Goal: Task Accomplishment & Management: Use online tool/utility

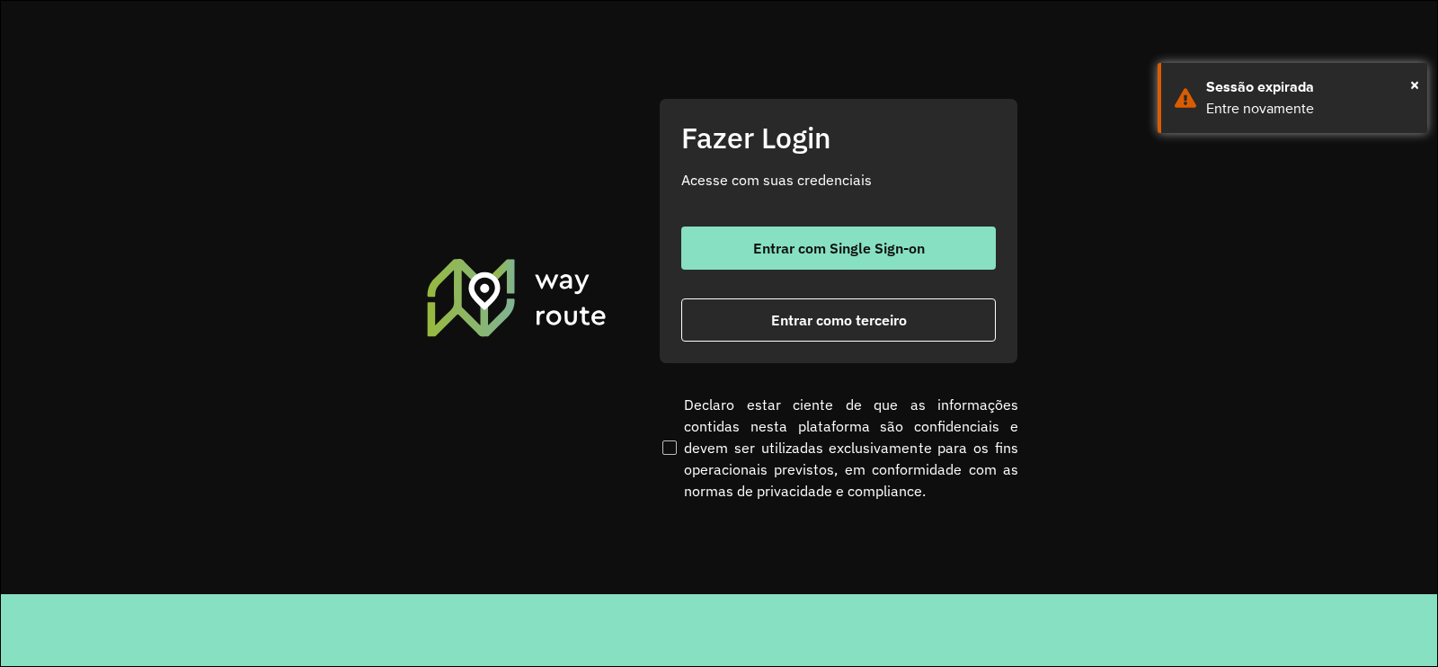
click at [816, 243] on span "Entrar com Single Sign-on" at bounding box center [839, 248] width 172 height 14
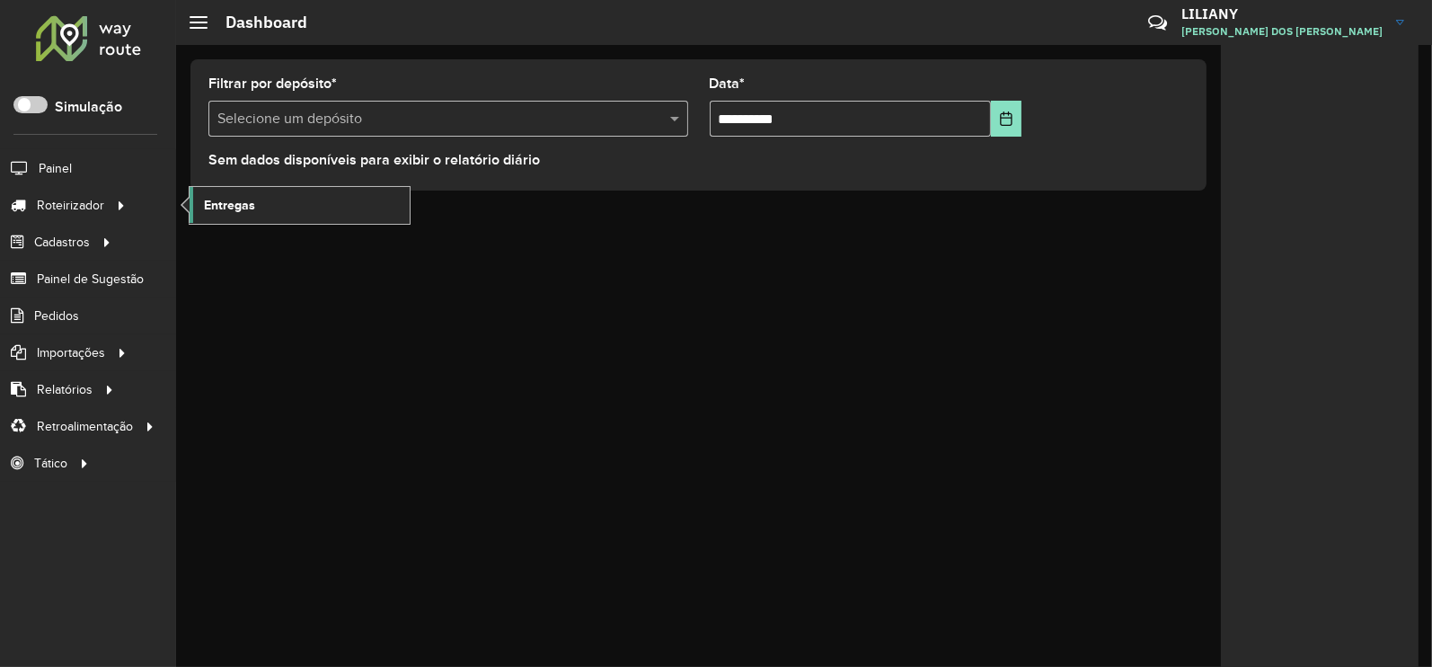
click at [234, 204] on span "Entregas" at bounding box center [229, 205] width 51 height 19
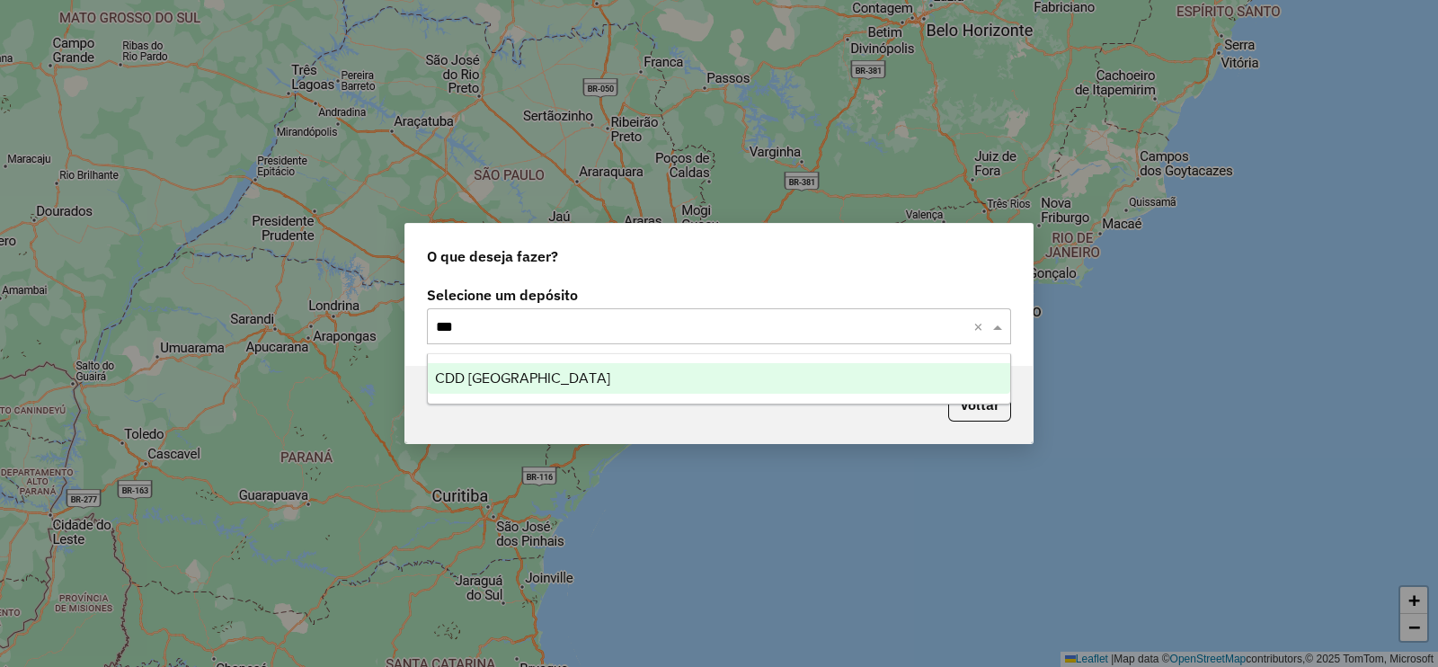
type input "****"
click at [521, 372] on span "CDD [GEOGRAPHIC_DATA]" at bounding box center [522, 377] width 175 height 15
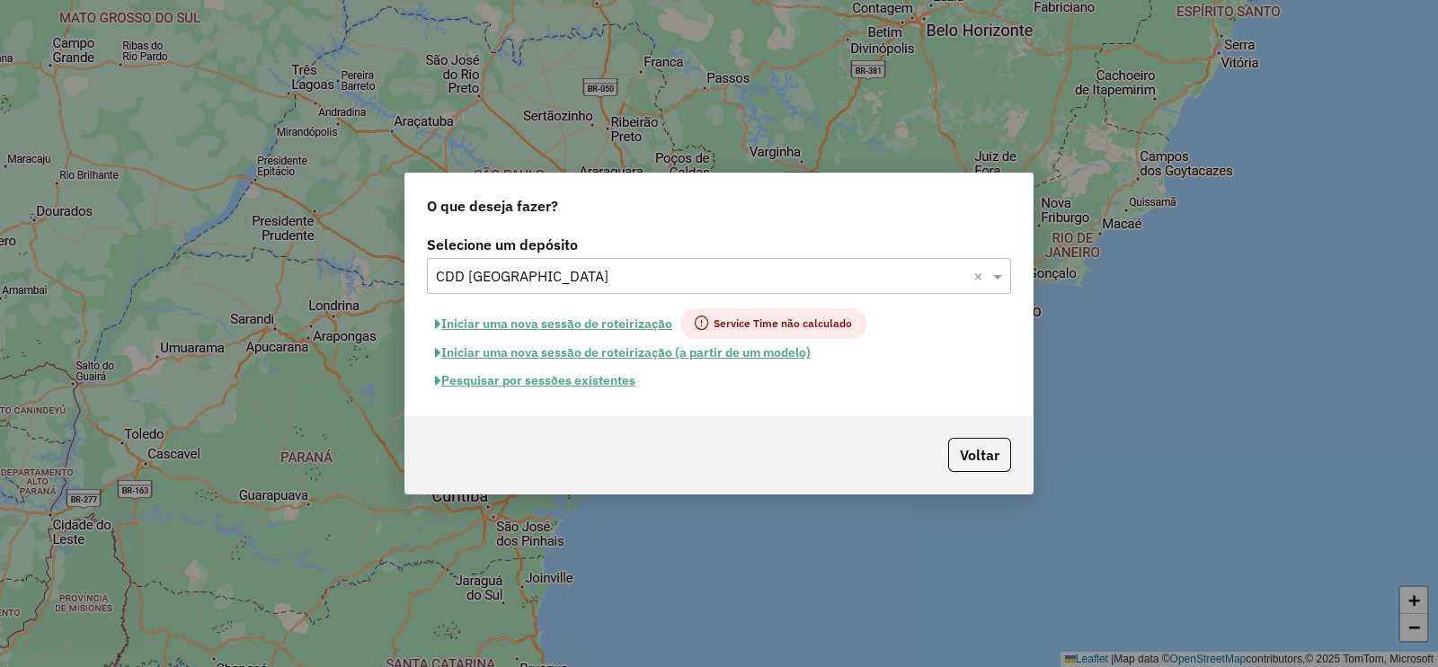
click at [581, 383] on button "Pesquisar por sessões existentes" at bounding box center [535, 381] width 217 height 28
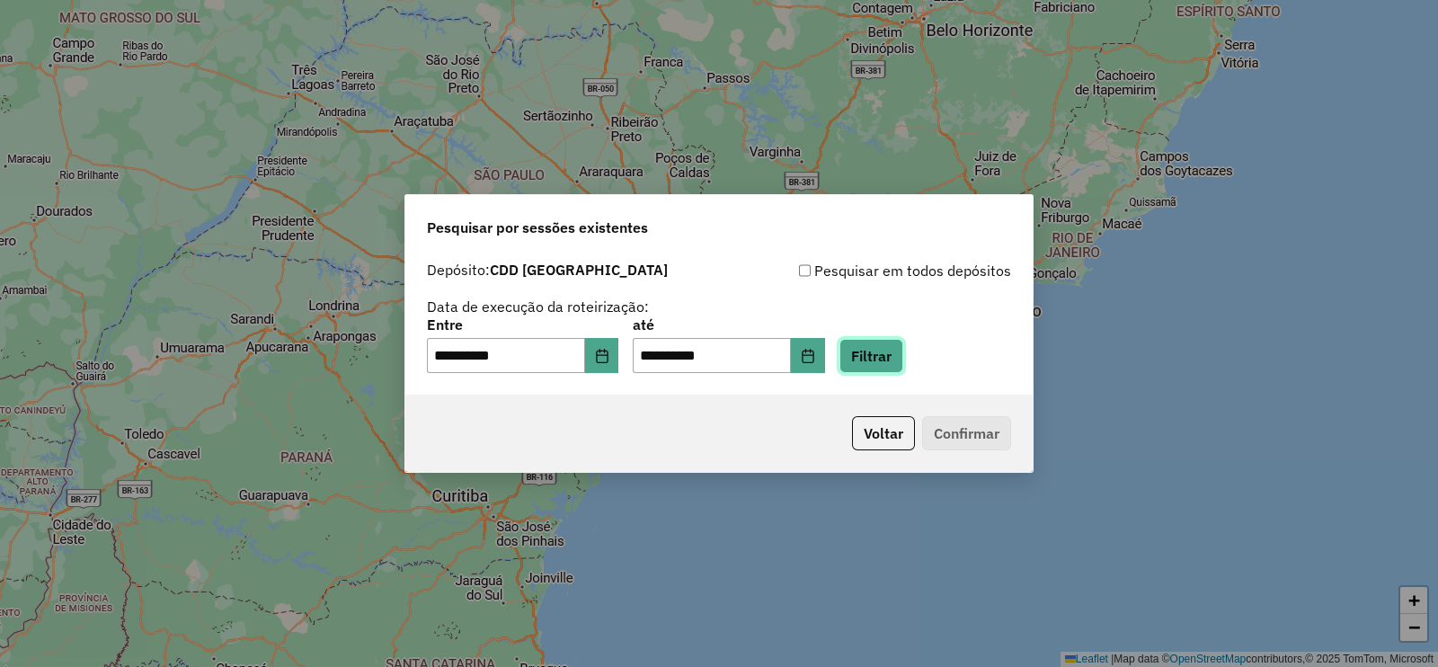
click at [902, 346] on button "Filtrar" at bounding box center [871, 356] width 64 height 34
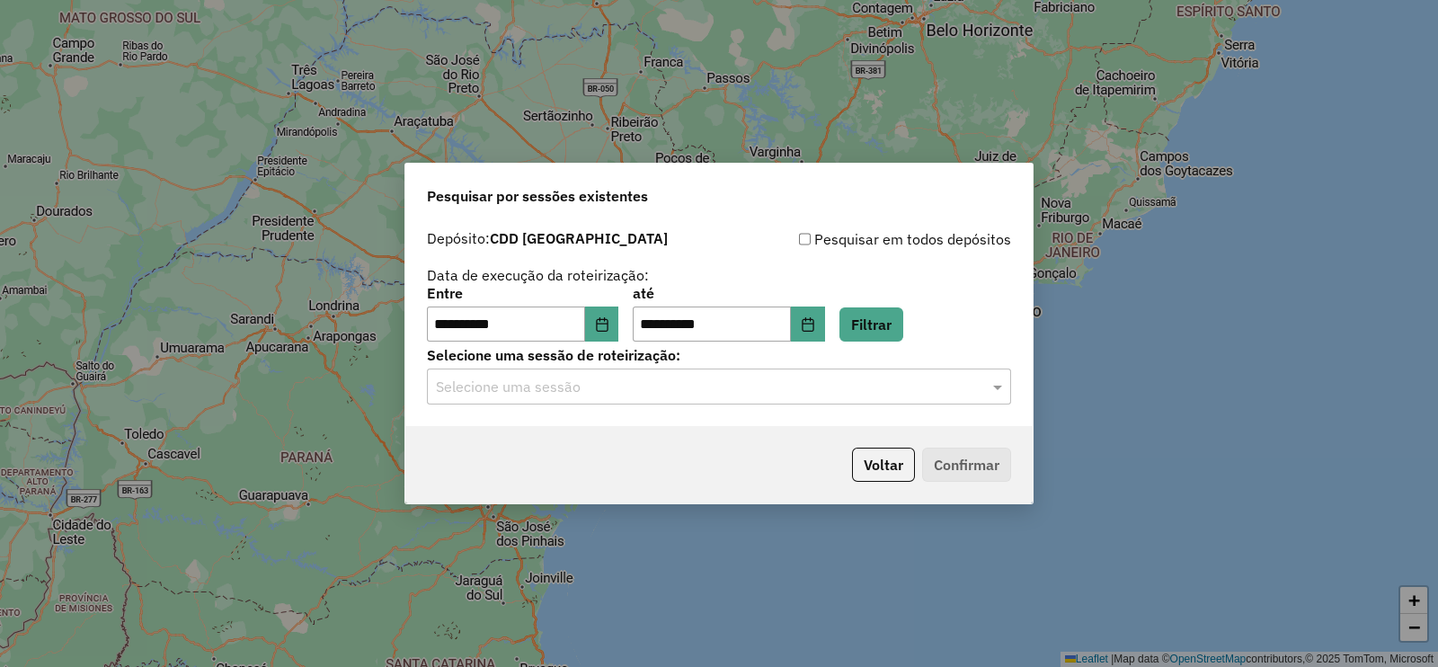
click at [551, 390] on input "text" at bounding box center [701, 387] width 530 height 22
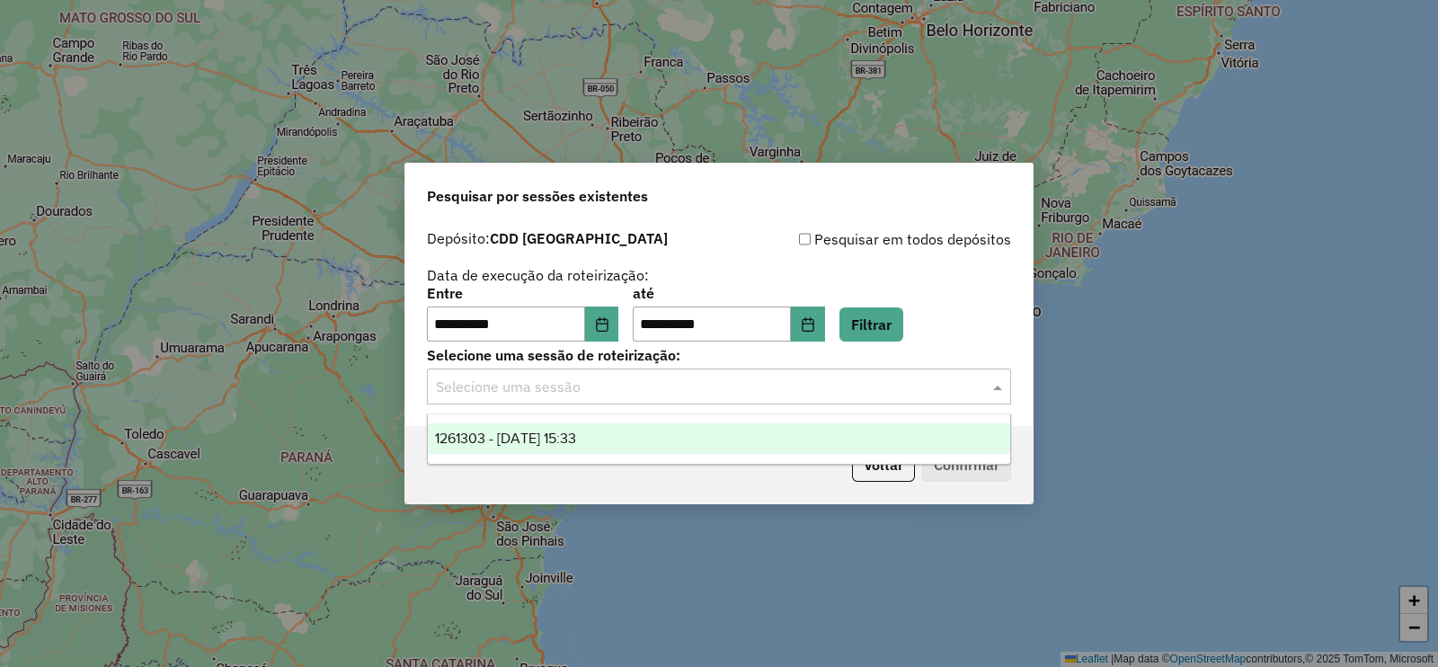
click at [571, 438] on span "1261303 - 08/09/2025 15:33" at bounding box center [505, 437] width 141 height 15
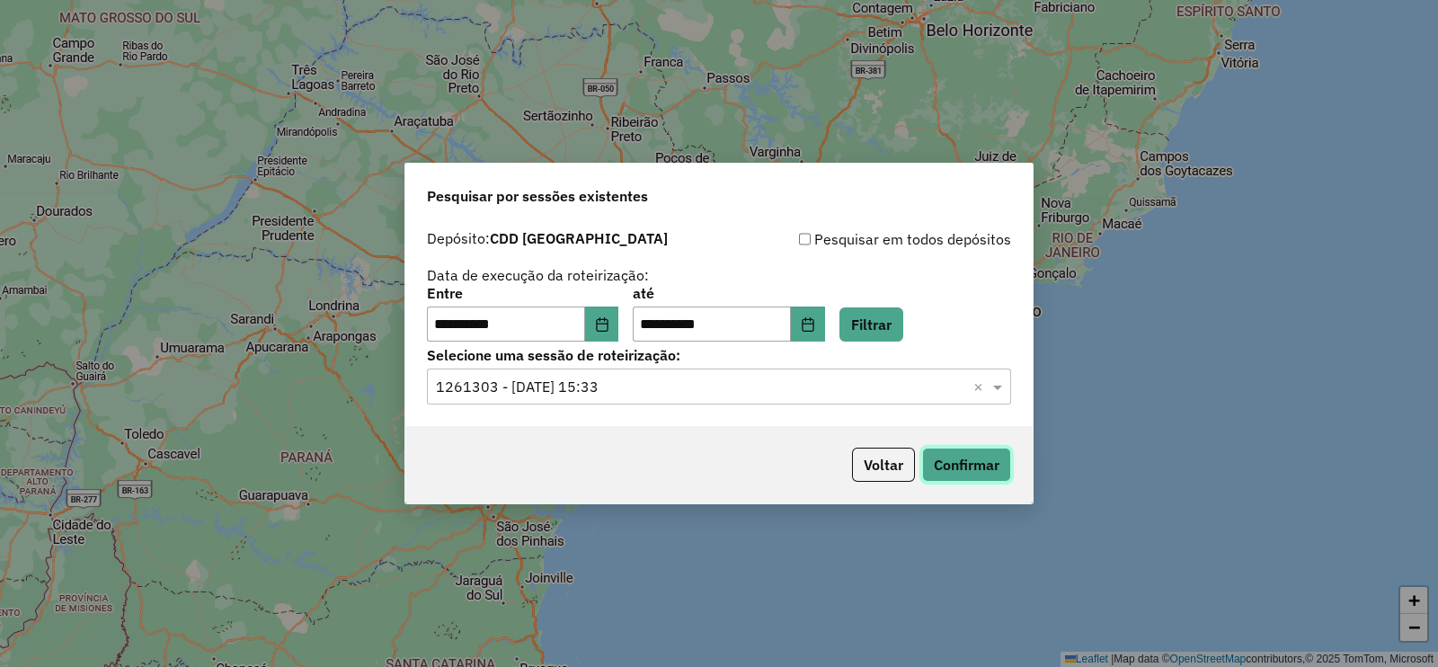
click at [964, 456] on button "Confirmar" at bounding box center [966, 464] width 89 height 34
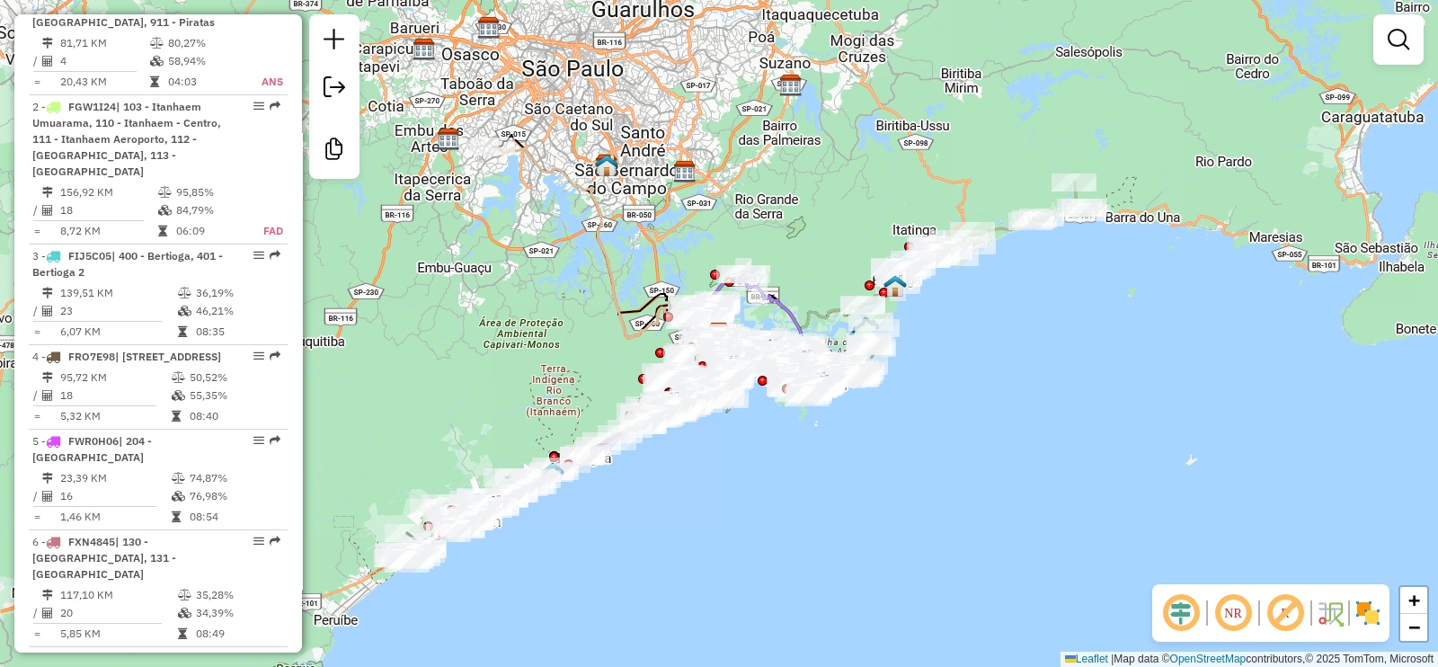
scroll to position [785, 0]
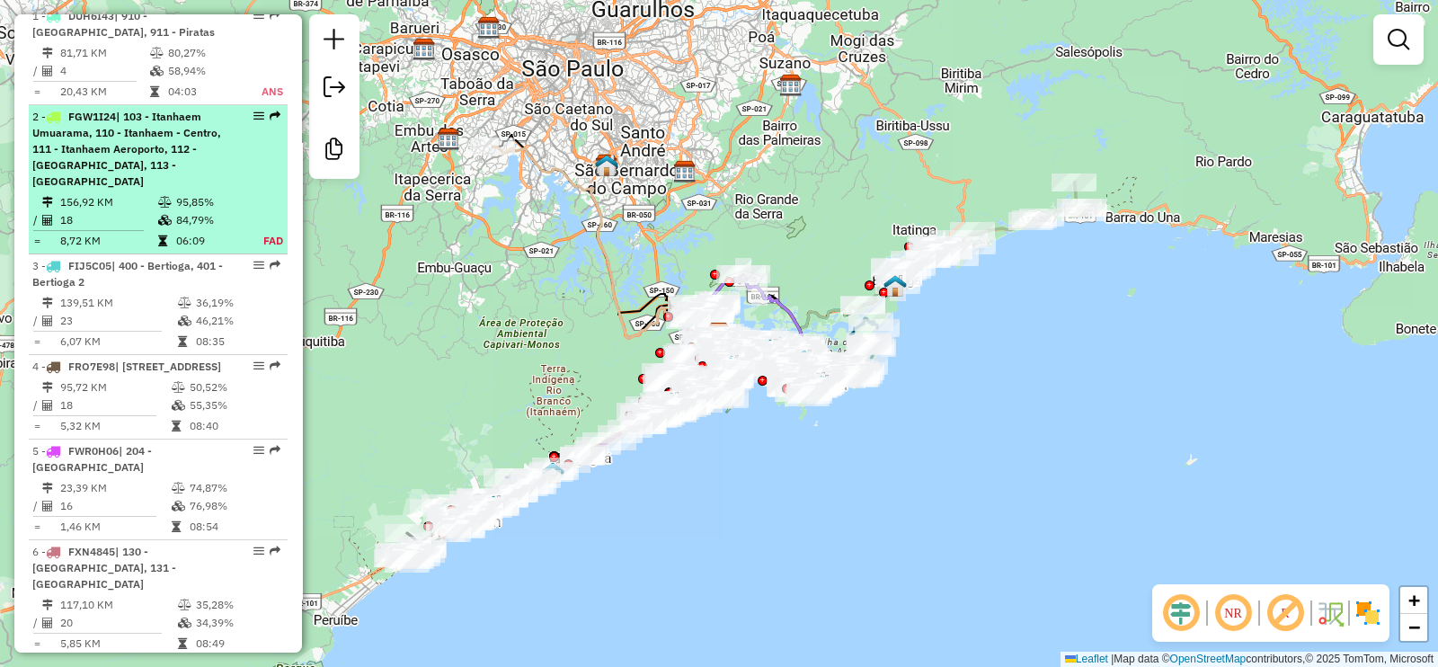
click at [165, 188] on span "| 103 - Itanhaem Umuarama, 110 - Itanhaem - Centro, 111 - Itanhaem Aeroporto, 1…" at bounding box center [126, 149] width 189 height 78
select select "**********"
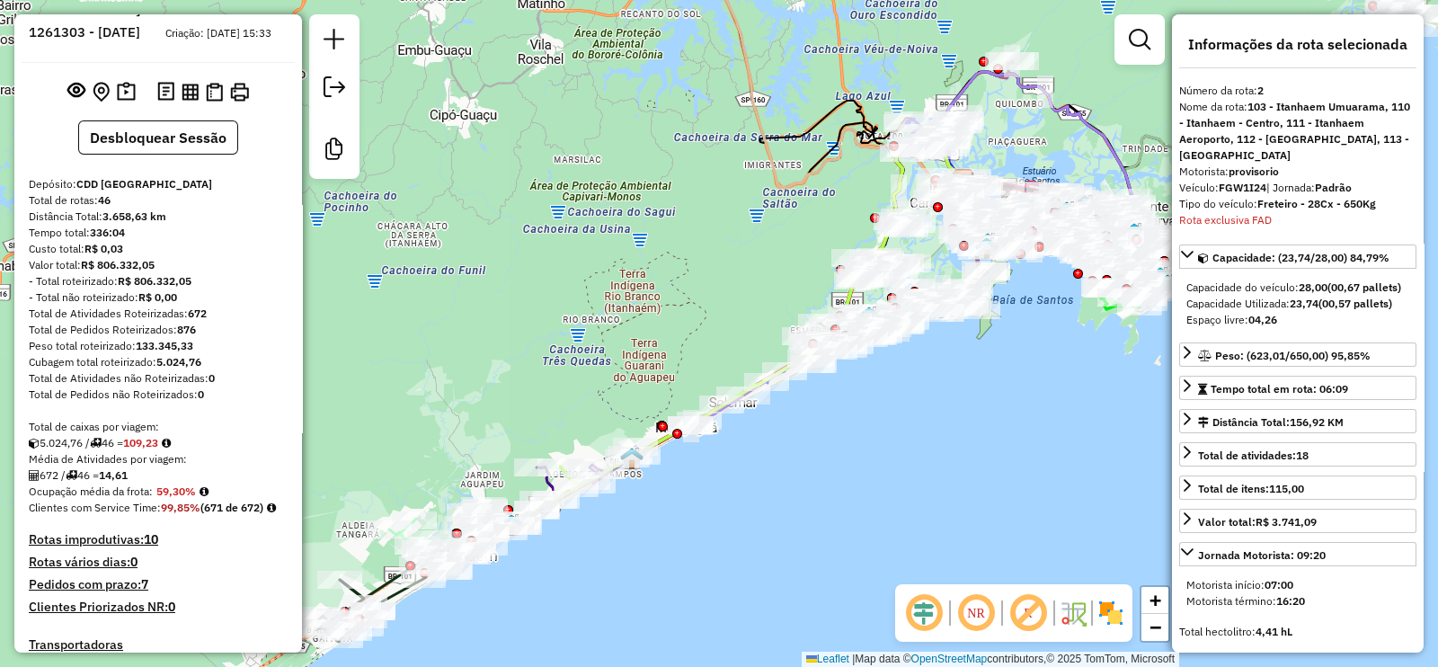
scroll to position [0, 0]
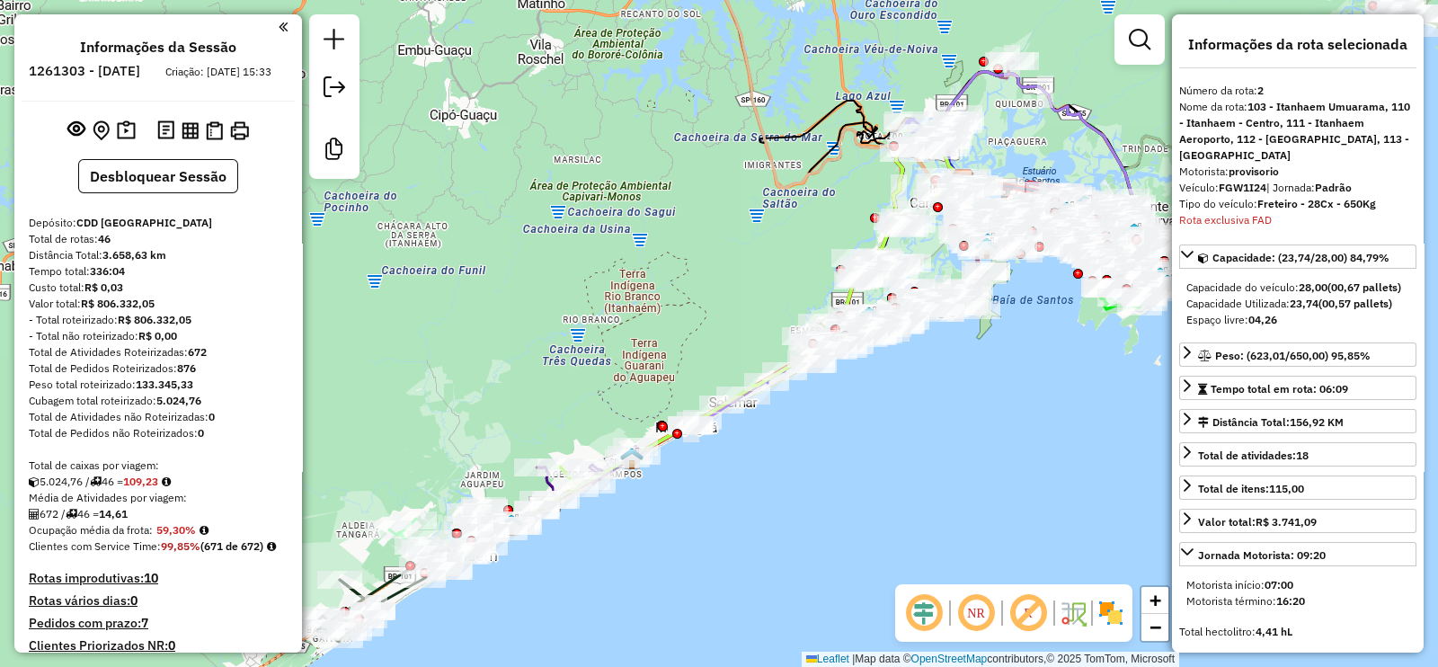
click at [1042, 607] on em at bounding box center [1027, 612] width 43 height 43
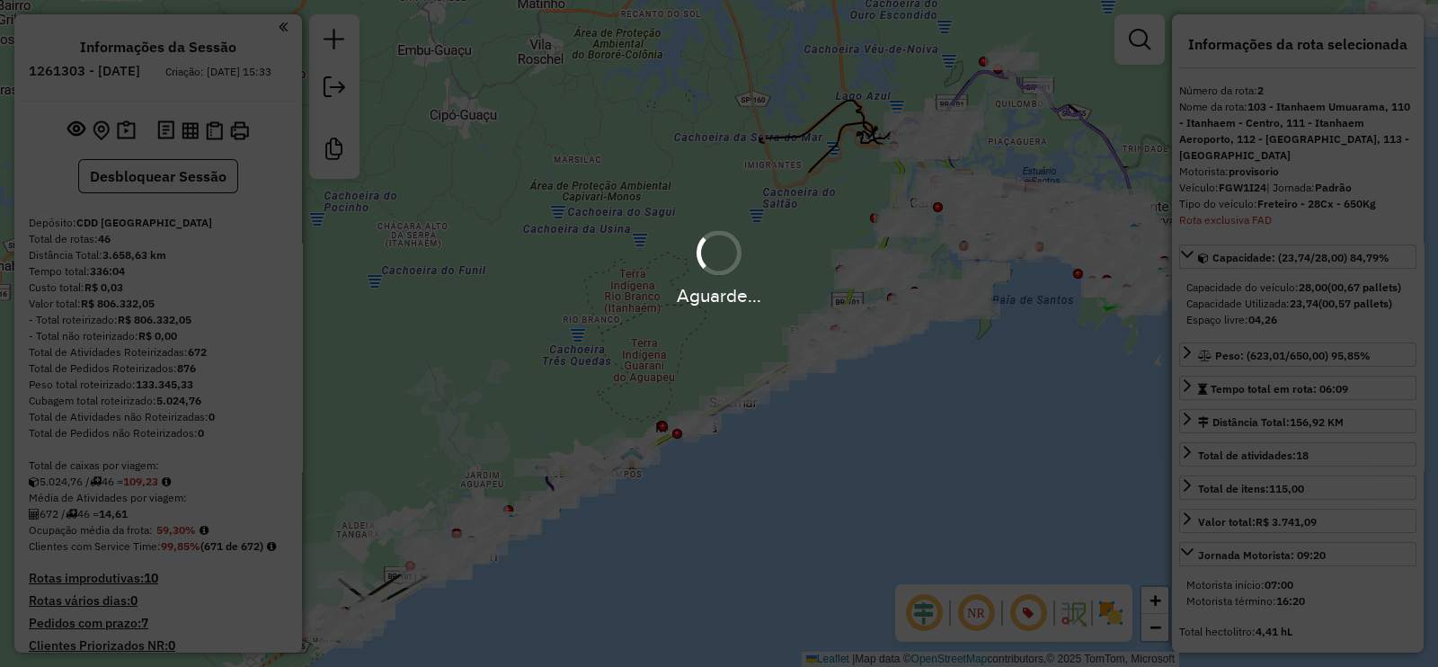
click at [925, 617] on div "Aguarde..." at bounding box center [719, 333] width 1438 height 667
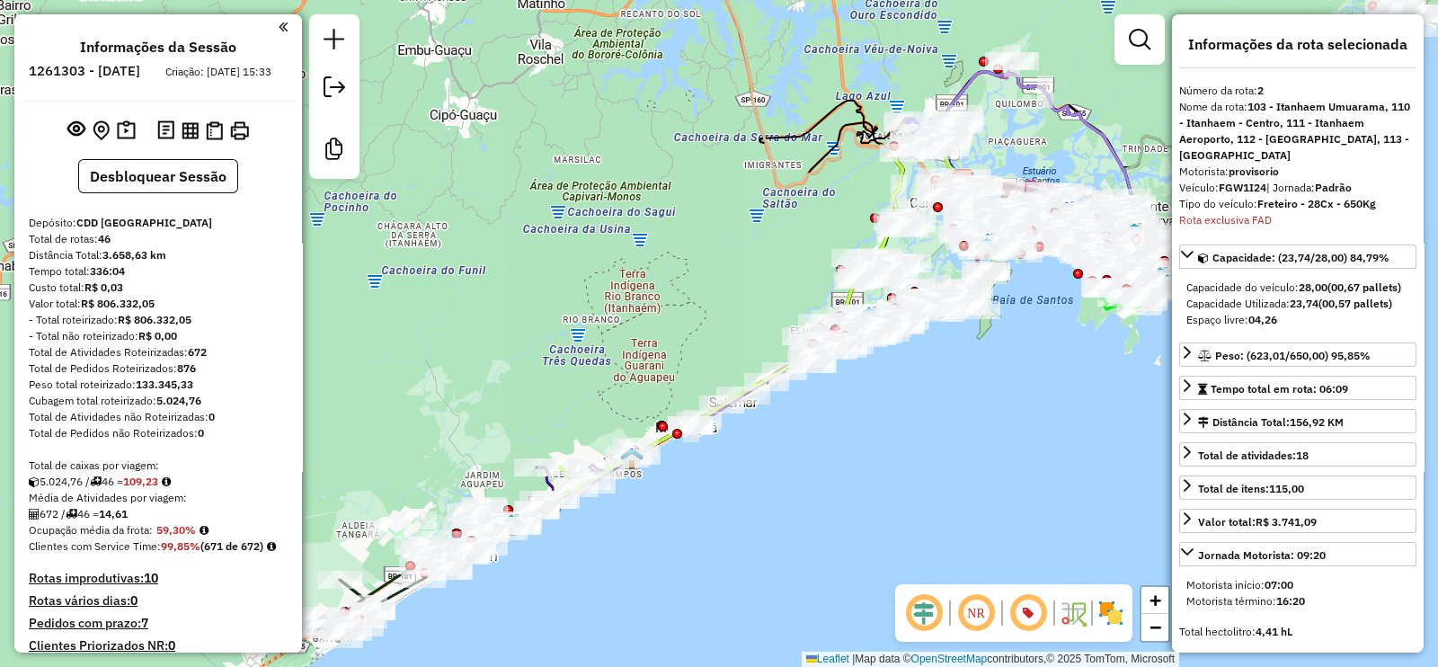
click at [1069, 617] on img at bounding box center [1072, 612] width 29 height 29
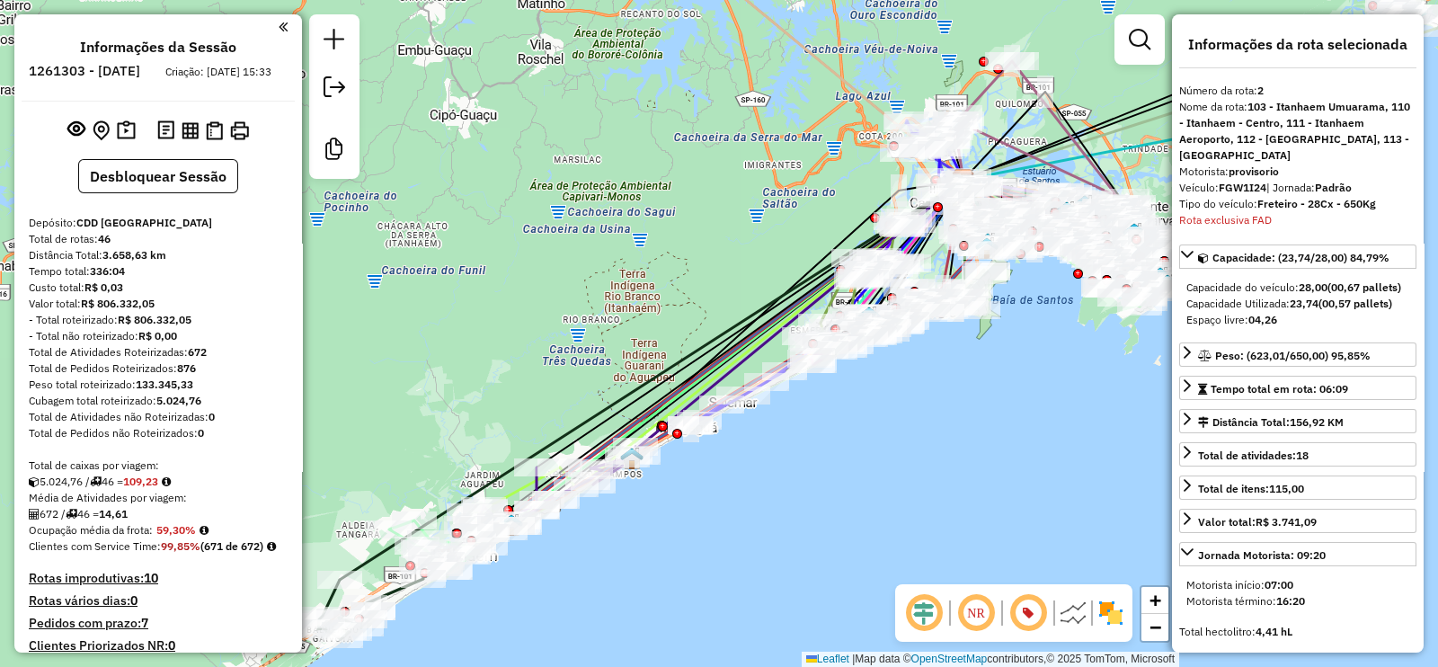
click at [908, 608] on em at bounding box center [923, 612] width 43 height 43
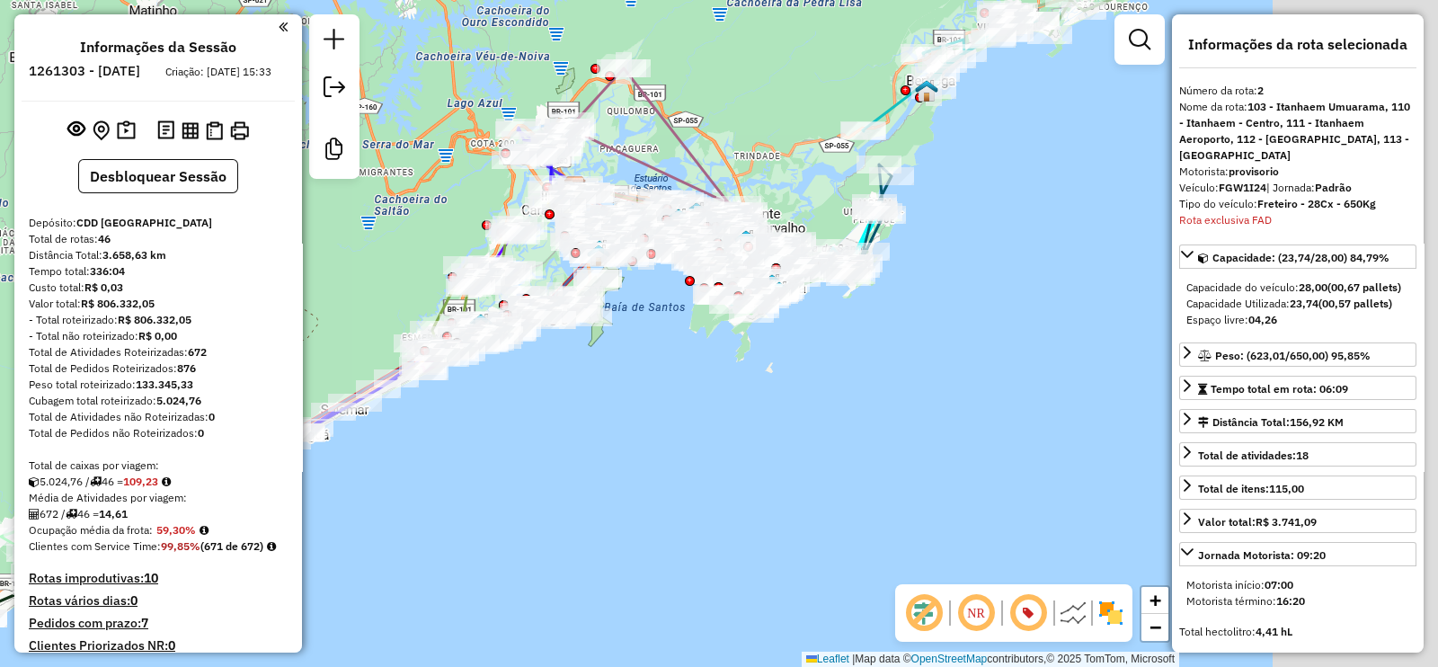
drag, startPoint x: 948, startPoint y: 452, endPoint x: 521, endPoint y: 460, distance: 426.9
click at [521, 460] on div "Janela de atendimento Grade de atendimento Capacidade Transportadoras Veículos …" at bounding box center [719, 333] width 1438 height 667
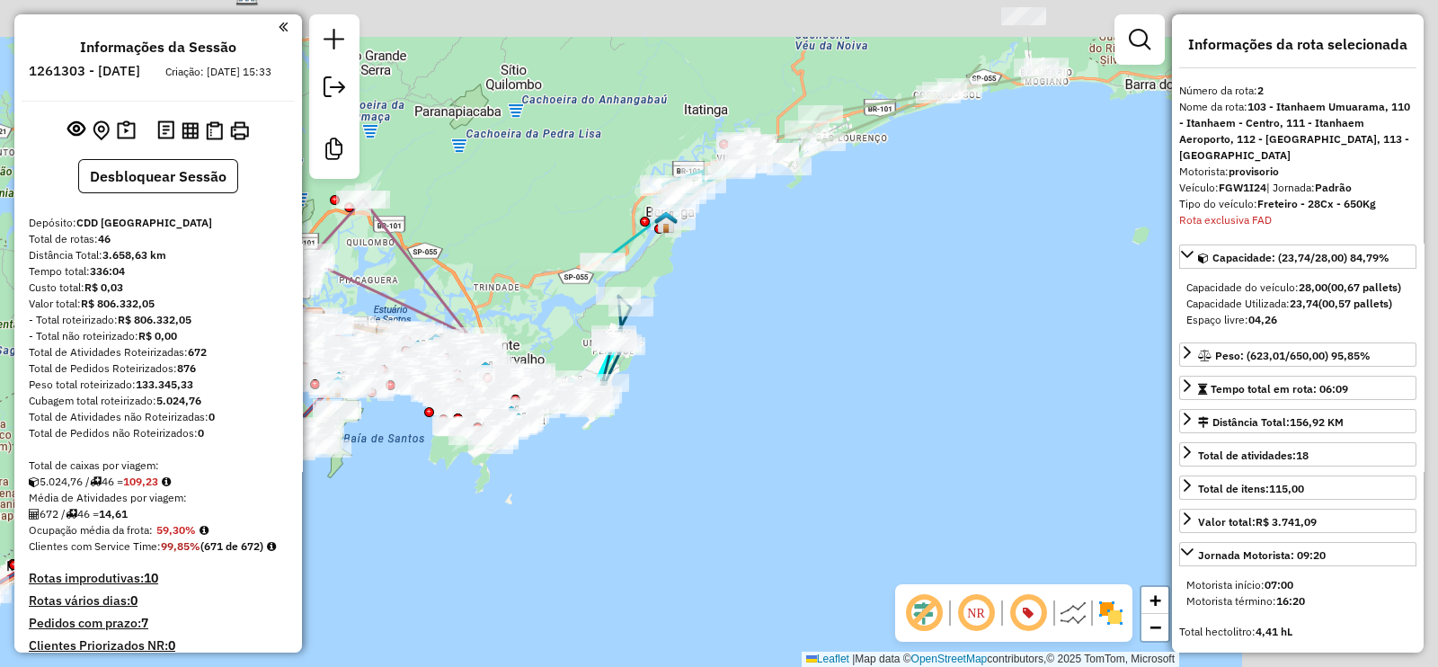
drag, startPoint x: 1047, startPoint y: 366, endPoint x: 804, endPoint y: 518, distance: 286.7
click at [810, 511] on div "Janela de atendimento Grade de atendimento Capacidade Transportadoras Veículos …" at bounding box center [719, 333] width 1438 height 667
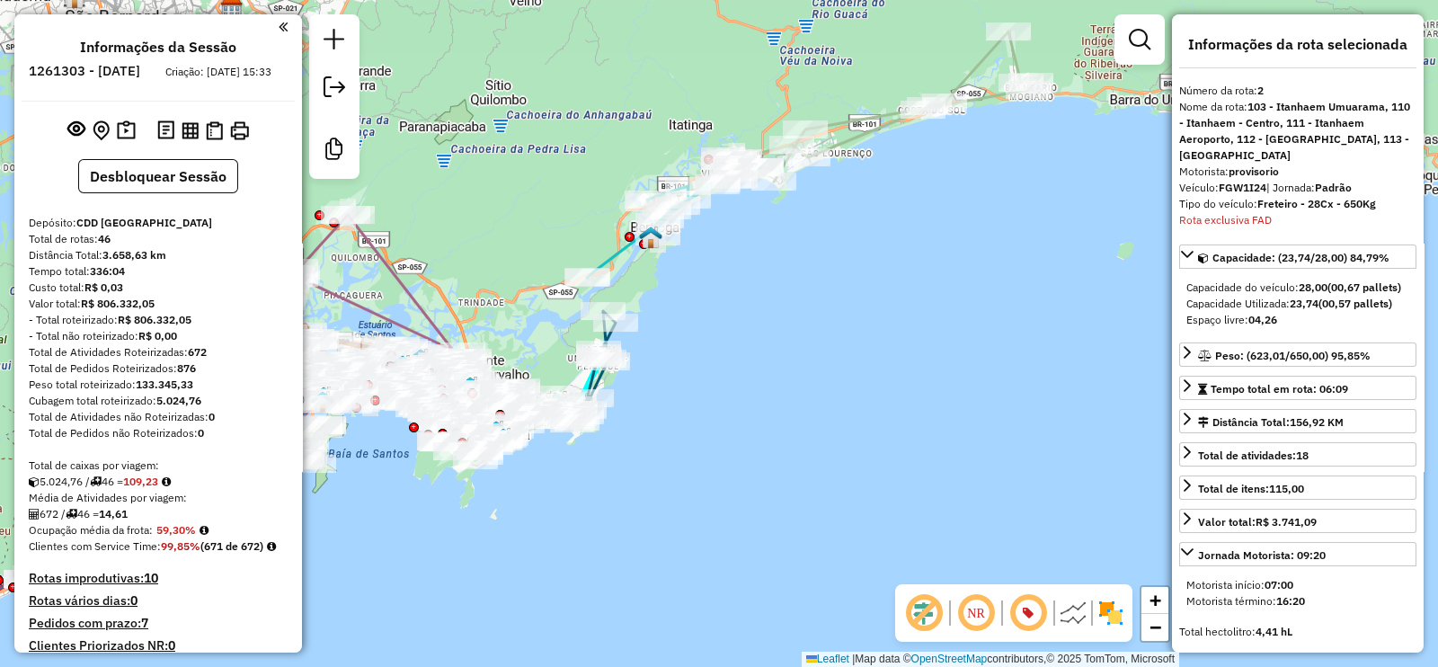
click at [858, 128] on icon at bounding box center [876, 106] width 307 height 150
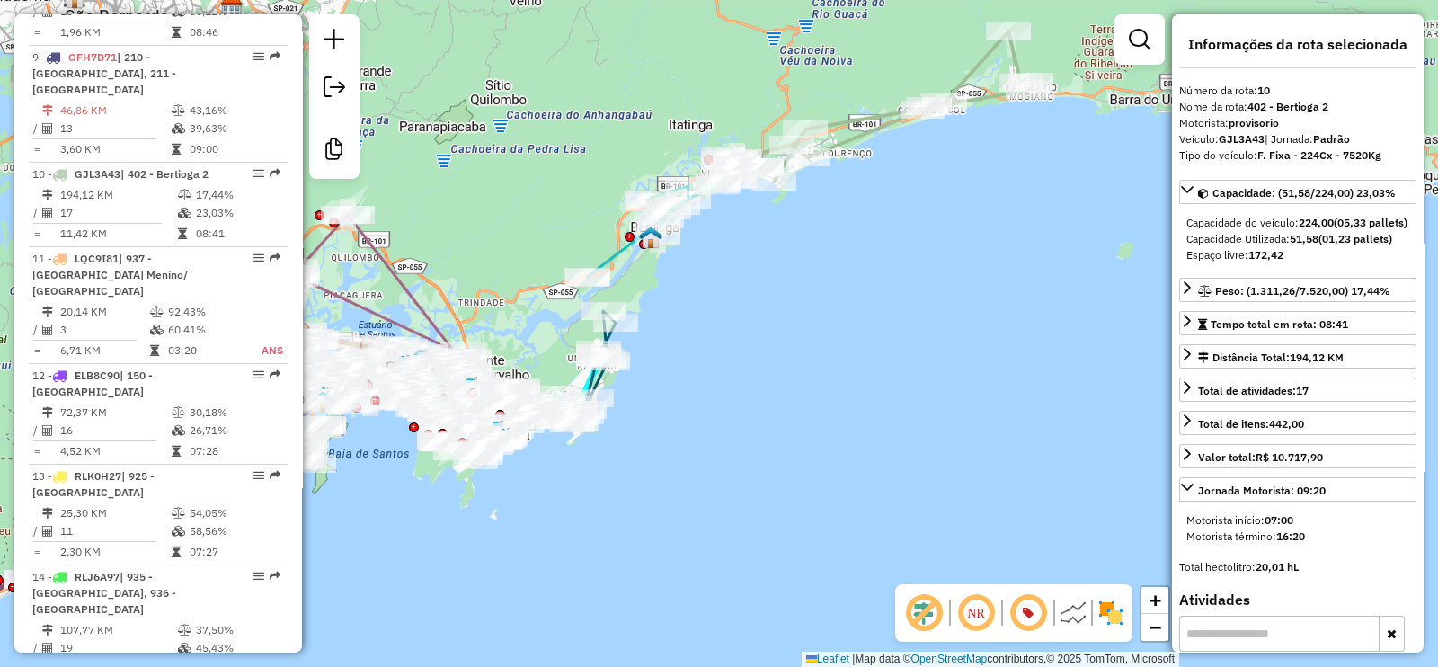
scroll to position [1758, 0]
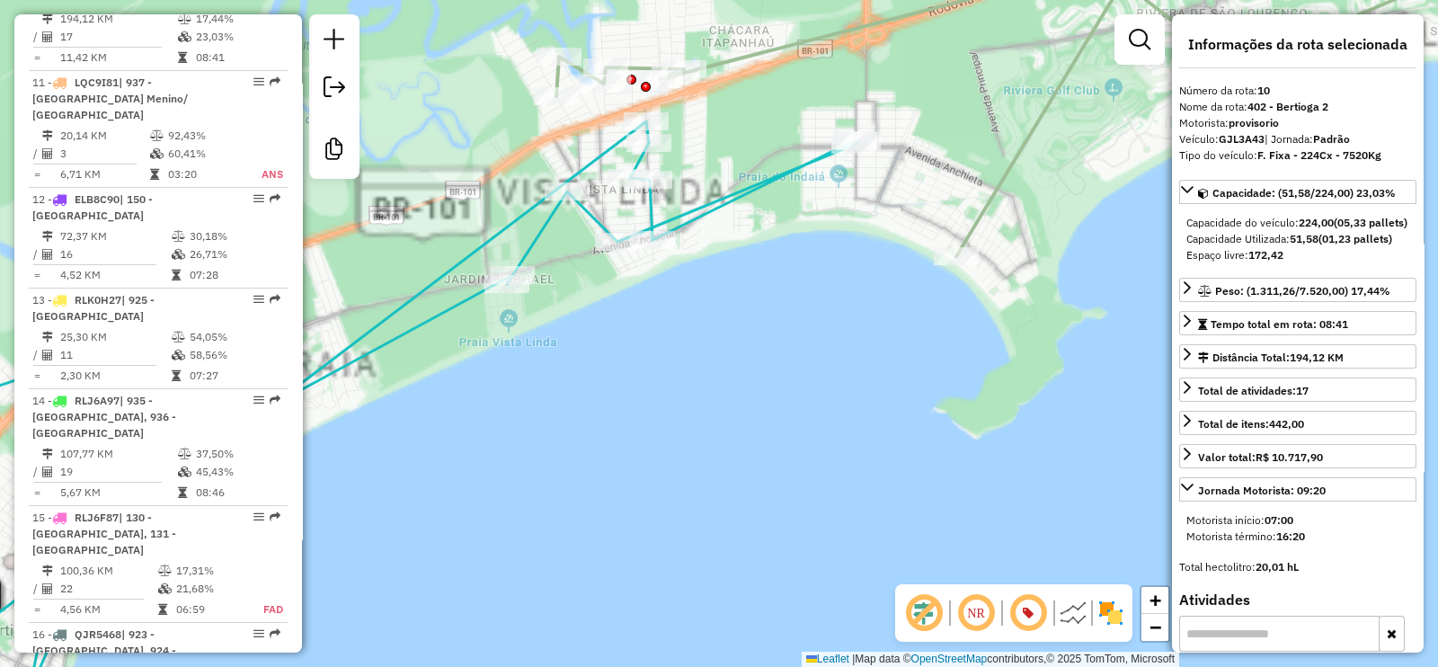
click at [748, 190] on icon at bounding box center [357, 420] width 1002 height 599
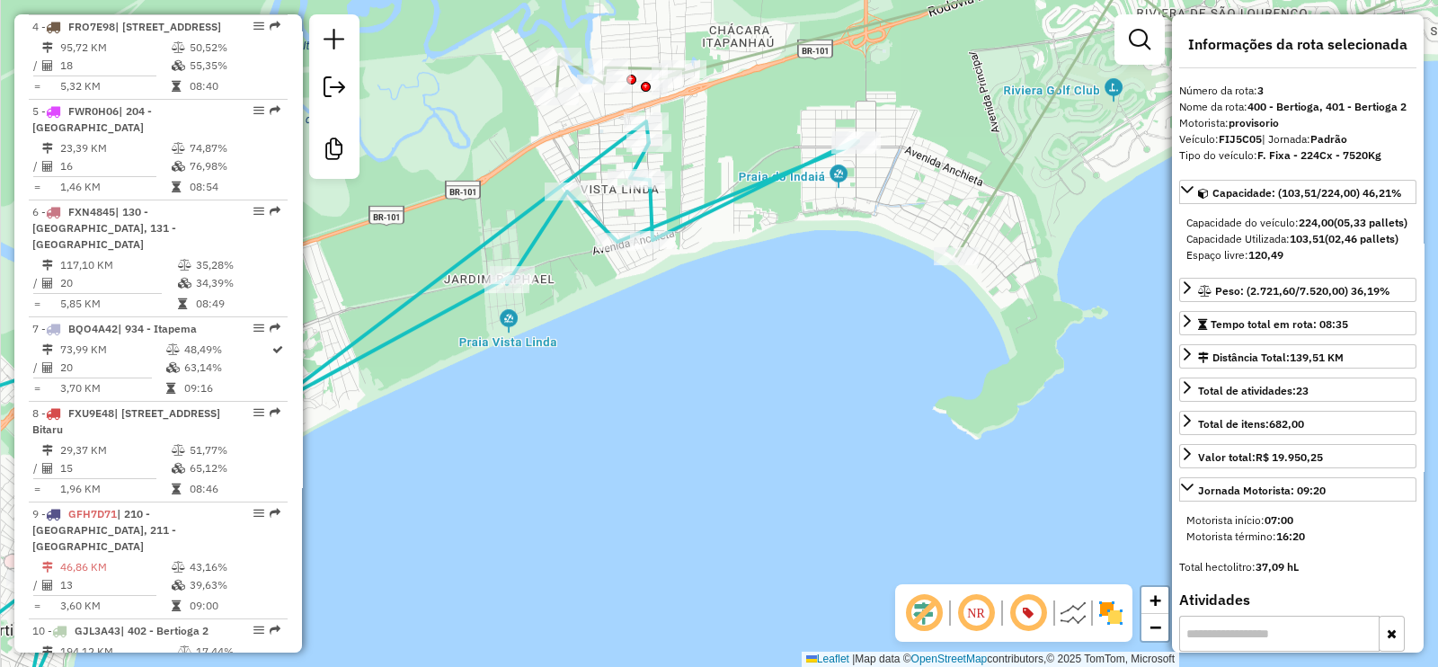
scroll to position [1056, 0]
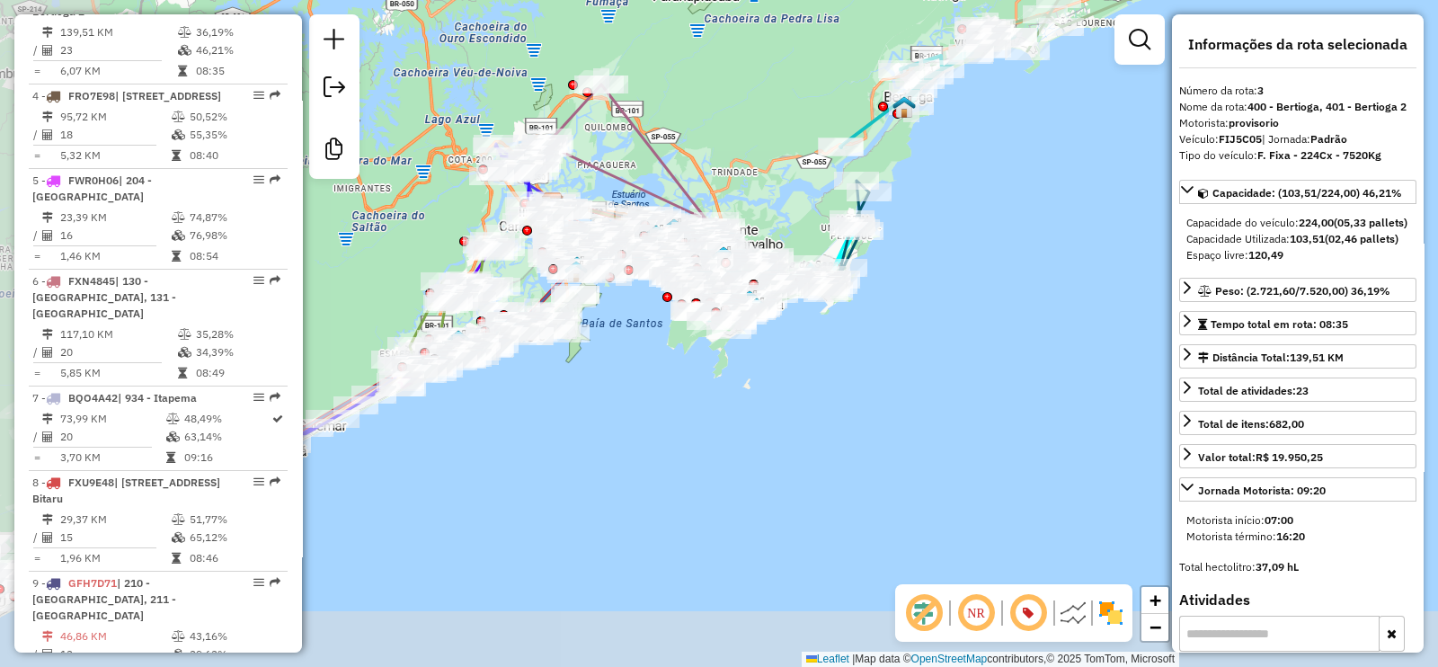
drag, startPoint x: 711, startPoint y: 411, endPoint x: 939, endPoint y: 190, distance: 317.7
click at [961, 186] on div "Janela de atendimento Grade de atendimento Capacidade Transportadoras Veículos …" at bounding box center [719, 333] width 1438 height 667
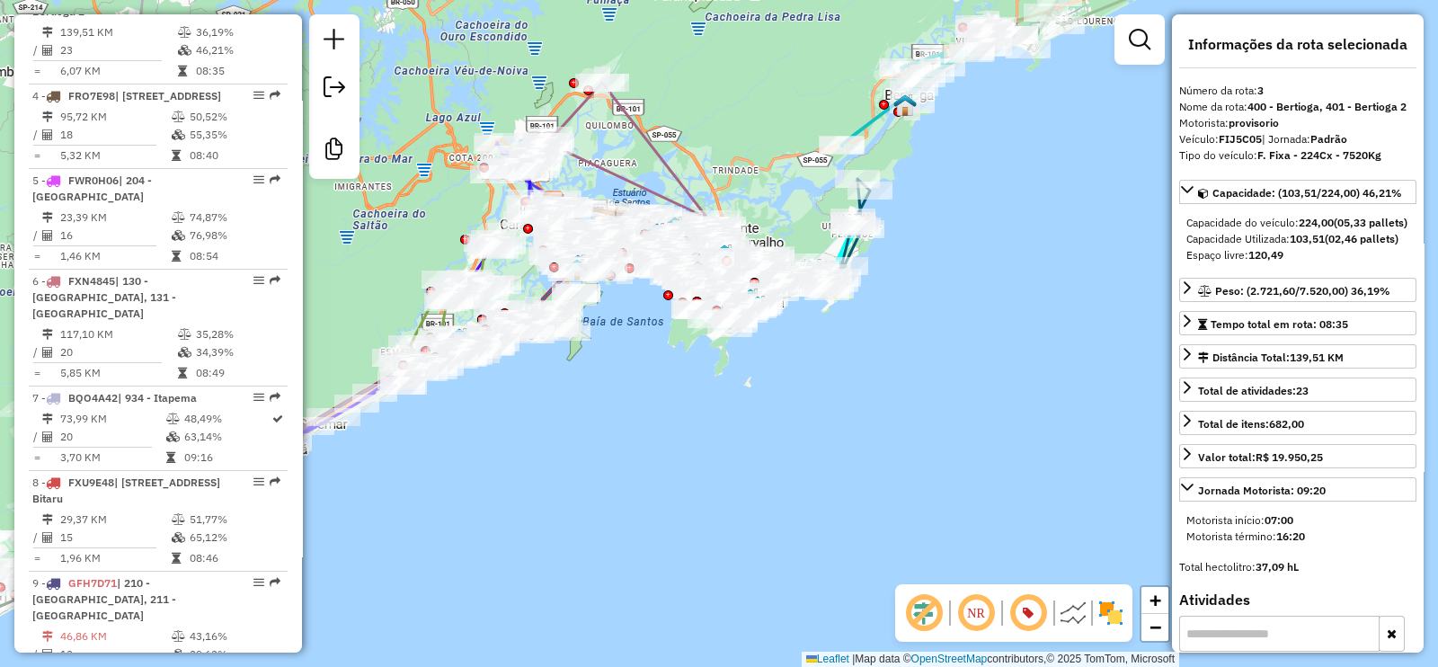
click at [649, 152] on icon at bounding box center [630, 156] width 185 height 146
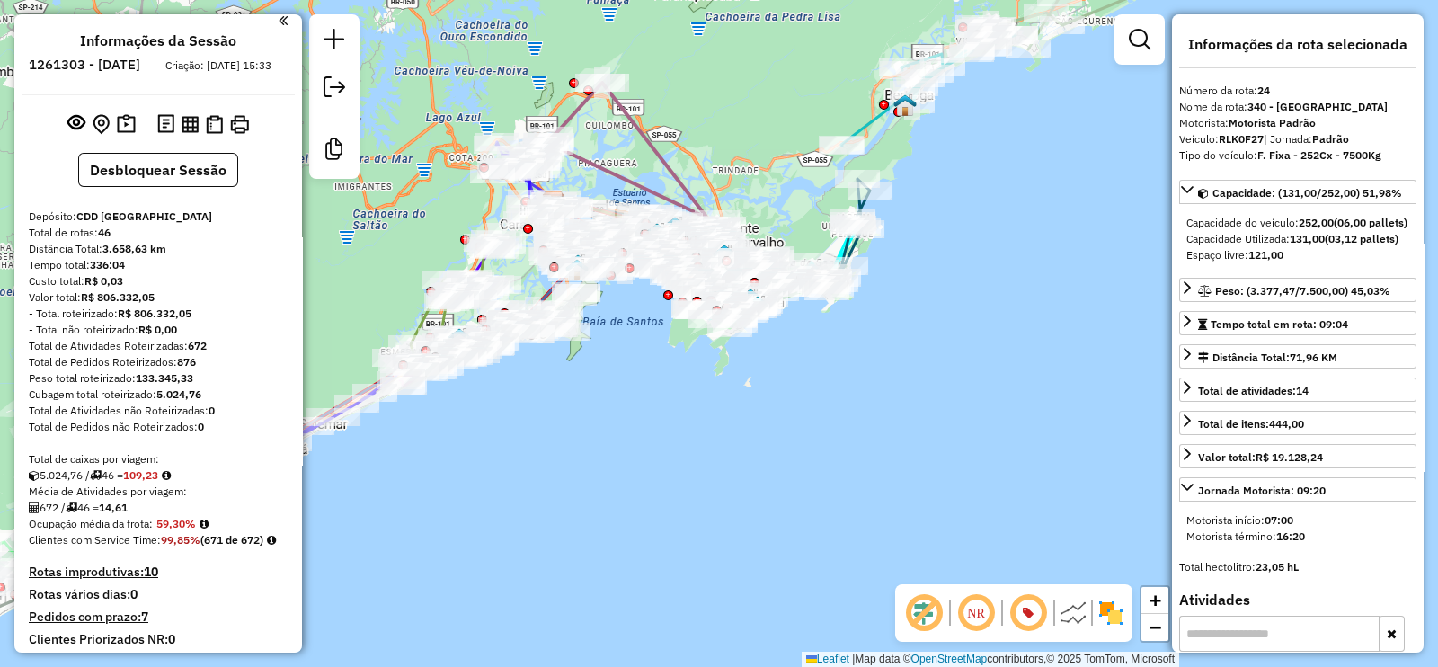
scroll to position [0, 0]
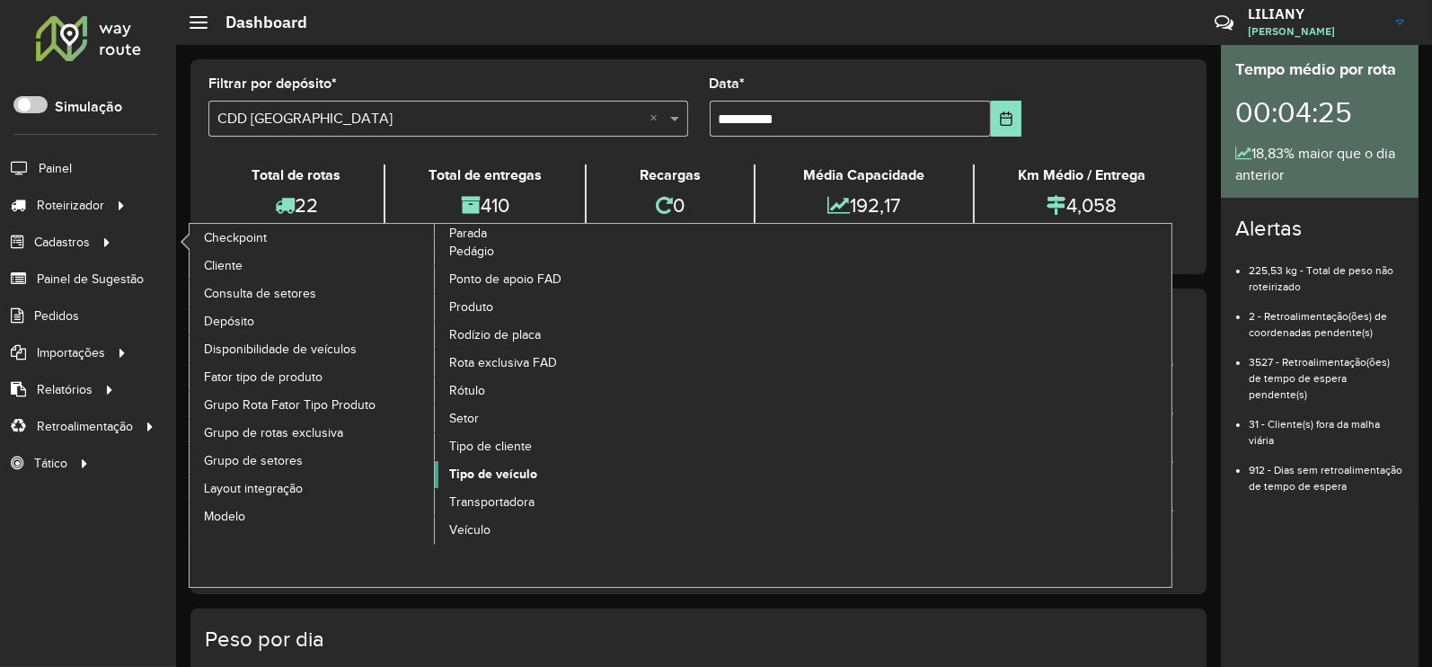
click at [485, 474] on span "Tipo de veículo" at bounding box center [493, 474] width 88 height 19
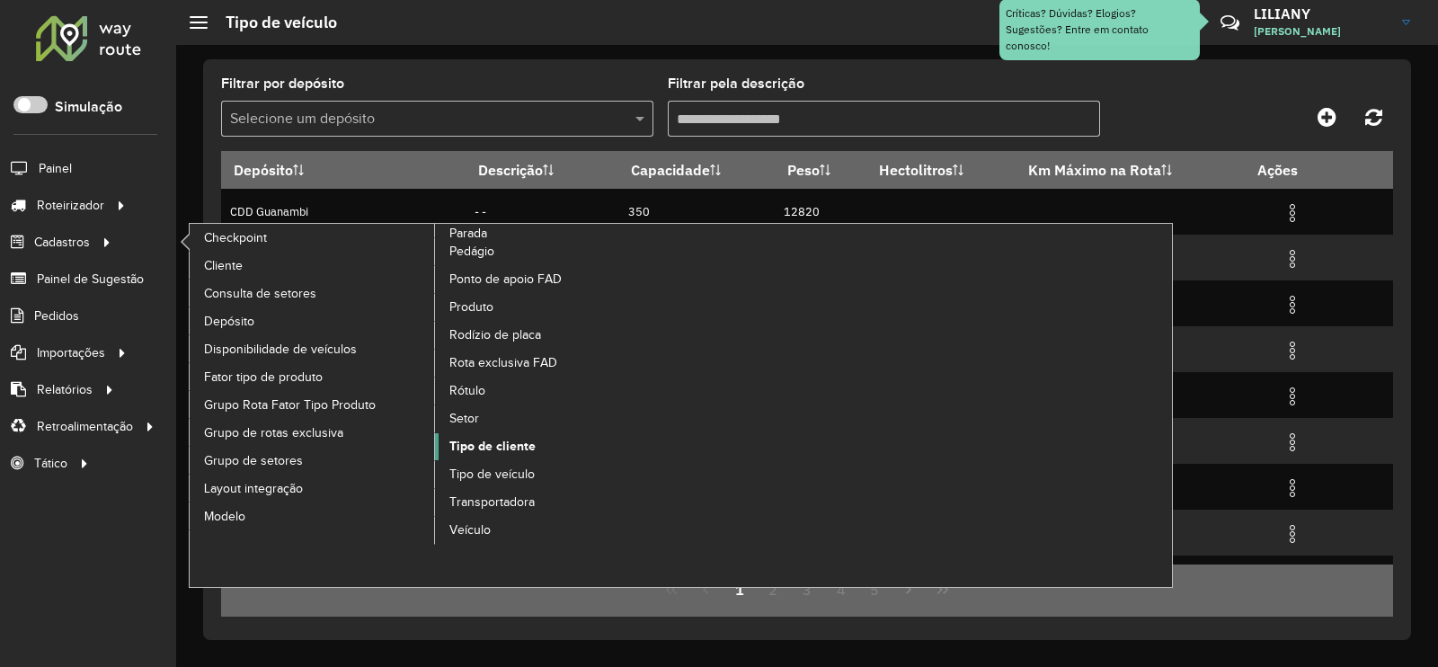
click at [487, 439] on span "Tipo de cliente" at bounding box center [492, 446] width 86 height 19
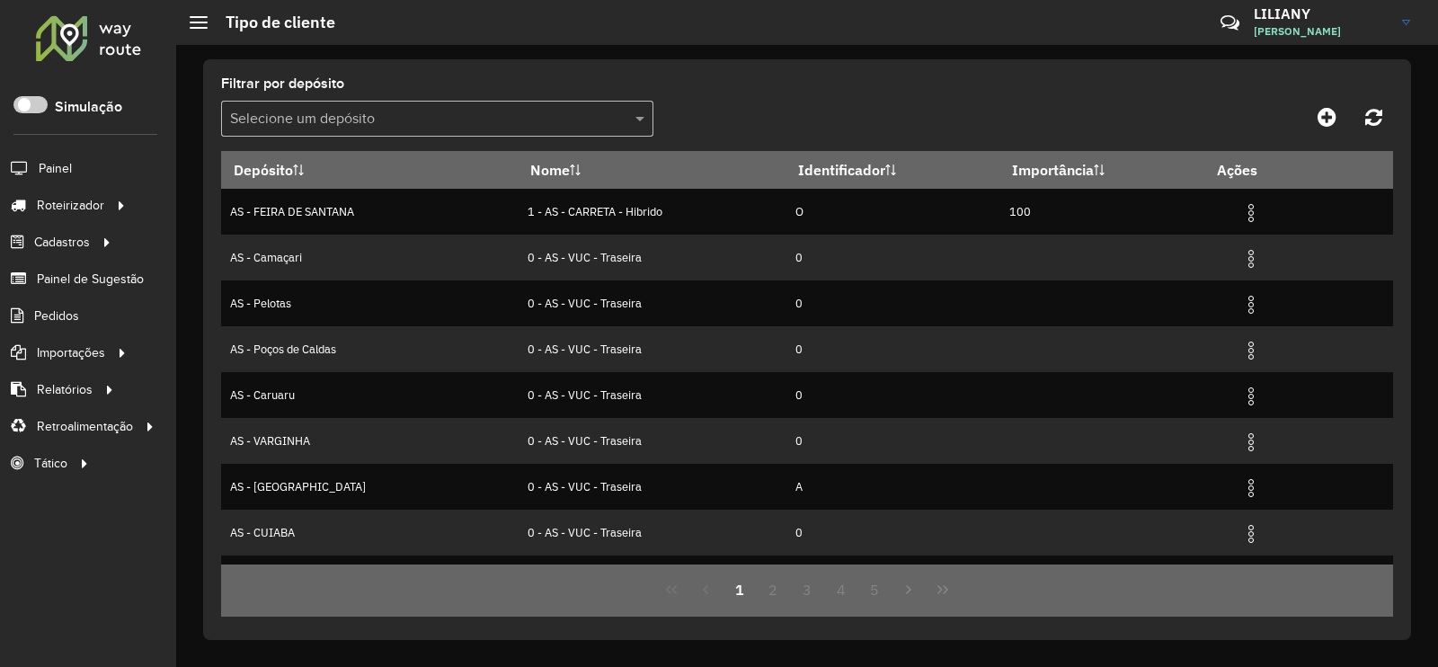
click at [454, 114] on input "text" at bounding box center [419, 120] width 378 height 22
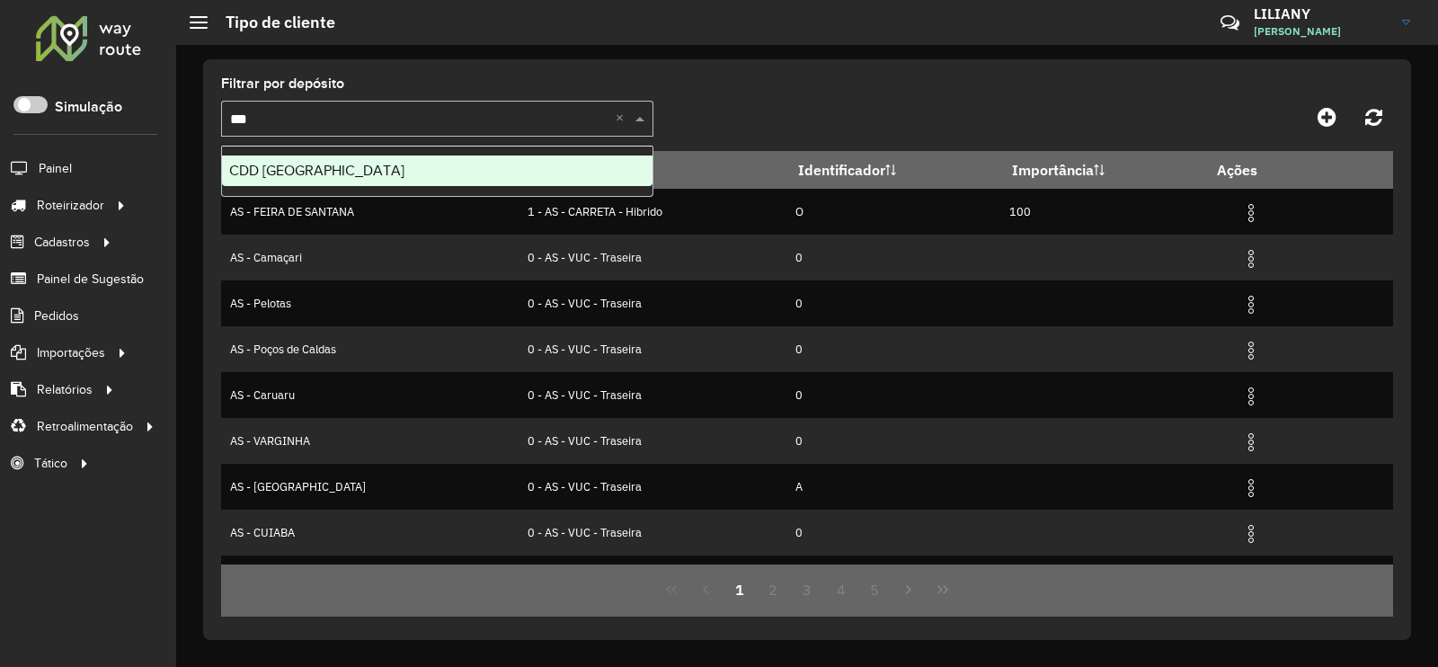
type input "****"
click at [413, 158] on div "CDD [GEOGRAPHIC_DATA]" at bounding box center [437, 170] width 430 height 31
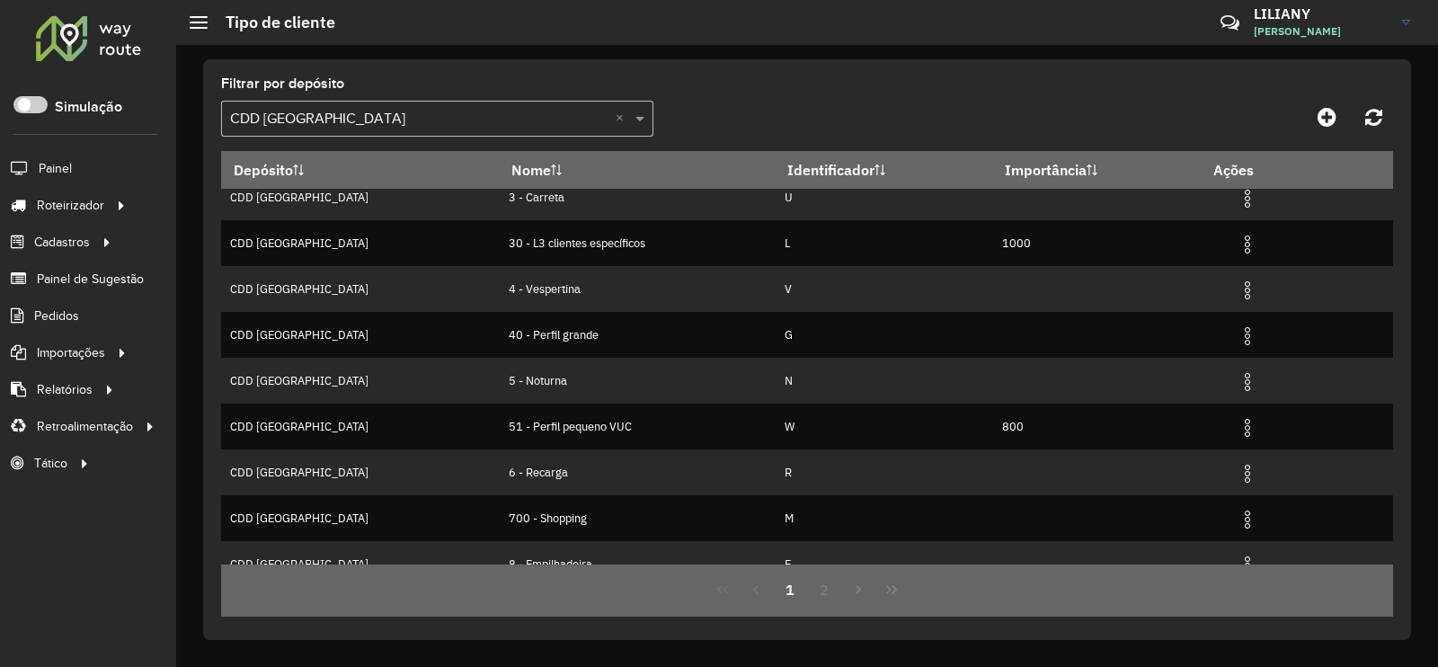
scroll to position [173, 0]
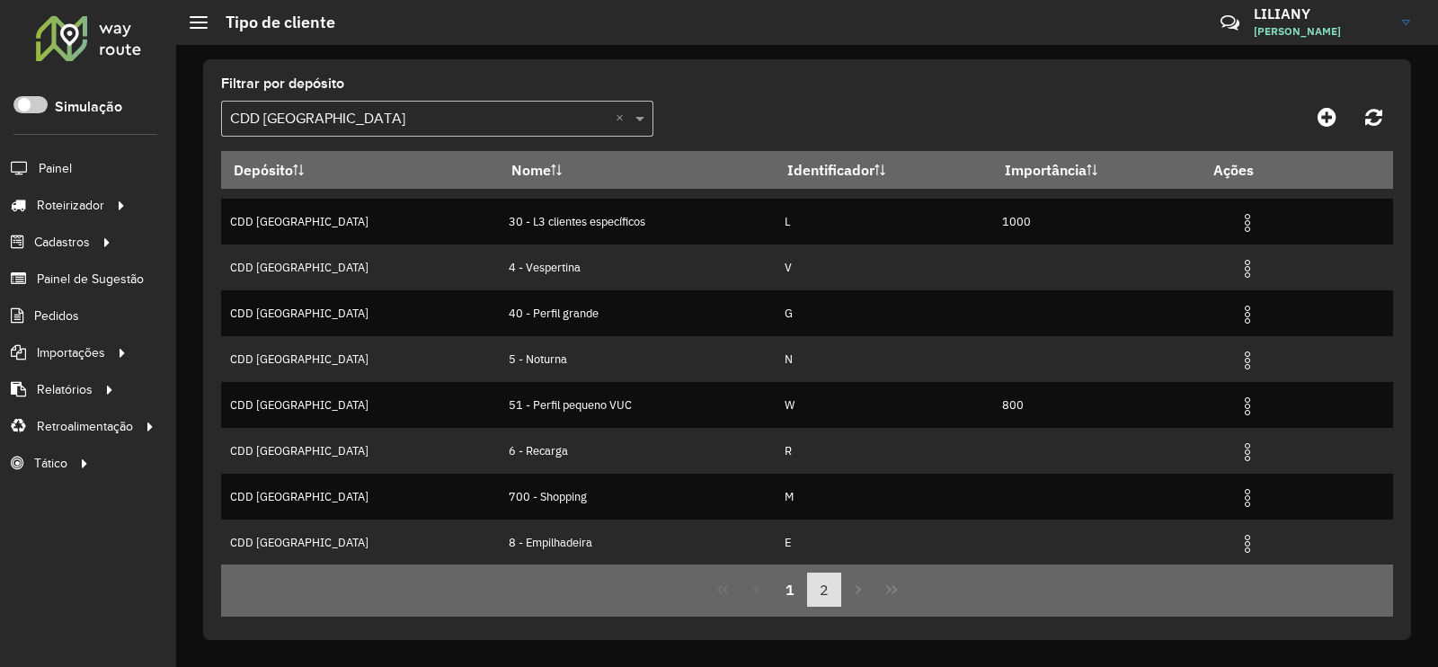
click at [833, 588] on button "2" at bounding box center [824, 589] width 34 height 34
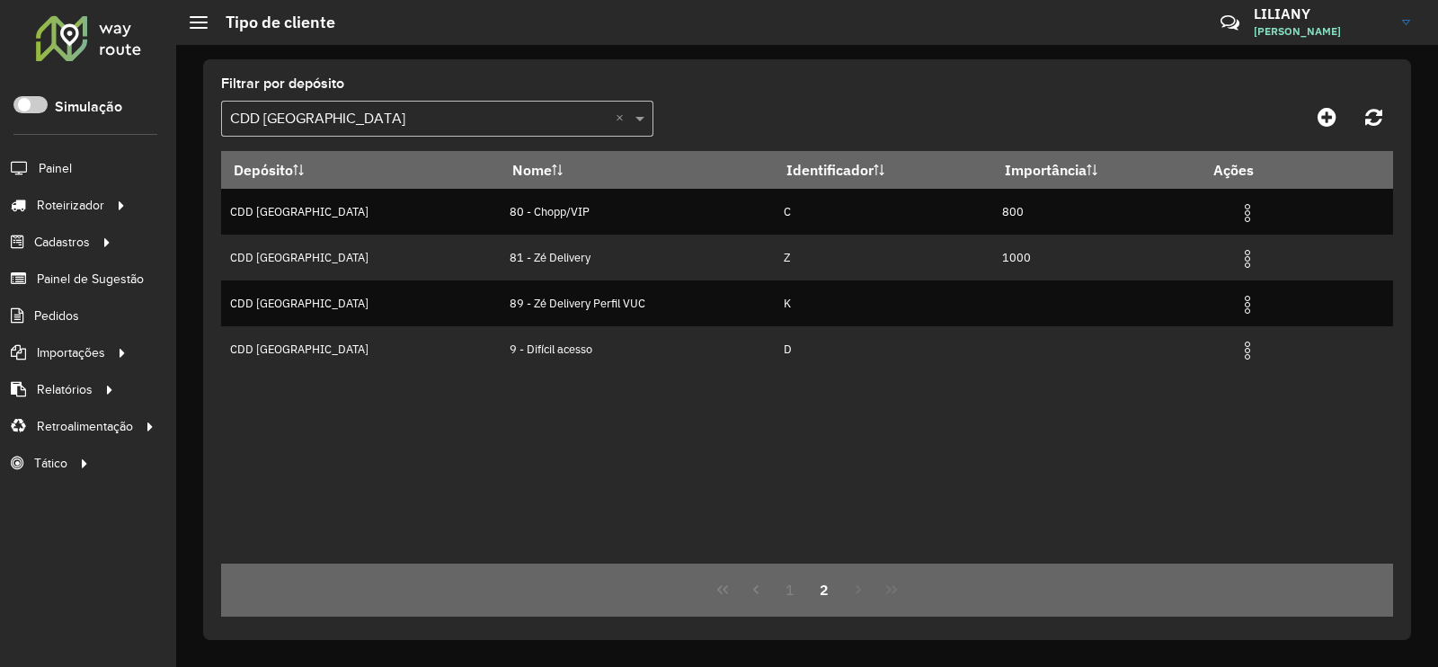
scroll to position [0, 0]
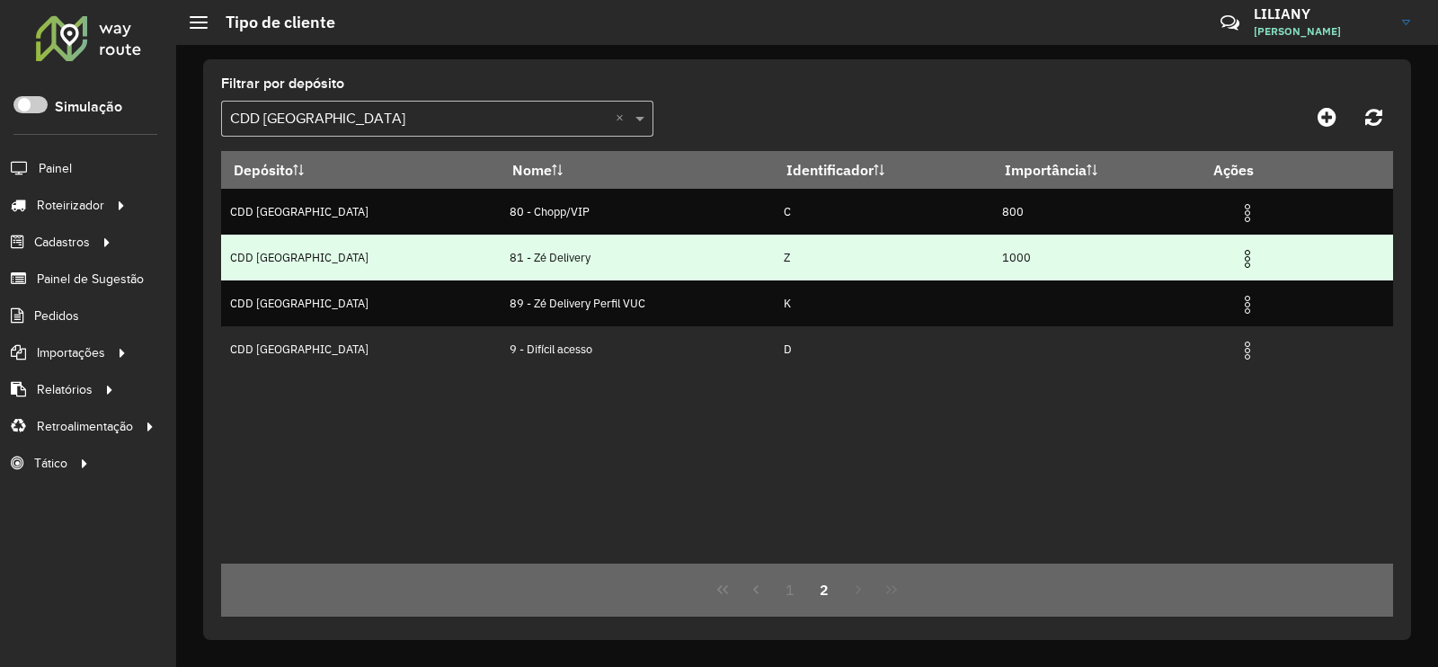
click at [1240, 259] on img at bounding box center [1247, 259] width 22 height 22
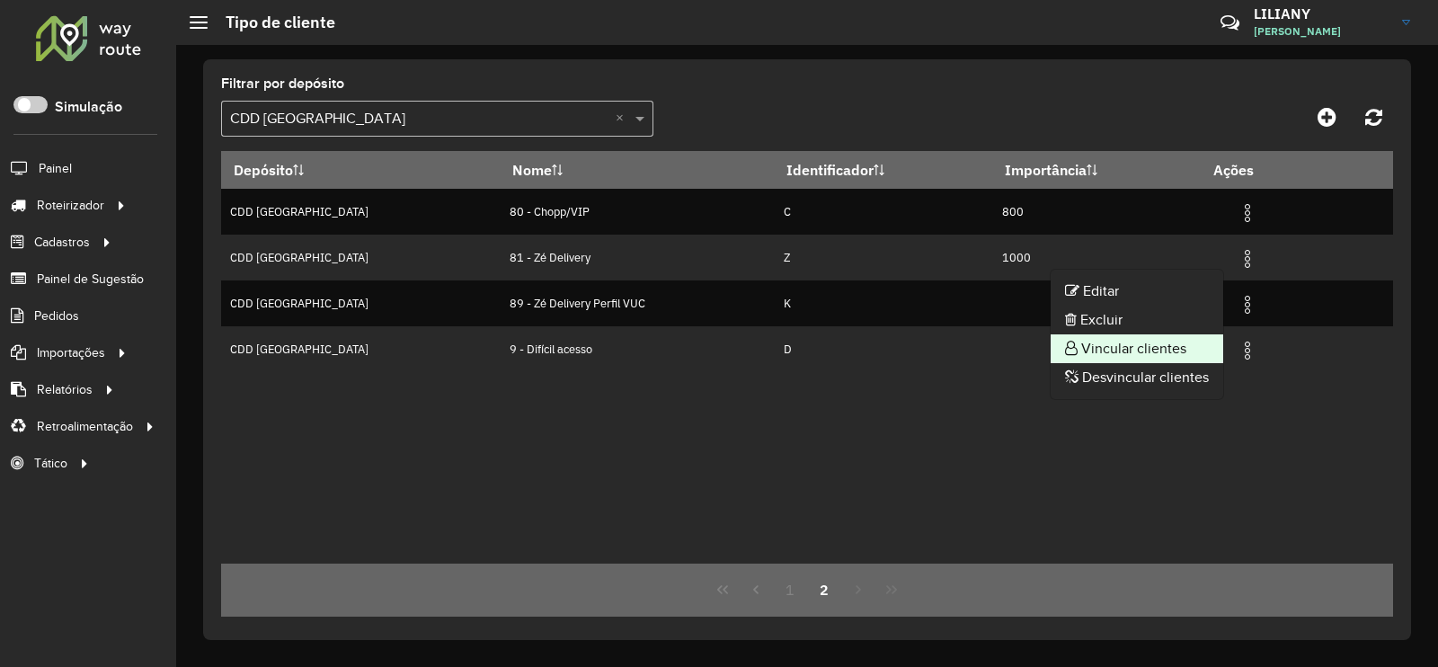
click at [1186, 355] on li "Vincular clientes" at bounding box center [1136, 348] width 173 height 29
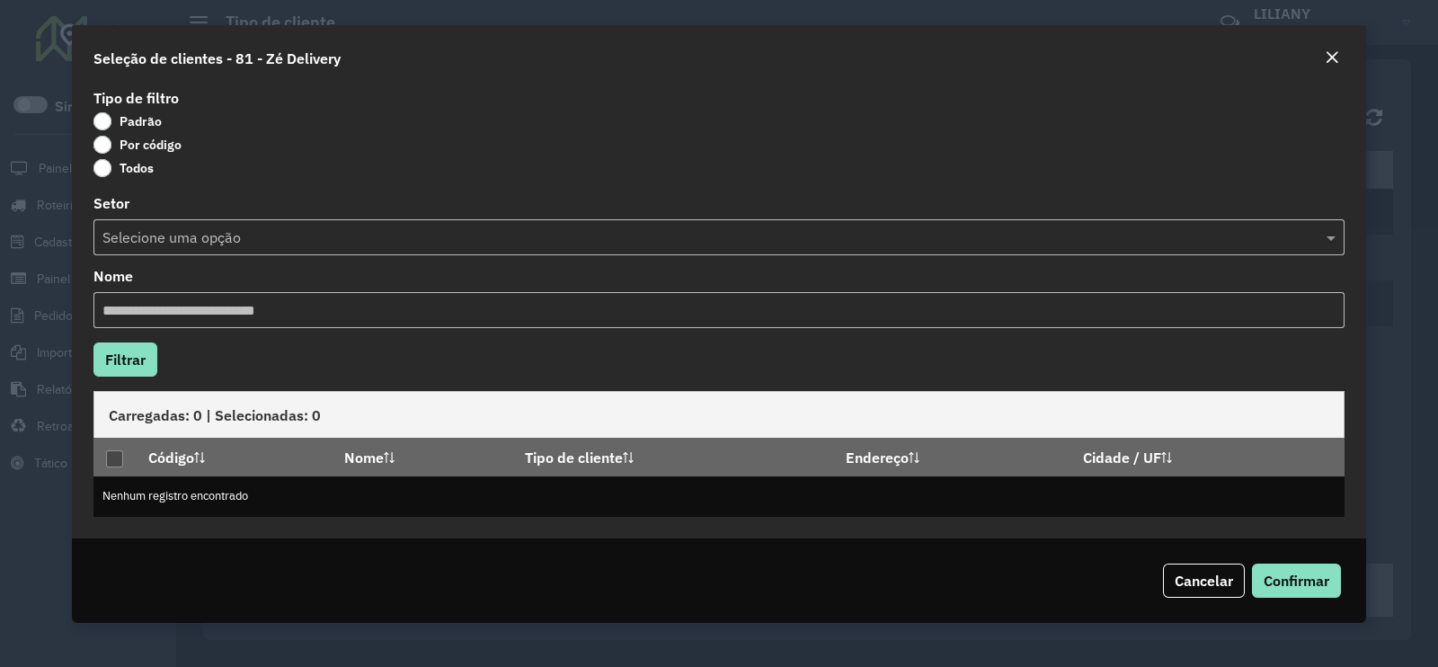
click at [146, 143] on label "Por código" at bounding box center [137, 145] width 88 height 18
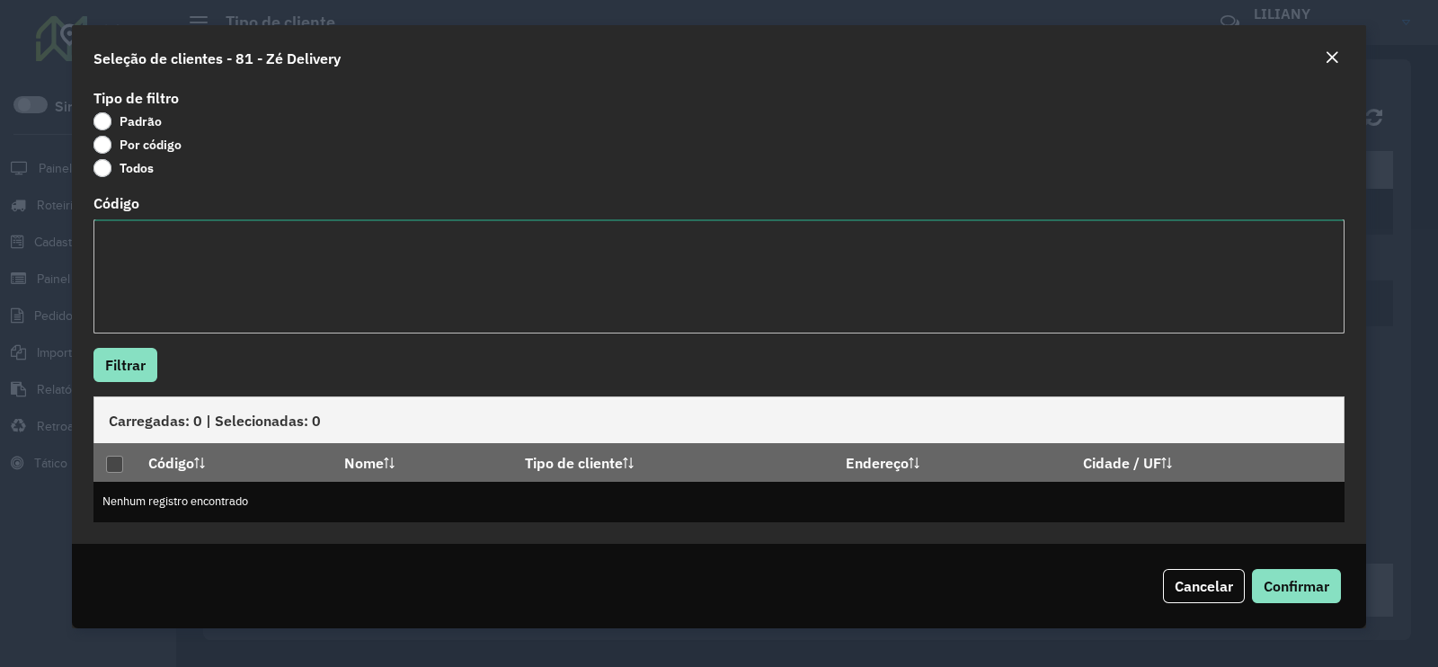
click at [168, 271] on textarea "Código" at bounding box center [718, 276] width 1251 height 114
paste textarea "******** ******** ******** ******** ******** ******** ******** ******** *******…"
type textarea "******** ******** ******** ******** ******** ******** ******** ******** *******…"
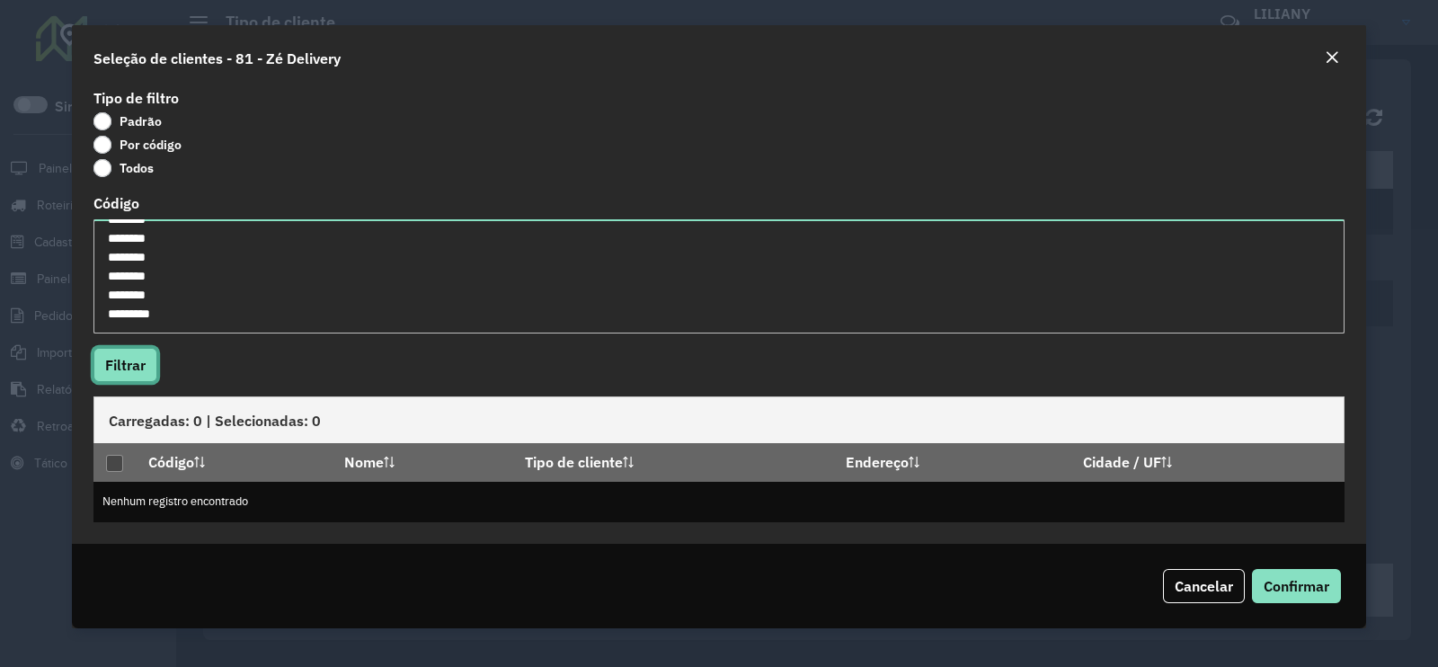
click at [126, 376] on button "Filtrar" at bounding box center [125, 365] width 64 height 34
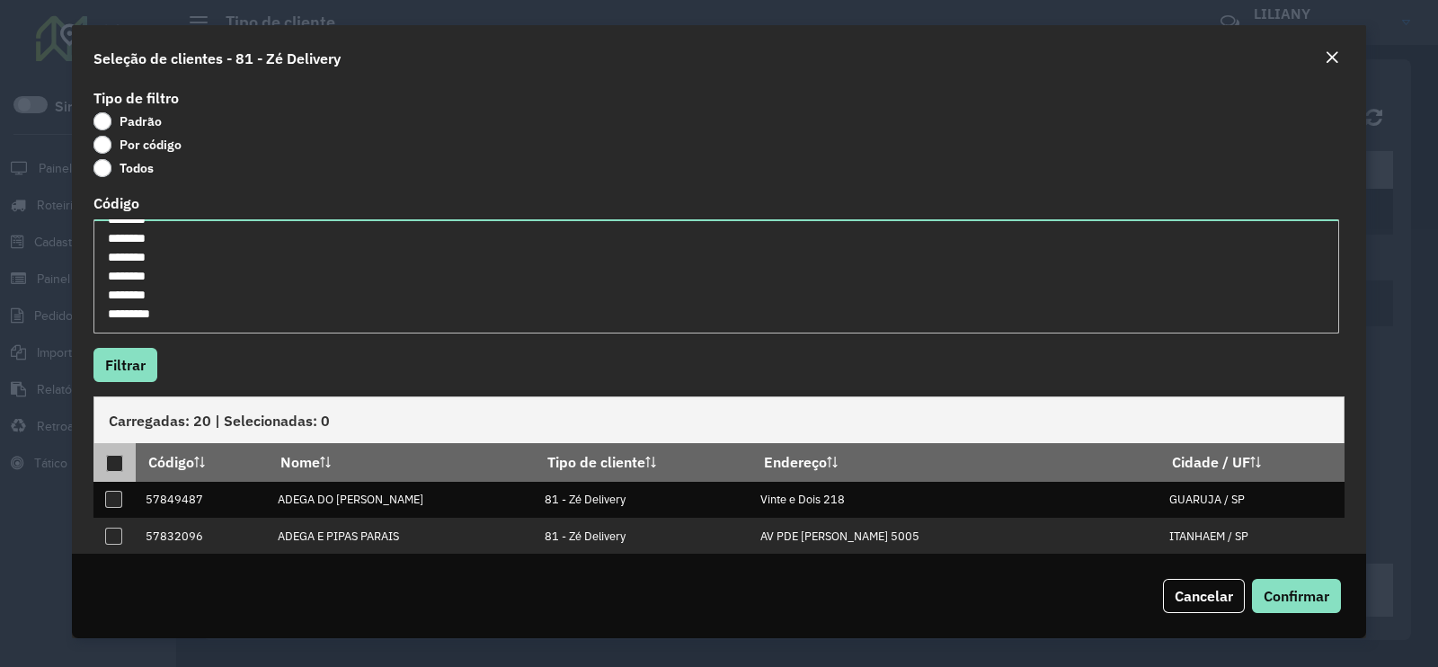
click at [117, 468] on div at bounding box center [114, 463] width 17 height 17
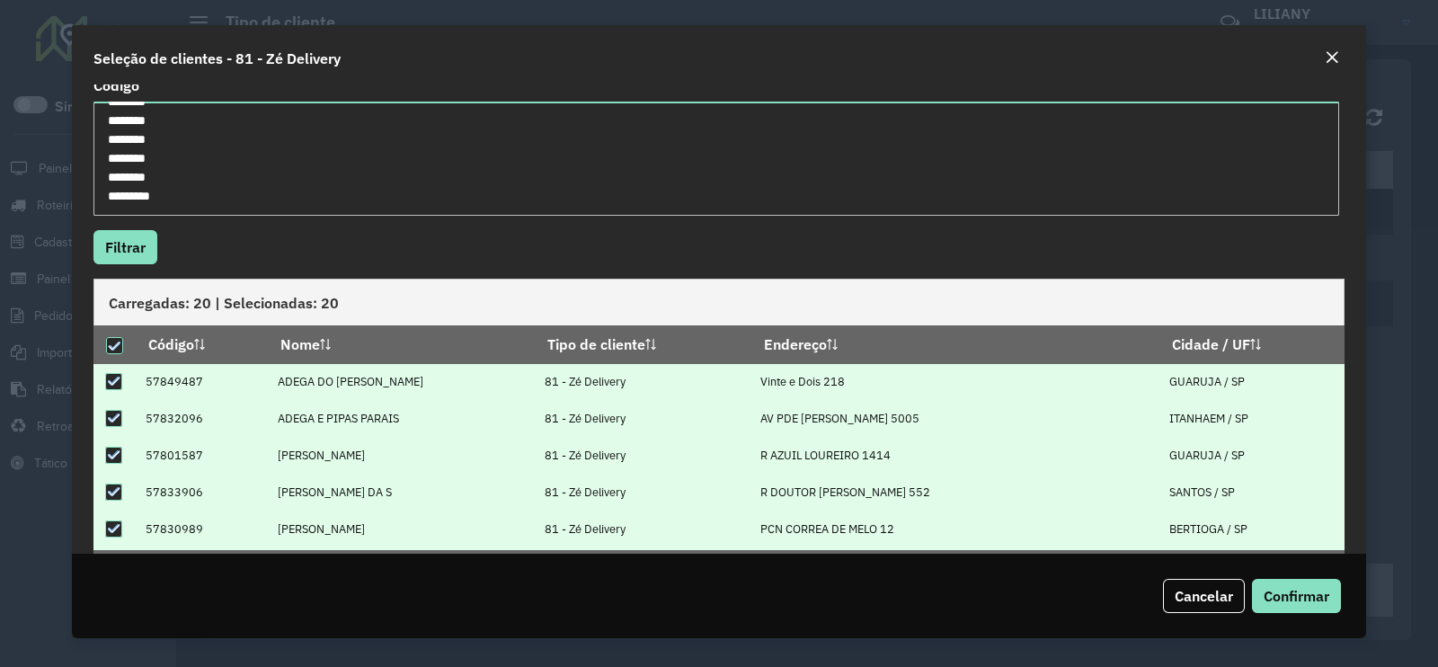
scroll to position [189, 0]
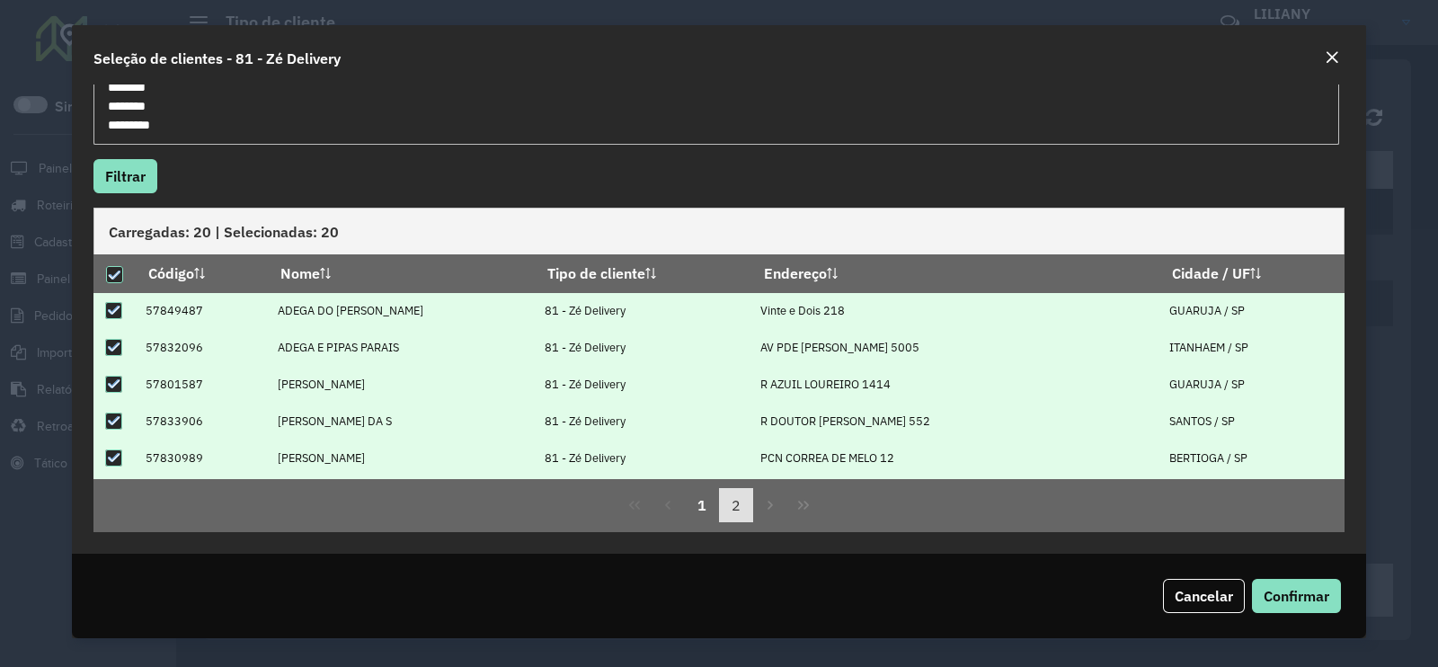
click at [724, 494] on button "2" at bounding box center [736, 505] width 34 height 34
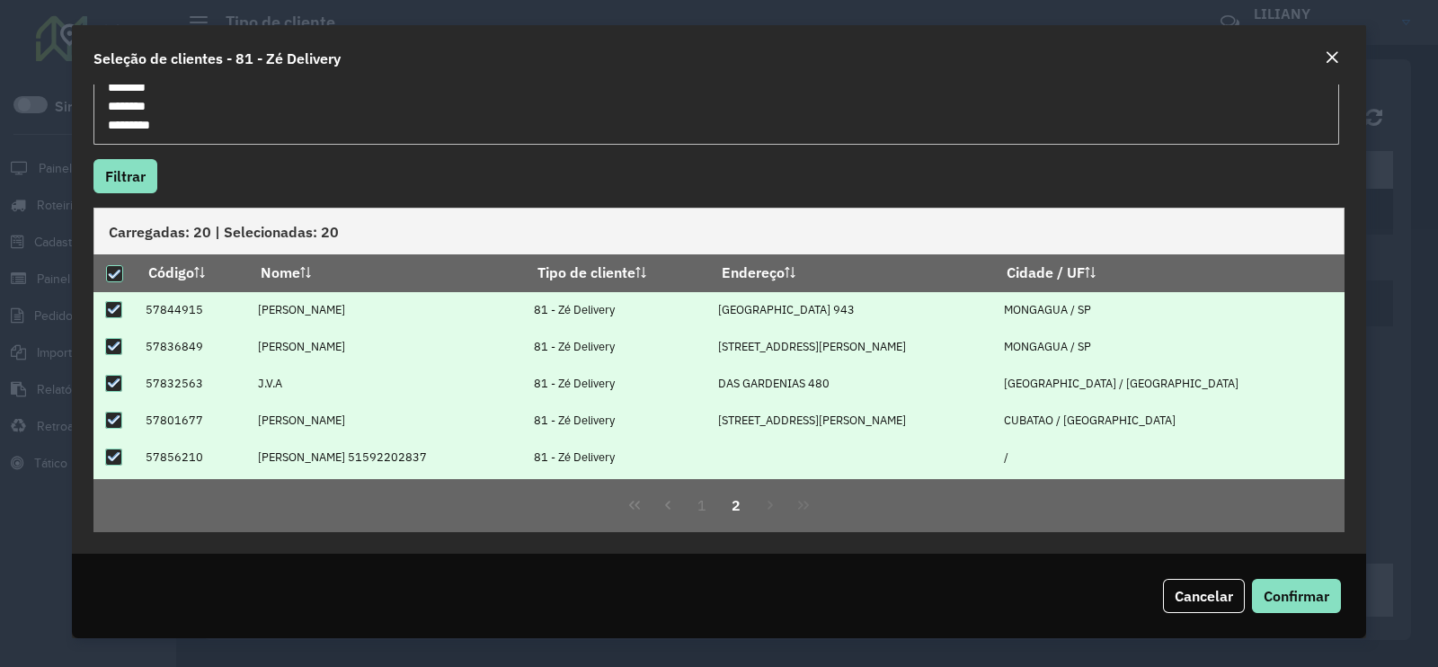
scroll to position [0, 0]
click at [1310, 595] on span "Confirmar" at bounding box center [1296, 596] width 66 height 18
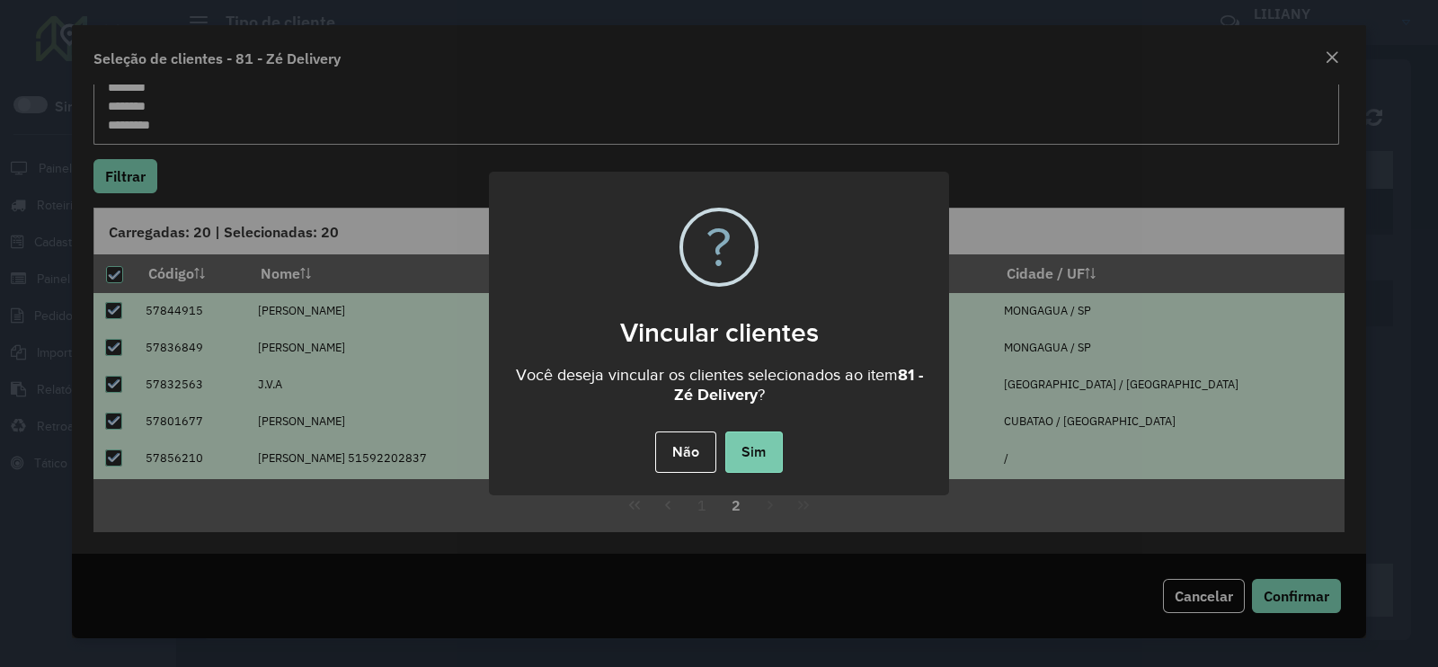
click at [764, 444] on button "Sim" at bounding box center [754, 451] width 58 height 41
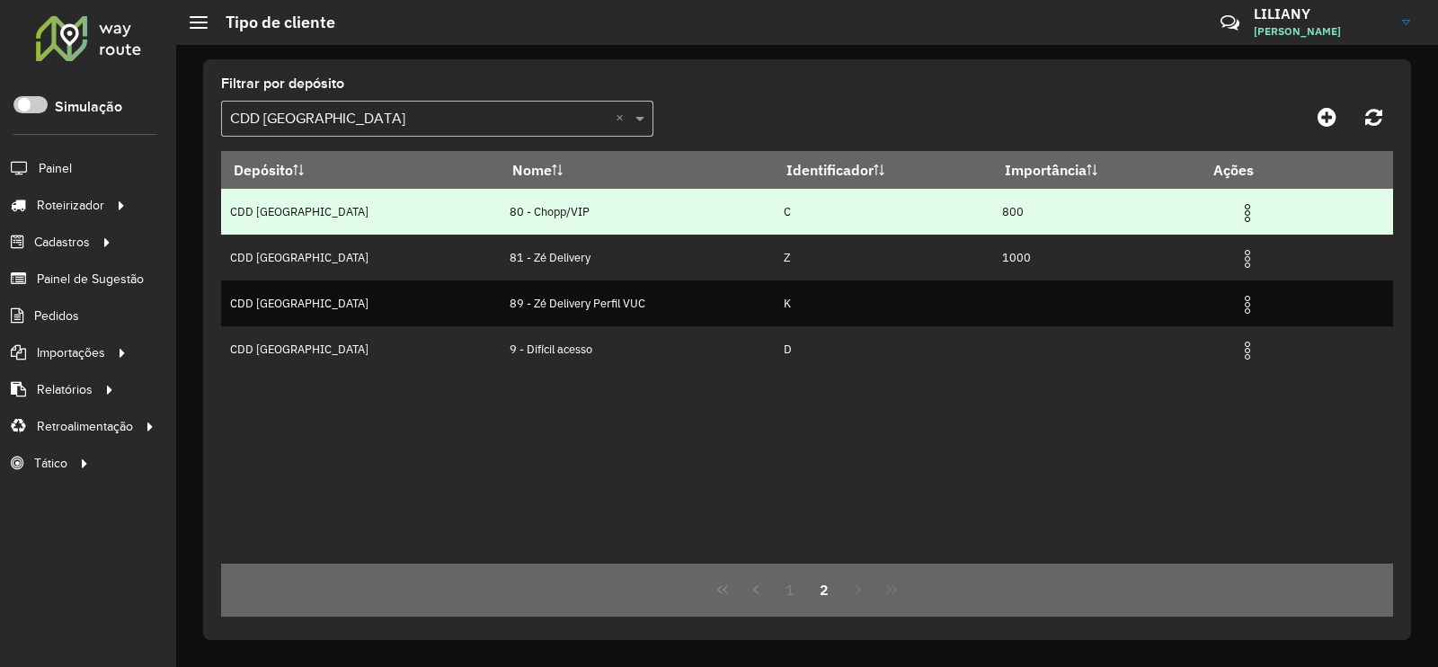
click at [1236, 218] on img at bounding box center [1247, 213] width 22 height 22
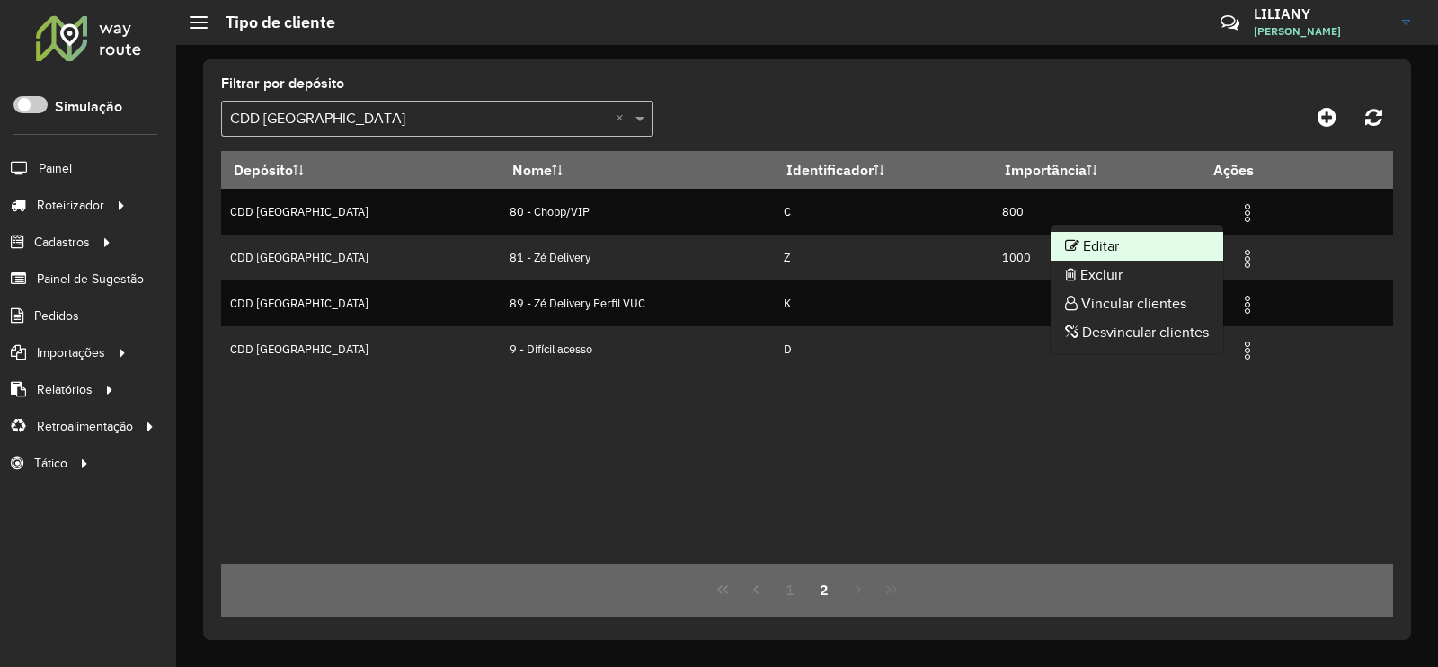
click at [1112, 240] on li "Editar" at bounding box center [1136, 246] width 173 height 29
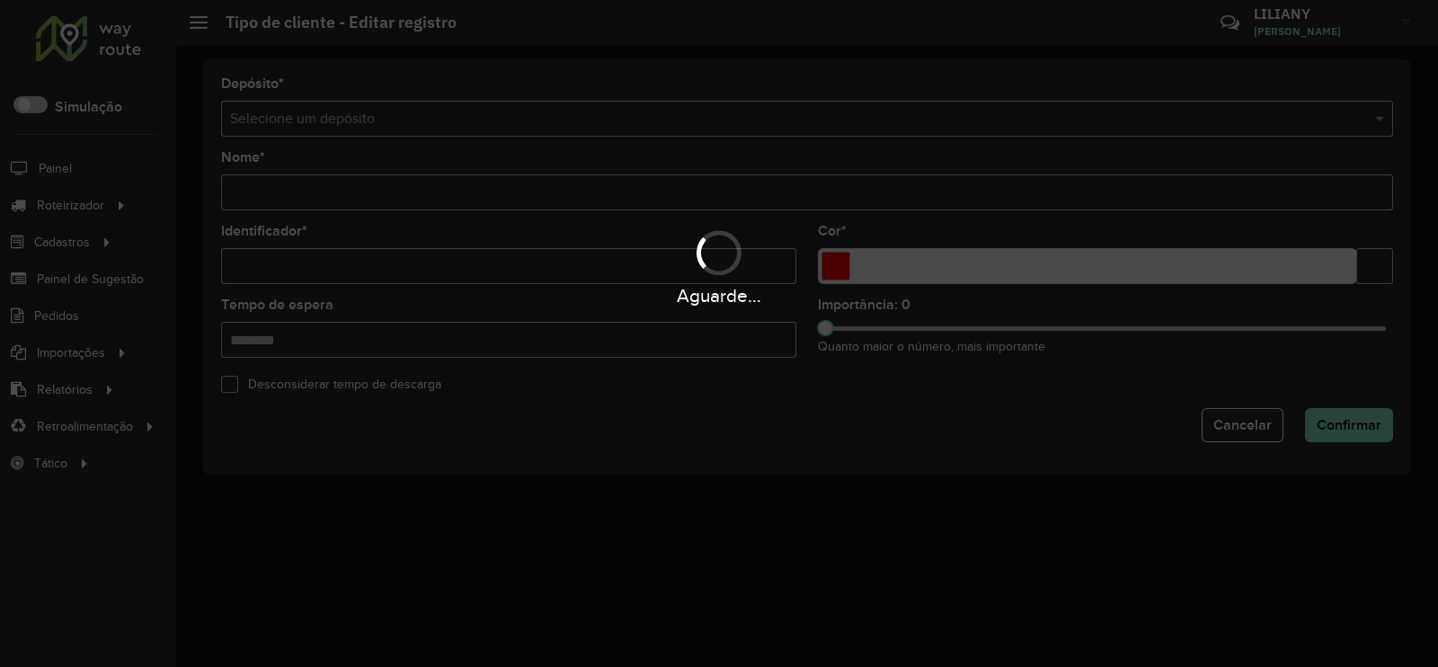
type input "**********"
type input "*"
type input "*******"
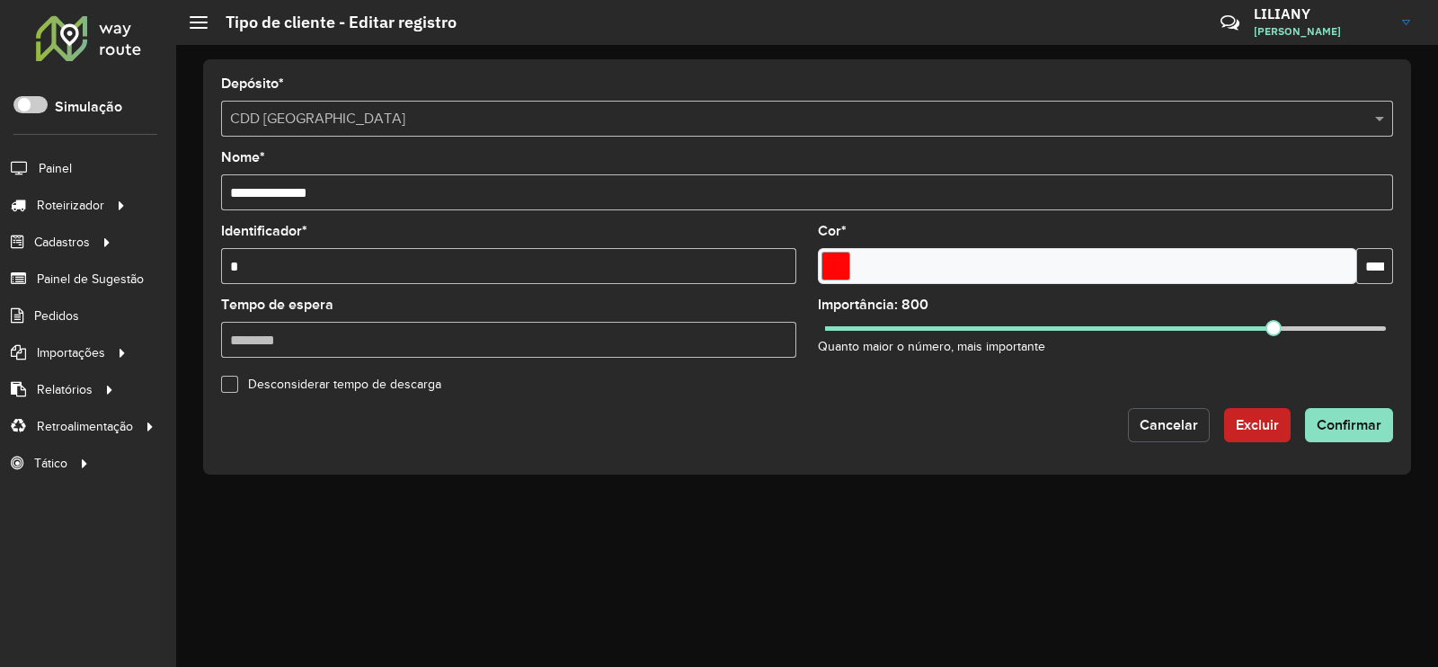
click at [1161, 424] on span "Cancelar" at bounding box center [1168, 424] width 58 height 15
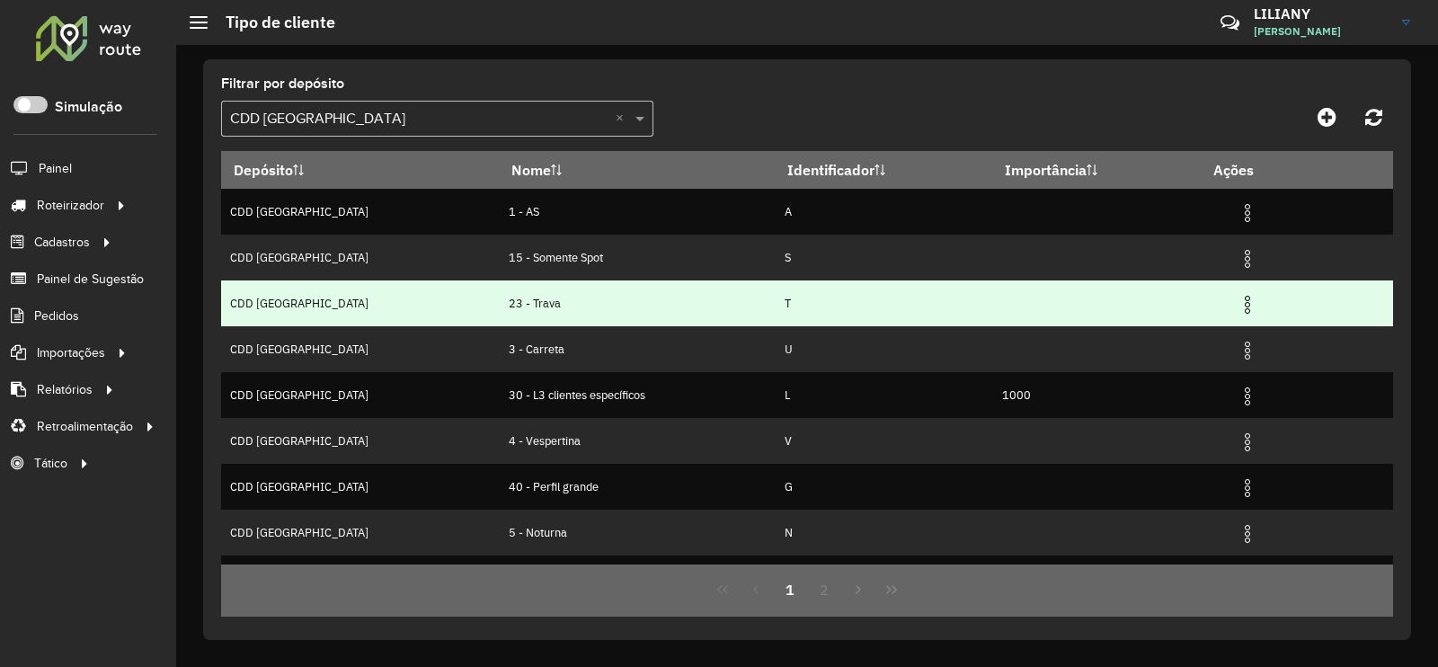
click at [1236, 309] on img at bounding box center [1247, 305] width 22 height 22
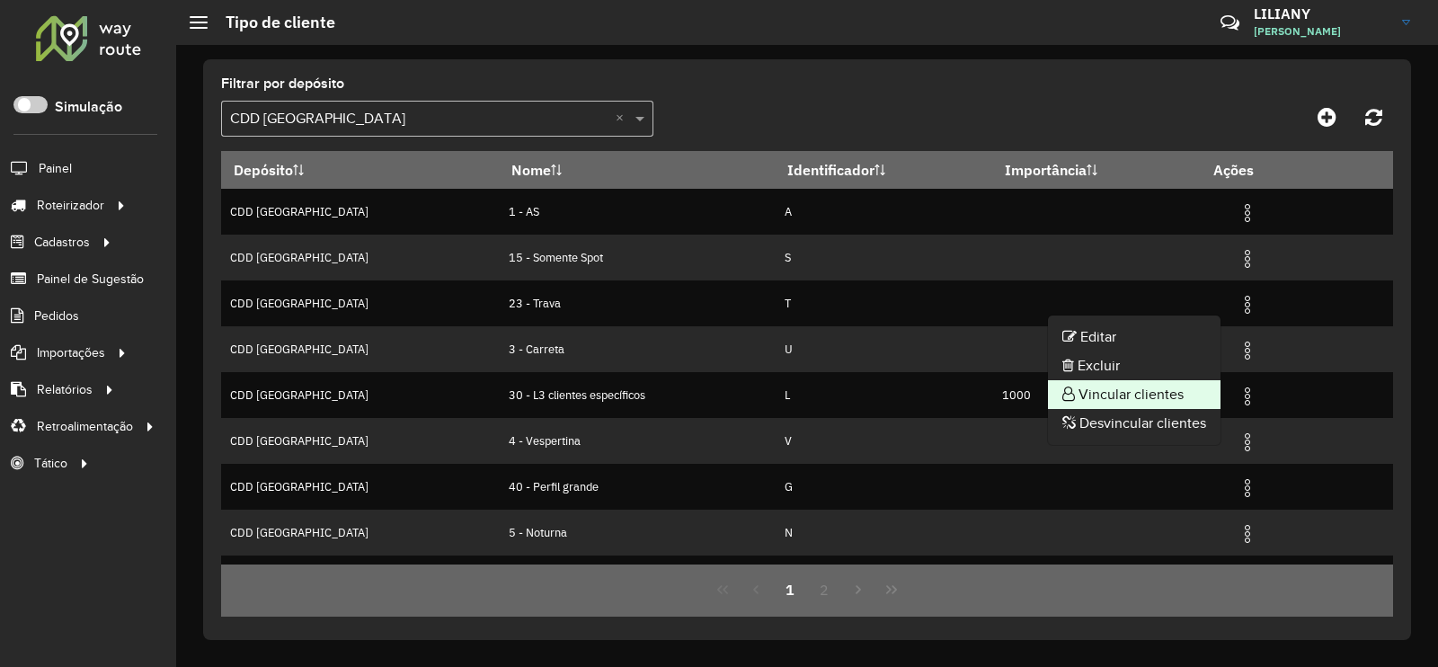
click at [1179, 382] on li "Vincular clientes" at bounding box center [1134, 394] width 173 height 29
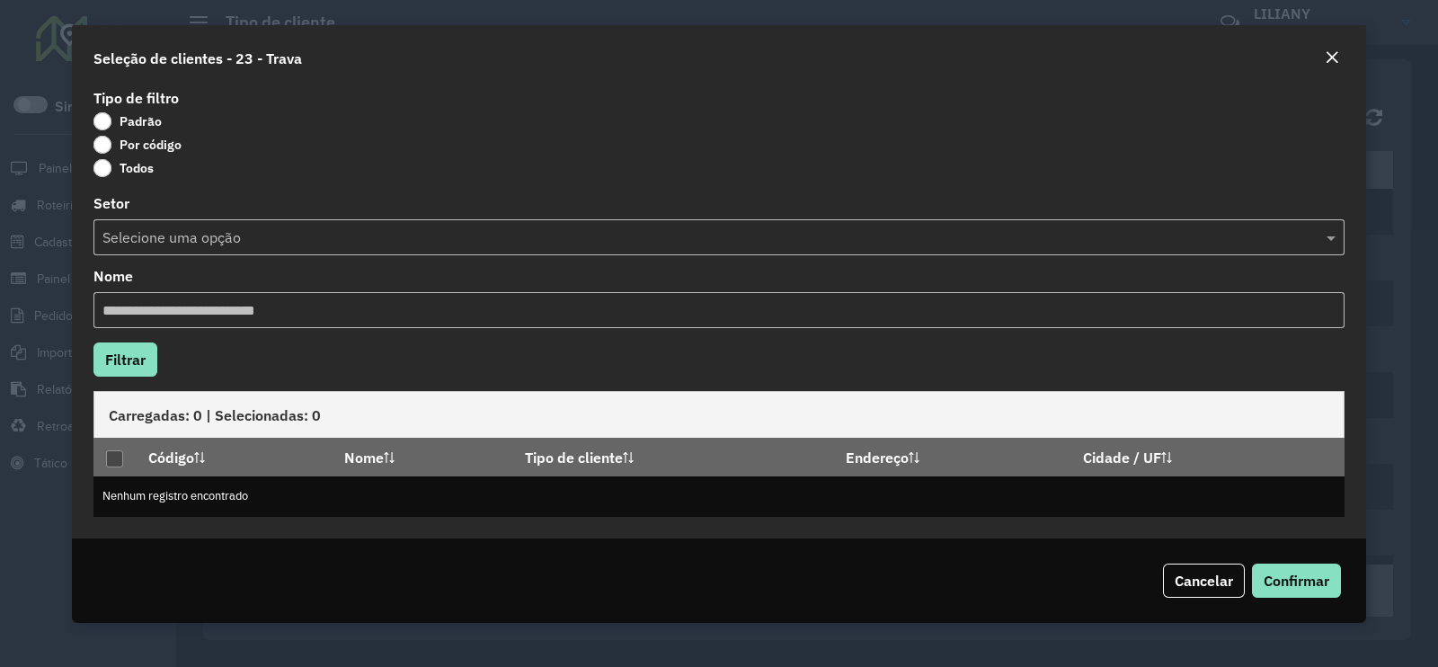
click at [159, 146] on label "Por código" at bounding box center [137, 145] width 88 height 18
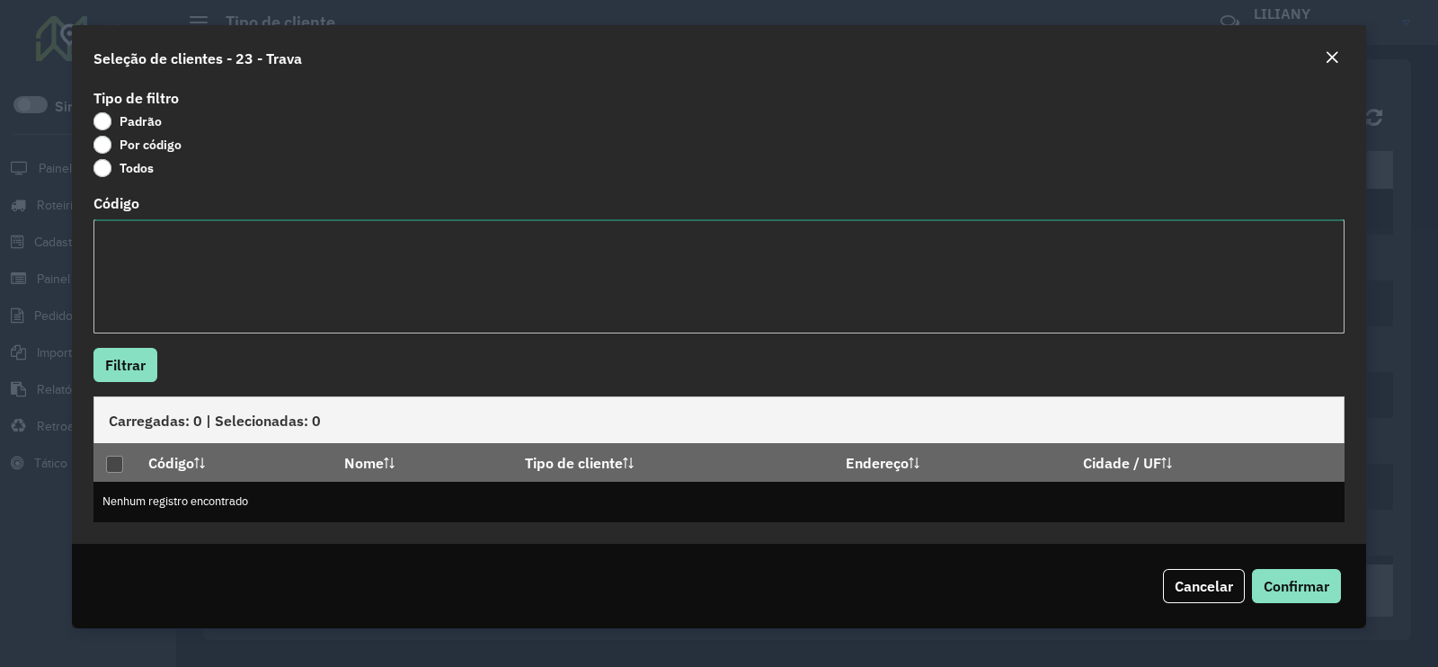
click at [161, 255] on textarea "Código" at bounding box center [718, 276] width 1251 height 114
paste textarea "*****"
type textarea "*****"
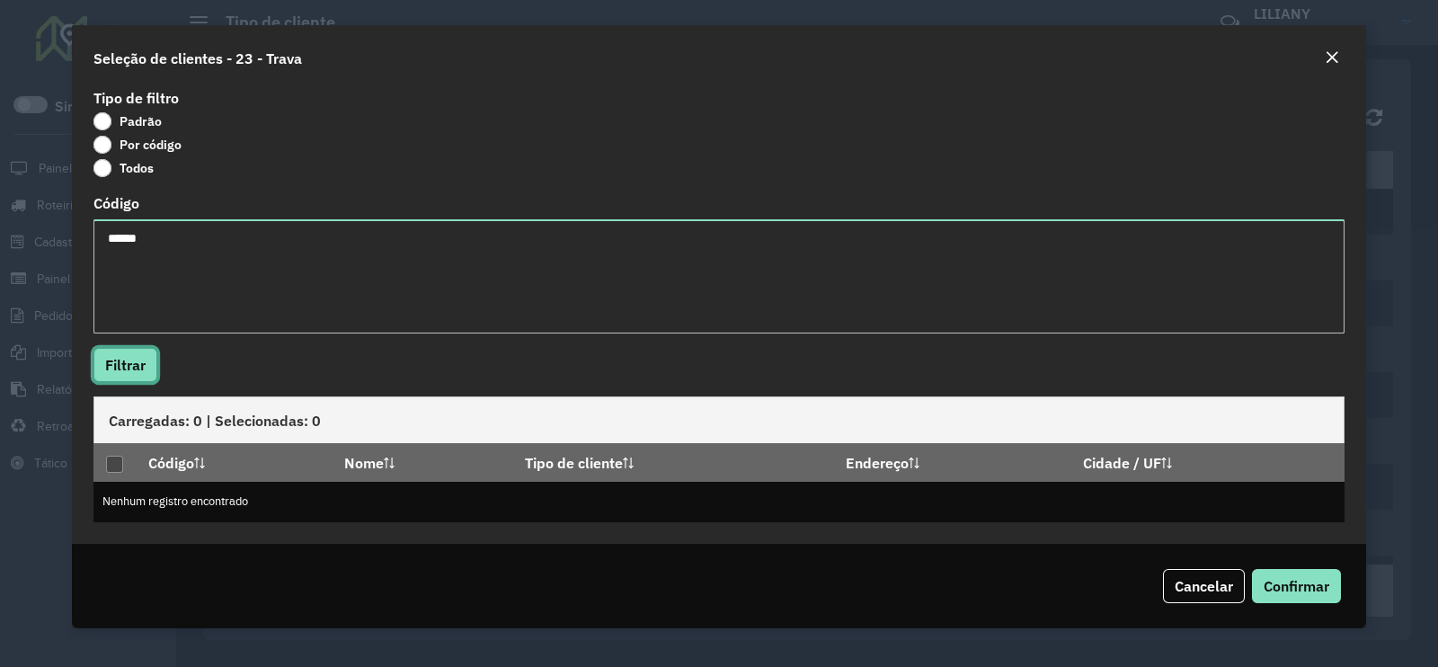
click at [129, 357] on button "Filtrar" at bounding box center [125, 365] width 64 height 34
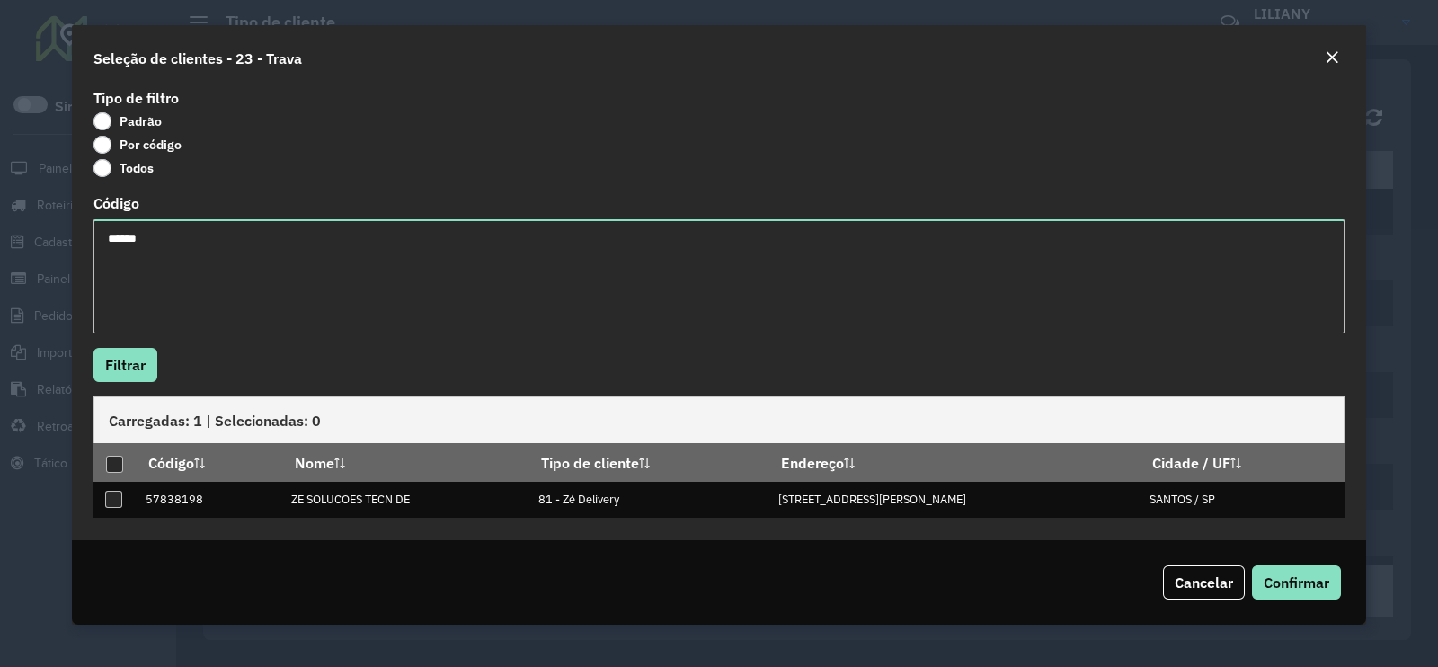
click at [1333, 54] on em "Close" at bounding box center [1331, 57] width 14 height 14
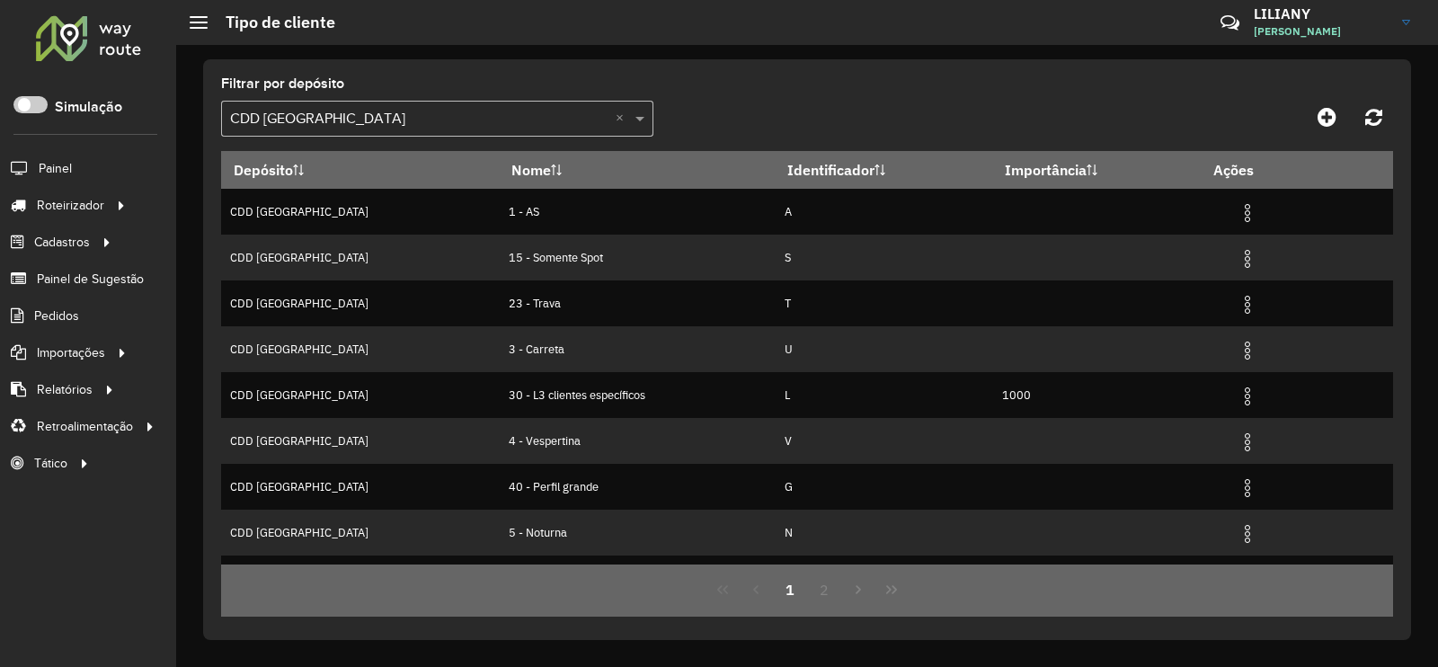
click at [329, 111] on input "text" at bounding box center [419, 120] width 378 height 22
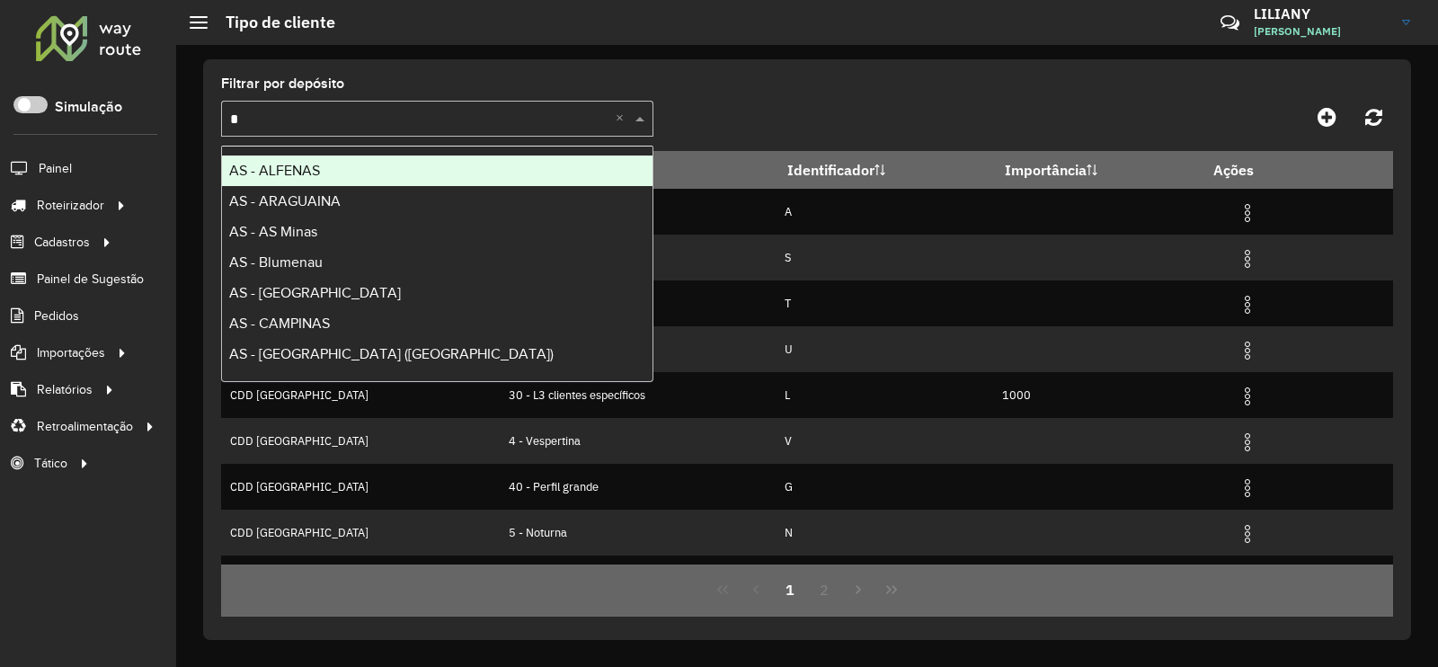
type input "**"
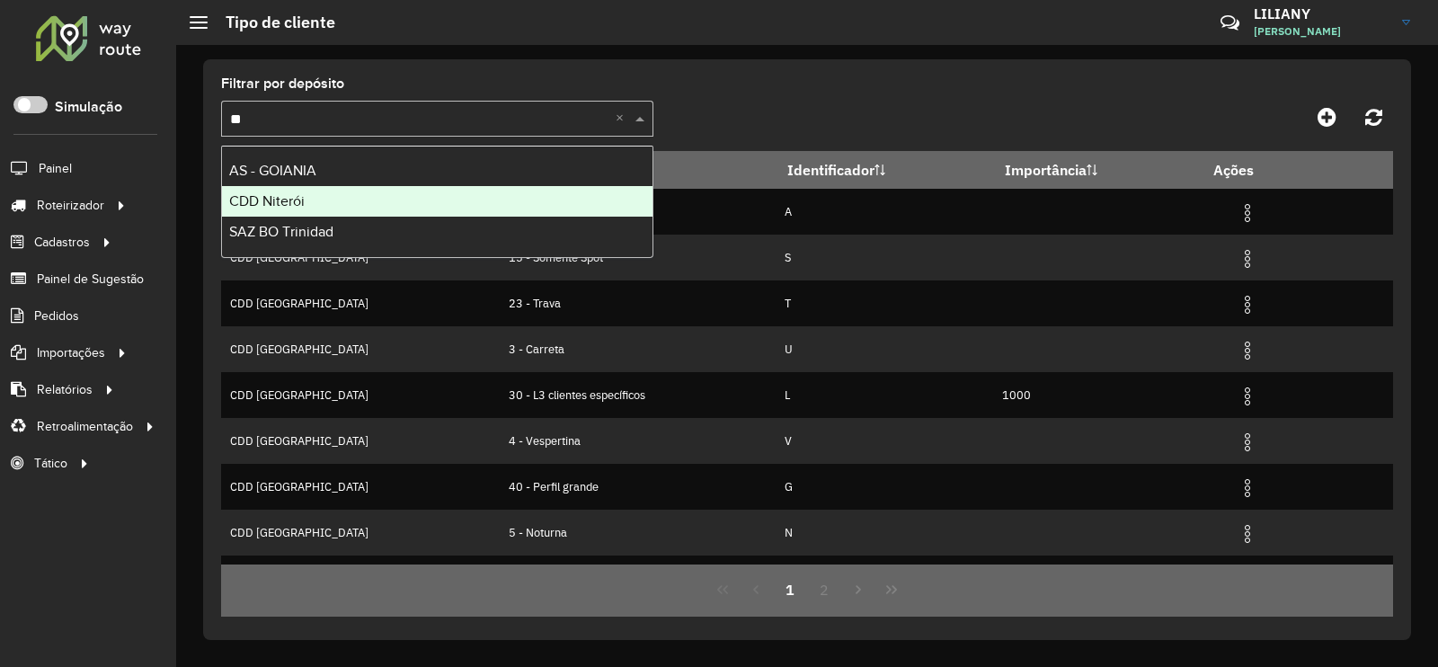
click at [306, 193] on div "CDD Niterói" at bounding box center [437, 201] width 430 height 31
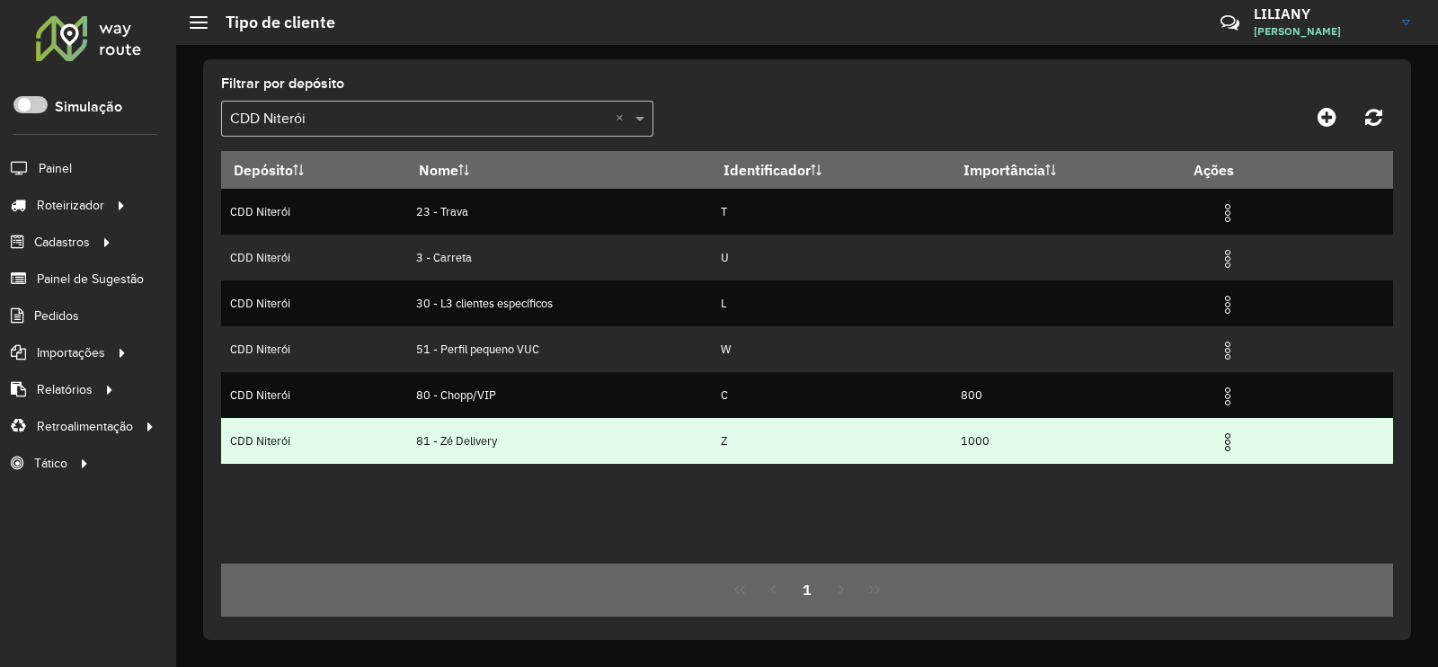
click at [1231, 438] on img at bounding box center [1228, 442] width 22 height 22
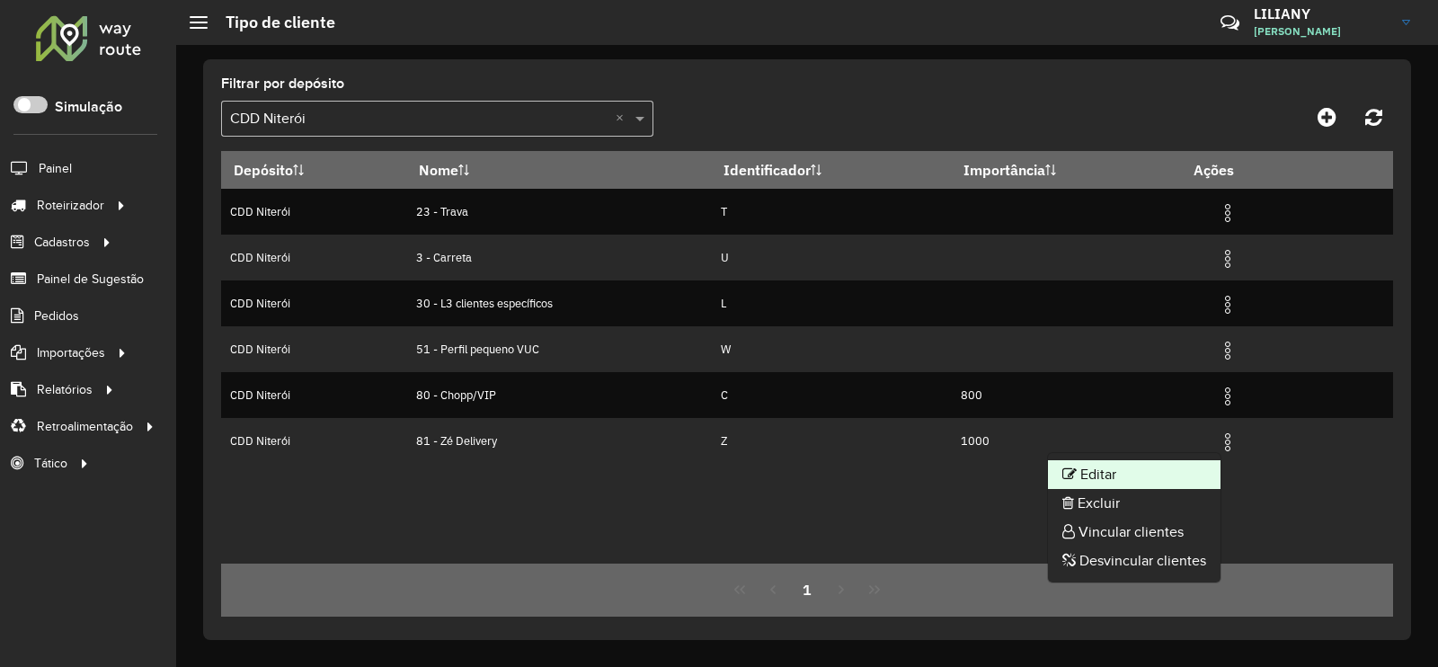
click at [1125, 471] on li "Editar" at bounding box center [1134, 474] width 173 height 29
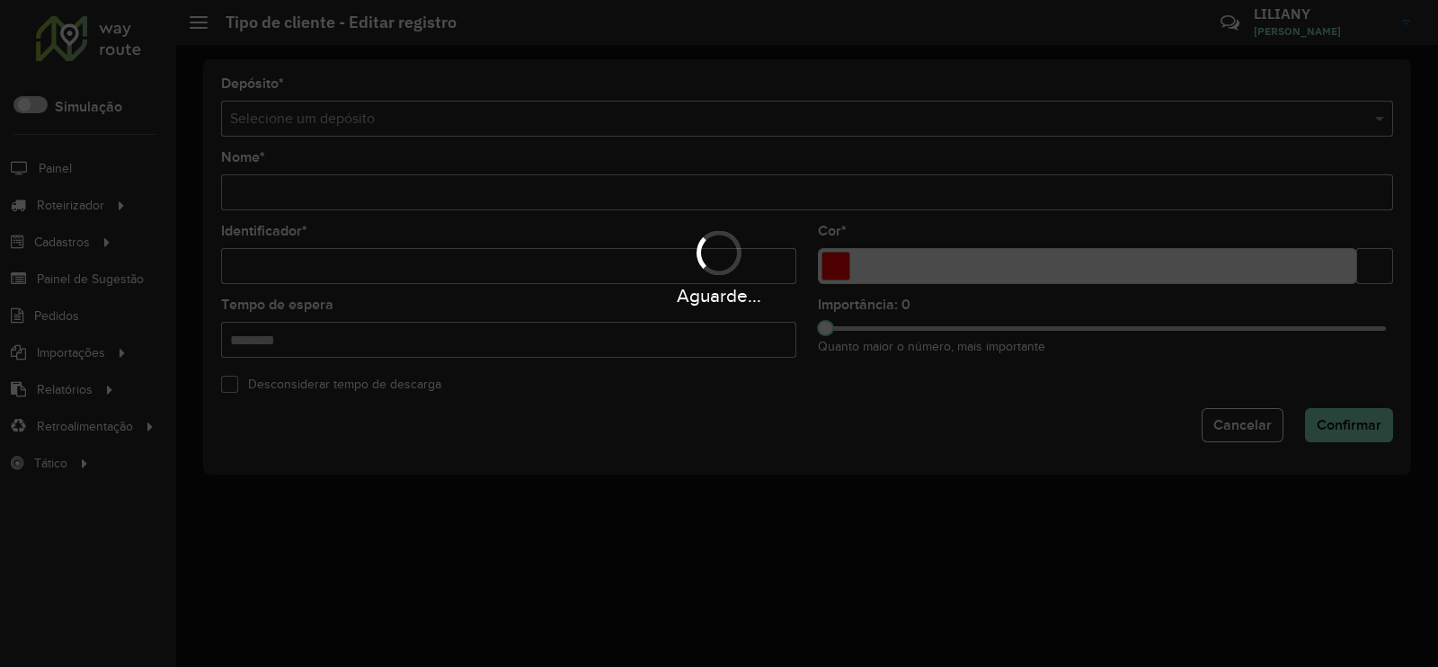
type input "**********"
type input "*"
type input "*******"
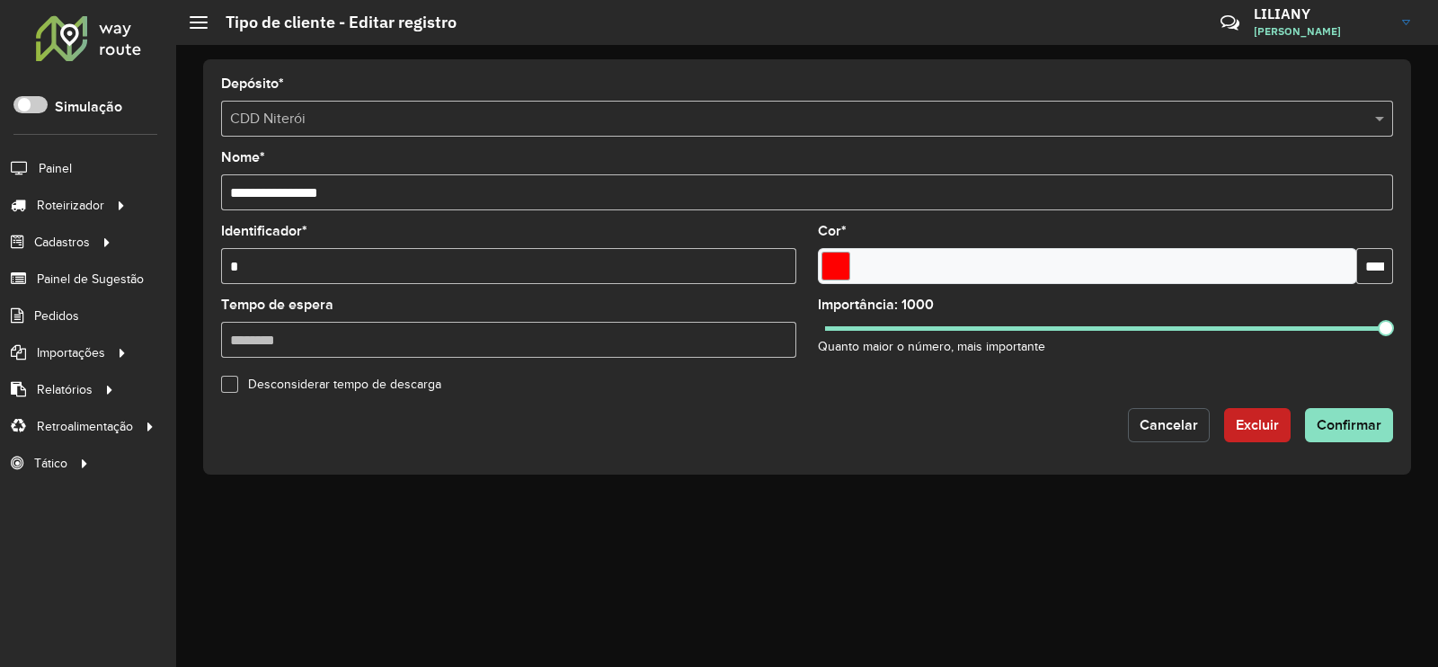
click at [1161, 425] on span "Cancelar" at bounding box center [1168, 424] width 58 height 15
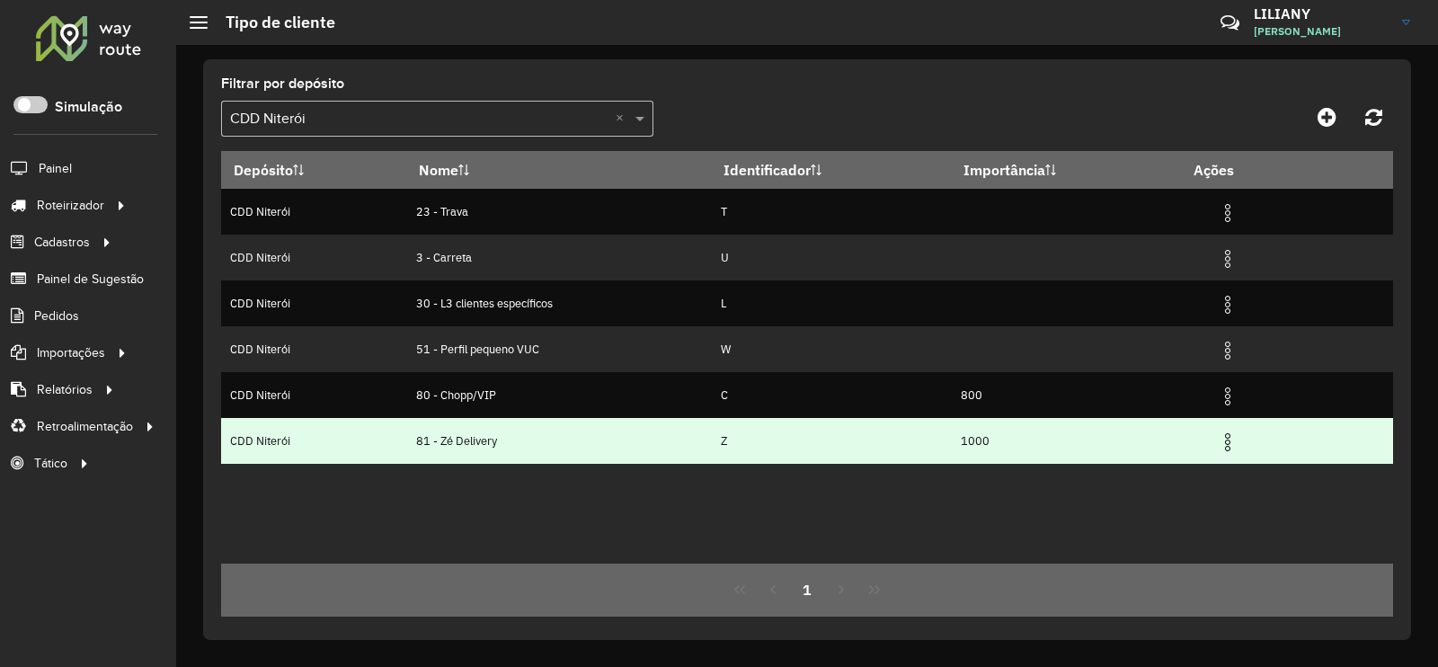
click at [1235, 448] on img at bounding box center [1228, 442] width 22 height 22
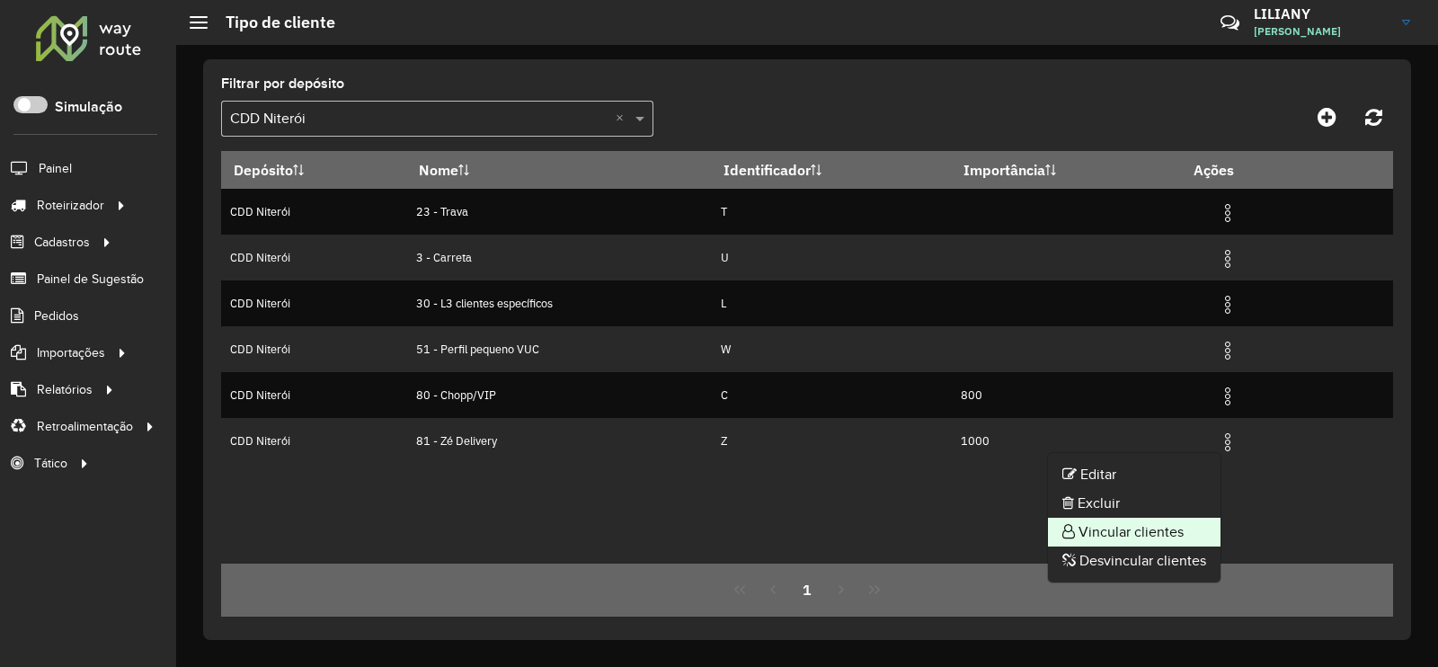
click at [1165, 520] on li "Vincular clientes" at bounding box center [1134, 532] width 173 height 29
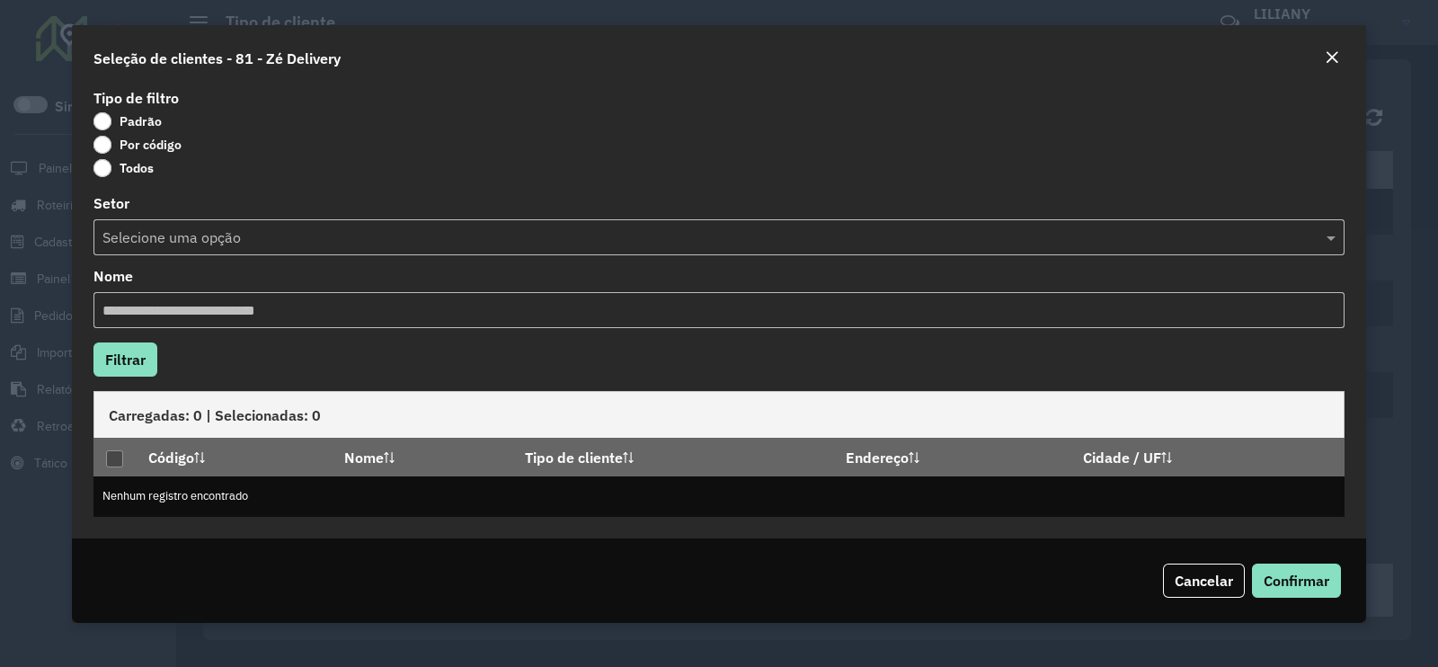
click at [162, 143] on label "Por código" at bounding box center [137, 145] width 88 height 18
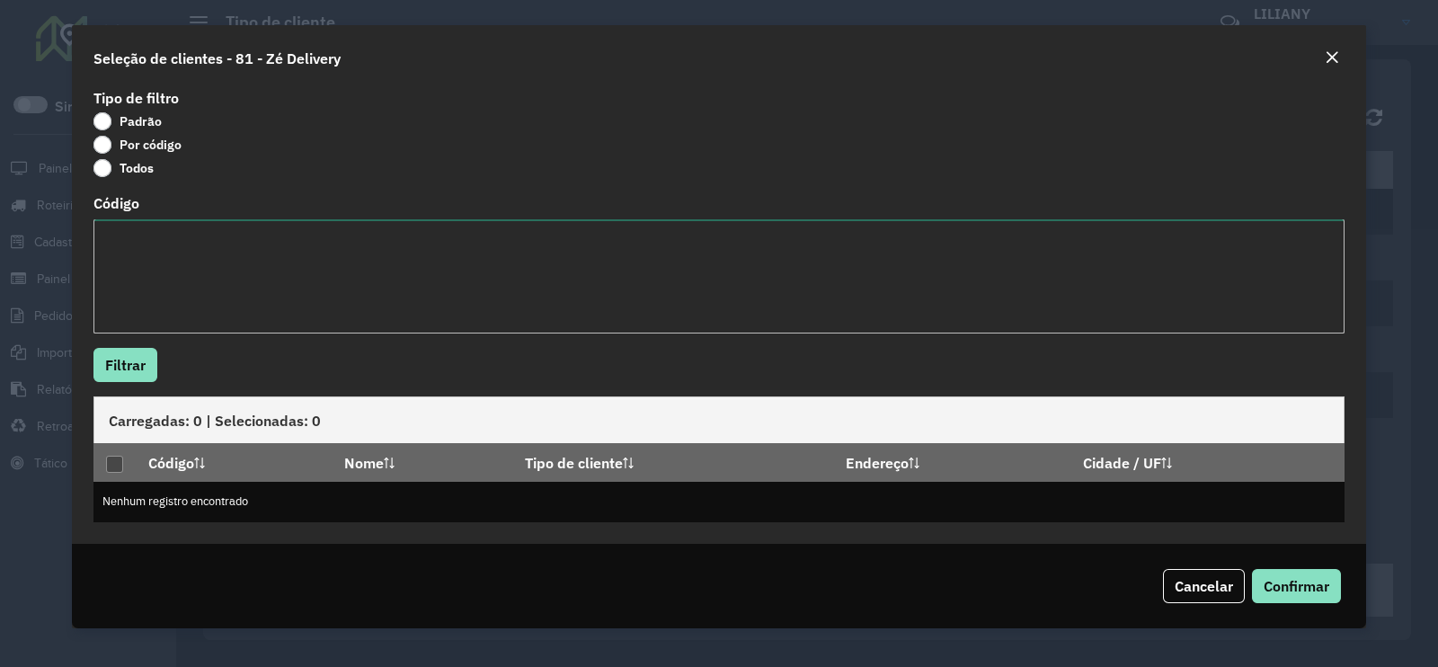
click at [166, 244] on textarea "Código" at bounding box center [718, 276] width 1251 height 114
paste textarea "******** ******** ******** ******** ******** ******** ******** ******** *******…"
type textarea "******** ******** ******** ******** ******** ******** ******** ******** *******…"
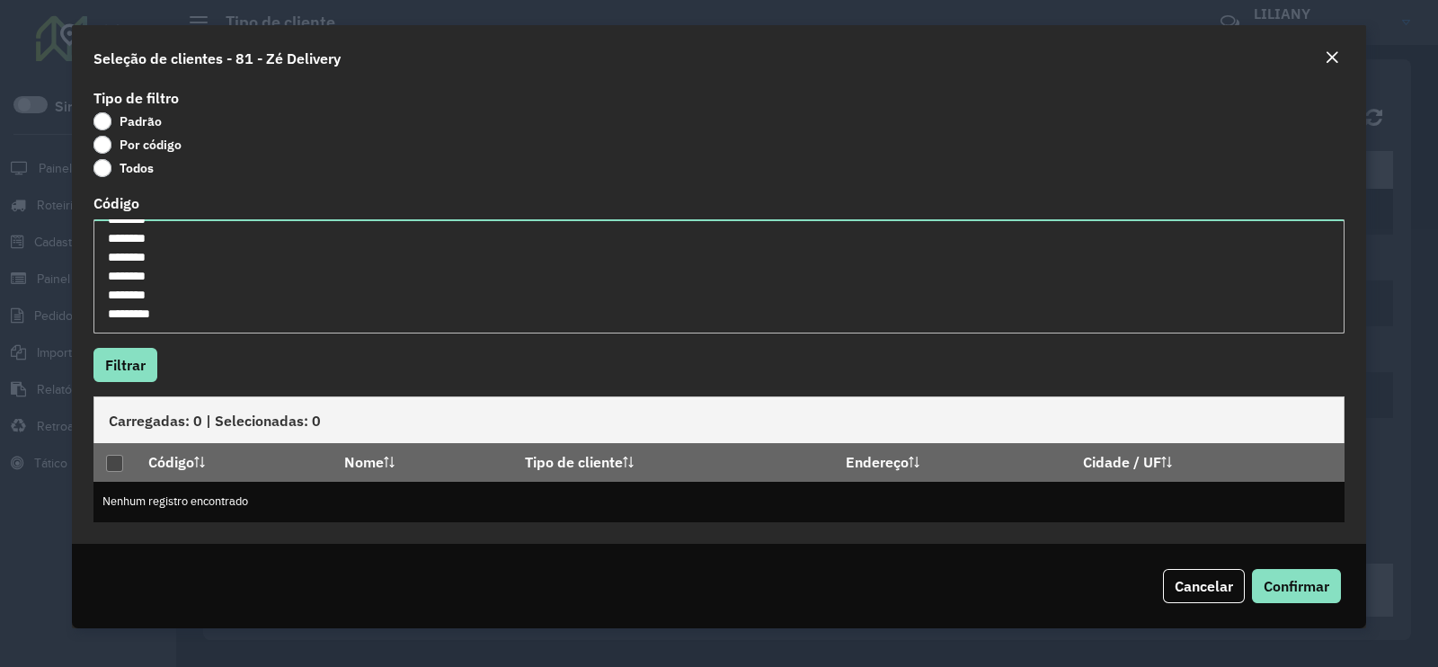
click at [110, 385] on div "Tipo de filtro Padrão Por código Todos Código Filtrar Carregadas: 0 | Seleciona…" at bounding box center [719, 313] width 1294 height 459
click at [117, 374] on button "Filtrar" at bounding box center [125, 365] width 64 height 34
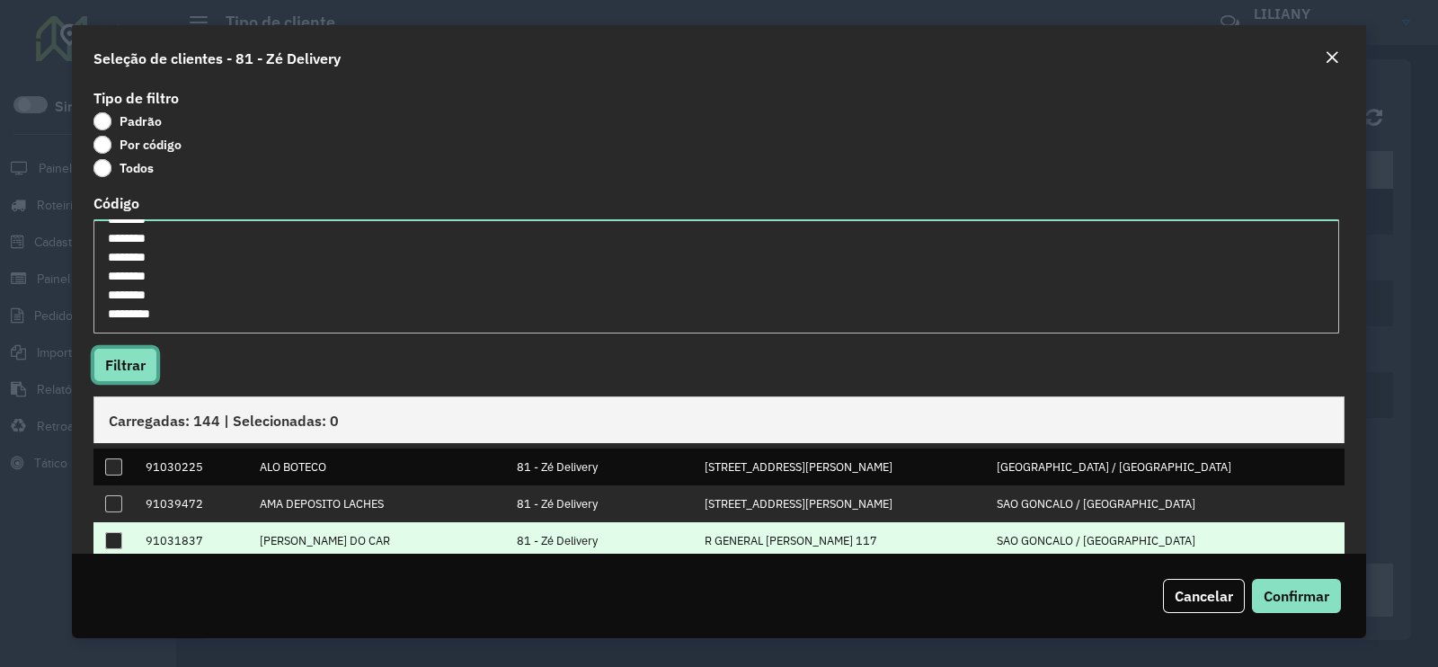
scroll to position [189, 0]
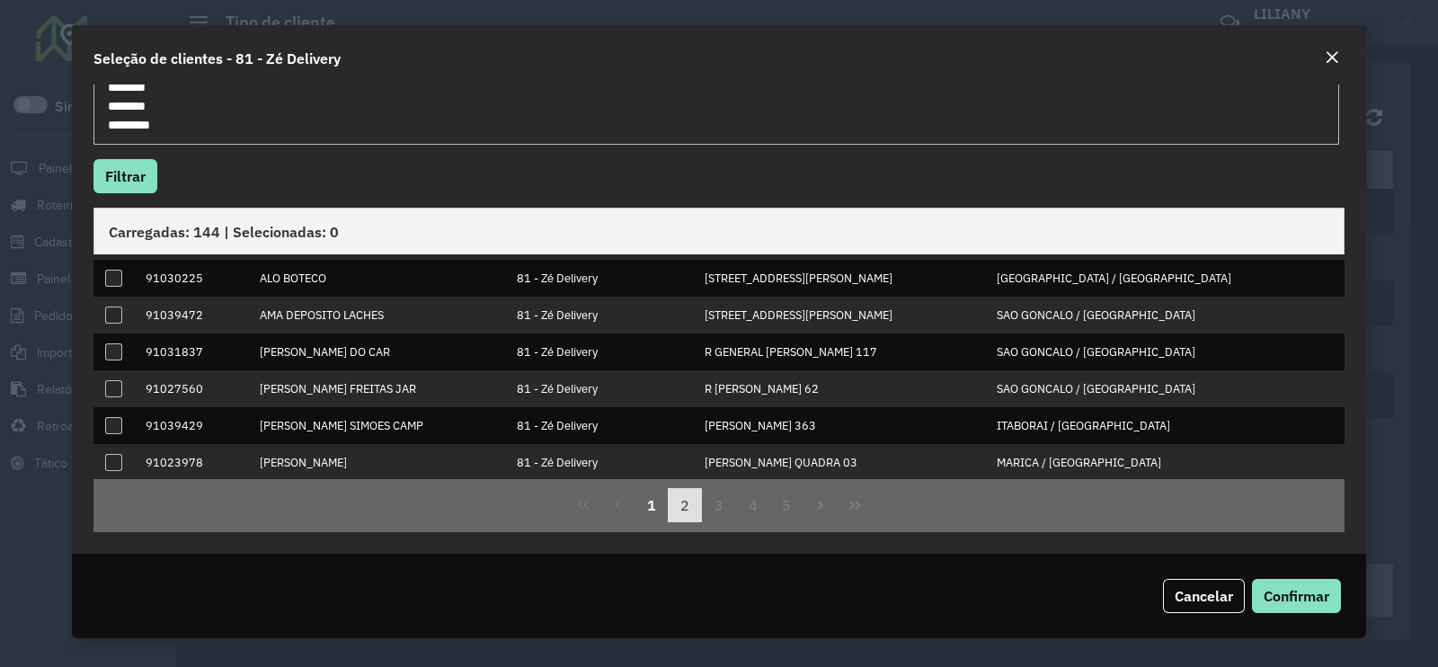
click at [680, 498] on button "2" at bounding box center [685, 505] width 34 height 34
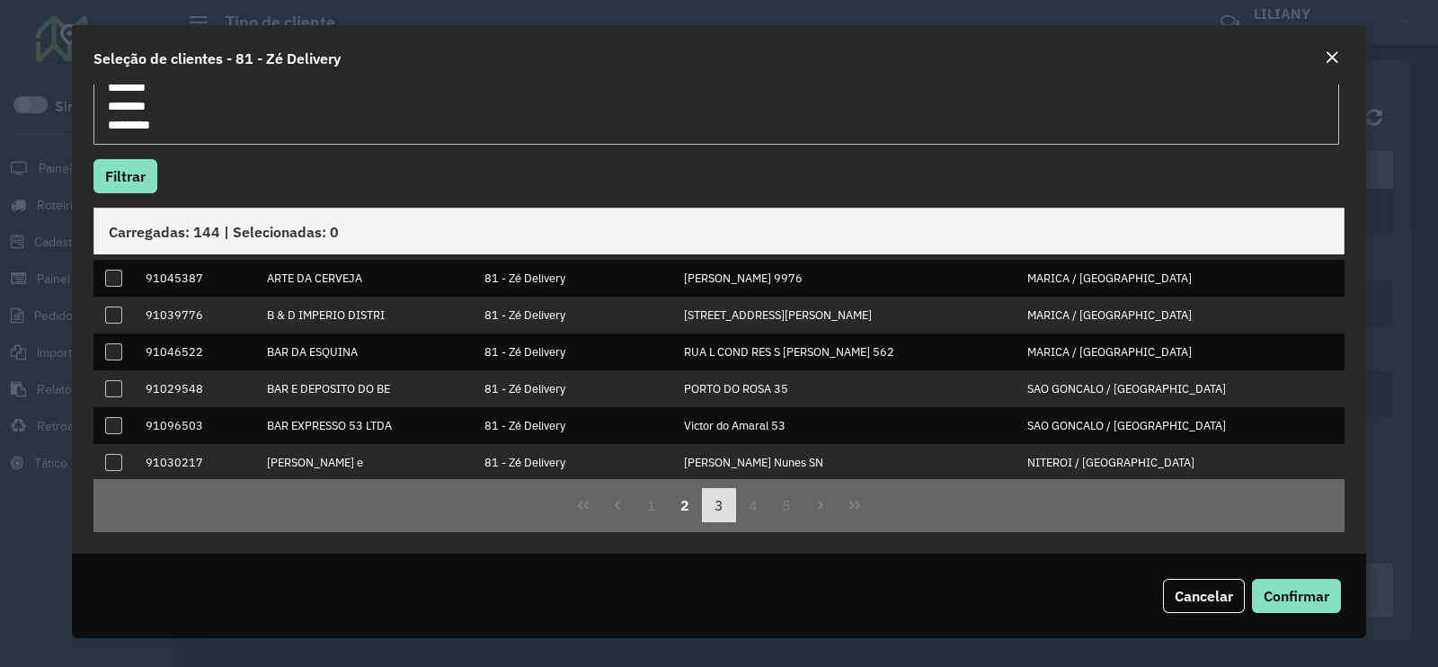
click at [706, 492] on button "3" at bounding box center [719, 505] width 34 height 34
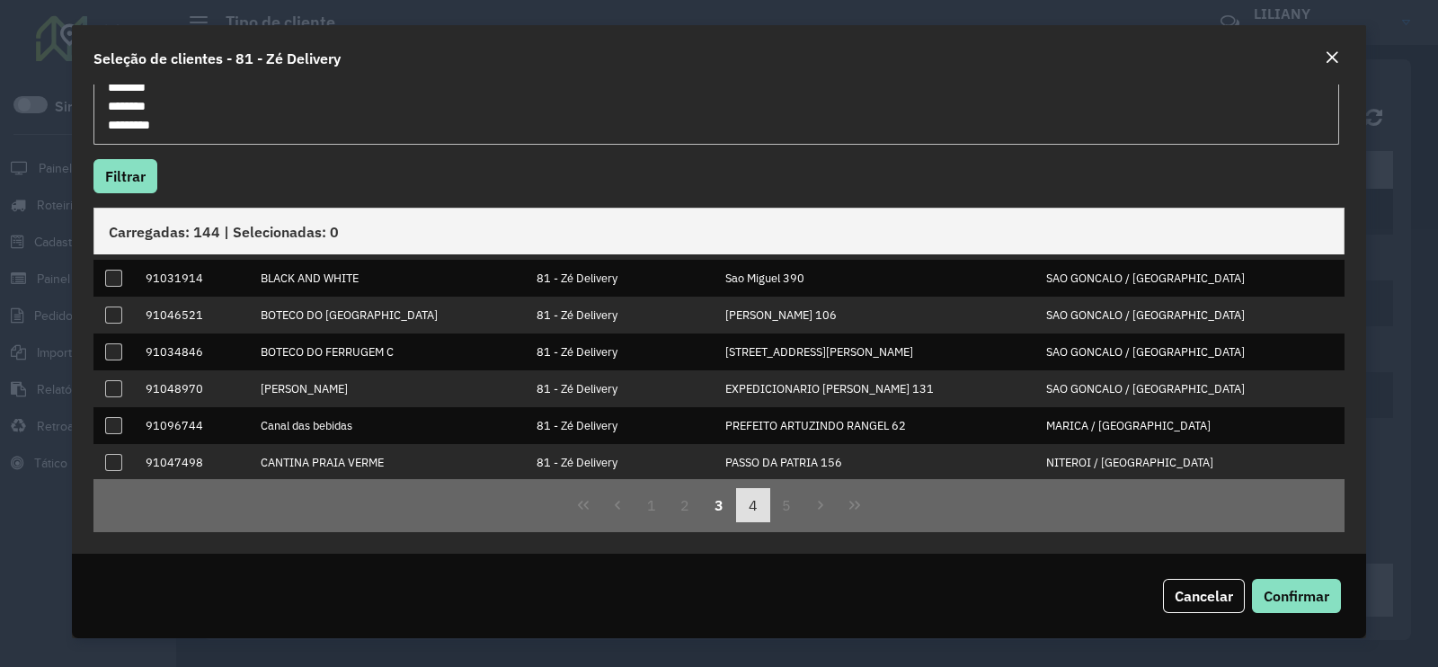
click at [755, 501] on button "4" at bounding box center [753, 505] width 34 height 34
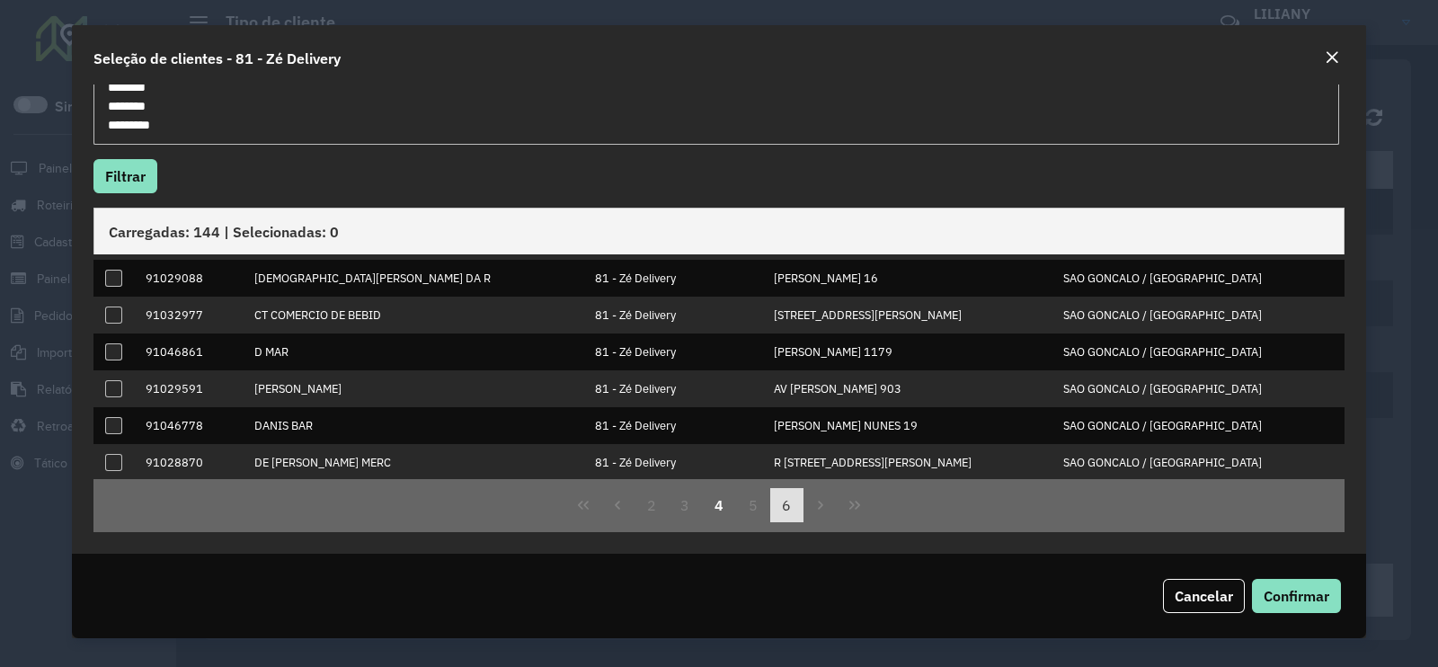
click at [780, 517] on button "6" at bounding box center [787, 505] width 34 height 34
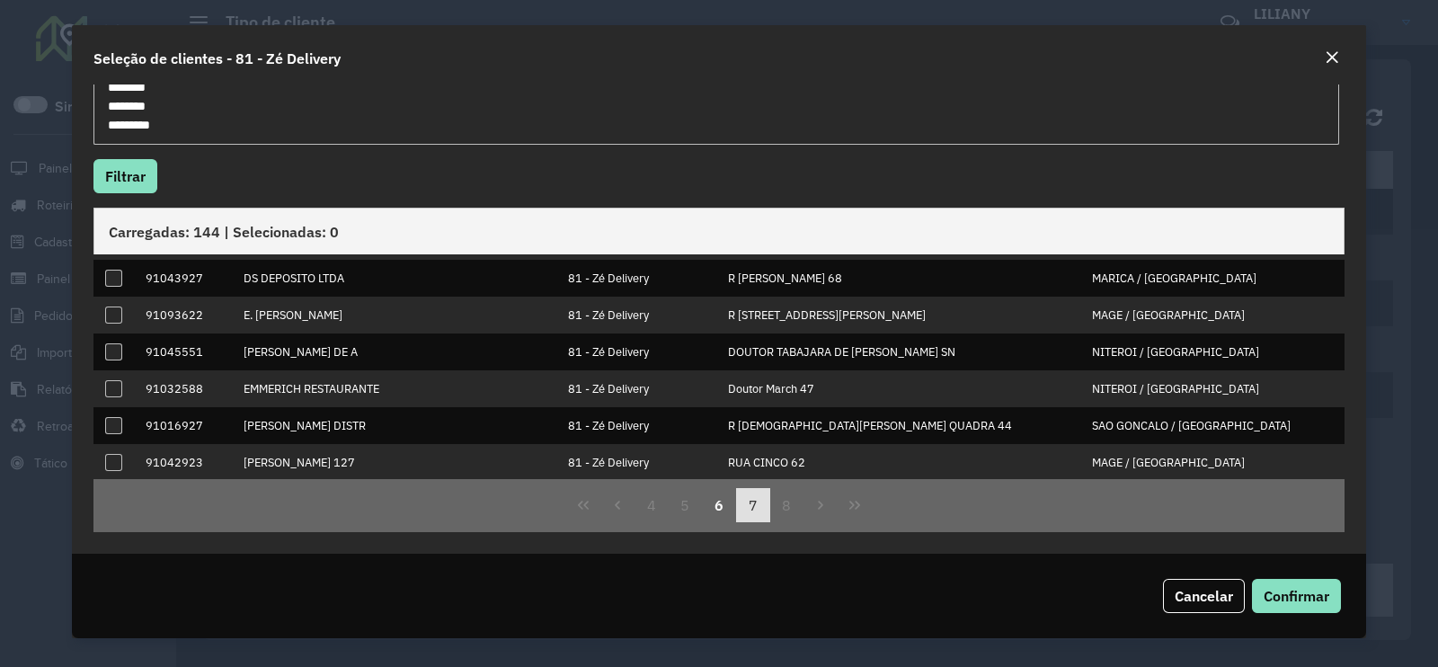
click at [746, 508] on button "7" at bounding box center [753, 505] width 34 height 34
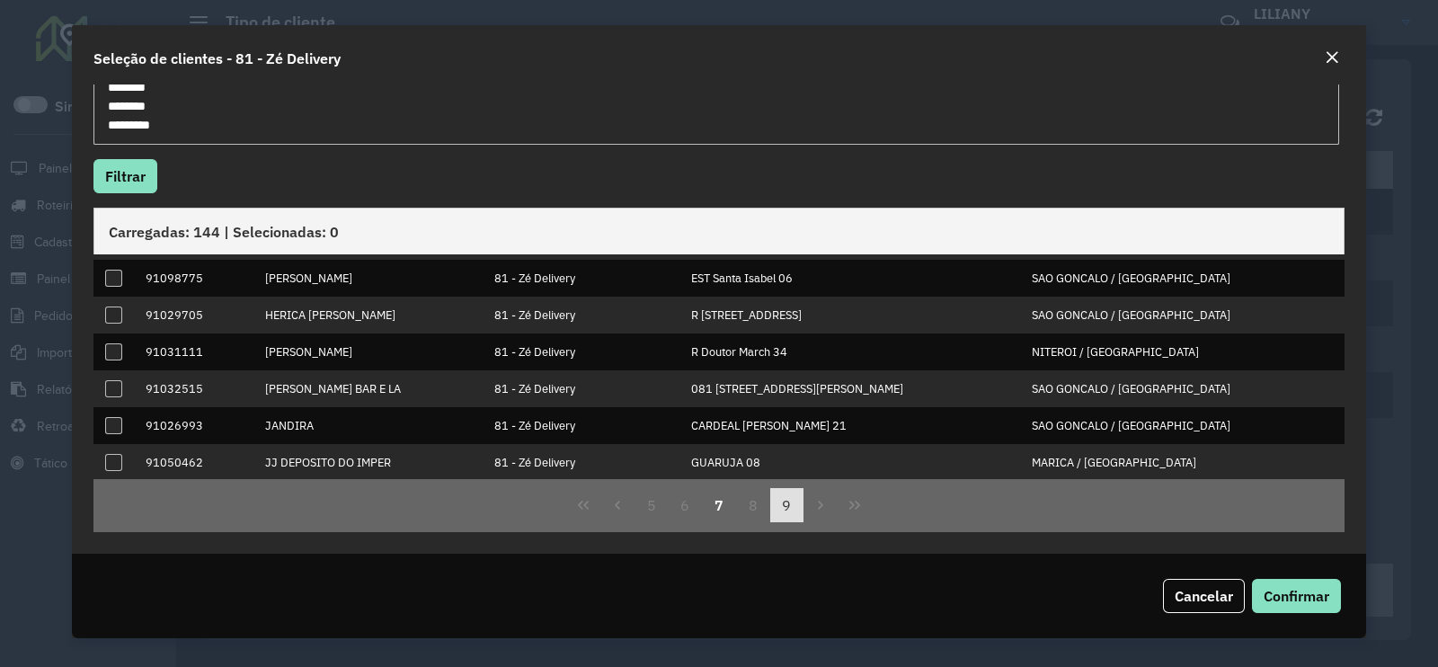
click at [775, 500] on button "9" at bounding box center [787, 505] width 34 height 34
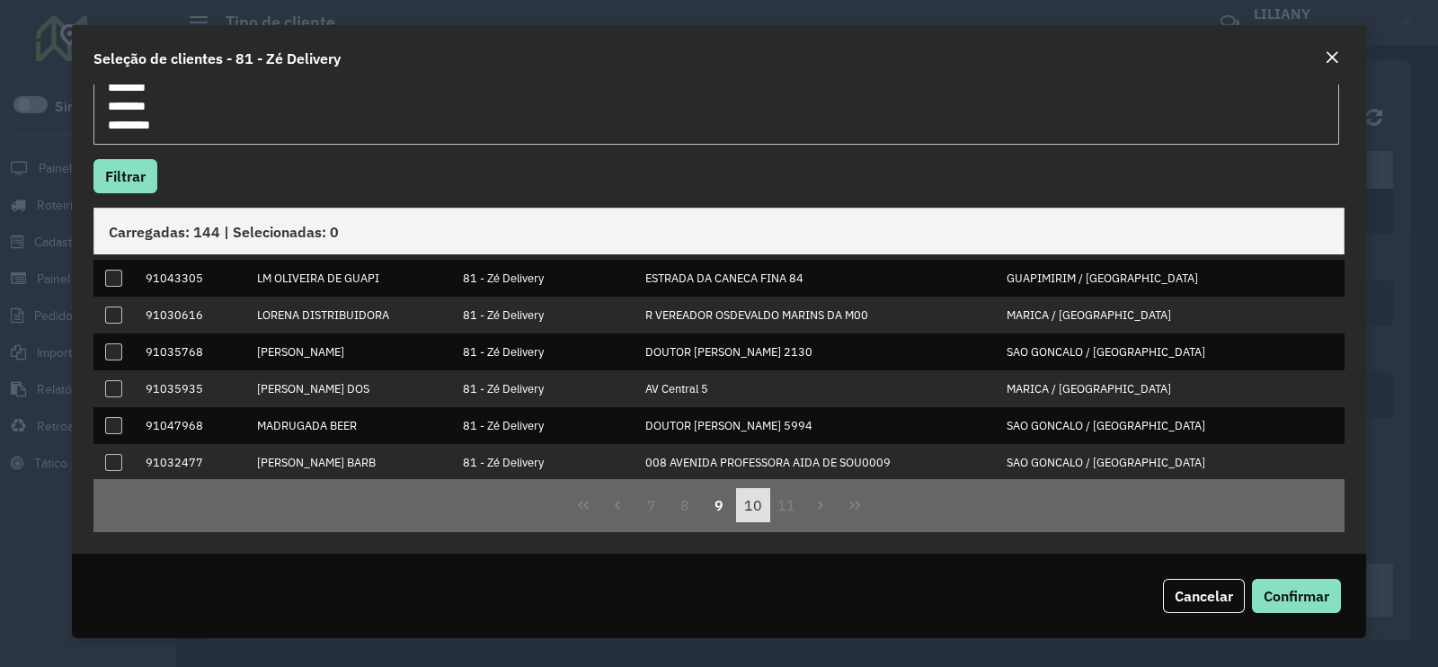
click at [756, 516] on button "10" at bounding box center [753, 505] width 34 height 34
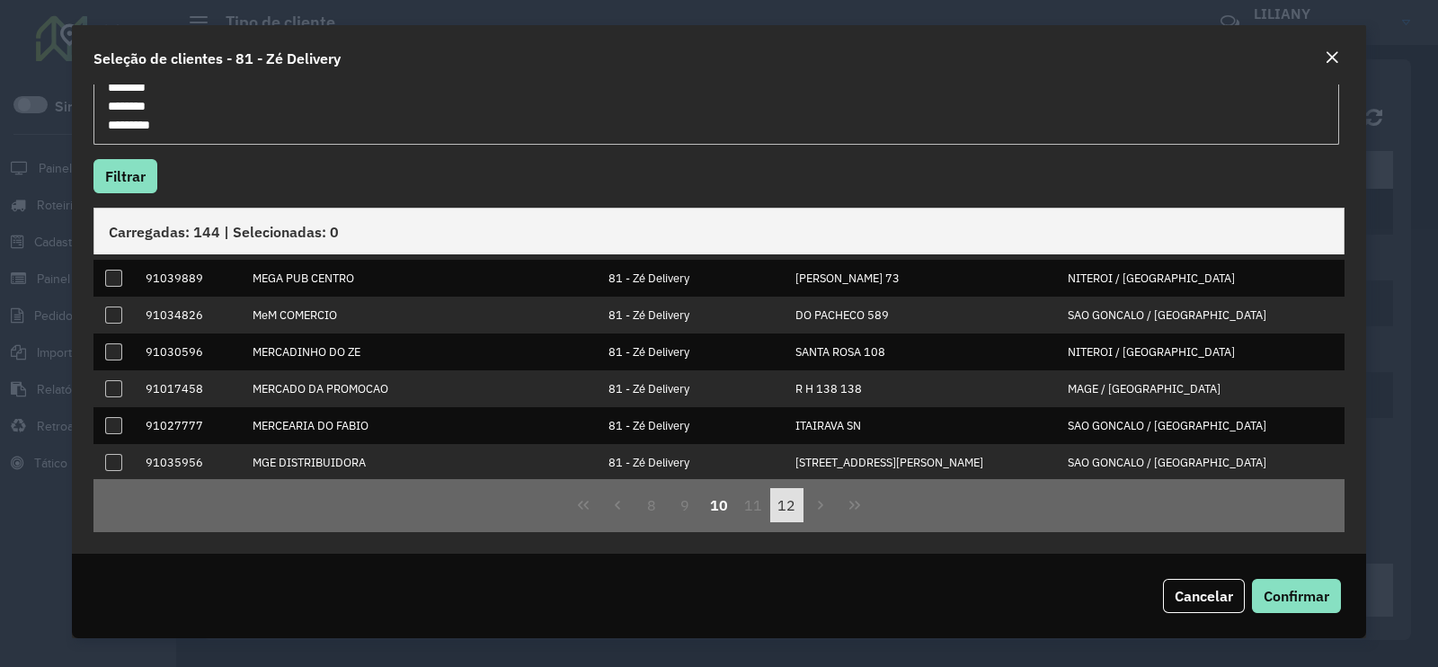
click at [793, 509] on button "12" at bounding box center [787, 505] width 34 height 34
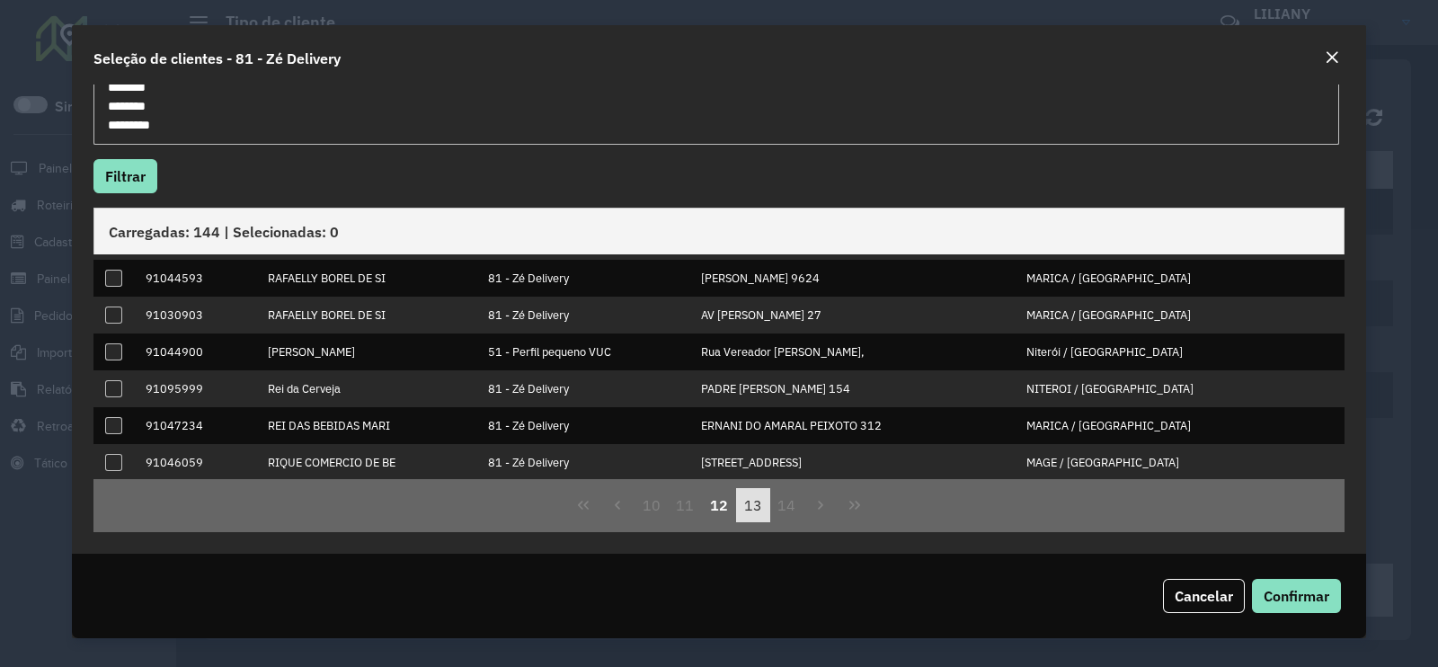
click at [750, 509] on button "13" at bounding box center [753, 505] width 34 height 34
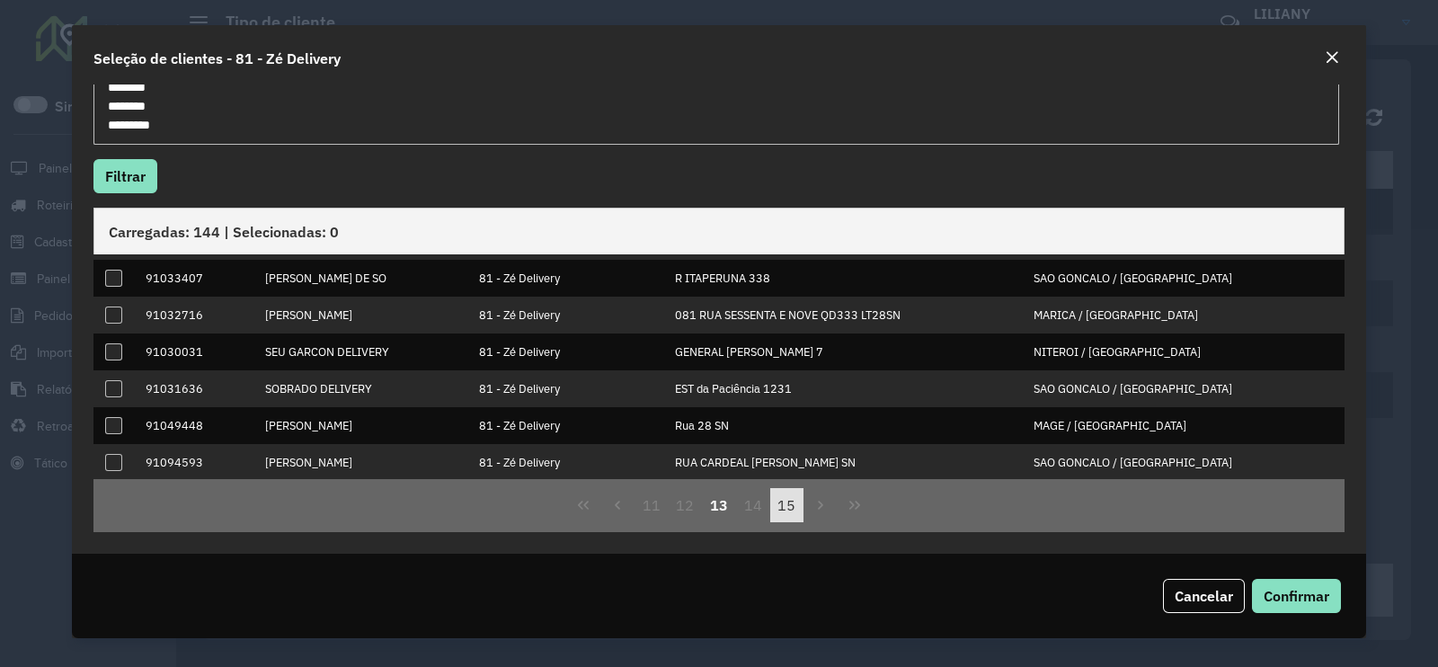
click at [770, 506] on button "15" at bounding box center [787, 505] width 34 height 34
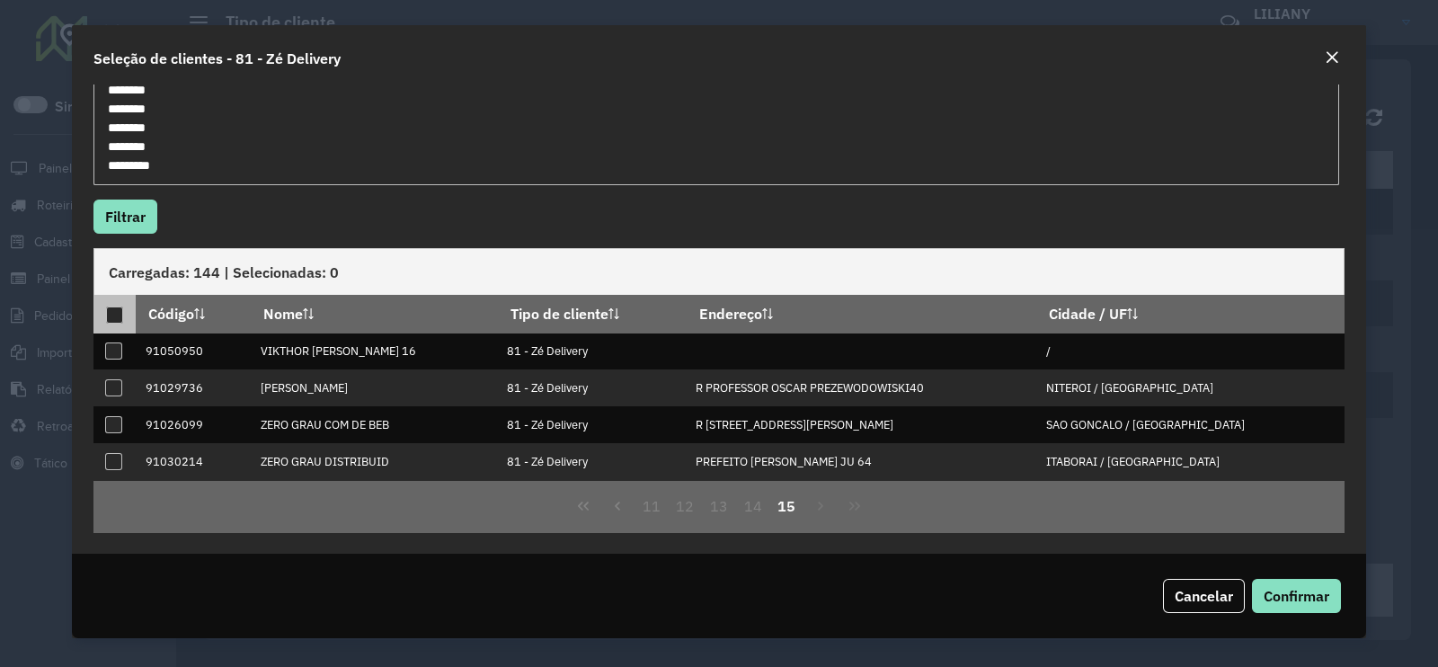
click at [120, 314] on div at bounding box center [114, 314] width 17 height 17
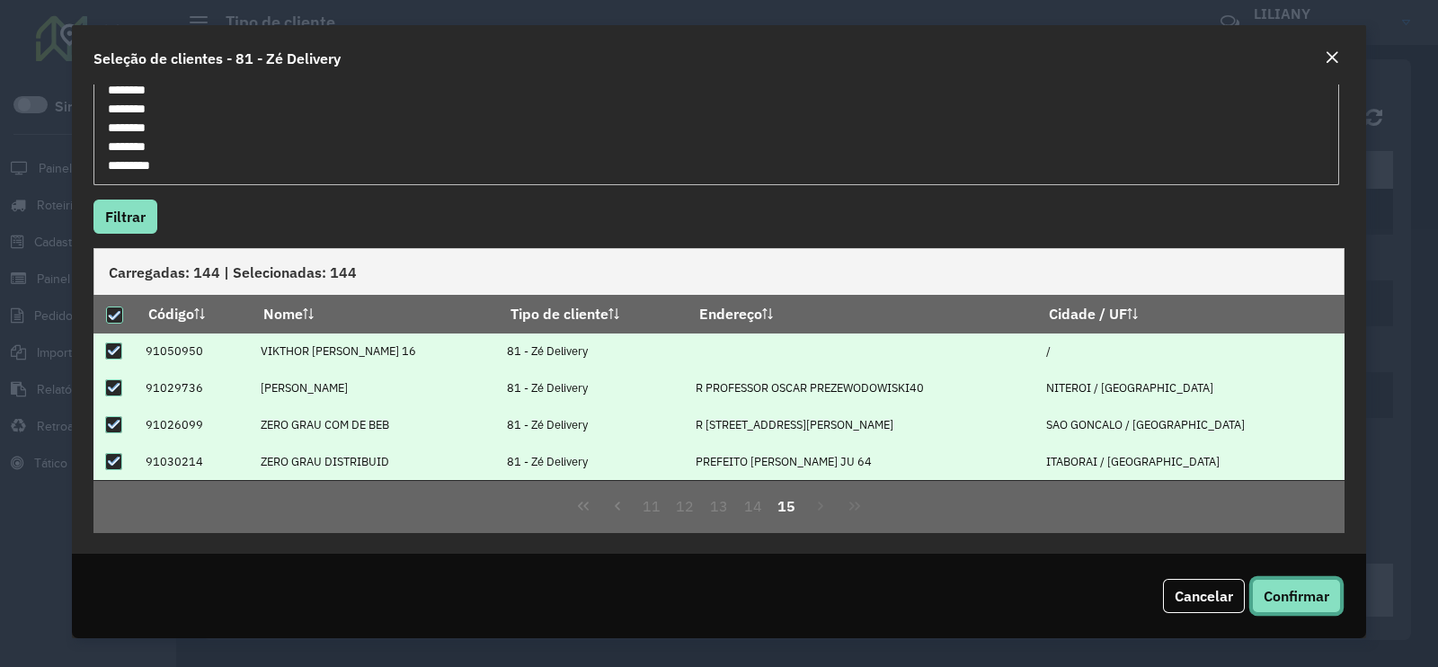
click at [1263, 588] on span "Confirmar" at bounding box center [1296, 596] width 66 height 18
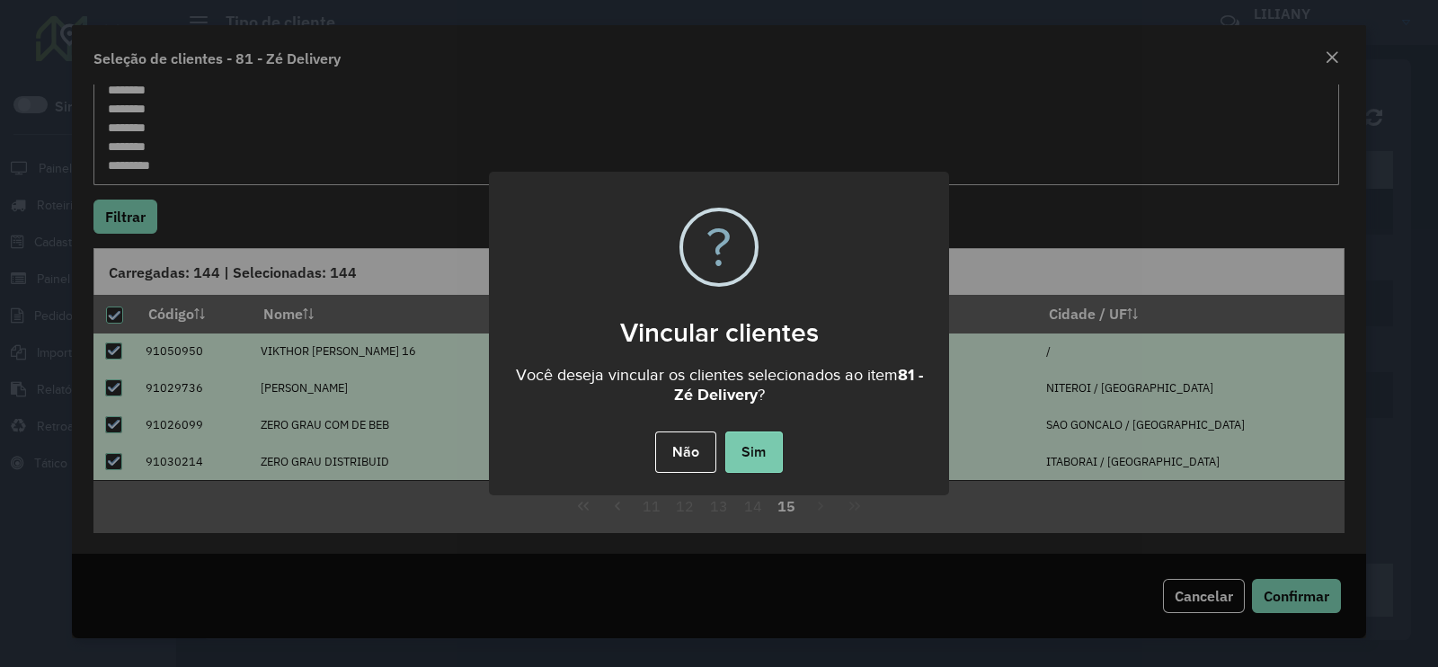
click at [739, 433] on button "Sim" at bounding box center [754, 451] width 58 height 41
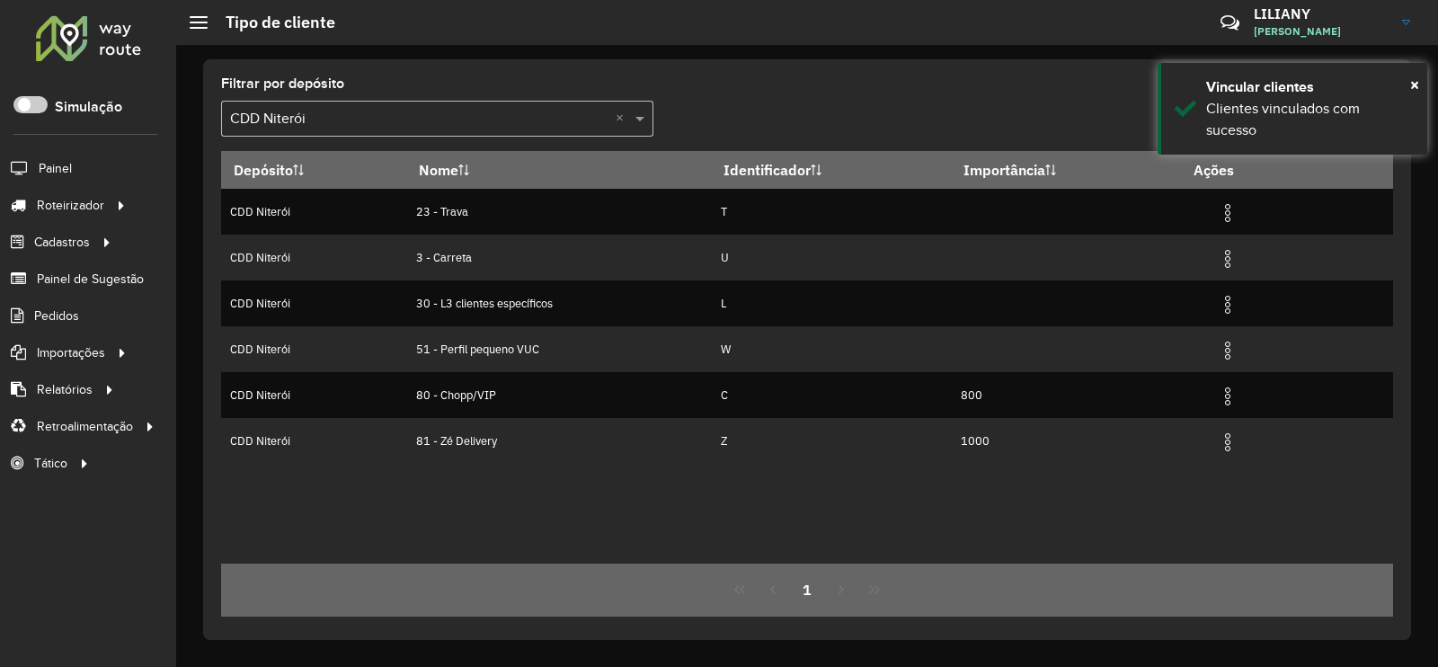
click at [490, 47] on div "Filtrar por depósito Selecione um depósito × CDD Niterói × Depósito Nome Identi…" at bounding box center [807, 356] width 1262 height 622
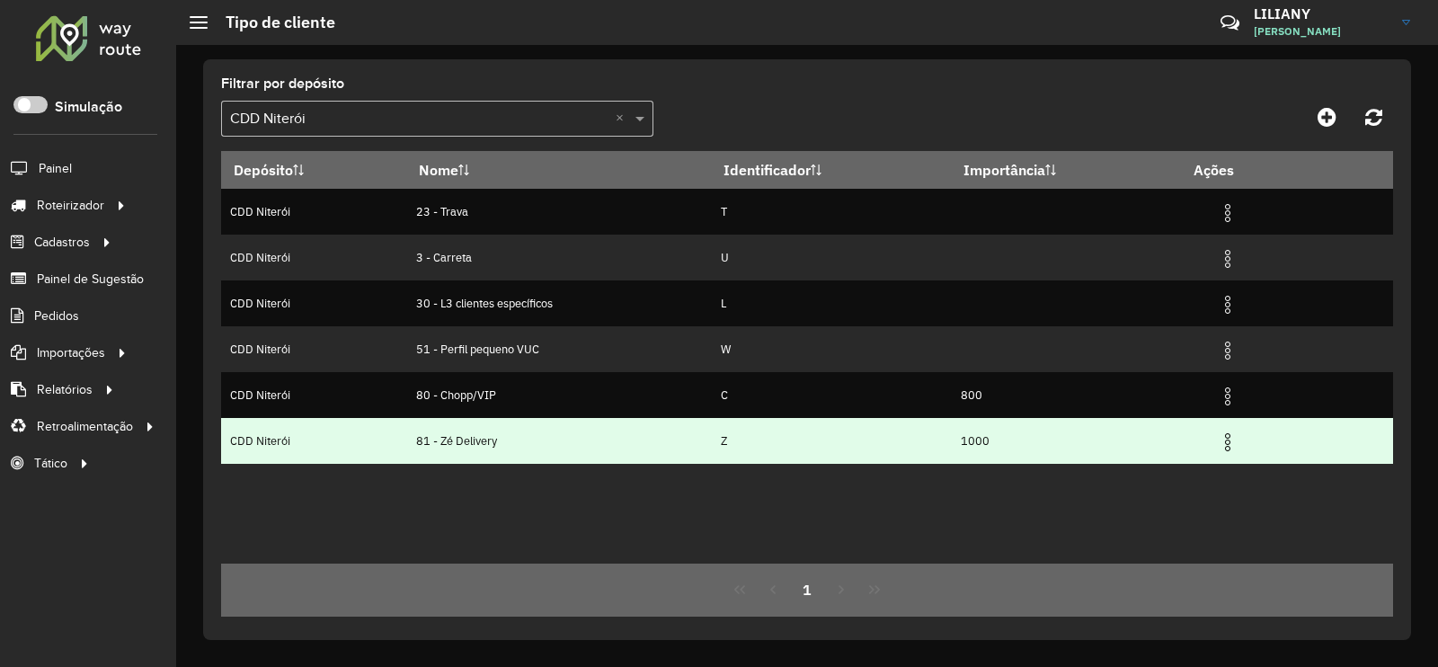
click at [1233, 446] on img at bounding box center [1228, 442] width 22 height 22
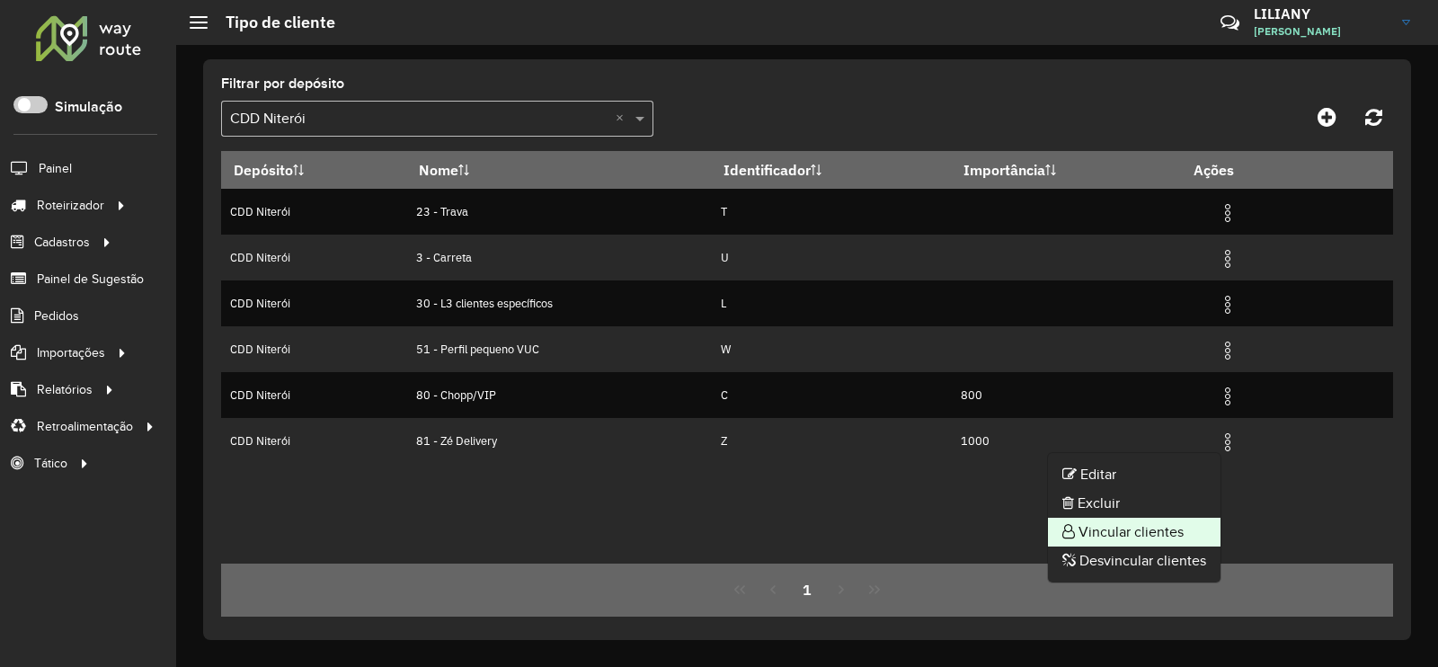
click at [1176, 521] on li "Vincular clientes" at bounding box center [1134, 532] width 173 height 29
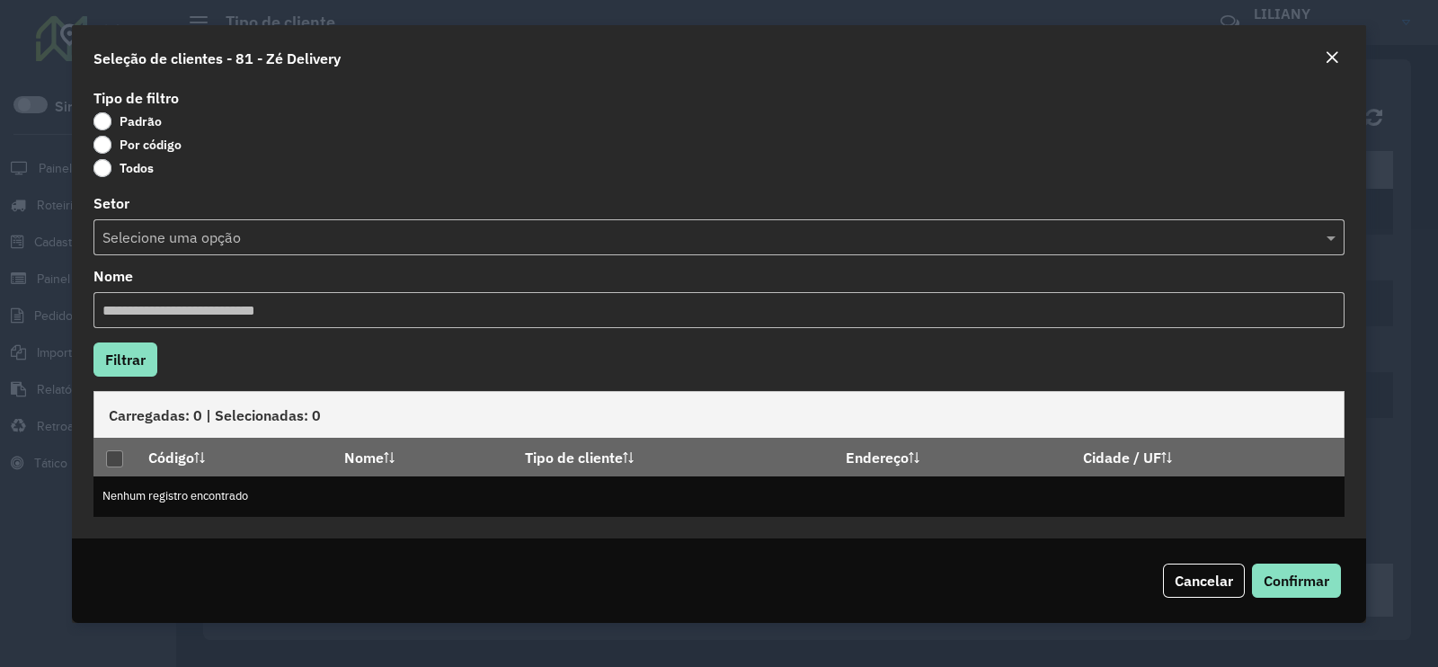
click at [150, 140] on label "Por código" at bounding box center [137, 145] width 88 height 18
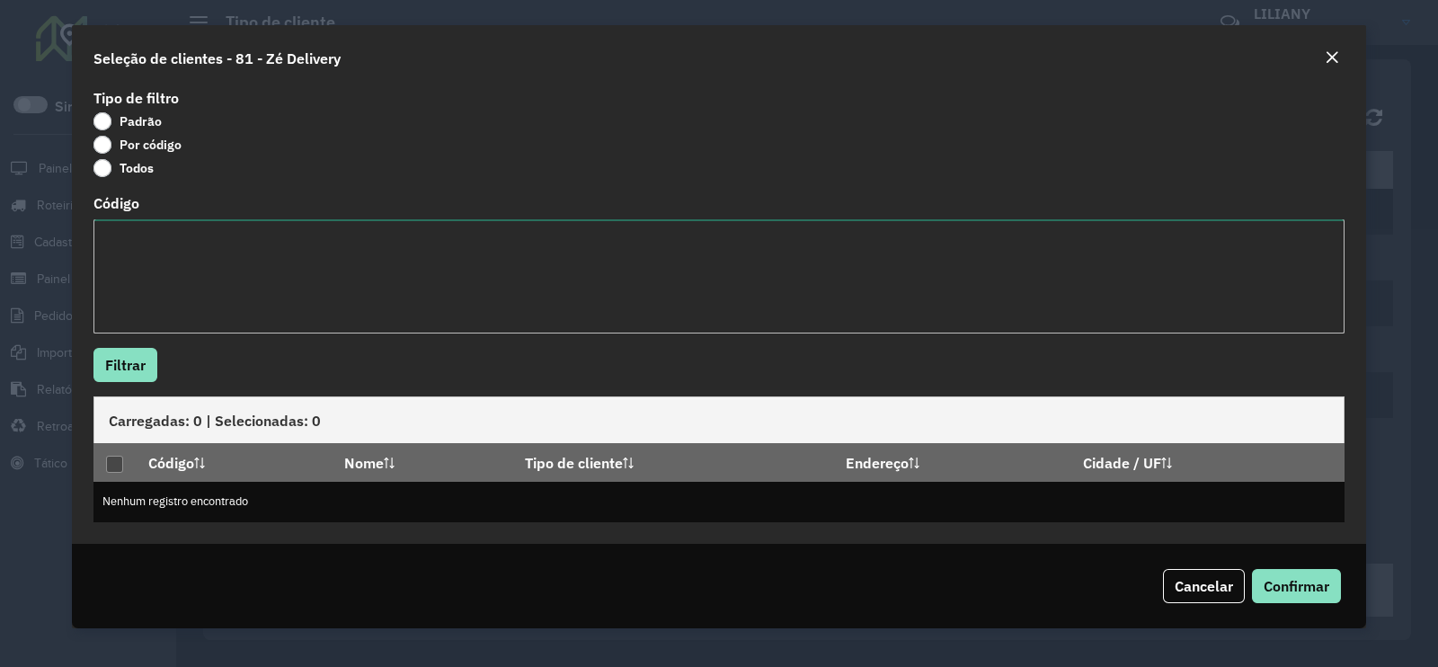
click at [155, 267] on textarea "Código" at bounding box center [718, 276] width 1251 height 114
paste textarea "***** ***** ***** *****"
type textarea "***** ***** ***** *****"
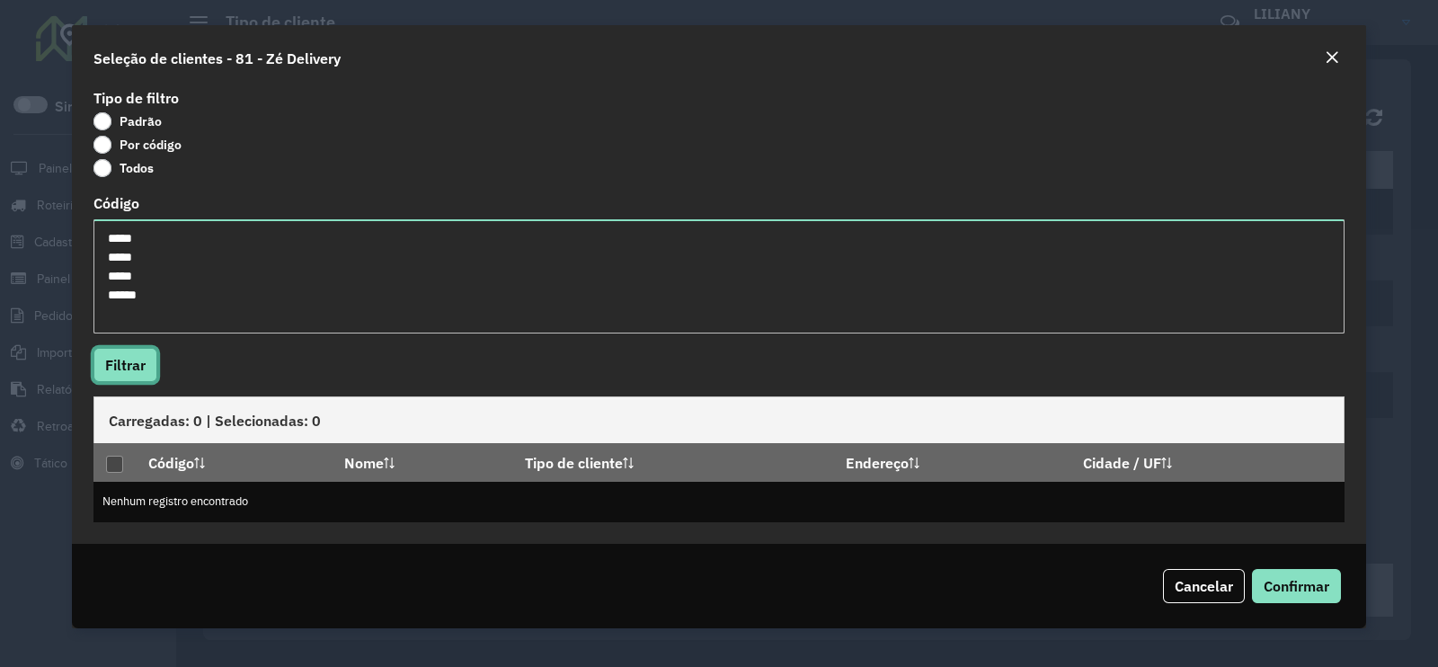
click at [123, 357] on button "Filtrar" at bounding box center [125, 365] width 64 height 34
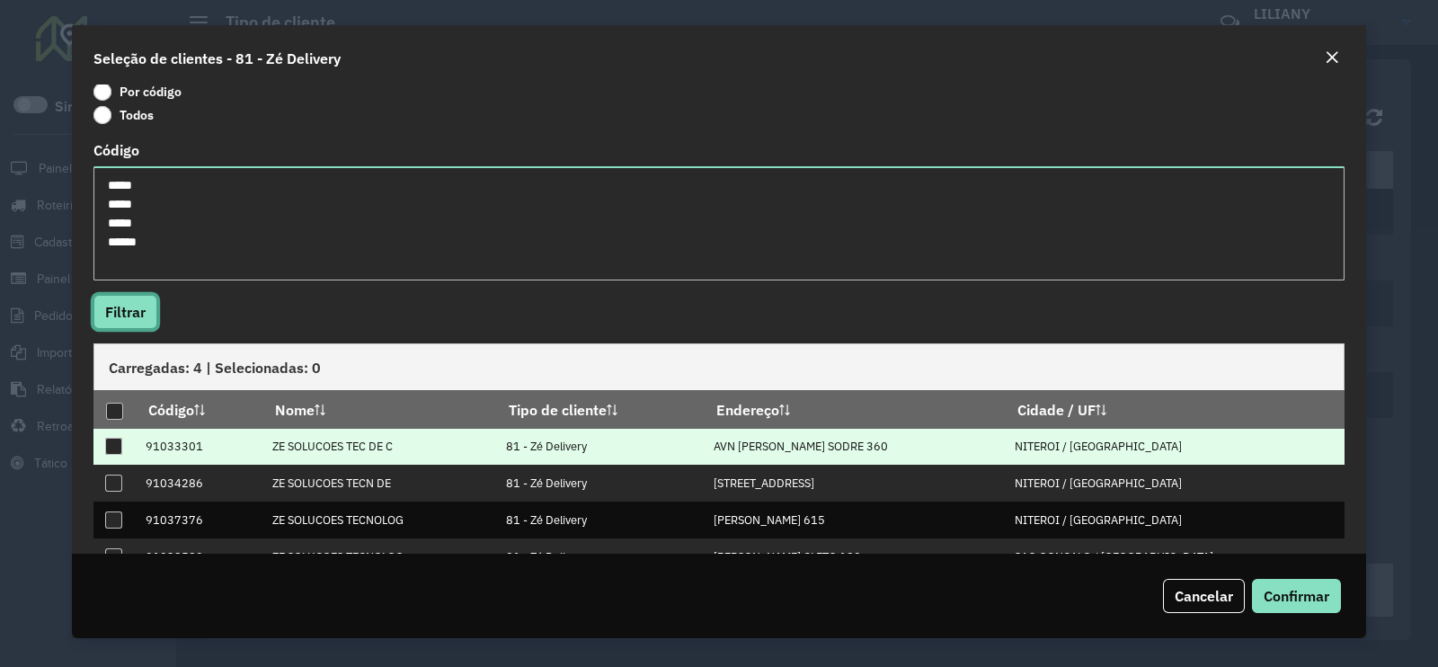
scroll to position [96, 0]
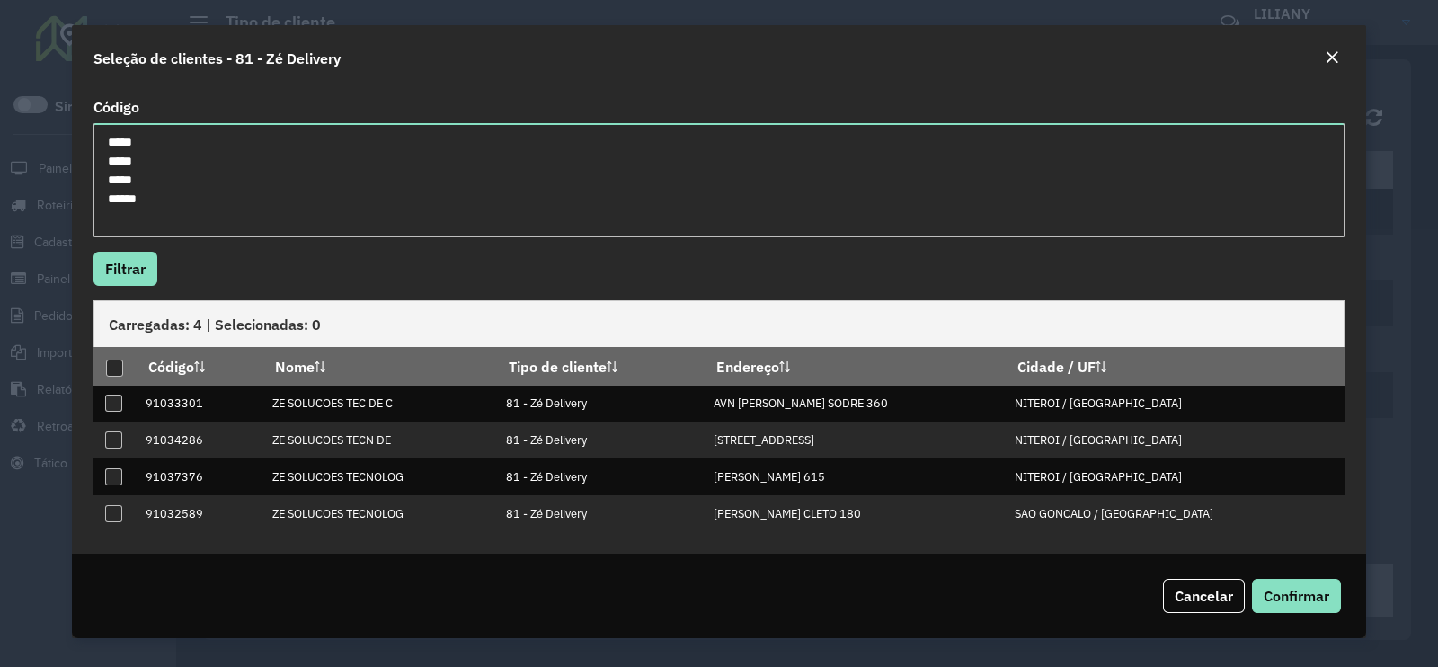
click at [1329, 58] on em "Close" at bounding box center [1331, 57] width 14 height 14
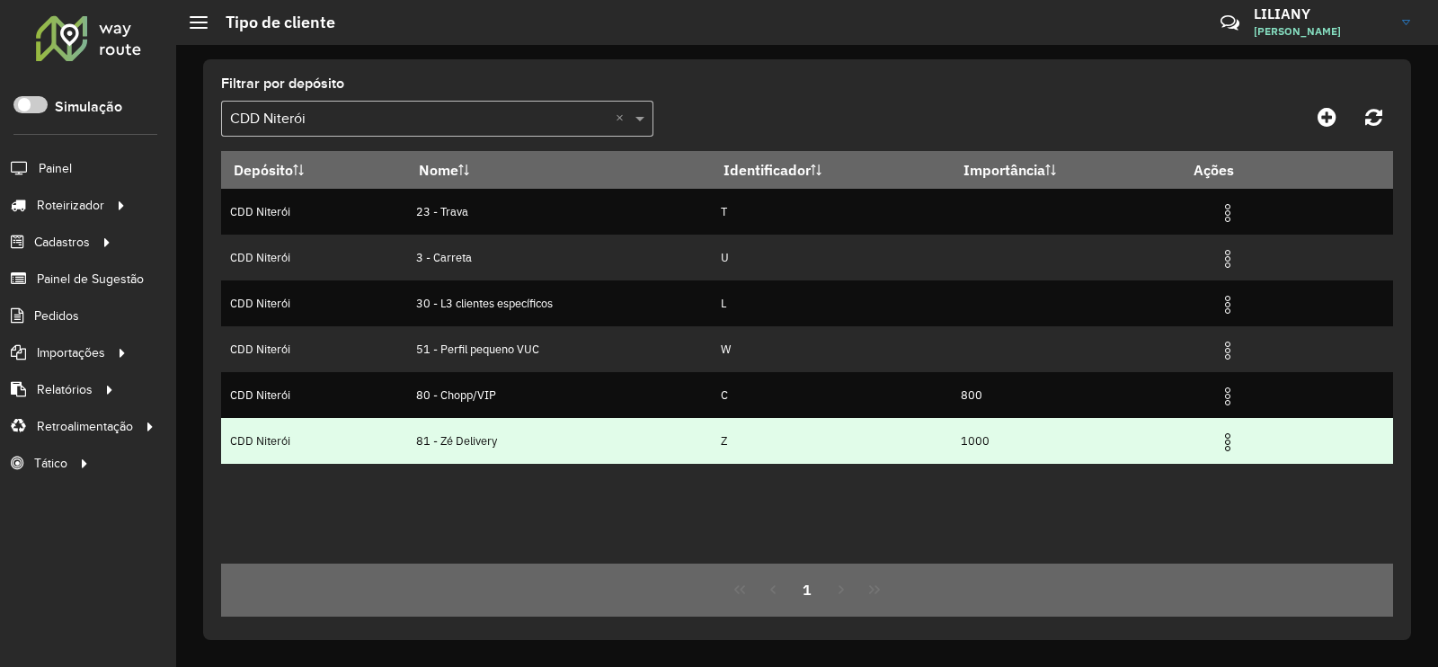
click at [1228, 435] on img at bounding box center [1228, 442] width 22 height 22
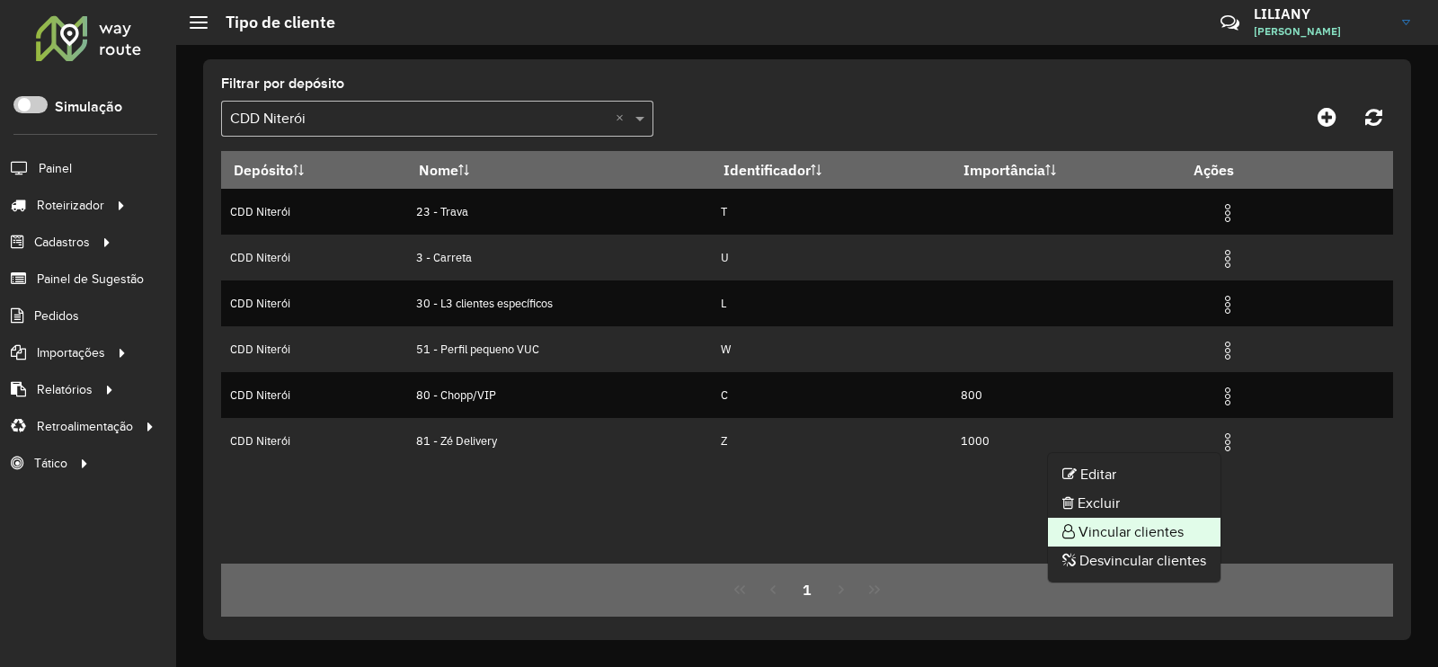
click at [1128, 522] on li "Vincular clientes" at bounding box center [1134, 532] width 173 height 29
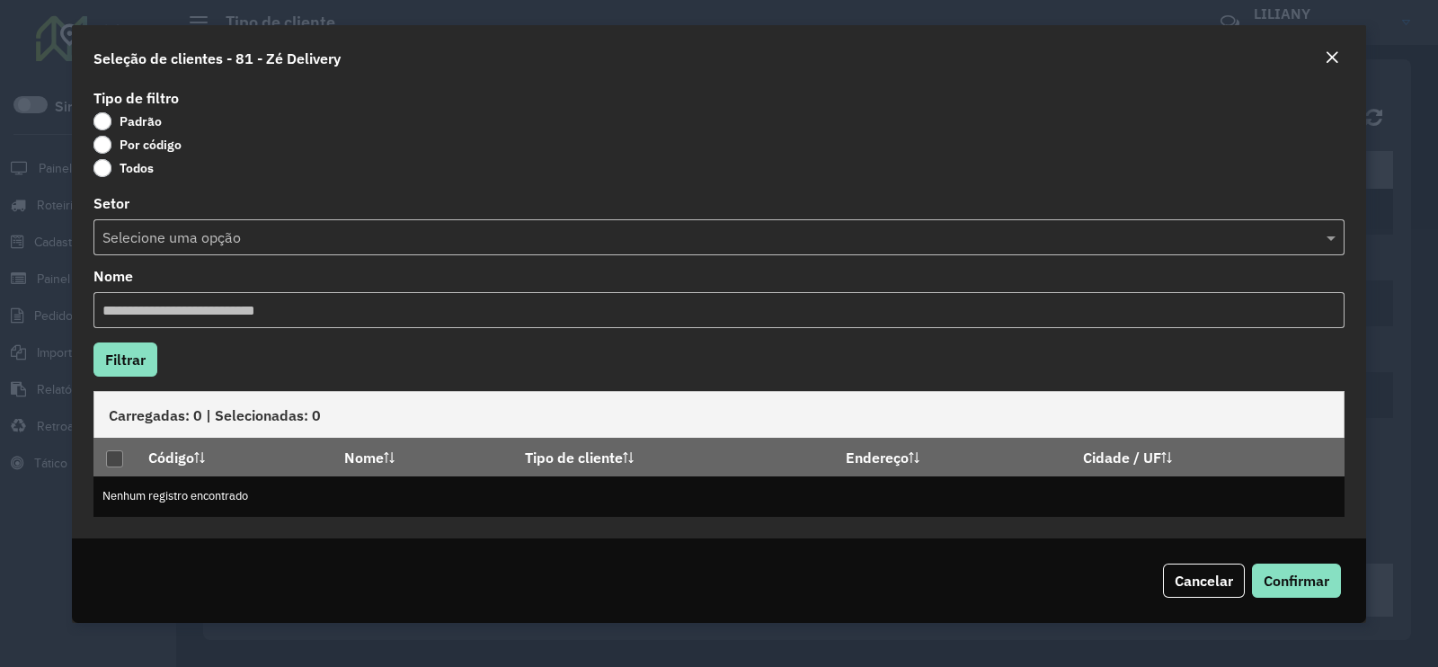
click at [144, 143] on label "Por código" at bounding box center [137, 145] width 88 height 18
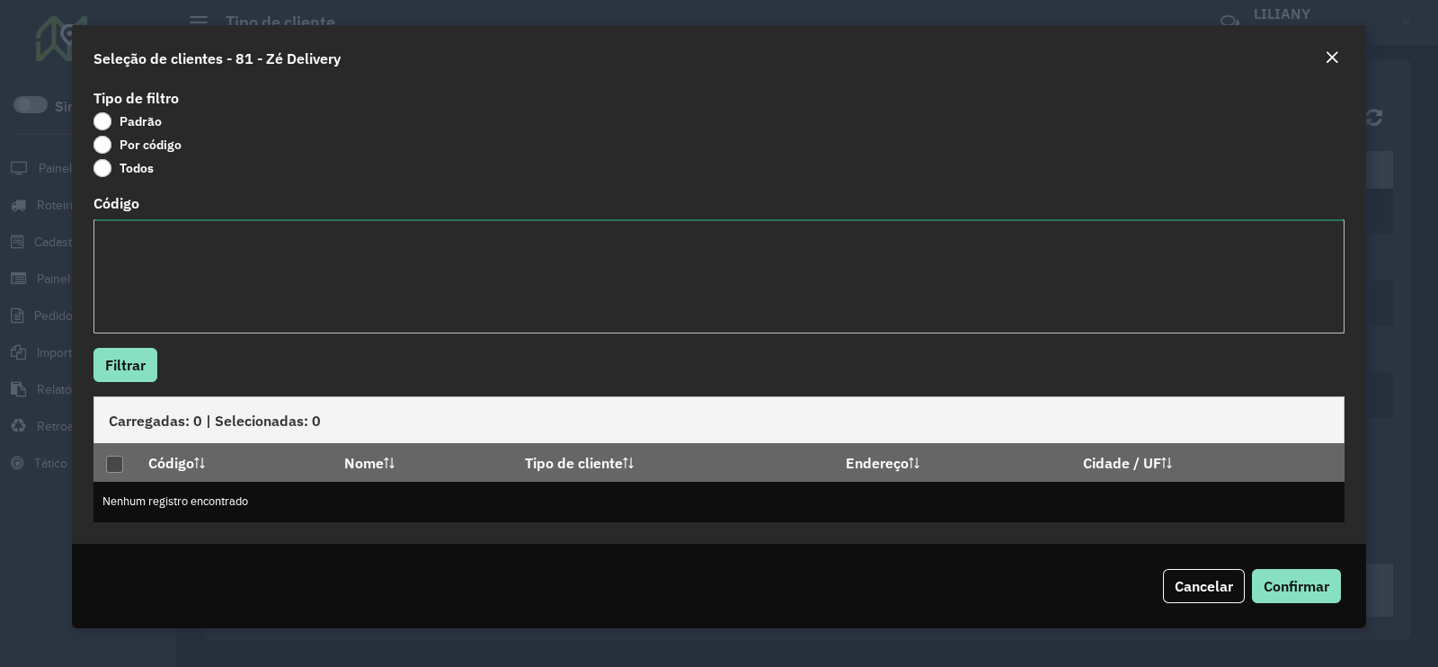
click at [151, 252] on textarea "Código" at bounding box center [718, 276] width 1251 height 114
paste textarea "***** *****"
type textarea "***** *****"
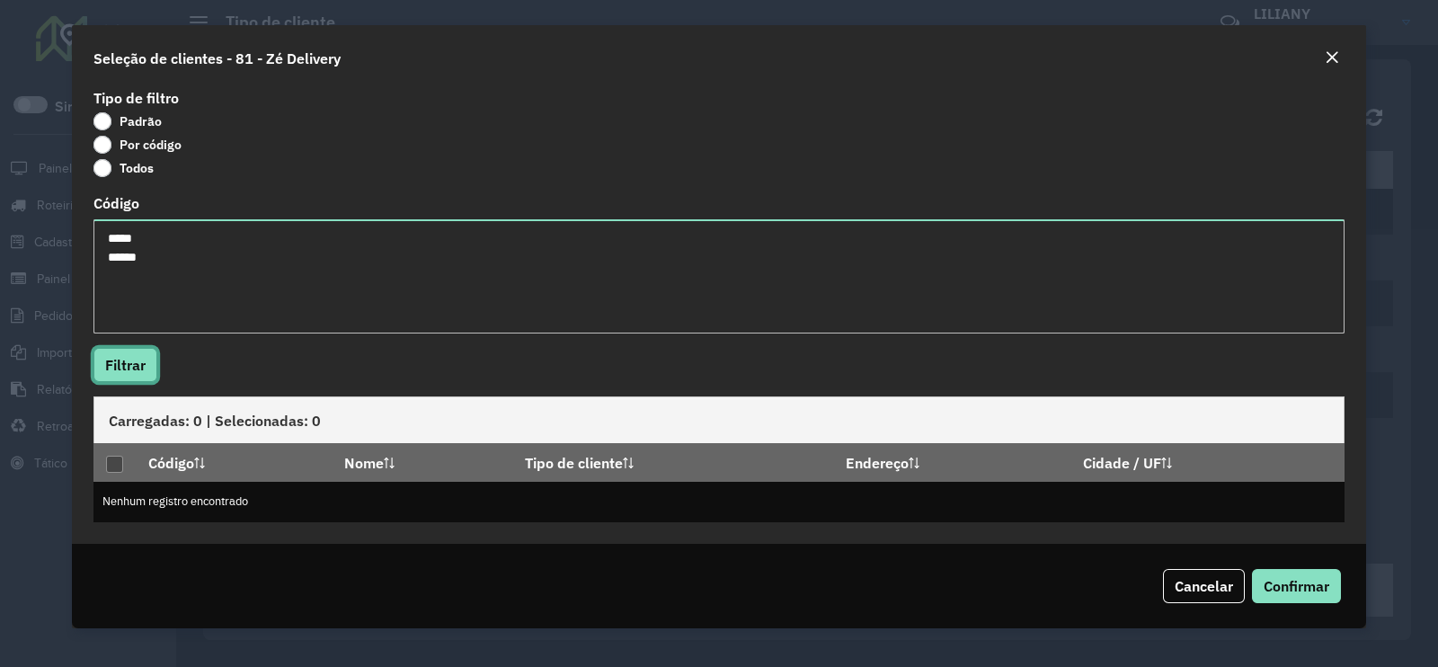
click at [119, 357] on button "Filtrar" at bounding box center [125, 365] width 64 height 34
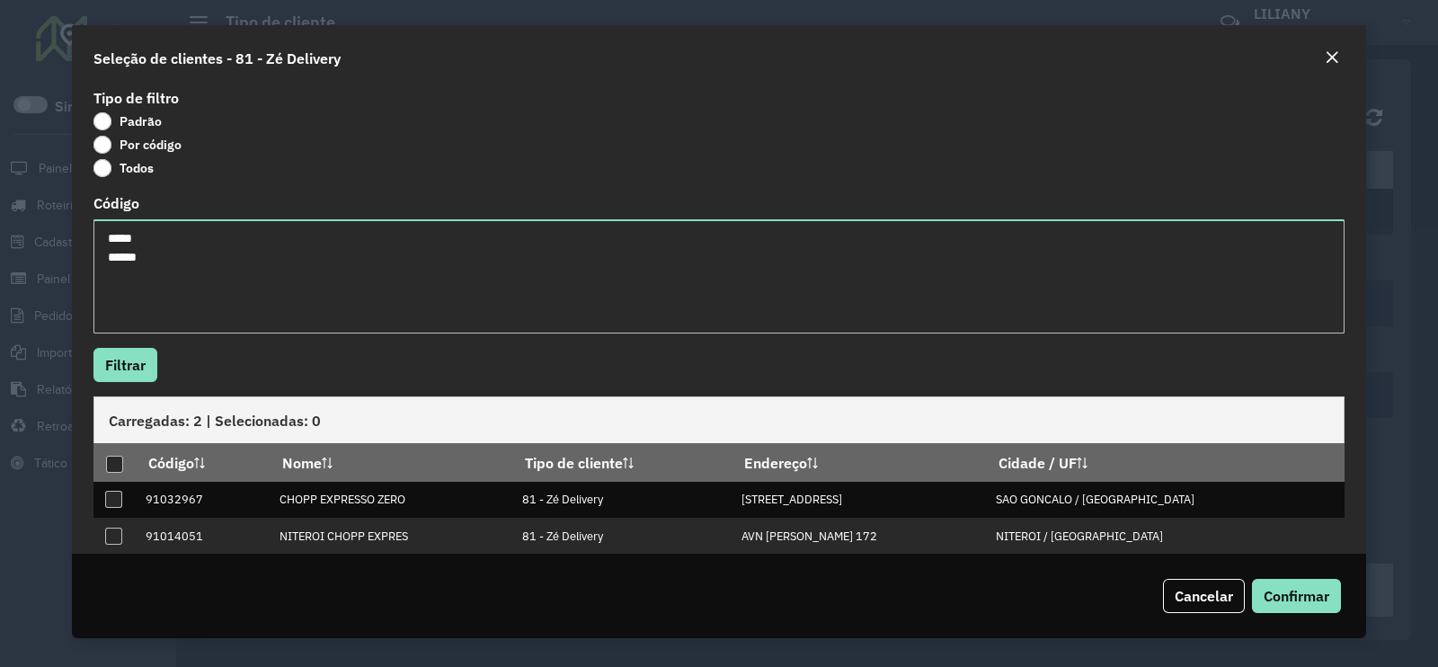
click at [1325, 48] on div "Close" at bounding box center [1331, 59] width 14 height 22
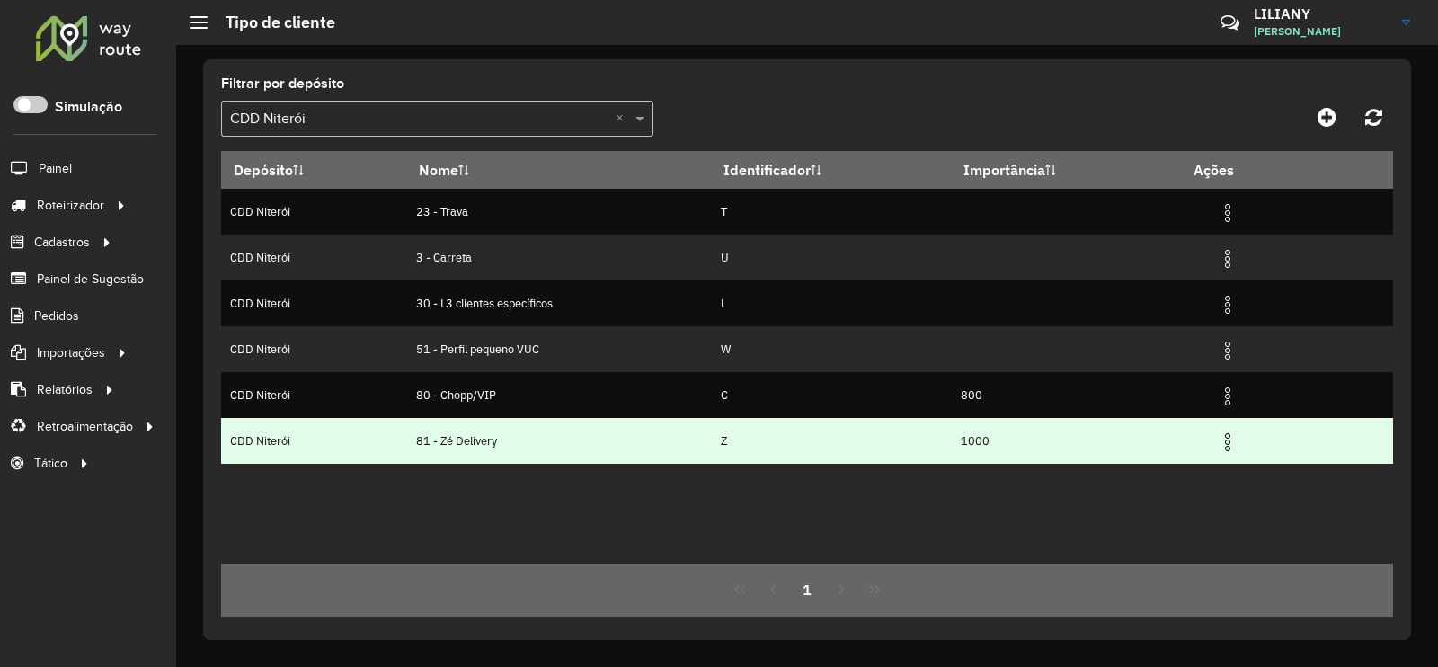
click at [1236, 443] on img at bounding box center [1228, 442] width 22 height 22
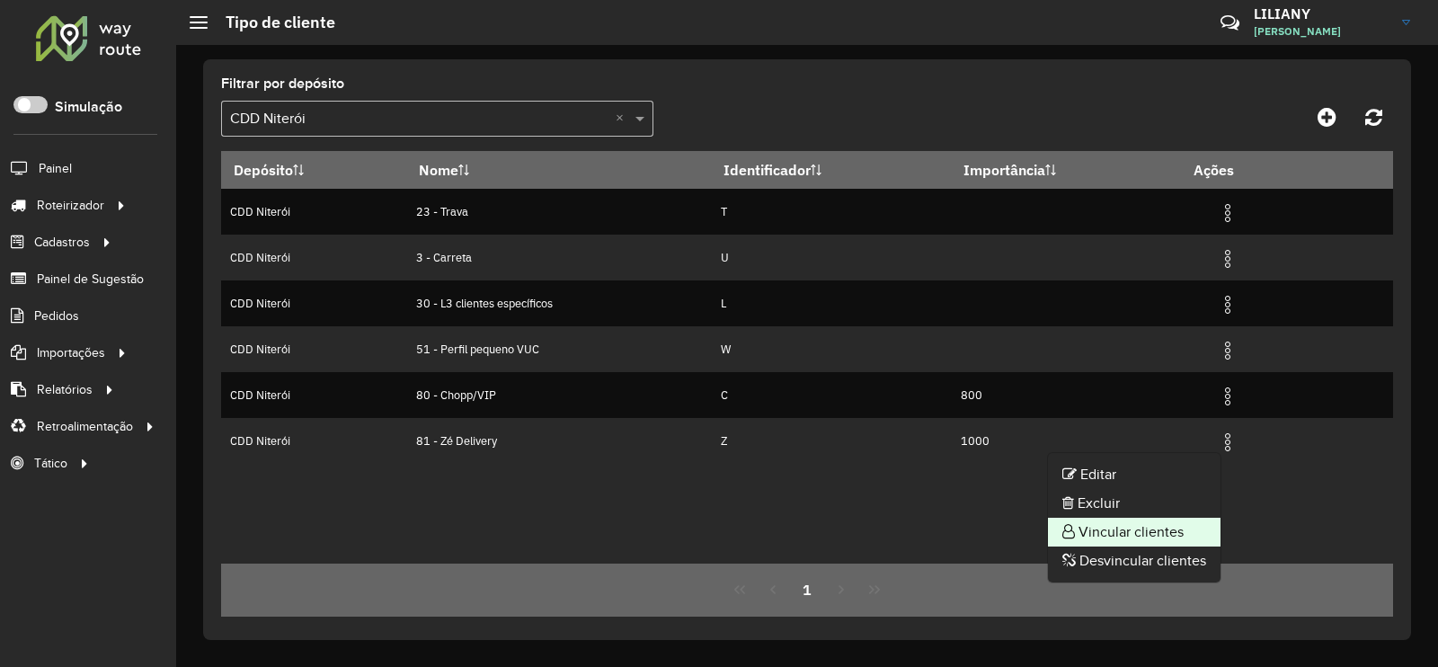
click at [1173, 527] on li "Vincular clientes" at bounding box center [1134, 532] width 173 height 29
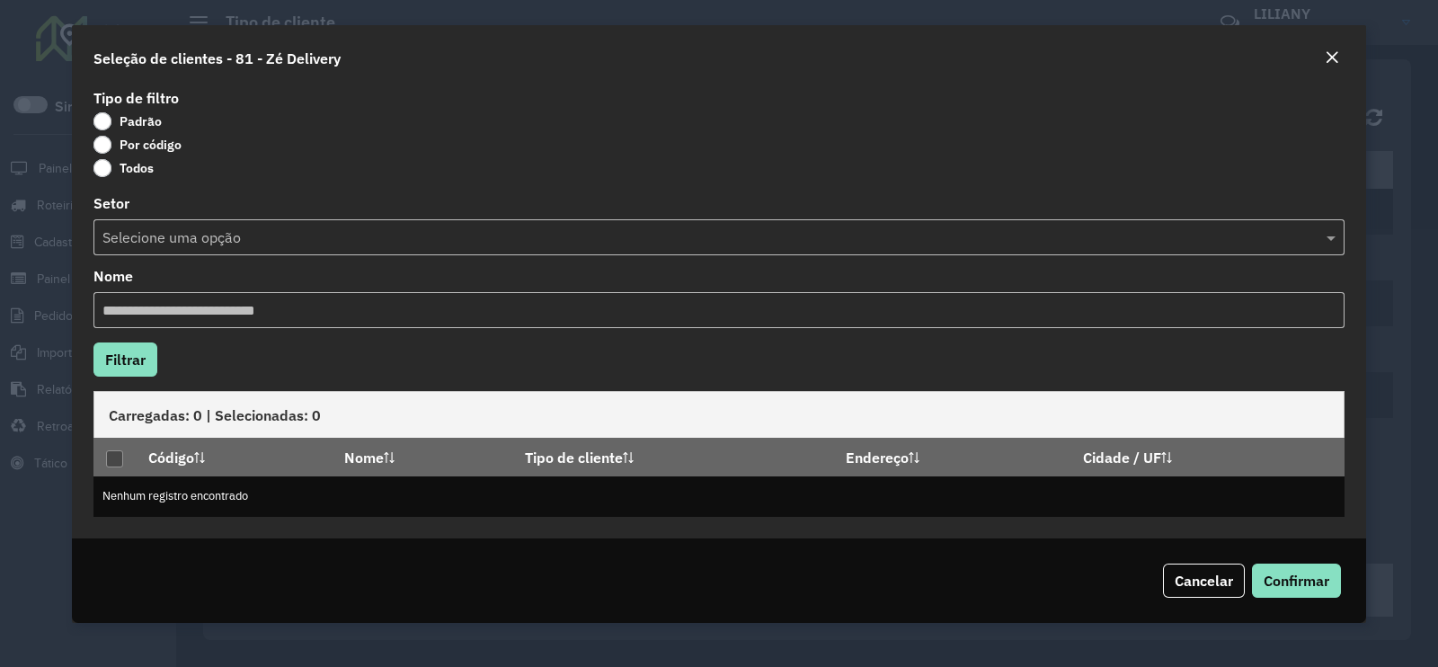
click at [137, 138] on label "Por código" at bounding box center [137, 145] width 88 height 18
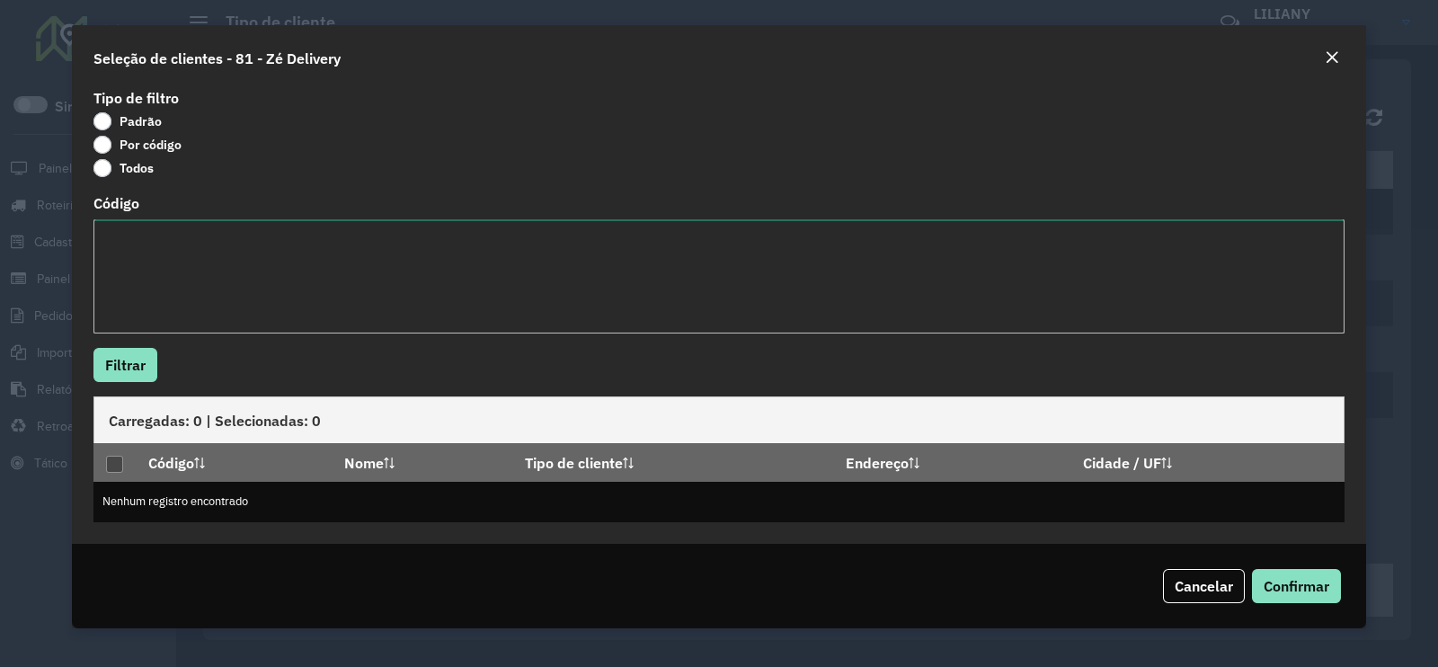
click at [166, 244] on textarea "Código" at bounding box center [718, 276] width 1251 height 114
paste textarea "** ** ** *** *** *** *** *** **** **** **** **** **** **** **** **** **** **** …"
type textarea "** ** ** *** *** *** *** *** **** **** **** **** **** **** **** **** **** **** …"
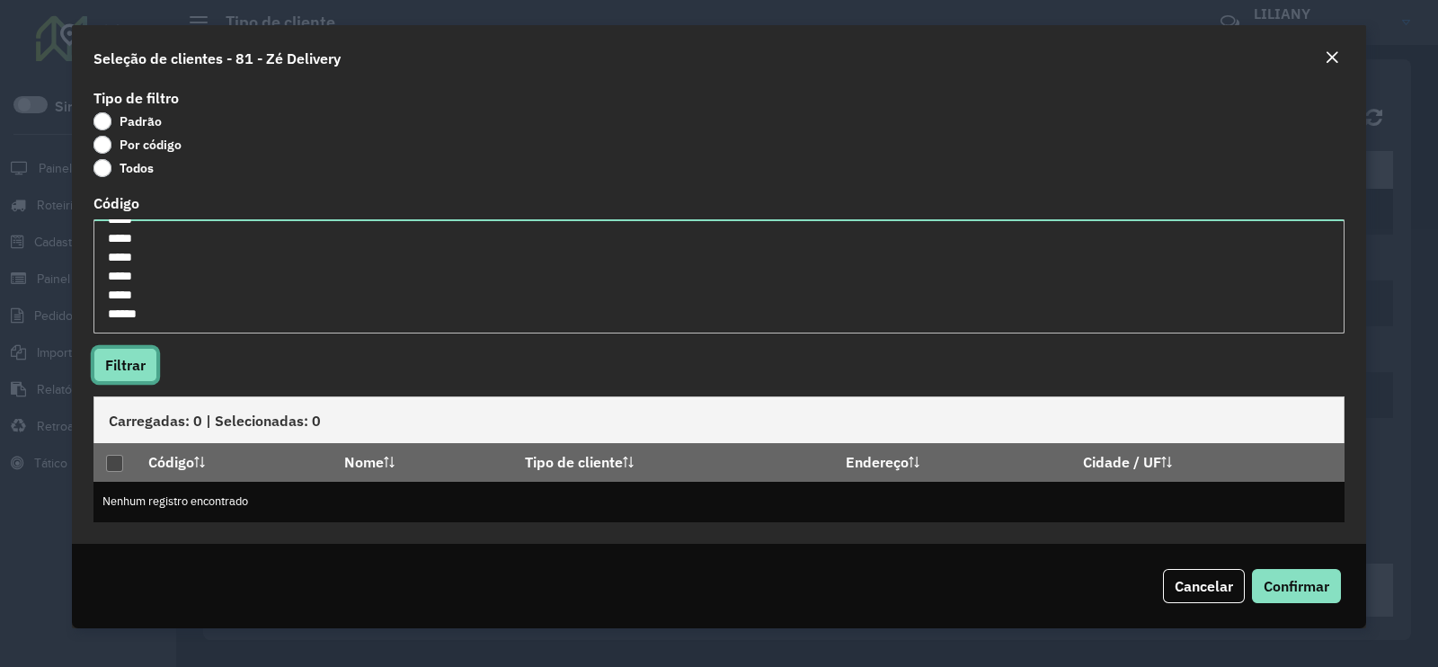
click at [131, 352] on button "Filtrar" at bounding box center [125, 365] width 64 height 34
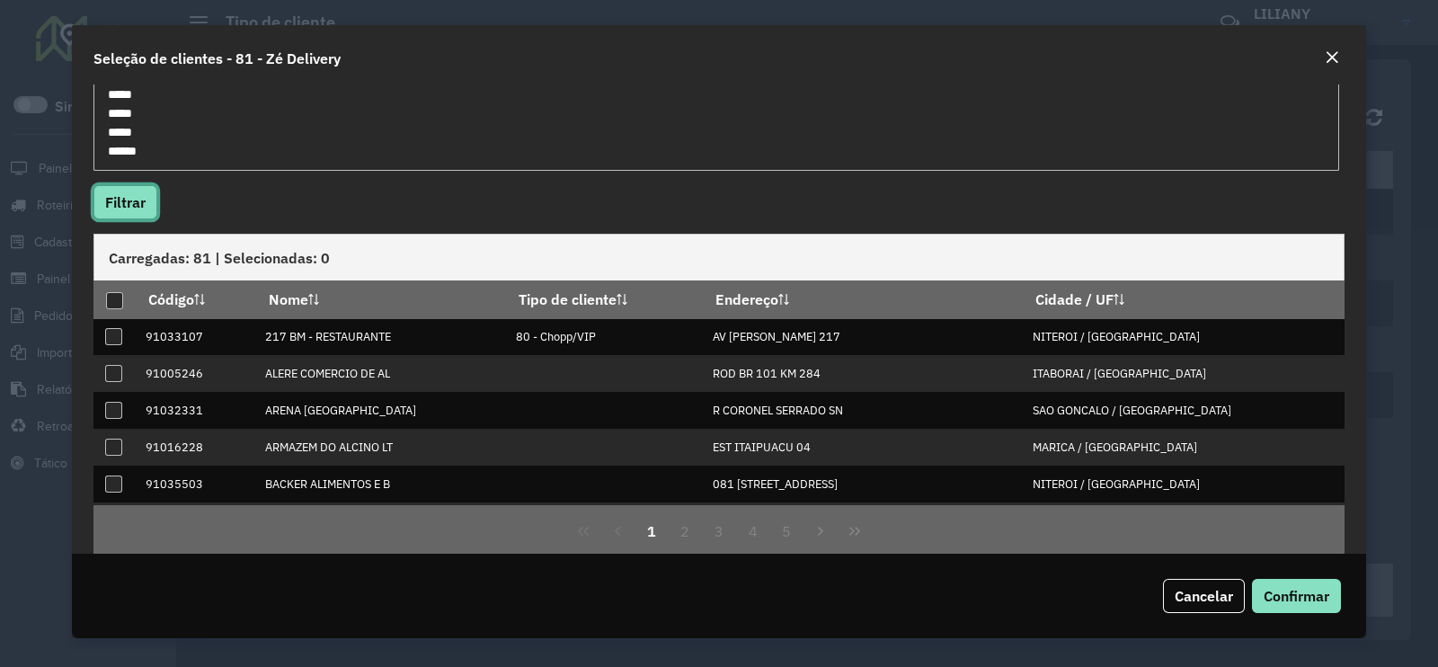
scroll to position [189, 0]
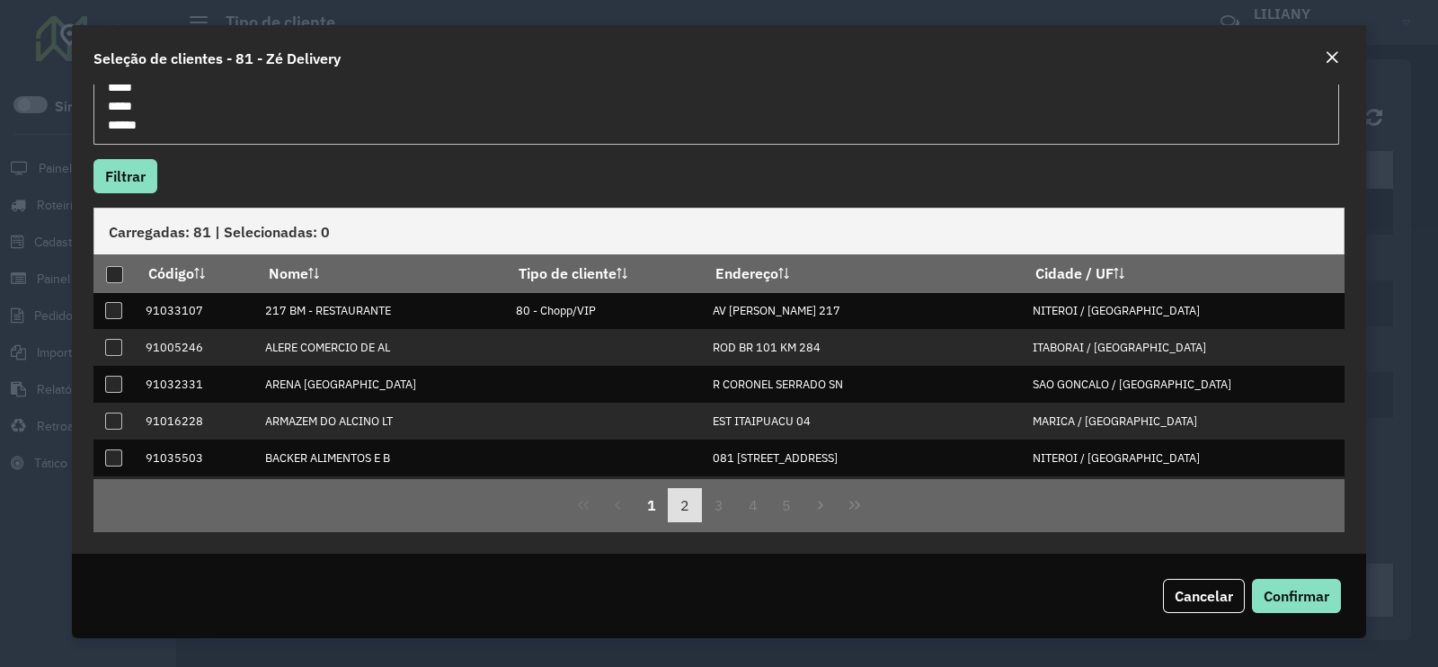
click at [683, 509] on button "2" at bounding box center [685, 505] width 34 height 34
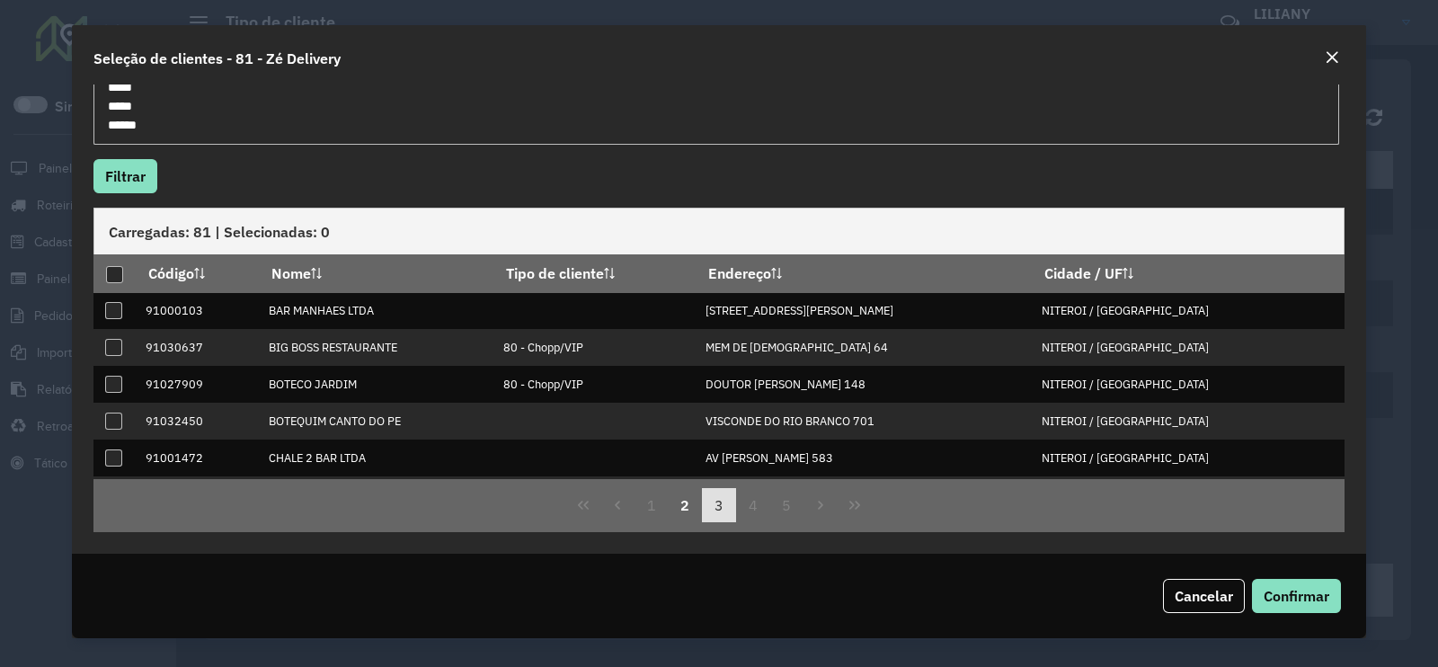
click at [717, 503] on button "3" at bounding box center [719, 505] width 34 height 34
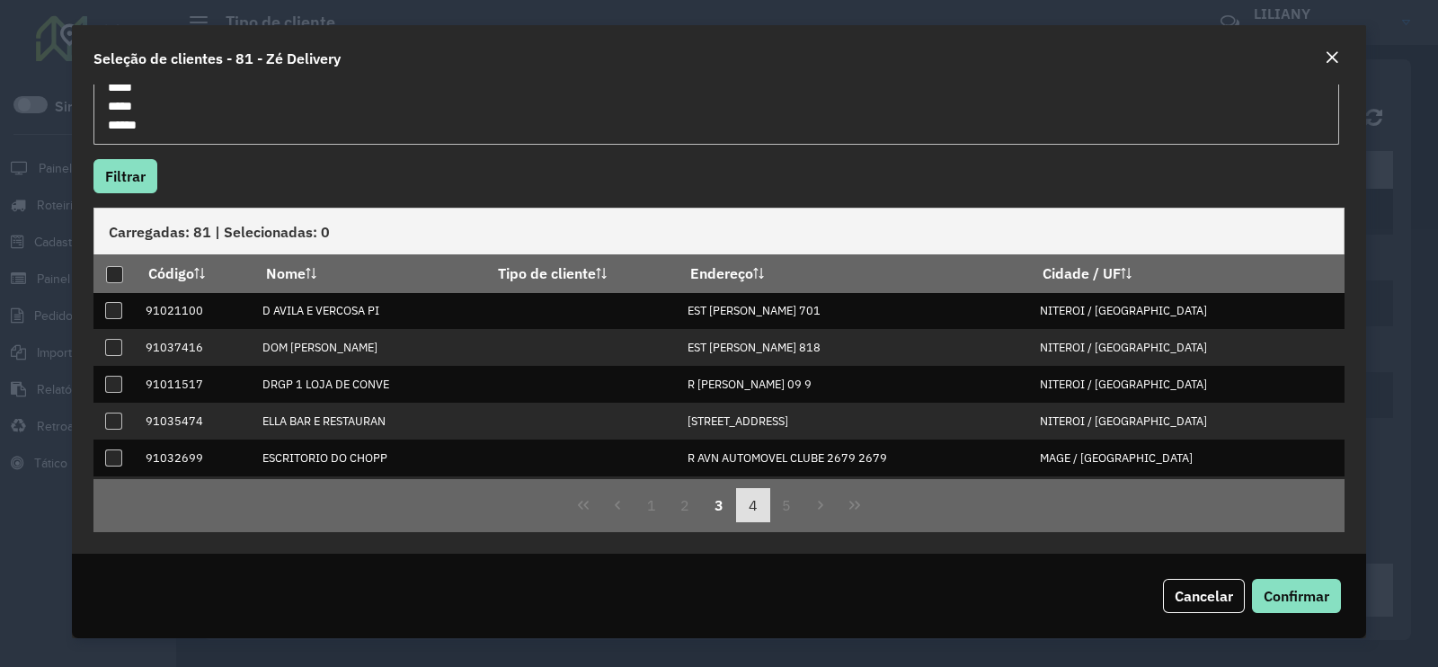
click at [747, 507] on button "4" at bounding box center [753, 505] width 34 height 34
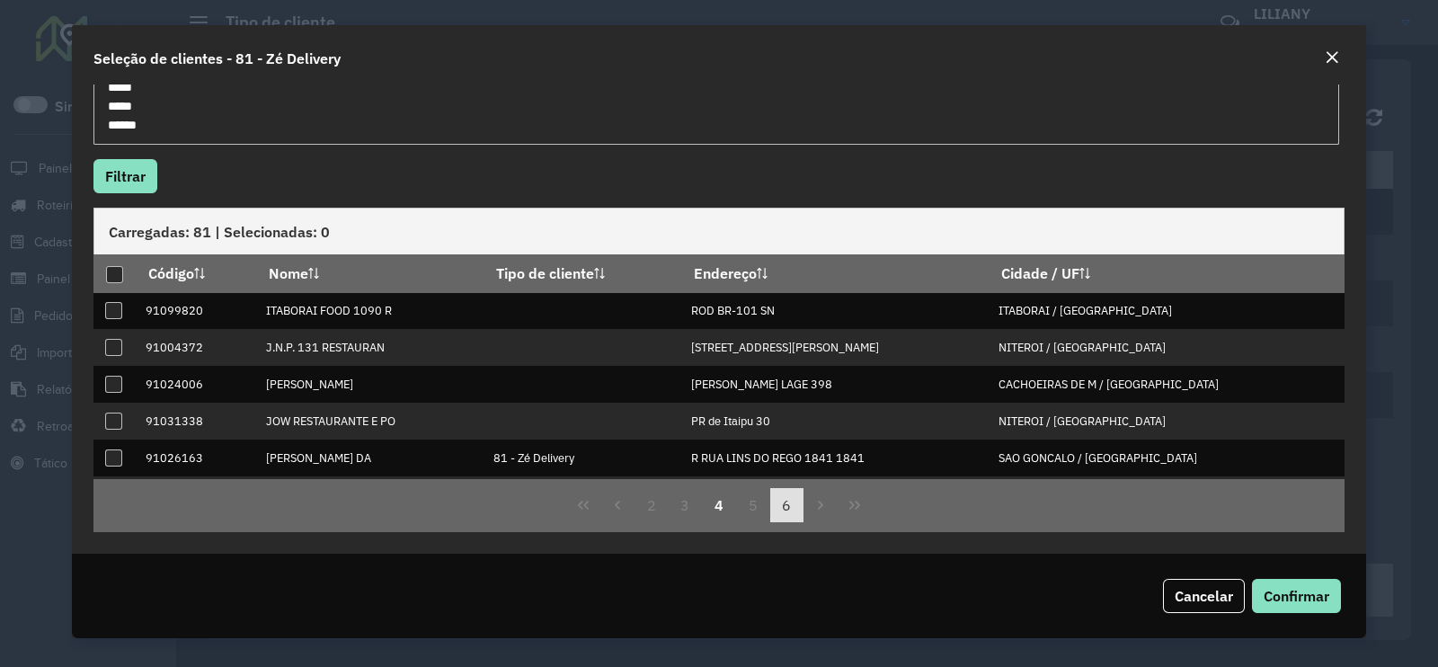
click at [786, 504] on button "6" at bounding box center [787, 505] width 34 height 34
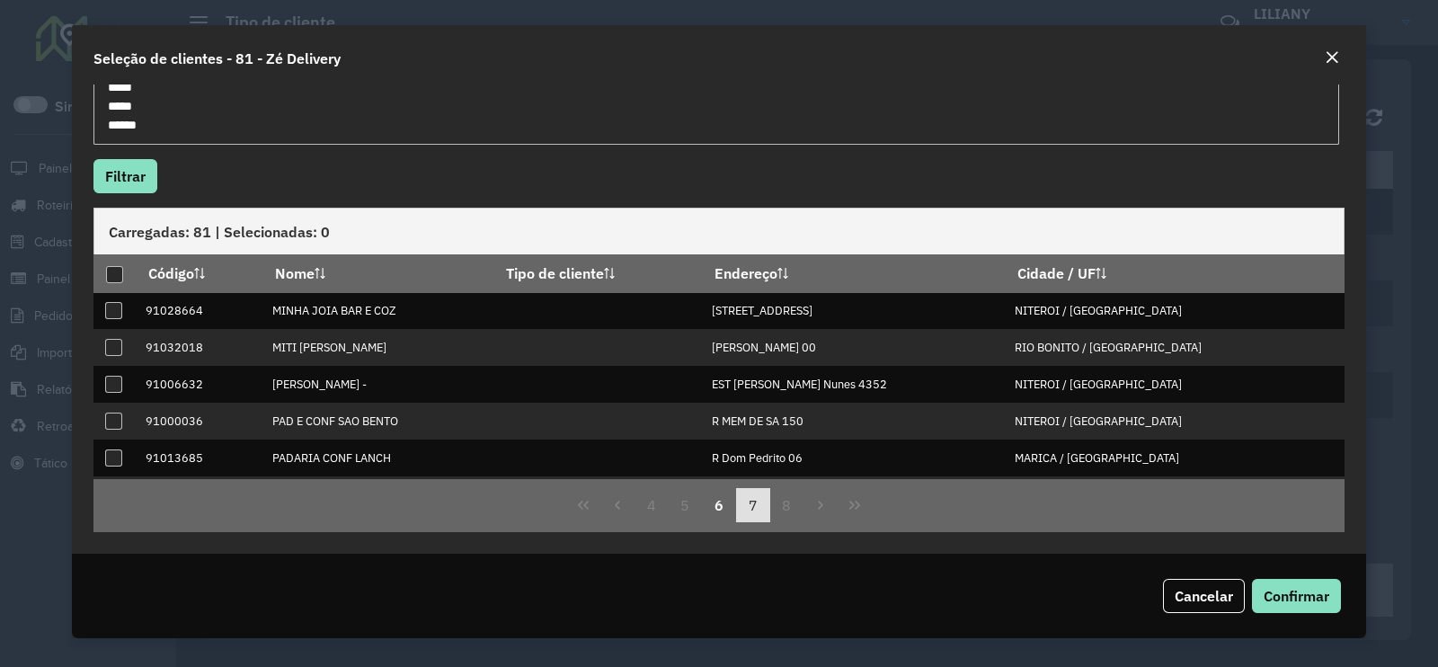
click at [753, 504] on button "7" at bounding box center [753, 505] width 34 height 34
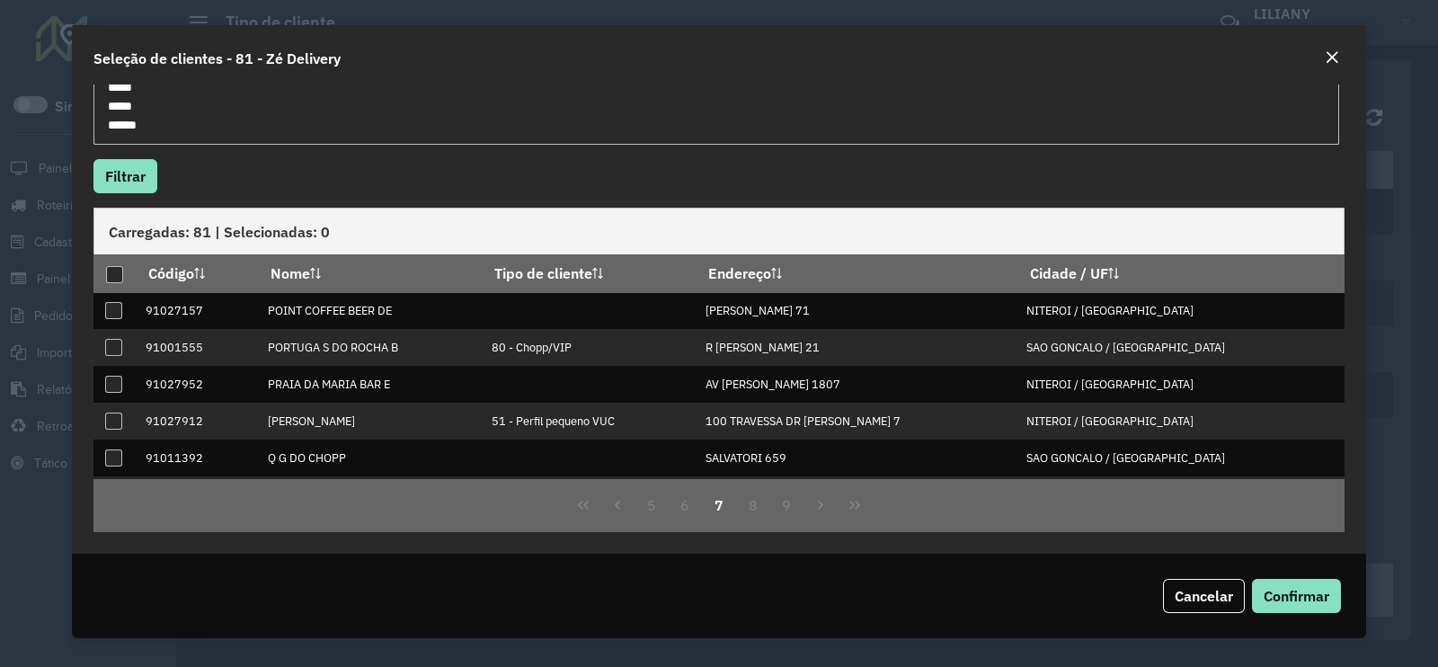
click at [1335, 56] on em "Close" at bounding box center [1331, 57] width 14 height 14
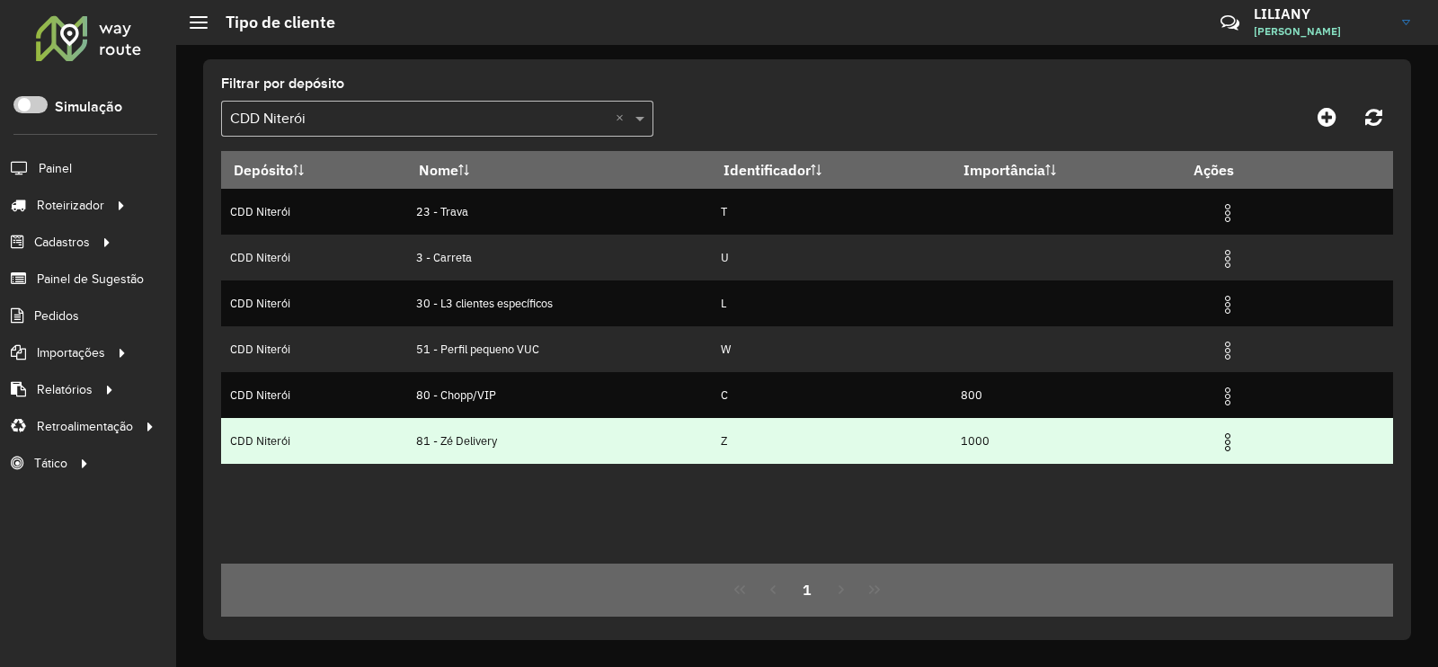
click at [1231, 436] on img at bounding box center [1228, 442] width 22 height 22
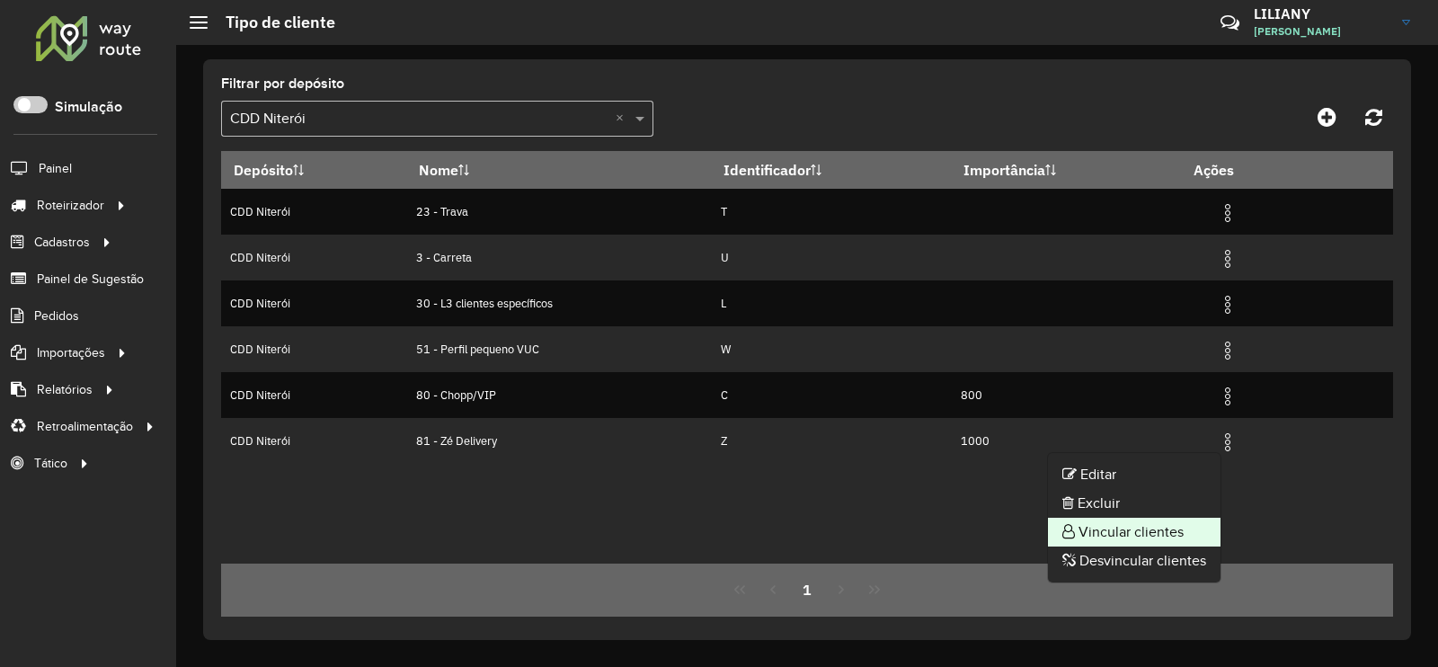
click at [1190, 529] on li "Vincular clientes" at bounding box center [1134, 532] width 173 height 29
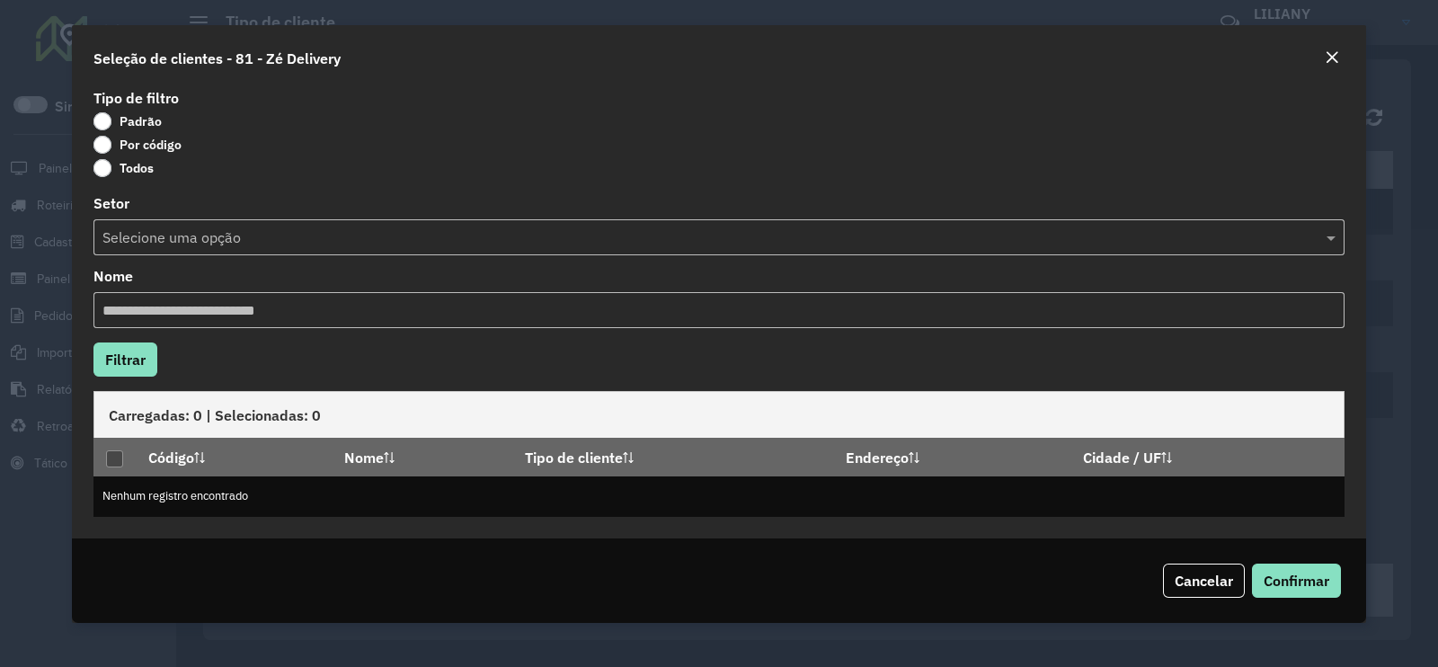
click at [166, 140] on label "Por código" at bounding box center [137, 145] width 88 height 18
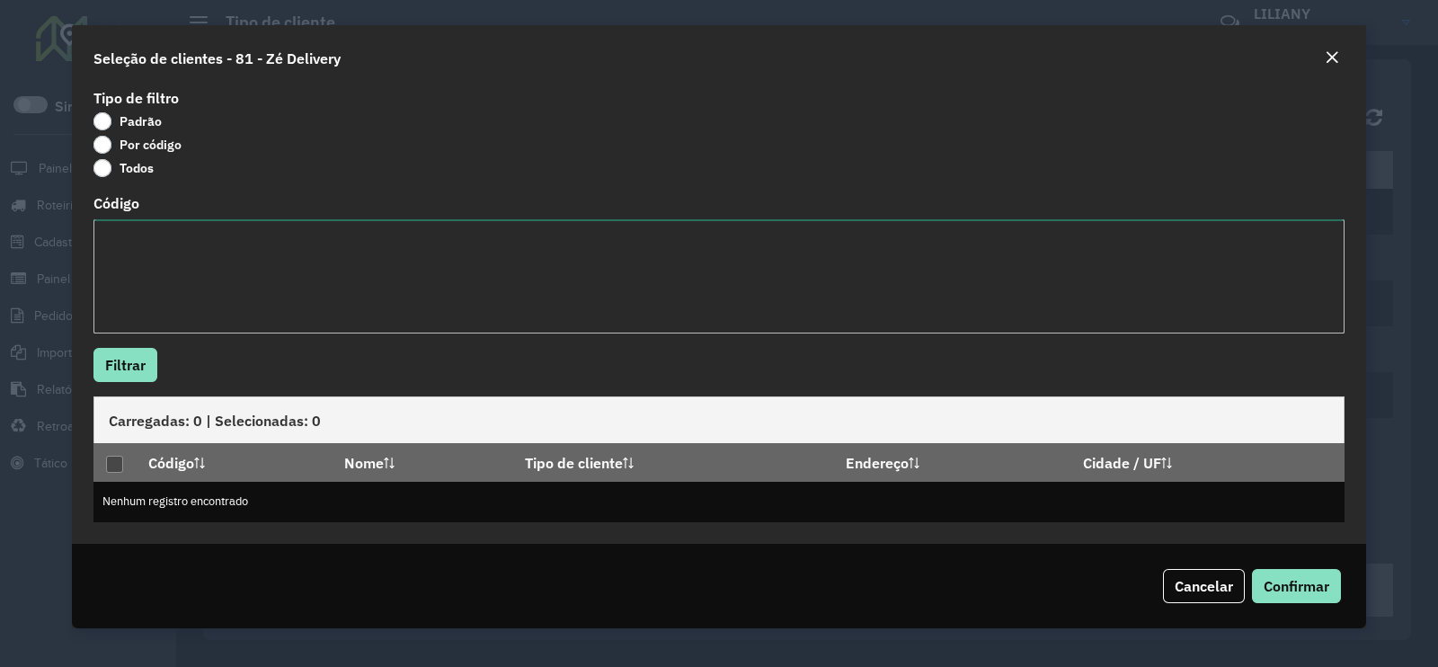
click at [236, 254] on textarea "Código" at bounding box center [718, 276] width 1251 height 114
paste textarea "**** **** ***** ***** *****"
type textarea "**** **** ***** ***** *****"
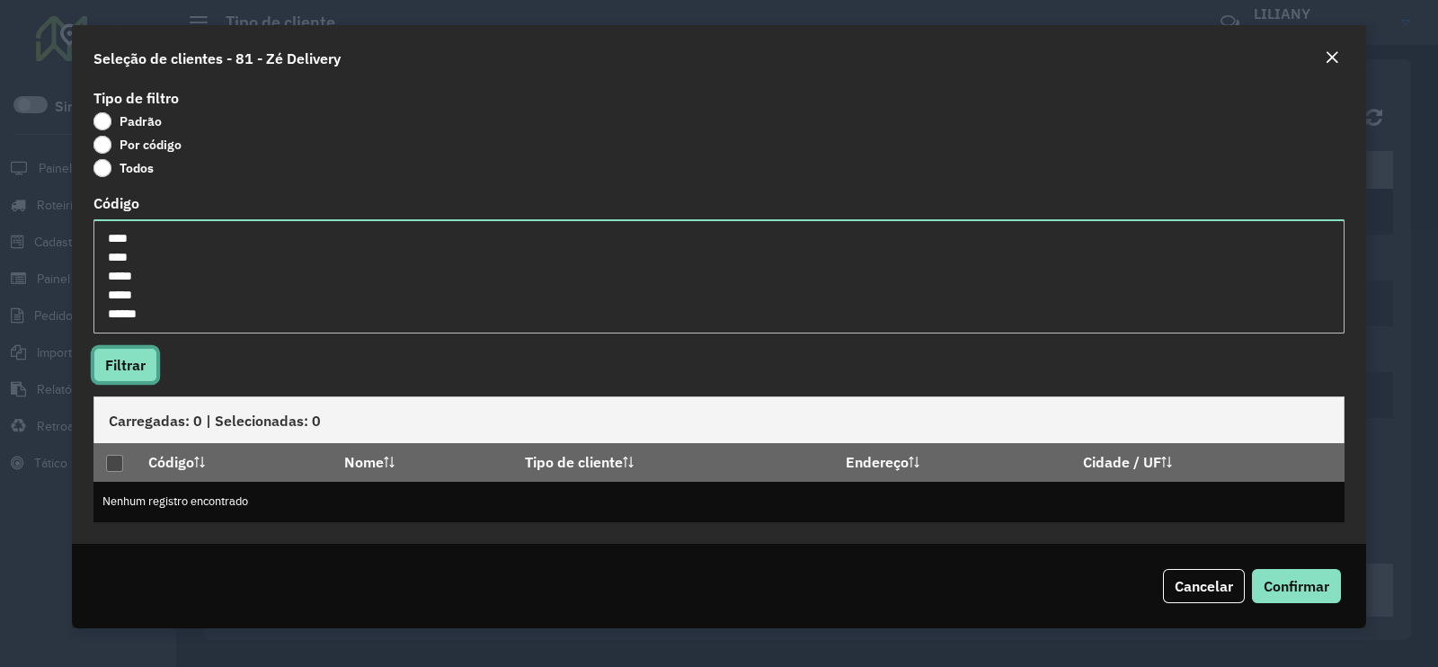
click at [139, 360] on button "Filtrar" at bounding box center [125, 365] width 64 height 34
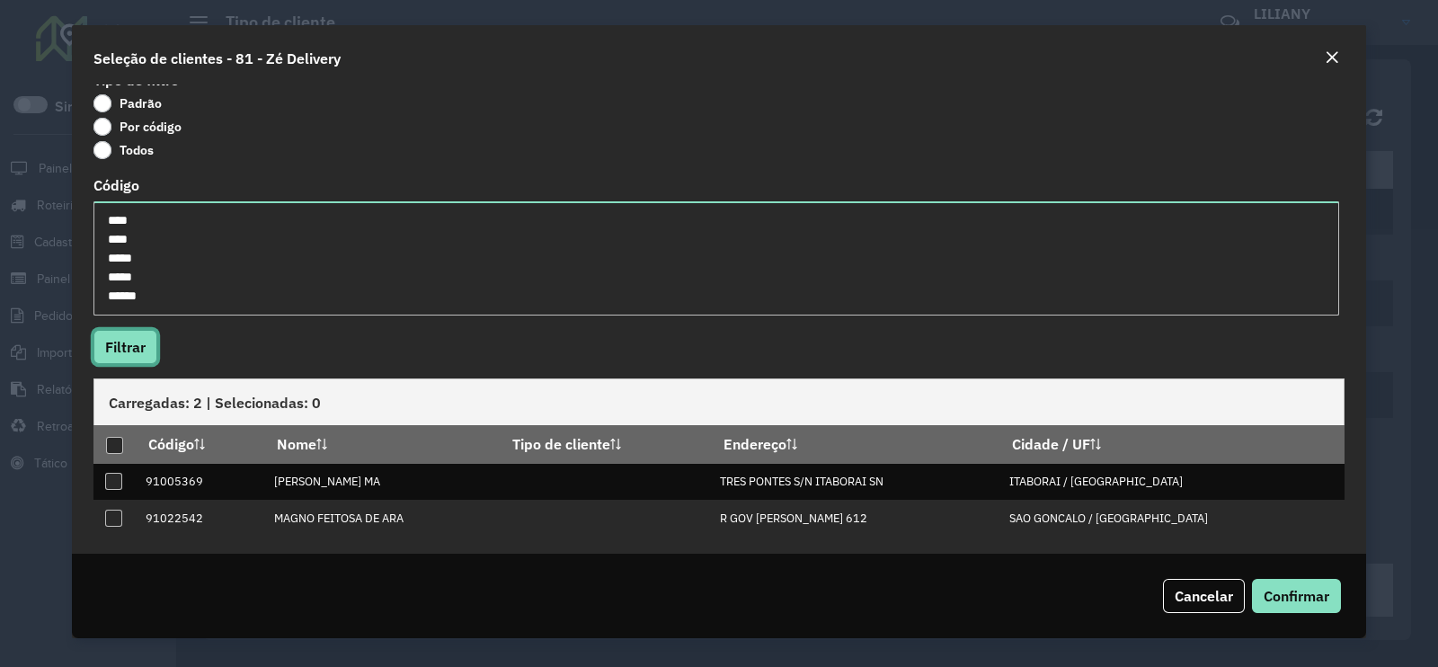
scroll to position [22, 0]
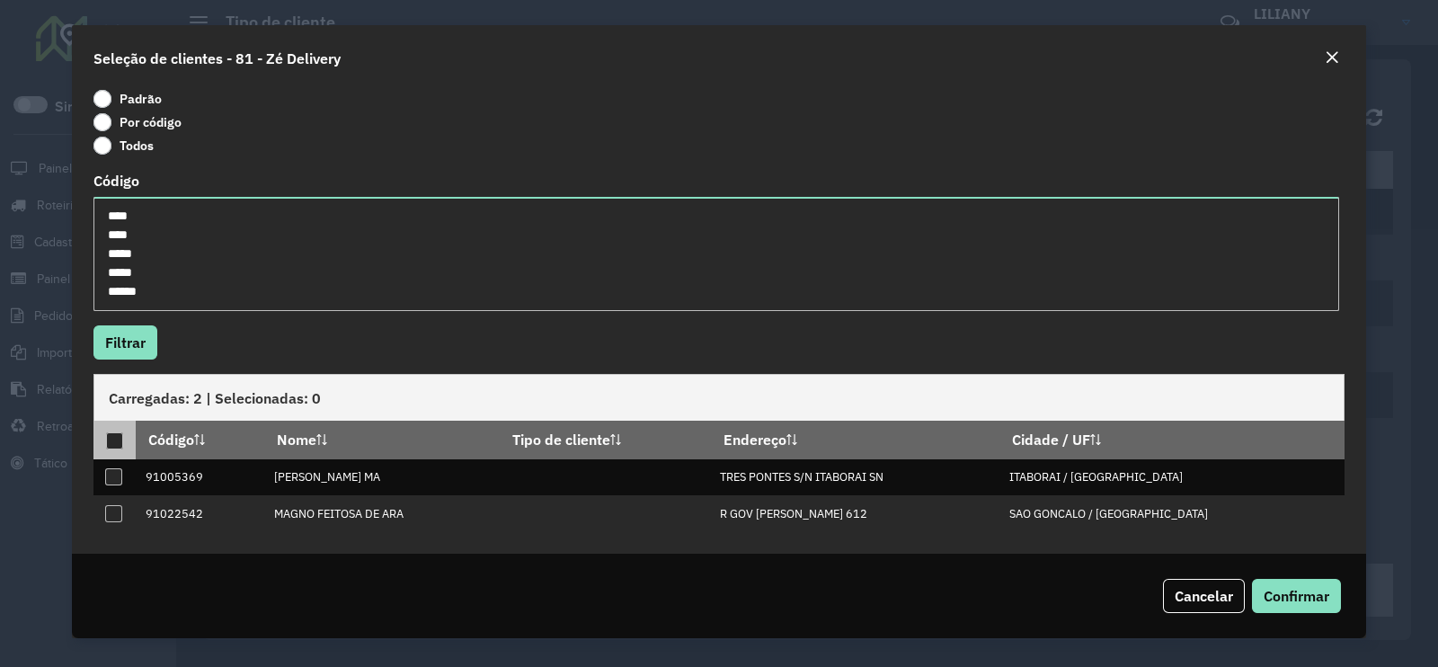
click at [110, 440] on div at bounding box center [114, 440] width 17 height 17
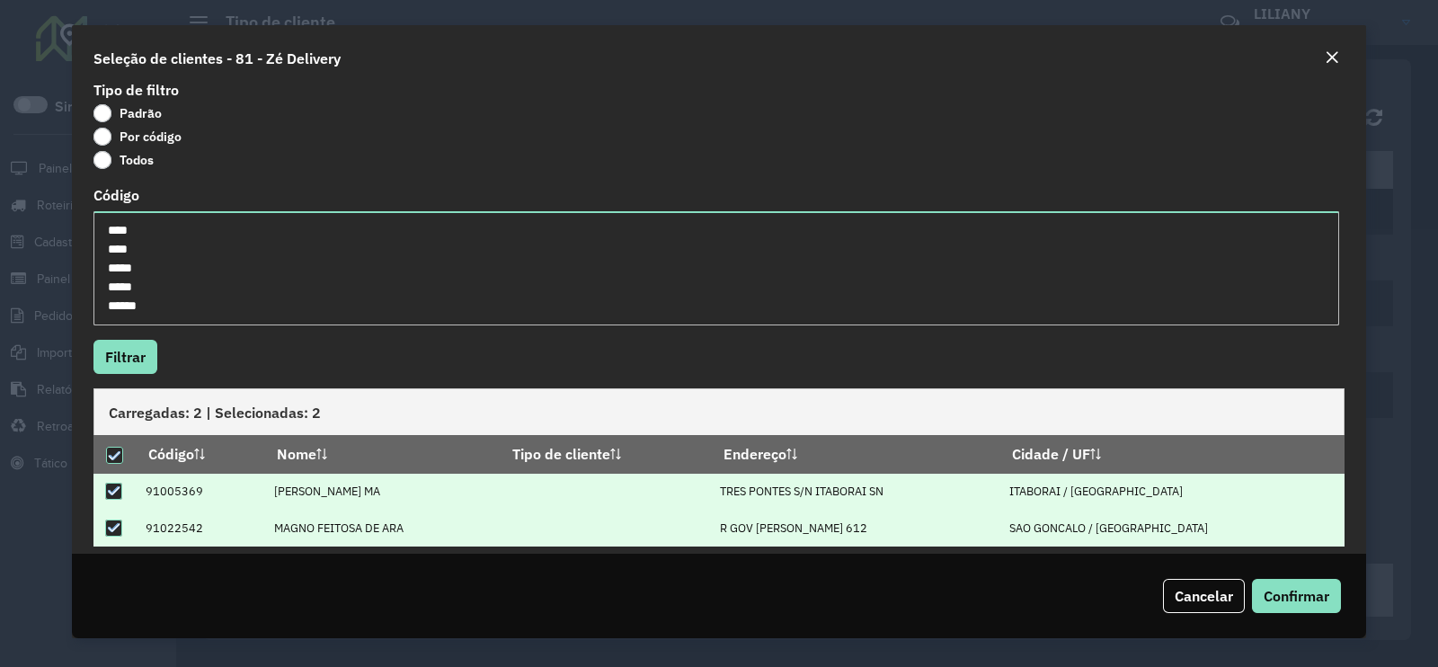
scroll to position [0, 0]
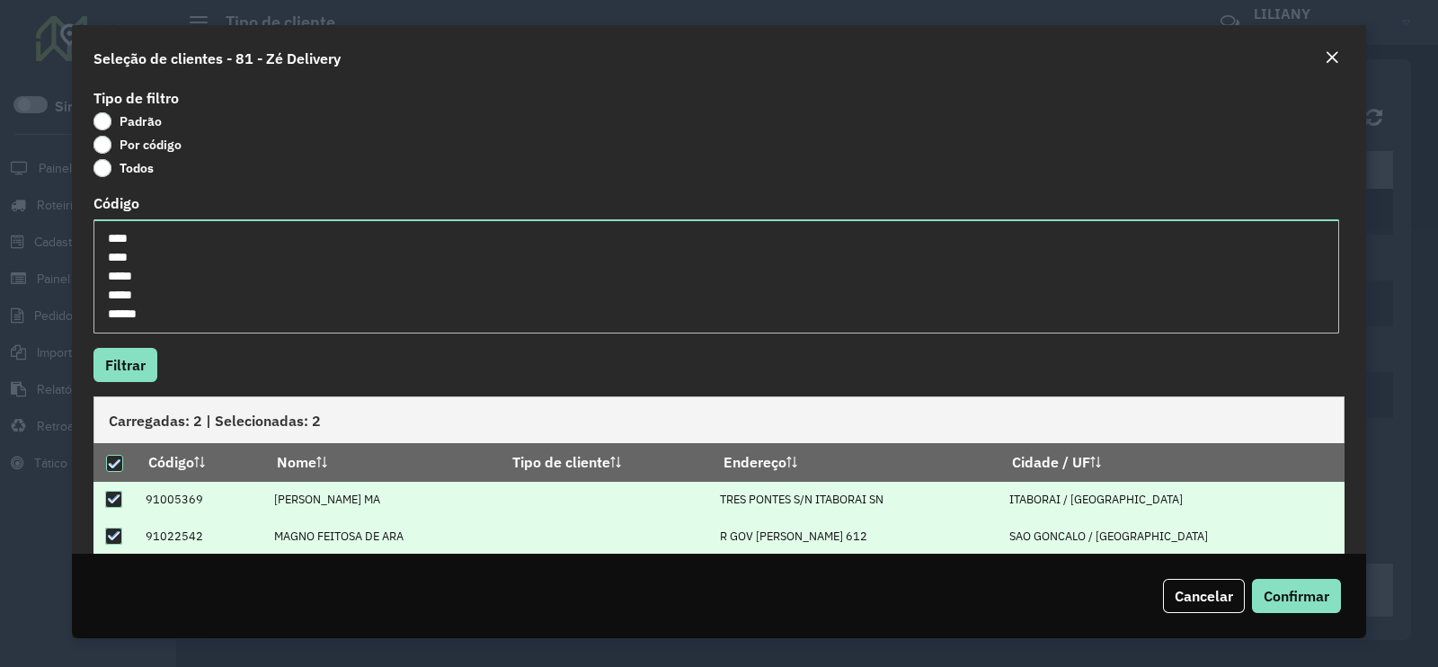
click at [1334, 48] on div "Close" at bounding box center [1331, 59] width 14 height 22
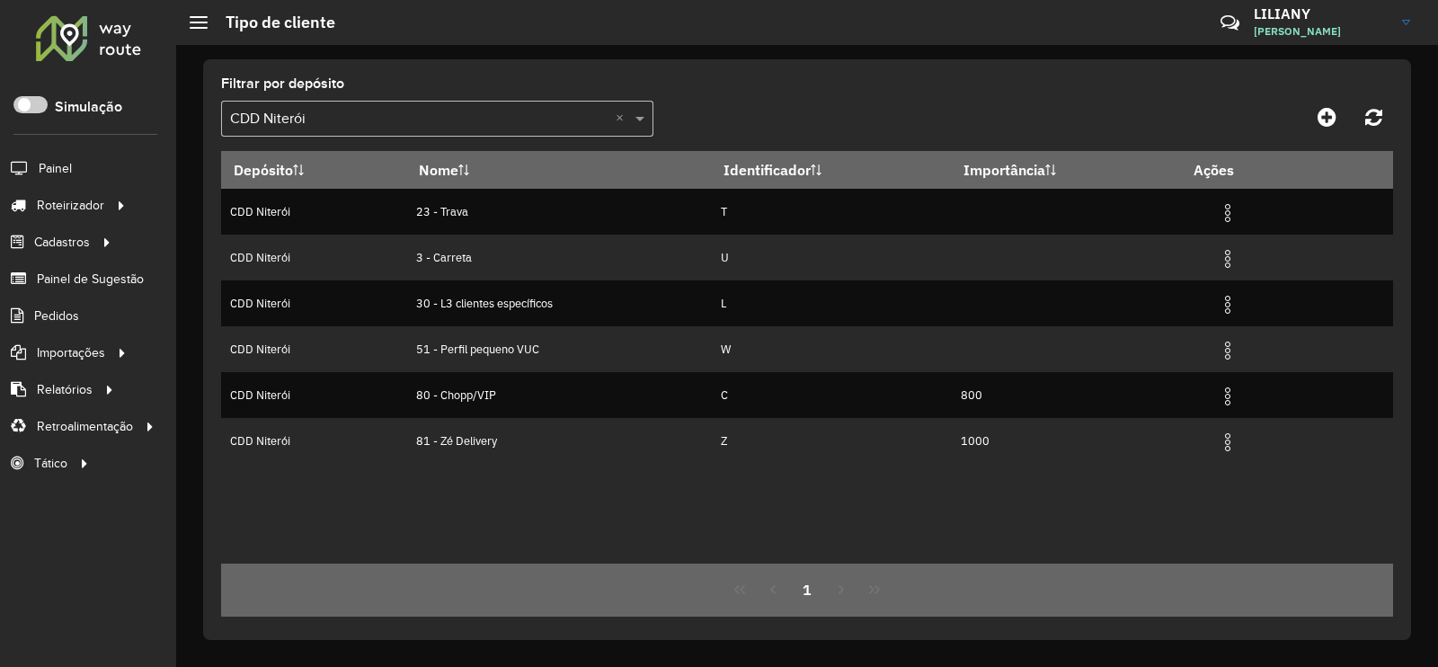
click at [328, 111] on input "text" at bounding box center [419, 120] width 378 height 22
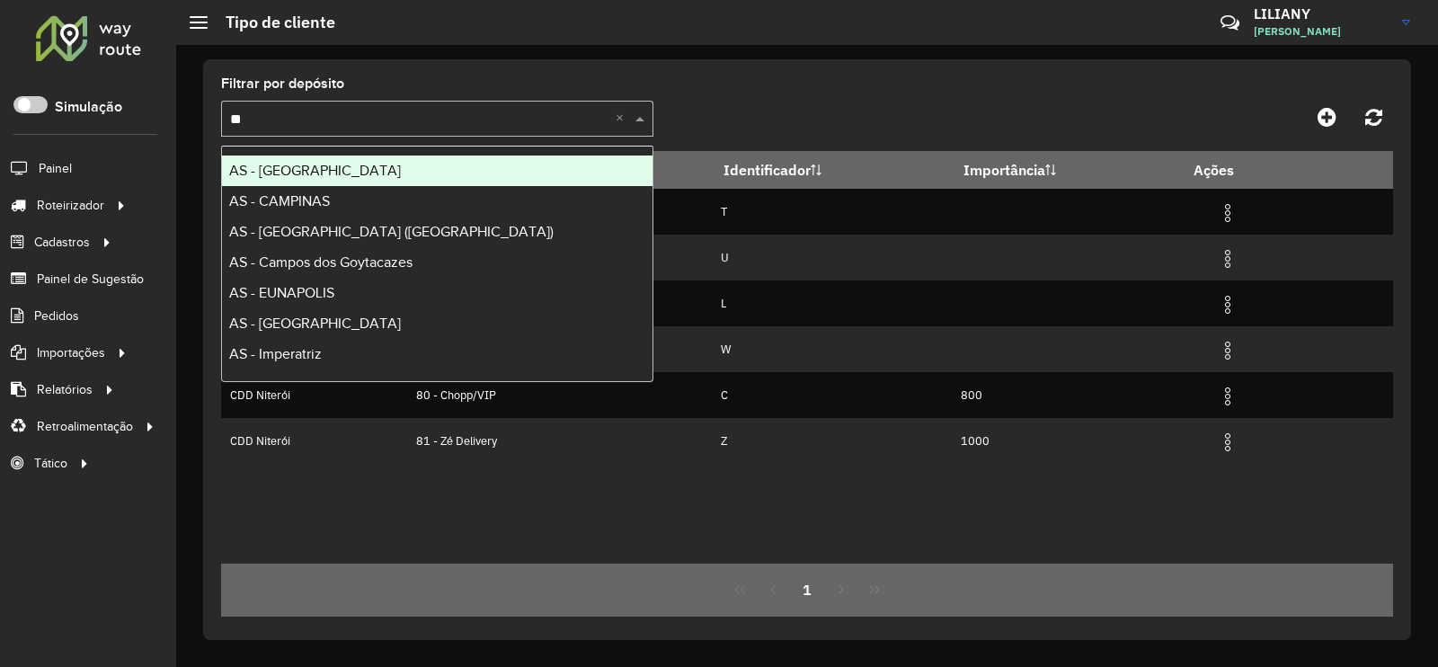
type input "***"
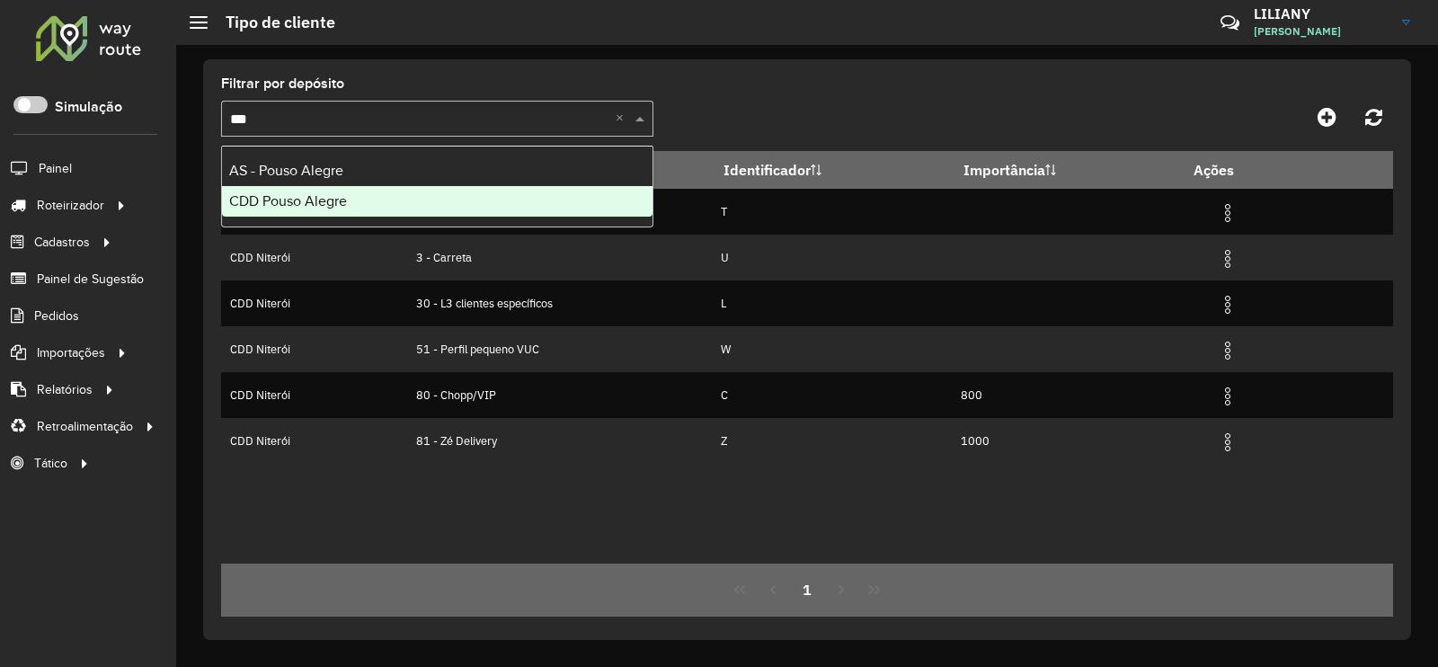
click at [301, 190] on div "CDD Pouso Alegre" at bounding box center [437, 201] width 430 height 31
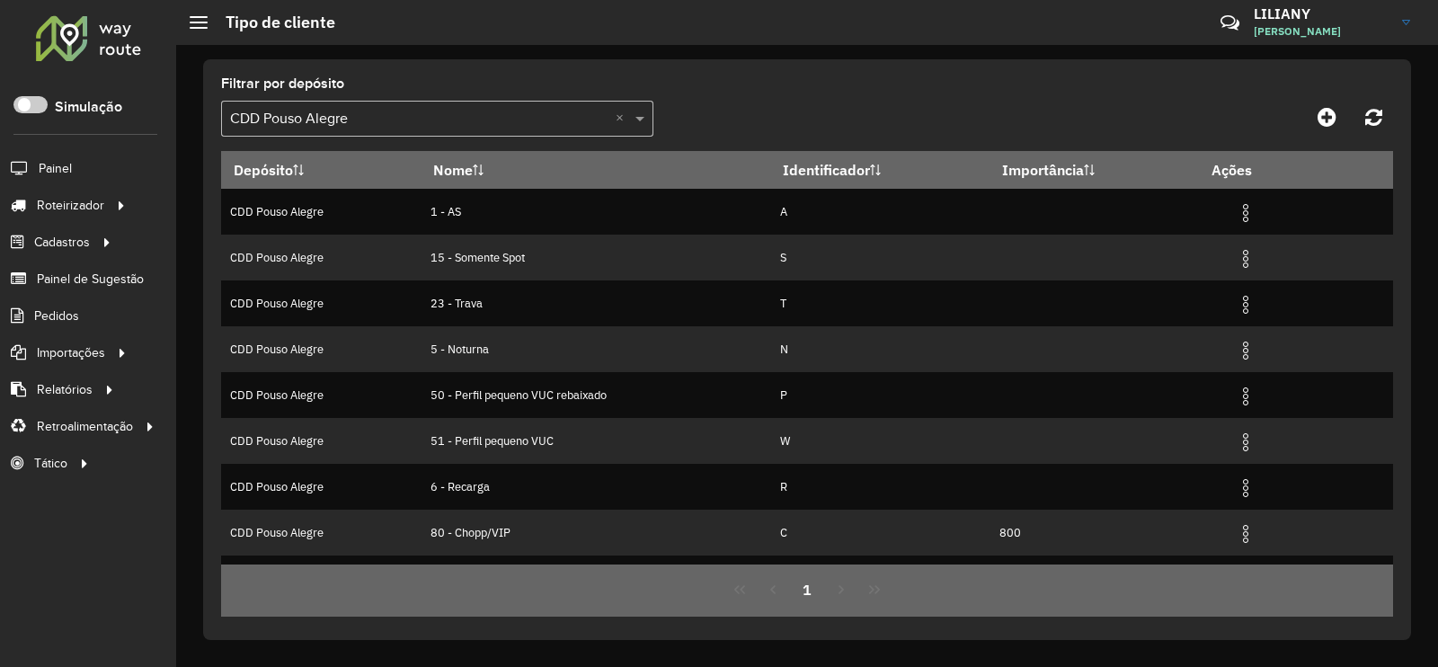
scroll to position [82, 0]
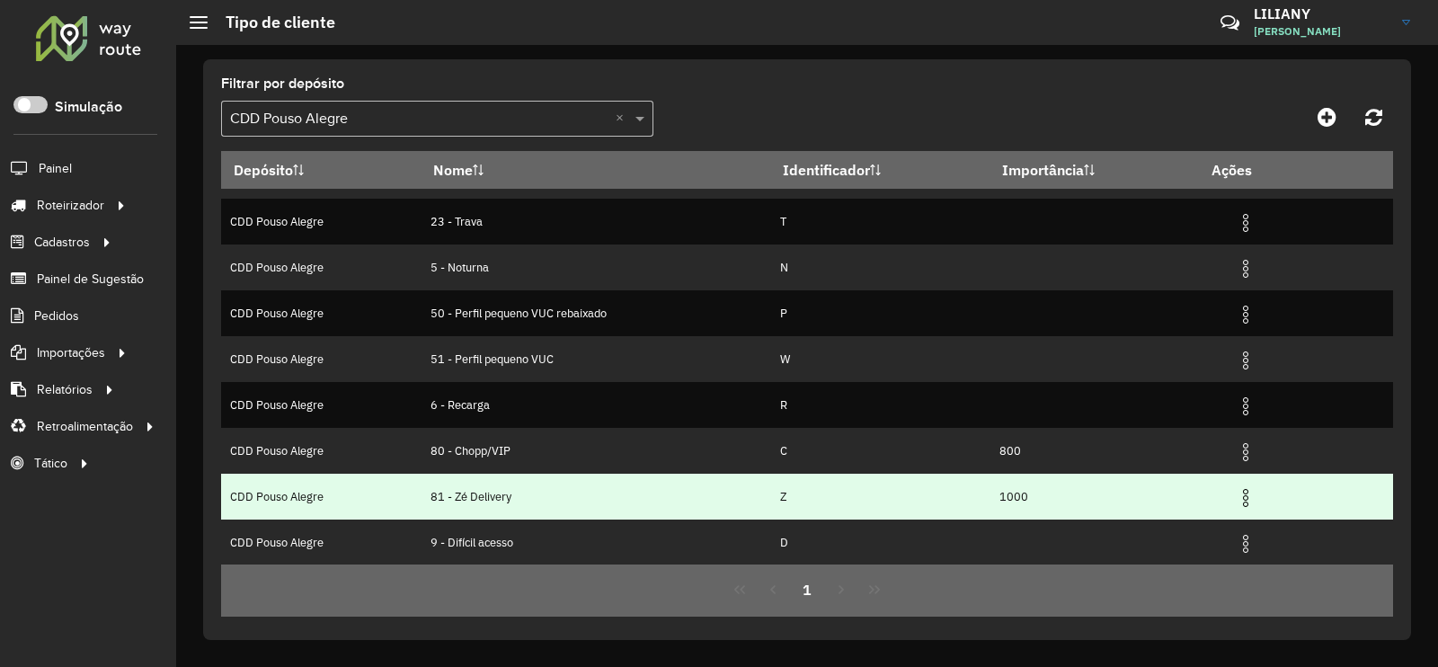
click at [1244, 498] on img at bounding box center [1246, 498] width 22 height 22
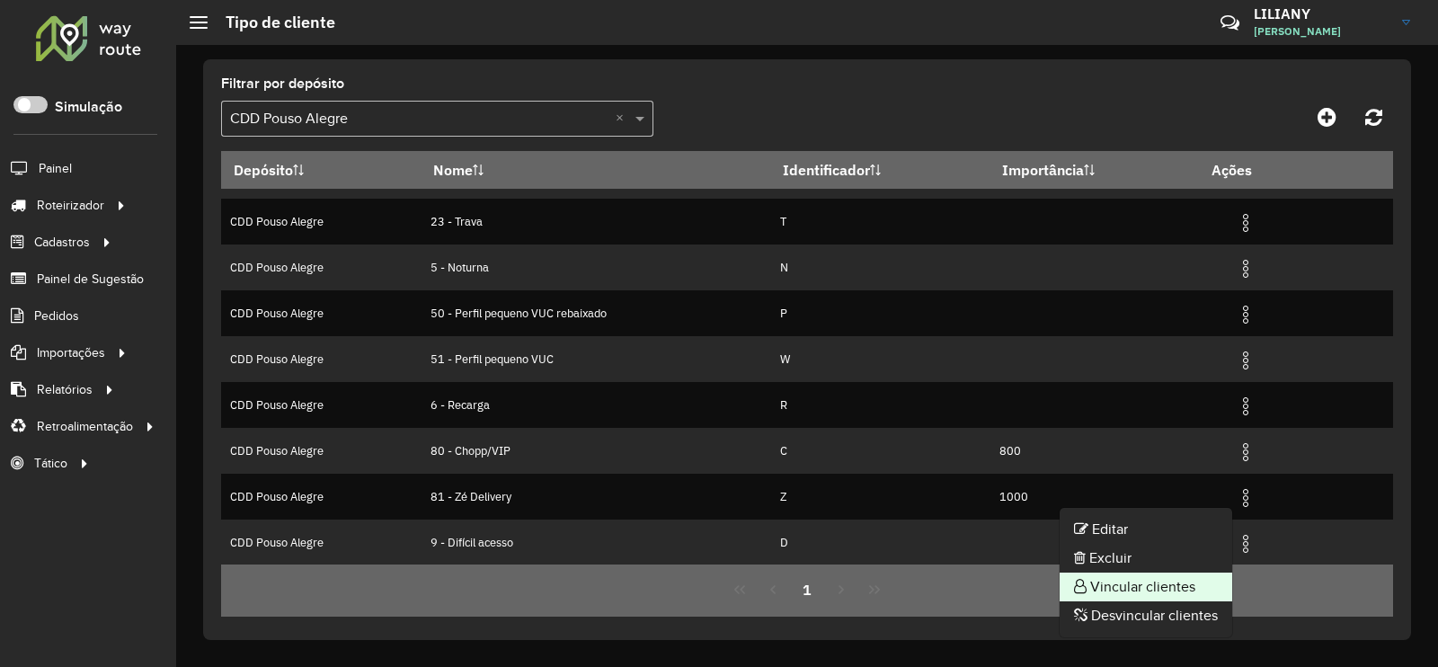
click at [1178, 585] on li "Vincular clientes" at bounding box center [1145, 586] width 173 height 29
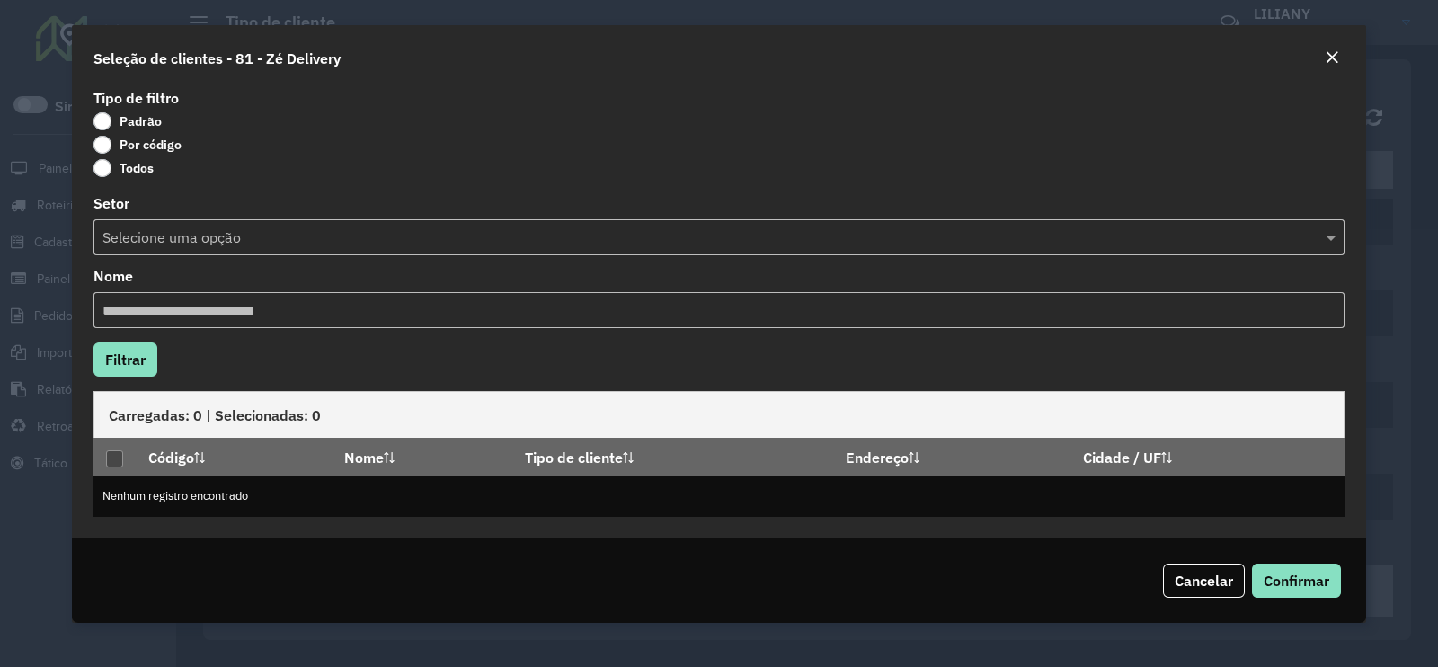
click at [154, 148] on label "Por código" at bounding box center [137, 145] width 88 height 18
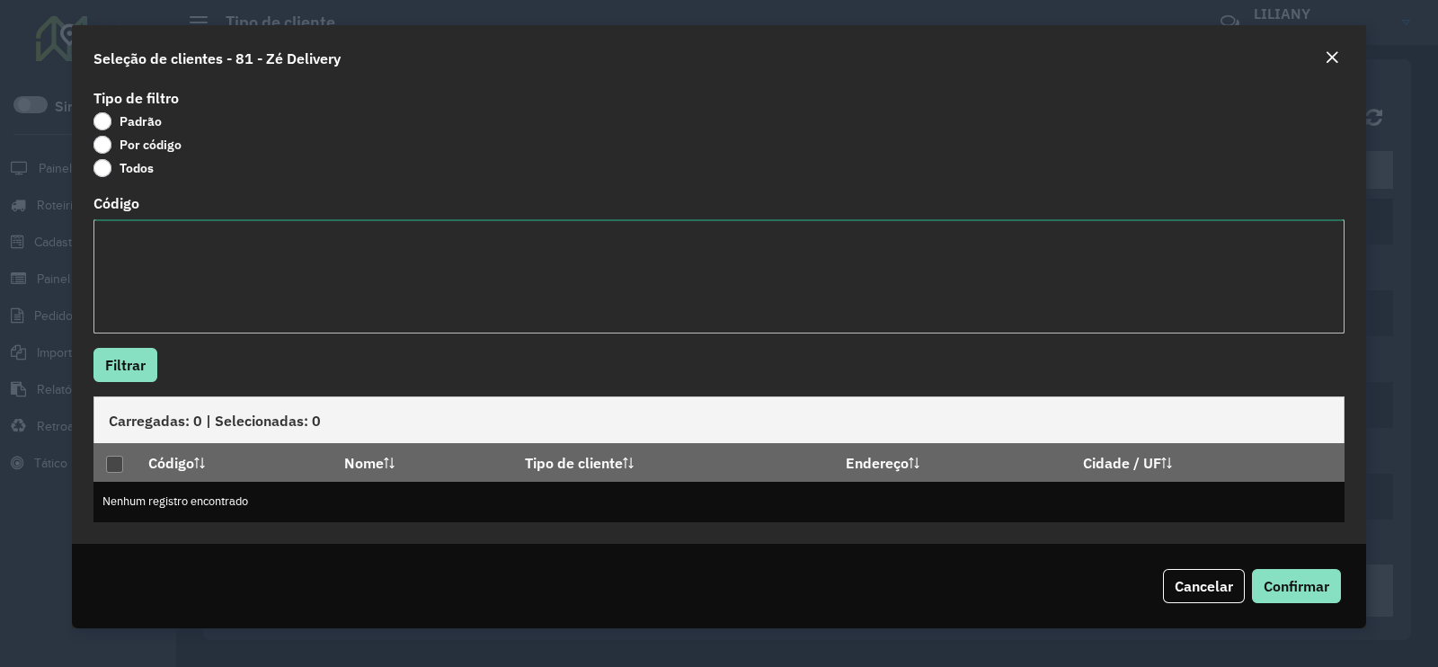
click at [175, 264] on textarea "Código" at bounding box center [718, 276] width 1251 height 114
paste textarea "**** **** ***** ***** *****"
type textarea "**** **** ***** ***** *****"
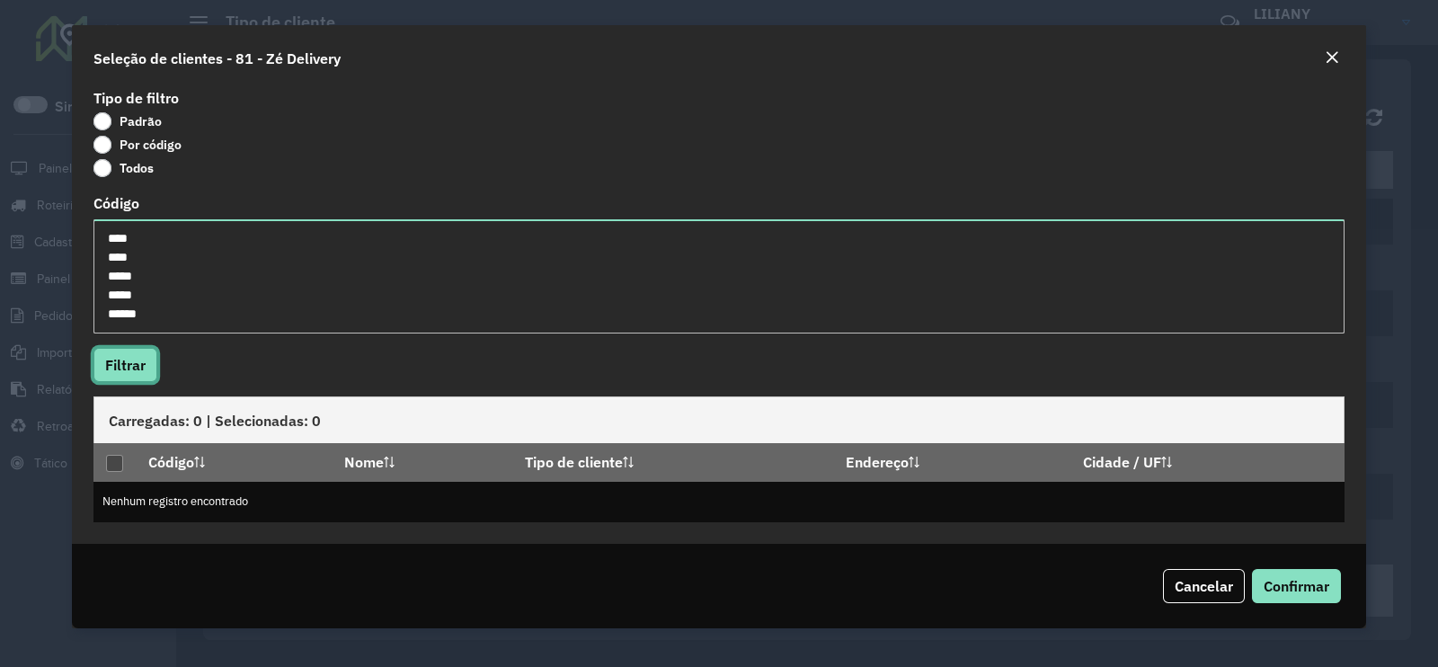
click at [142, 352] on button "Filtrar" at bounding box center [125, 365] width 64 height 34
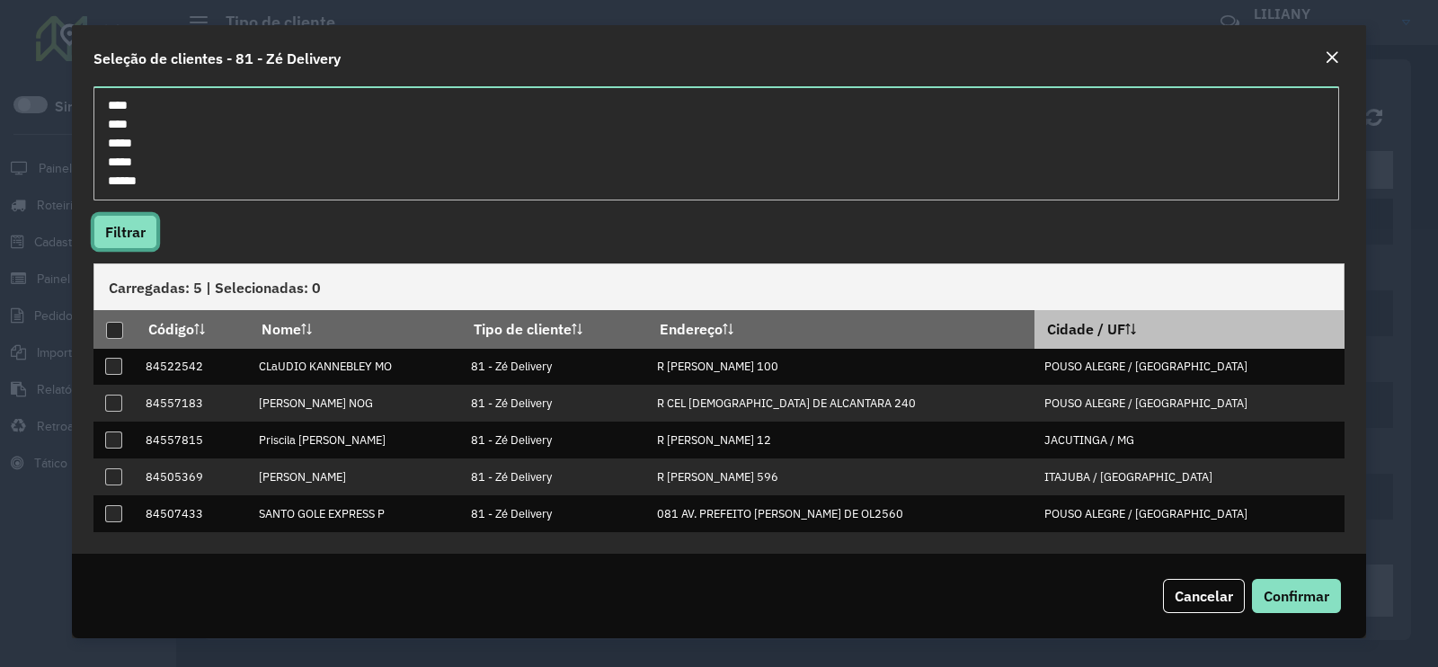
scroll to position [0, 0]
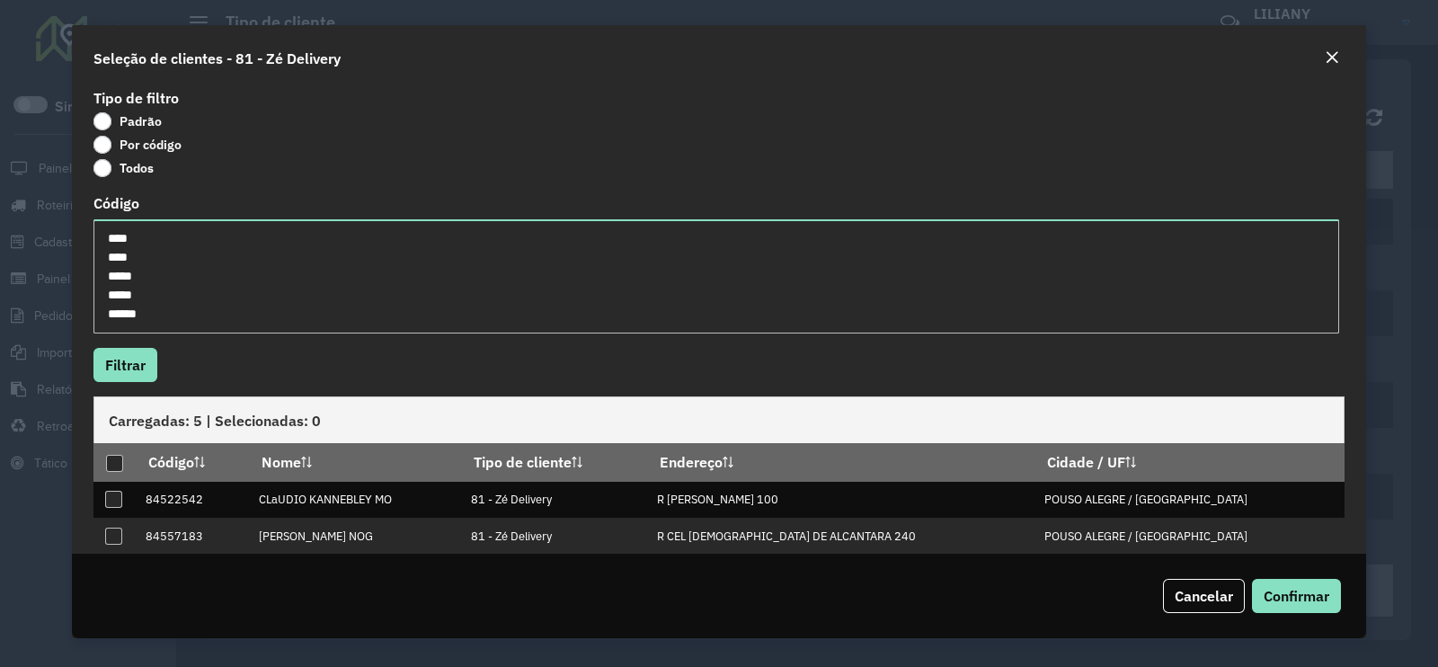
click at [1336, 56] on em "Close" at bounding box center [1331, 57] width 14 height 14
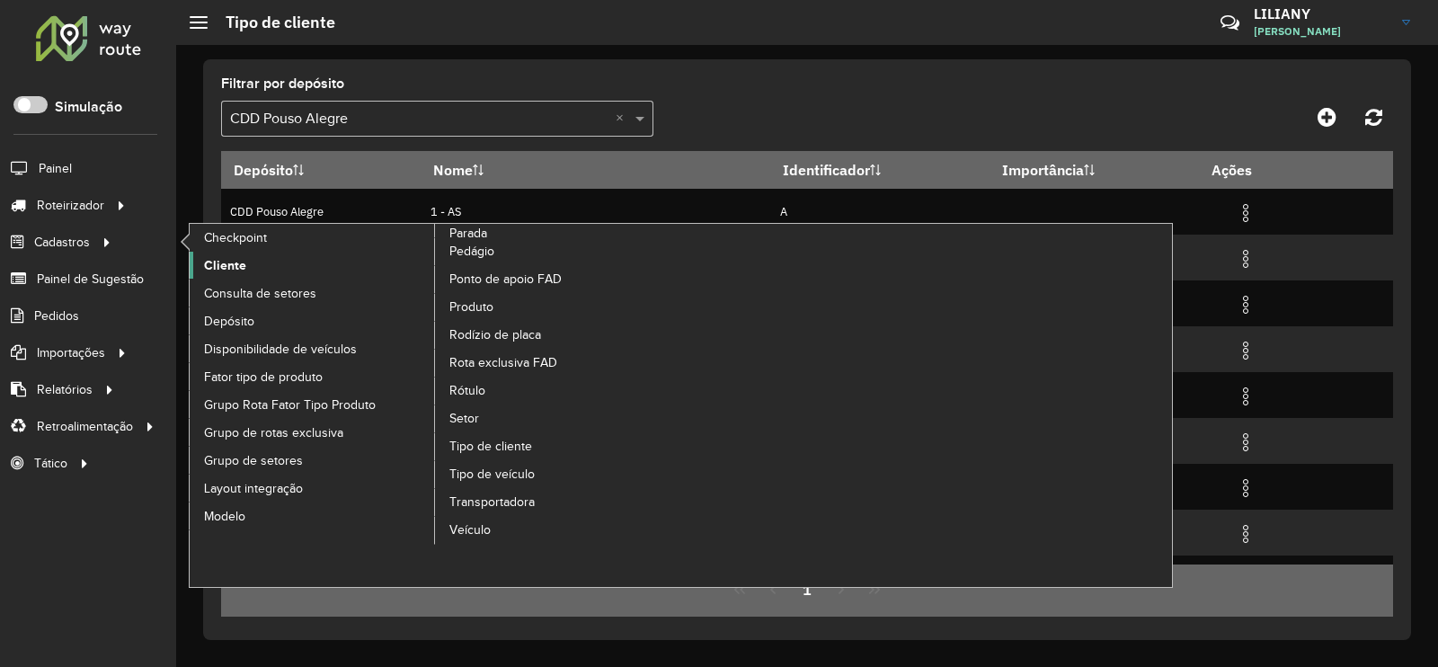
click at [225, 261] on span "Cliente" at bounding box center [225, 265] width 42 height 19
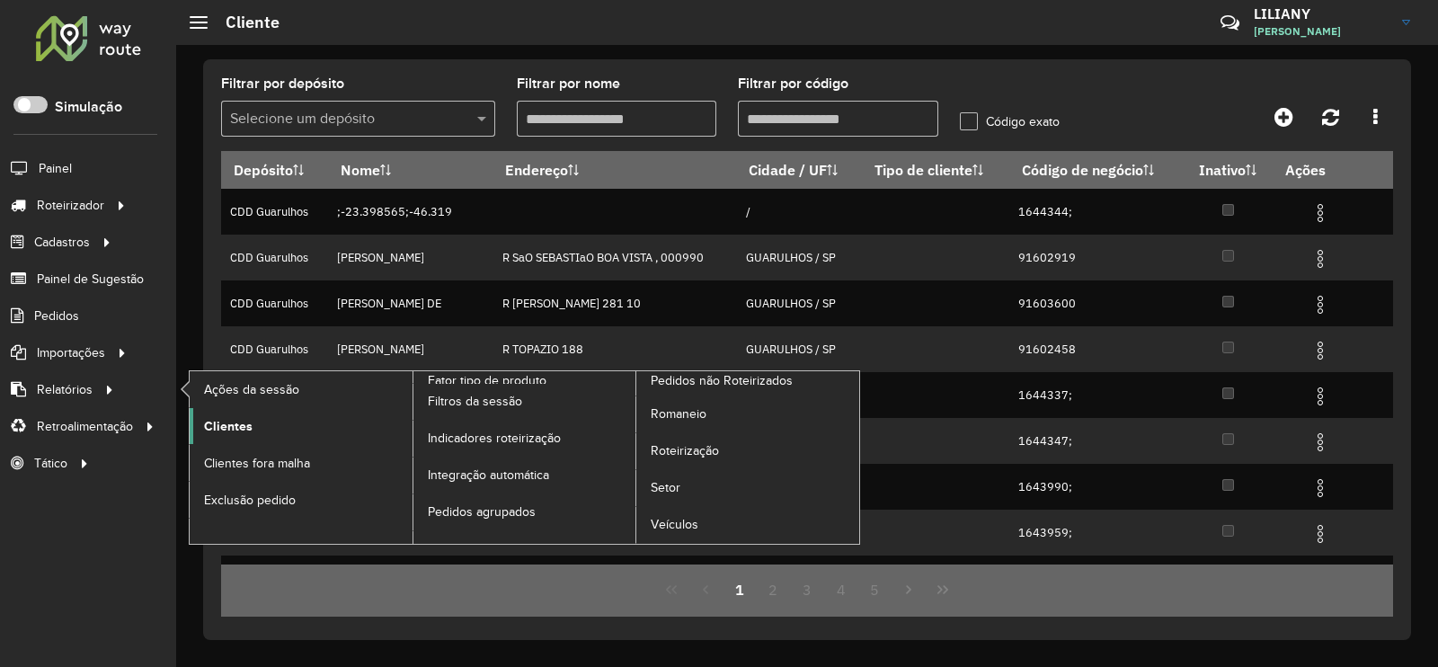
click at [217, 435] on link "Clientes" at bounding box center [301, 426] width 223 height 36
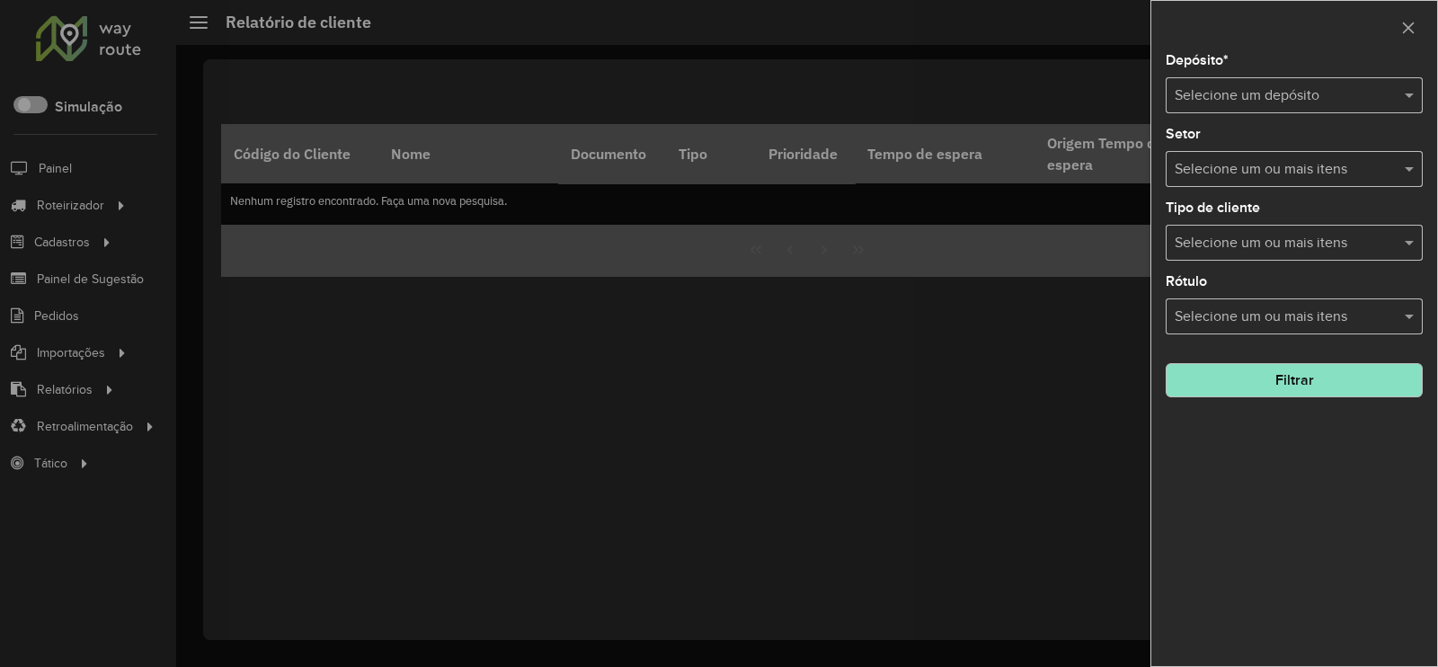
click at [1244, 92] on input "text" at bounding box center [1275, 96] width 203 height 22
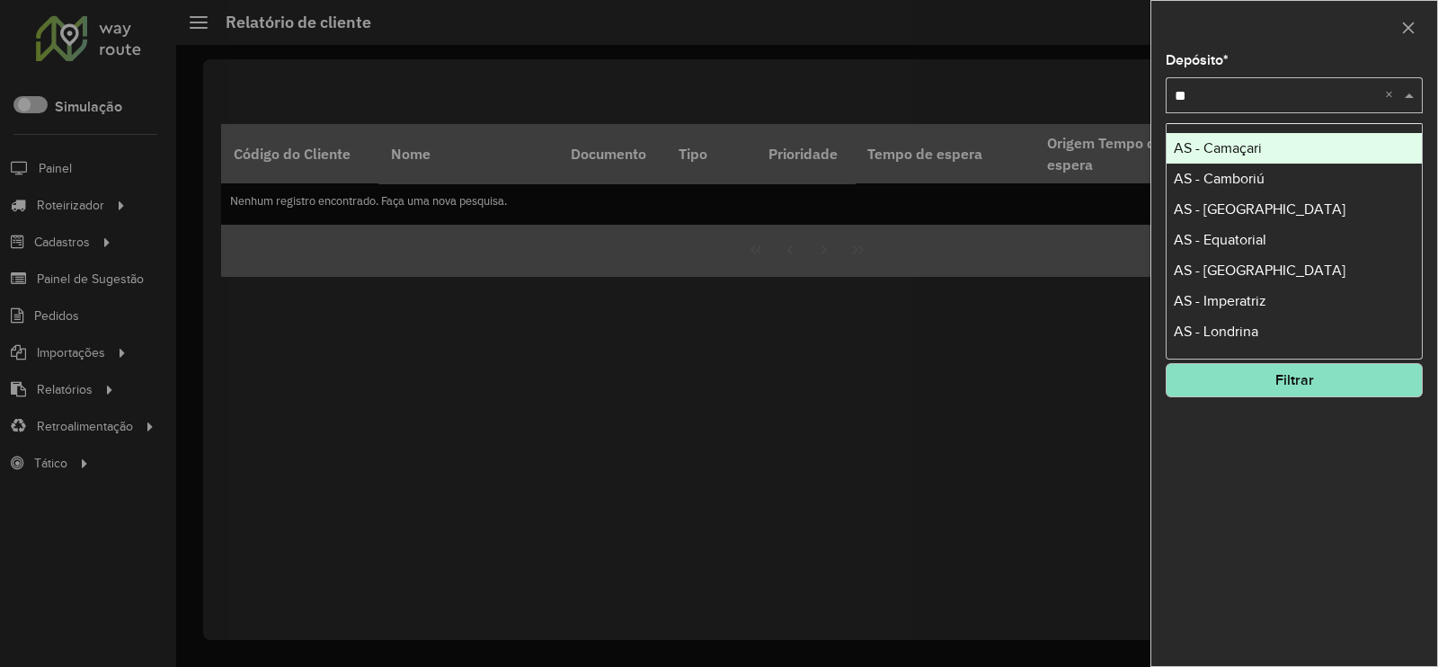
type input "*"
type input "**"
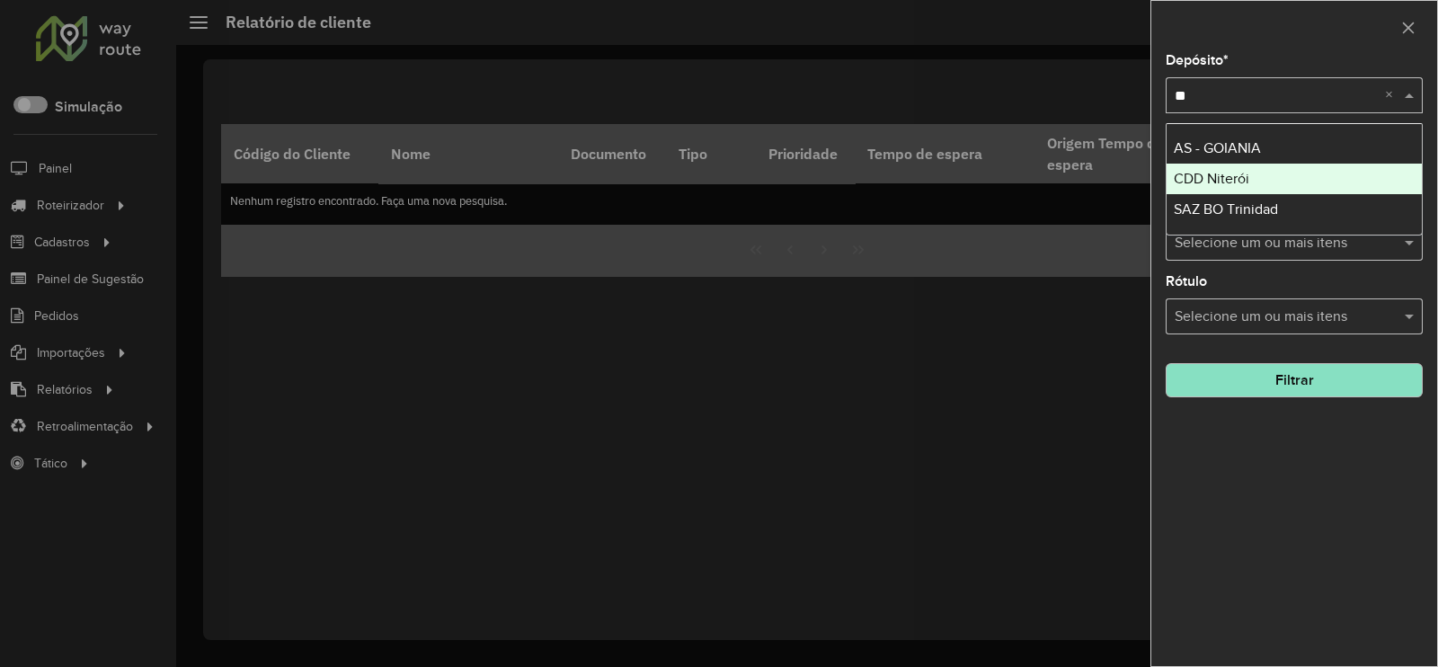
click at [1222, 168] on div "CDD Niterói" at bounding box center [1293, 179] width 255 height 31
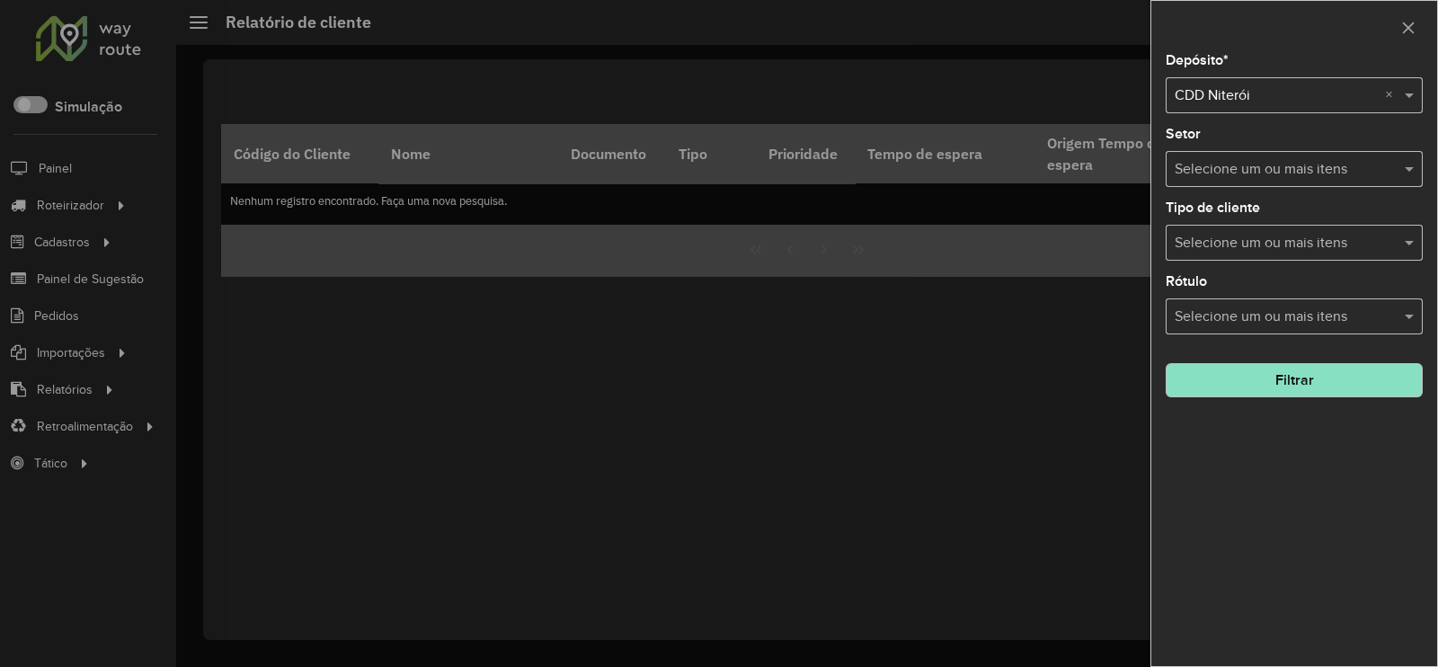
click at [1290, 380] on button "Filtrar" at bounding box center [1293, 380] width 257 height 34
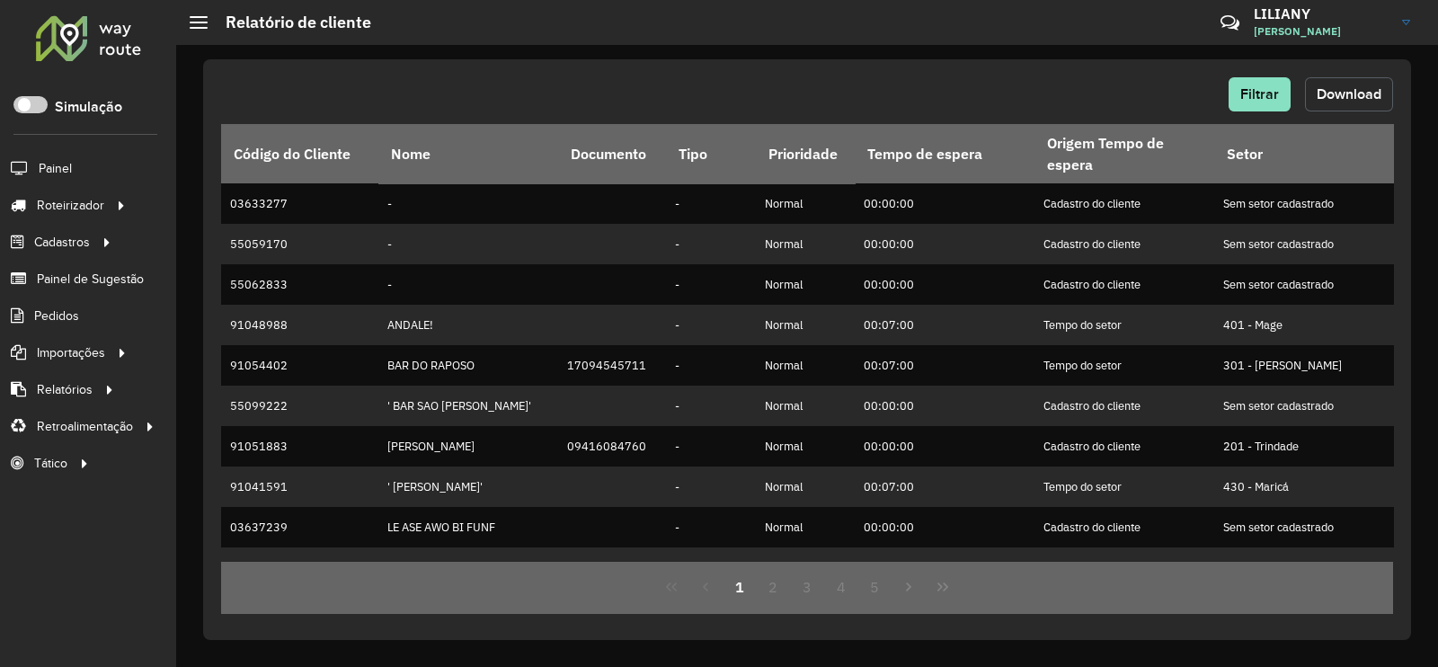
click at [1334, 96] on span "Download" at bounding box center [1348, 93] width 65 height 15
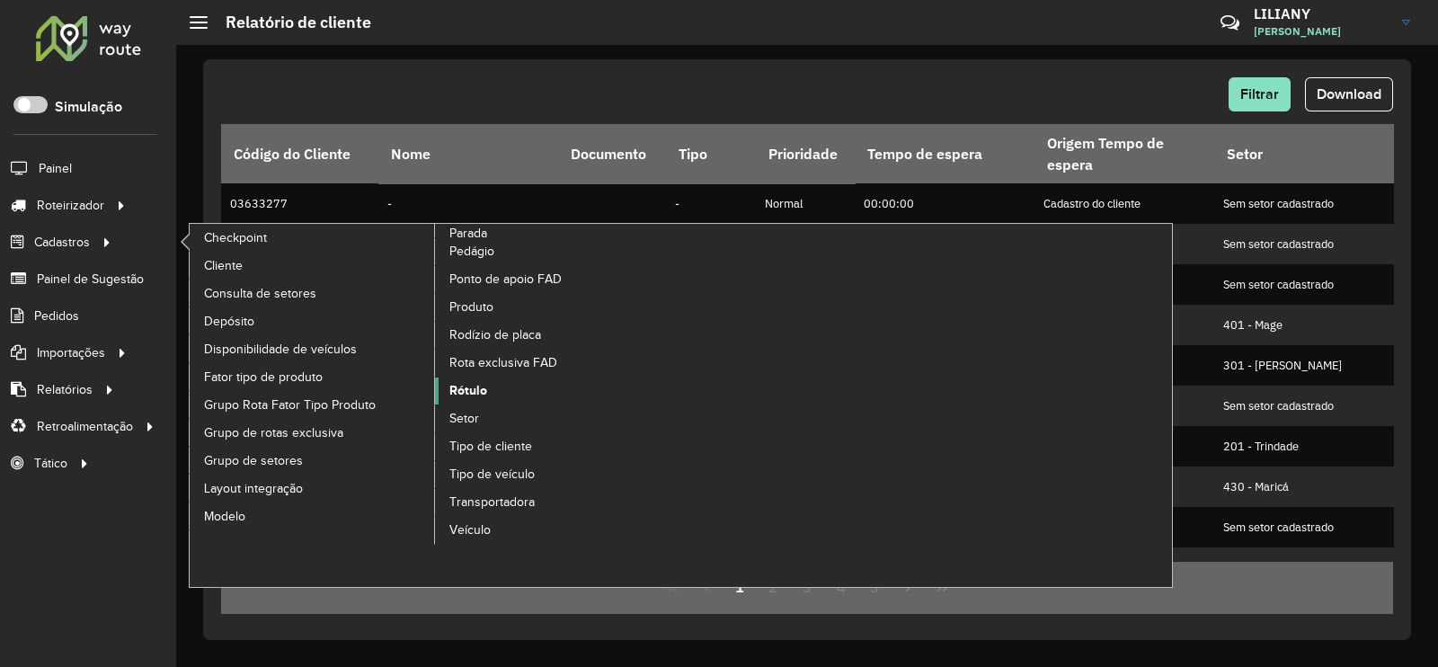
click at [471, 387] on span "Rótulo" at bounding box center [468, 390] width 38 height 19
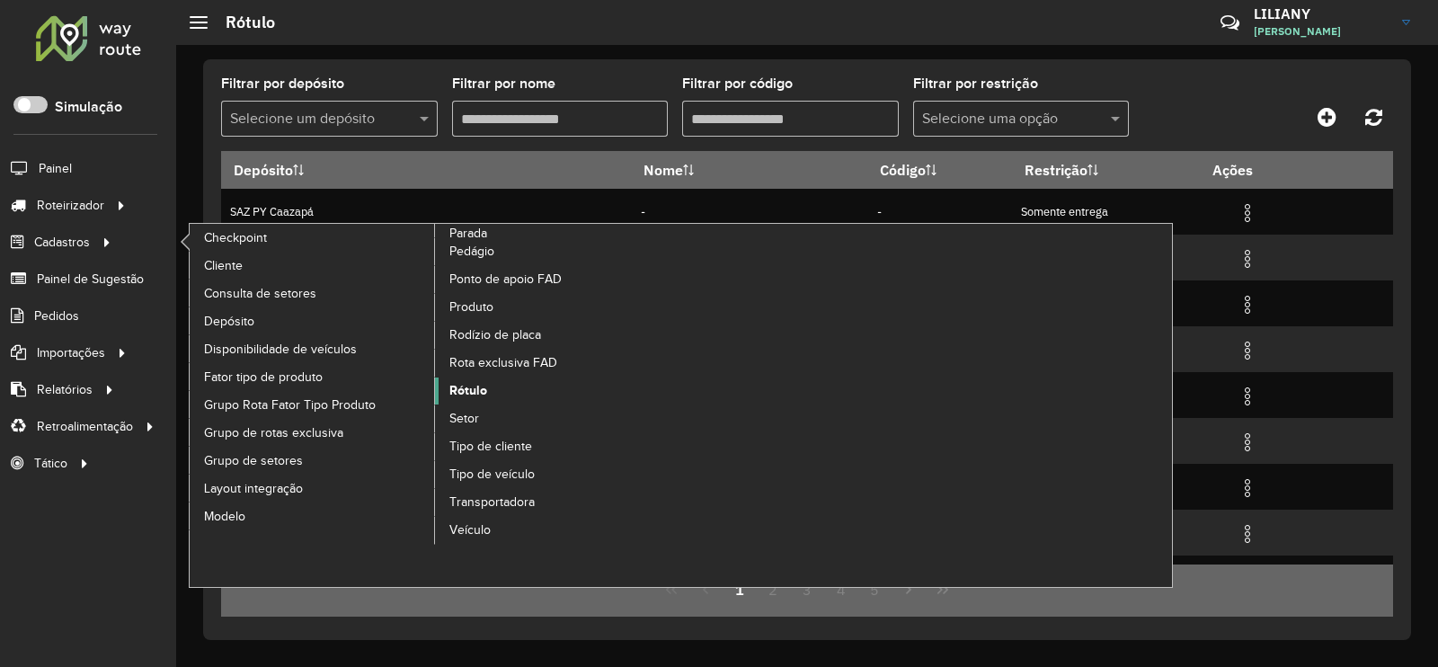
click at [481, 391] on span "Rótulo" at bounding box center [468, 390] width 38 height 19
click at [475, 387] on span "Rótulo" at bounding box center [468, 390] width 38 height 19
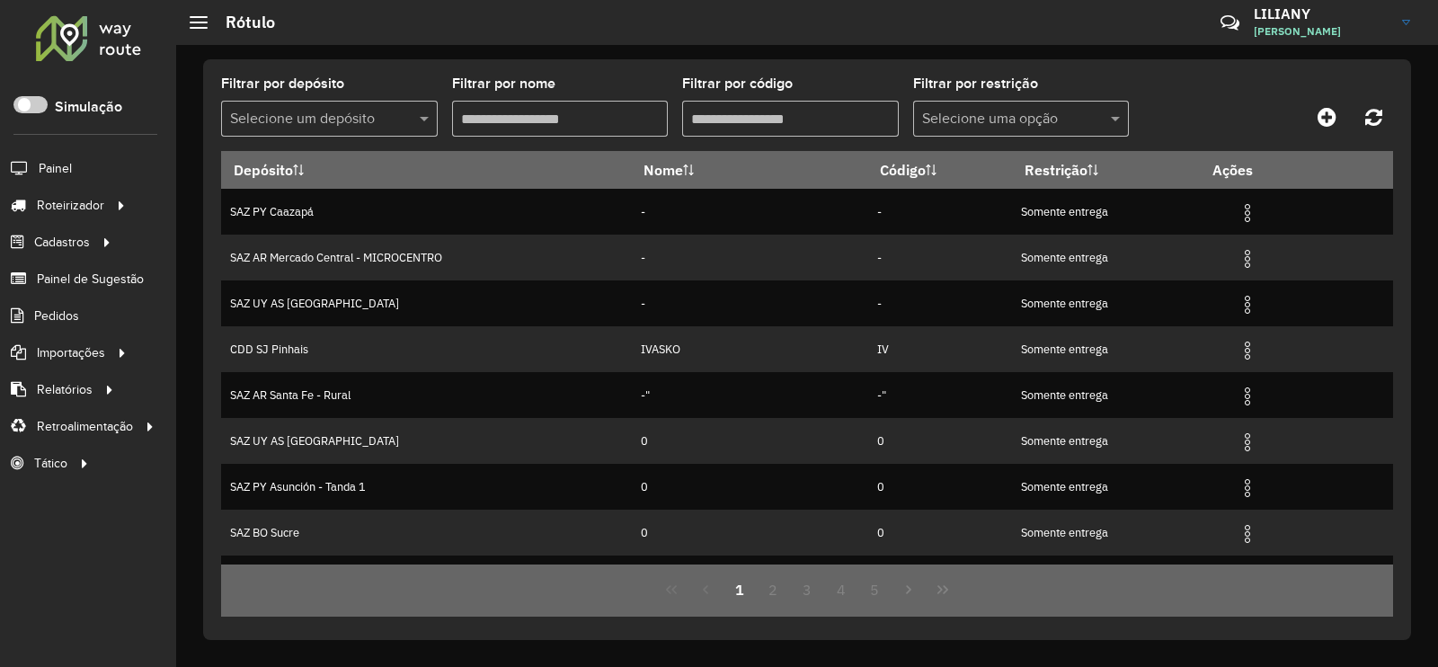
click at [404, 43] on hb-header "Rótulo Críticas? Dúvidas? Elogios? Sugestões? Entre em contato conosco! [PERSON…" at bounding box center [807, 22] width 1262 height 45
click at [332, 119] on input "text" at bounding box center [311, 120] width 163 height 22
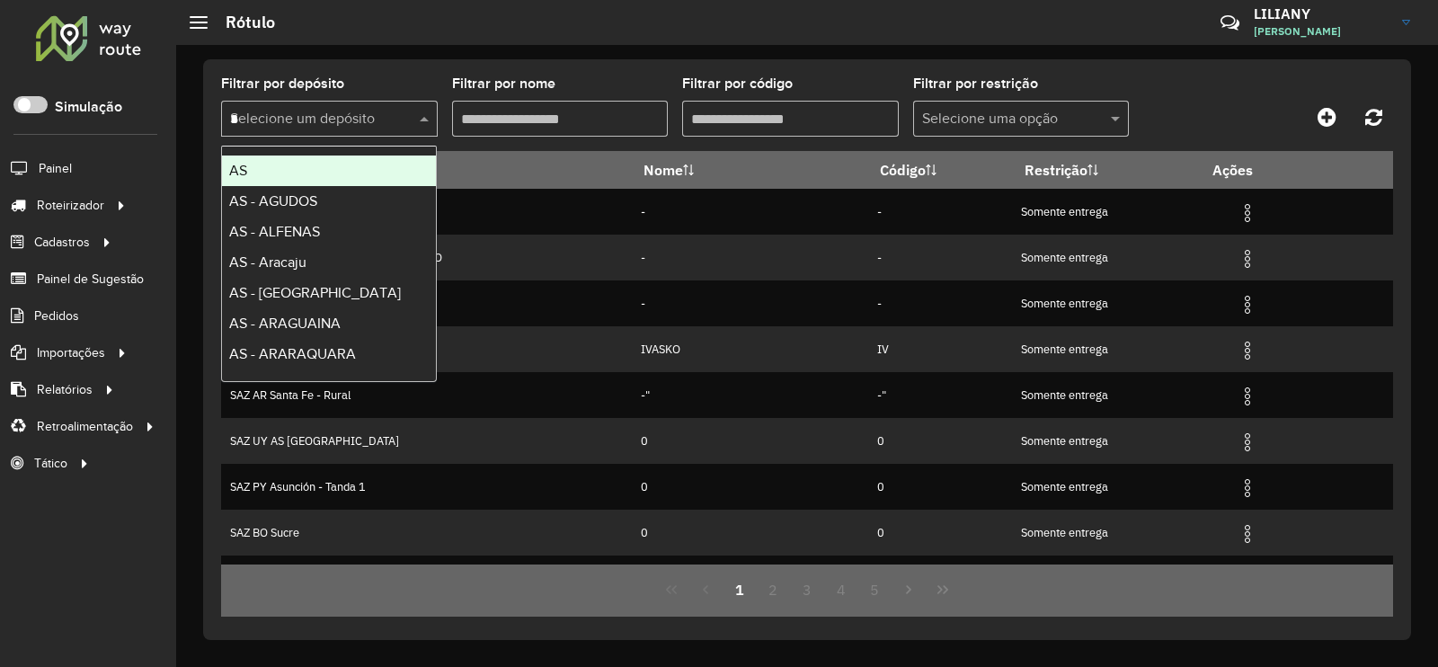
type input "**"
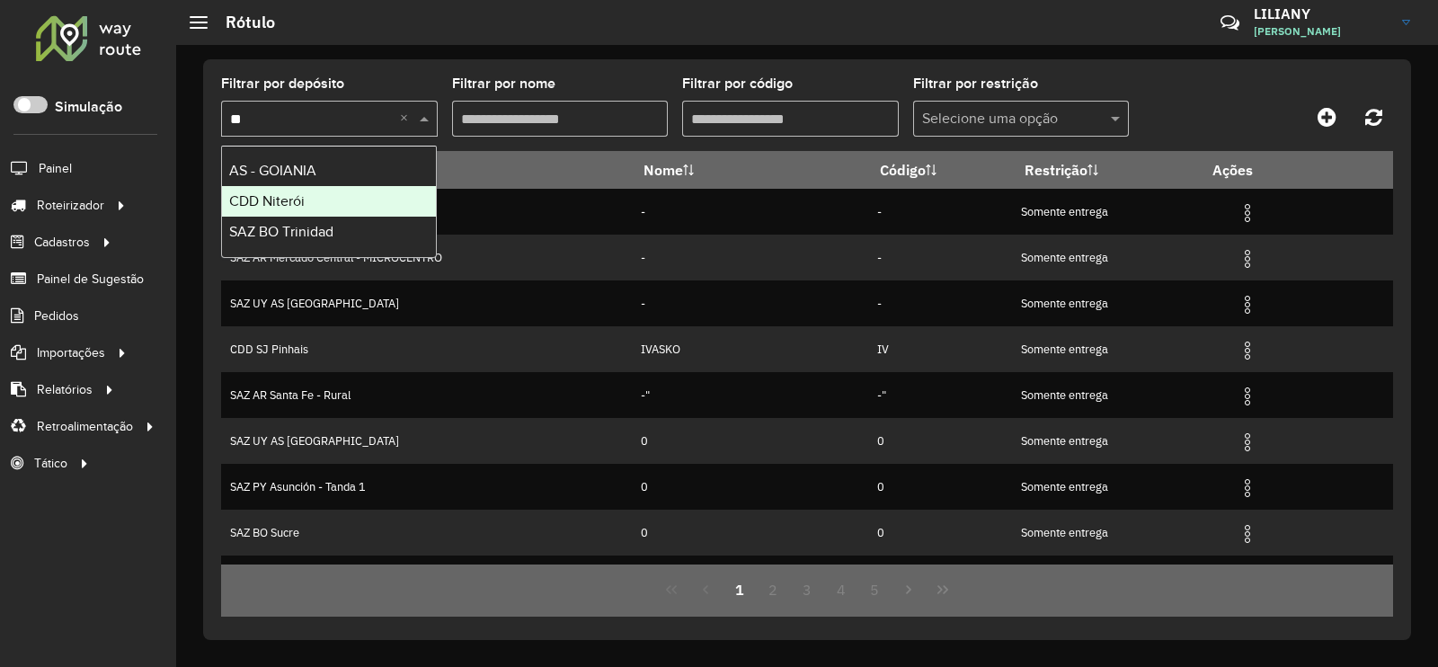
click at [292, 199] on span "CDD Niterói" at bounding box center [266, 200] width 75 height 15
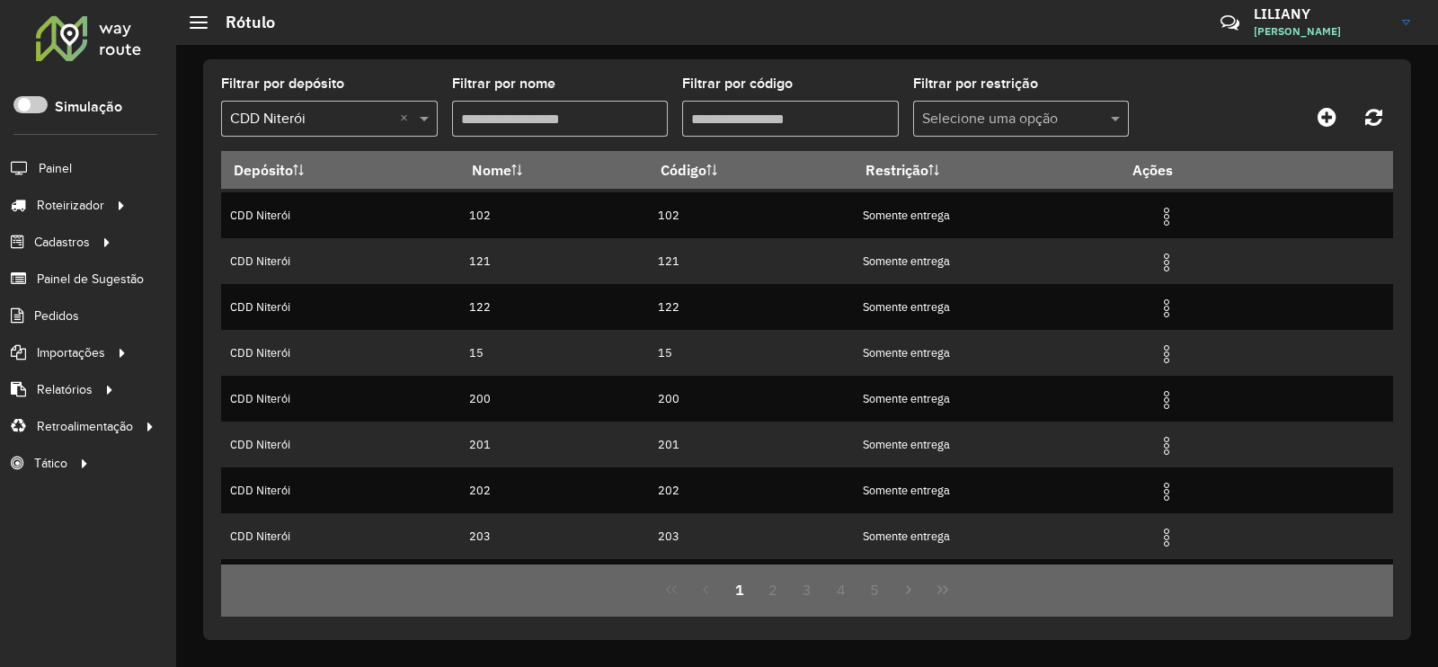
scroll to position [173, 0]
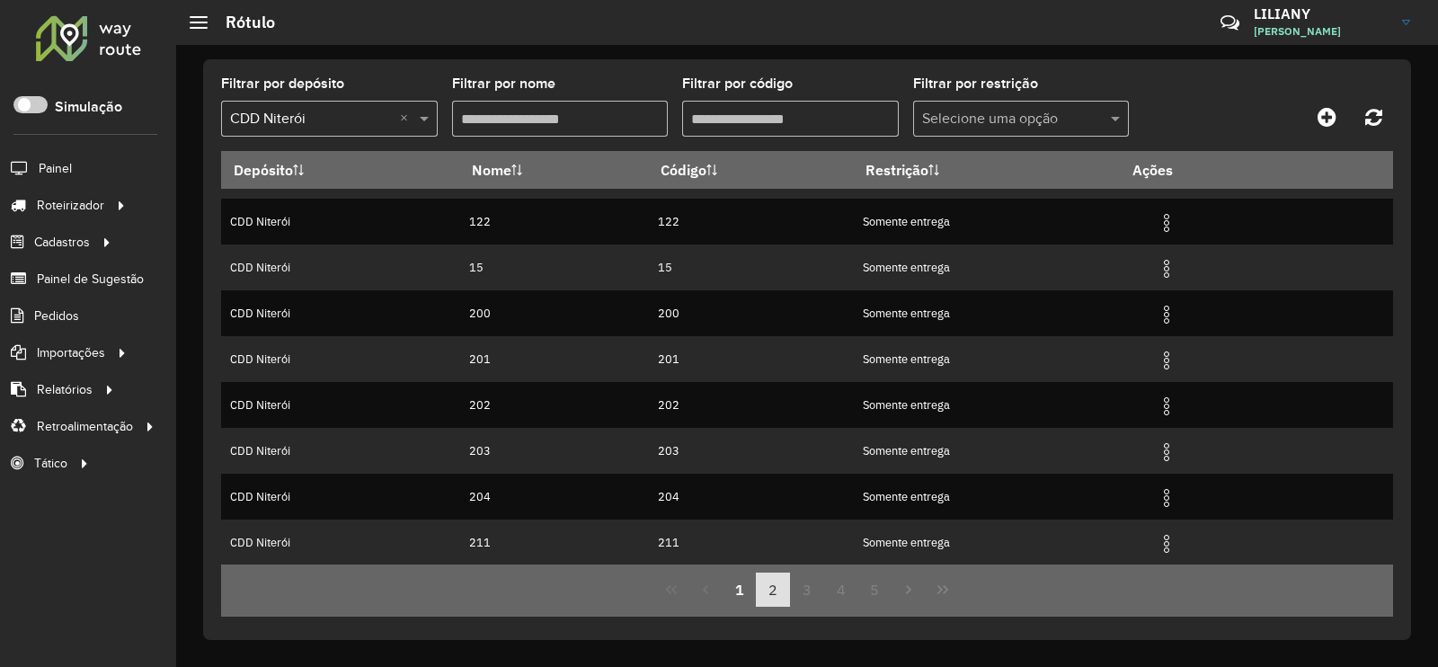
click at [779, 581] on button "2" at bounding box center [773, 589] width 34 height 34
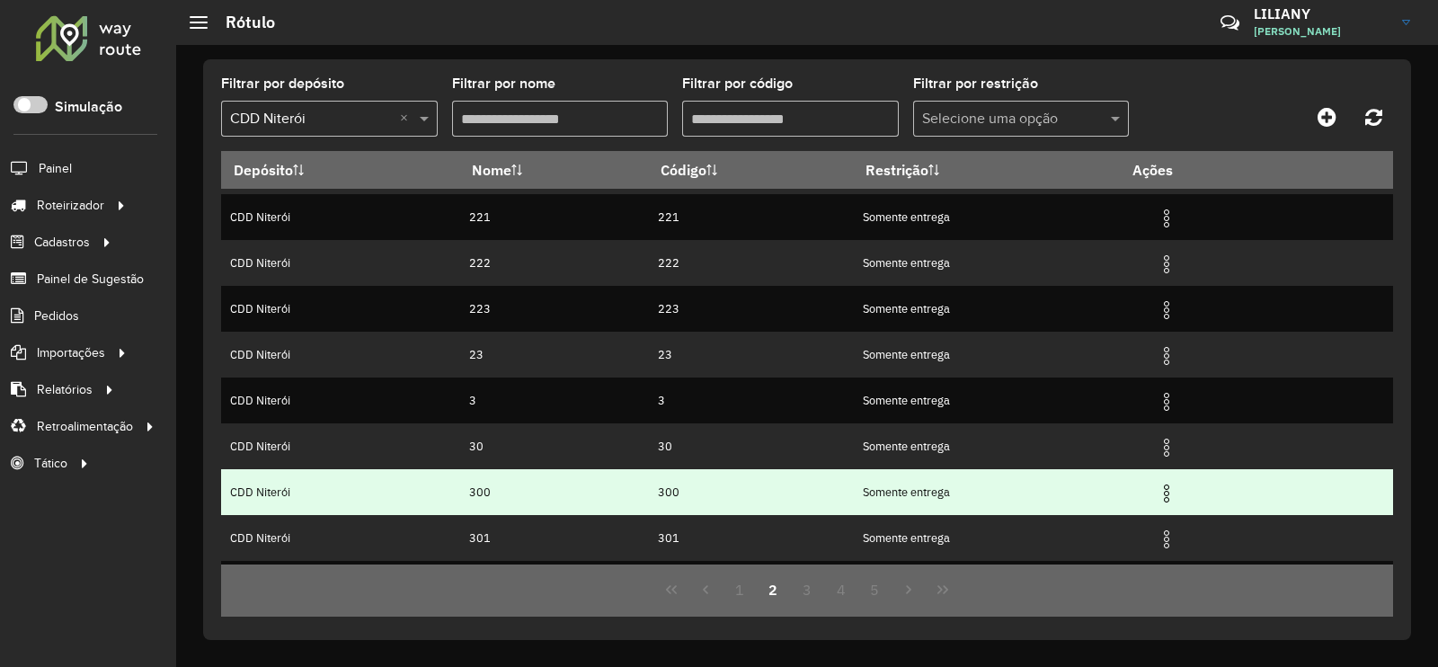
scroll to position [0, 0]
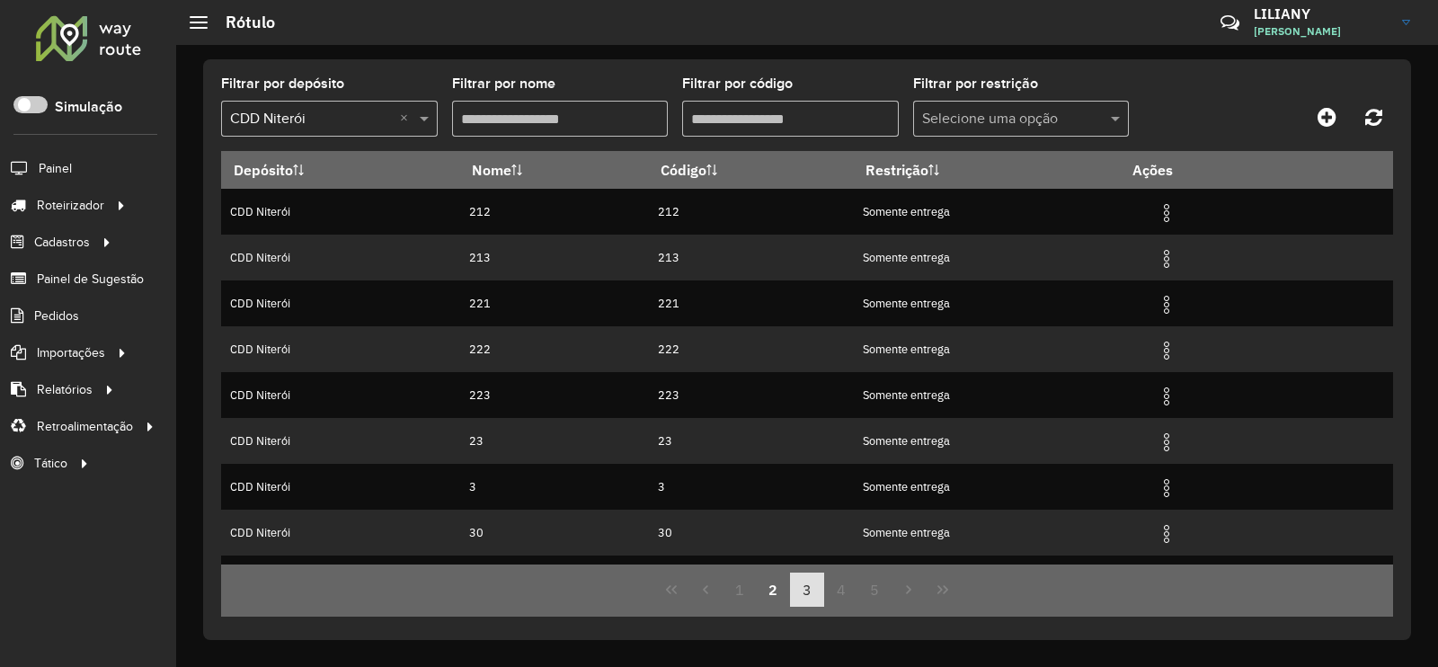
click at [809, 597] on button "3" at bounding box center [807, 589] width 34 height 34
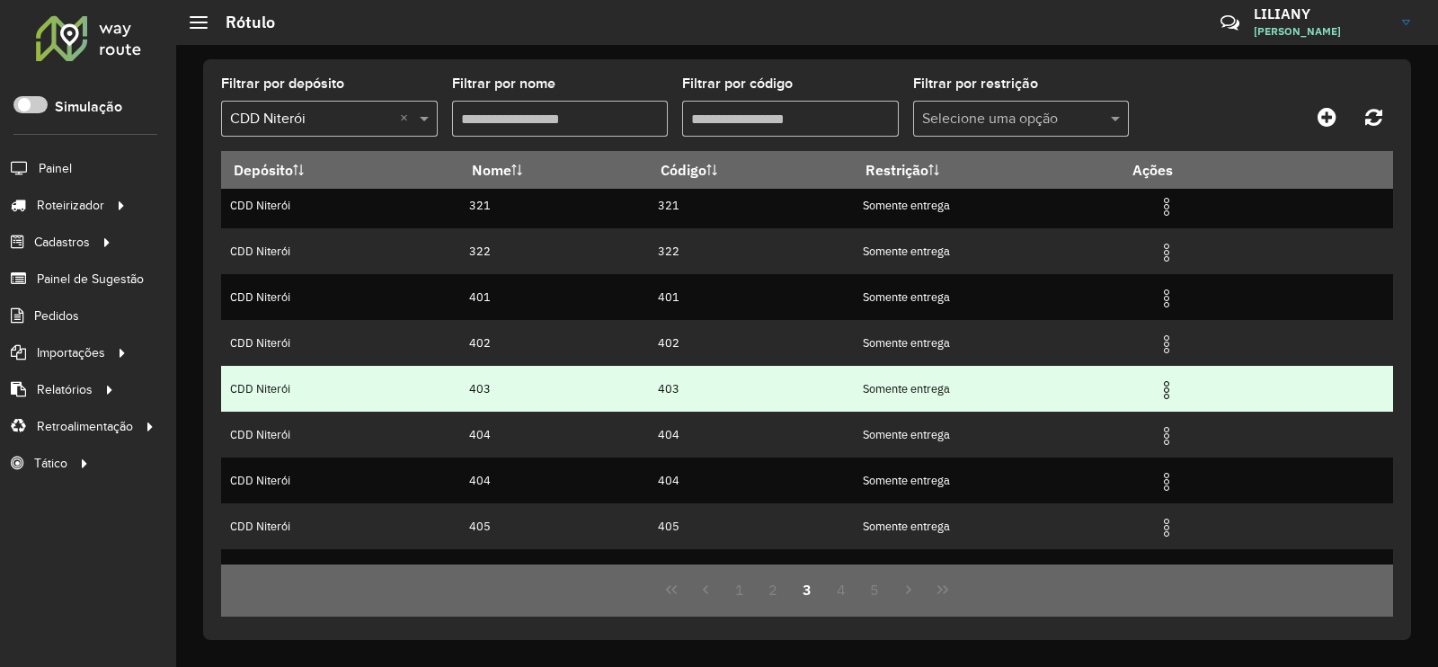
scroll to position [173, 0]
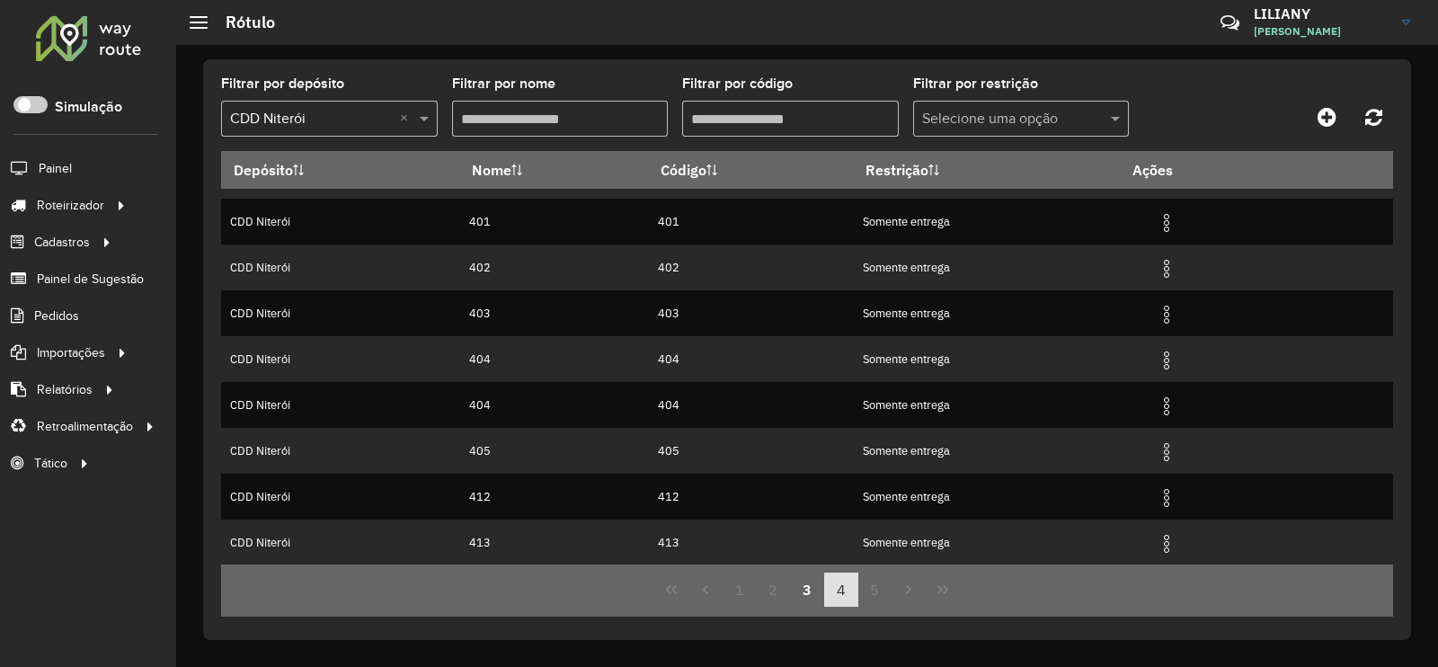
click at [831, 589] on button "4" at bounding box center [841, 589] width 34 height 34
click at [840, 599] on button "5" at bounding box center [841, 589] width 34 height 34
click at [880, 594] on button "6" at bounding box center [875, 589] width 34 height 34
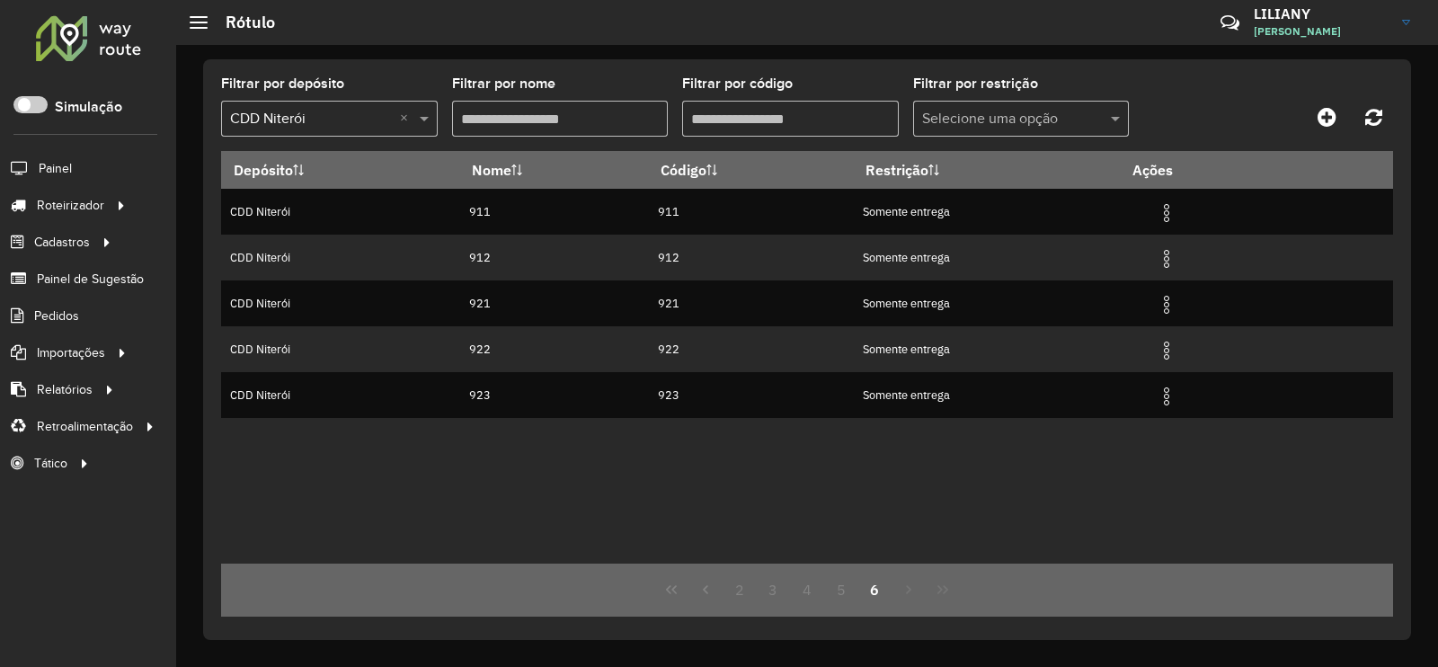
scroll to position [0, 0]
click at [842, 597] on button "5" at bounding box center [841, 589] width 34 height 34
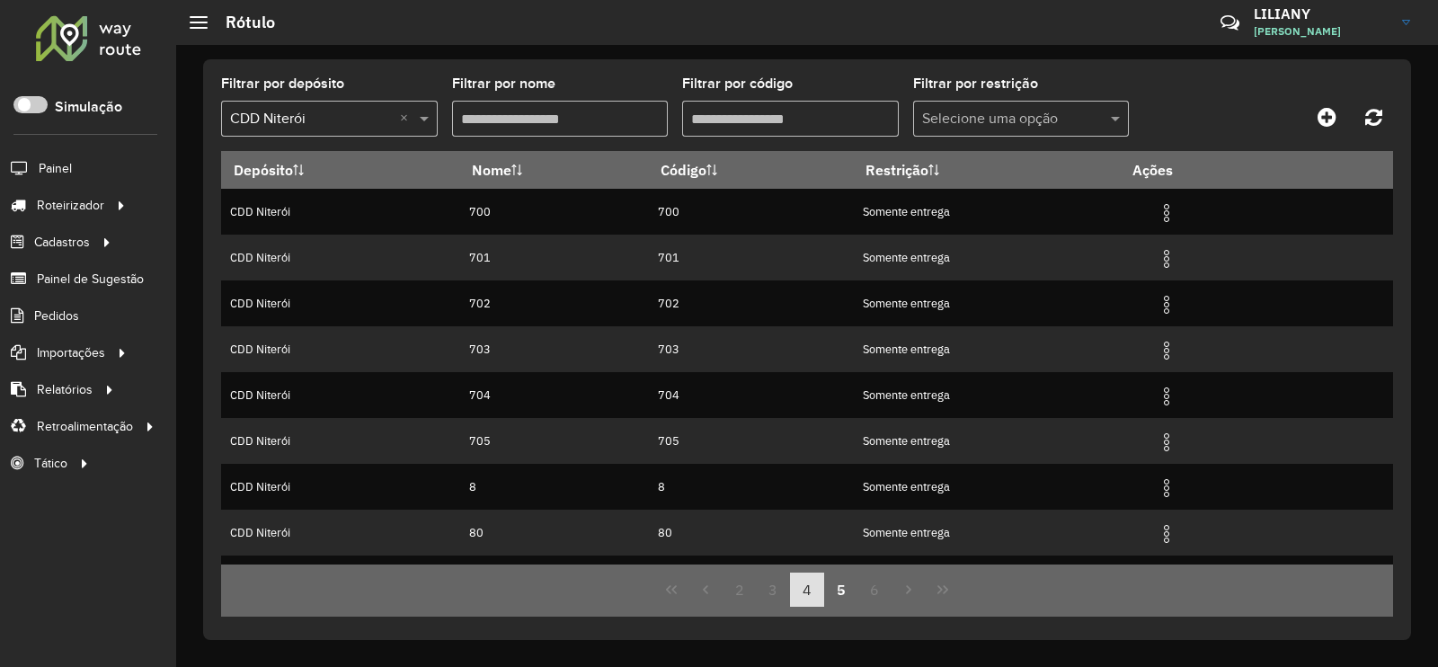
click at [814, 595] on button "4" at bounding box center [807, 589] width 34 height 34
click at [792, 599] on button "4" at bounding box center [807, 589] width 34 height 34
click at [1330, 115] on icon at bounding box center [1326, 117] width 19 height 22
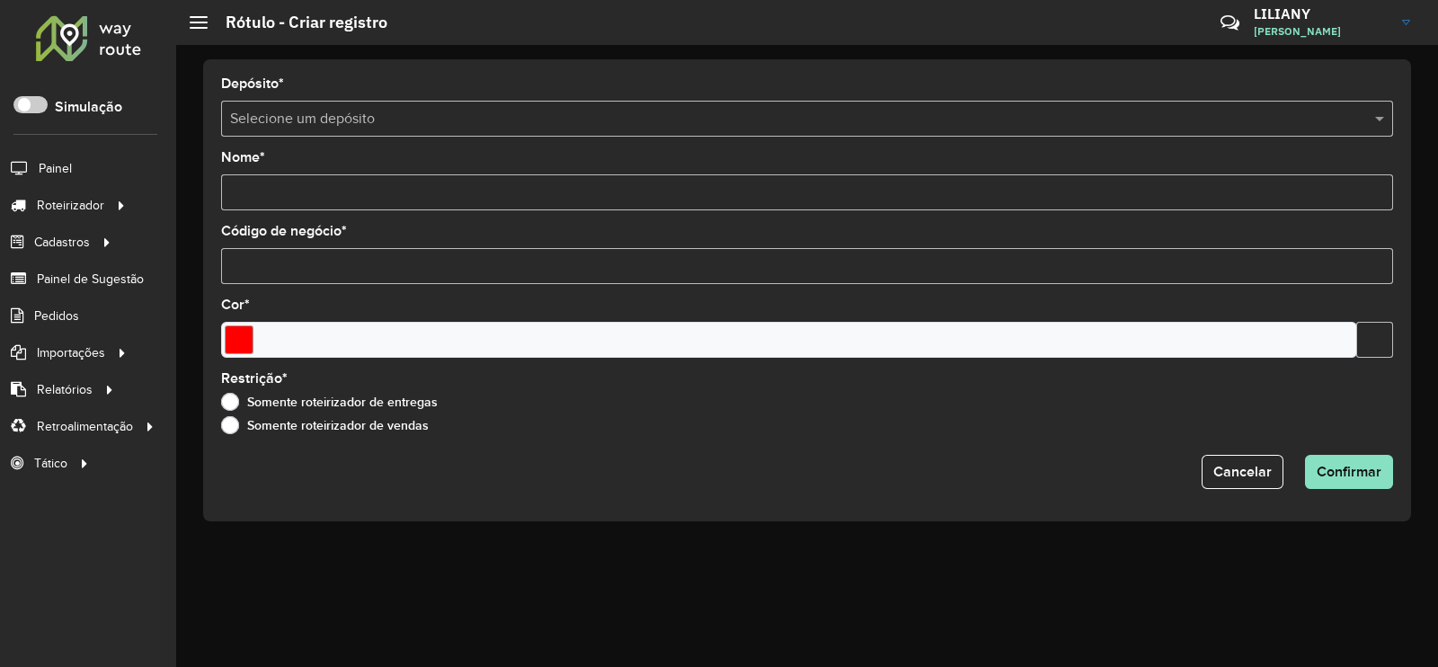
click at [265, 117] on input "text" at bounding box center [789, 120] width 1118 height 22
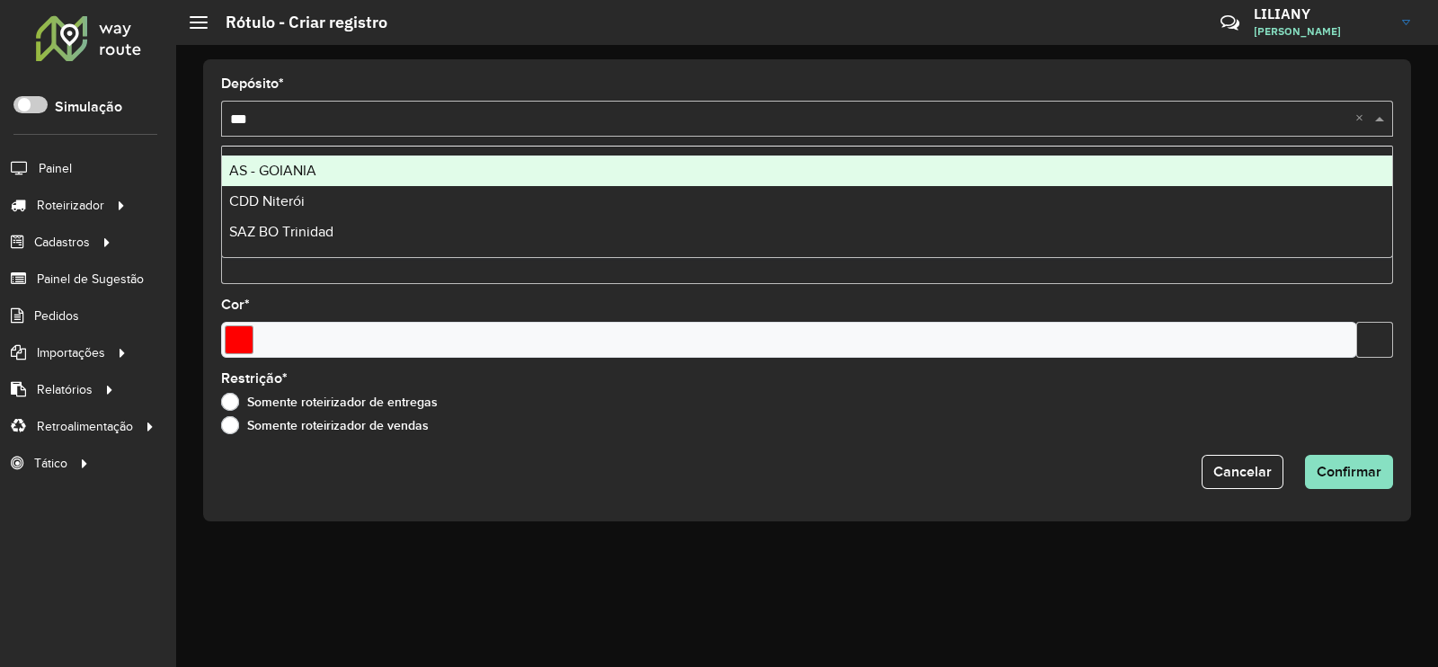
type input "****"
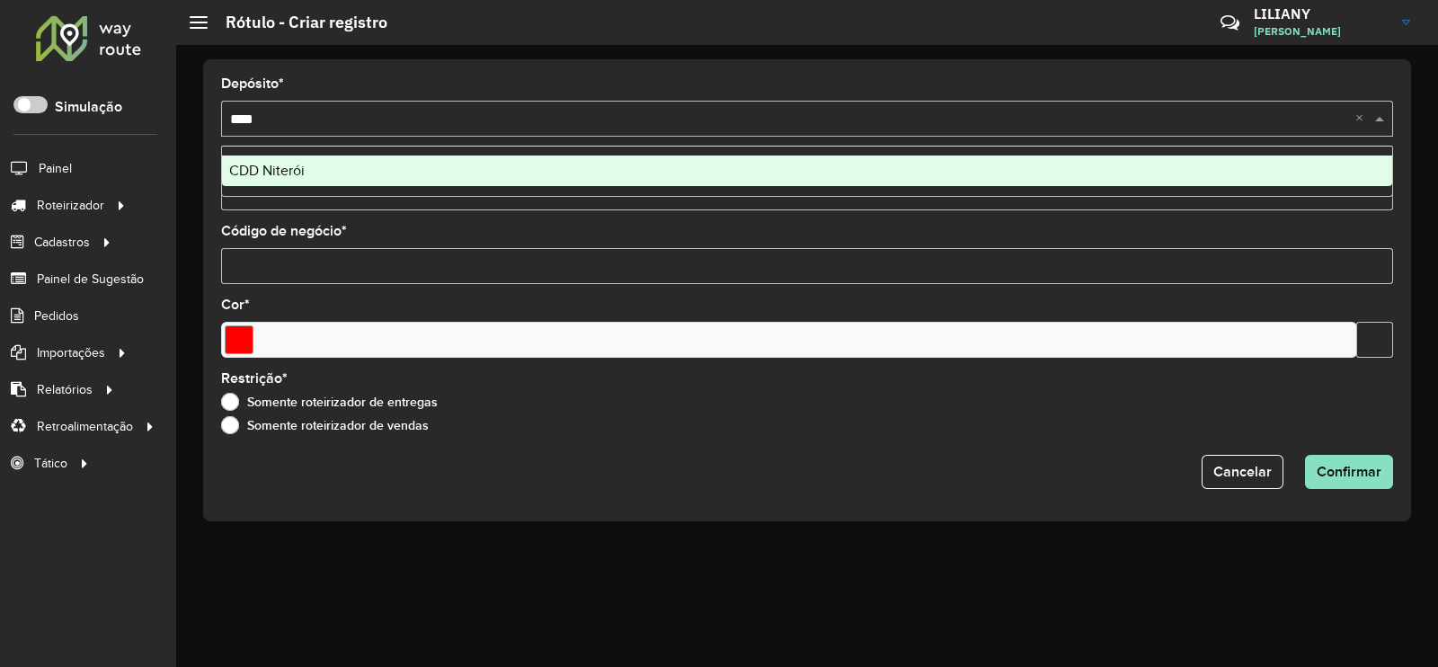
click at [243, 168] on span "CDD Niterói" at bounding box center [266, 170] width 75 height 15
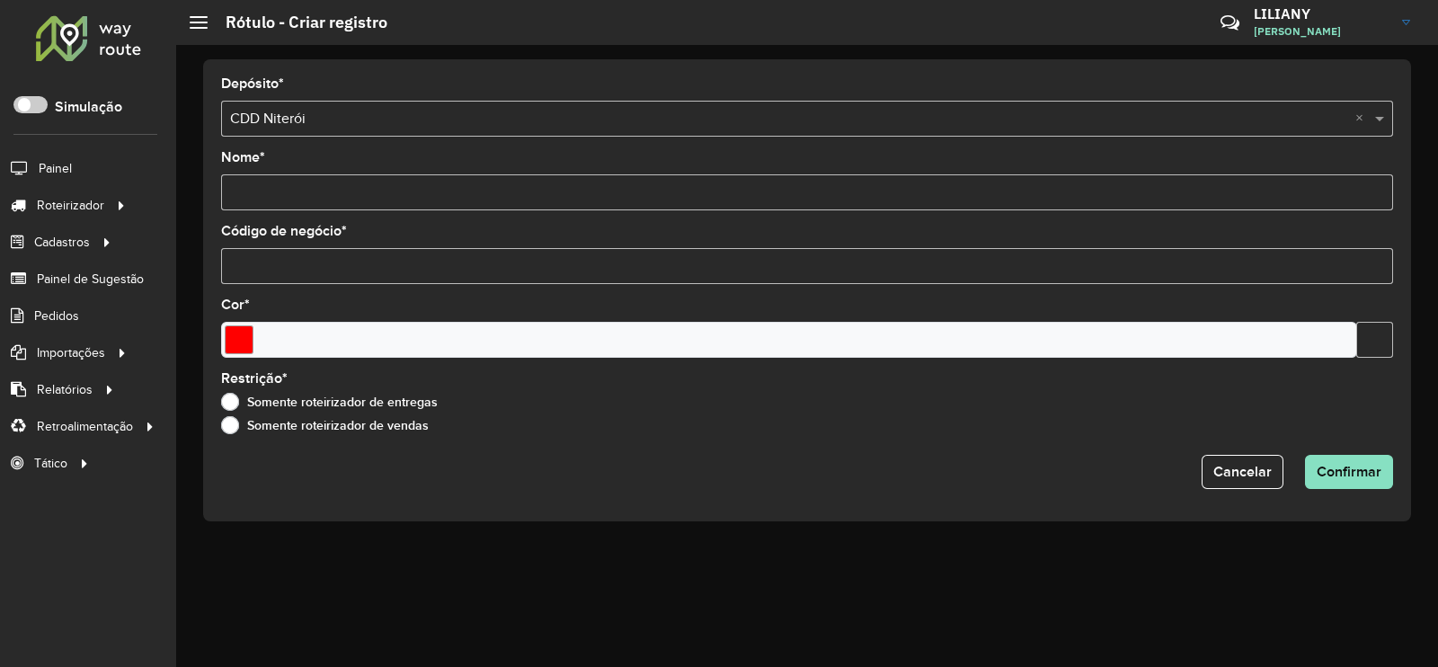
click at [262, 196] on input "Nome *" at bounding box center [807, 192] width 1172 height 36
type input "**"
click at [242, 253] on input "Código de negócio *" at bounding box center [807, 266] width 1172 height 36
type input "**"
click at [281, 341] on div at bounding box center [789, 340] width 1136 height 36
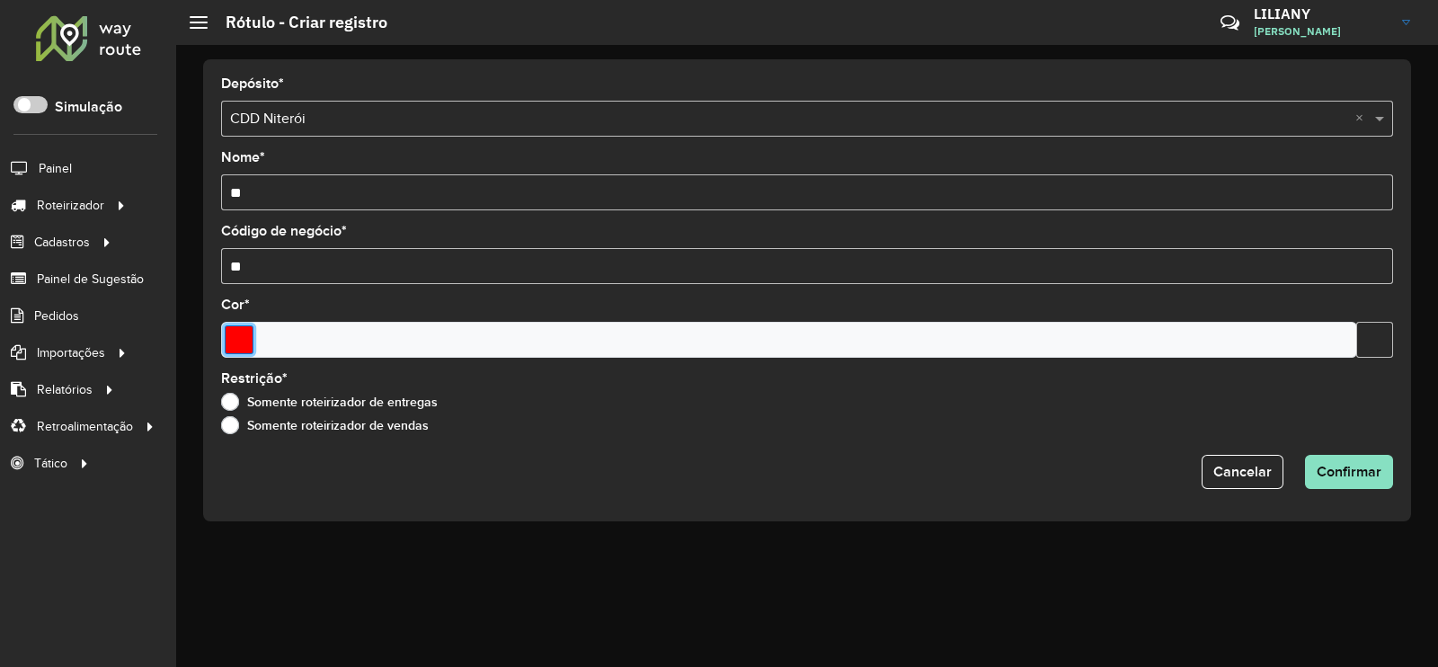
click at [237, 339] on input "Select a color" at bounding box center [239, 339] width 29 height 29
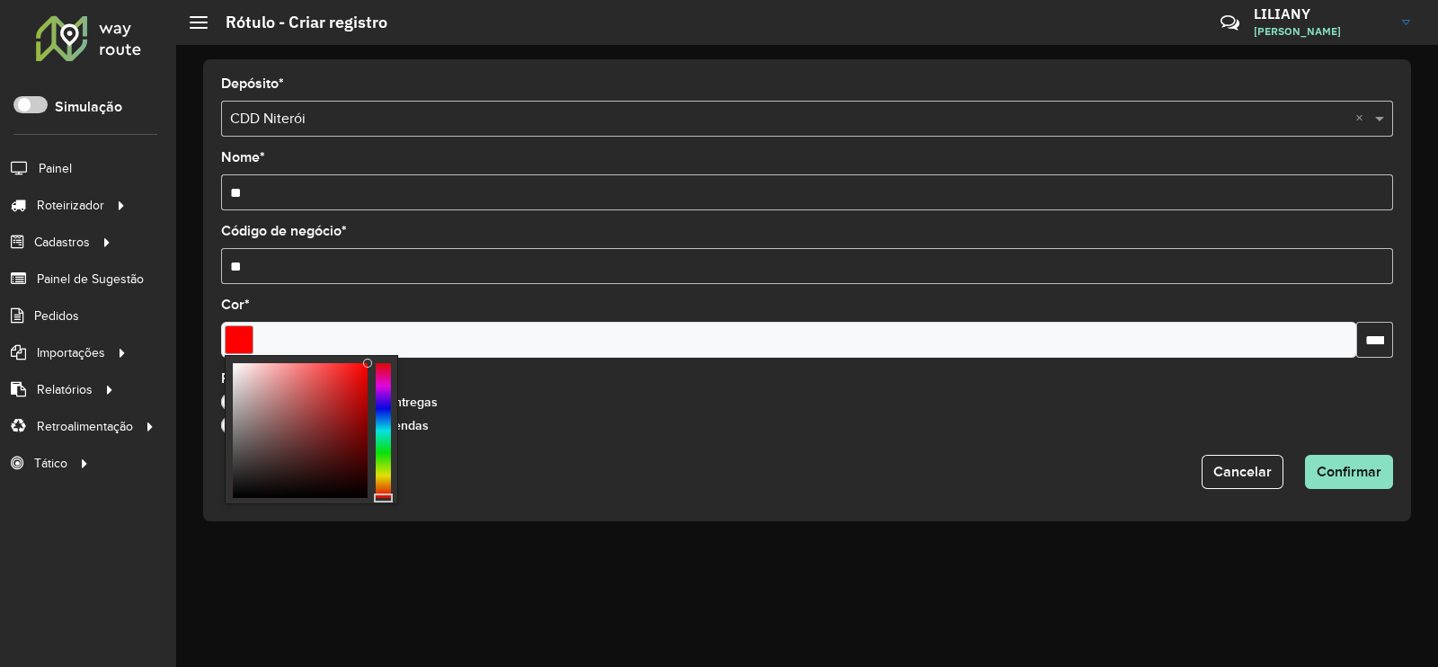
click at [368, 360] on div at bounding box center [367, 363] width 9 height 9
click at [364, 364] on div at bounding box center [363, 363] width 9 height 9
type input "*******"
click at [364, 362] on div at bounding box center [363, 363] width 9 height 9
click at [364, 361] on div at bounding box center [363, 363] width 9 height 9
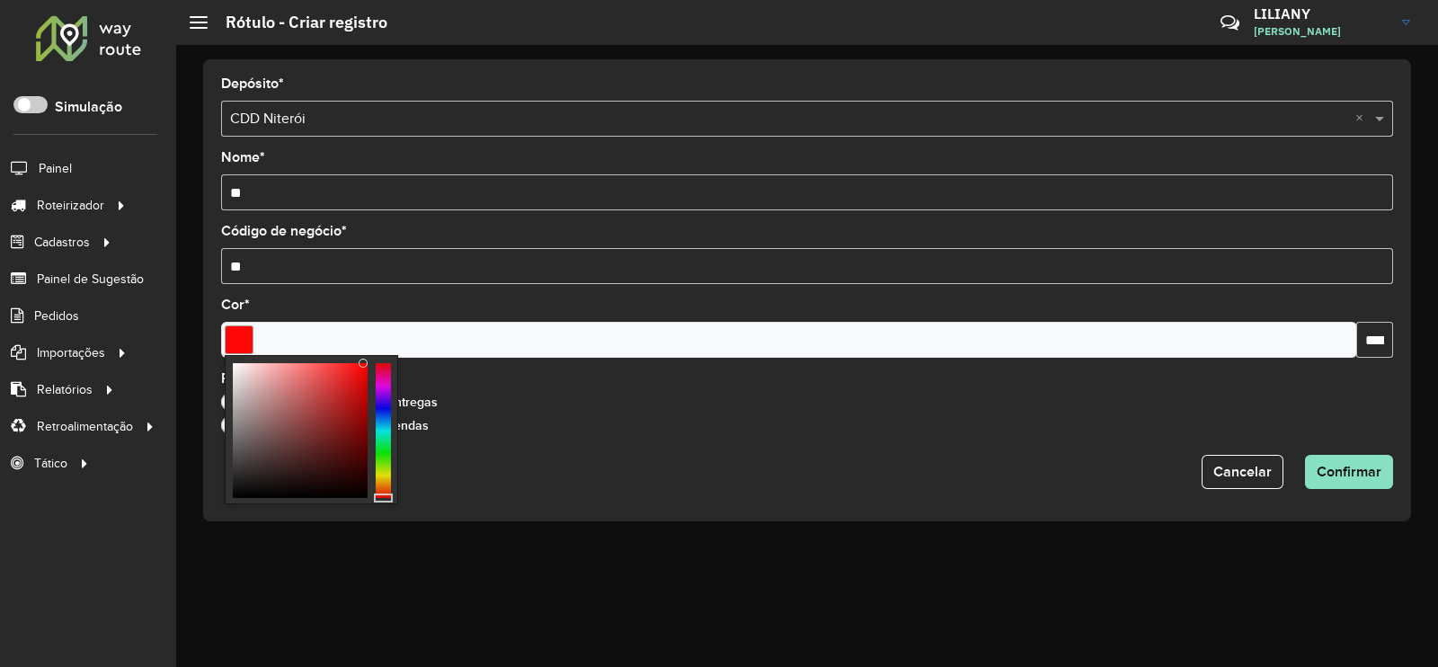
click at [364, 361] on div at bounding box center [363, 363] width 9 height 9
click at [386, 329] on div at bounding box center [789, 340] width 1136 height 36
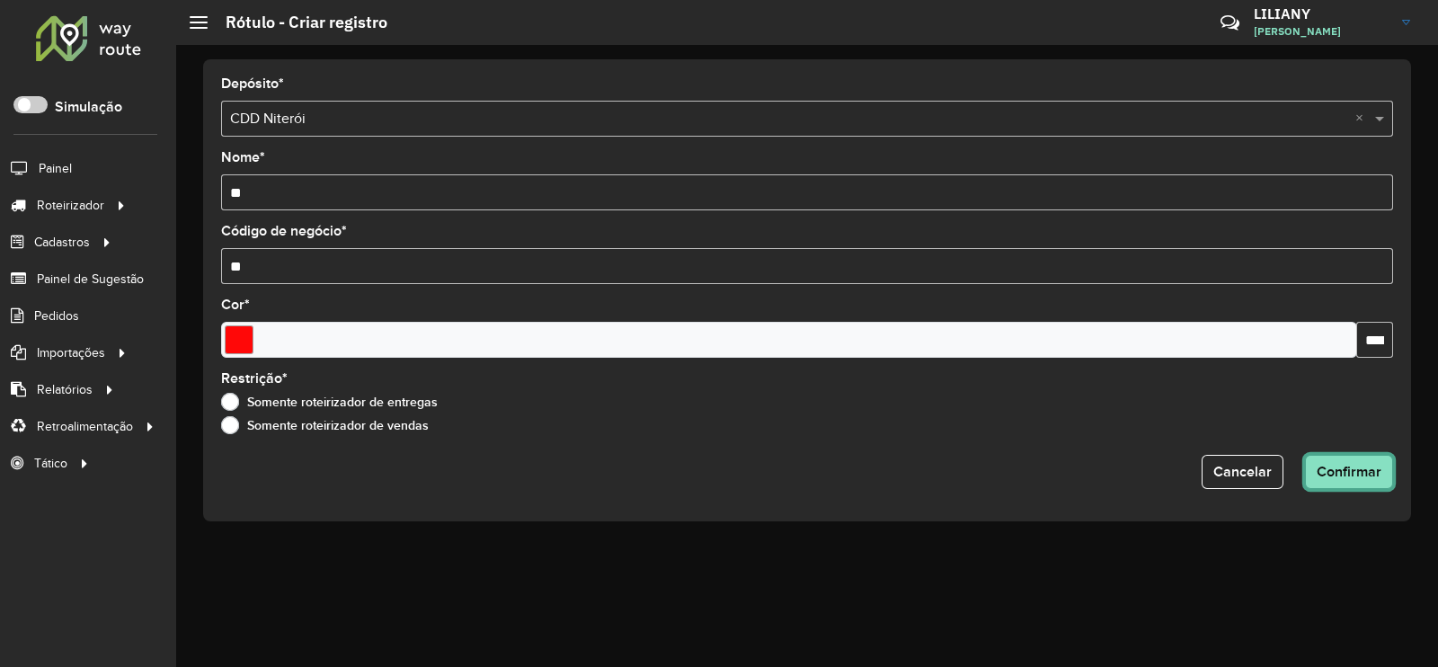
click at [1331, 456] on button "Confirmar" at bounding box center [1349, 472] width 88 height 34
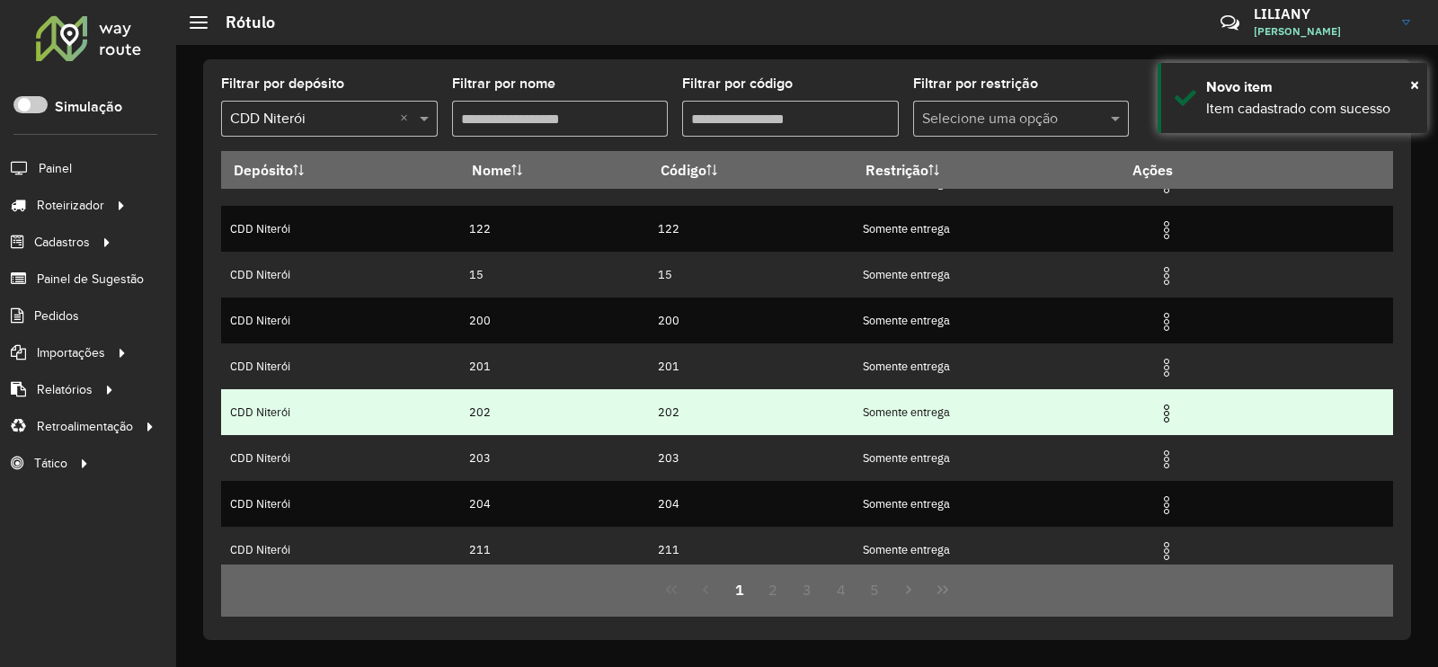
scroll to position [173, 0]
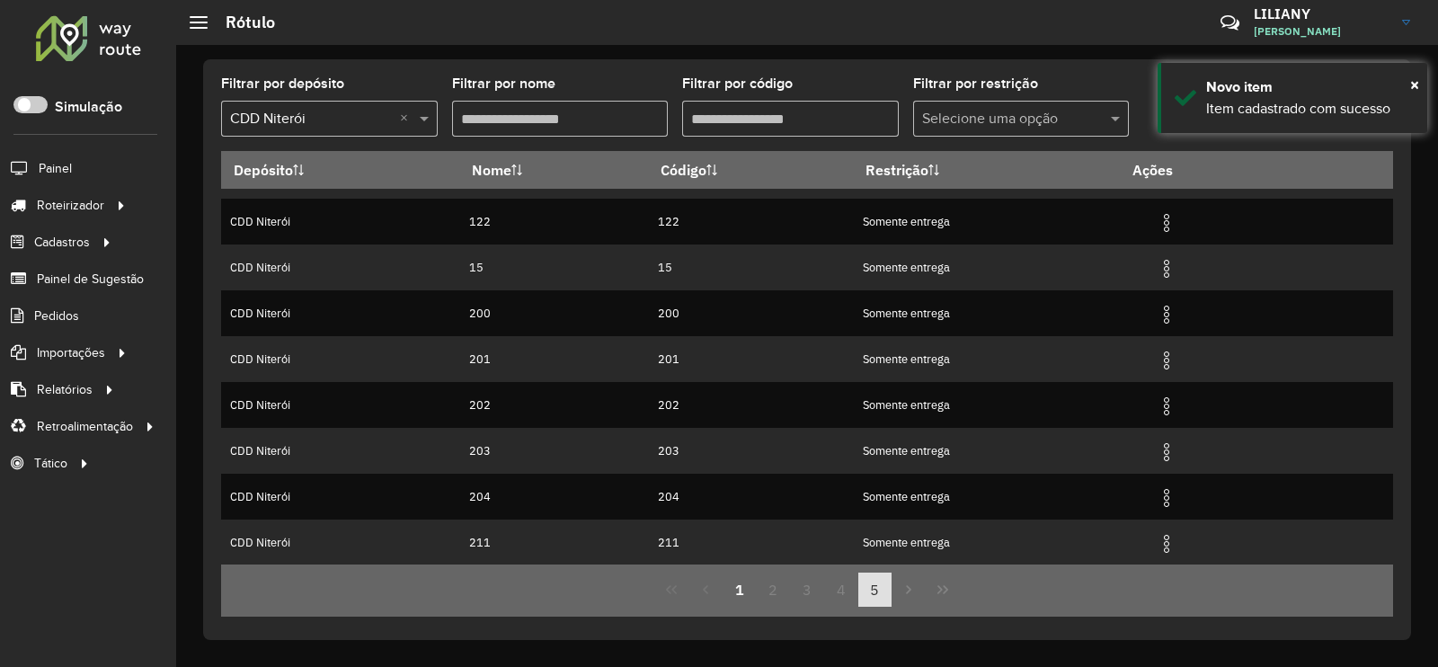
click at [881, 593] on button "5" at bounding box center [875, 589] width 34 height 34
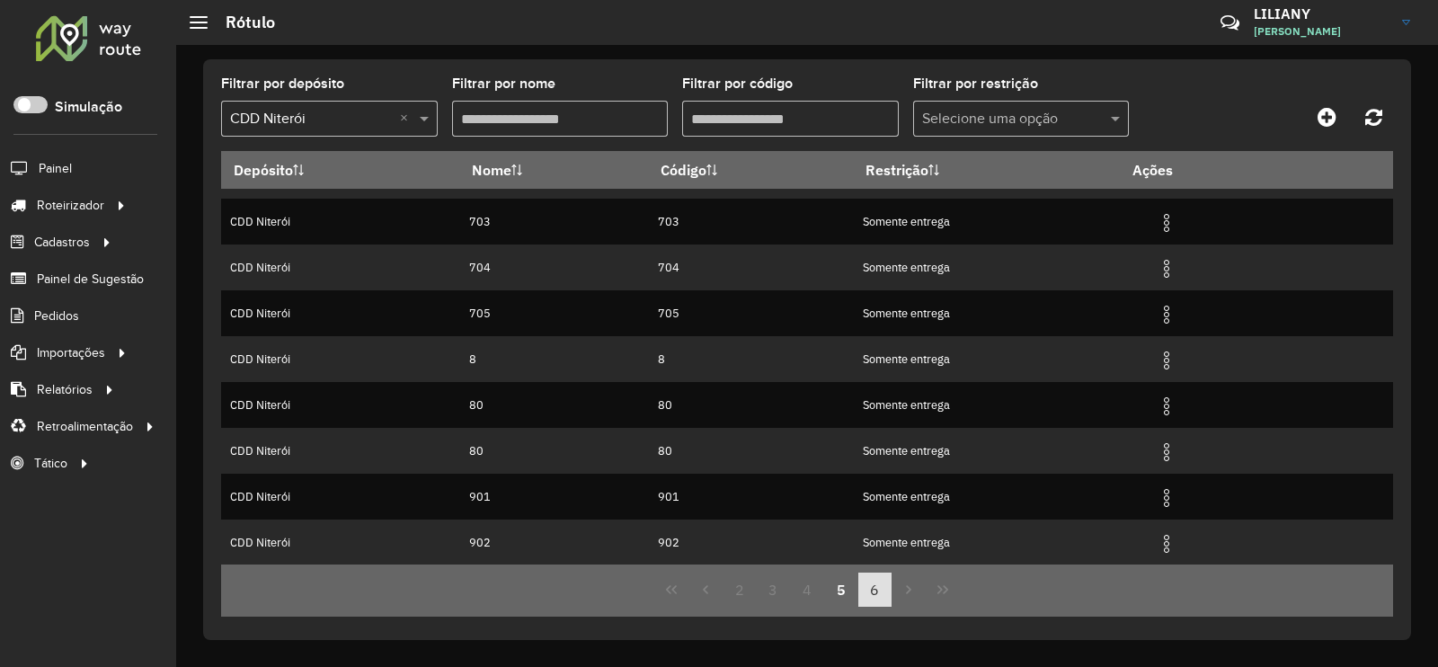
click at [875, 591] on button "6" at bounding box center [875, 589] width 34 height 34
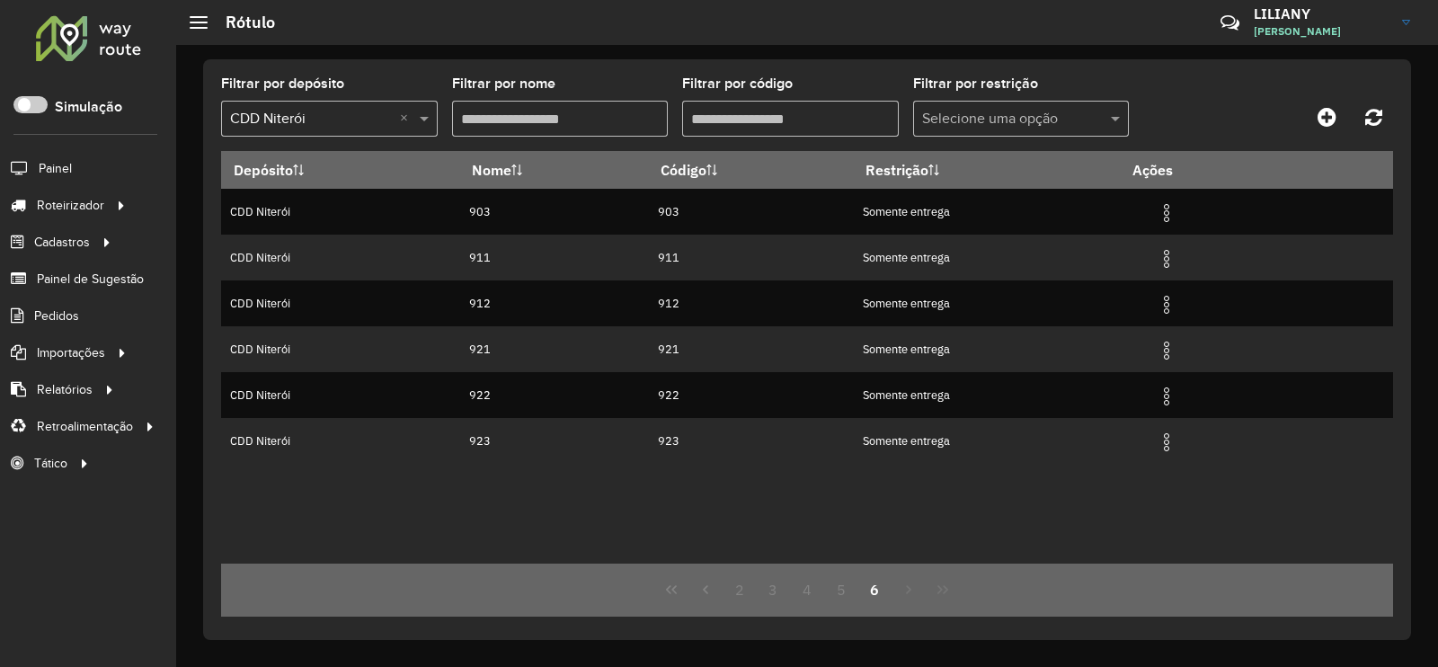
scroll to position [0, 0]
click at [843, 589] on button "5" at bounding box center [841, 589] width 34 height 34
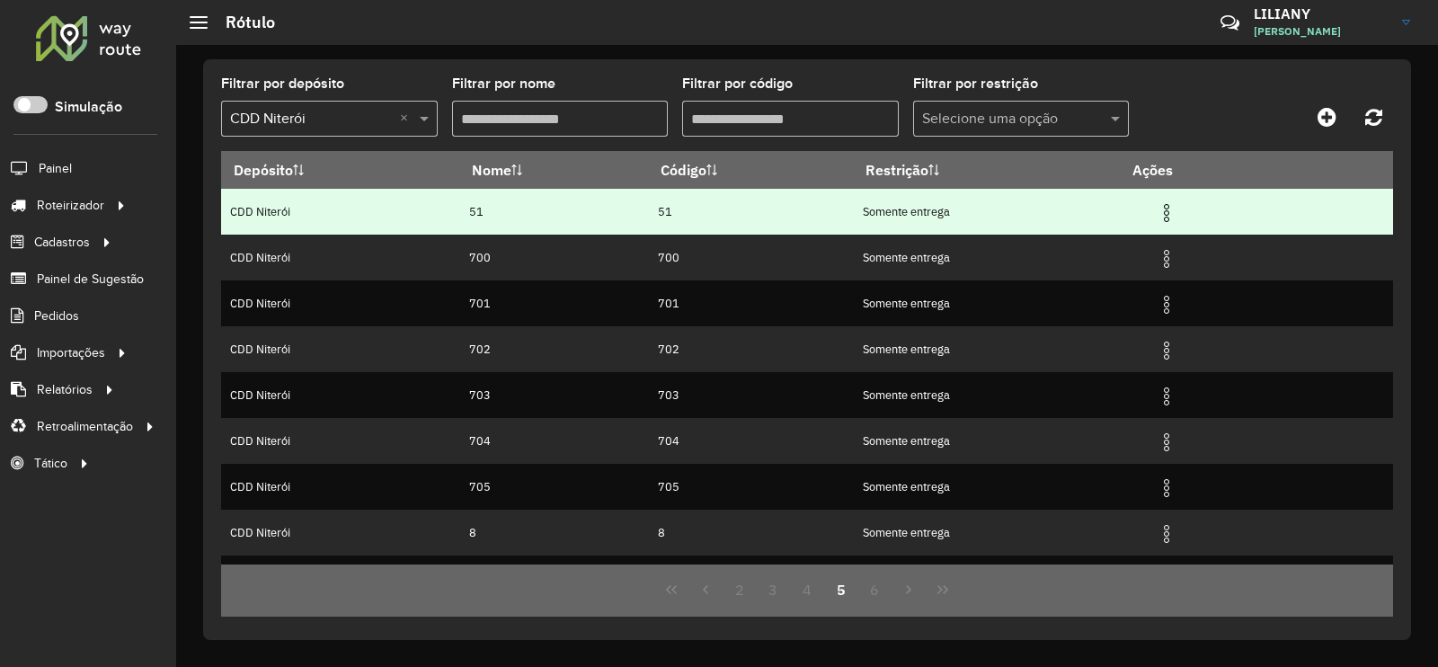
click at [1170, 212] on img at bounding box center [1167, 213] width 22 height 22
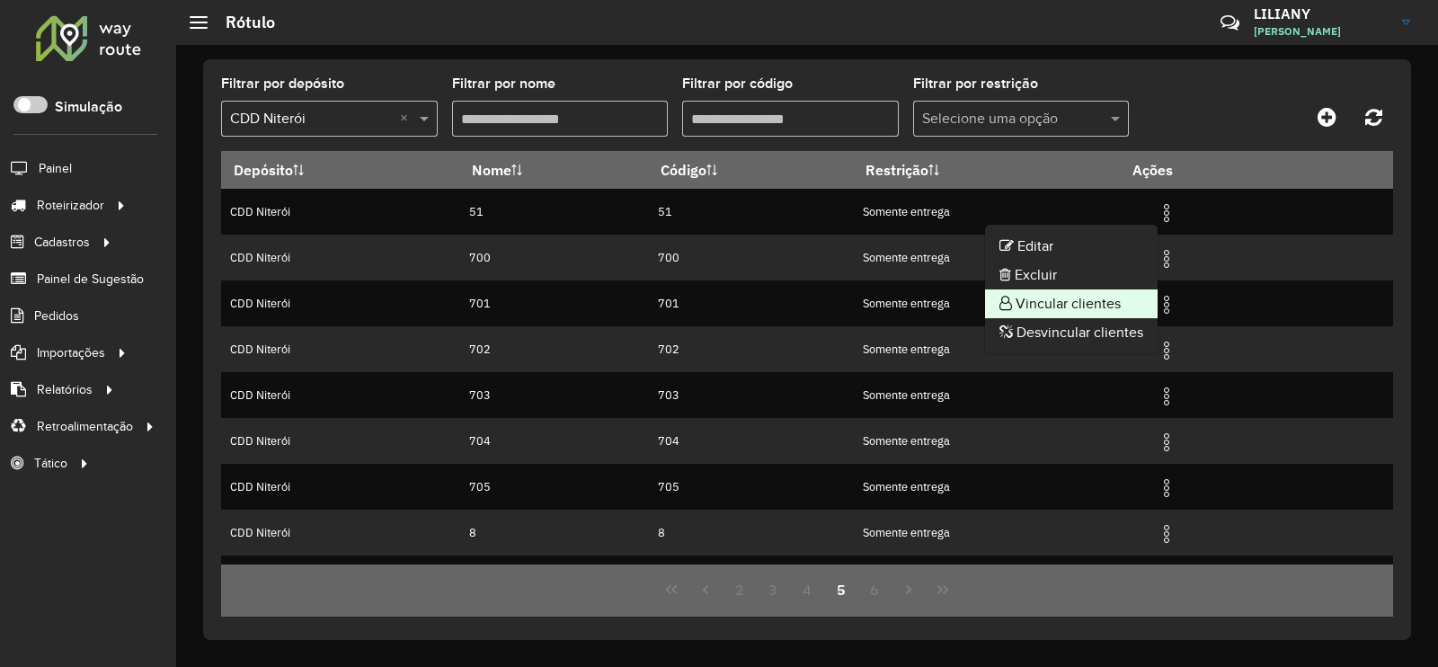
click at [1133, 306] on li "Vincular clientes" at bounding box center [1071, 303] width 173 height 29
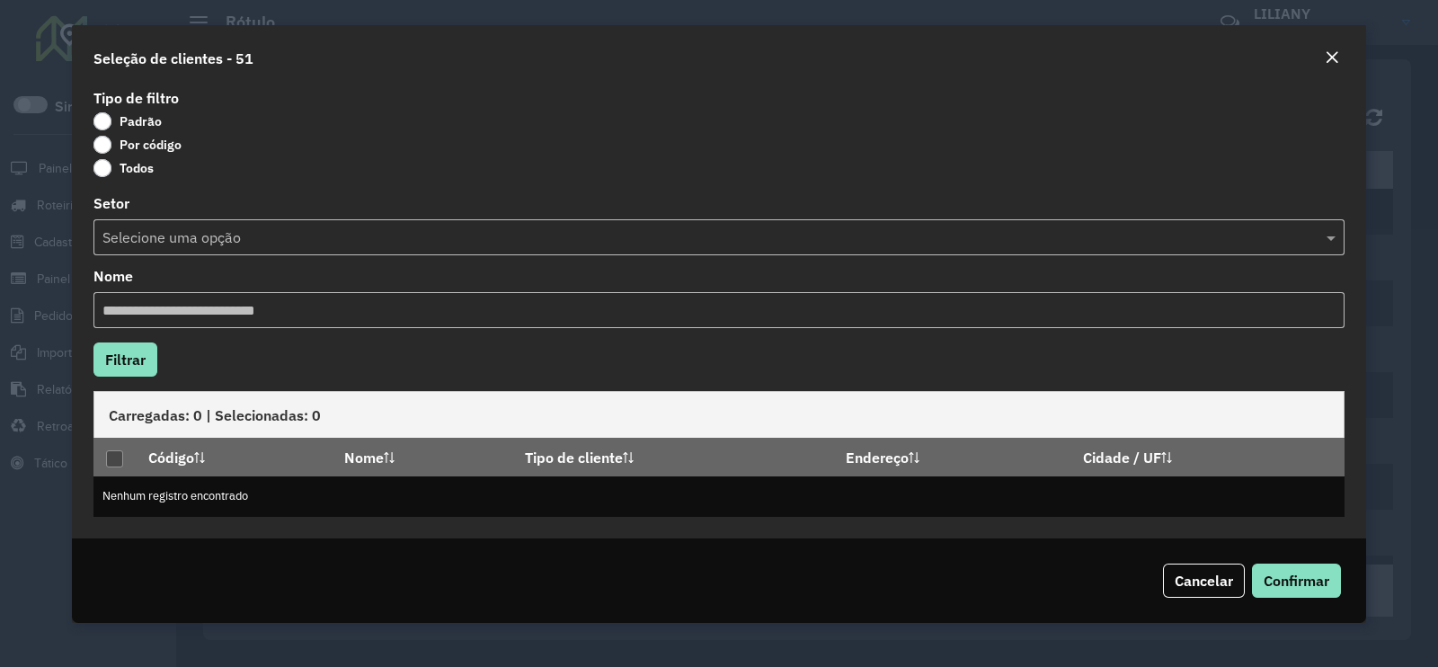
click at [161, 144] on label "Por código" at bounding box center [137, 145] width 88 height 18
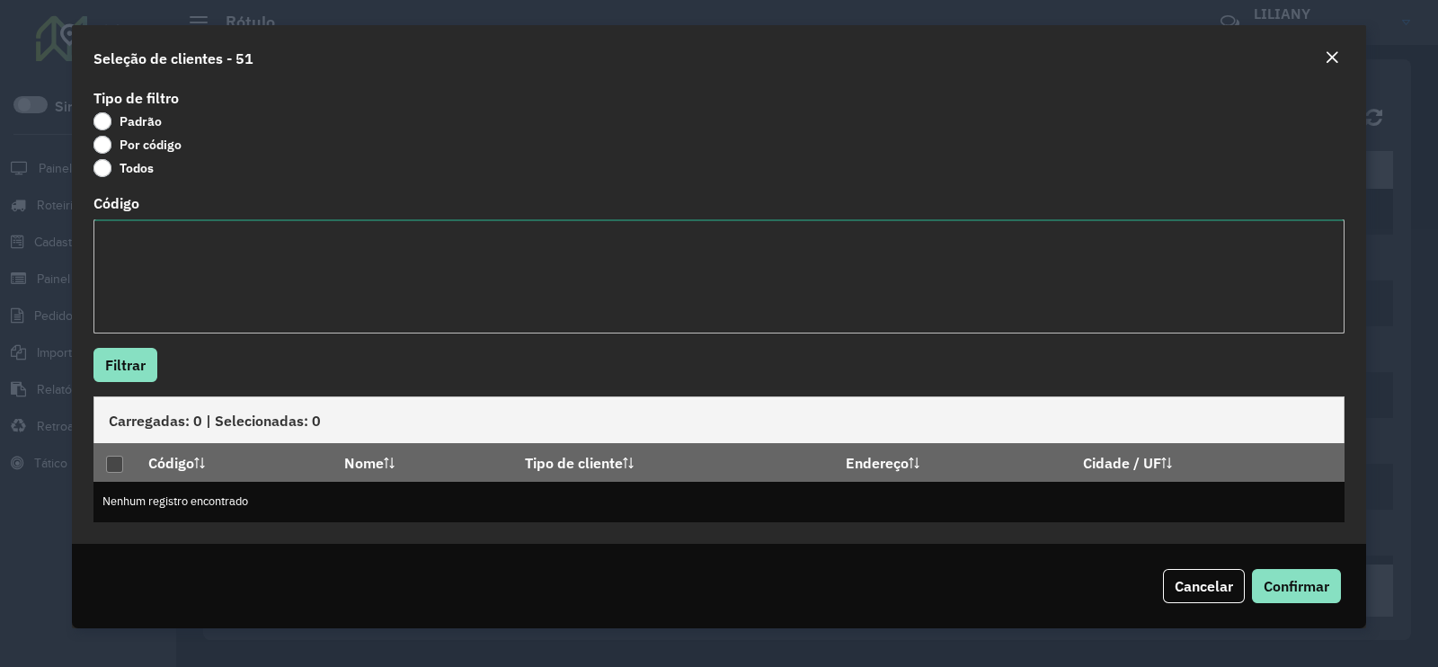
click at [179, 247] on textarea "Código" at bounding box center [718, 276] width 1251 height 114
paste textarea "******** ******** ******** ******** ******** ******** ******** ******** *******…"
type textarea "******** ******** ******** ******** ******** ******** ******** ******** *******…"
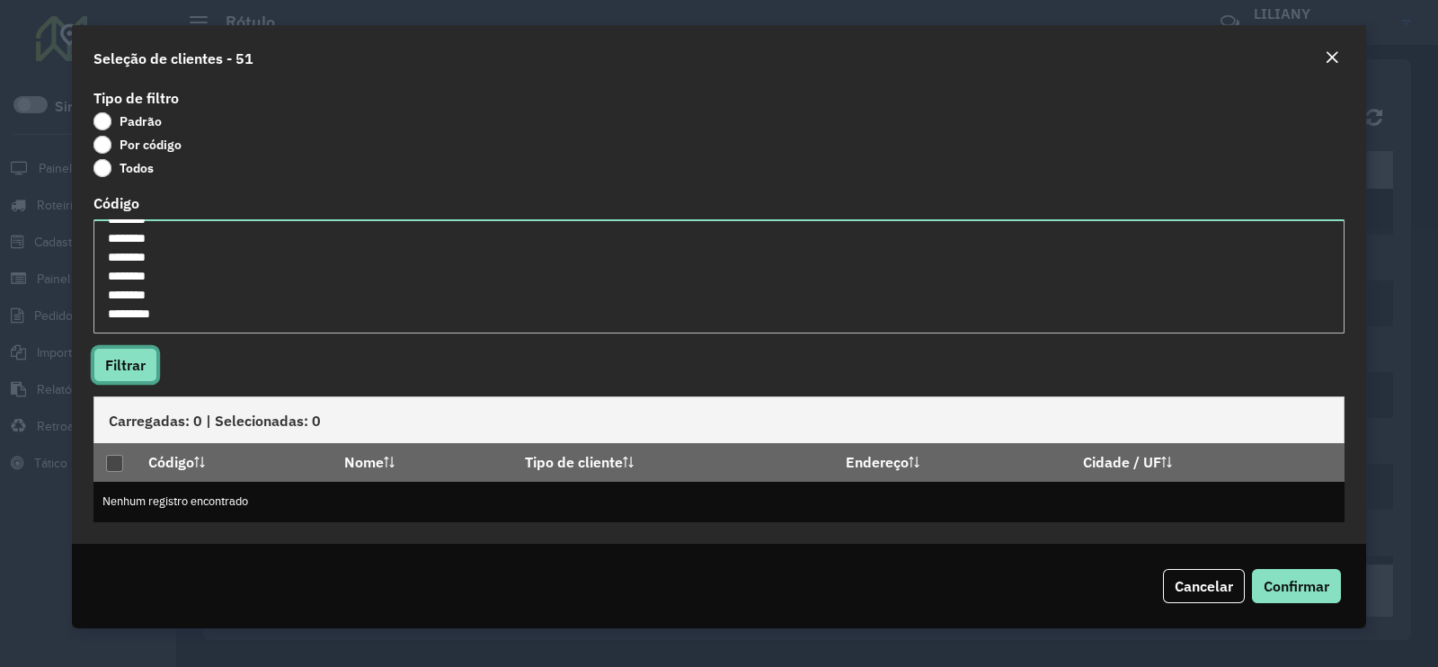
click at [121, 378] on button "Filtrar" at bounding box center [125, 365] width 64 height 34
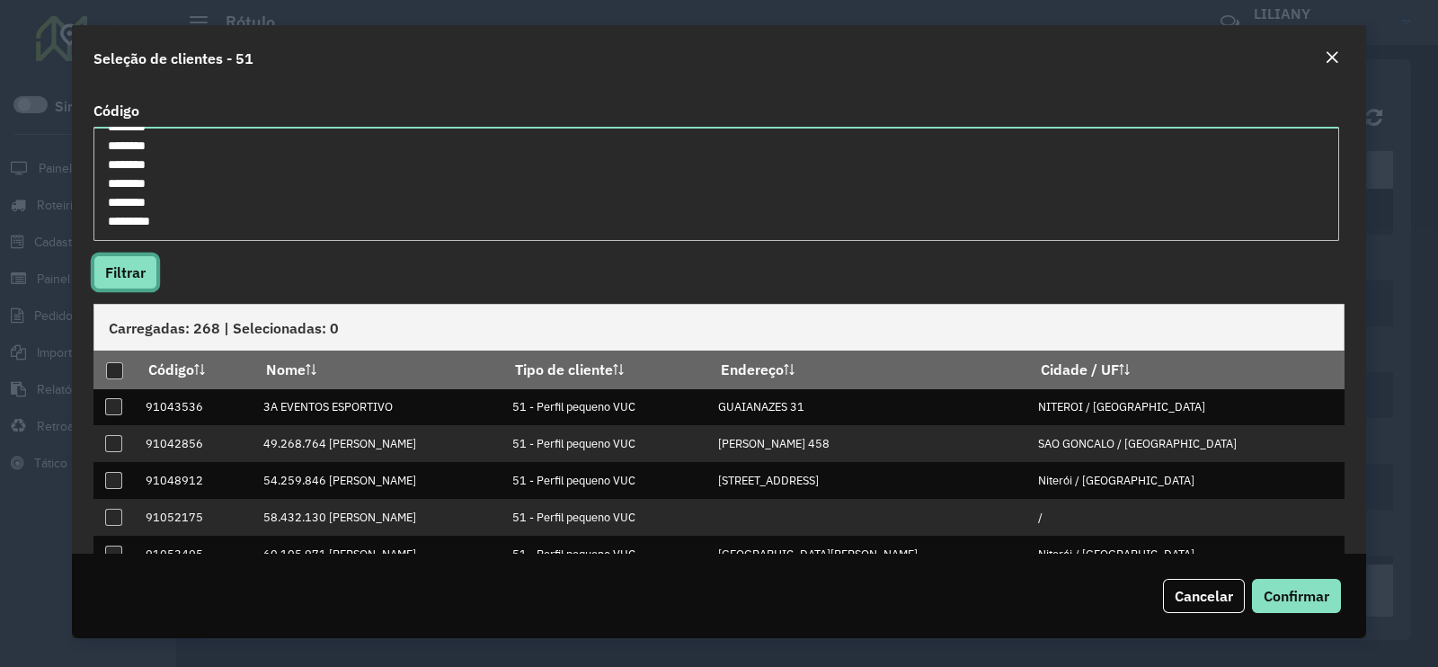
scroll to position [189, 0]
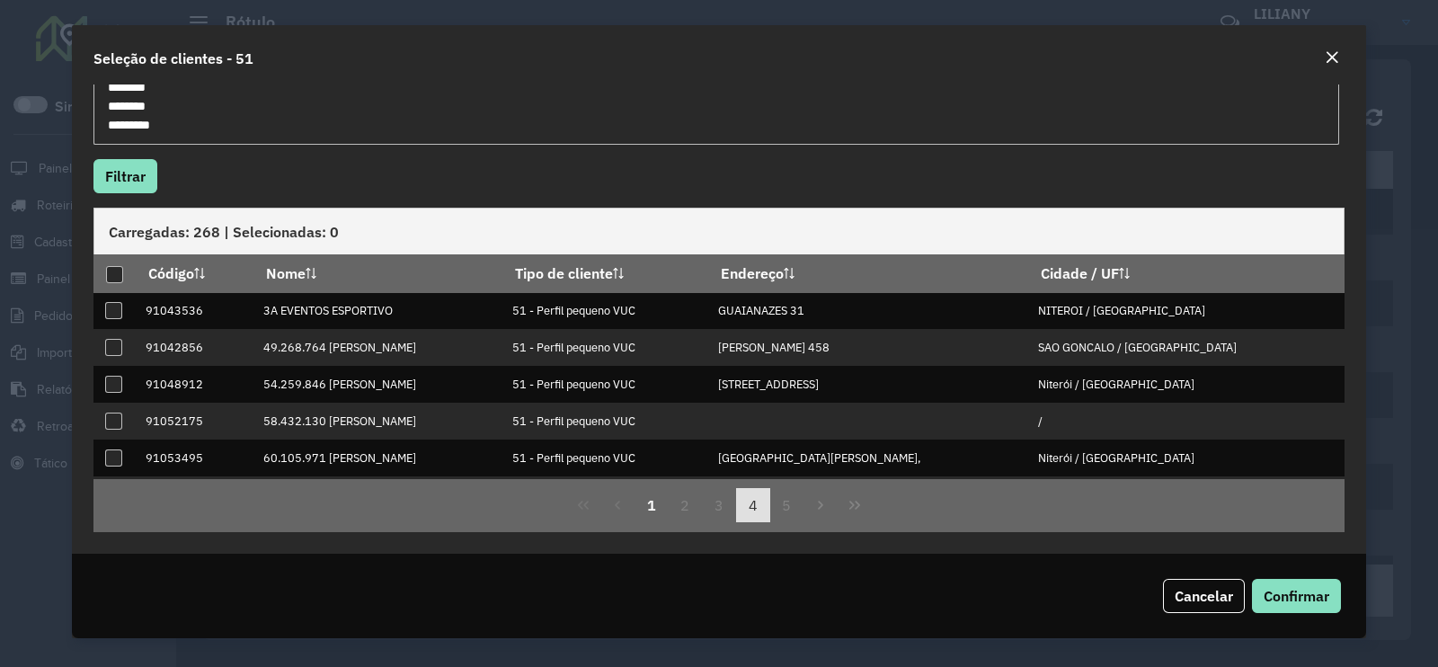
click at [760, 507] on button "4" at bounding box center [753, 505] width 34 height 34
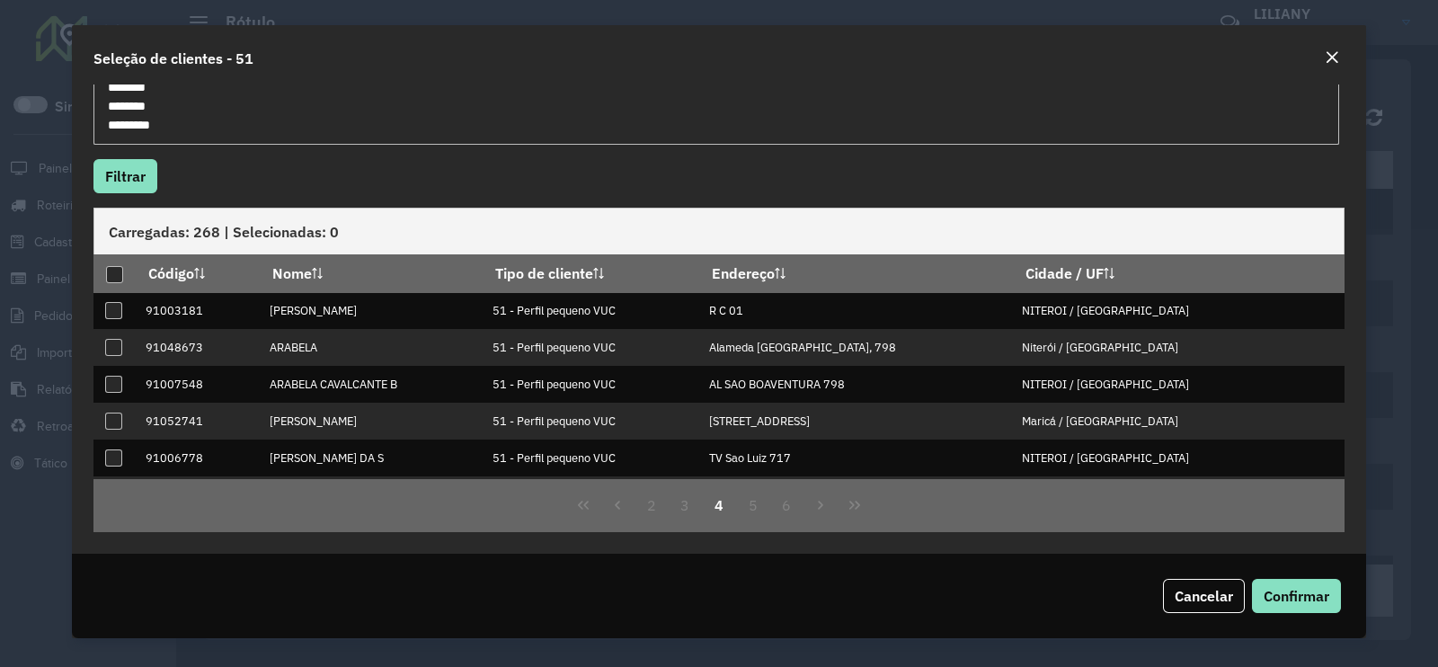
click at [723, 508] on button "4" at bounding box center [719, 505] width 34 height 34
click at [118, 274] on div at bounding box center [114, 274] width 17 height 17
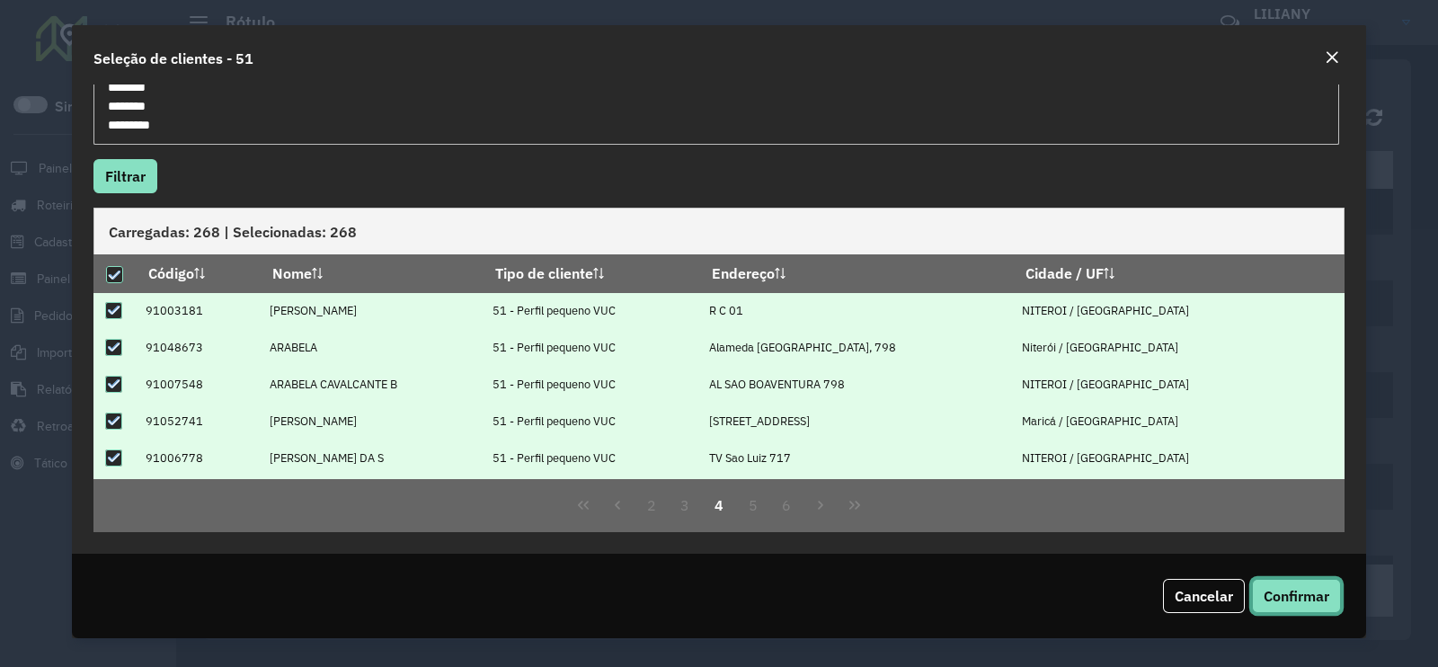
click at [1297, 594] on span "Confirmar" at bounding box center [1296, 596] width 66 height 18
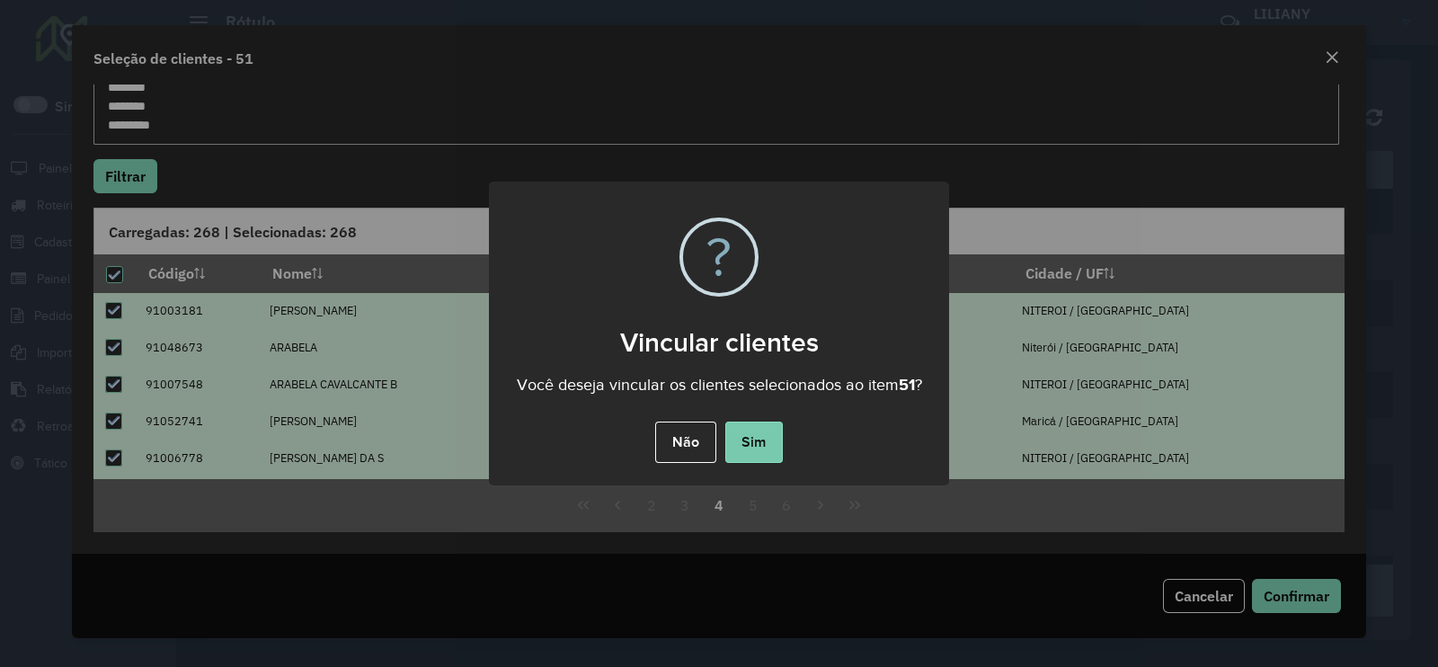
click at [748, 447] on button "Sim" at bounding box center [754, 441] width 58 height 41
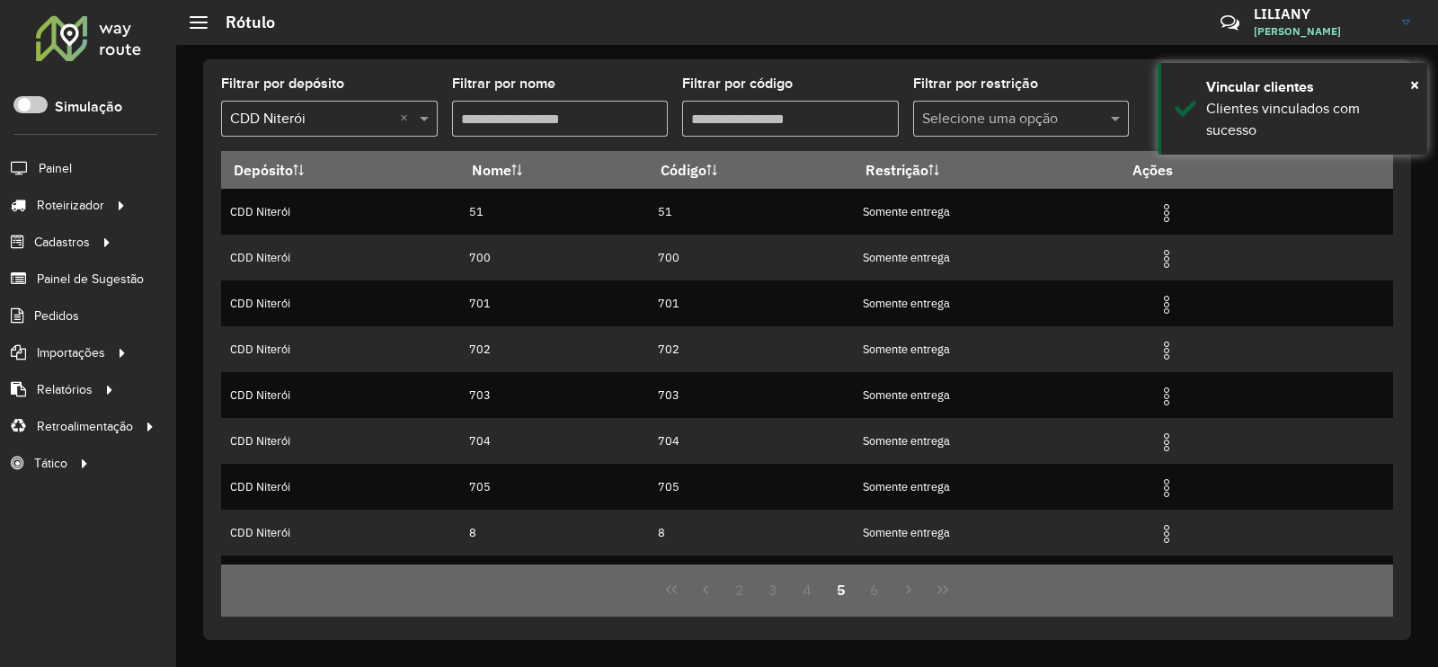
click at [813, 43] on hb-header "Rótulo Críticas? Dúvidas? Elogios? Sugestões? Entre em contato conosco! [PERSON…" at bounding box center [807, 22] width 1262 height 45
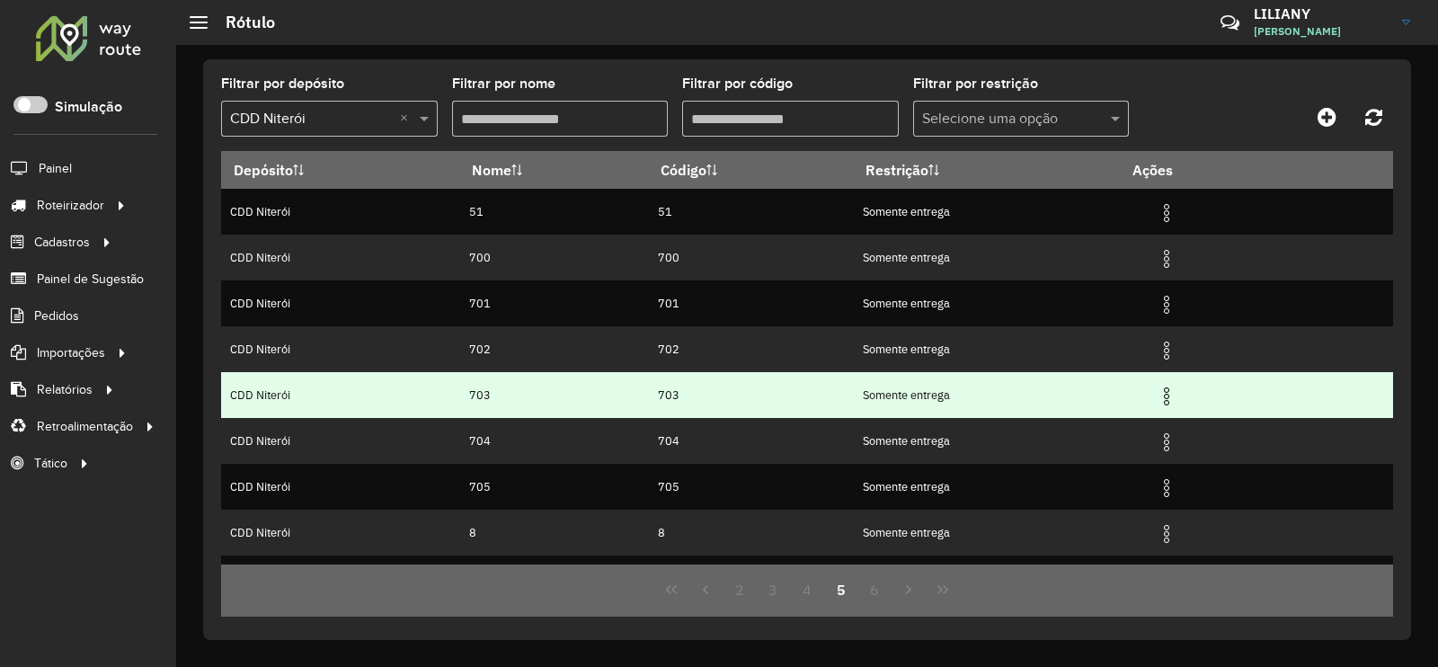
scroll to position [173, 0]
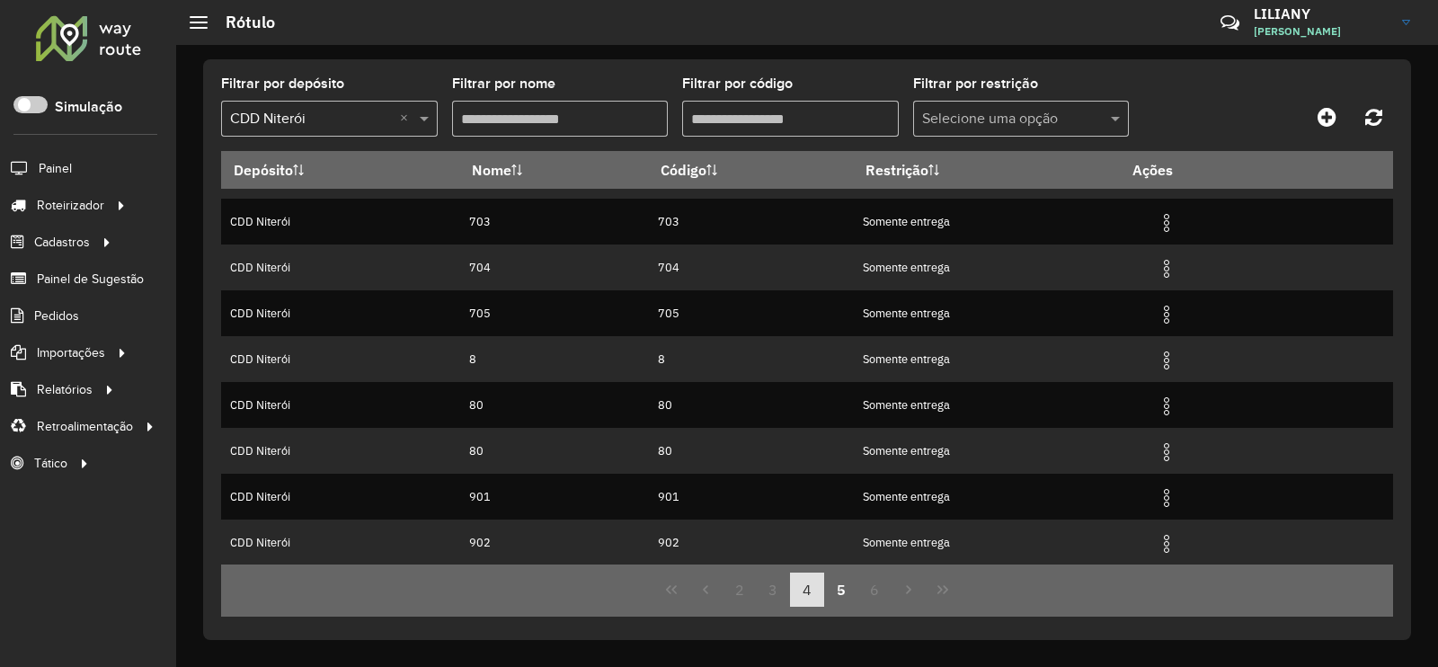
click at [811, 589] on button "4" at bounding box center [807, 589] width 34 height 34
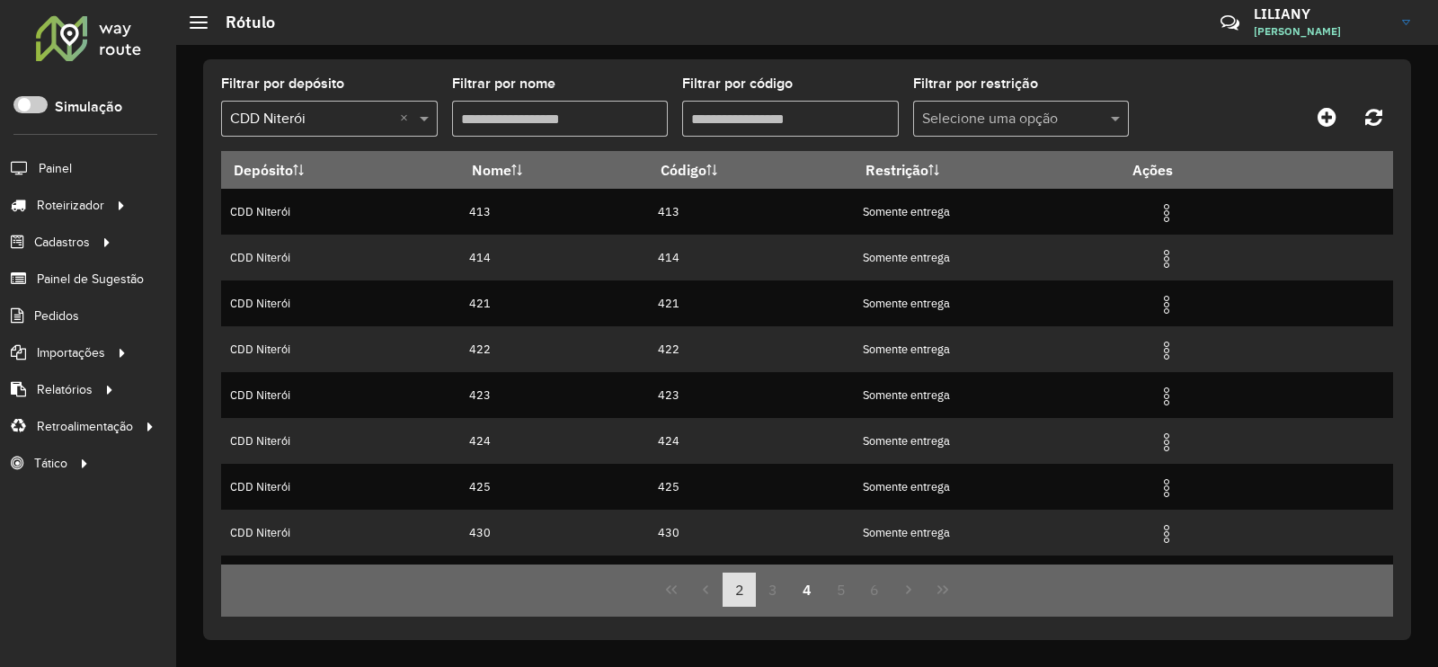
click at [741, 587] on button "2" at bounding box center [739, 589] width 34 height 34
click at [737, 589] on button "1" at bounding box center [739, 589] width 34 height 34
click at [768, 590] on button "2" at bounding box center [773, 589] width 34 height 34
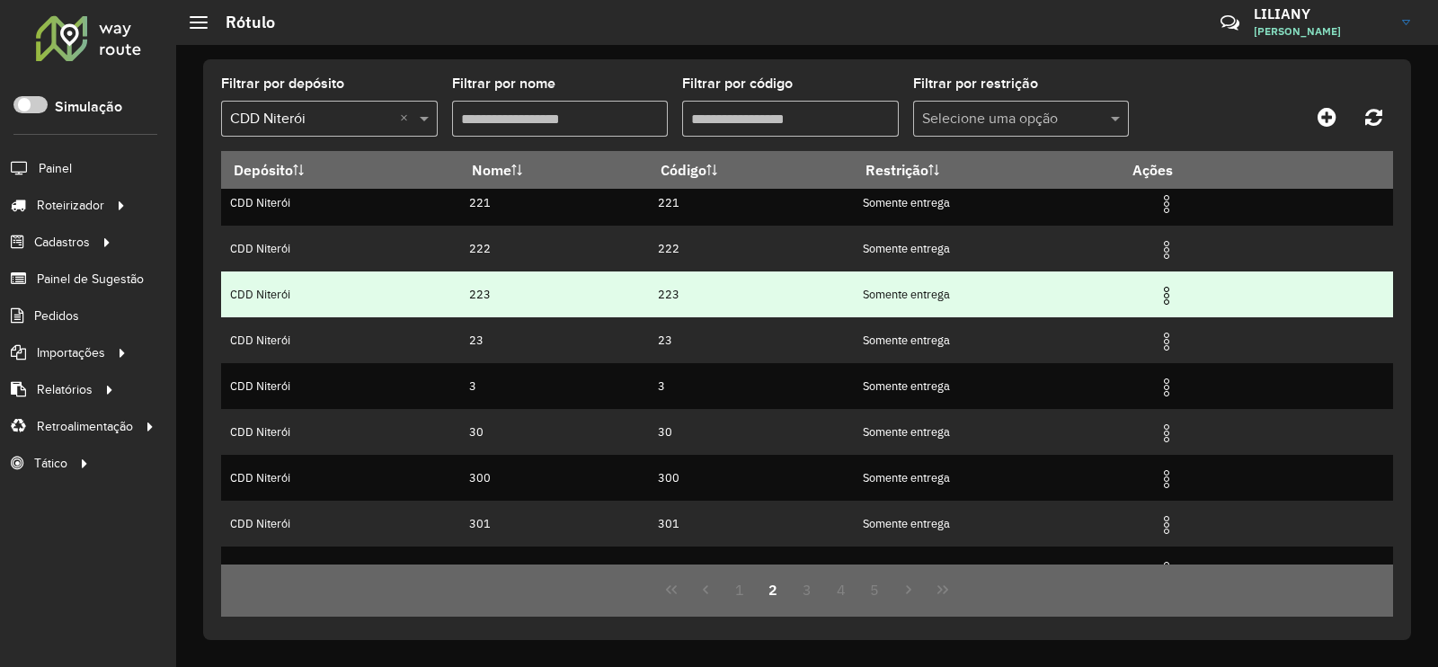
scroll to position [173, 0]
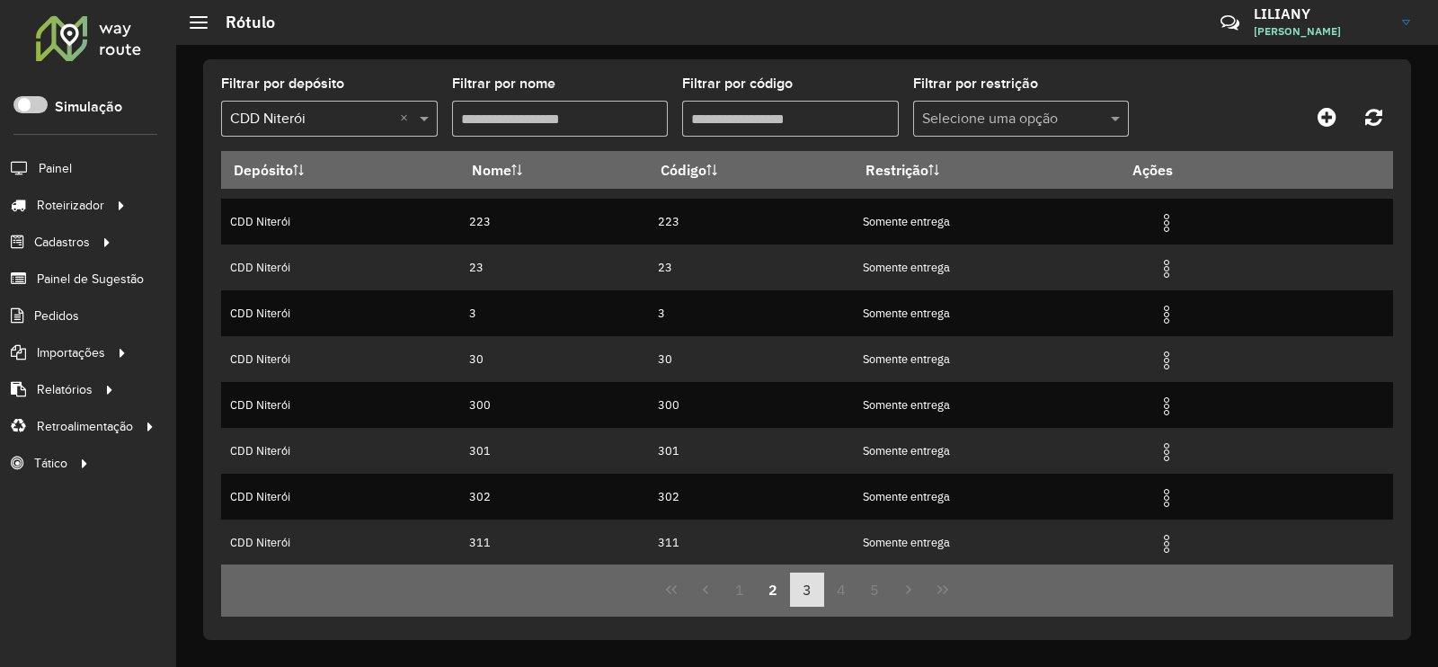
click at [809, 591] on button "3" at bounding box center [807, 589] width 34 height 34
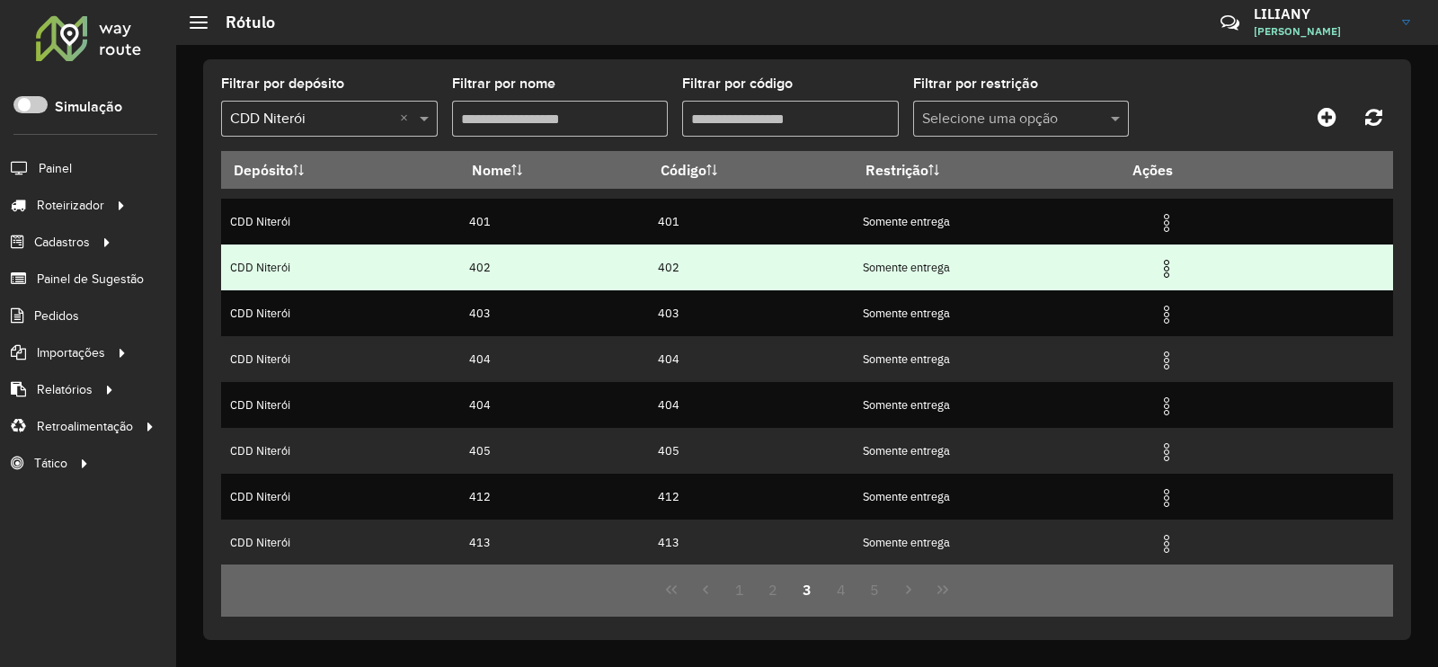
scroll to position [0, 0]
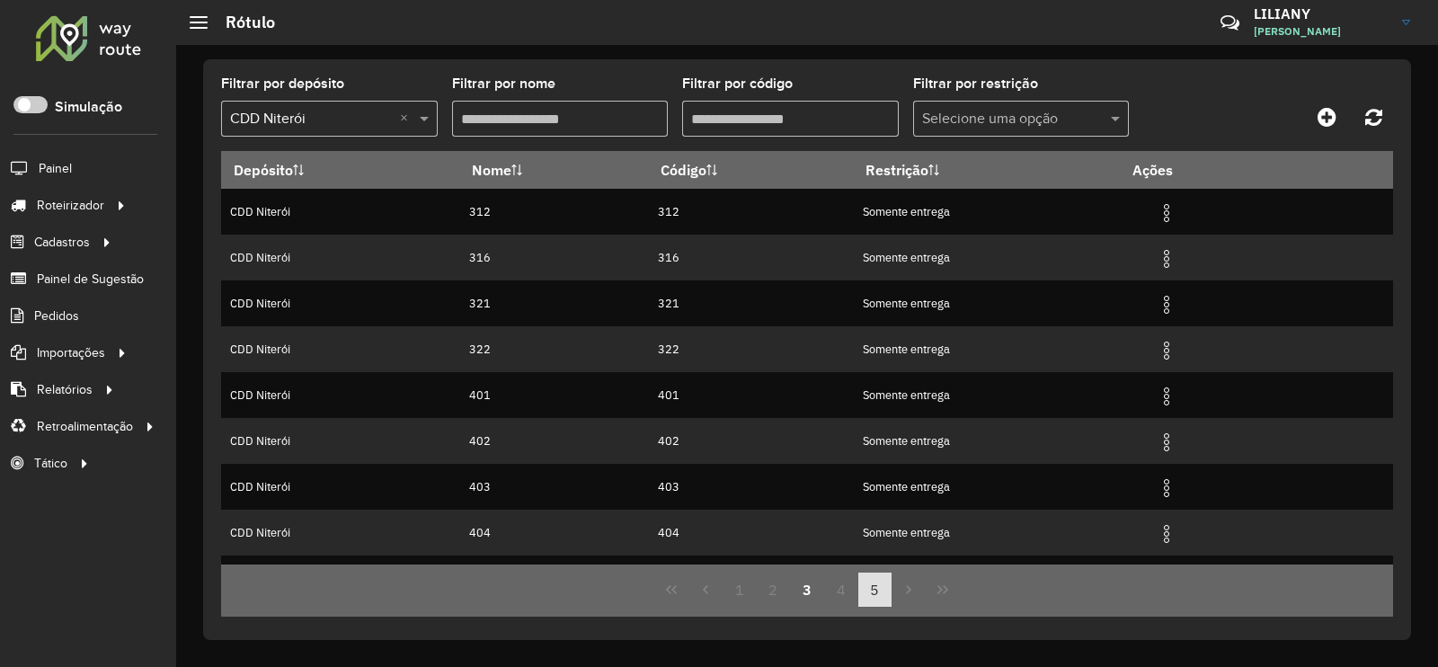
click at [828, 589] on button "4" at bounding box center [841, 589] width 34 height 34
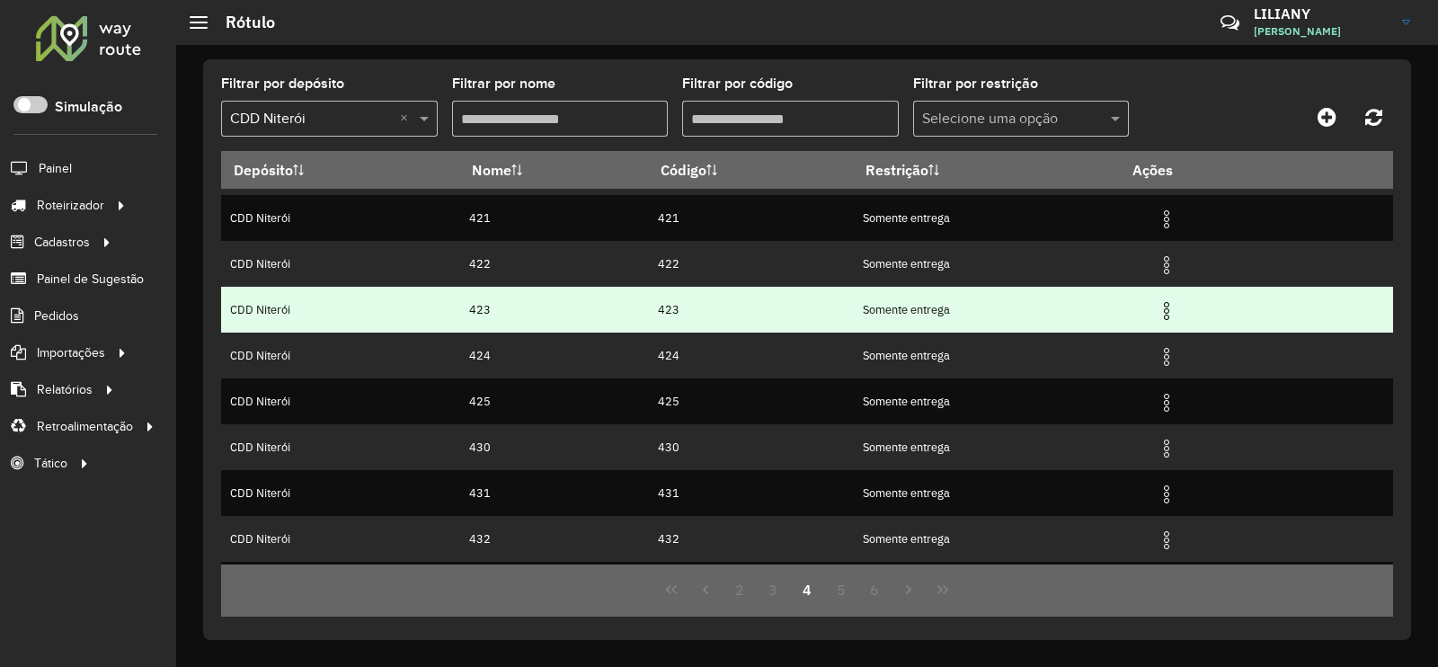
scroll to position [173, 0]
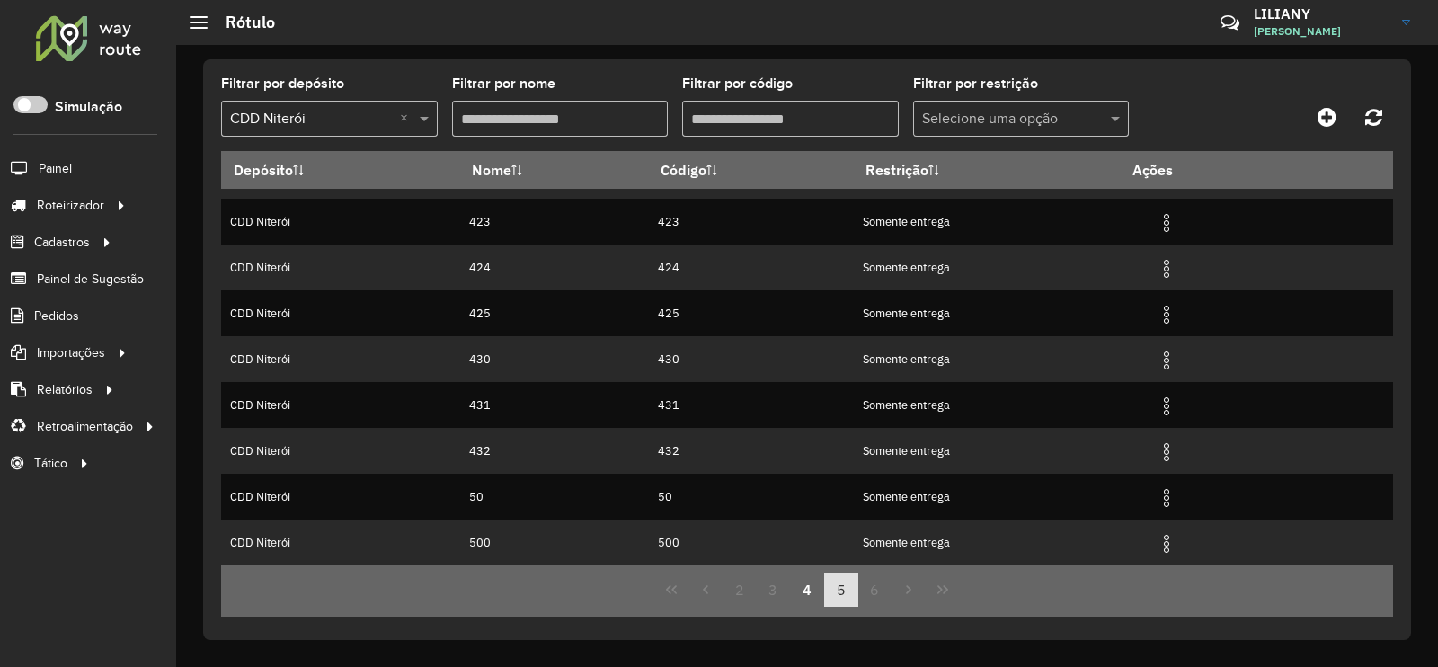
click at [835, 595] on button "5" at bounding box center [841, 589] width 34 height 34
click at [866, 589] on button "6" at bounding box center [875, 589] width 34 height 34
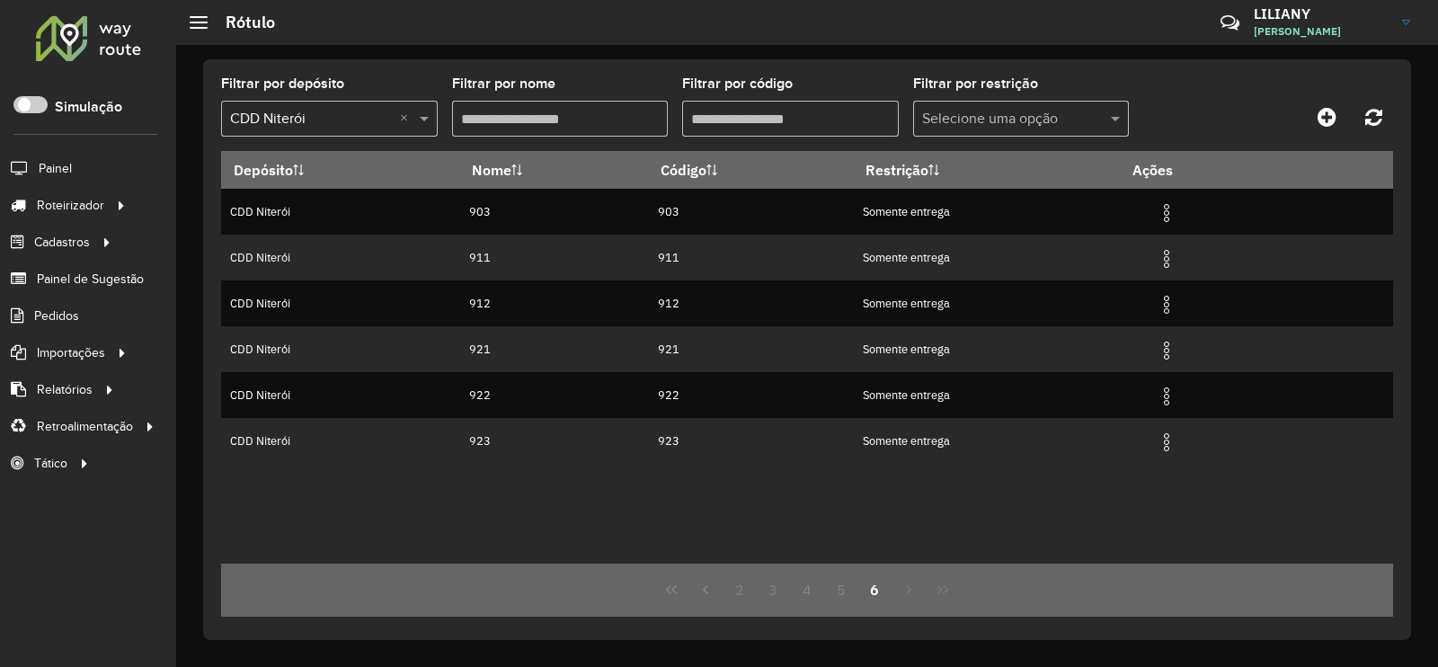
scroll to position [0, 0]
click at [728, 590] on button "2" at bounding box center [739, 589] width 34 height 34
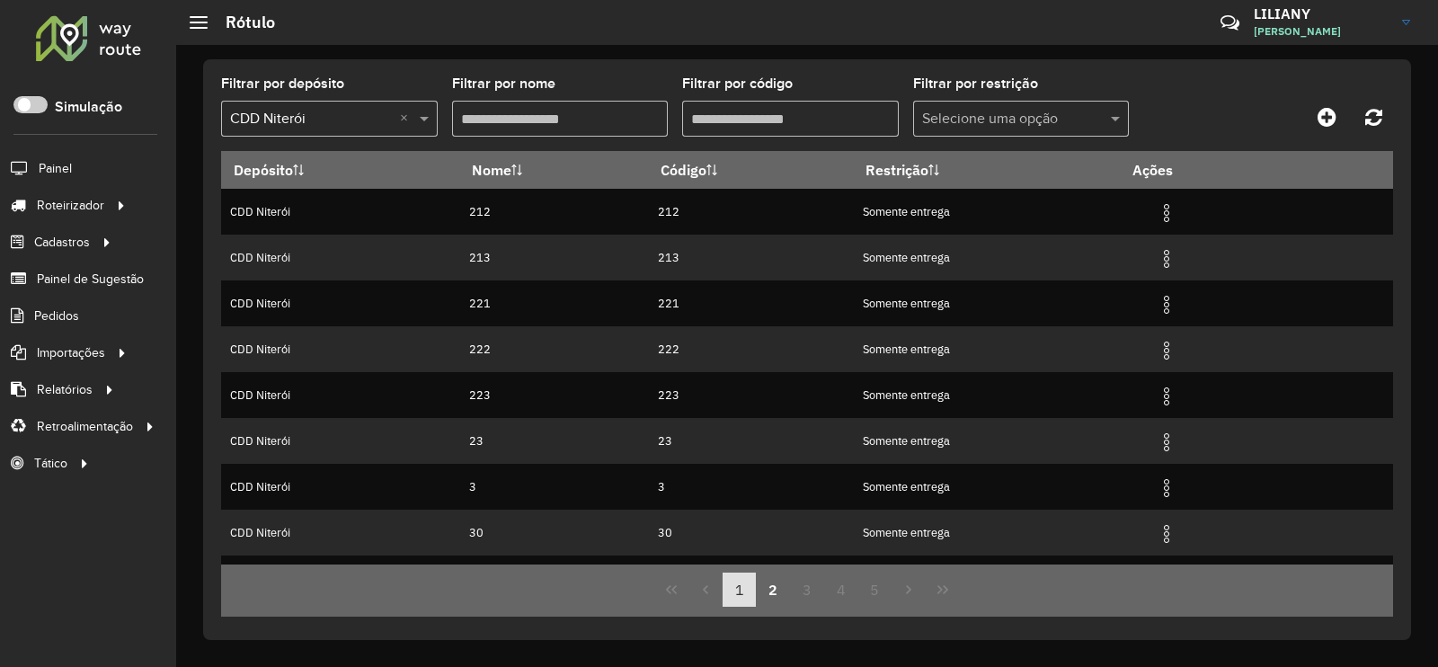
click at [734, 595] on button "1" at bounding box center [739, 589] width 34 height 34
click at [768, 595] on button "2" at bounding box center [773, 589] width 34 height 34
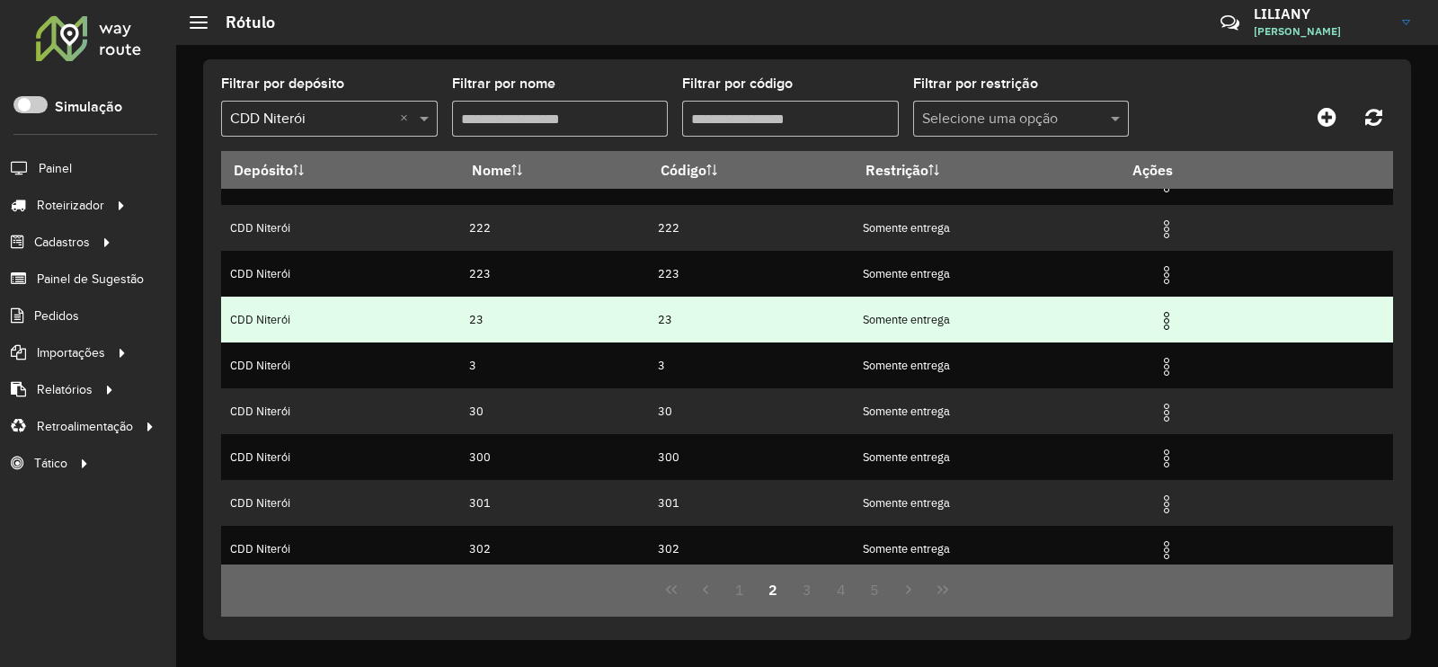
scroll to position [173, 0]
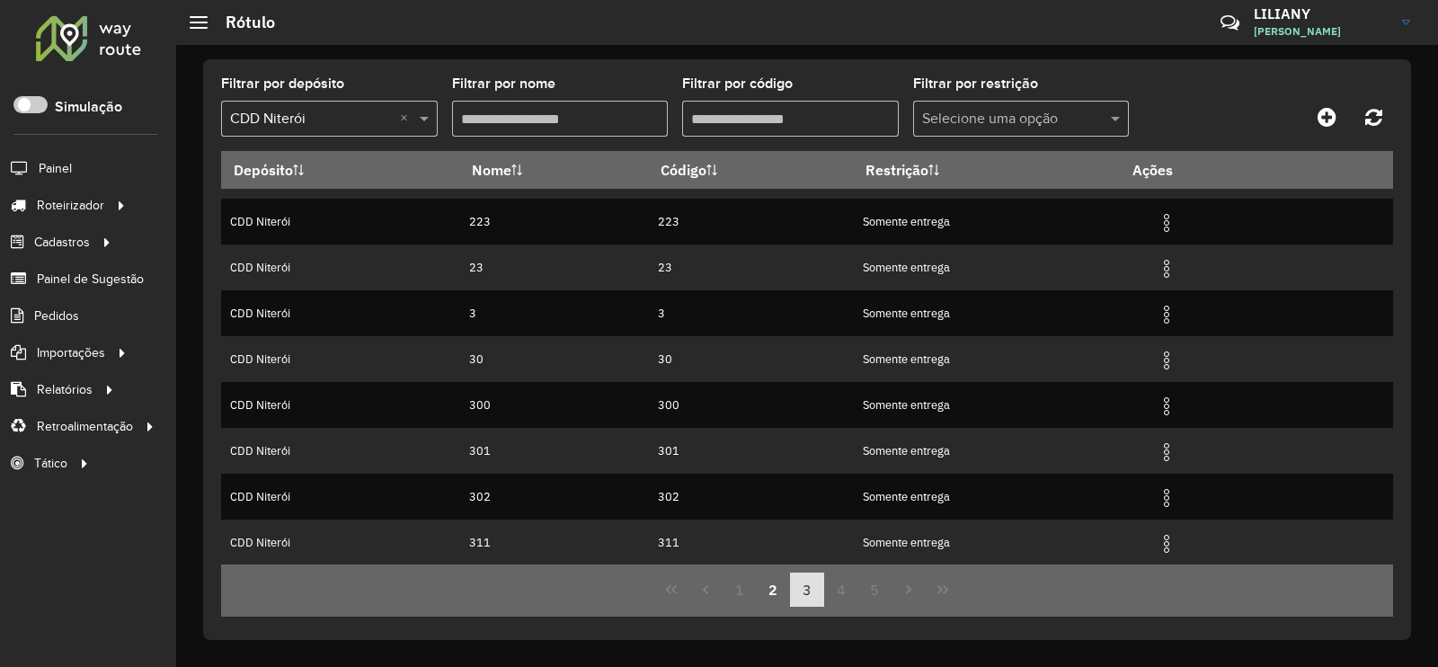
click at [804, 590] on button "3" at bounding box center [807, 589] width 34 height 34
click at [831, 586] on button "4" at bounding box center [841, 589] width 34 height 34
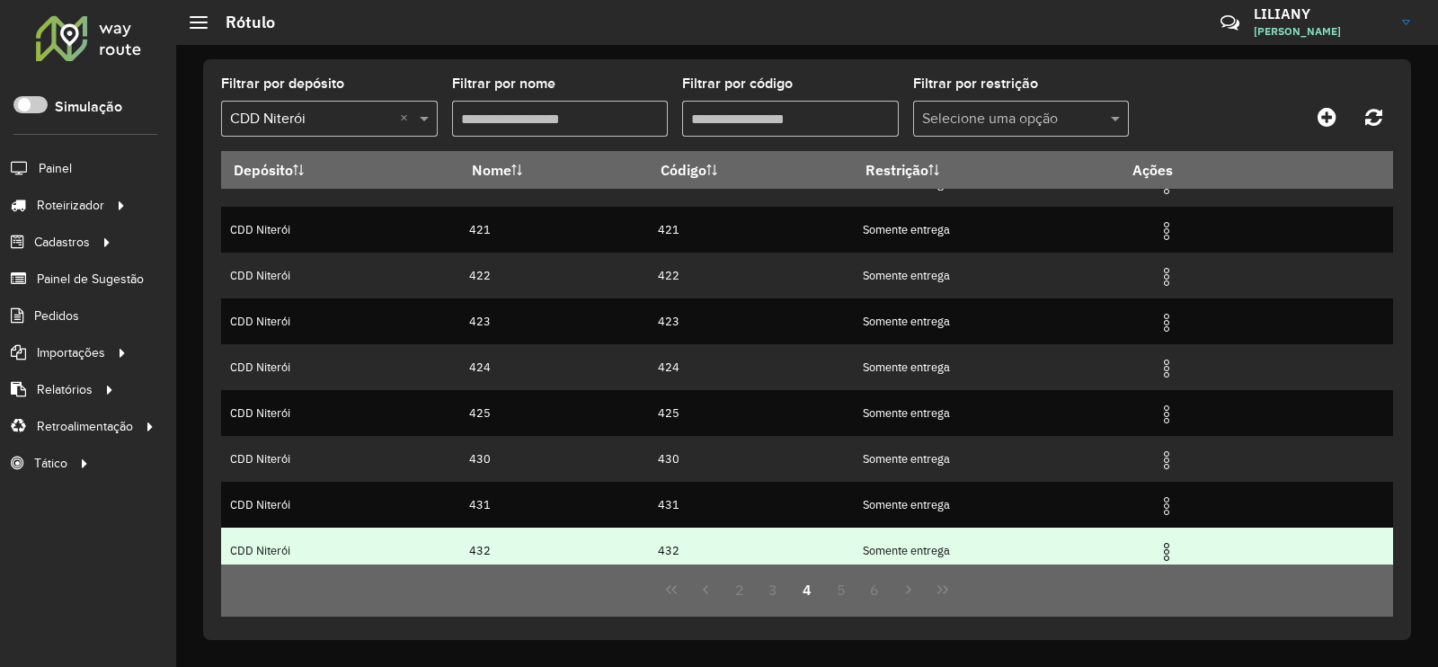
scroll to position [0, 0]
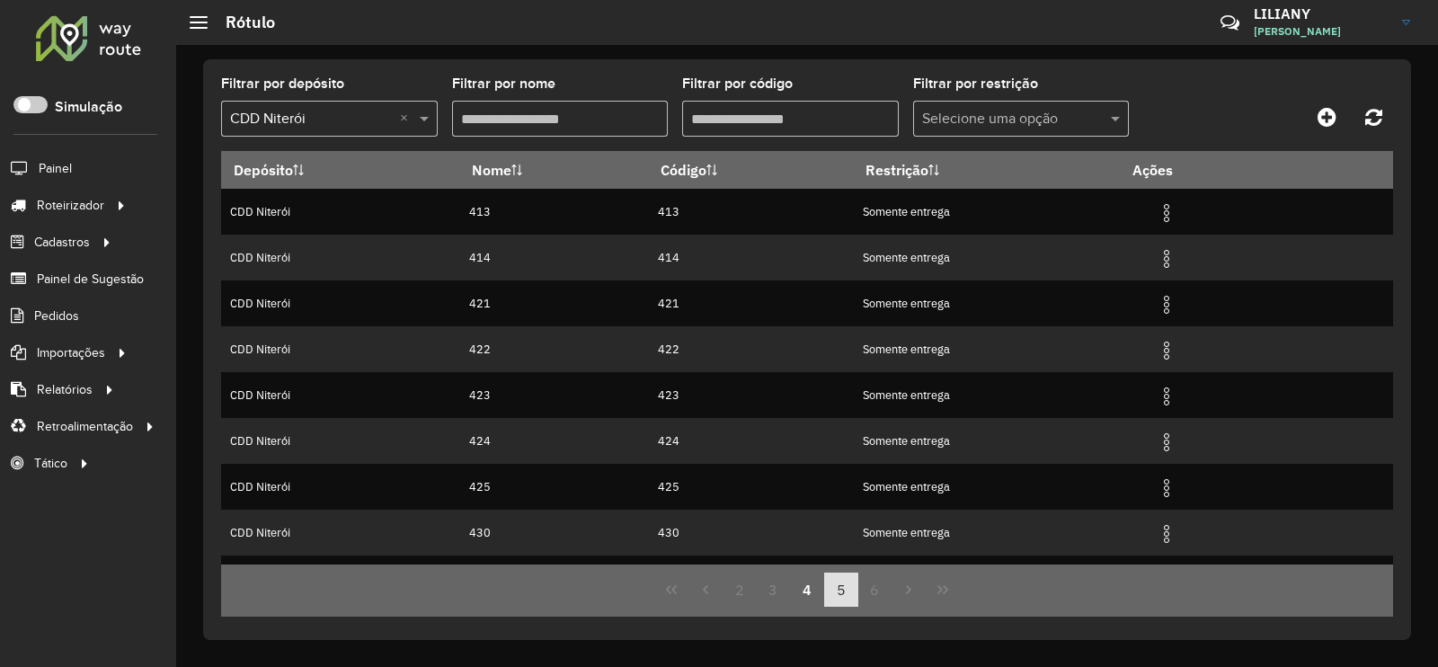
click at [843, 594] on button "5" at bounding box center [841, 589] width 34 height 34
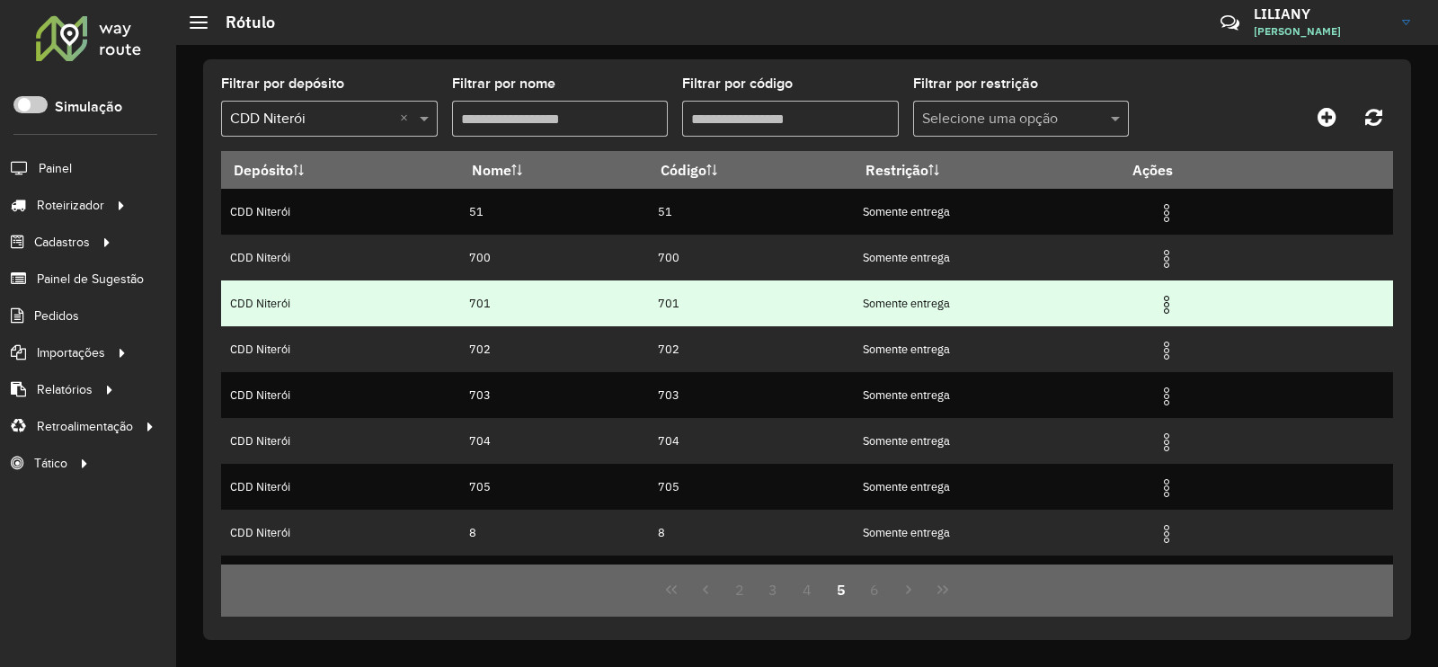
click at [747, 313] on td "701" at bounding box center [751, 303] width 205 height 46
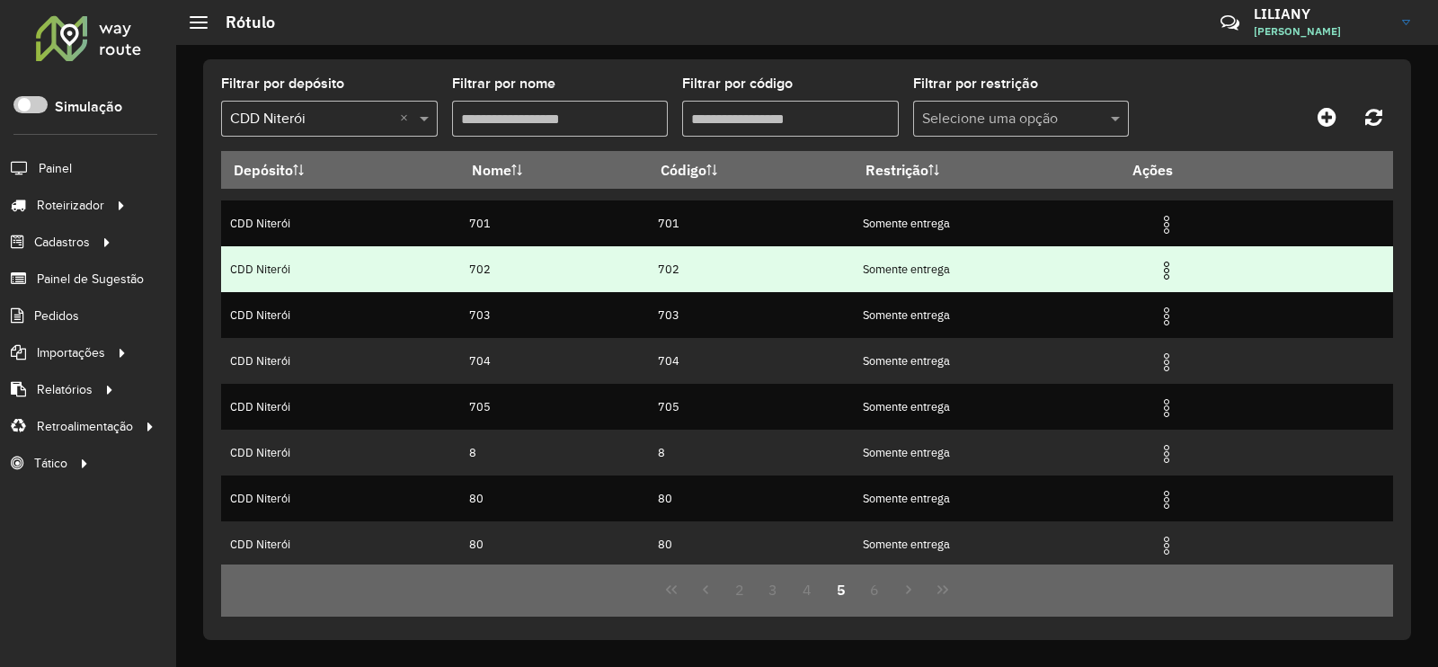
scroll to position [173, 0]
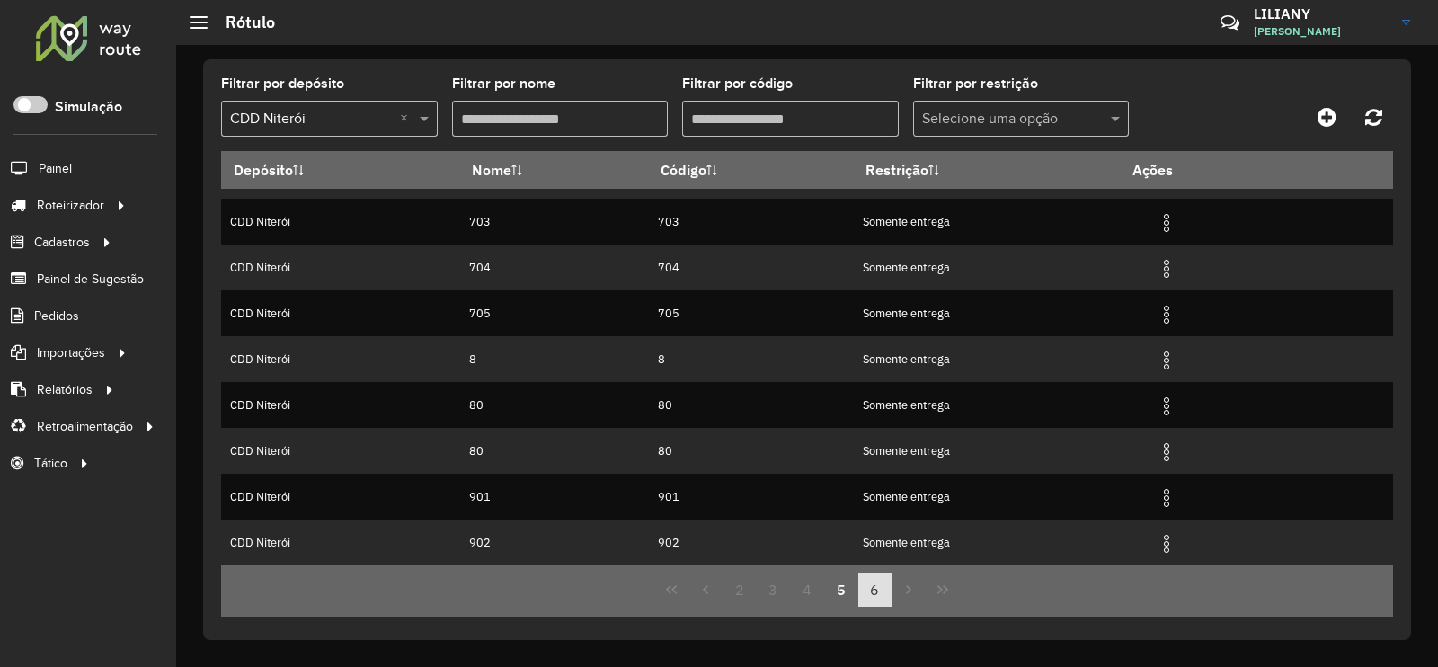
click at [871, 589] on button "6" at bounding box center [875, 589] width 34 height 34
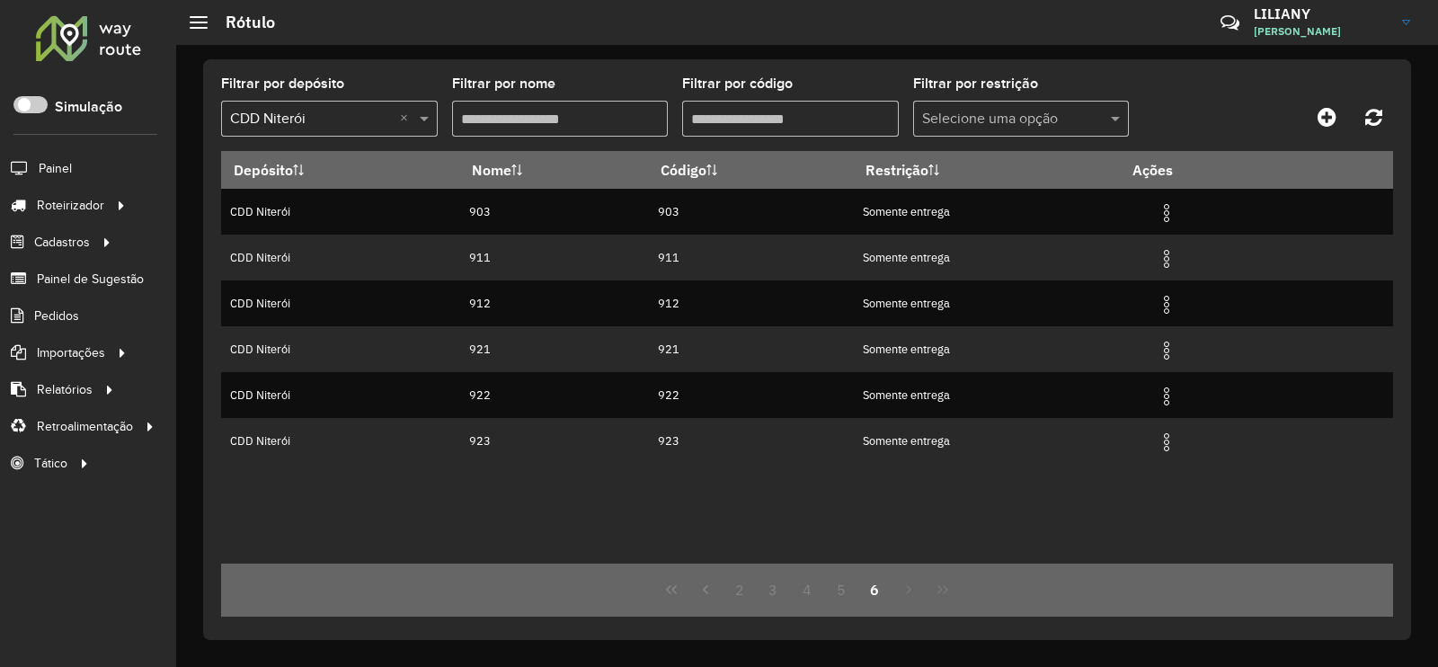
scroll to position [0, 0]
click at [1324, 116] on icon at bounding box center [1326, 117] width 19 height 22
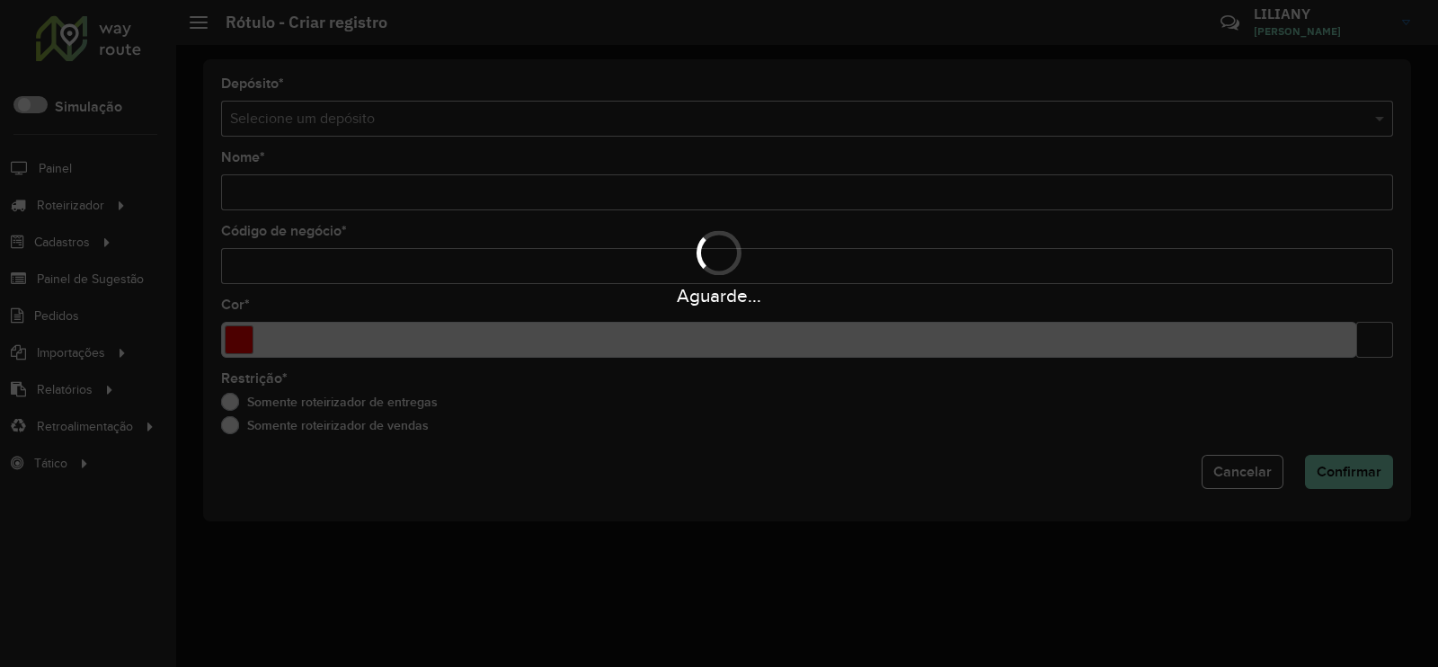
click at [297, 119] on input "text" at bounding box center [789, 120] width 1118 height 22
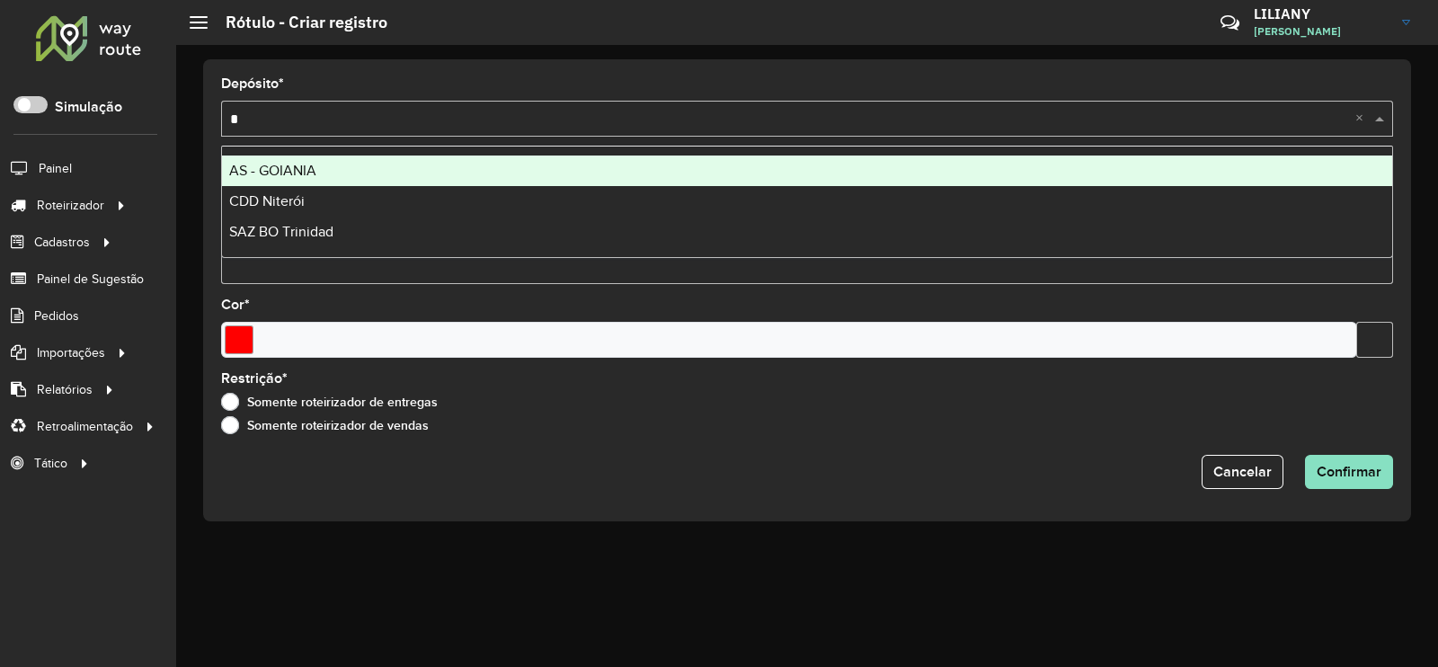
type input "**"
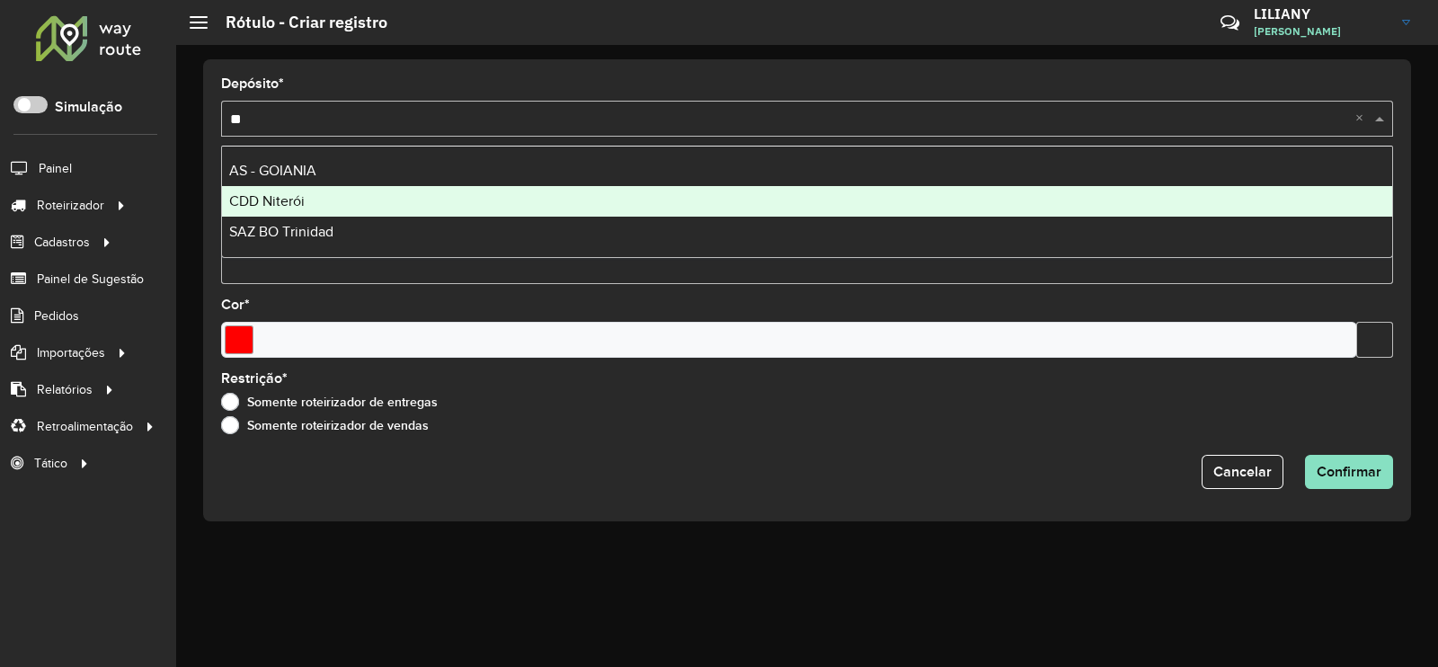
click at [283, 195] on span "CDD Niterói" at bounding box center [266, 200] width 75 height 15
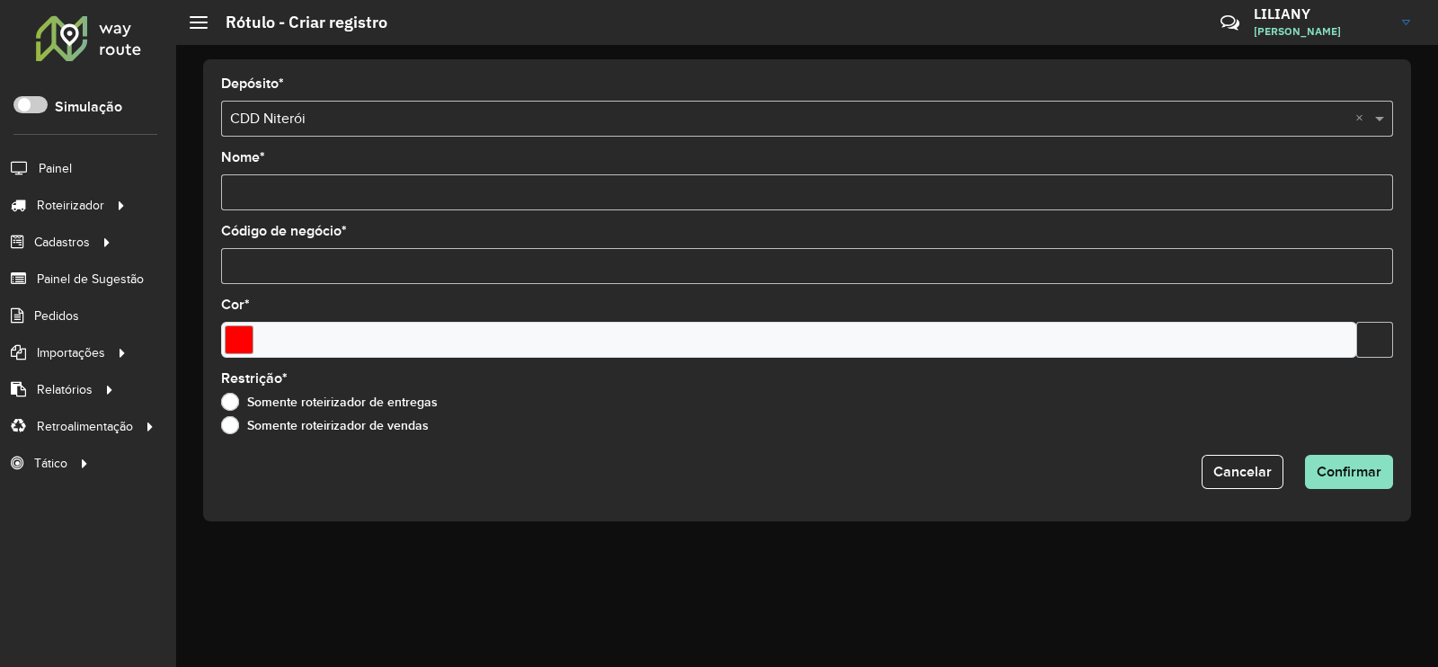
click at [292, 183] on input "Nome *" at bounding box center [807, 192] width 1172 height 36
drag, startPoint x: 346, startPoint y: 199, endPoint x: 210, endPoint y: 200, distance: 135.7
click at [210, 200] on div "**********" at bounding box center [807, 290] width 1208 height 462
type input "**********"
click at [294, 267] on input "Código de negócio *" at bounding box center [807, 266] width 1172 height 36
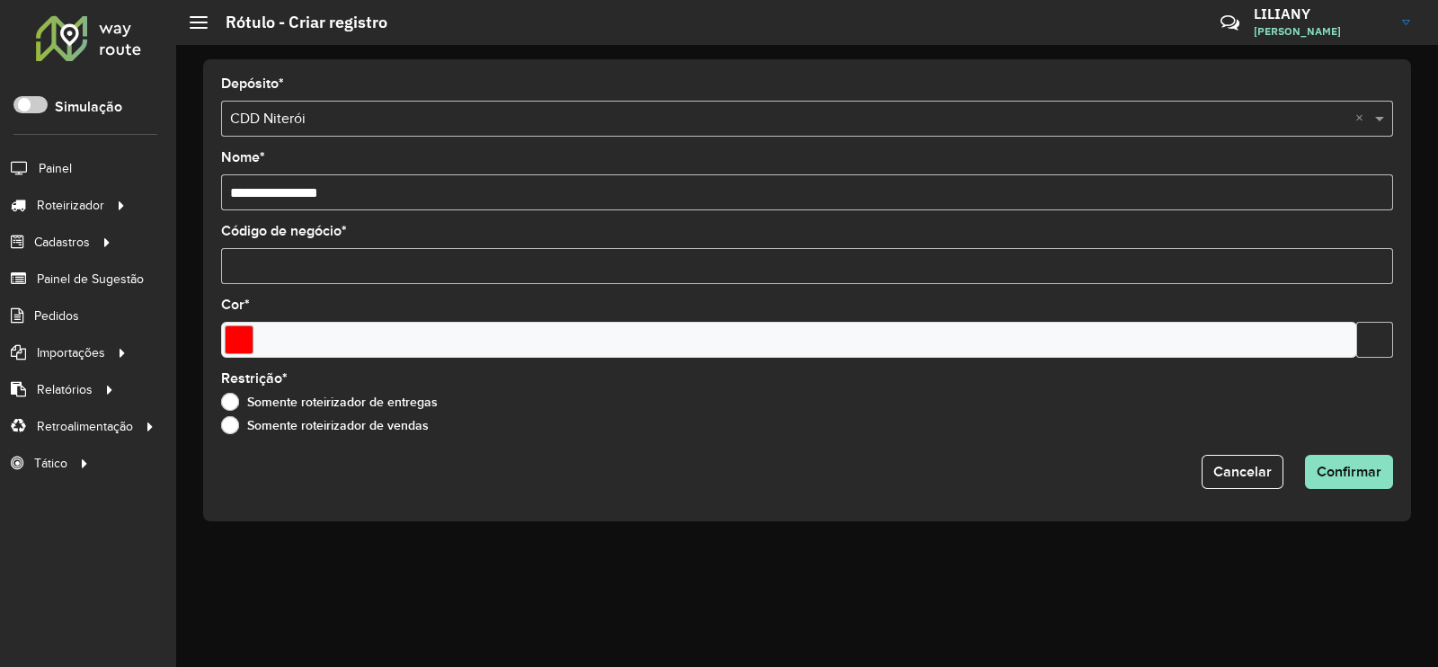
paste input "**"
type input "**"
click at [247, 339] on input "Select a color" at bounding box center [239, 339] width 29 height 29
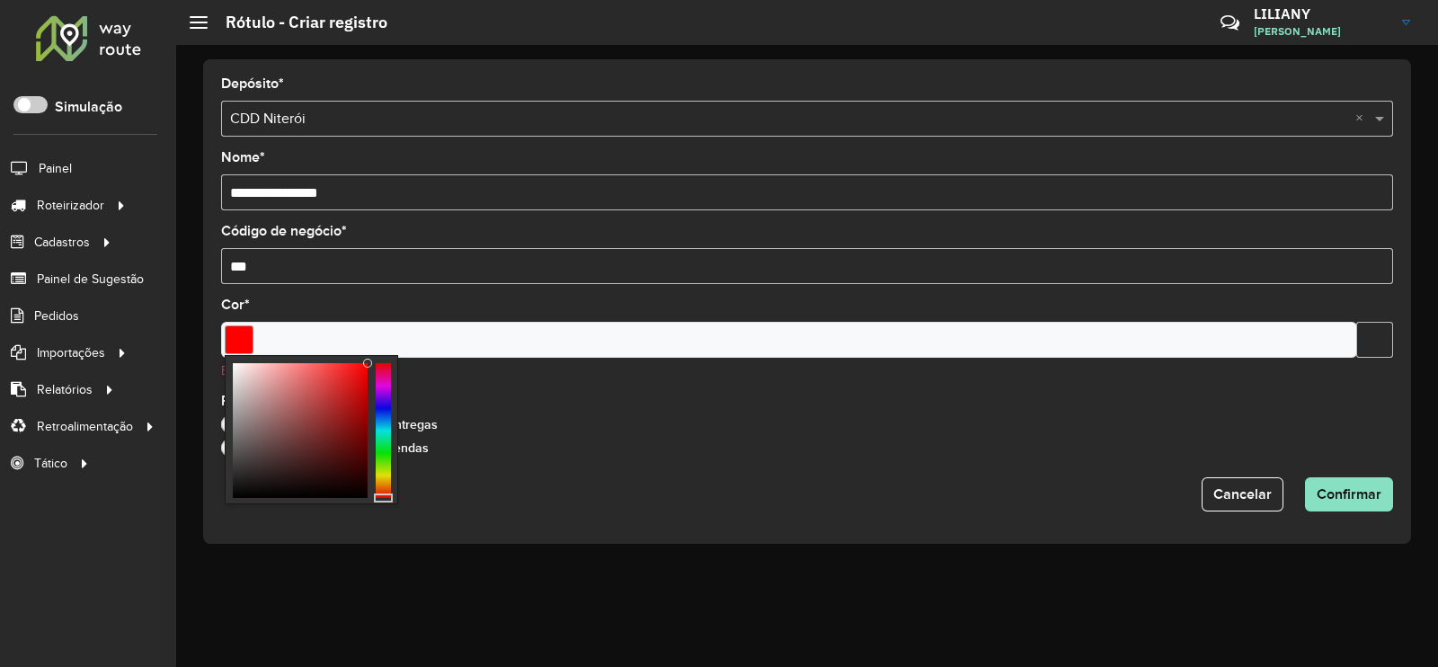
type input "*******"
click at [364, 360] on div at bounding box center [367, 363] width 9 height 9
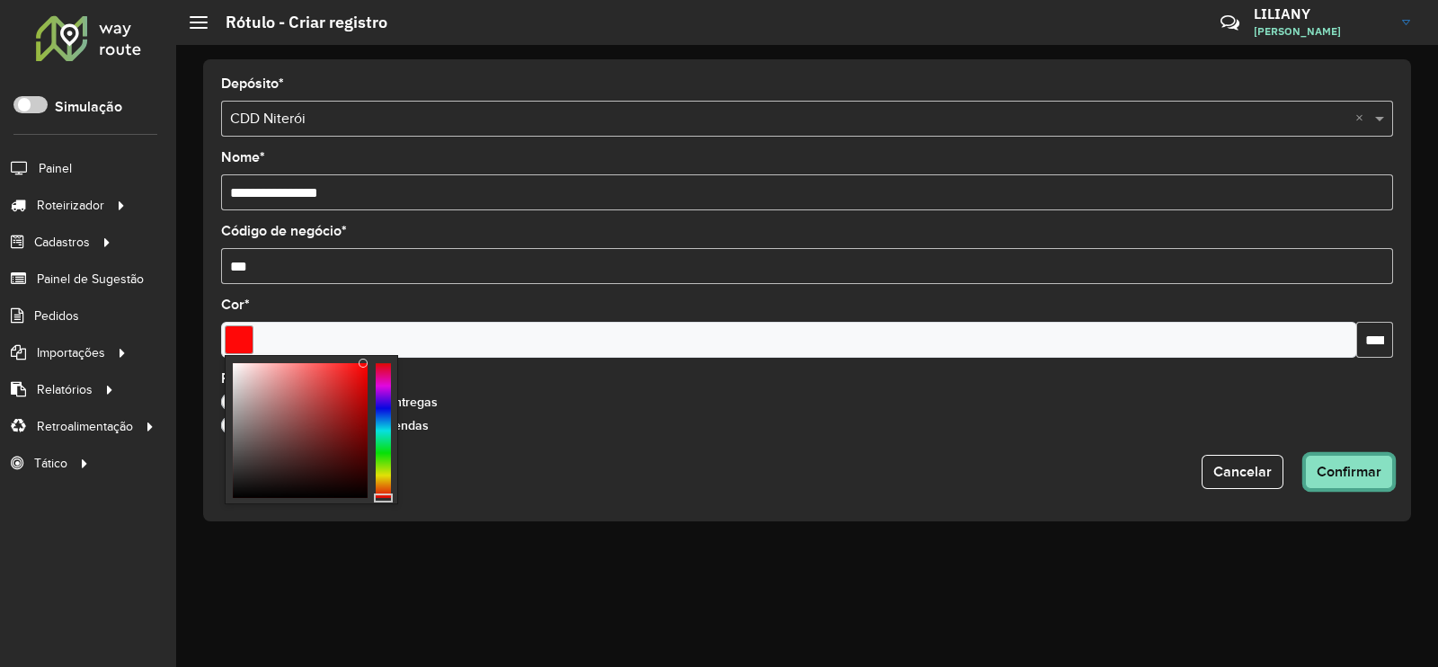
click at [1354, 480] on button "Confirmar" at bounding box center [1349, 472] width 88 height 34
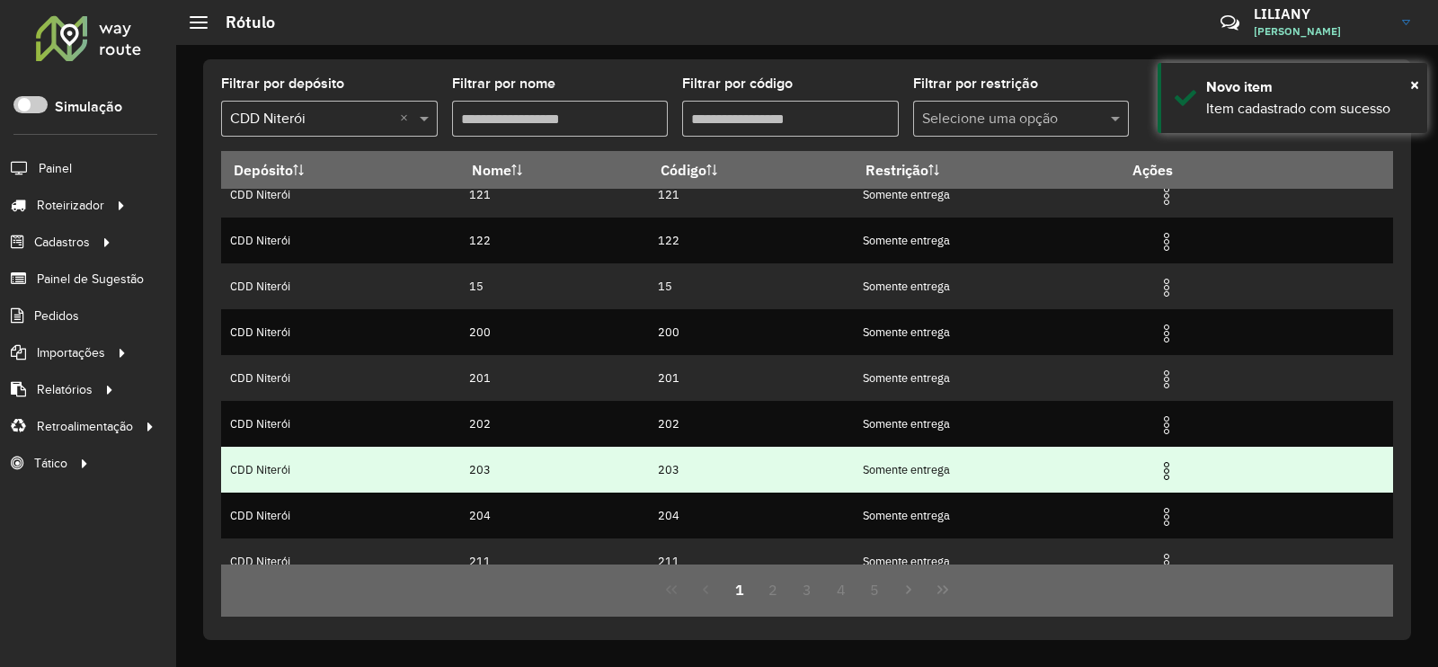
scroll to position [173, 0]
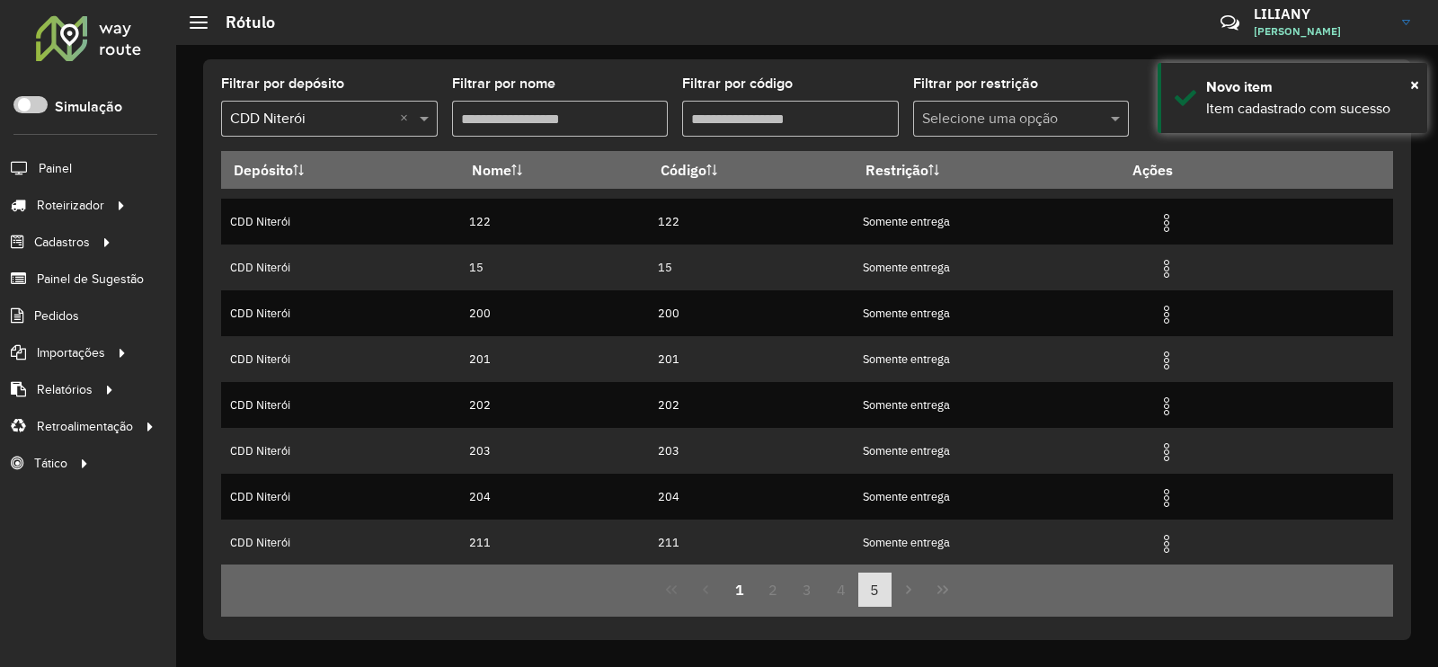
click at [872, 589] on button "5" at bounding box center [875, 589] width 34 height 34
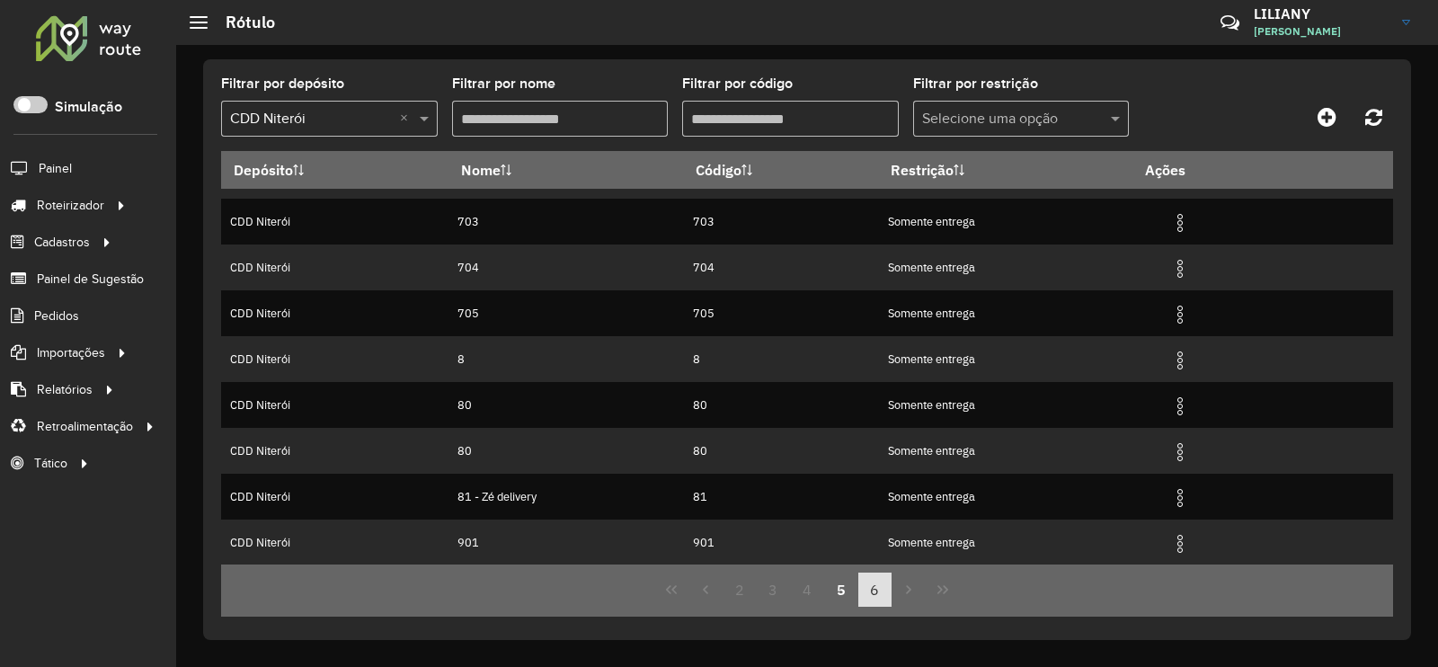
click at [878, 590] on button "6" at bounding box center [875, 589] width 34 height 34
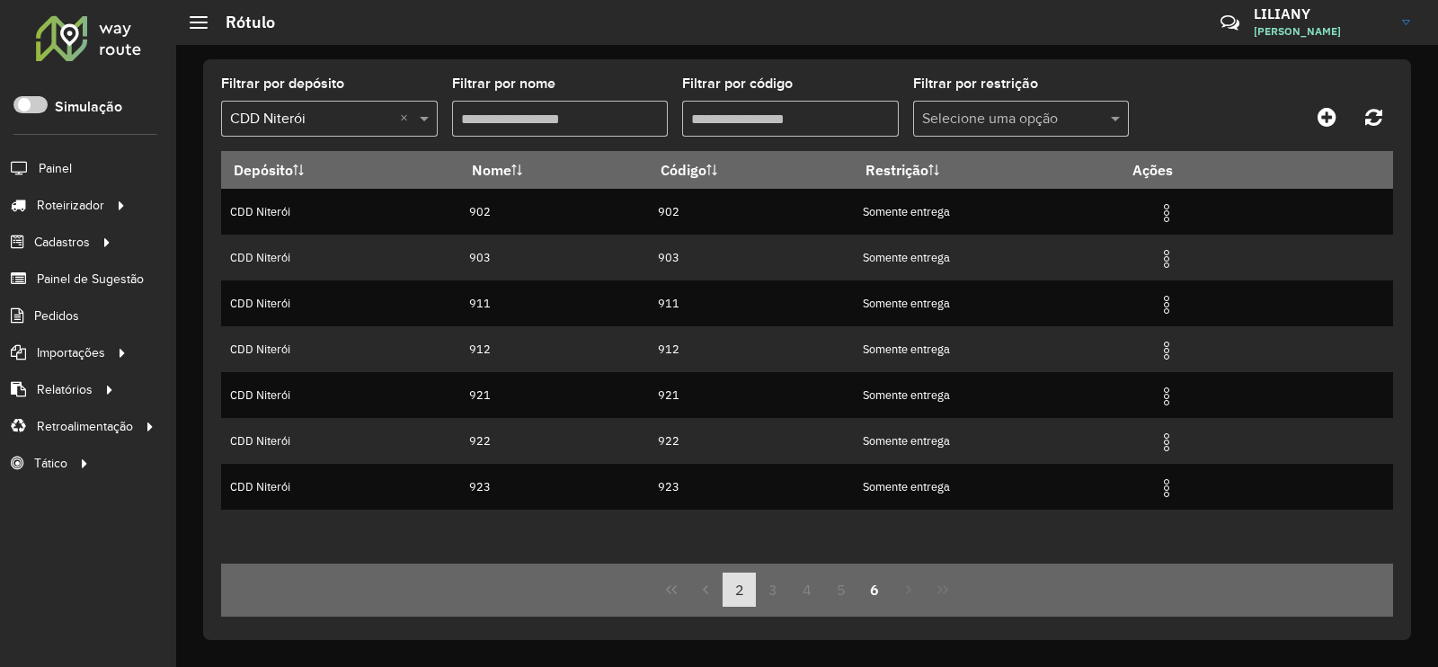
click at [739, 590] on button "2" at bounding box center [739, 589] width 34 height 34
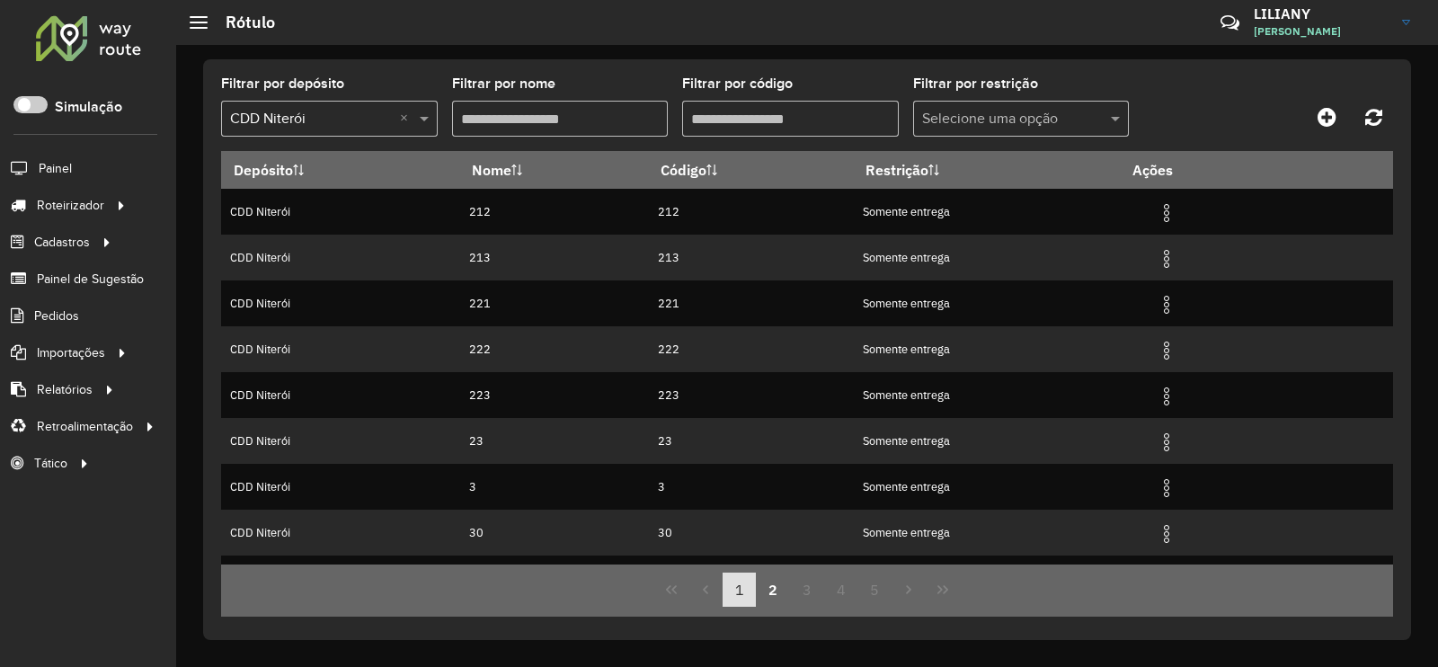
click at [741, 590] on button "1" at bounding box center [739, 589] width 34 height 34
click at [760, 585] on button "2" at bounding box center [773, 589] width 34 height 34
click at [804, 592] on button "3" at bounding box center [807, 589] width 34 height 34
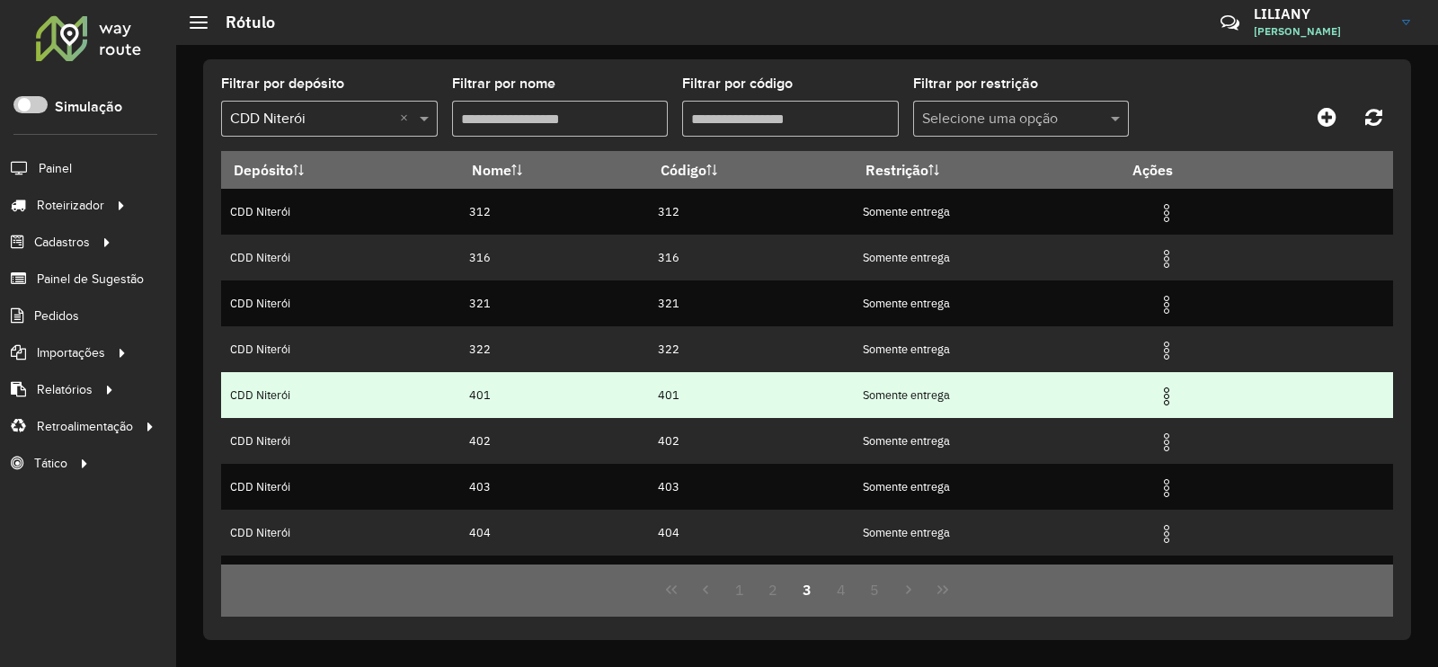
scroll to position [173, 0]
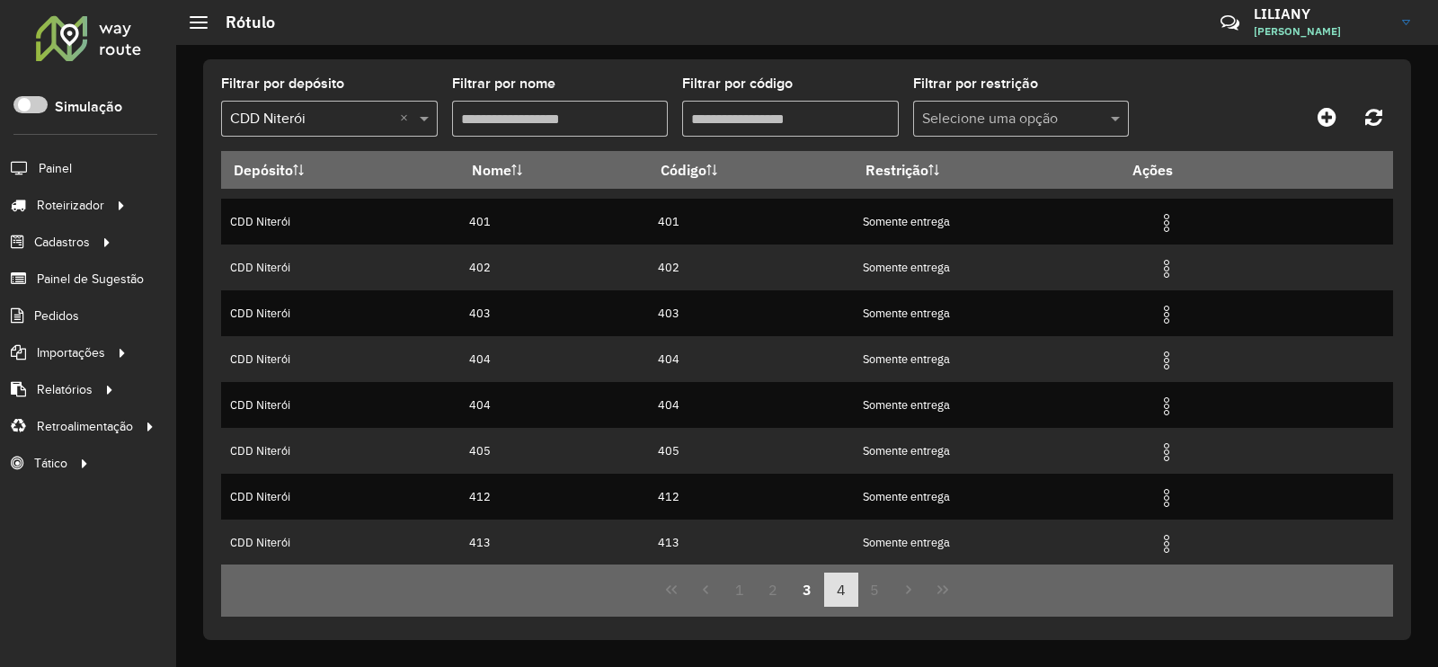
click at [847, 584] on button "4" at bounding box center [841, 589] width 34 height 34
click at [843, 605] on button "5" at bounding box center [841, 589] width 34 height 34
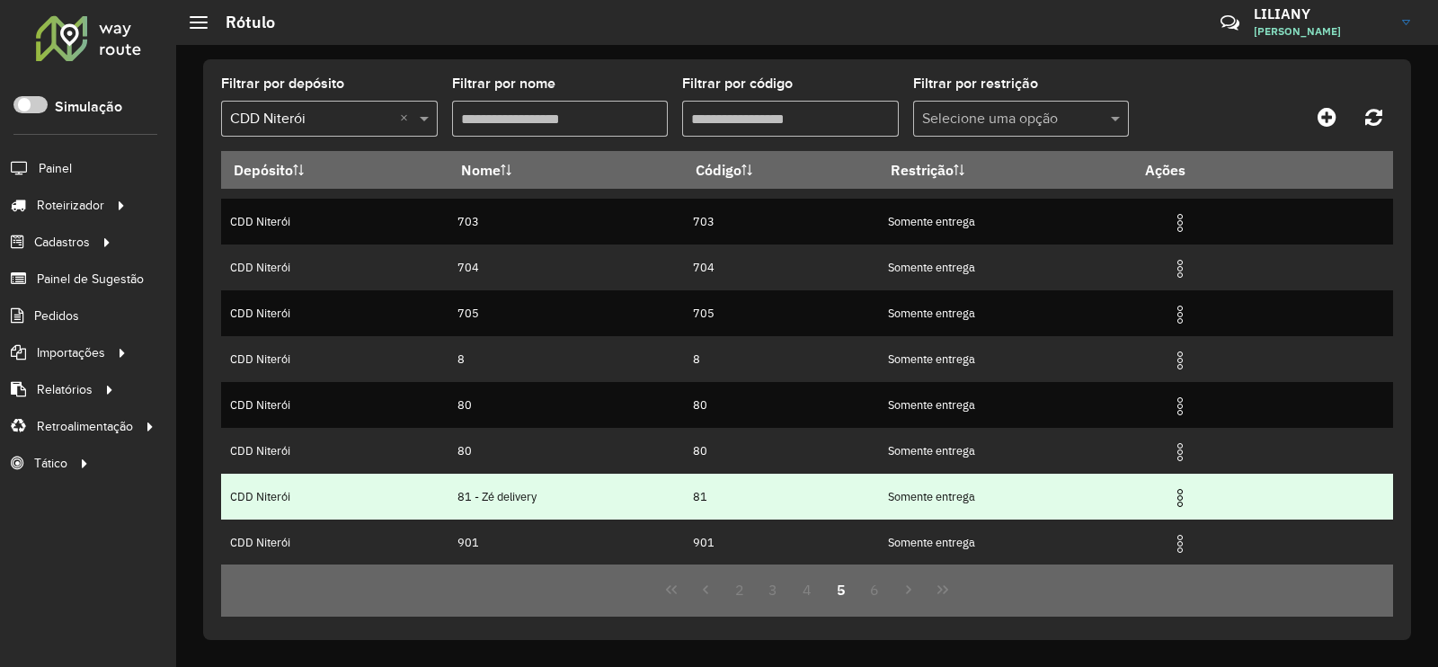
click at [1177, 497] on img at bounding box center [1180, 498] width 22 height 22
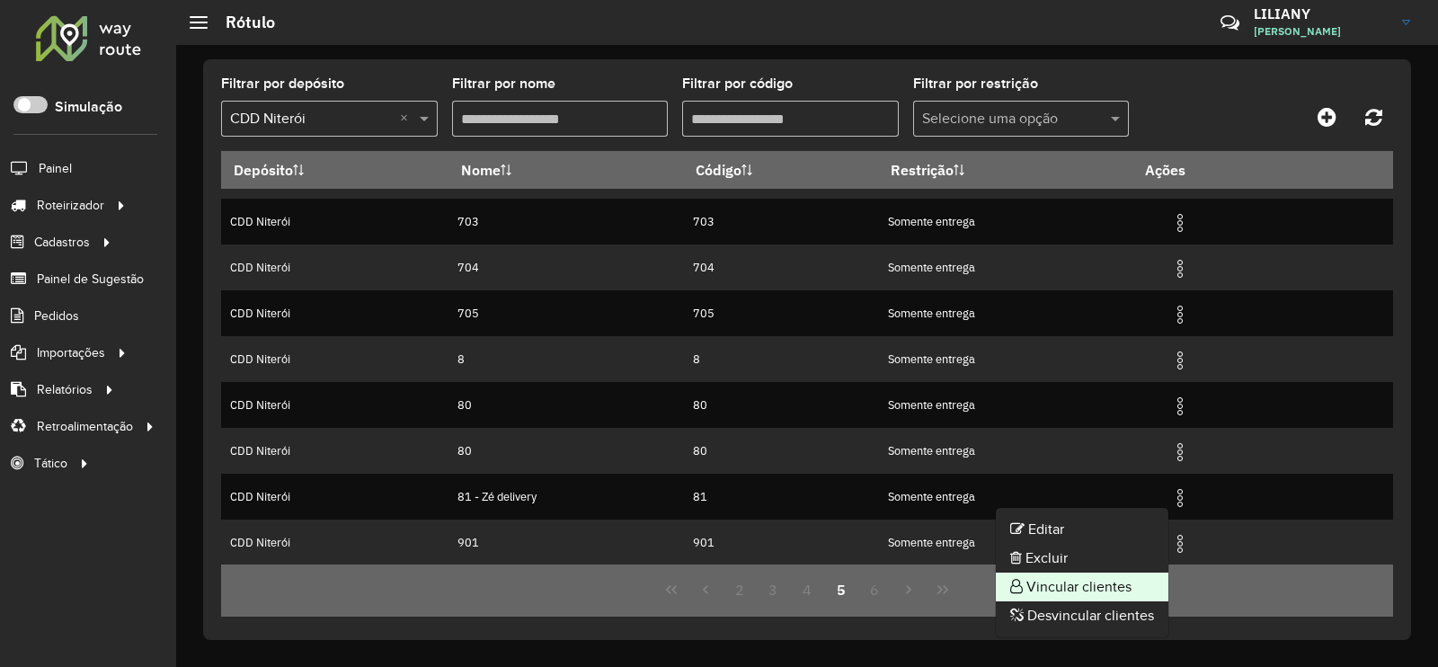
click at [1114, 577] on li "Vincular clientes" at bounding box center [1082, 586] width 173 height 29
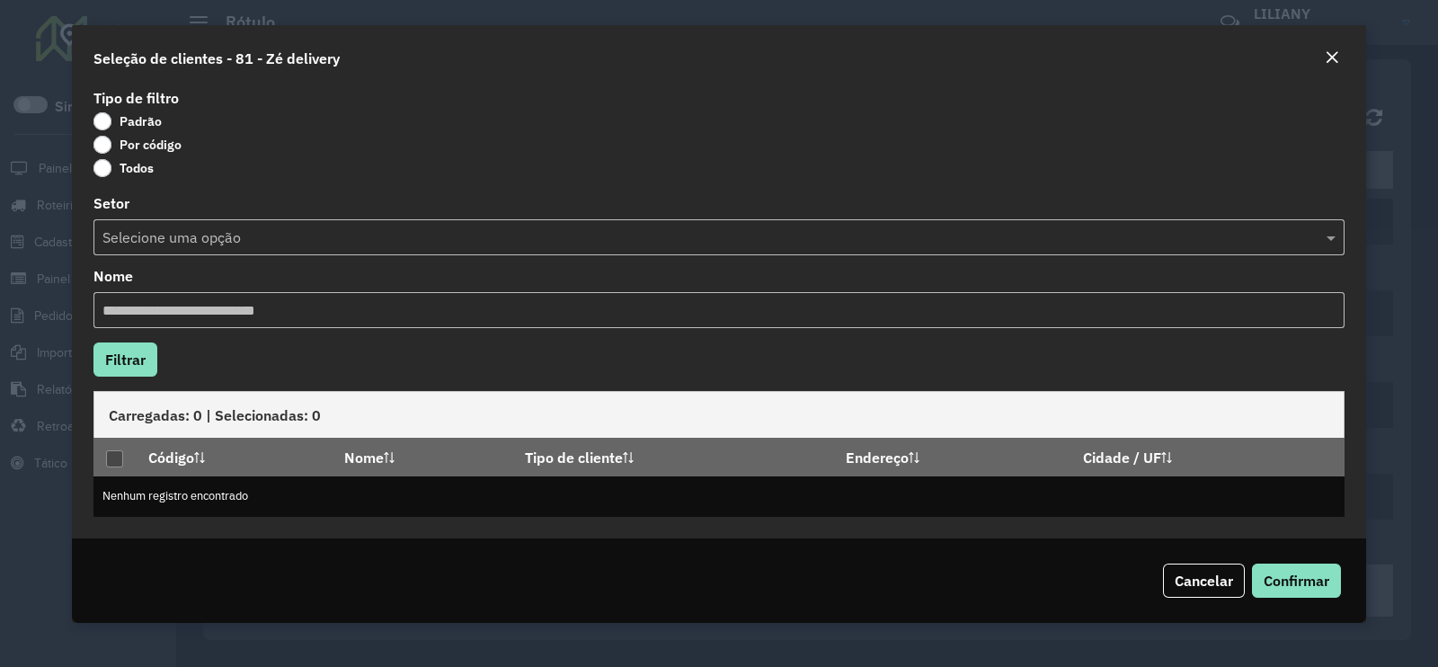
click at [150, 146] on label "Por código" at bounding box center [137, 145] width 88 height 18
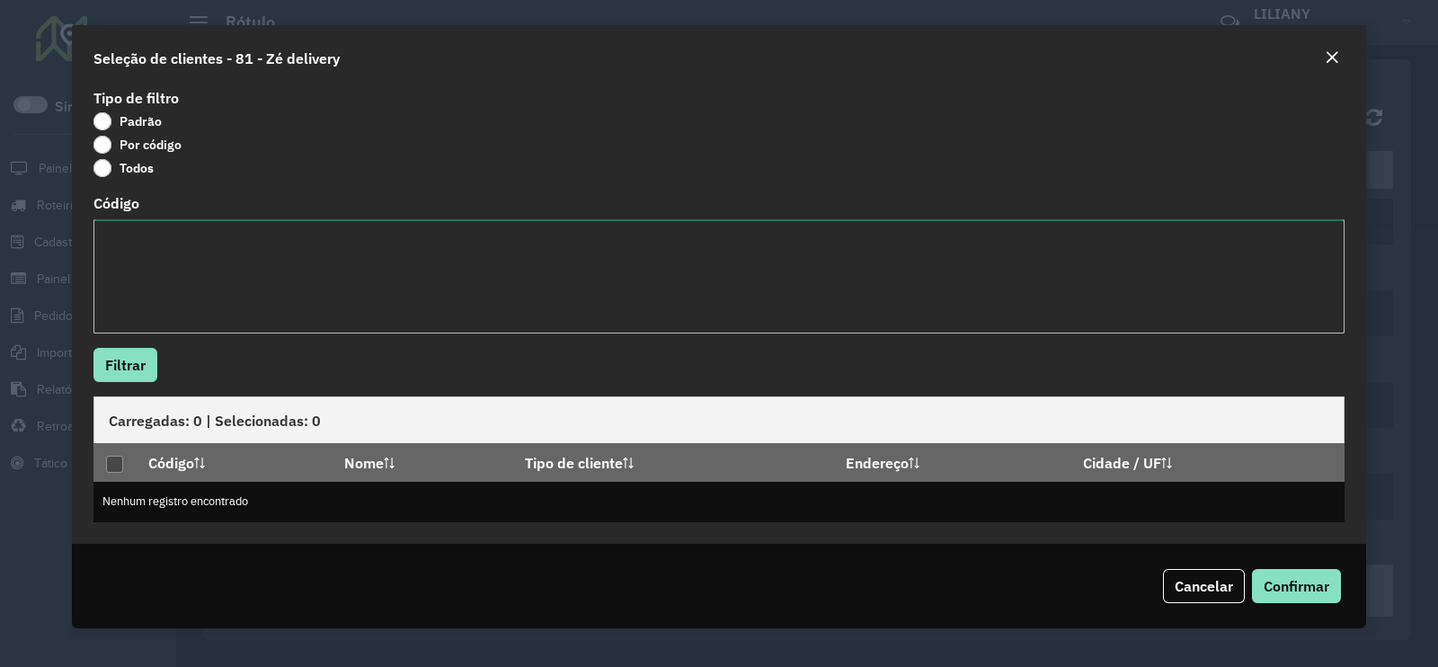
click at [164, 276] on textarea "Código" at bounding box center [718, 276] width 1251 height 114
paste textarea "**********"
drag, startPoint x: 200, startPoint y: 244, endPoint x: 75, endPoint y: 238, distance: 125.0
click at [75, 238] on div "**********" at bounding box center [719, 313] width 1294 height 459
paste textarea "******** ******** ******** ******** ******** ******** ******** ******** *******…"
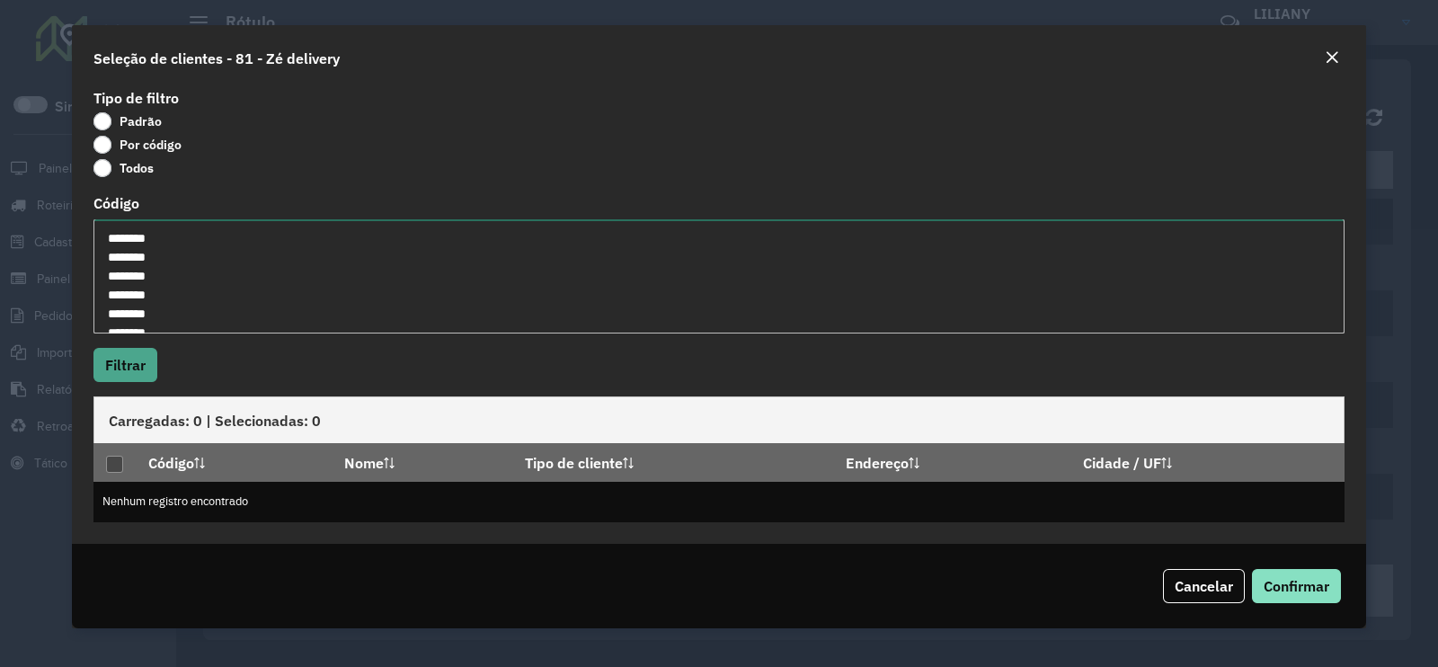
scroll to position [3364, 0]
type textarea "******** ******** ******** ******** ******** ******** ******** ******** *******…"
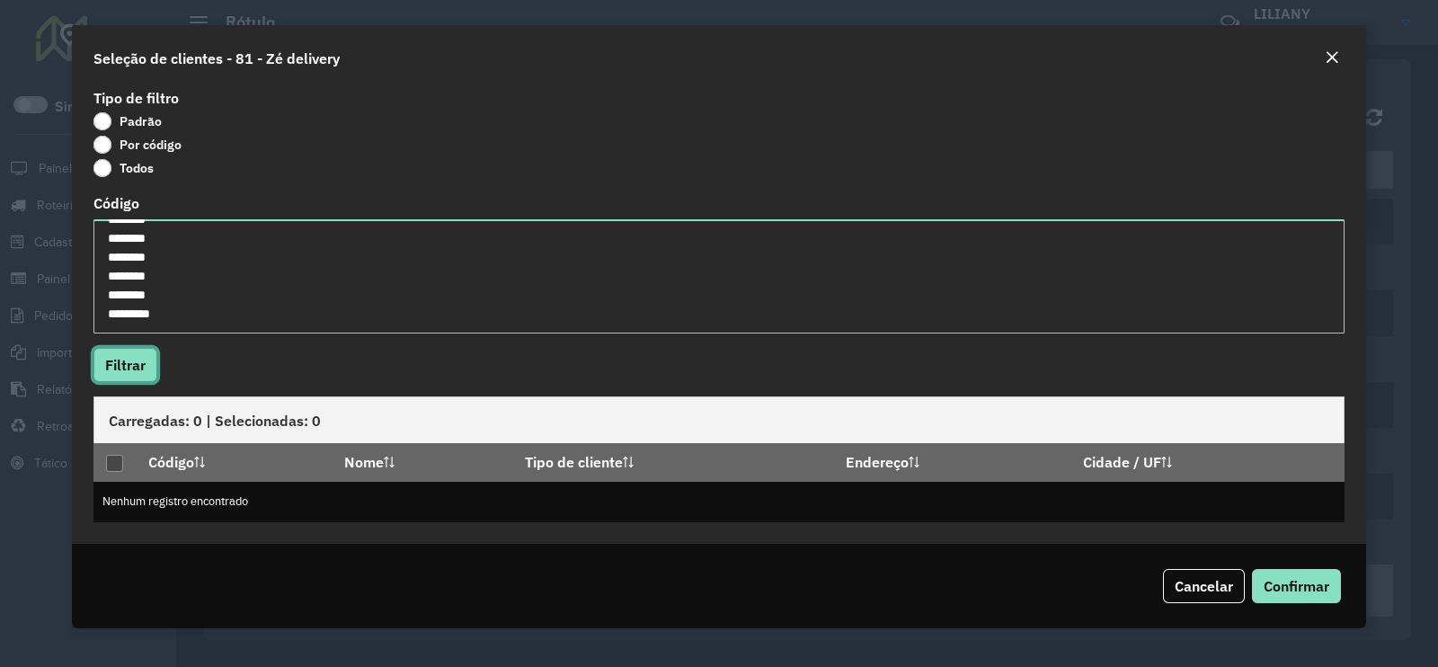
click at [122, 372] on button "Filtrar" at bounding box center [125, 365] width 64 height 34
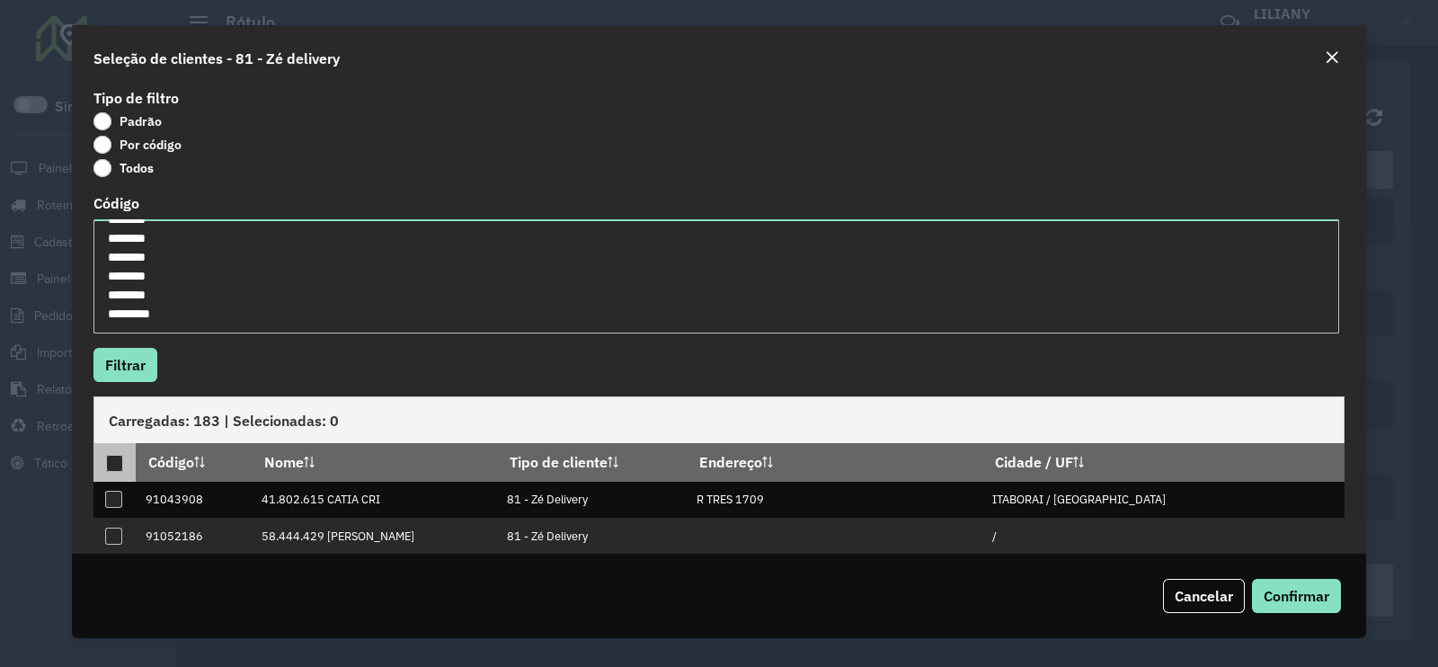
click at [120, 453] on p-tableheadercheckbox at bounding box center [115, 462] width 18 height 18
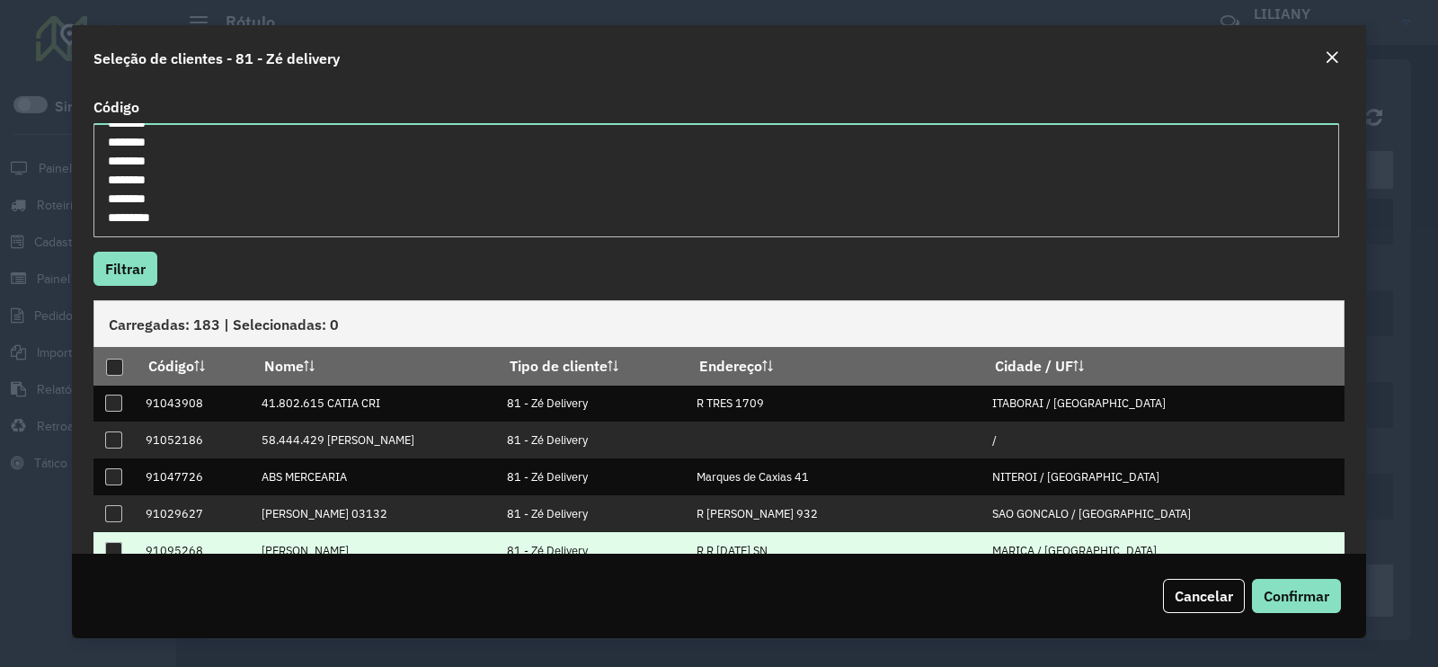
scroll to position [189, 0]
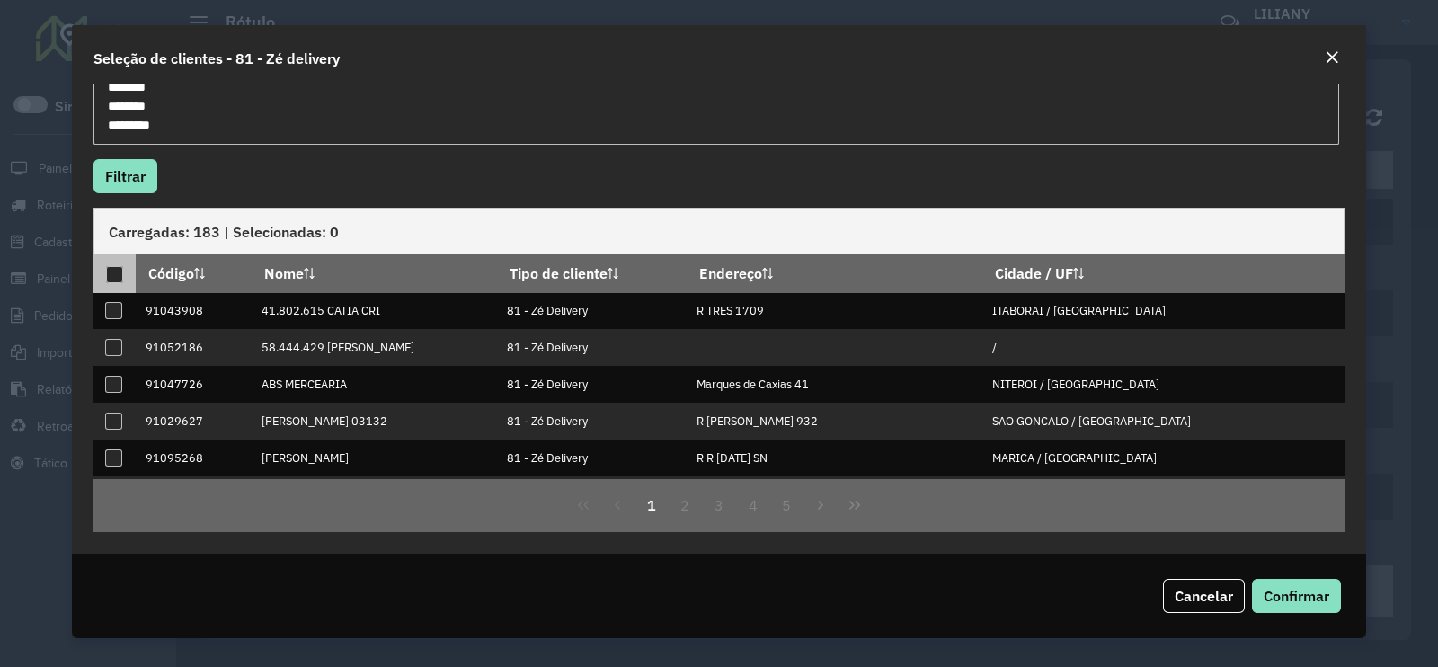
click at [116, 272] on div at bounding box center [114, 274] width 17 height 17
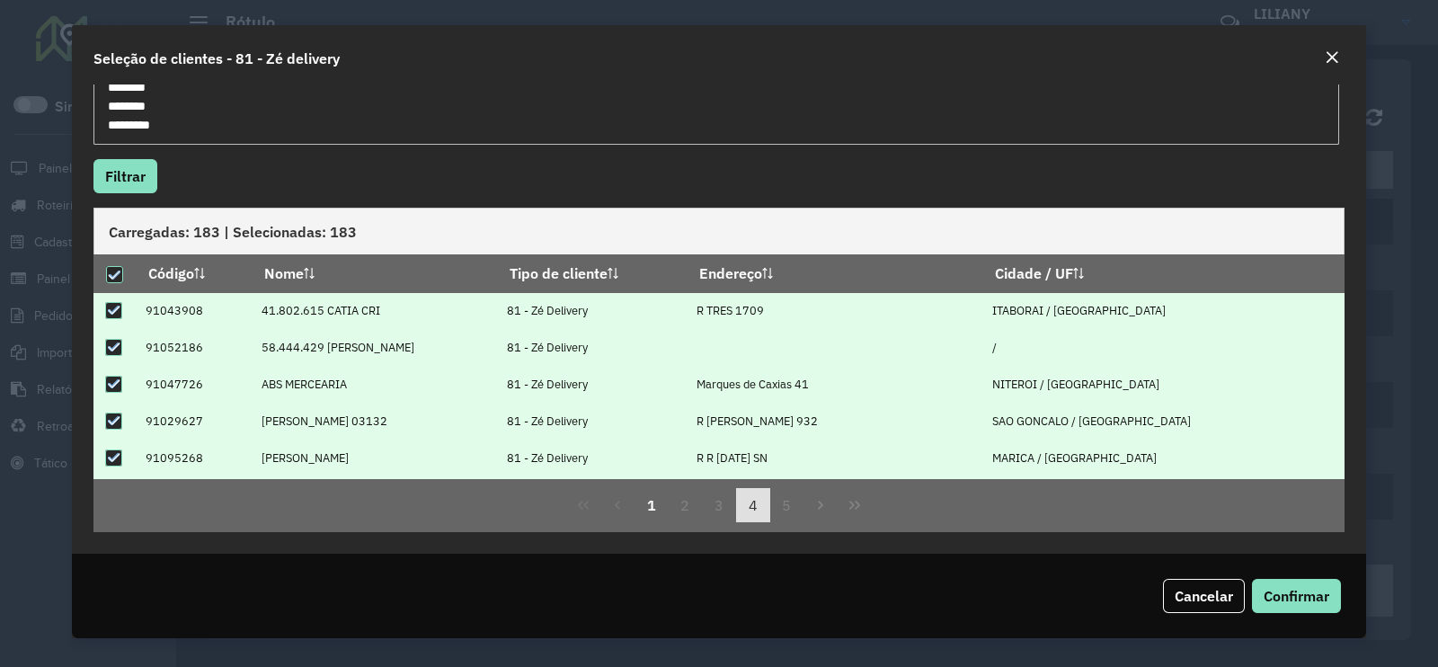
click at [740, 506] on button "4" at bounding box center [753, 505] width 34 height 34
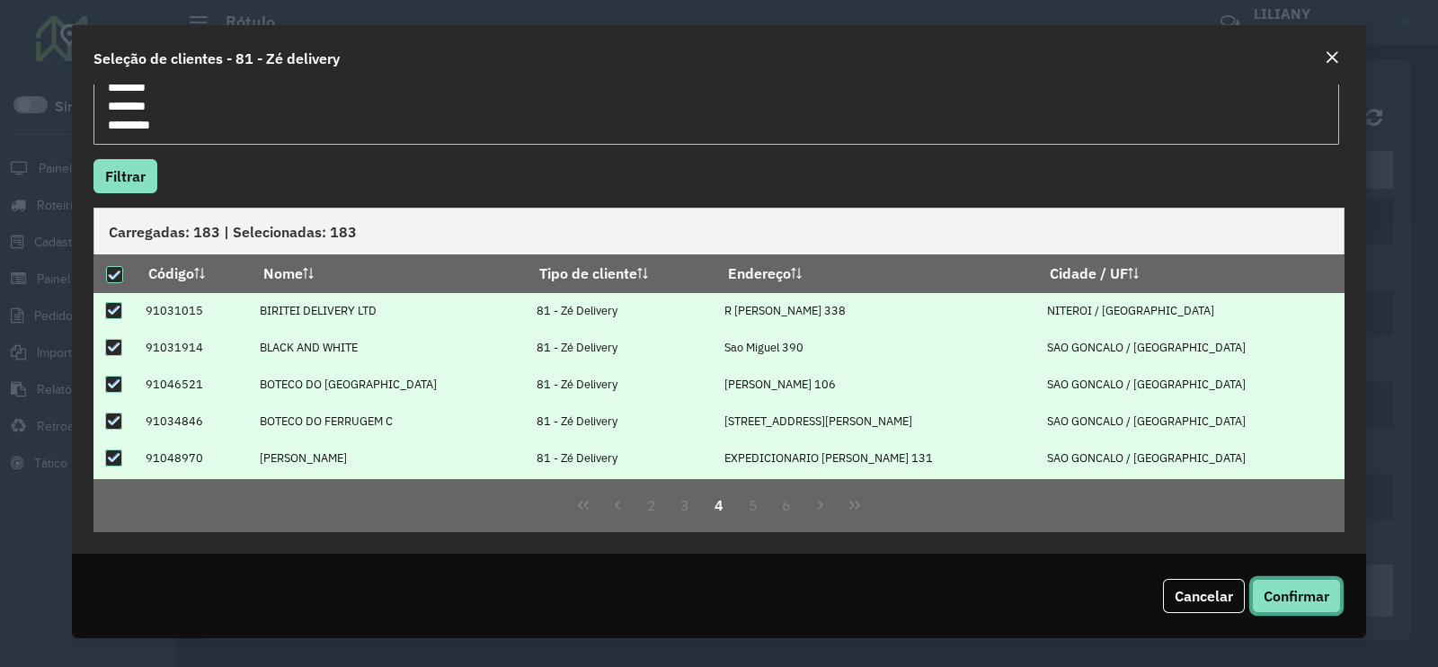
click at [1294, 596] on span "Confirmar" at bounding box center [1296, 596] width 66 height 18
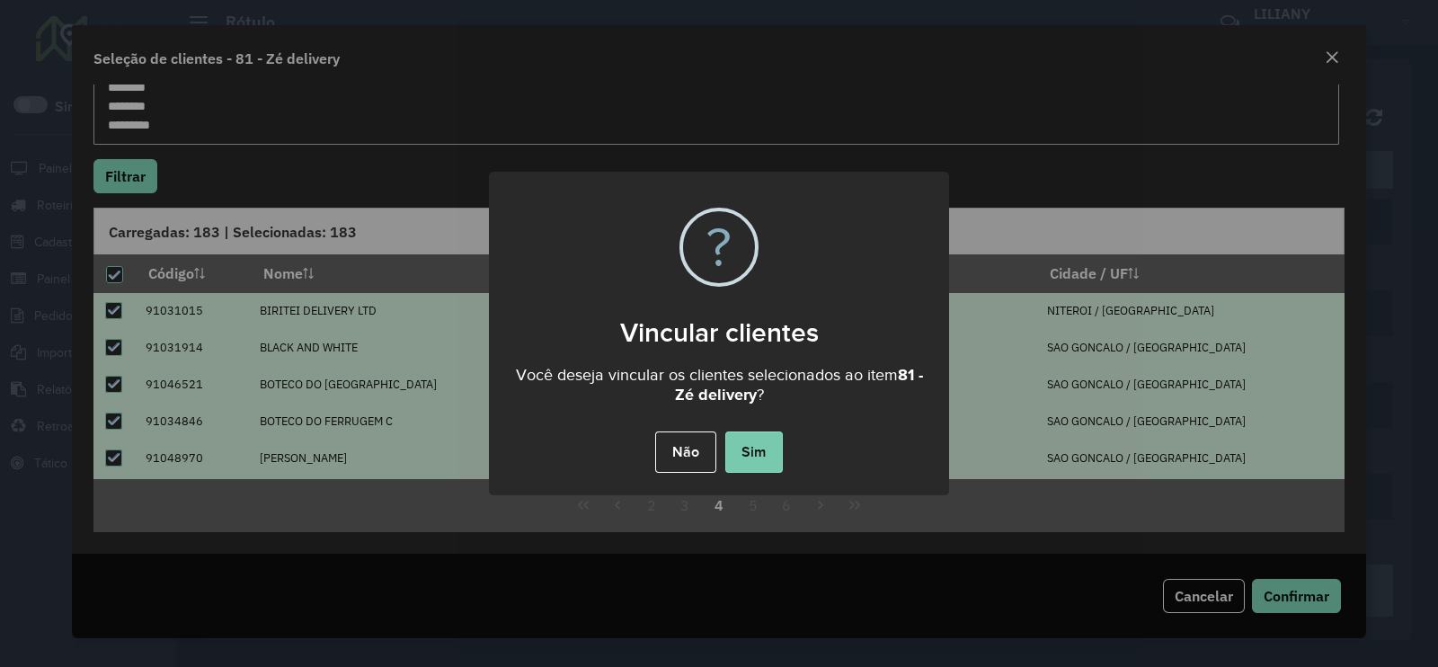
click at [764, 458] on button "Sim" at bounding box center [754, 451] width 58 height 41
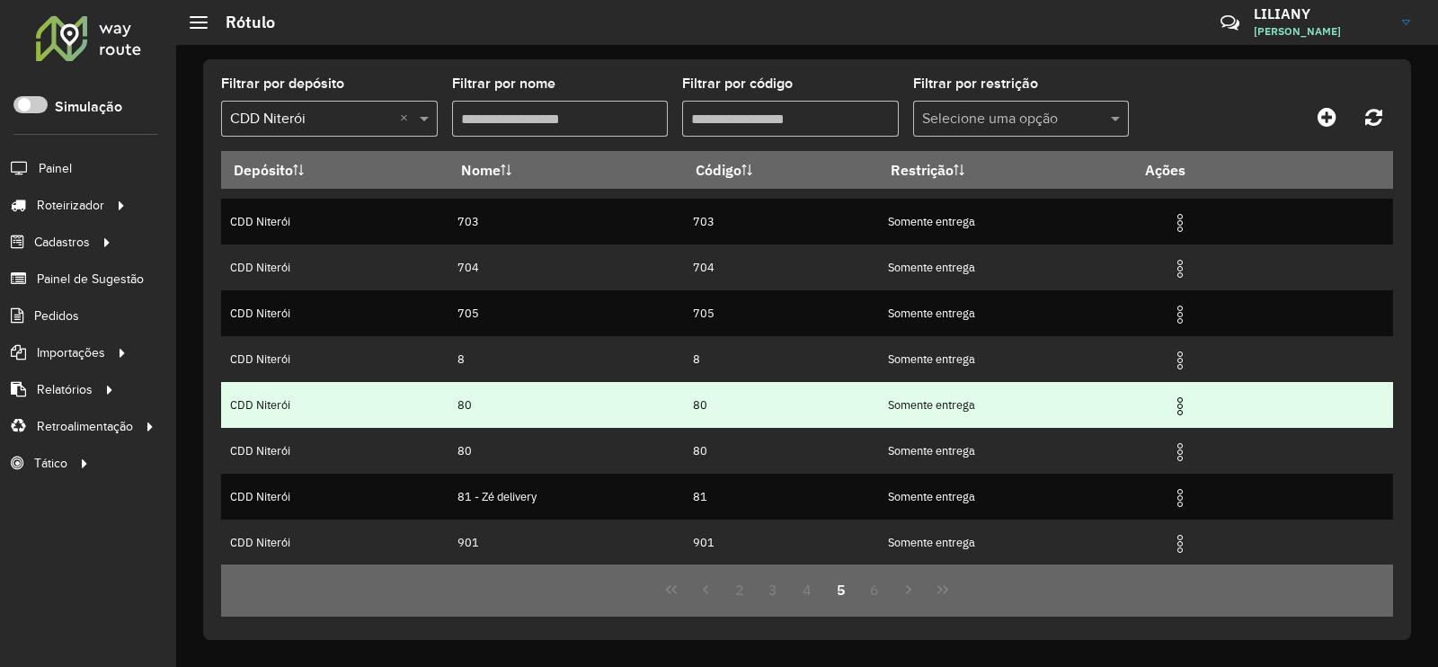
click at [1182, 409] on img at bounding box center [1180, 406] width 22 height 22
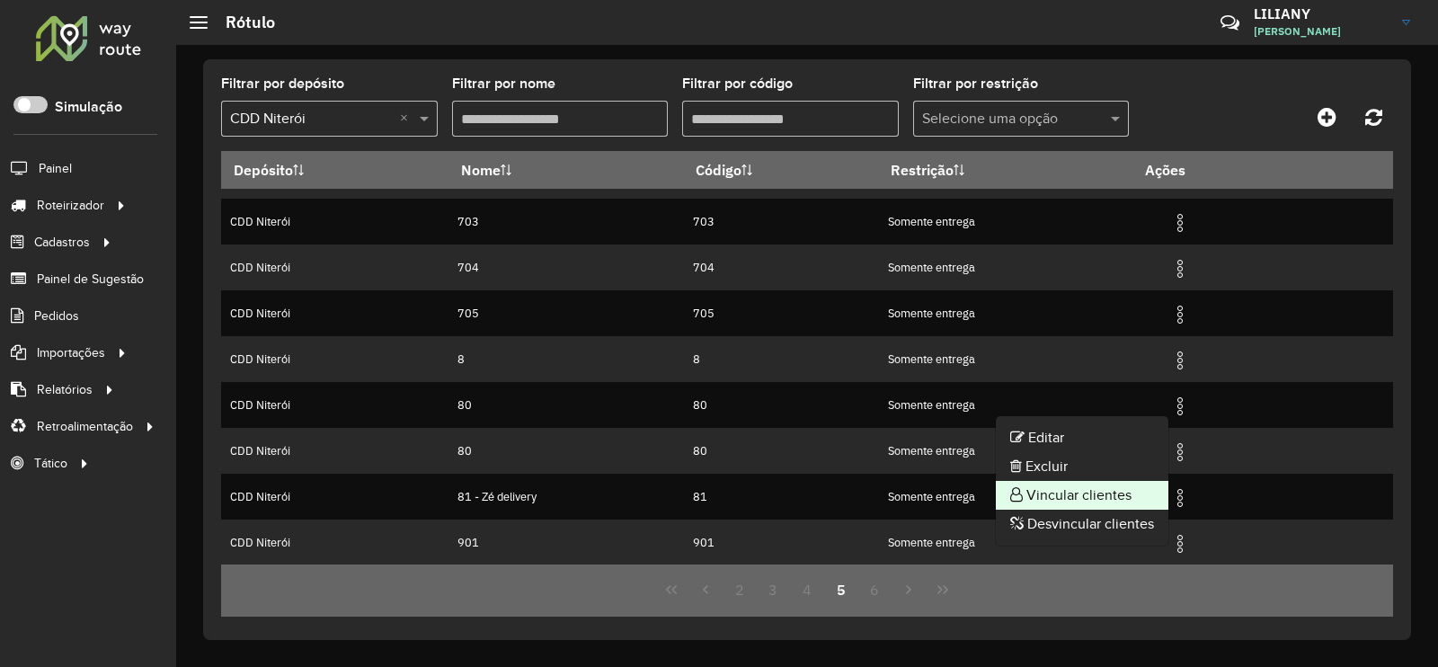
click at [1129, 497] on li "Vincular clientes" at bounding box center [1082, 495] width 173 height 29
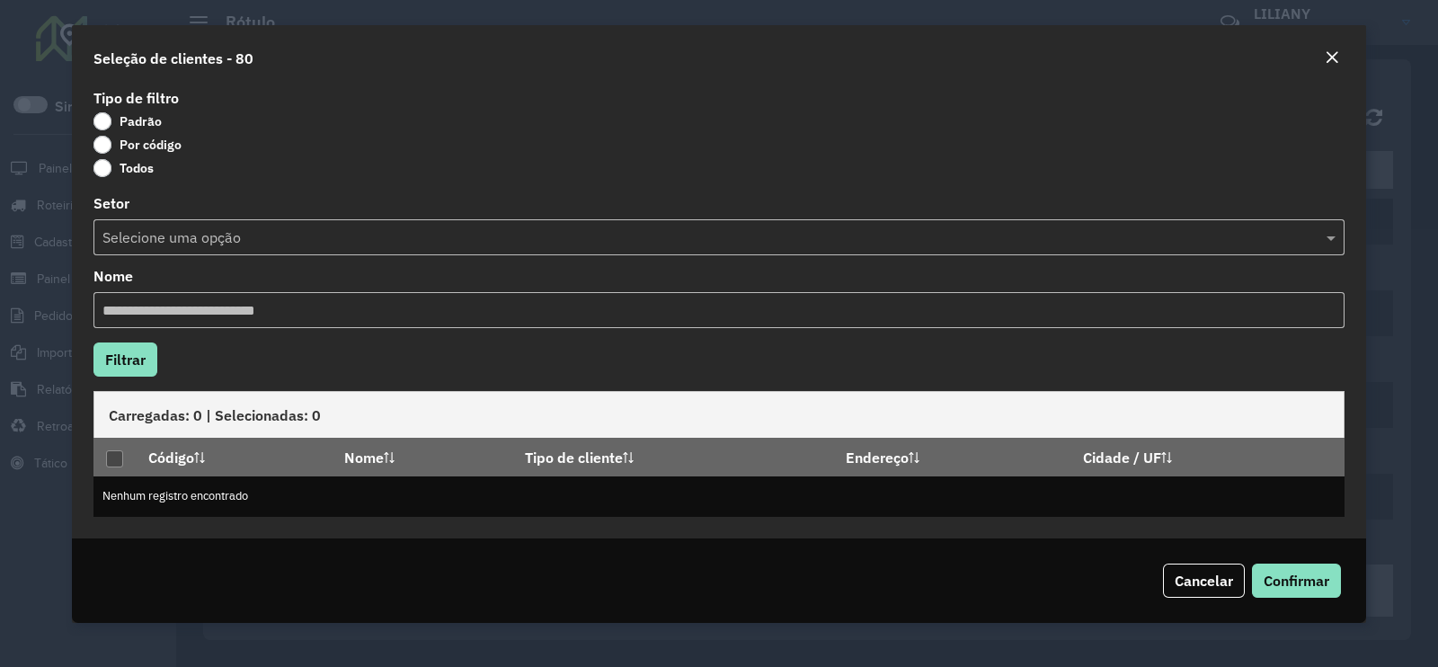
click at [136, 142] on label "Por código" at bounding box center [137, 145] width 88 height 18
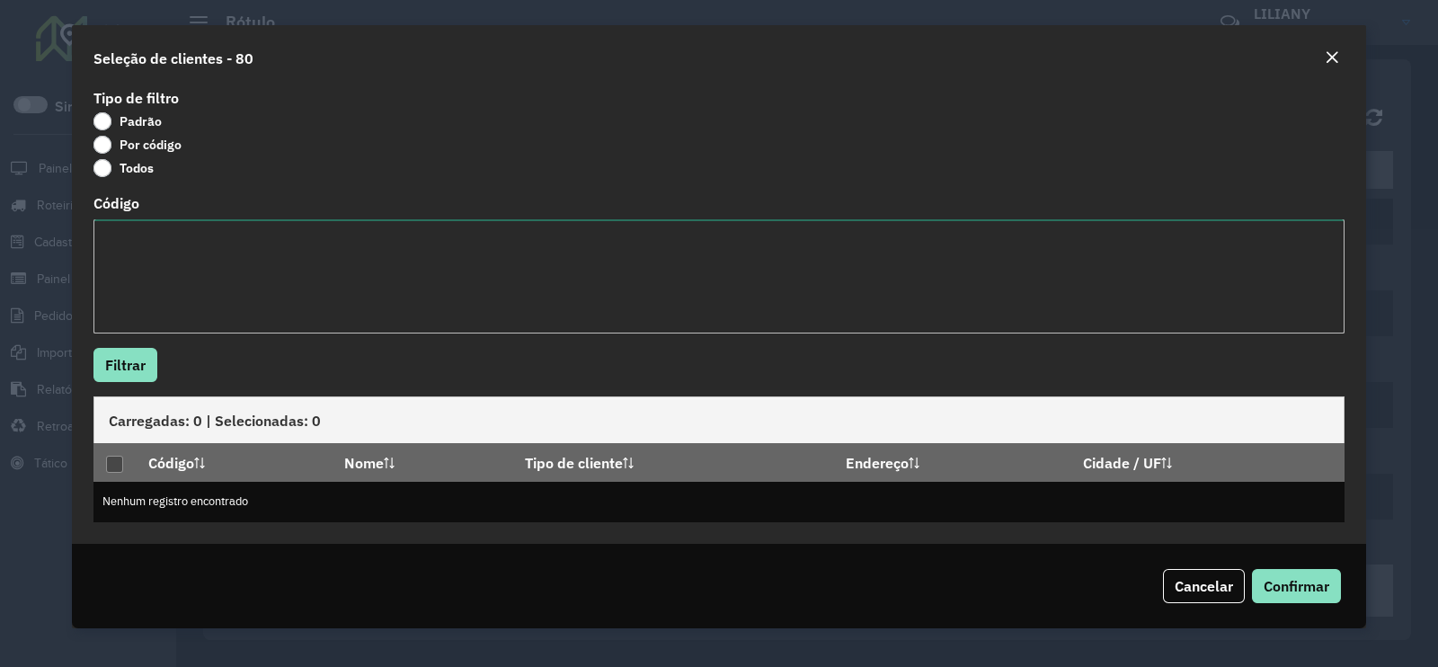
click at [161, 253] on textarea "Código" at bounding box center [718, 276] width 1251 height 114
paste textarea "******** ******** ******** ******** ******** ******** ******** ******** *******…"
type textarea "******** ******** ******** ******** ******** ******** ******** ******** *******…"
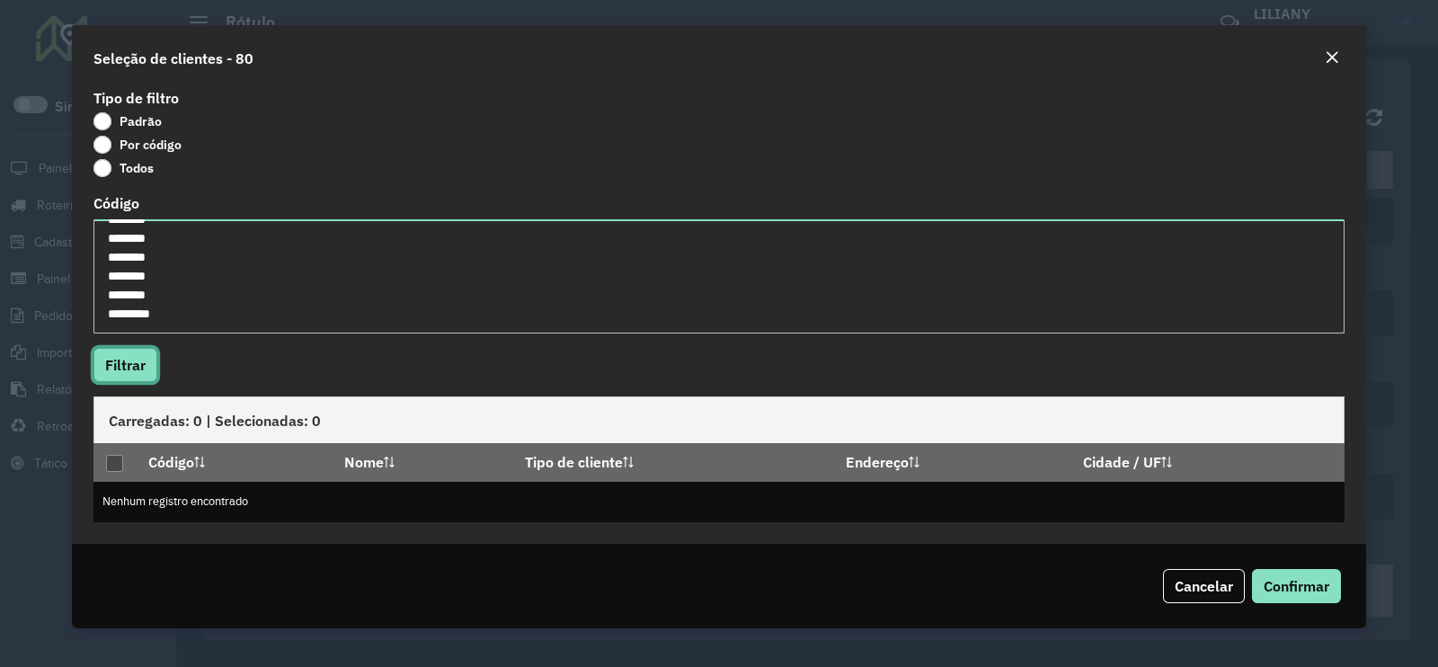
click at [129, 361] on button "Filtrar" at bounding box center [125, 365] width 64 height 34
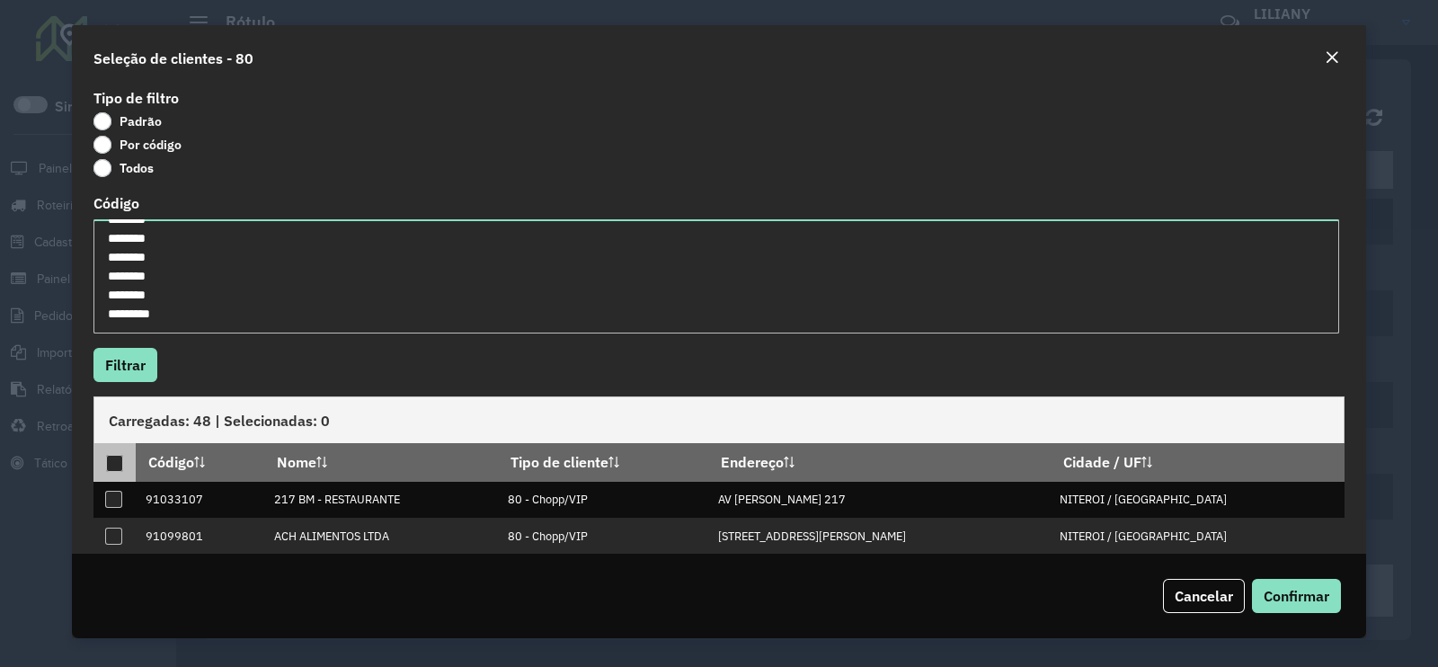
click at [113, 462] on div at bounding box center [114, 463] width 17 height 17
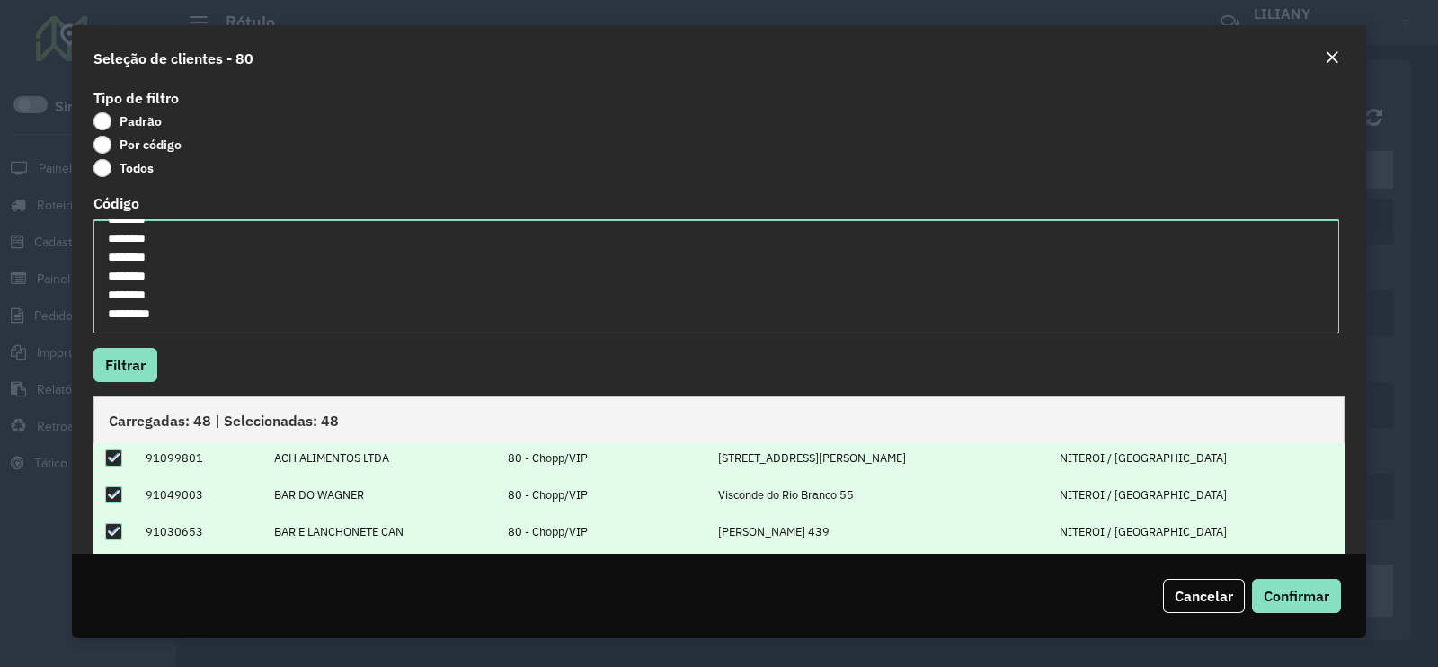
scroll to position [180, 0]
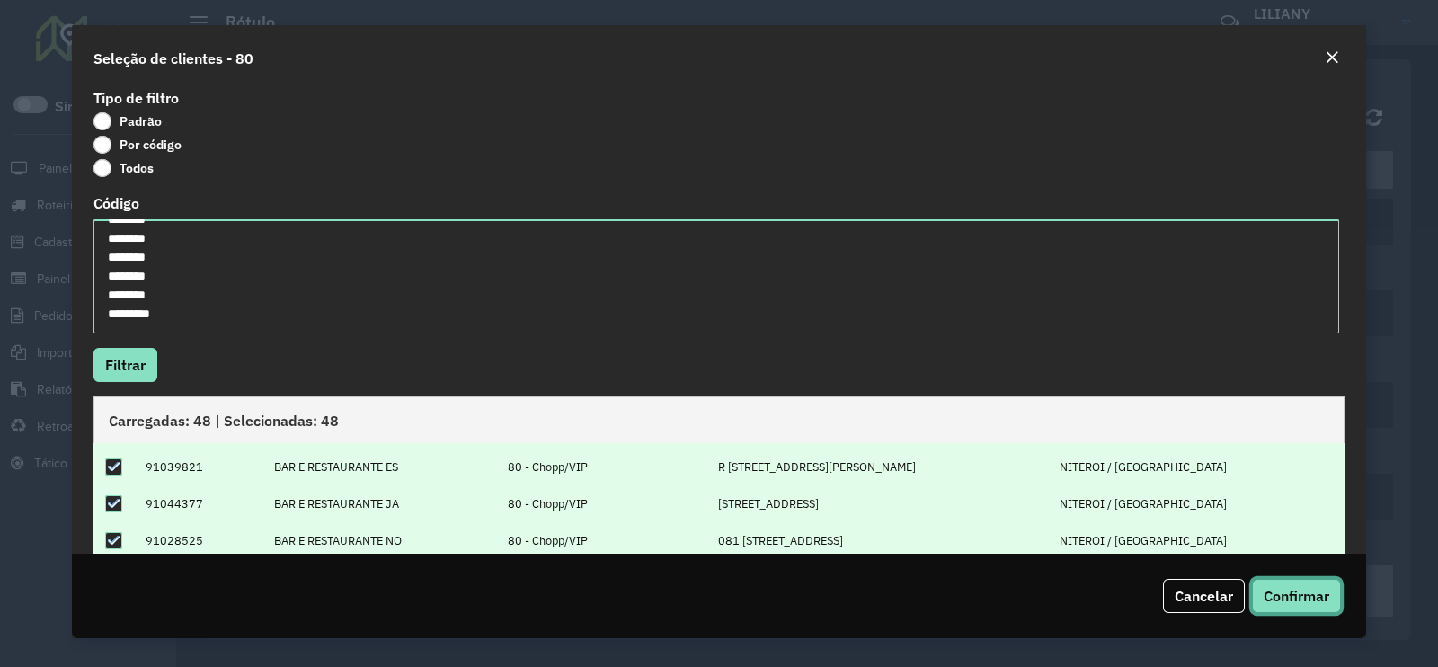
click at [1289, 591] on span "Confirmar" at bounding box center [1296, 596] width 66 height 18
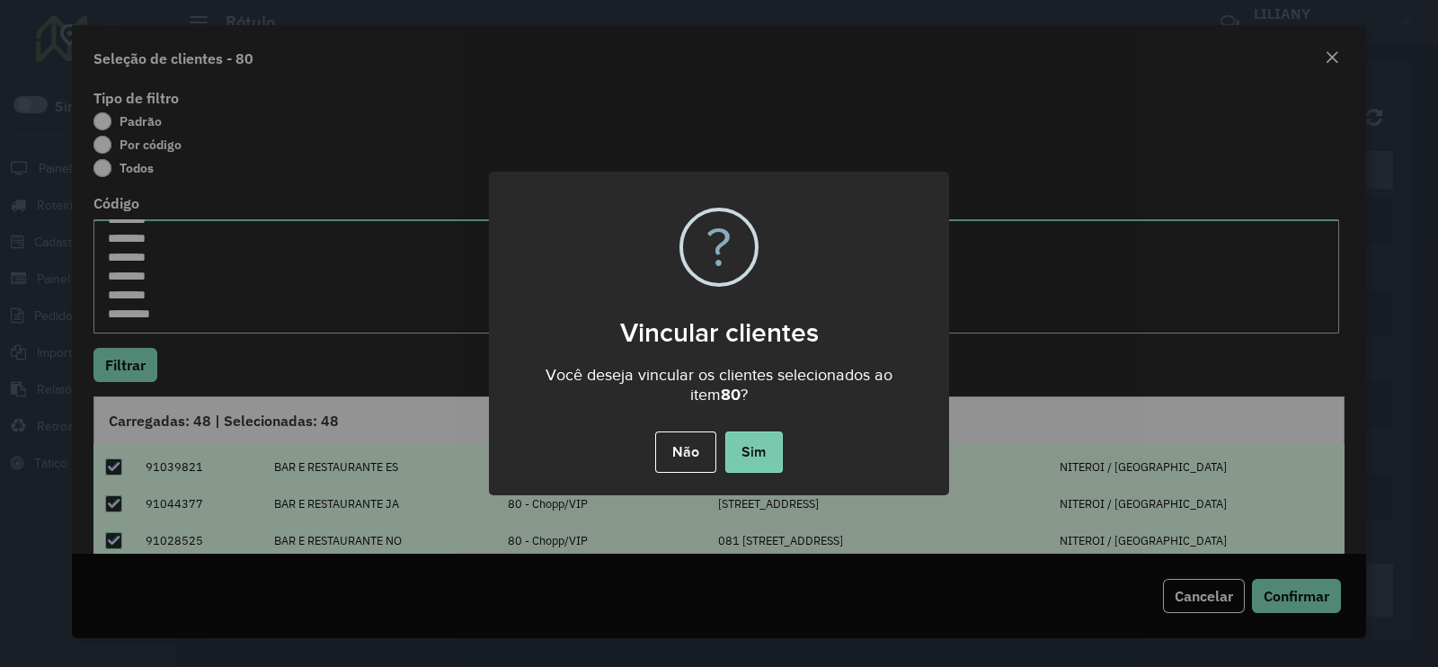
click at [766, 439] on button "Sim" at bounding box center [754, 451] width 58 height 41
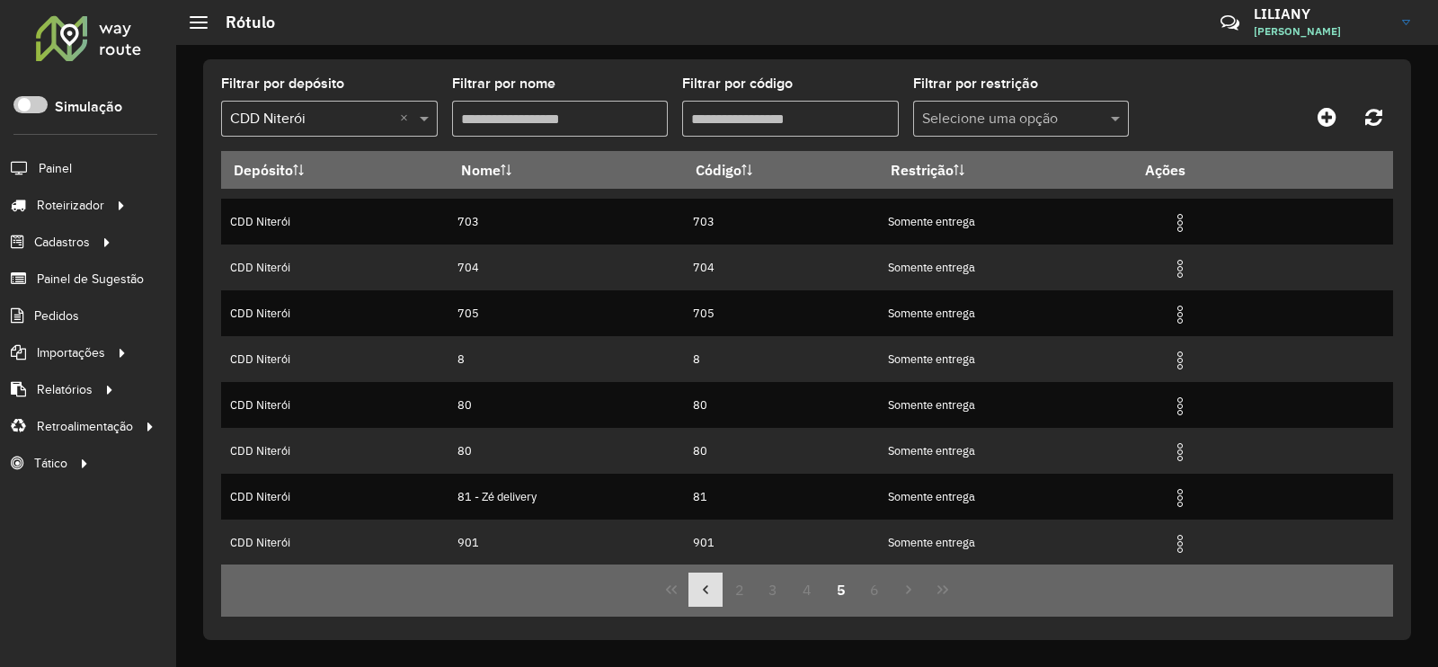
click at [720, 592] on button "Previous Page" at bounding box center [705, 589] width 34 height 34
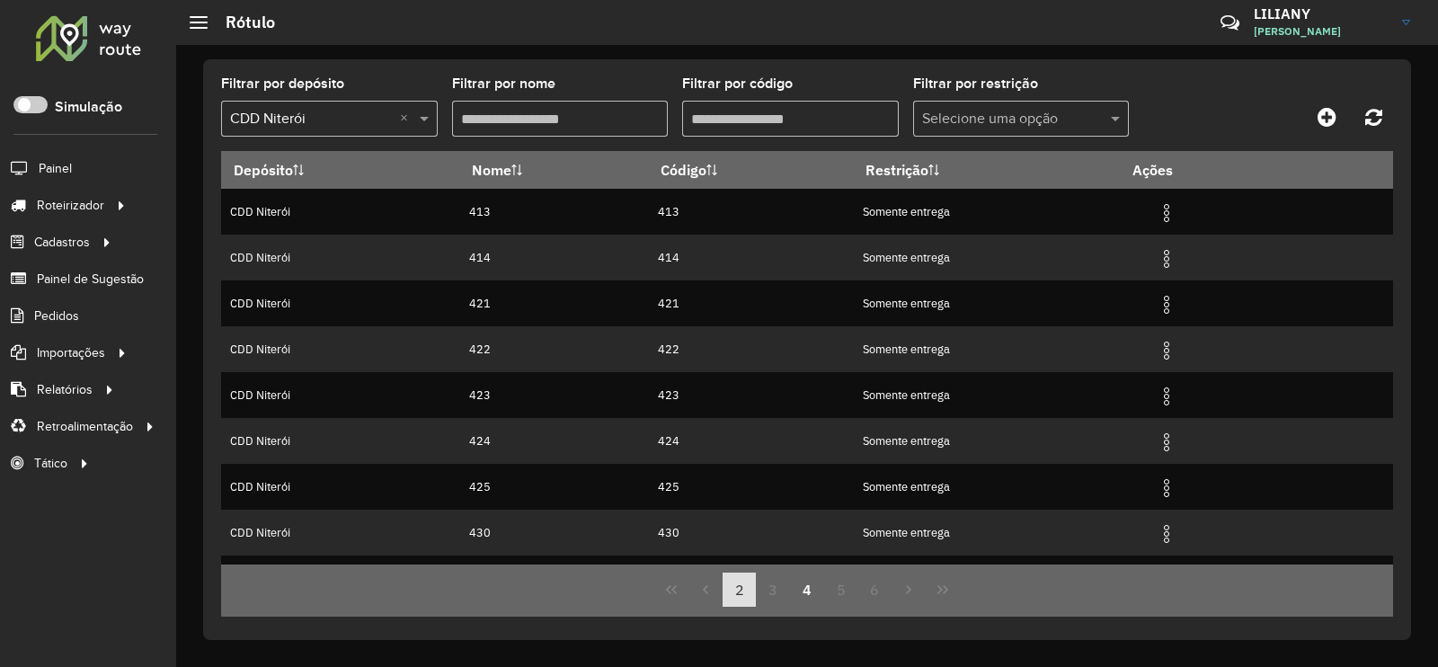
click at [732, 590] on button "2" at bounding box center [739, 589] width 34 height 34
click at [740, 588] on button "1" at bounding box center [739, 589] width 34 height 34
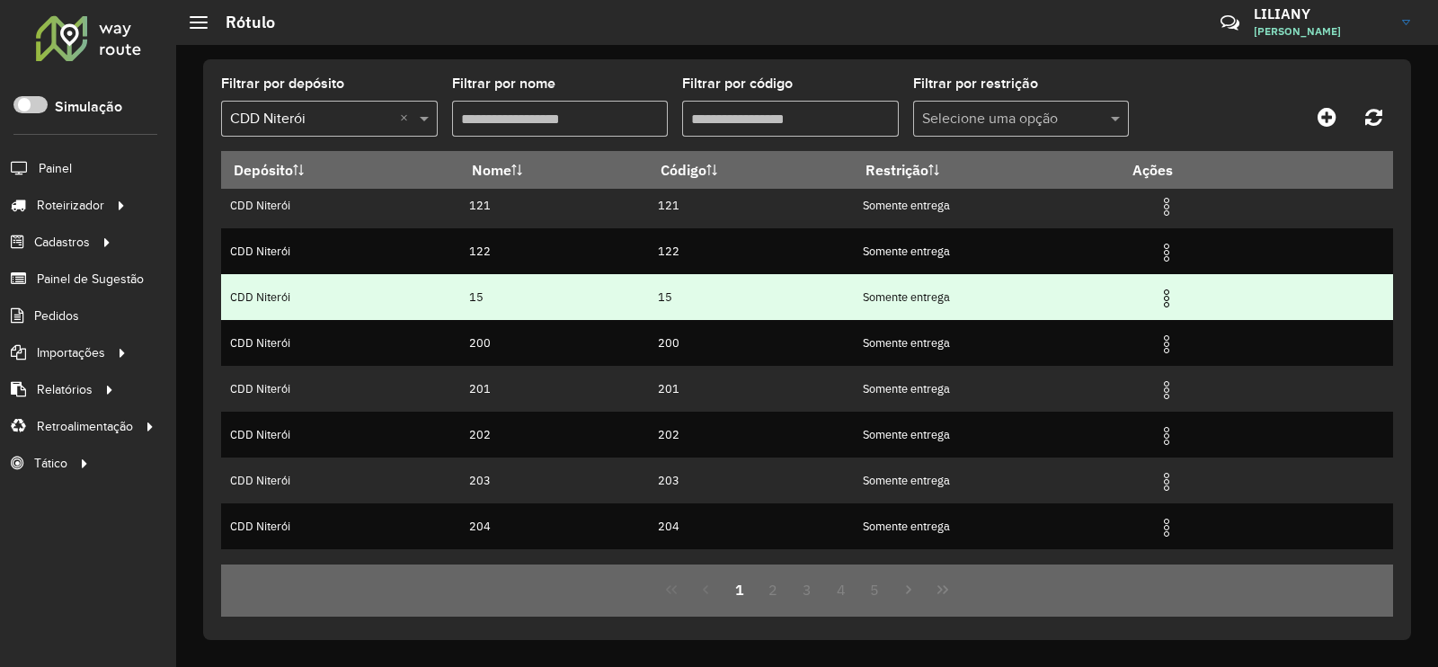
scroll to position [173, 0]
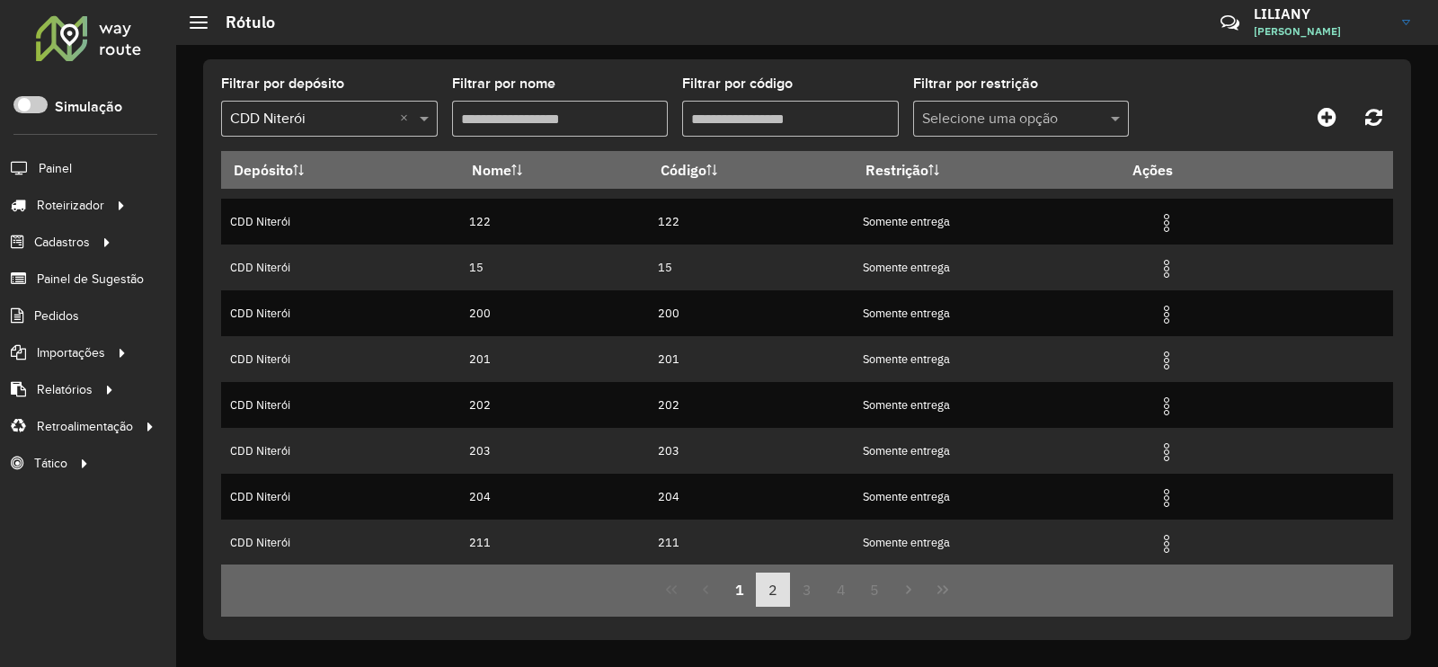
click at [777, 591] on button "2" at bounding box center [773, 589] width 34 height 34
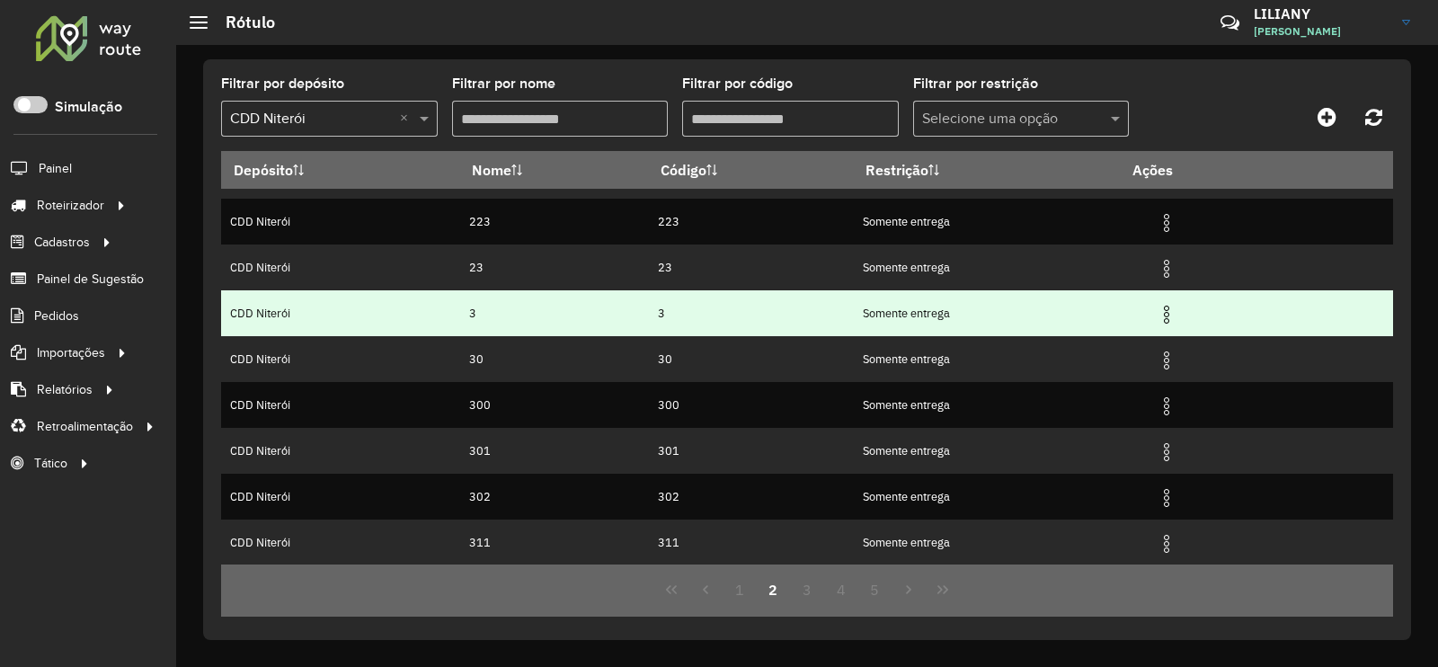
click at [1170, 318] on img at bounding box center [1167, 315] width 22 height 22
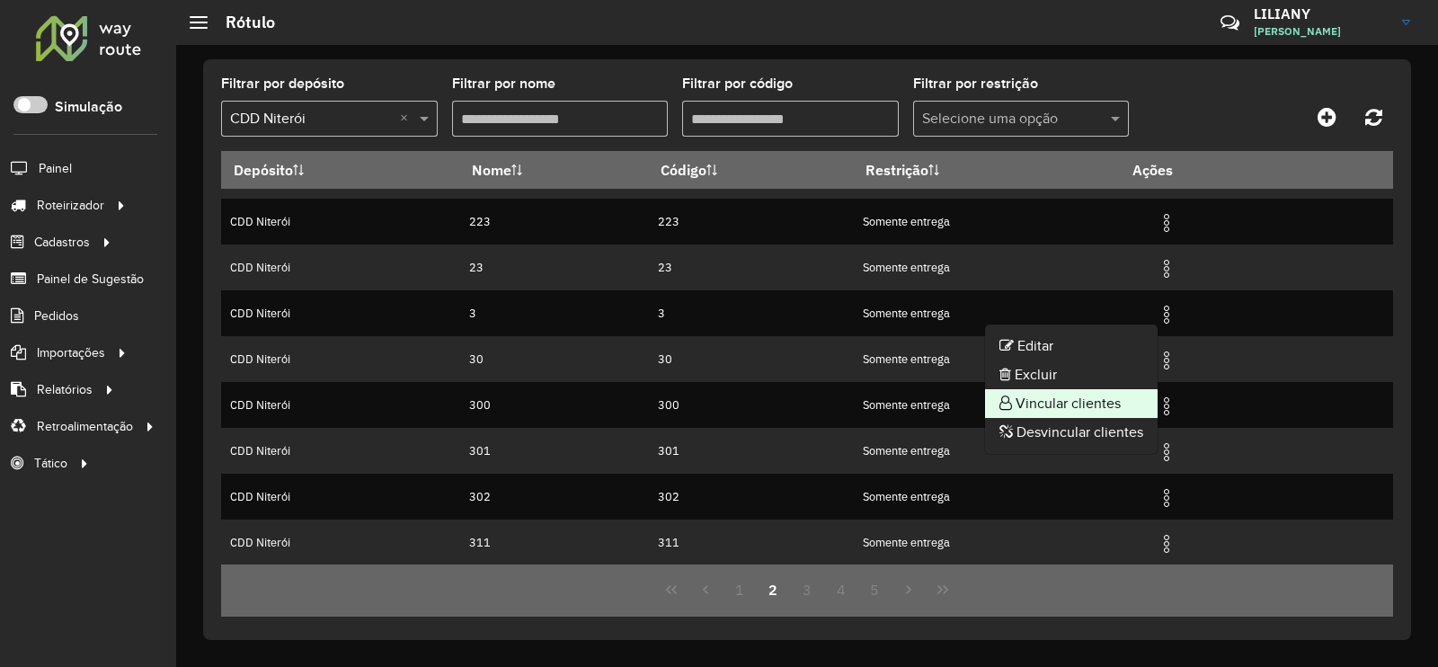
click at [1103, 393] on li "Vincular clientes" at bounding box center [1071, 403] width 173 height 29
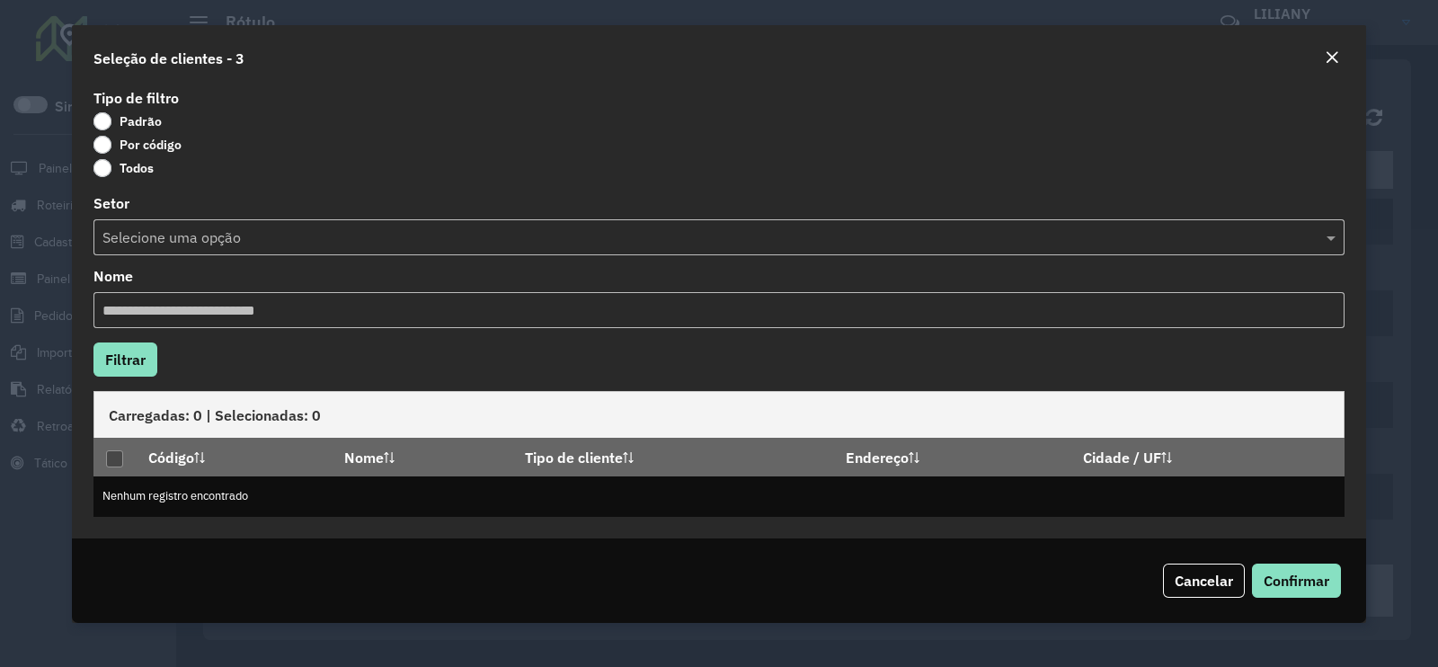
click at [1332, 62] on em "Close" at bounding box center [1331, 57] width 14 height 14
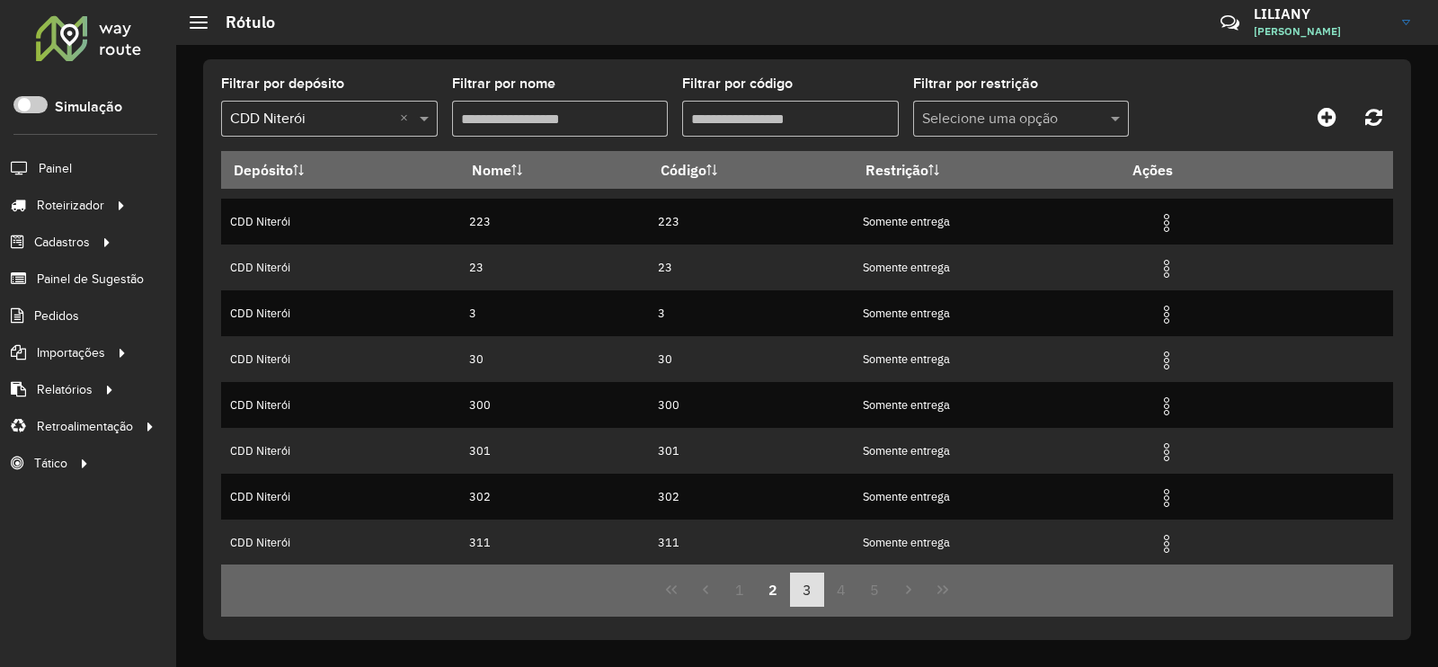
click at [791, 586] on button "3" at bounding box center [807, 589] width 34 height 34
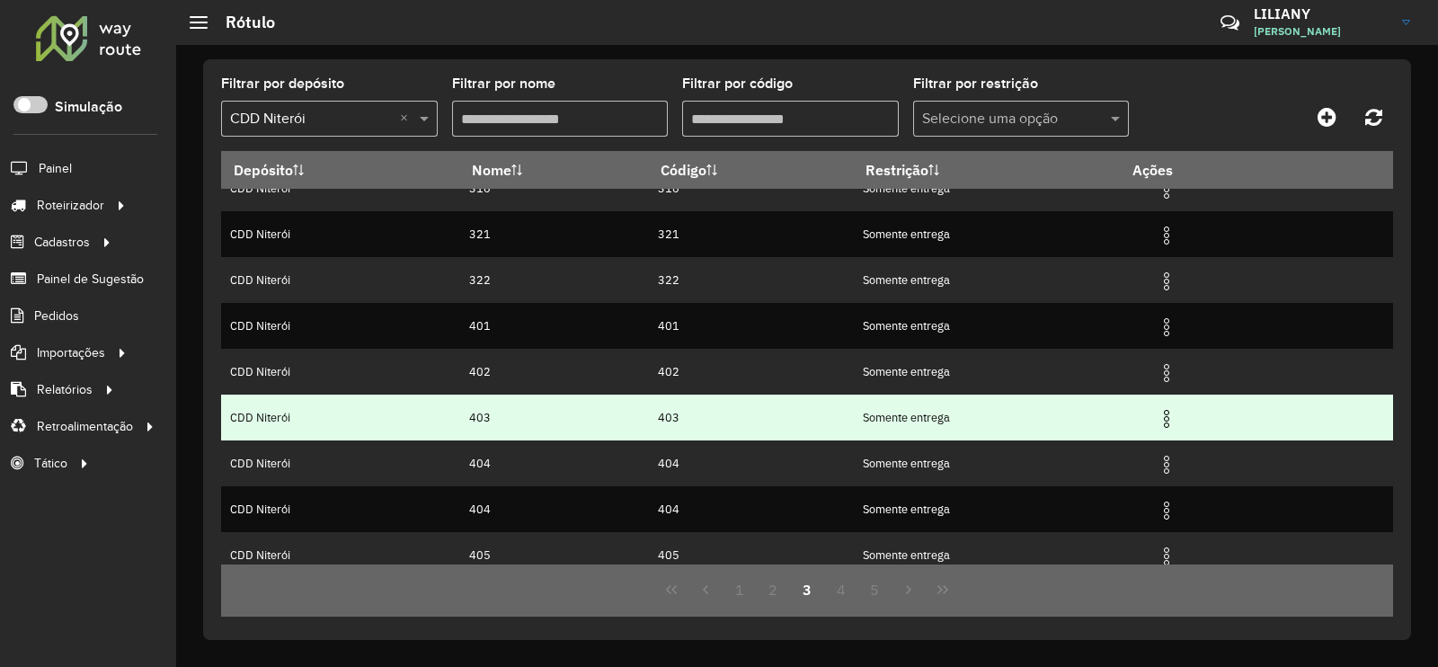
scroll to position [0, 0]
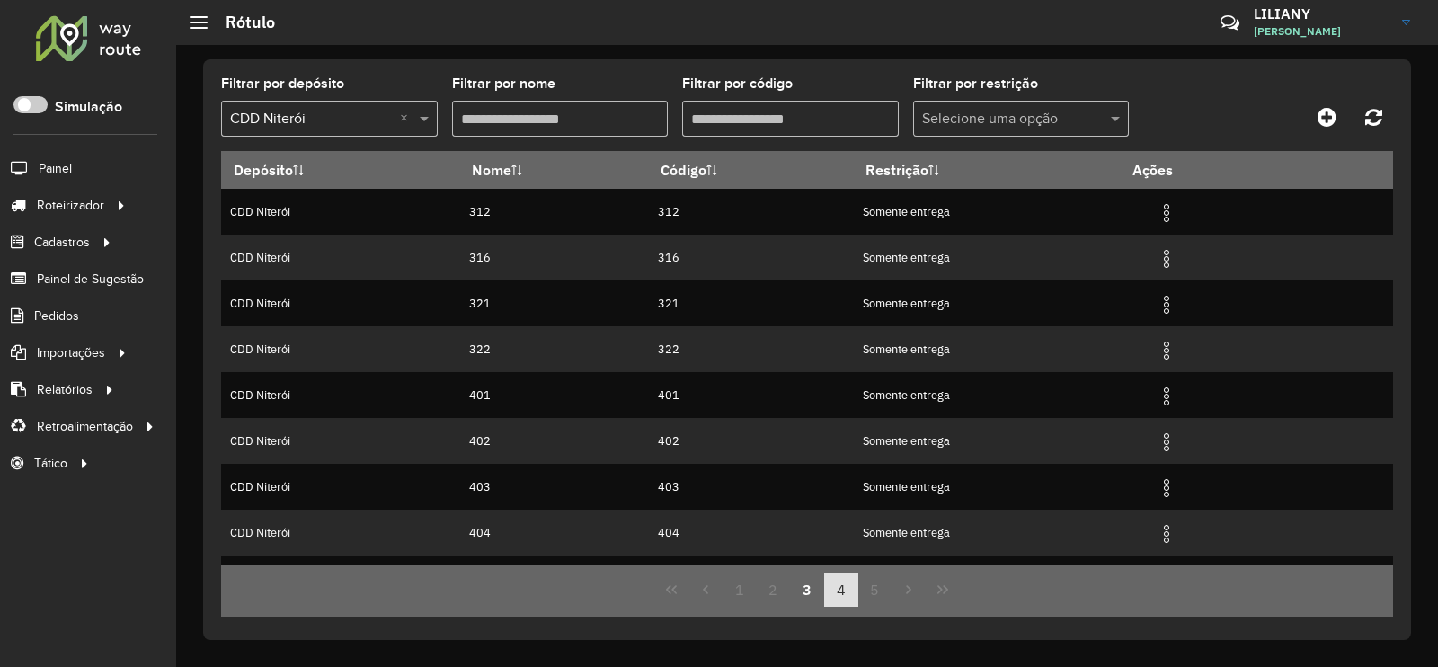
click at [830, 584] on button "4" at bounding box center [841, 589] width 34 height 34
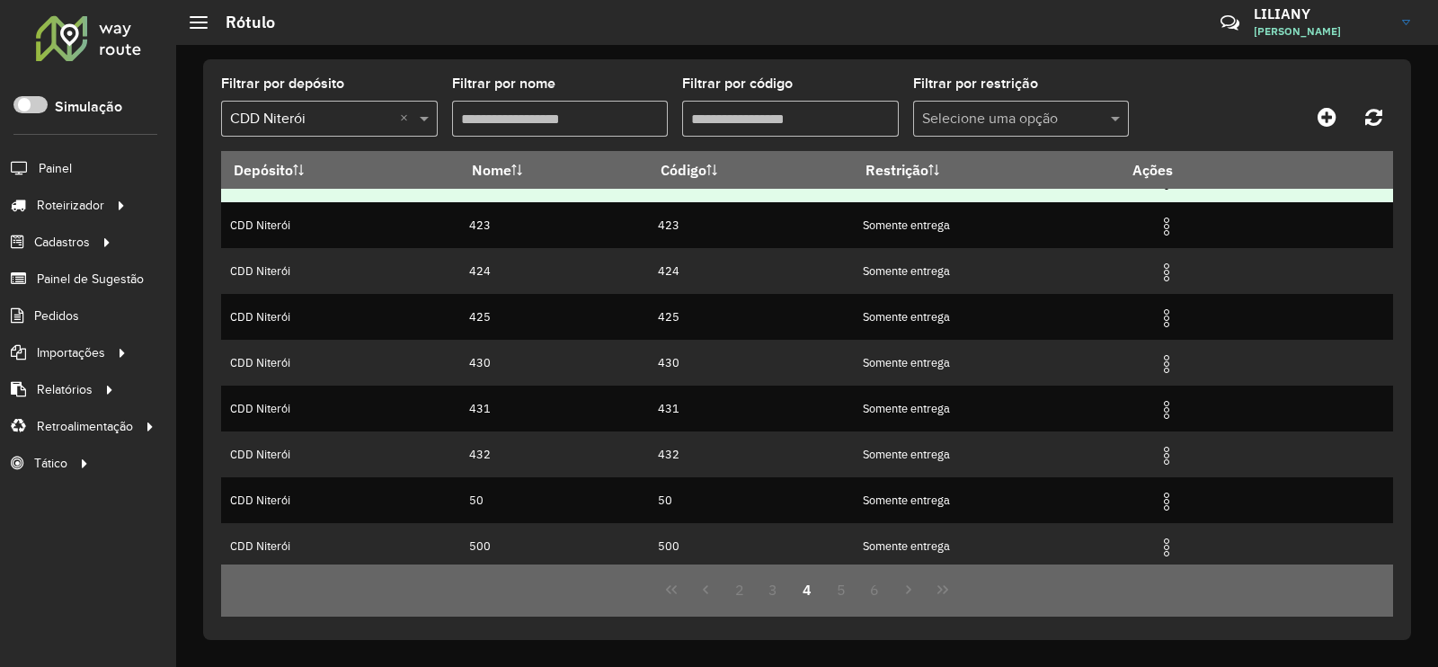
scroll to position [173, 0]
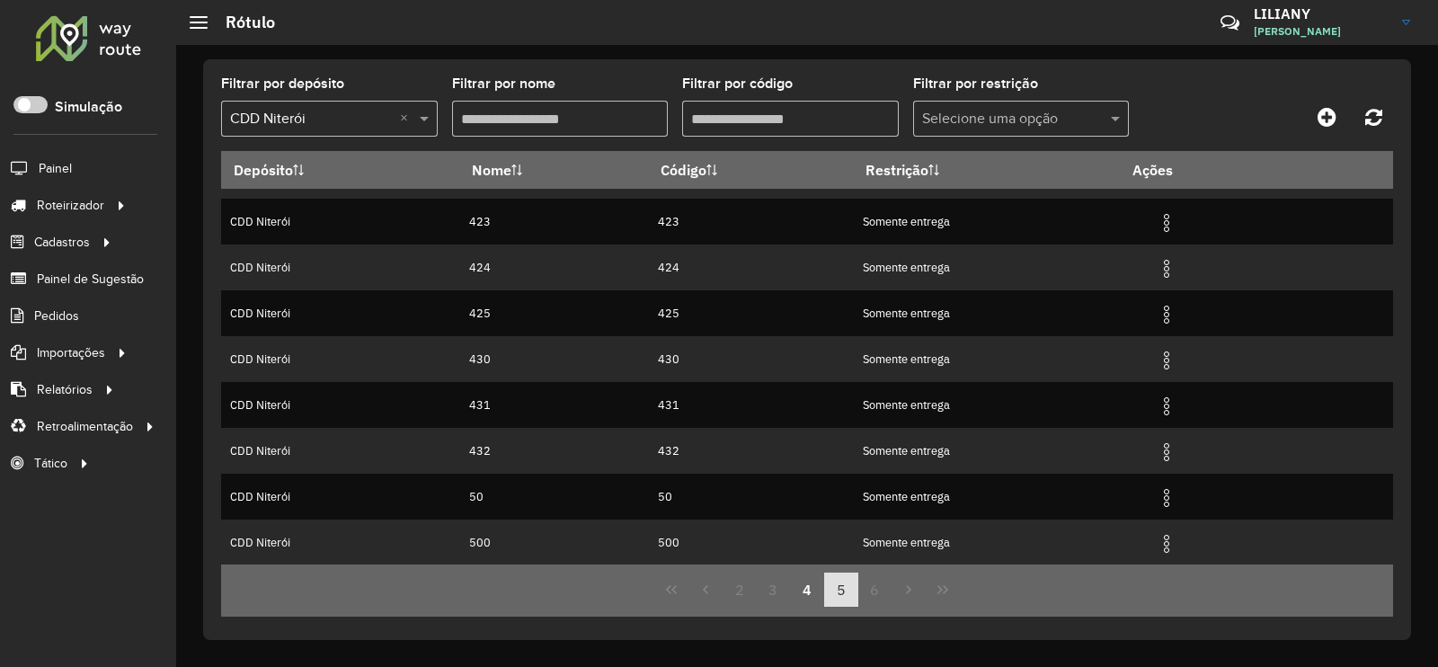
click at [844, 591] on button "5" at bounding box center [841, 589] width 34 height 34
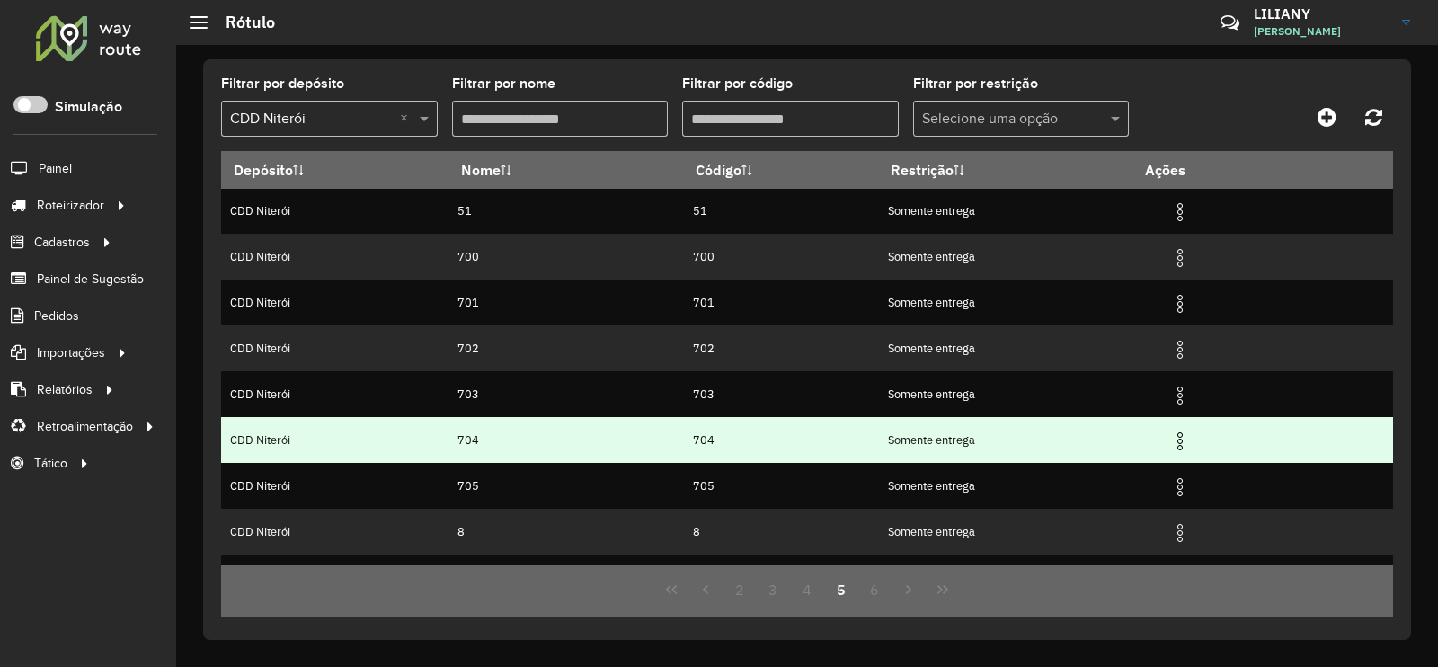
scroll to position [0, 0]
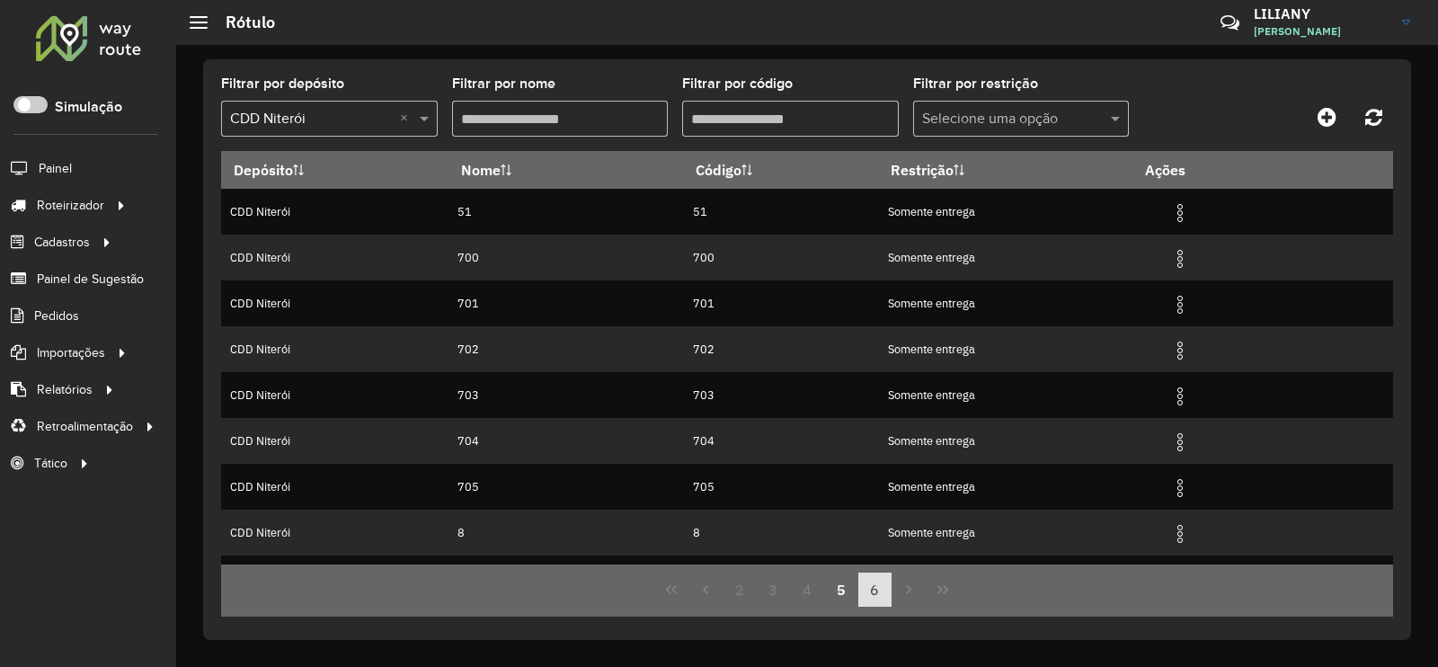
click at [867, 592] on button "6" at bounding box center [875, 589] width 34 height 34
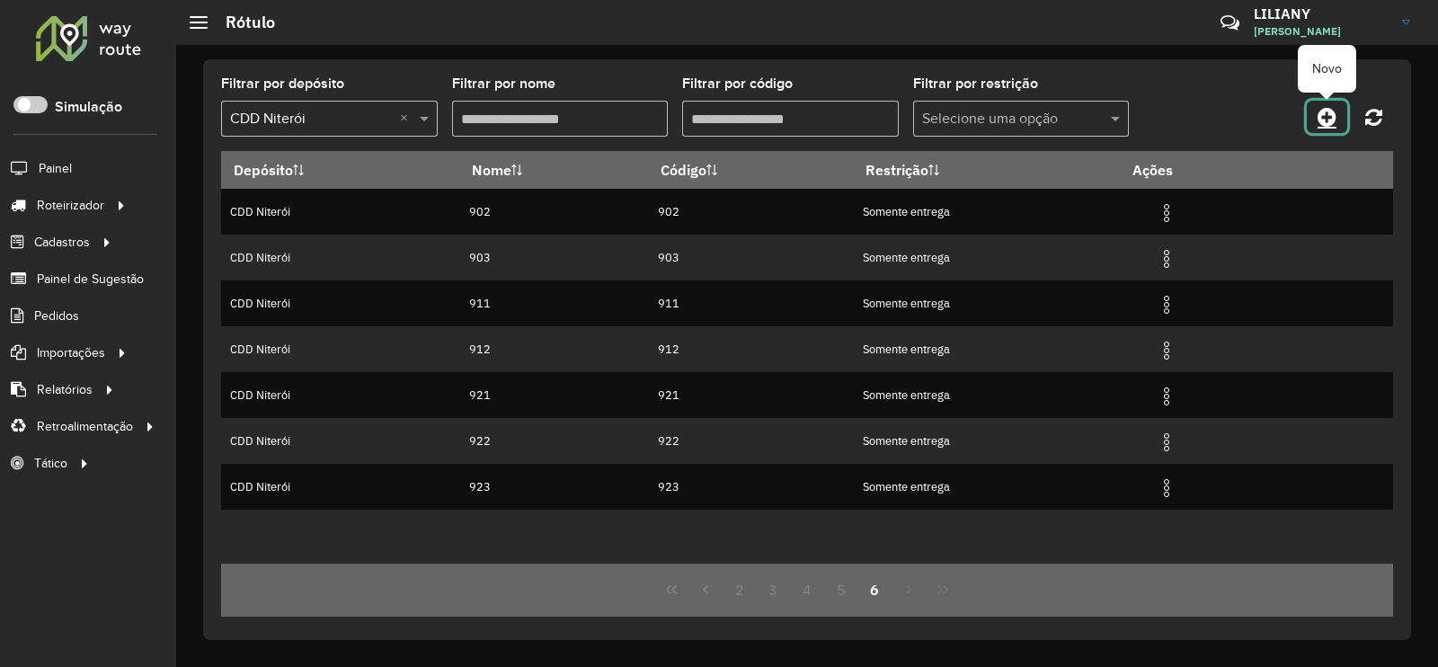
click at [1330, 120] on icon at bounding box center [1326, 117] width 19 height 22
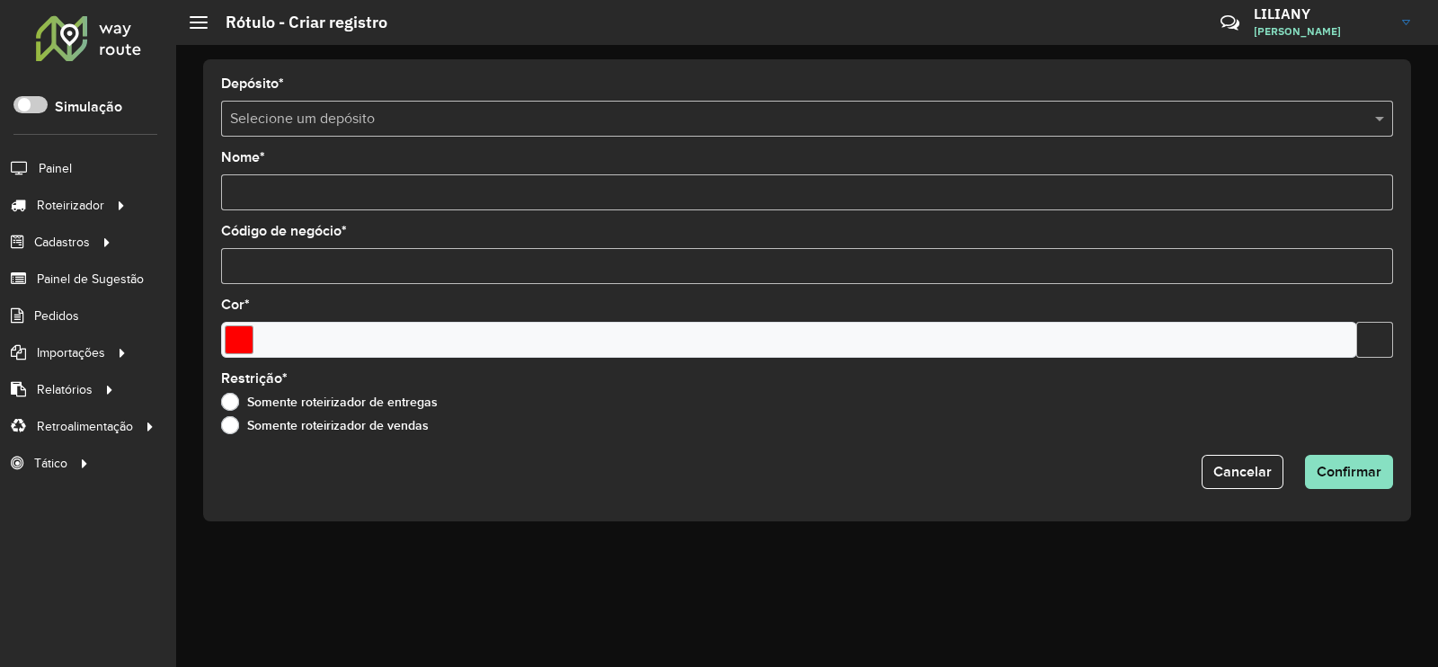
click at [339, 121] on input "text" at bounding box center [789, 120] width 1118 height 22
type input "*"
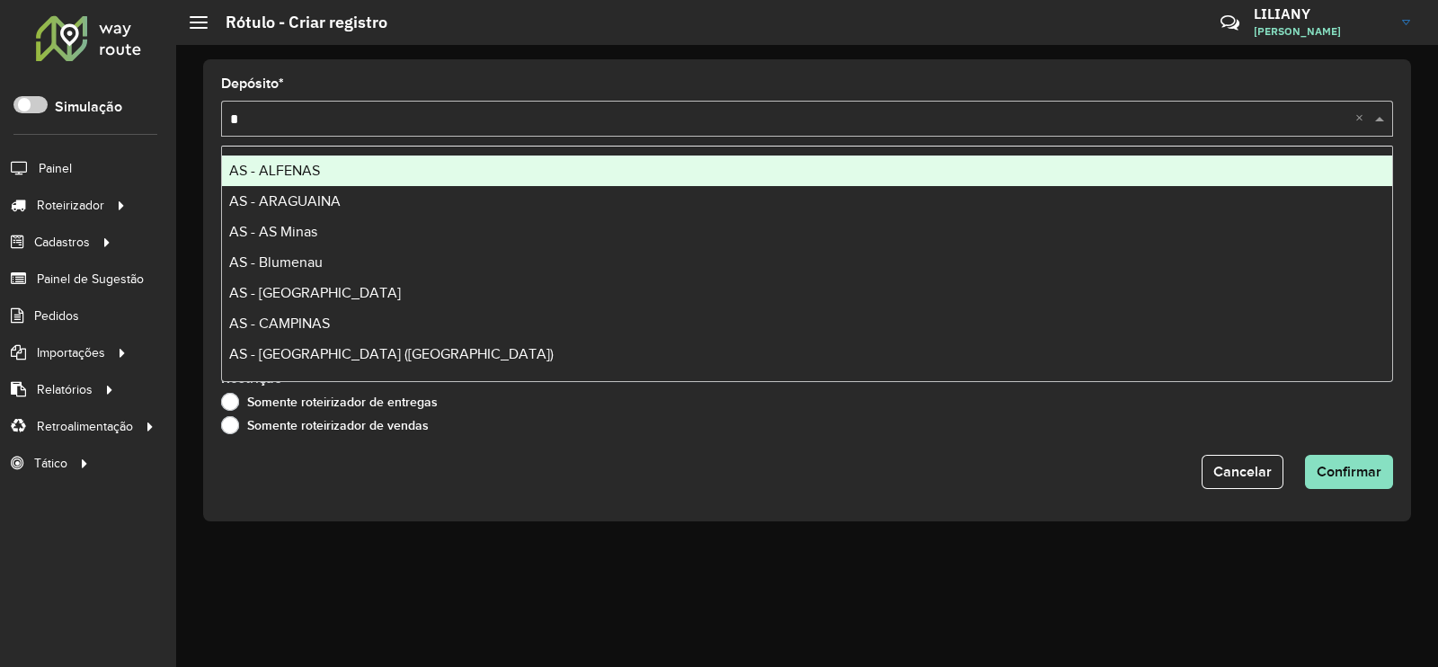
type input "**"
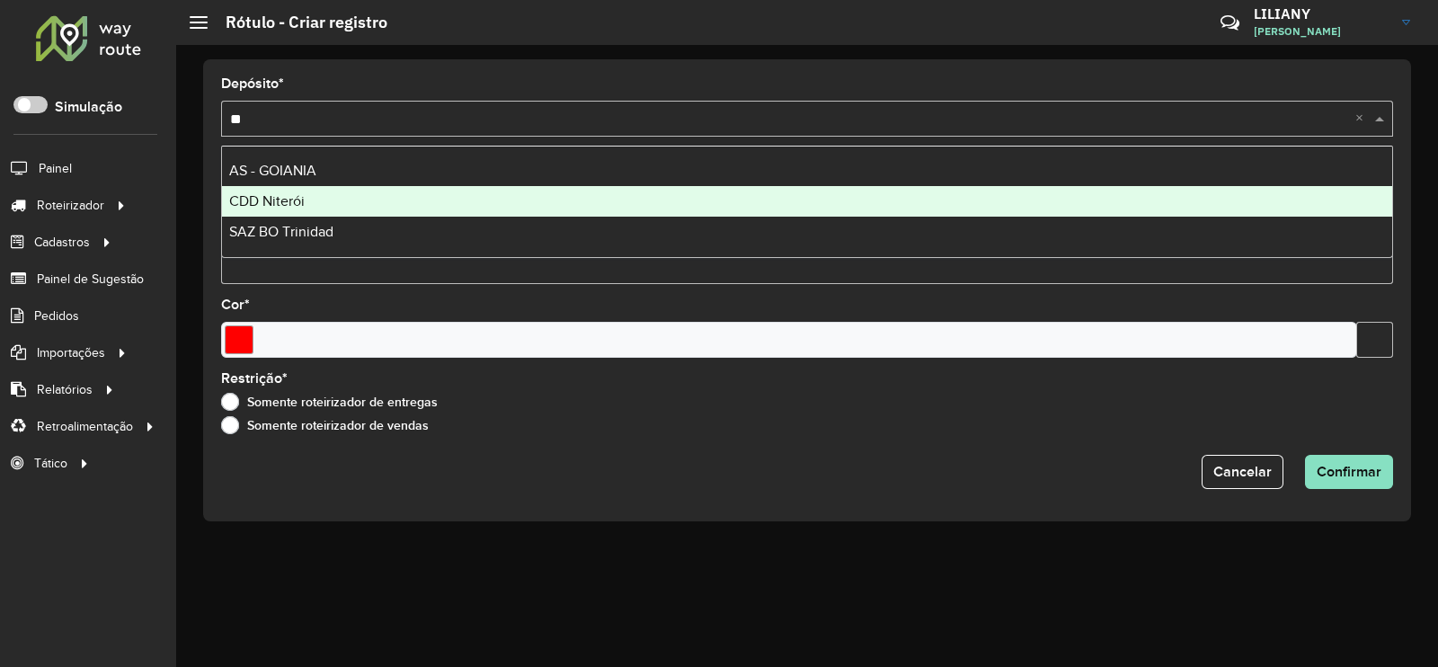
click at [332, 196] on div "CDD Niterói" at bounding box center [807, 201] width 1170 height 31
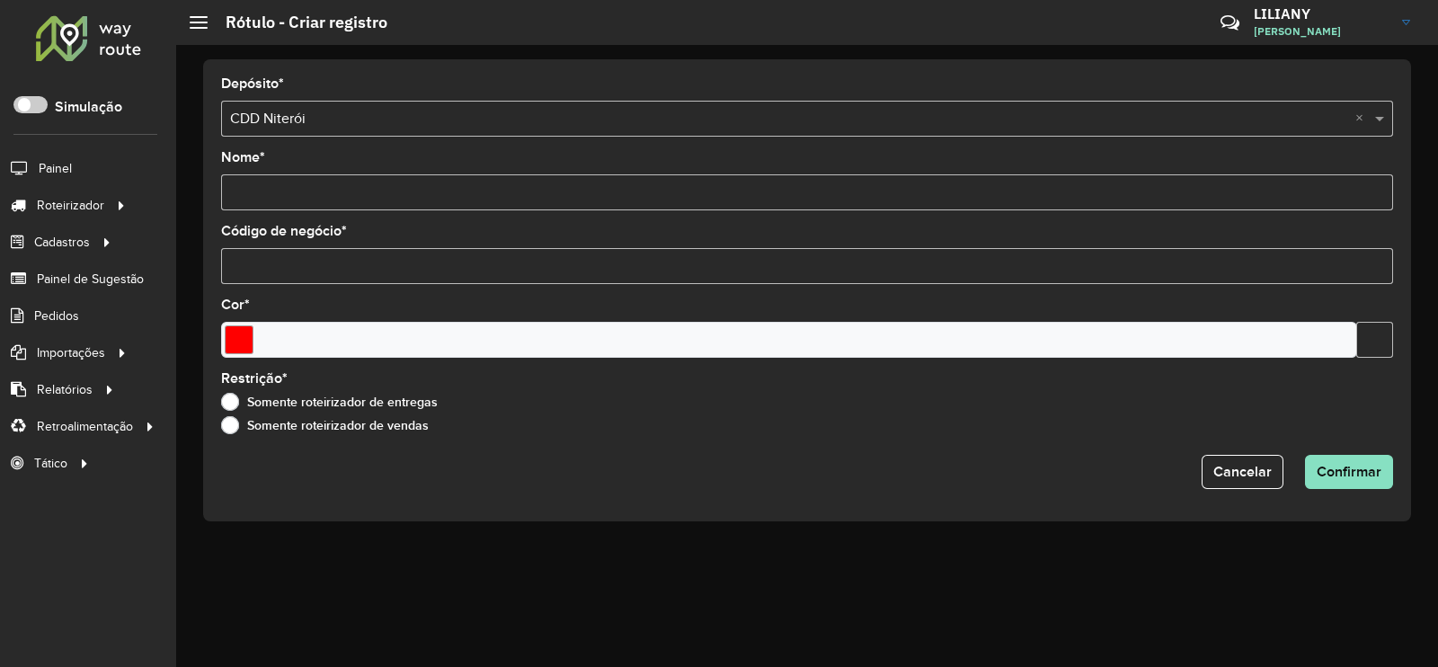
click at [277, 186] on input "Nome *" at bounding box center [807, 192] width 1172 height 36
type input "**"
click at [270, 271] on input "Código de negócio *" at bounding box center [807, 266] width 1172 height 36
type input "**"
click at [226, 340] on input "Select a color" at bounding box center [239, 339] width 29 height 29
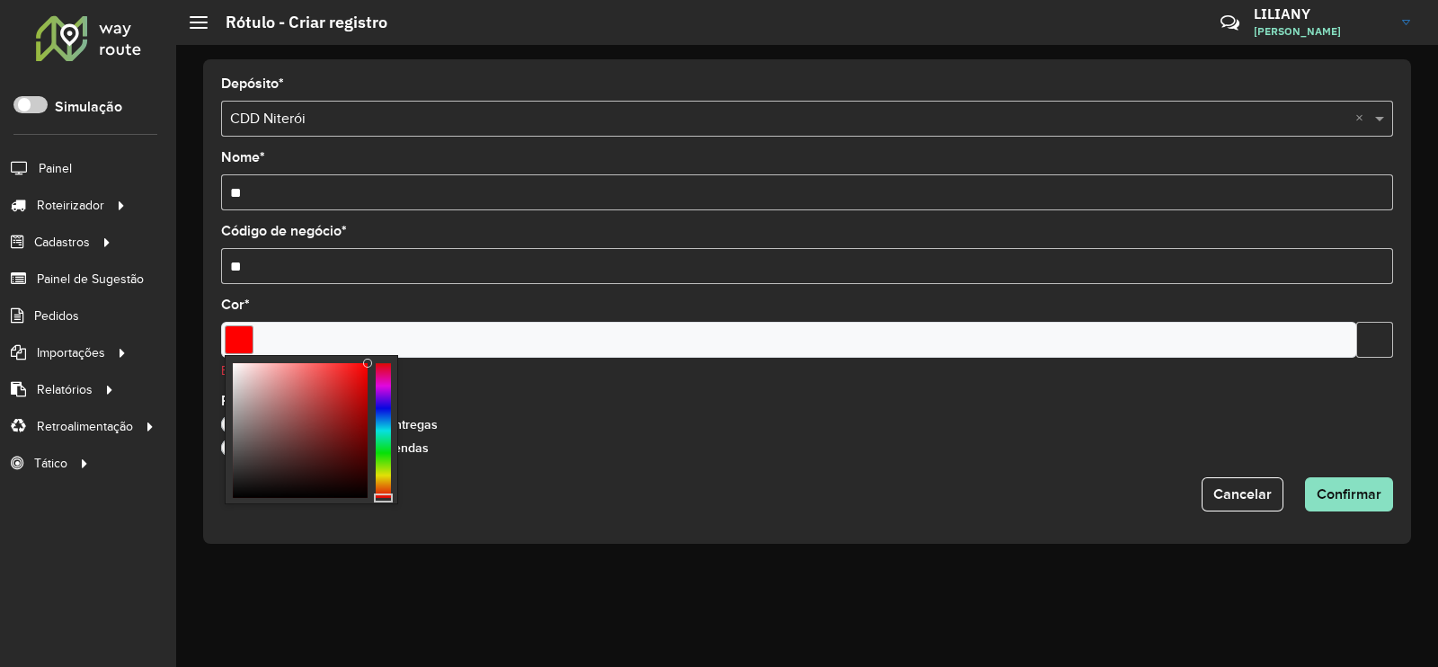
type input "*******"
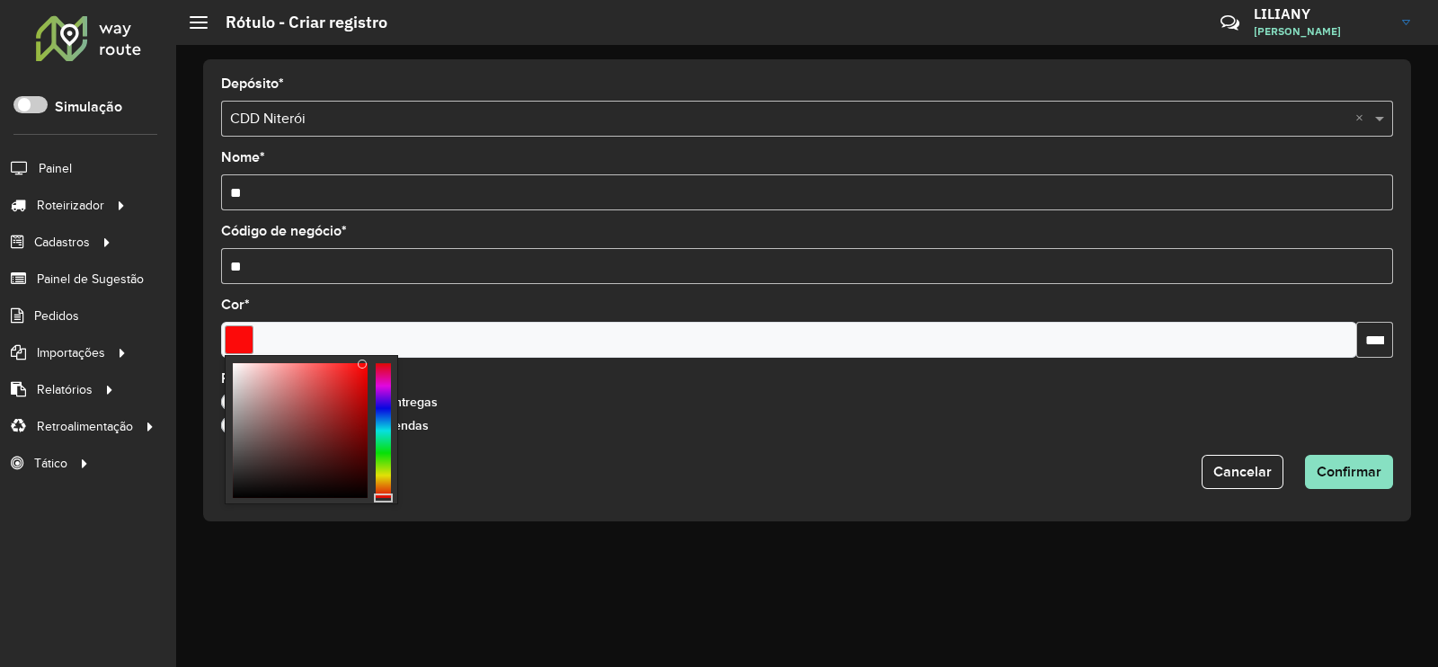
click at [363, 363] on div at bounding box center [362, 363] width 9 height 9
click at [1333, 470] on span "Confirmar" at bounding box center [1348, 471] width 65 height 15
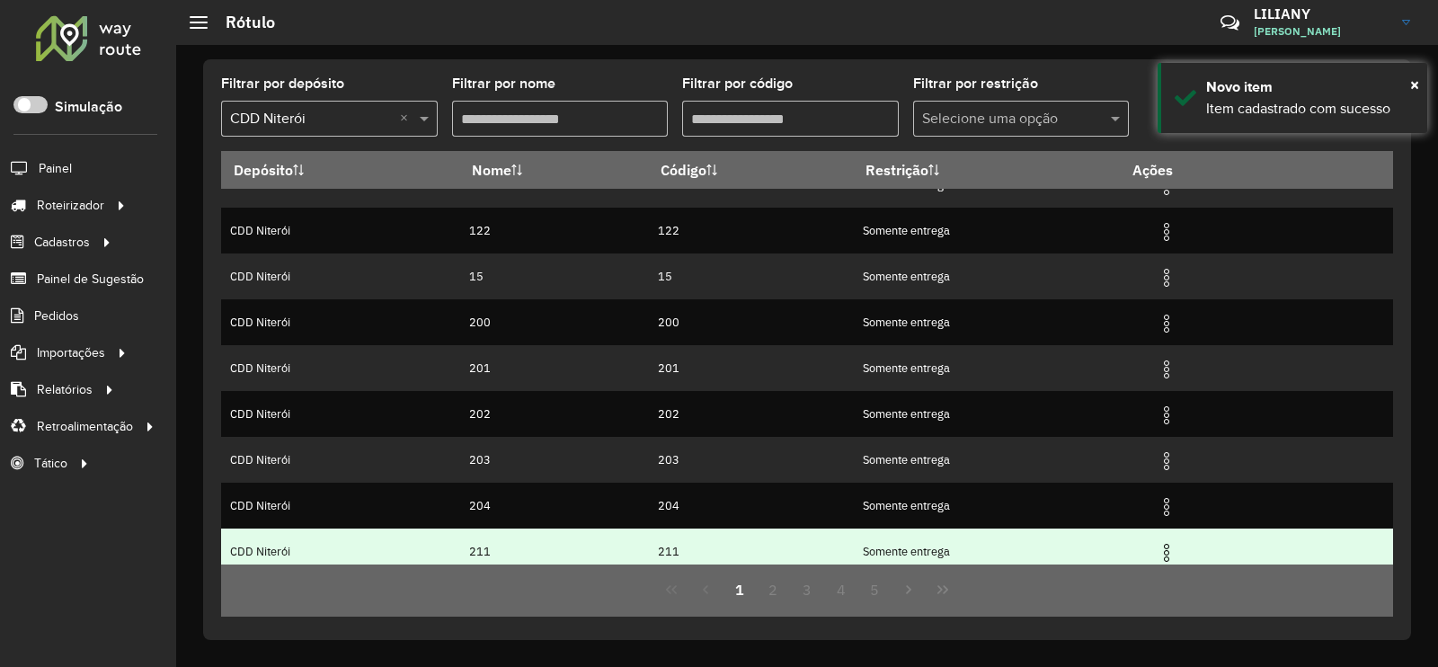
scroll to position [173, 0]
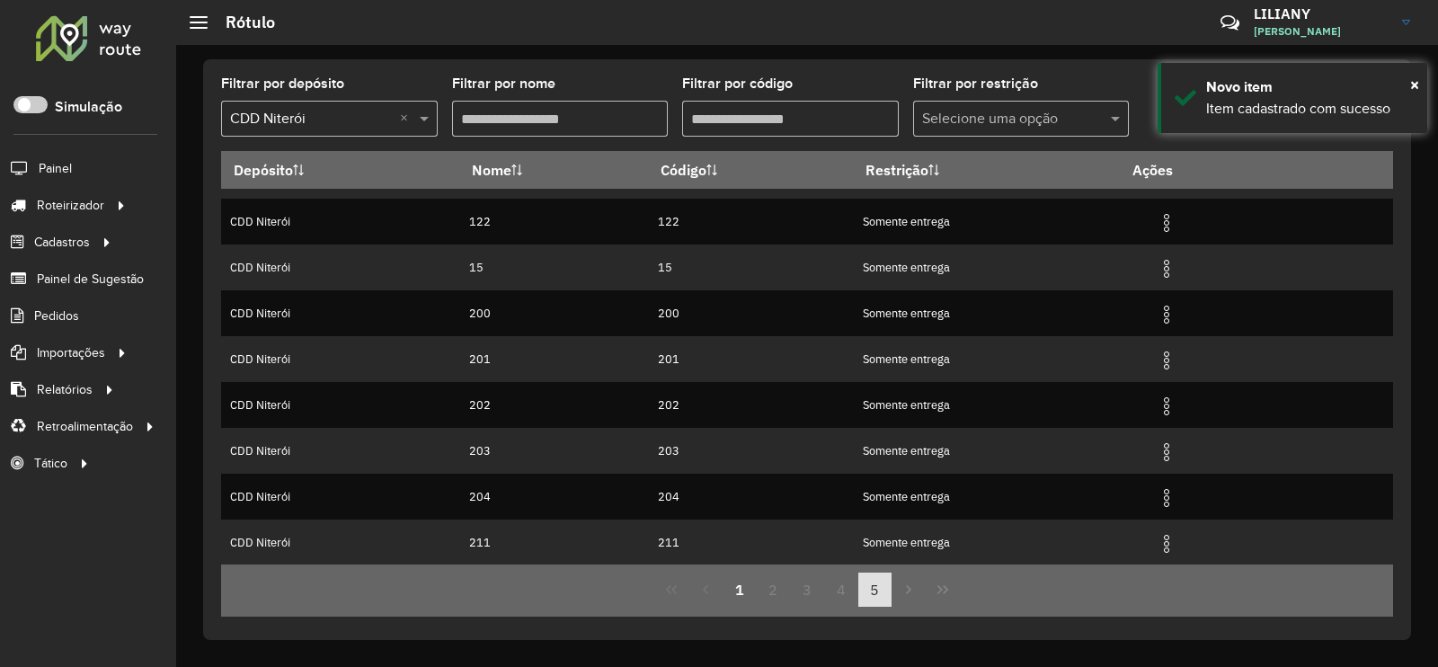
click at [885, 592] on button "5" at bounding box center [875, 589] width 34 height 34
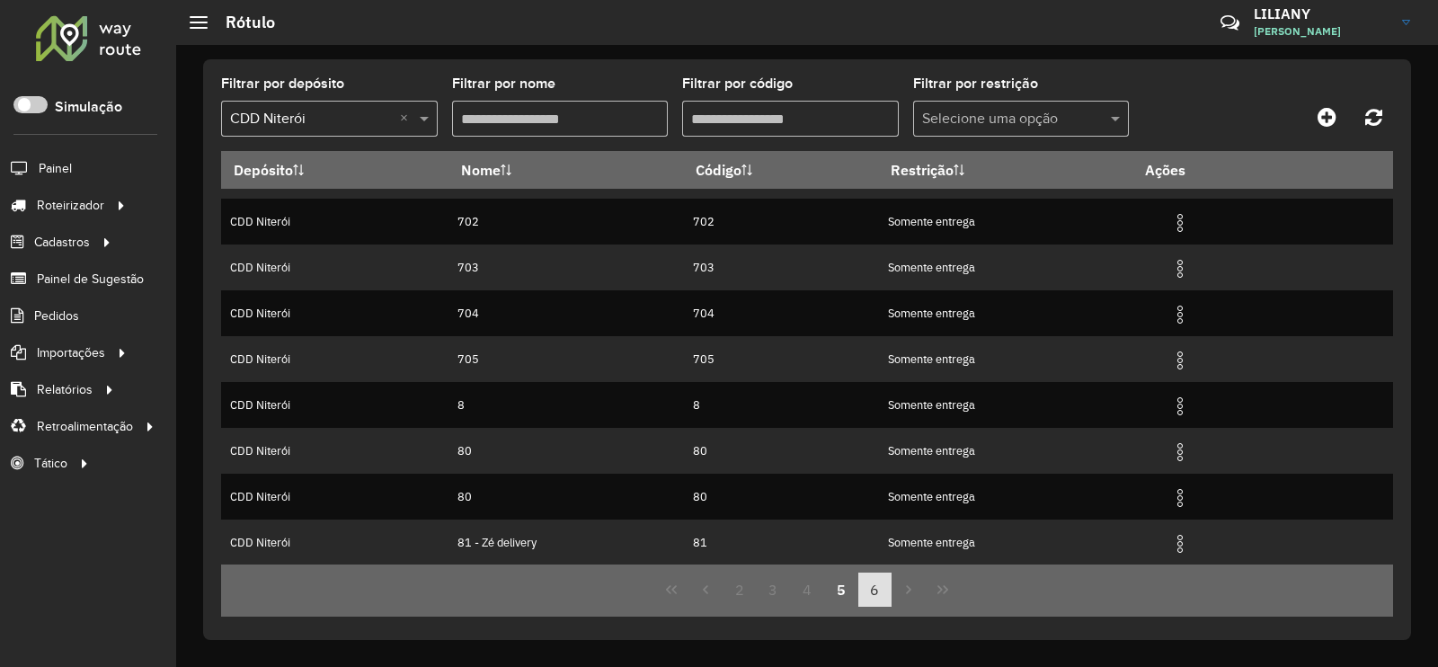
click at [863, 590] on button "6" at bounding box center [875, 589] width 34 height 34
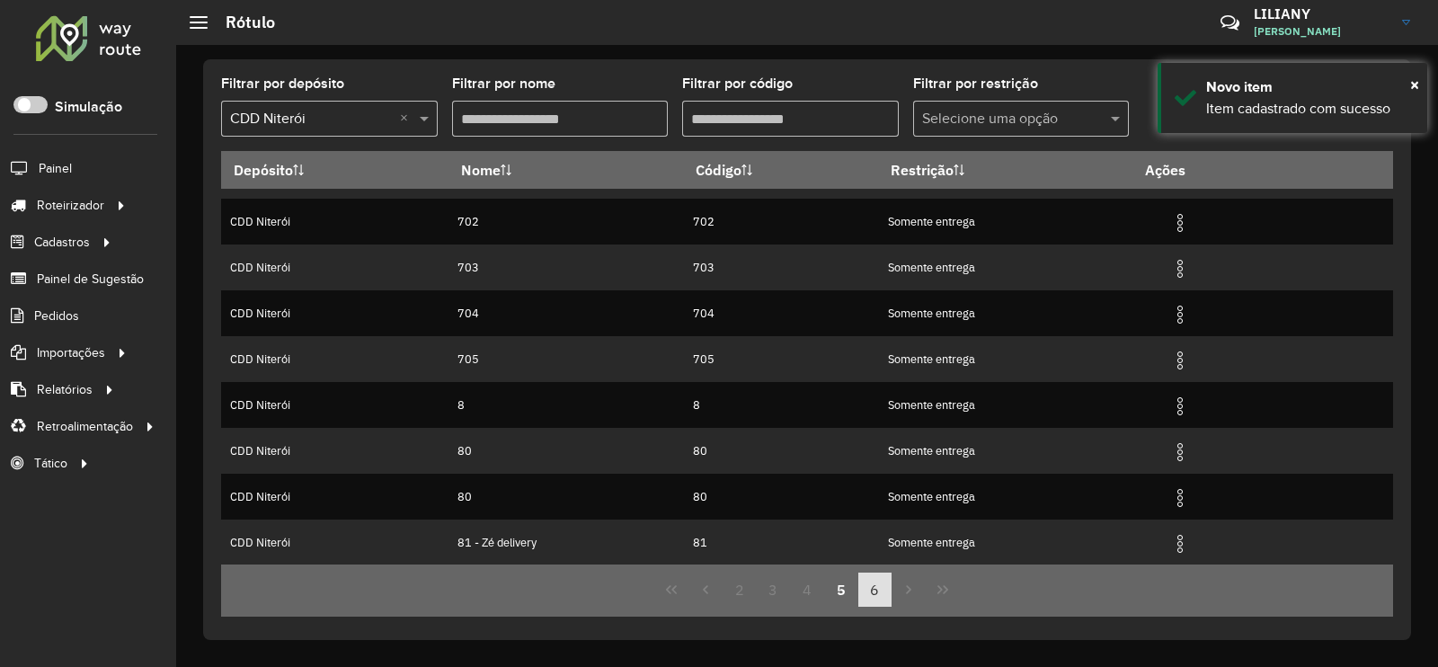
scroll to position [0, 0]
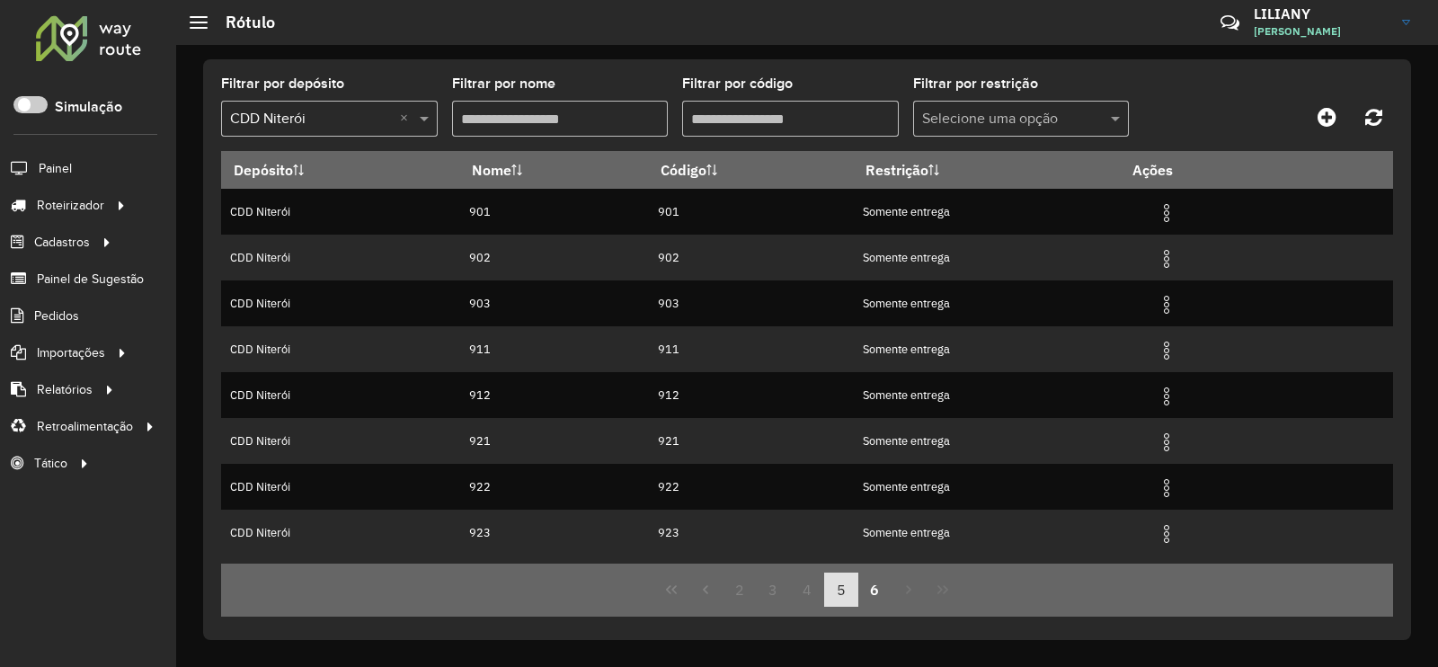
click at [845, 595] on button "5" at bounding box center [841, 589] width 34 height 34
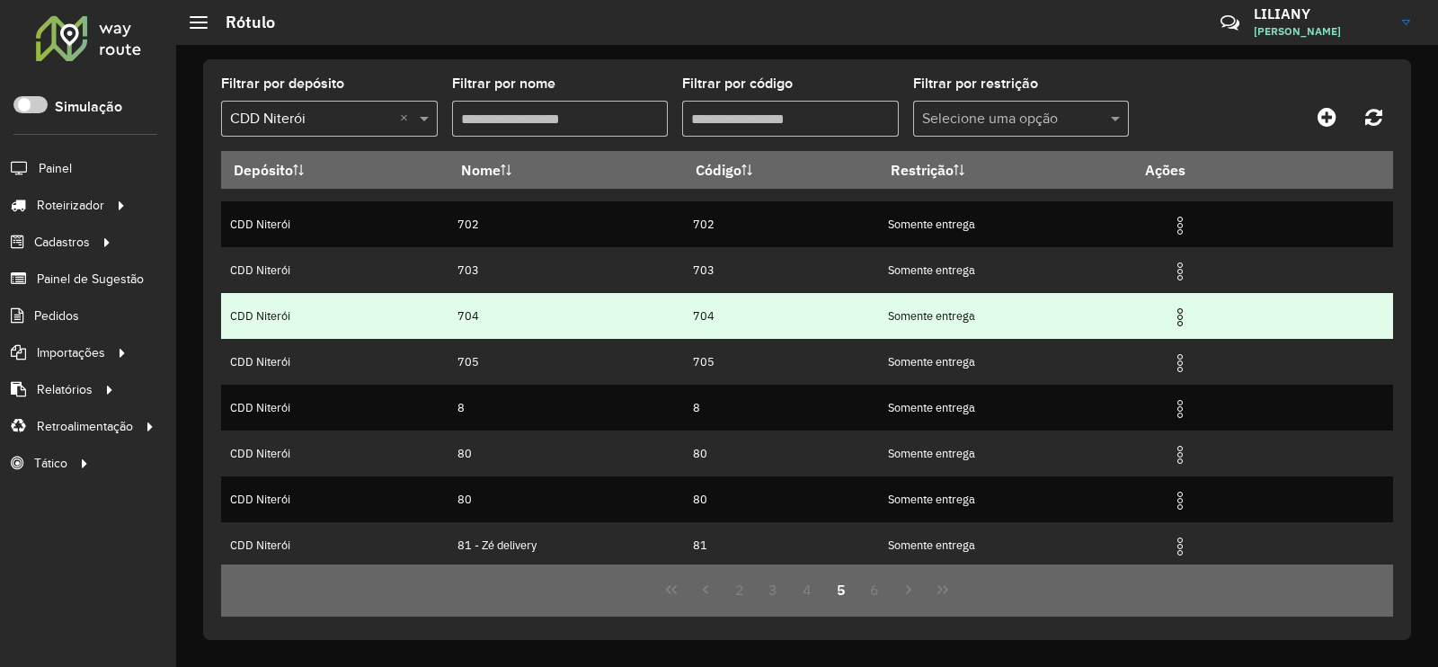
scroll to position [173, 0]
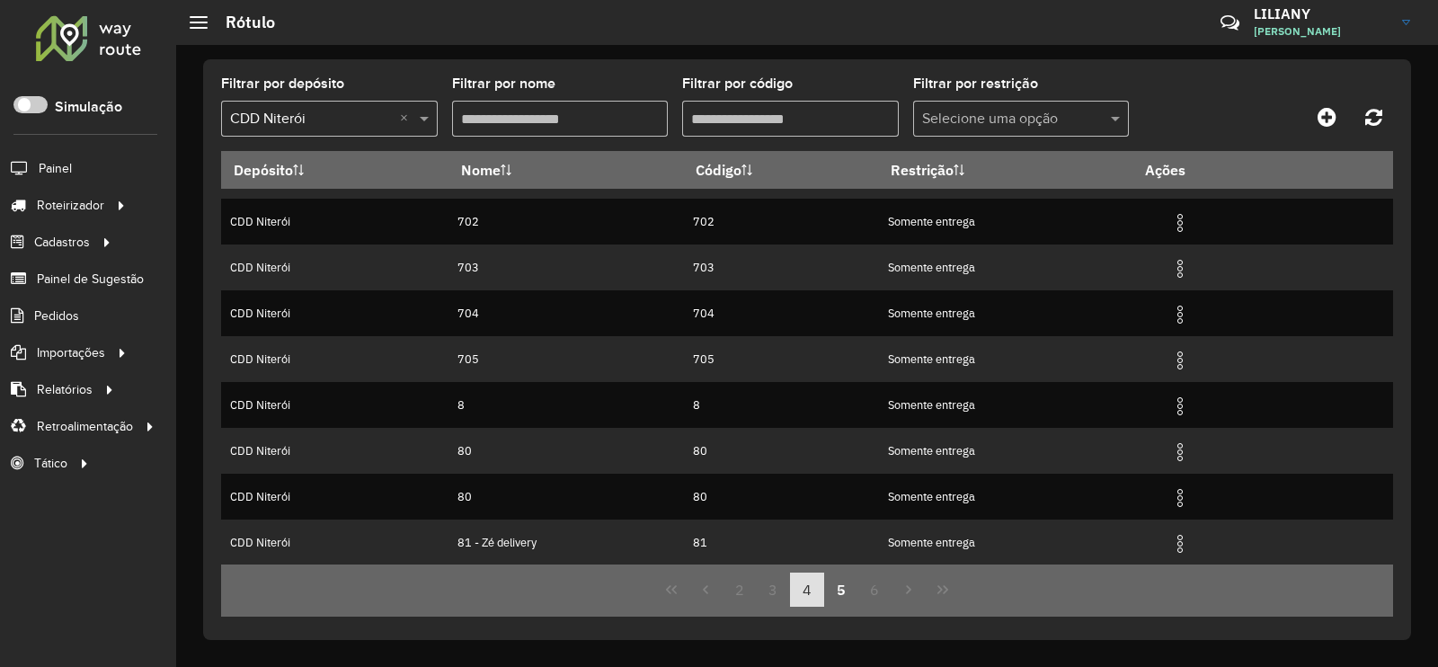
click at [816, 585] on button "4" at bounding box center [807, 589] width 34 height 34
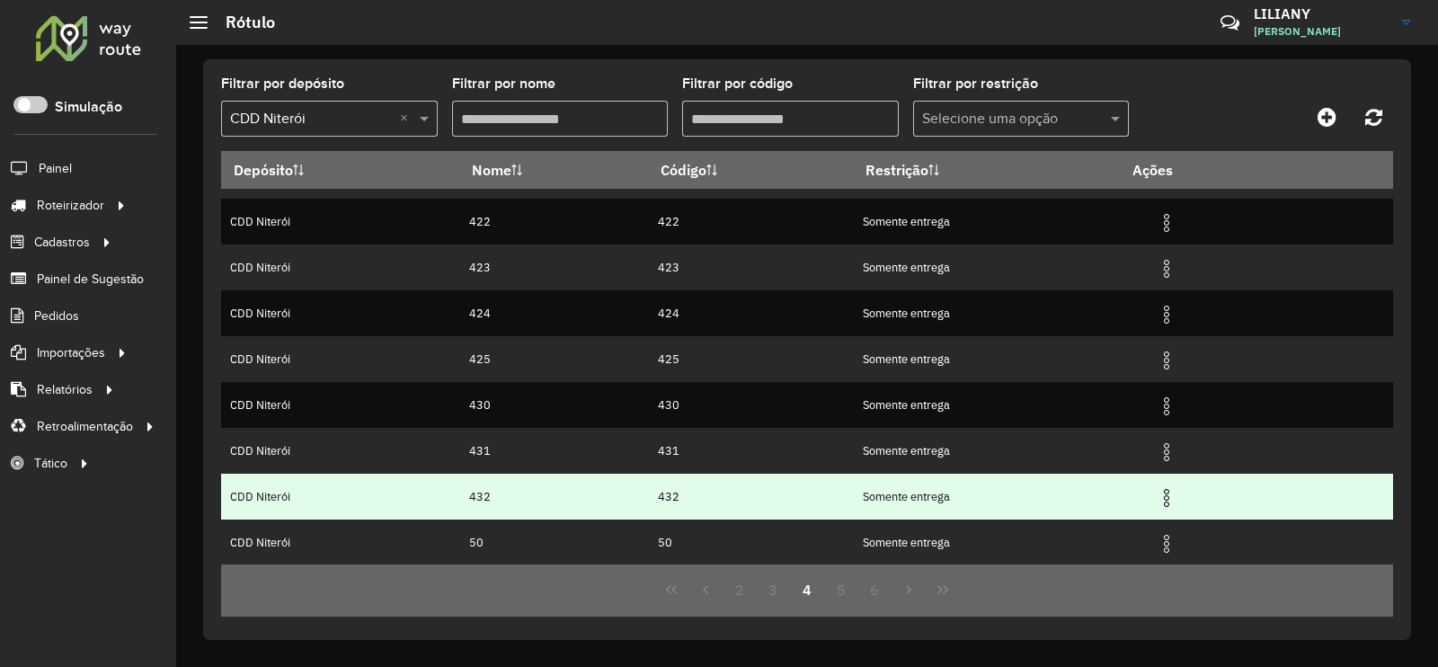
scroll to position [0, 0]
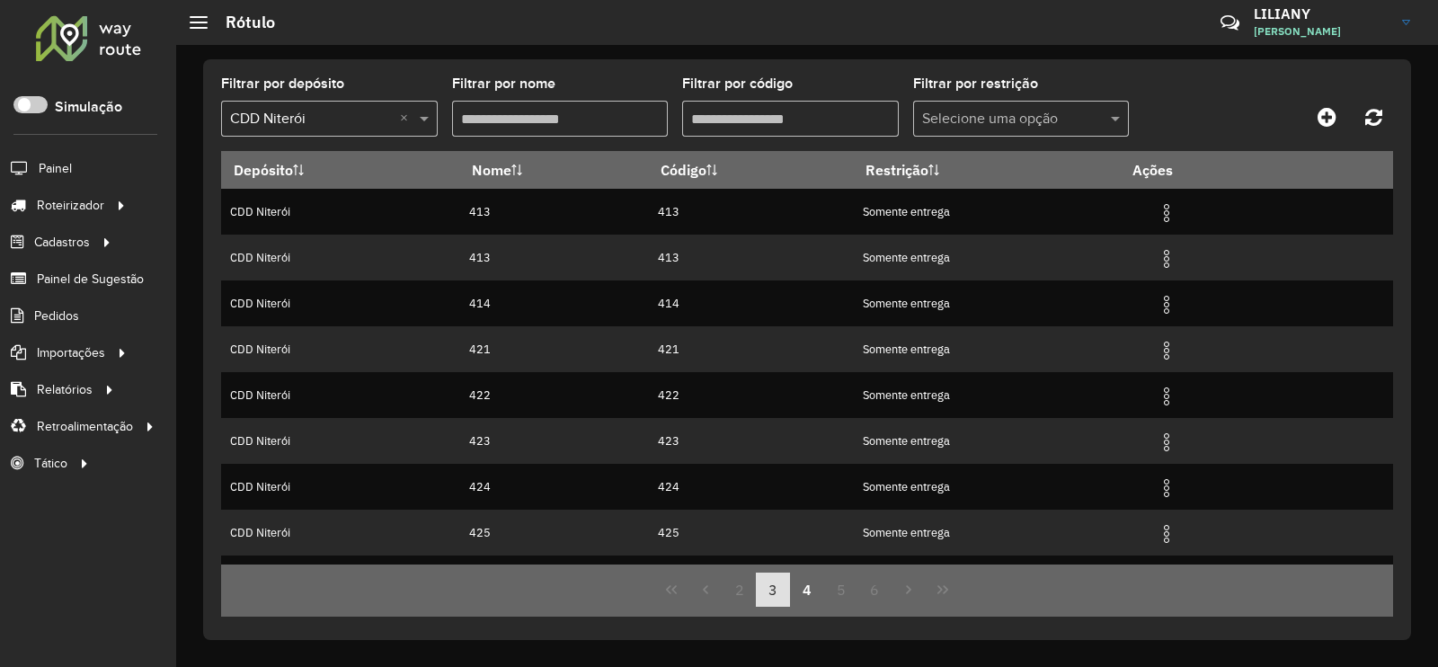
click at [779, 596] on button "3" at bounding box center [773, 589] width 34 height 34
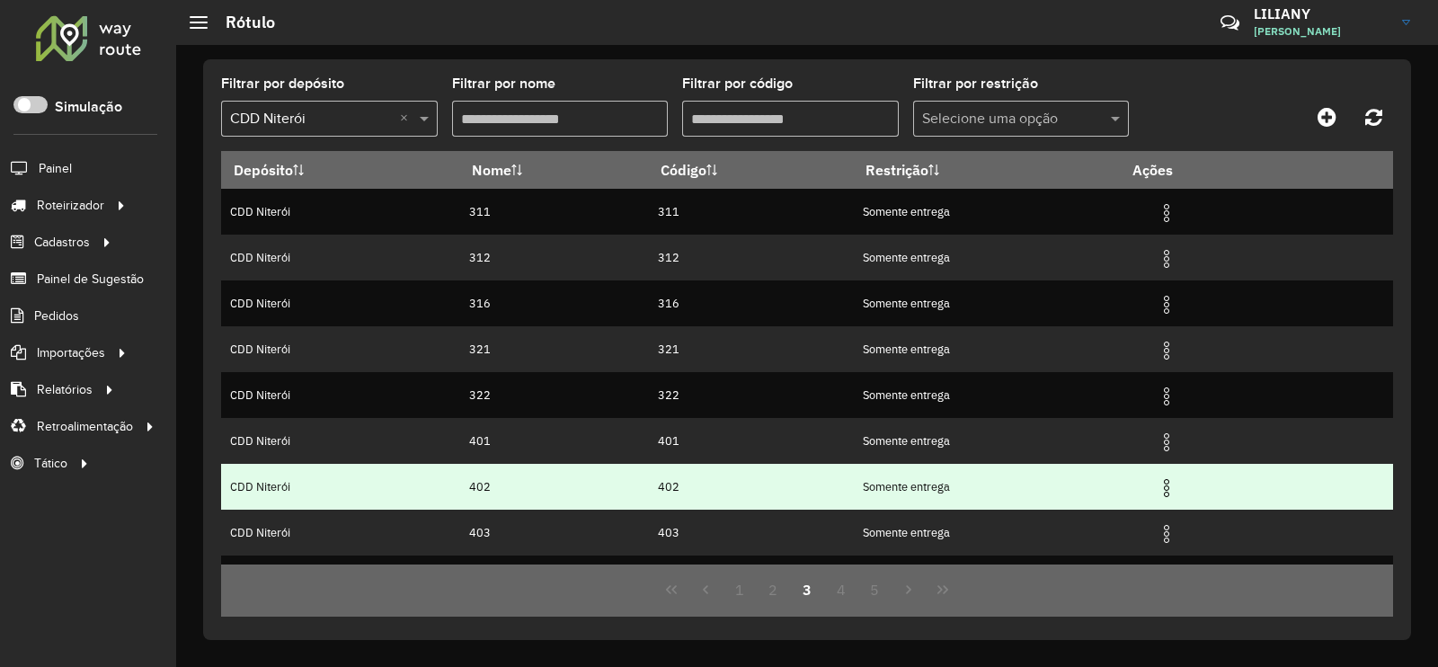
scroll to position [173, 0]
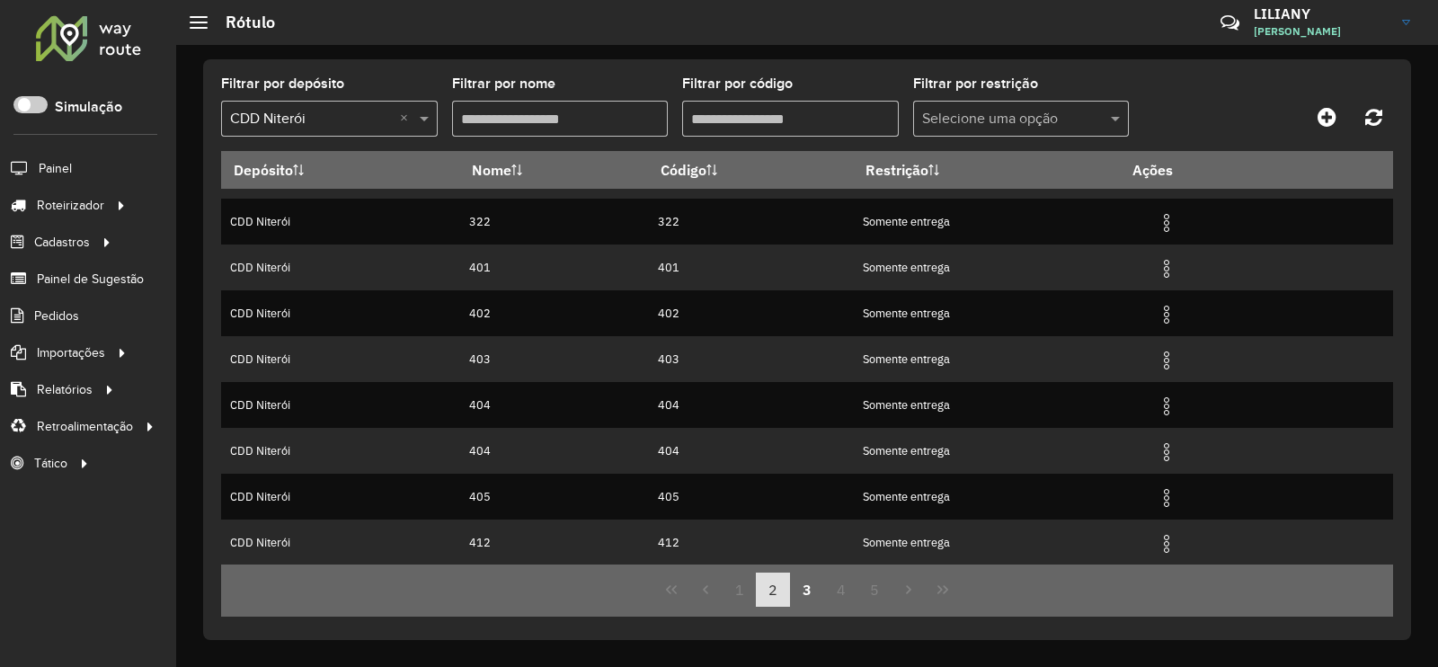
click at [779, 599] on button "2" at bounding box center [773, 589] width 34 height 34
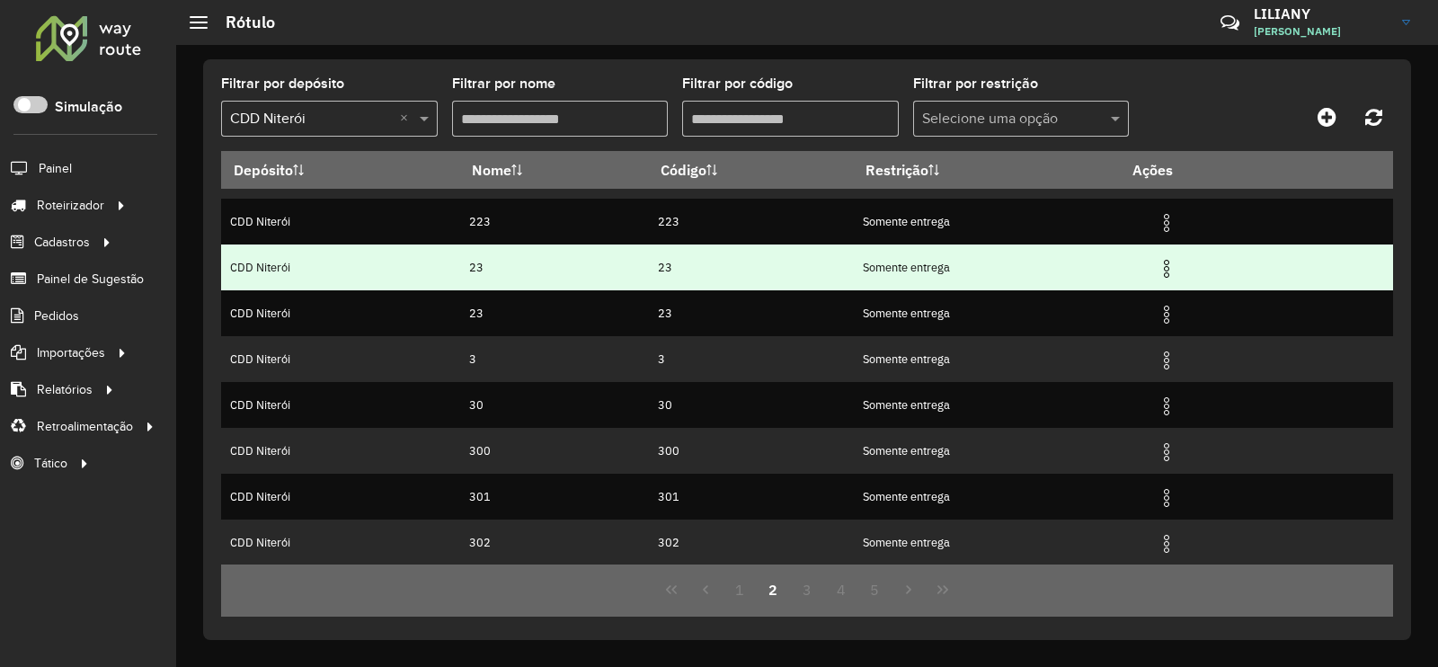
click at [1171, 271] on img at bounding box center [1167, 269] width 22 height 22
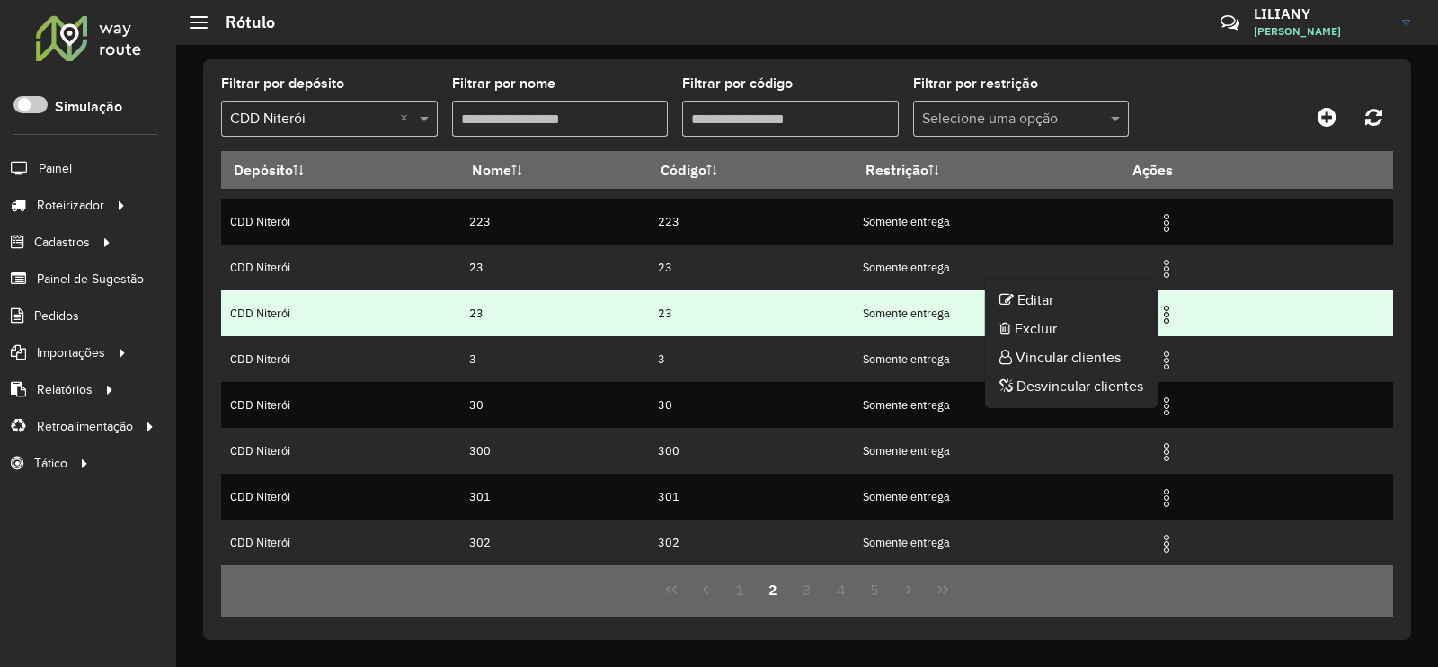
click at [1283, 297] on tr "CDD Niterói 23 23 Somente entrega" at bounding box center [807, 313] width 1172 height 46
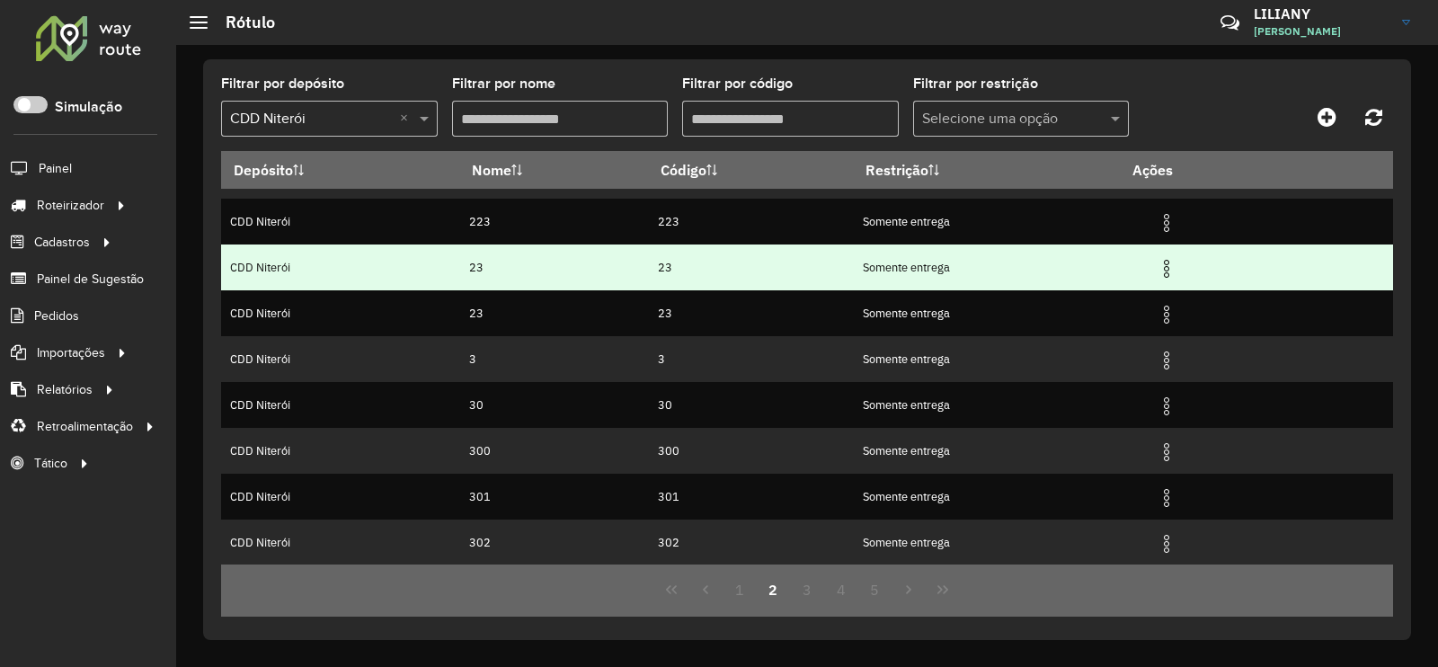
click at [1164, 271] on img at bounding box center [1167, 269] width 22 height 22
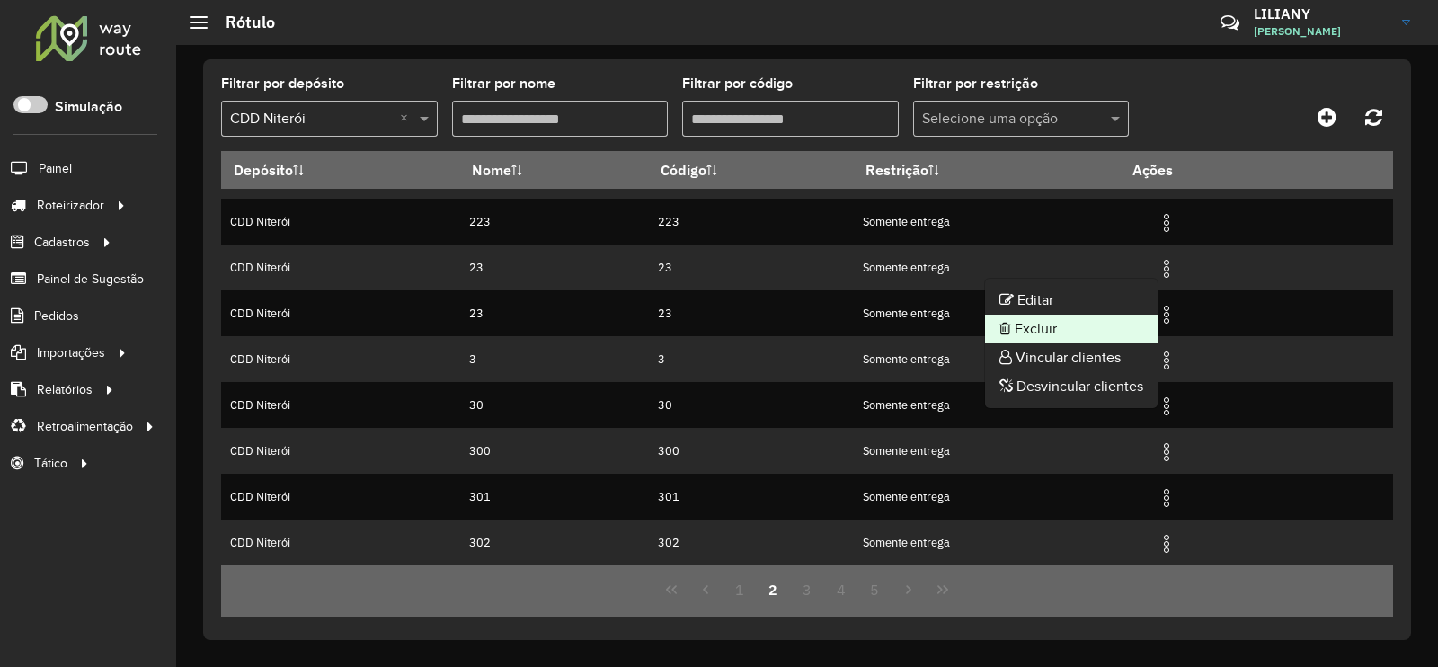
click at [1047, 334] on li "Excluir" at bounding box center [1071, 328] width 173 height 29
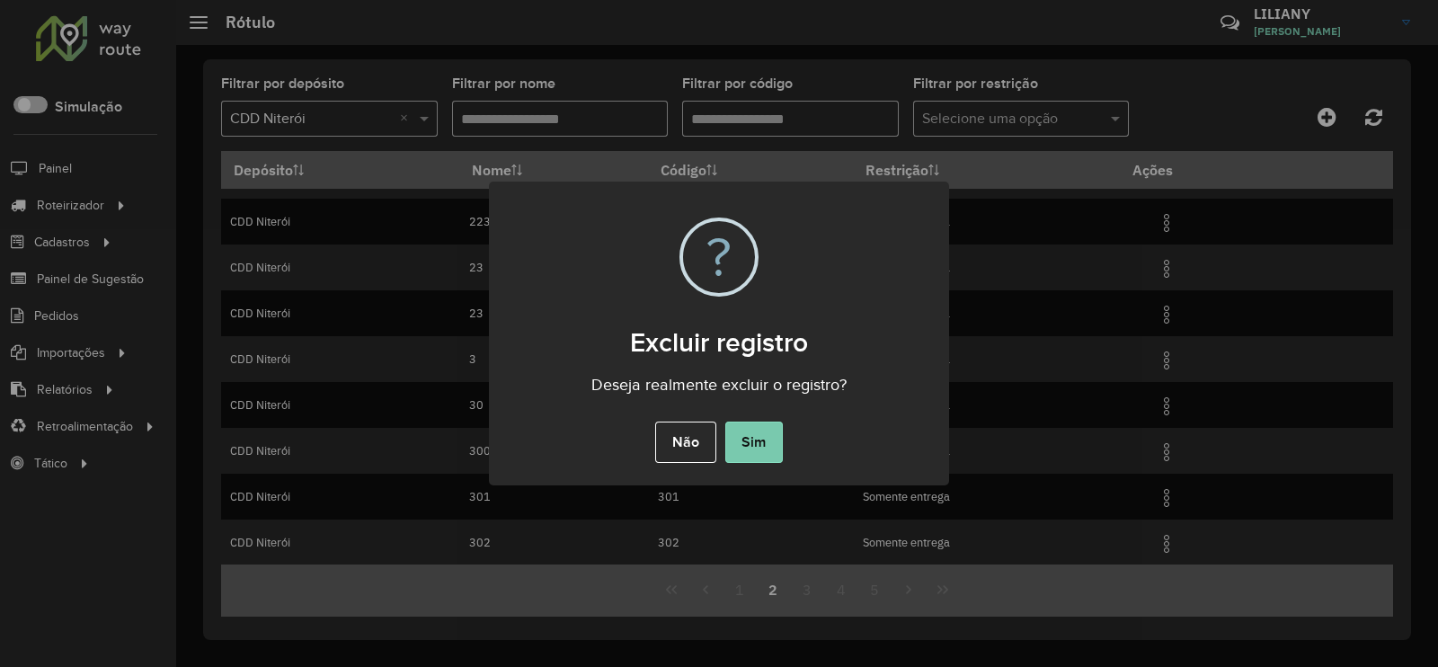
click at [763, 443] on button "Sim" at bounding box center [754, 441] width 58 height 41
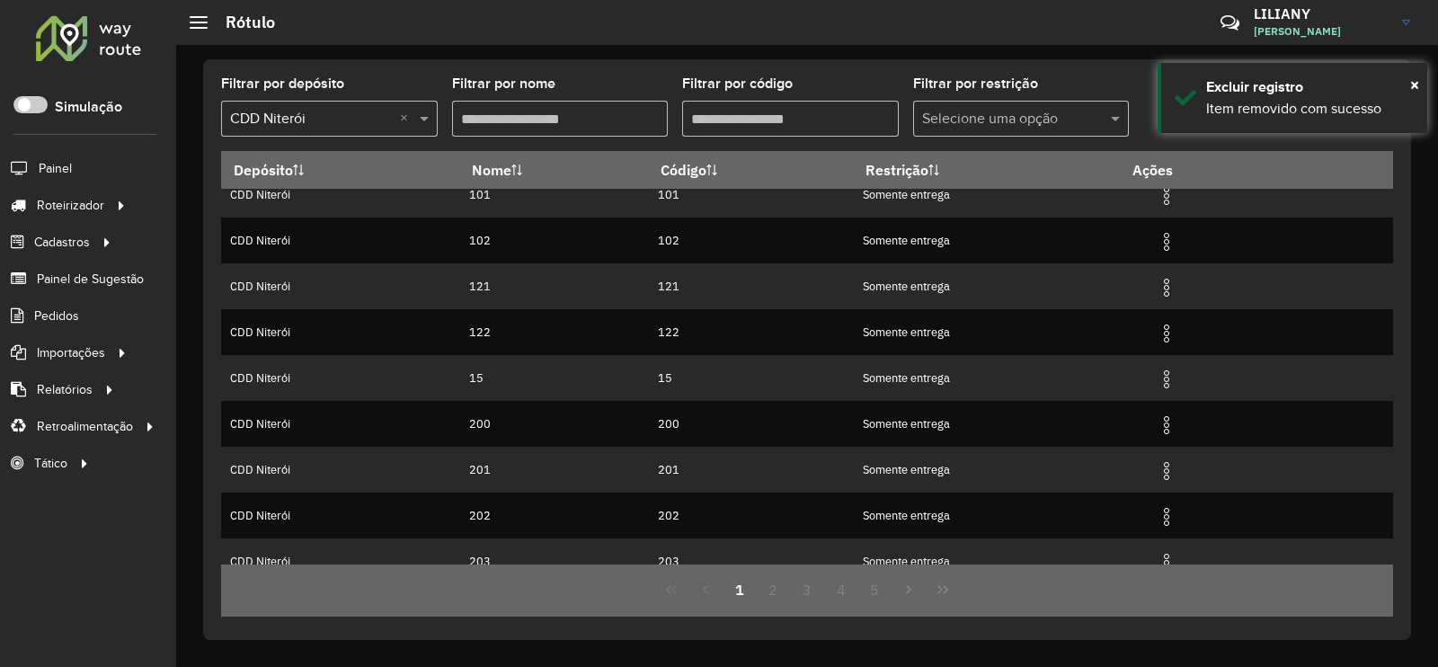
scroll to position [0, 0]
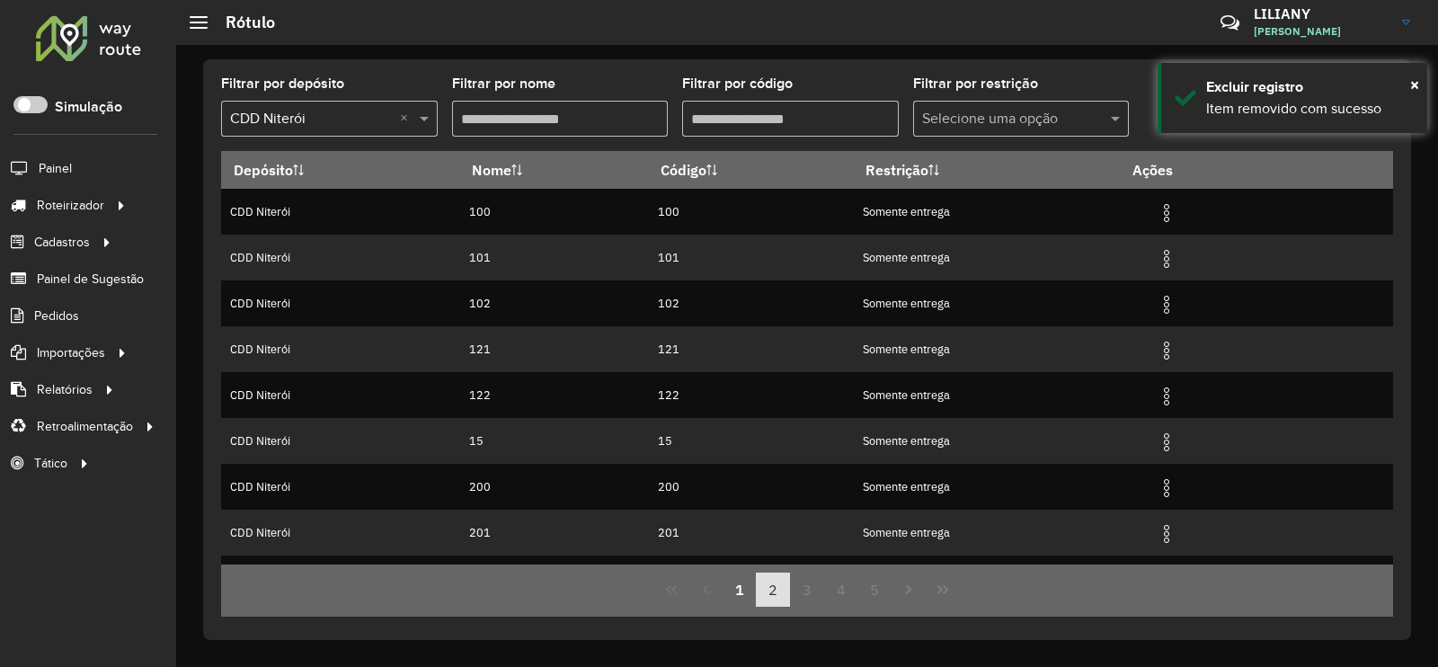
click at [765, 583] on button "2" at bounding box center [773, 589] width 34 height 34
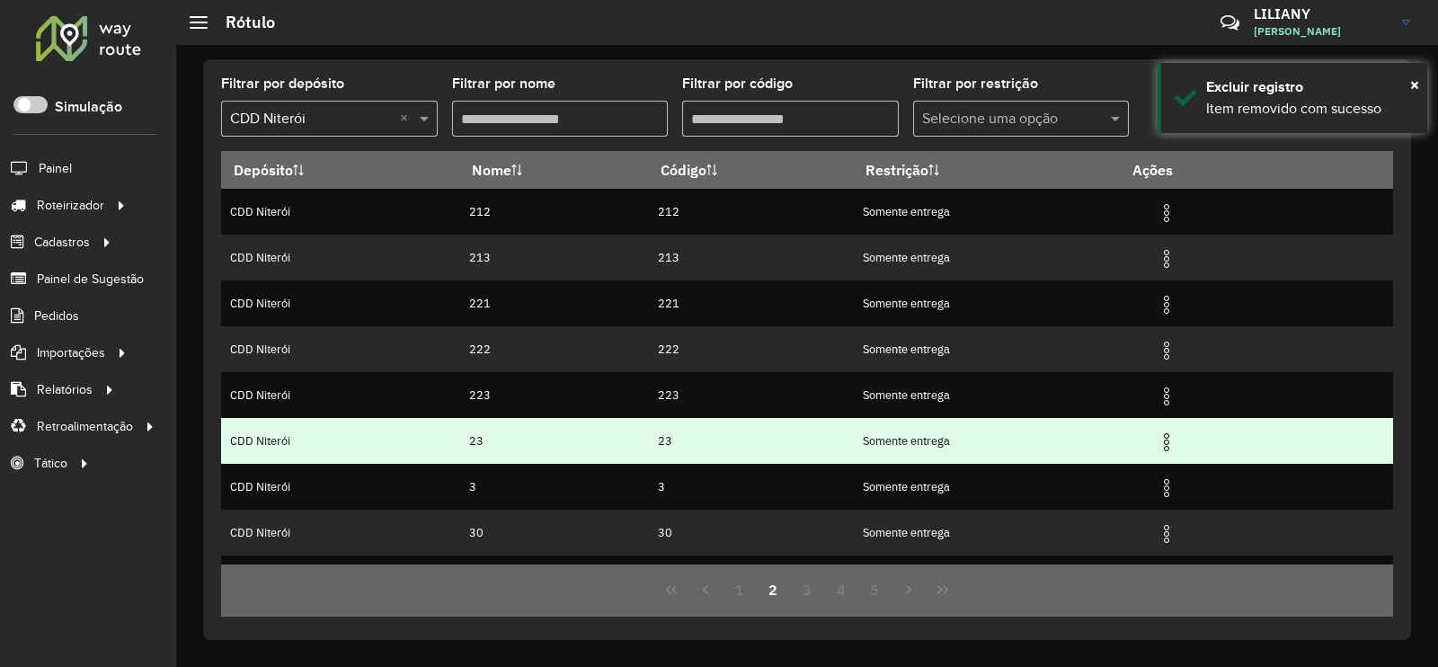
click at [1164, 438] on img at bounding box center [1167, 442] width 22 height 22
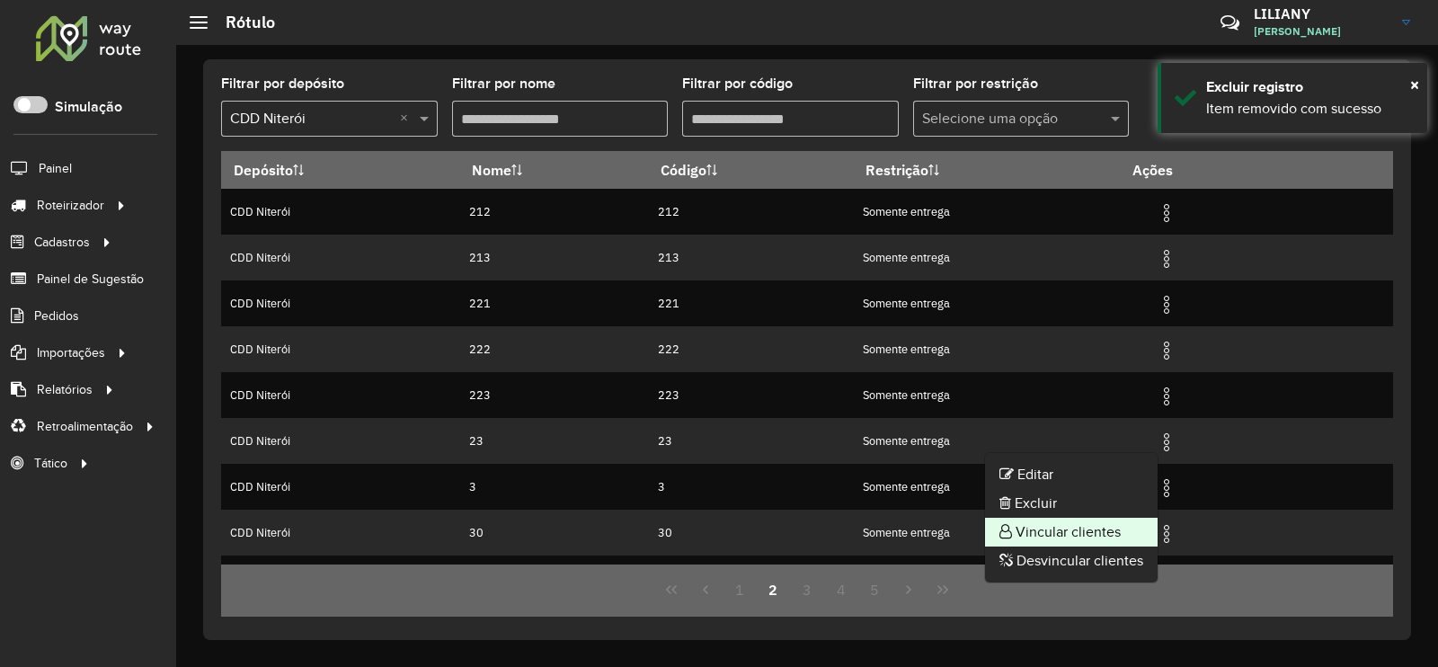
click at [1117, 527] on li "Vincular clientes" at bounding box center [1071, 532] width 173 height 29
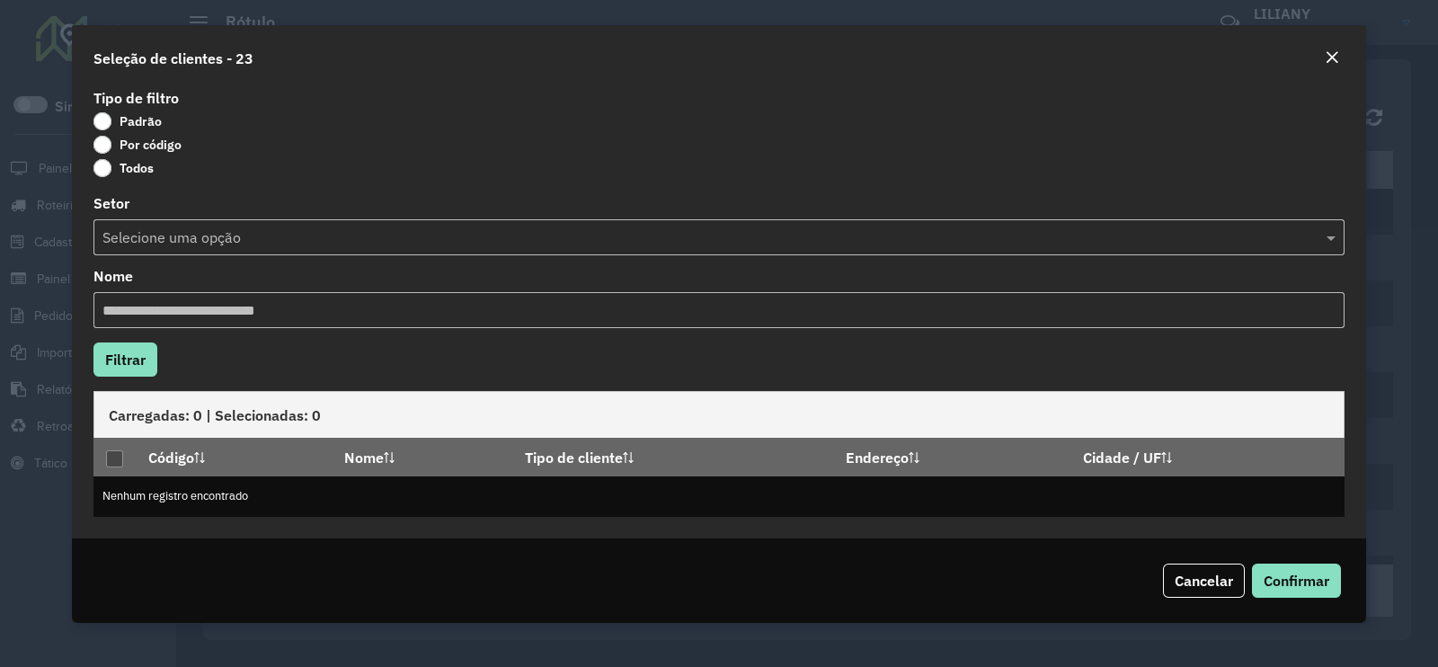
click at [149, 146] on label "Por código" at bounding box center [137, 145] width 88 height 18
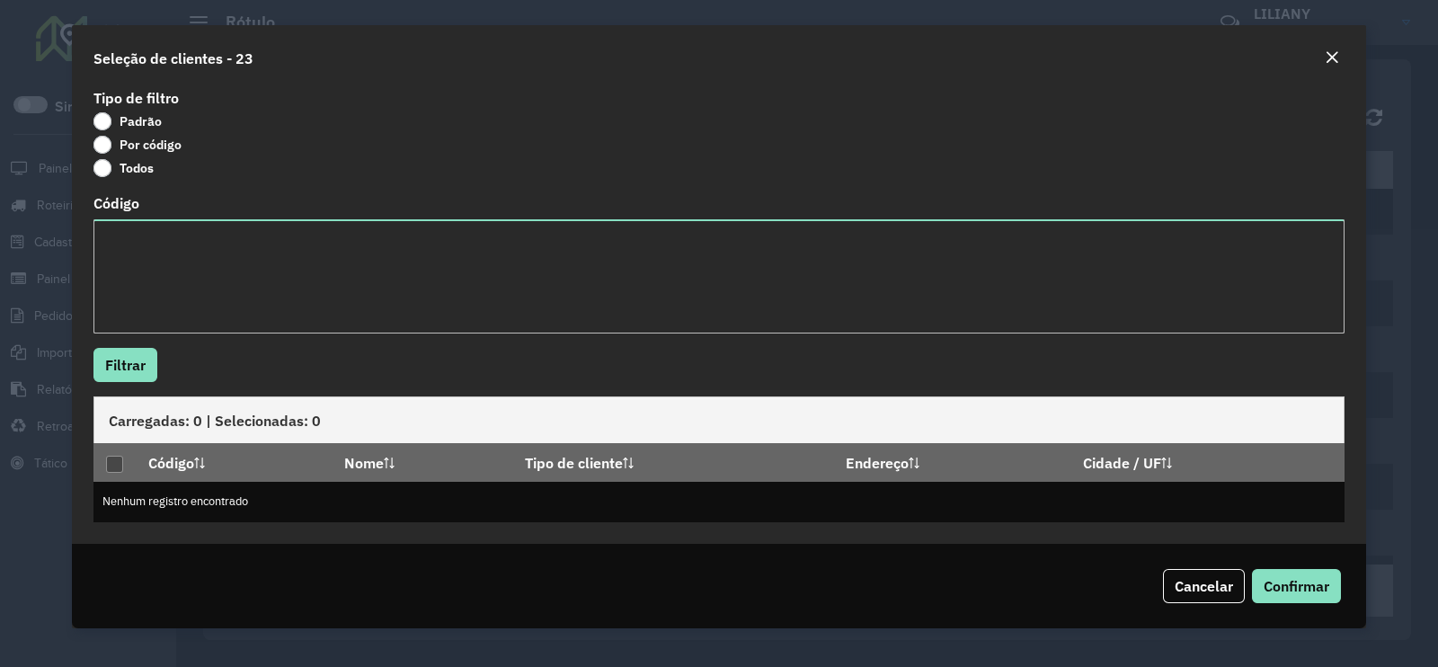
click at [162, 217] on div "Código" at bounding box center [718, 265] width 1251 height 137
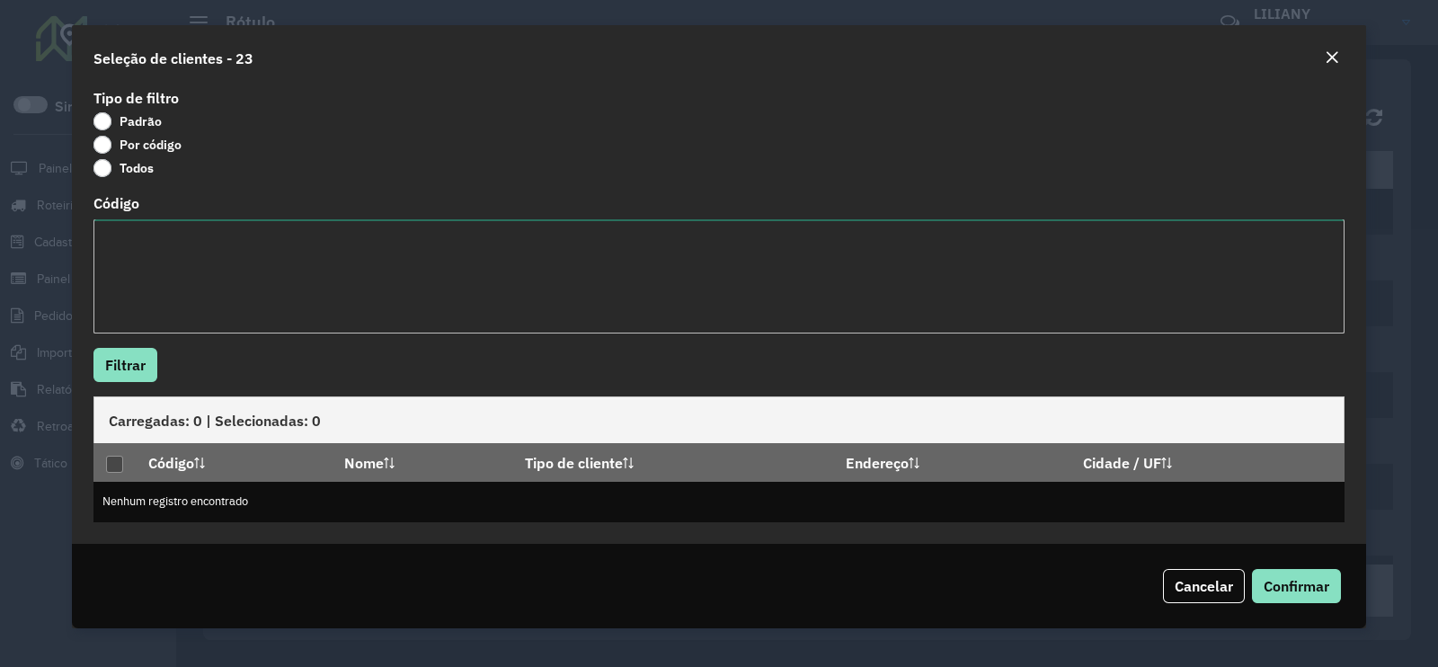
click at [196, 249] on textarea "Código" at bounding box center [718, 276] width 1251 height 114
paste textarea "******** ******** ******** ******** ******** ******** ******** ******** *******…"
type textarea "******** ******** ******** ******** ******** ******** ******** ******** *******…"
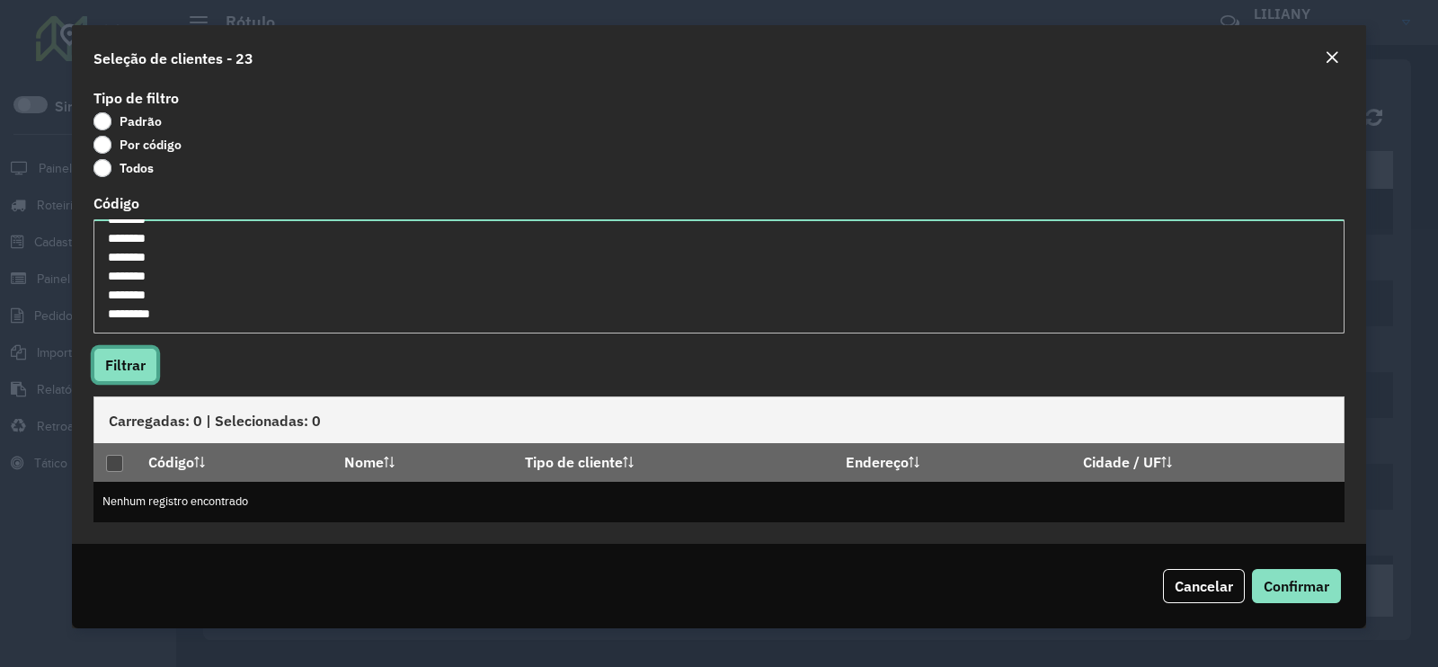
click at [130, 359] on button "Filtrar" at bounding box center [125, 365] width 64 height 34
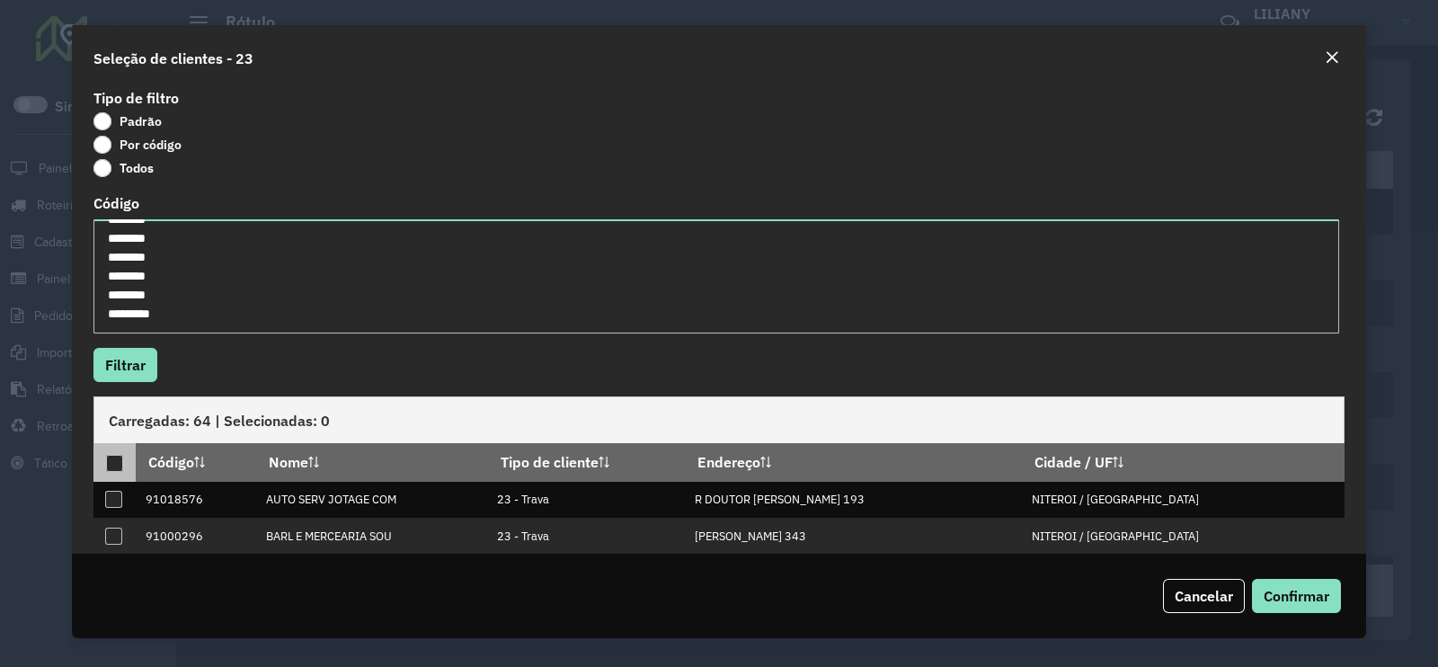
click at [107, 473] on div at bounding box center [115, 464] width 18 height 18
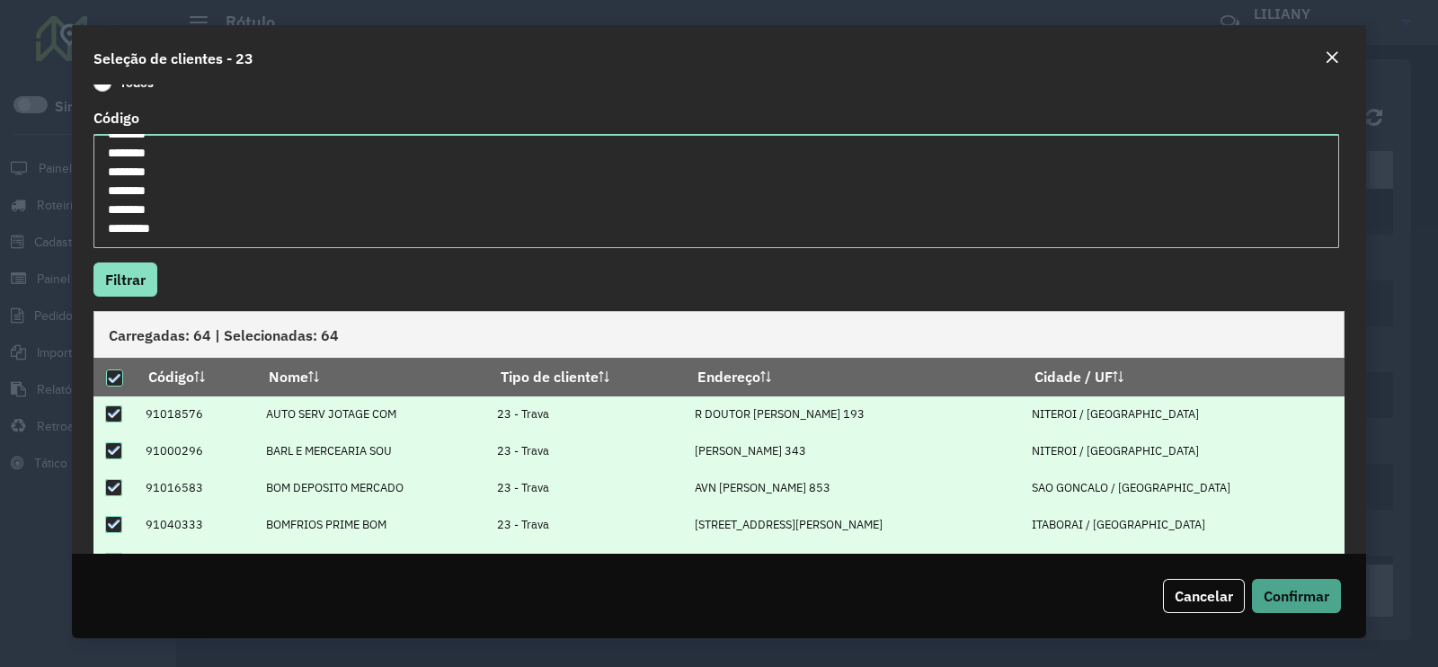
scroll to position [189, 0]
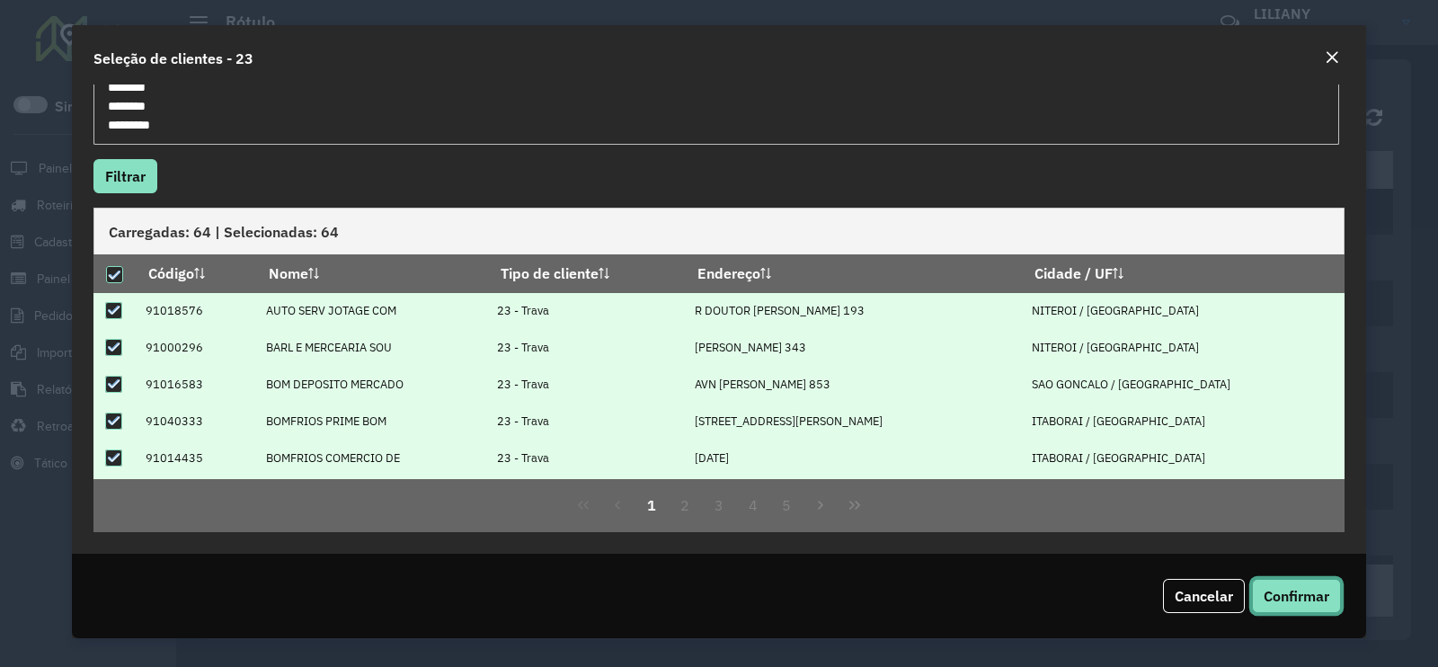
click at [1310, 579] on button "Confirmar" at bounding box center [1296, 596] width 89 height 34
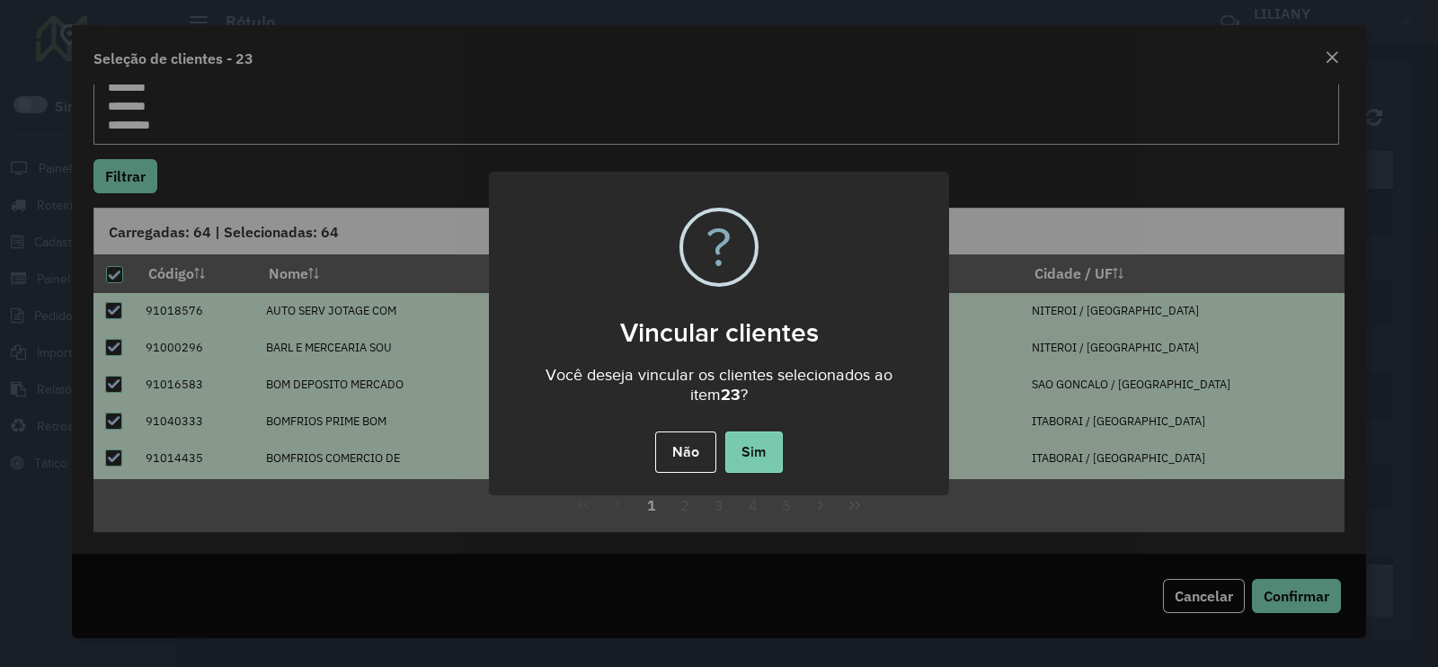
click at [746, 440] on button "Sim" at bounding box center [754, 451] width 58 height 41
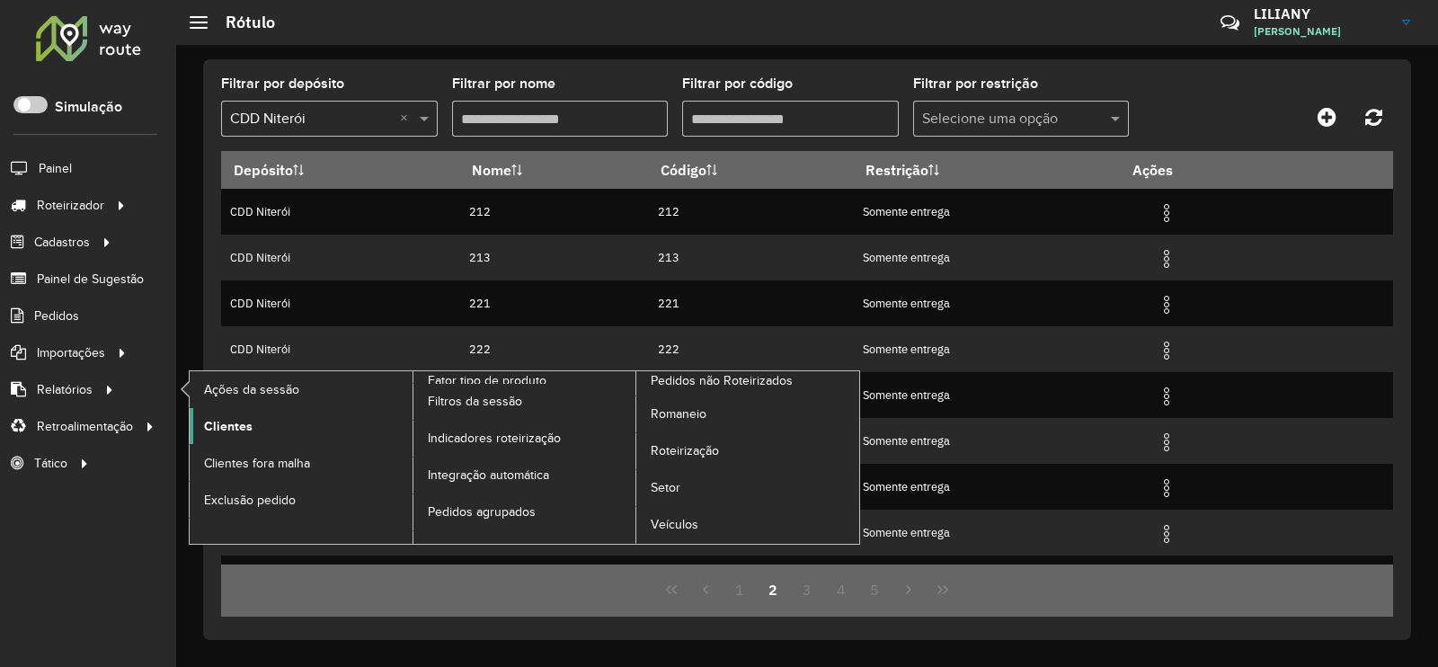
click at [244, 429] on span "Clientes" at bounding box center [228, 426] width 49 height 19
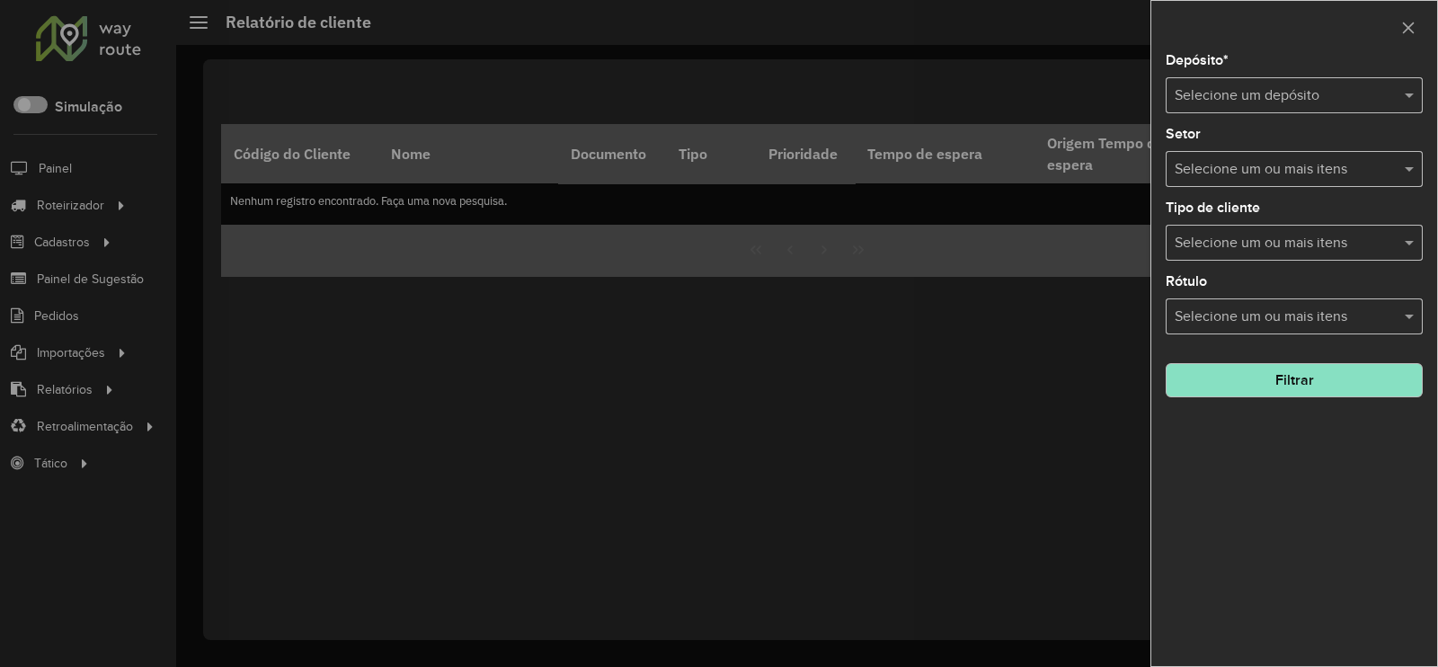
click at [1233, 103] on input "text" at bounding box center [1275, 96] width 203 height 22
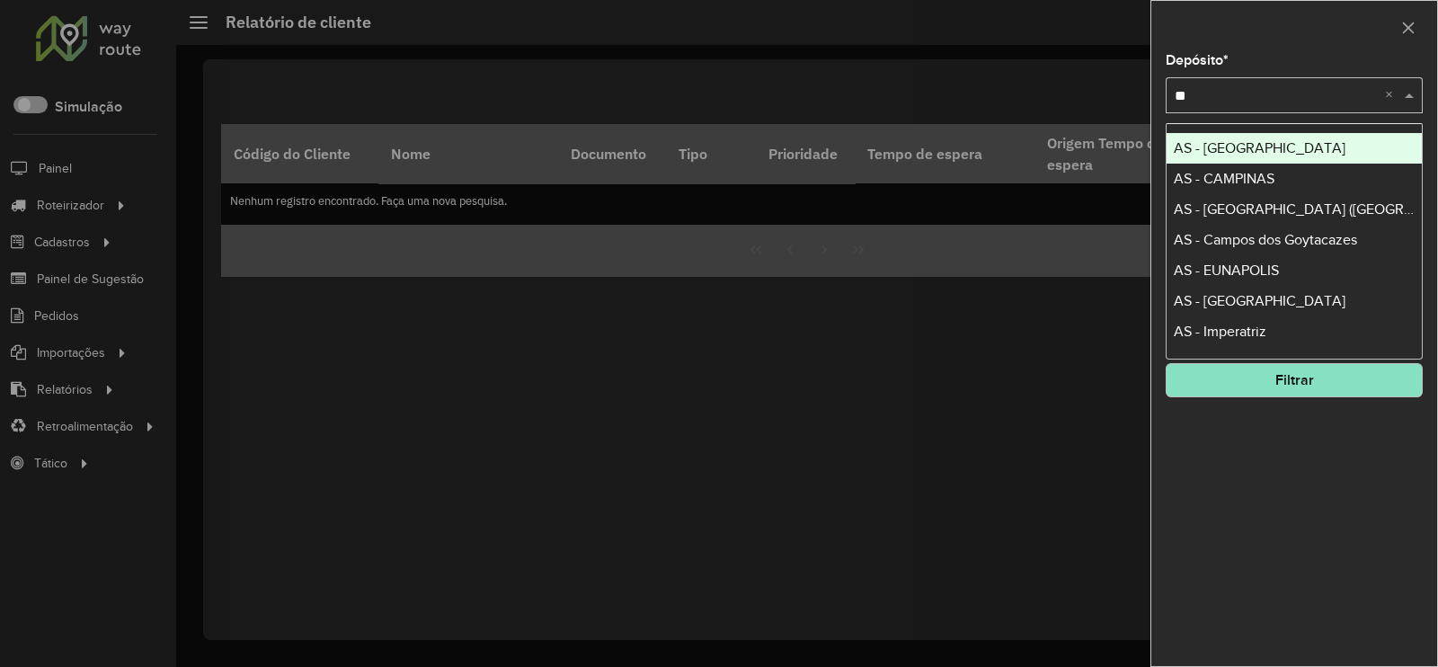
type input "***"
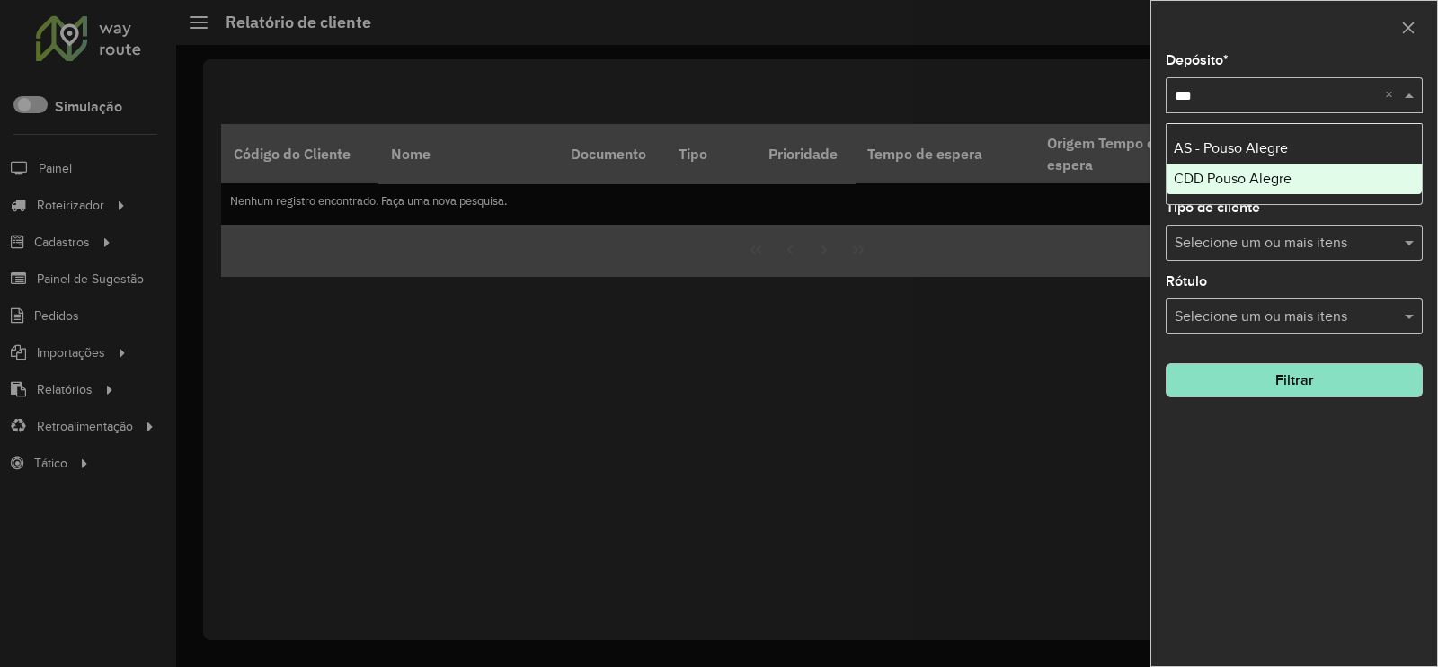
click at [1213, 179] on span "CDD Pouso Alegre" at bounding box center [1232, 178] width 118 height 15
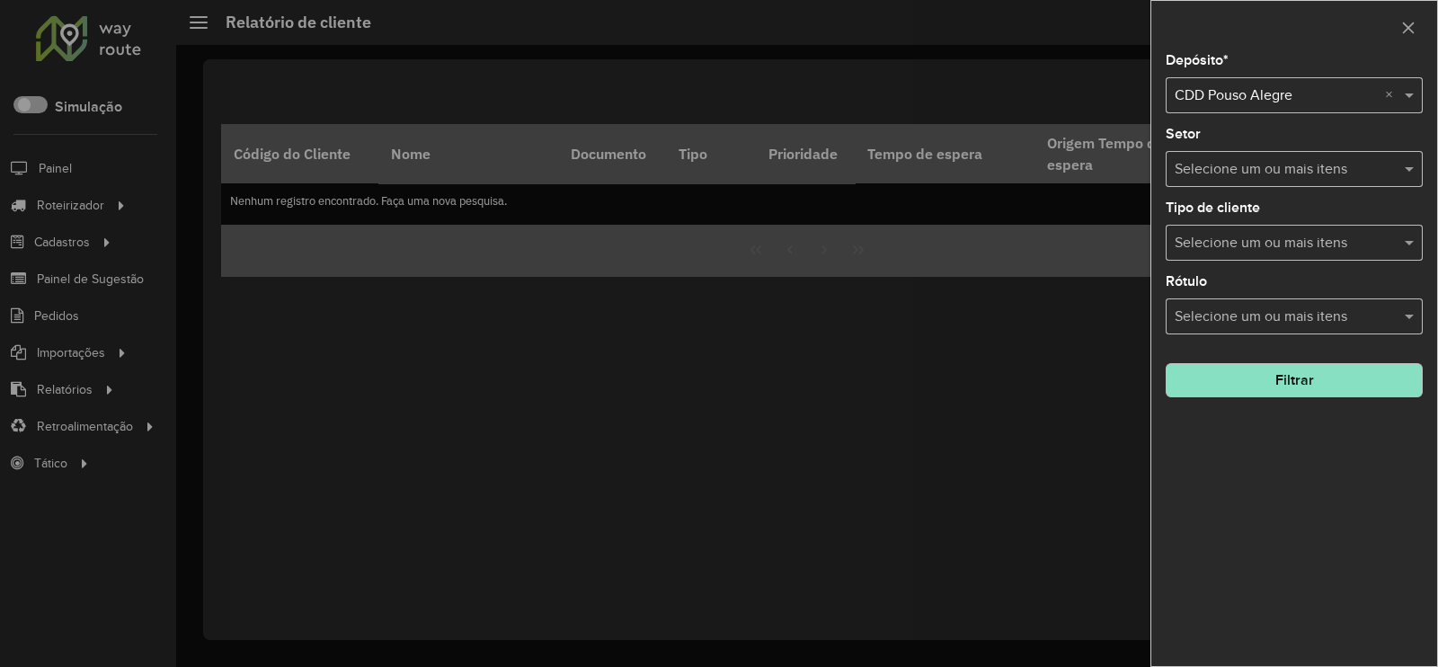
click at [1276, 397] on button "Filtrar" at bounding box center [1293, 380] width 257 height 34
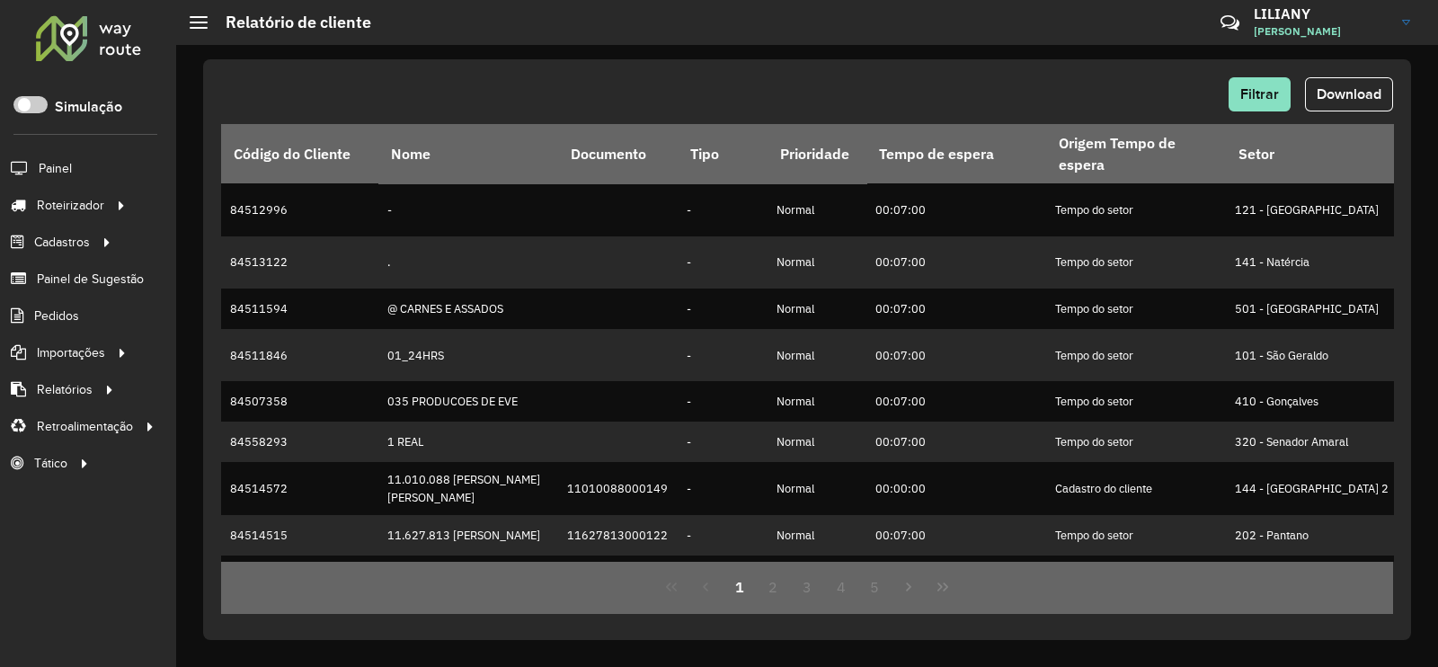
click at [1346, 92] on span "Download" at bounding box center [1348, 93] width 65 height 15
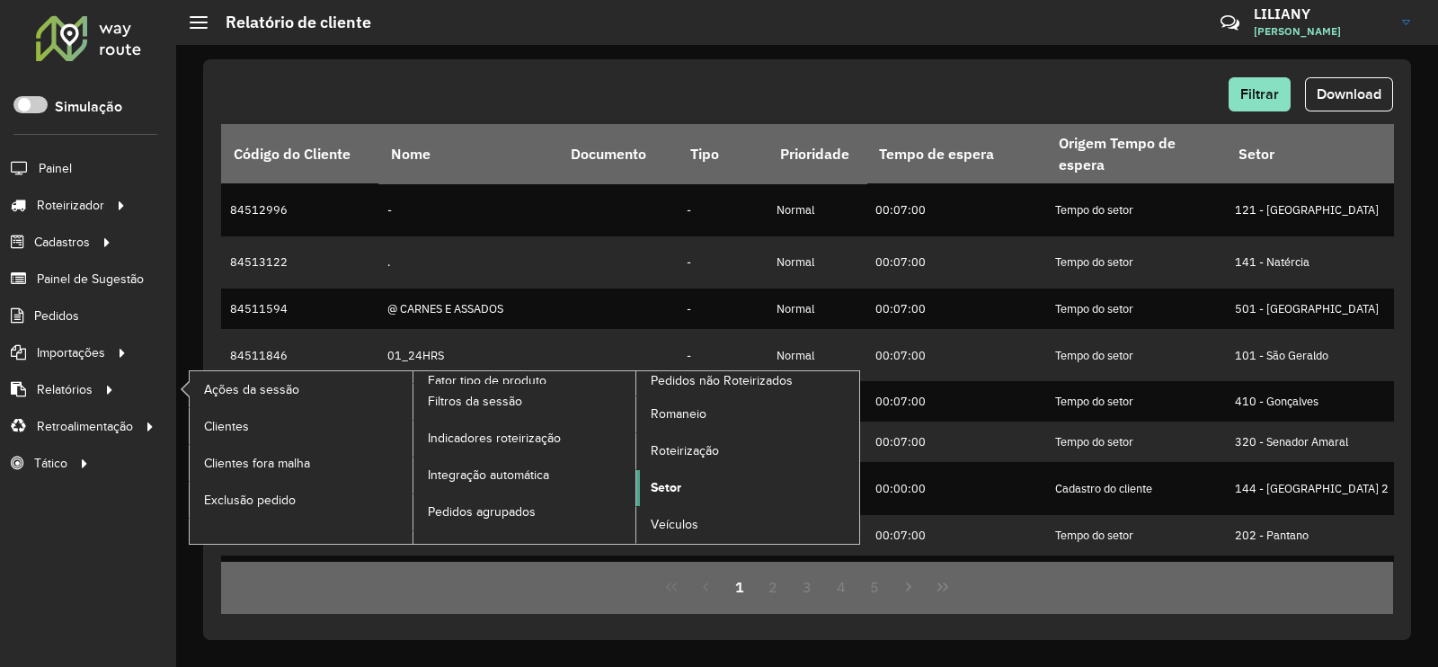
click at [683, 483] on link "Setor" at bounding box center [747, 488] width 223 height 36
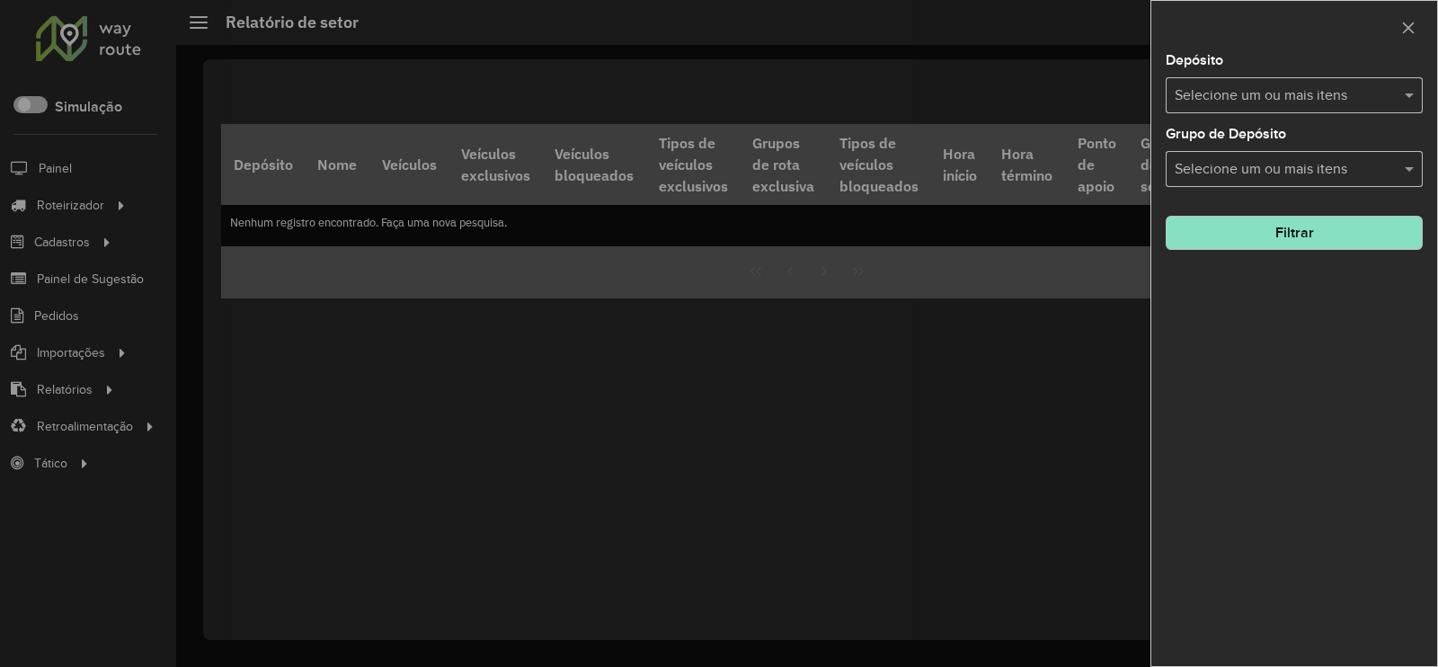
click at [1204, 88] on input "text" at bounding box center [1285, 96] width 230 height 22
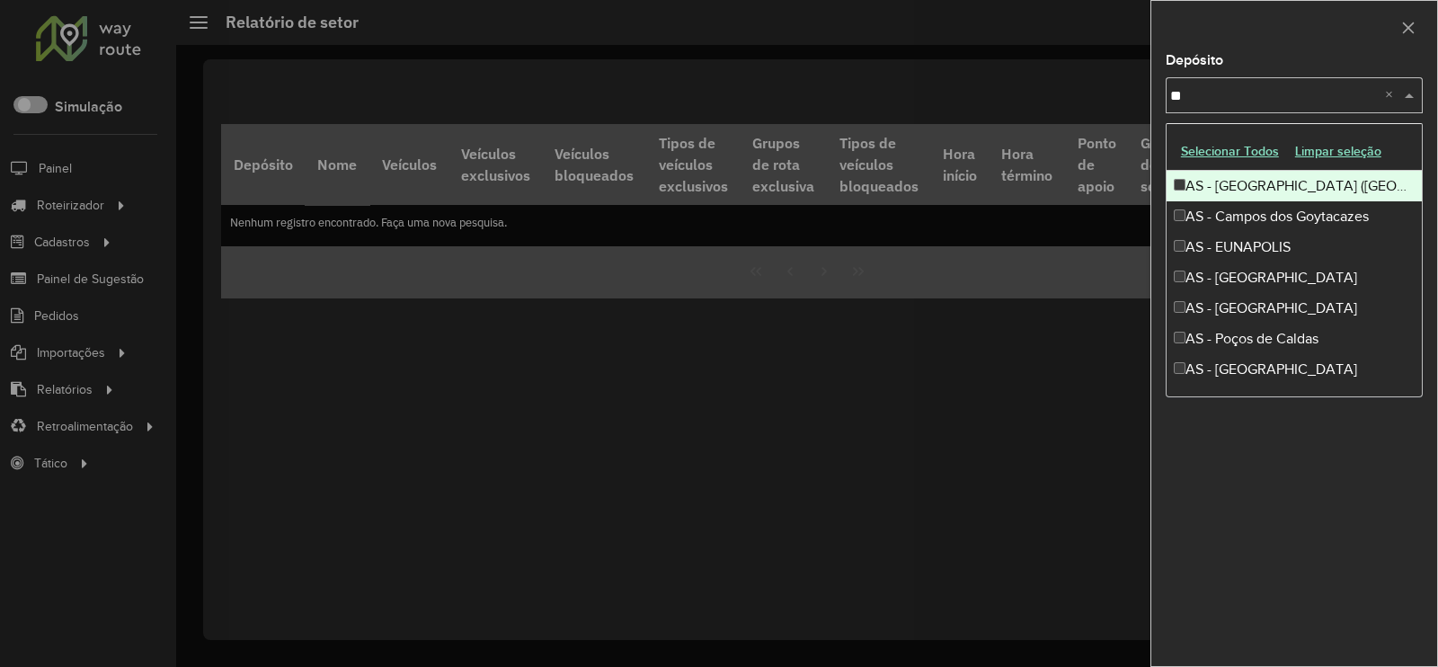
type input "***"
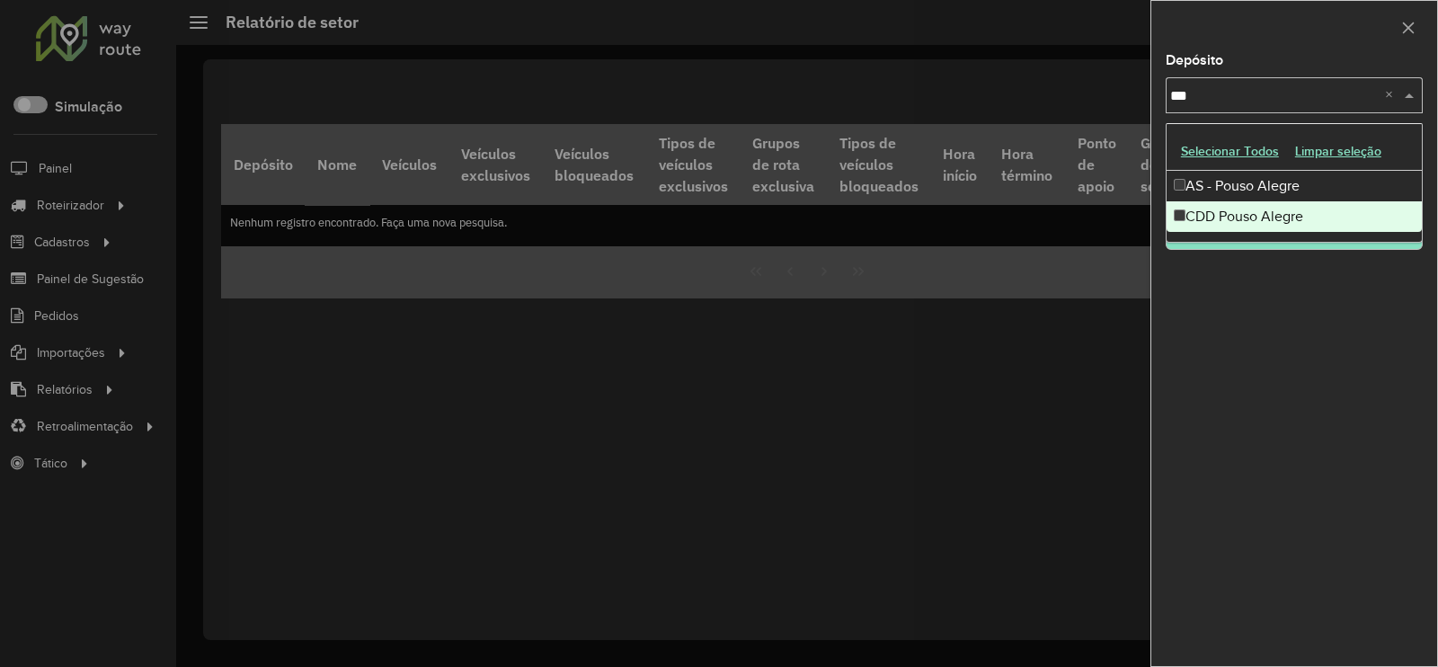
click at [1221, 210] on div "CDD Pouso Alegre" at bounding box center [1293, 216] width 255 height 31
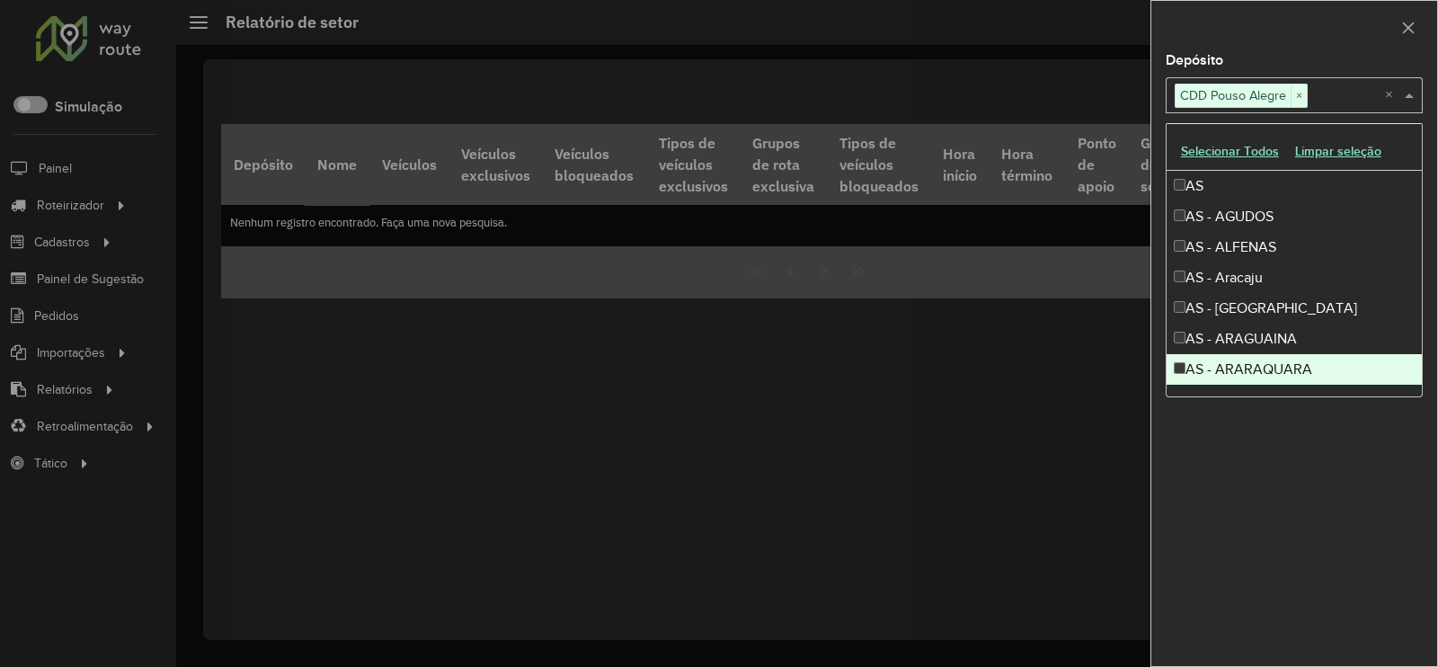
click at [1266, 375] on div "AS - ARARAQUARA" at bounding box center [1293, 369] width 255 height 31
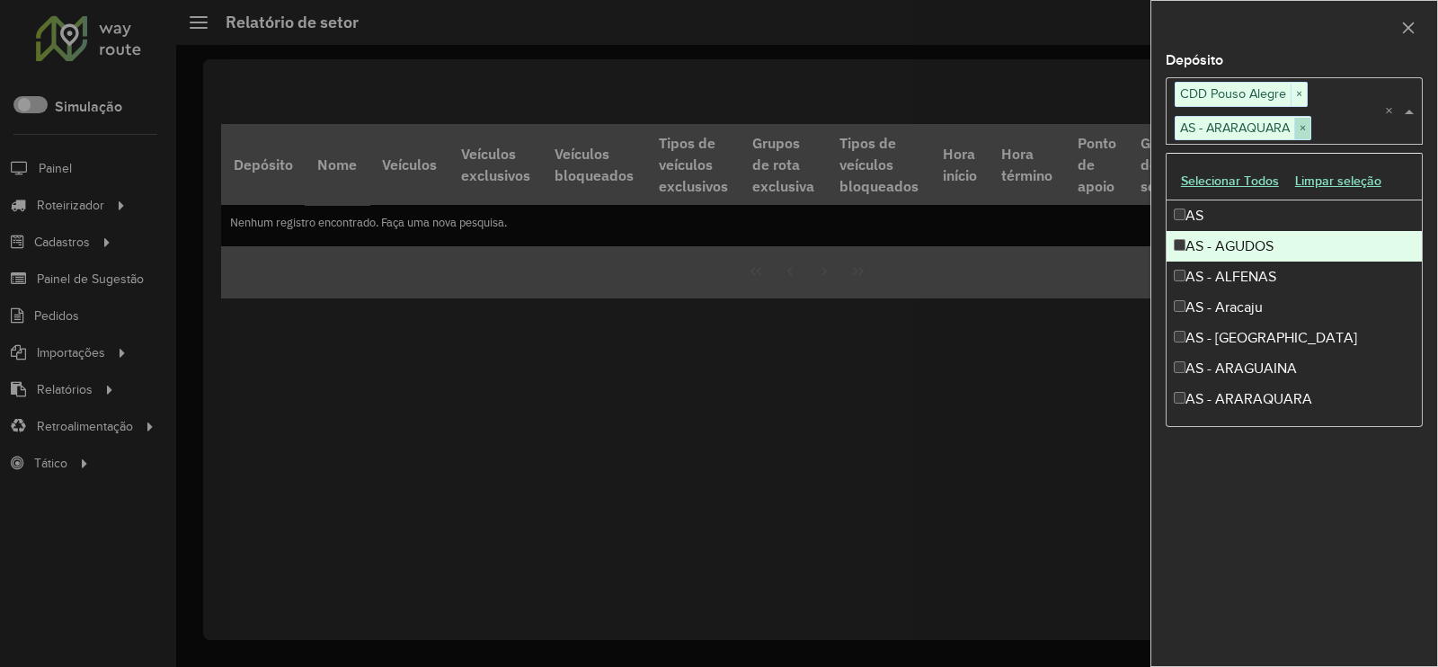
click at [1303, 125] on span "×" at bounding box center [1302, 129] width 16 height 22
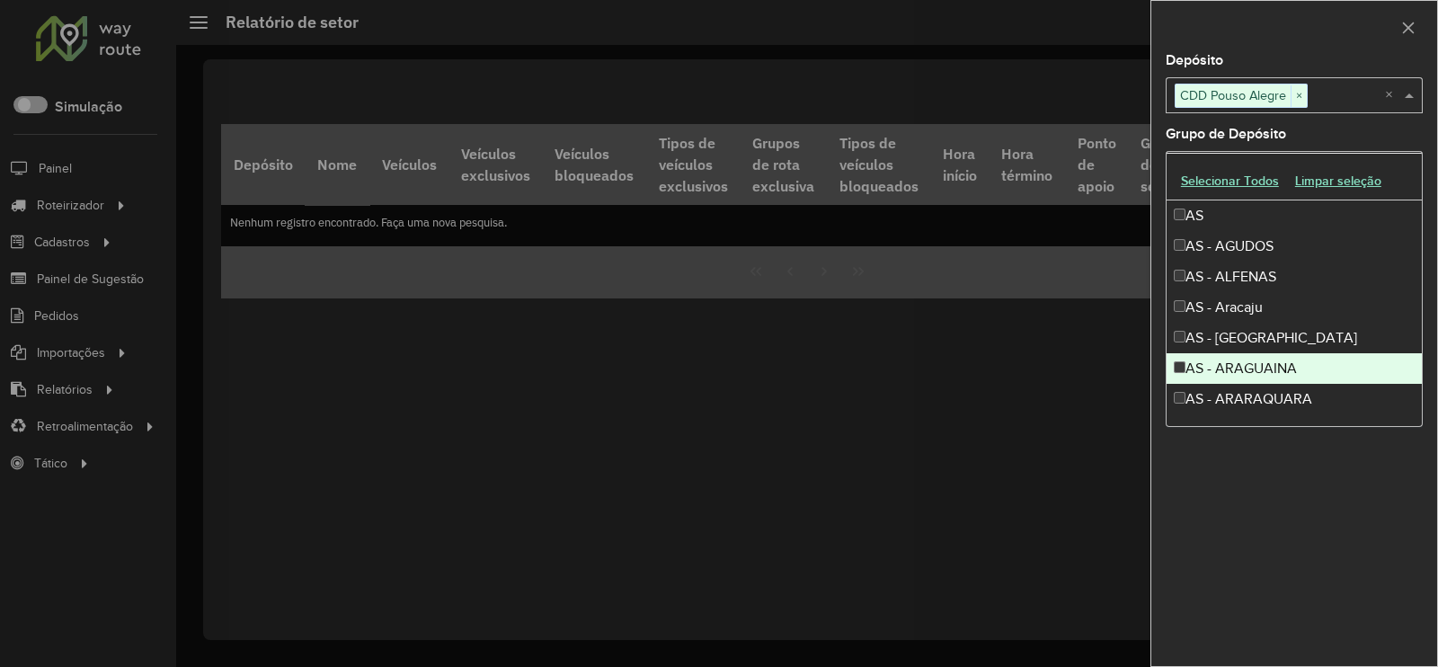
click at [1294, 535] on div "Depósito Selecione um ou mais itens CDD Pouso Alegre × × Grupo de Depósito Sele…" at bounding box center [1294, 360] width 286 height 612
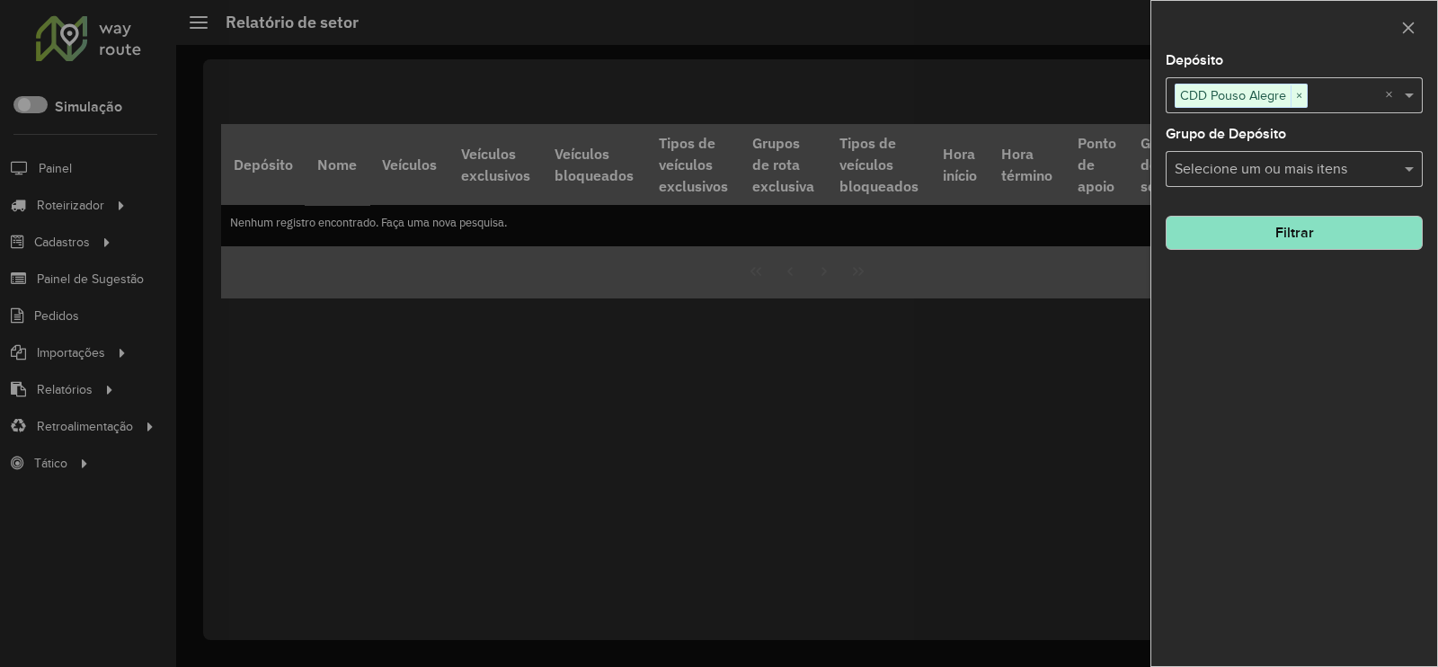
click at [1314, 237] on button "Filtrar" at bounding box center [1293, 233] width 257 height 34
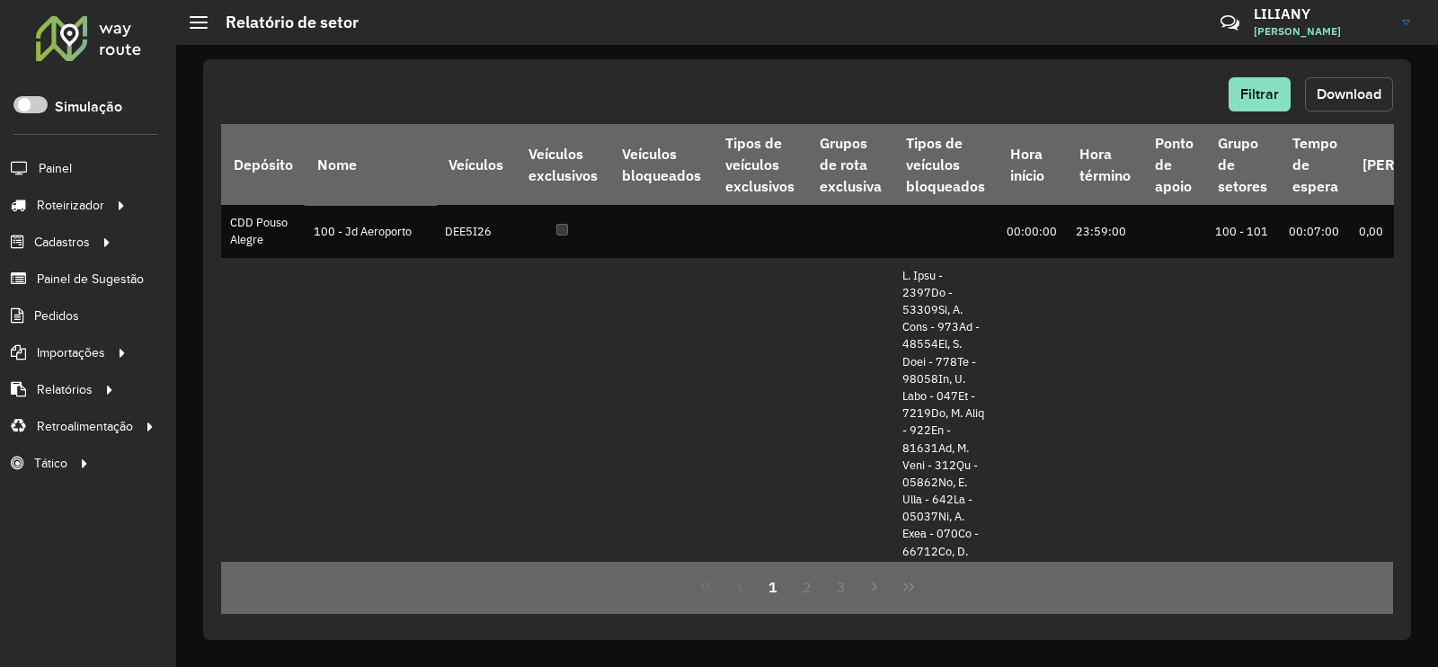
click at [1364, 97] on span "Download" at bounding box center [1348, 93] width 65 height 15
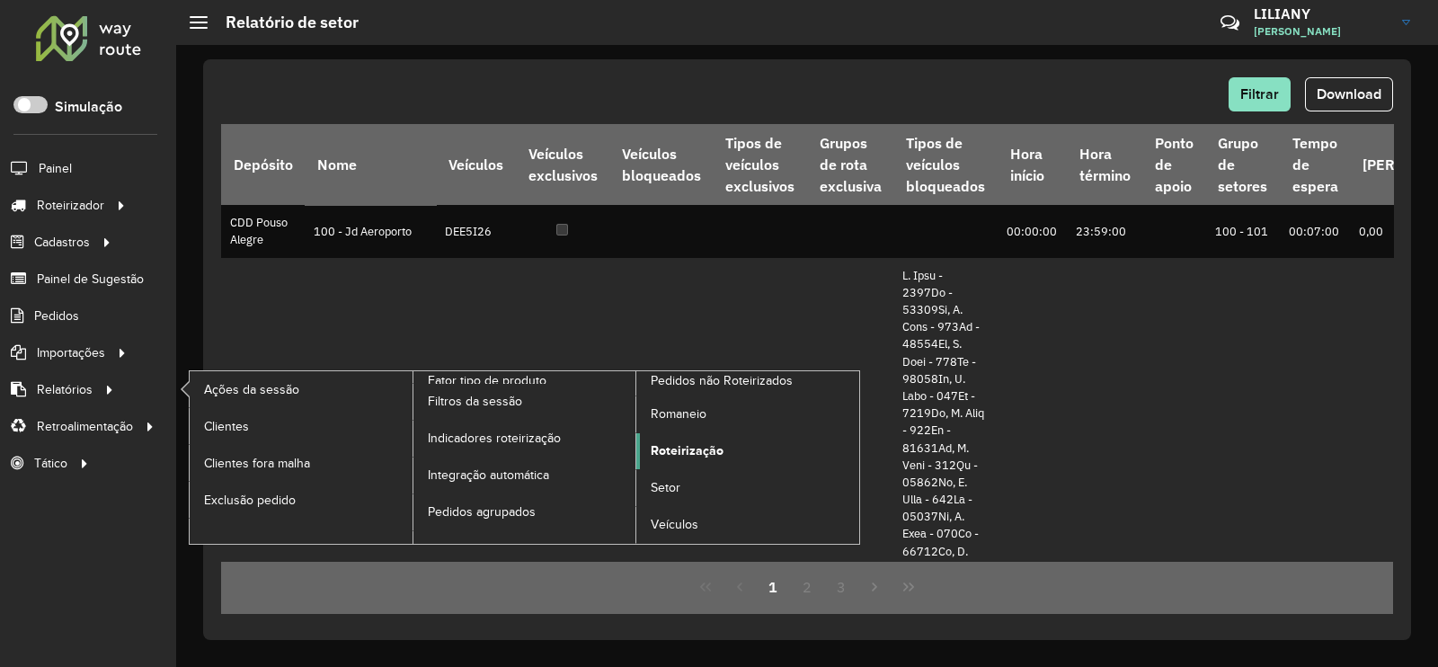
click at [671, 448] on span "Roteirização" at bounding box center [687, 450] width 73 height 19
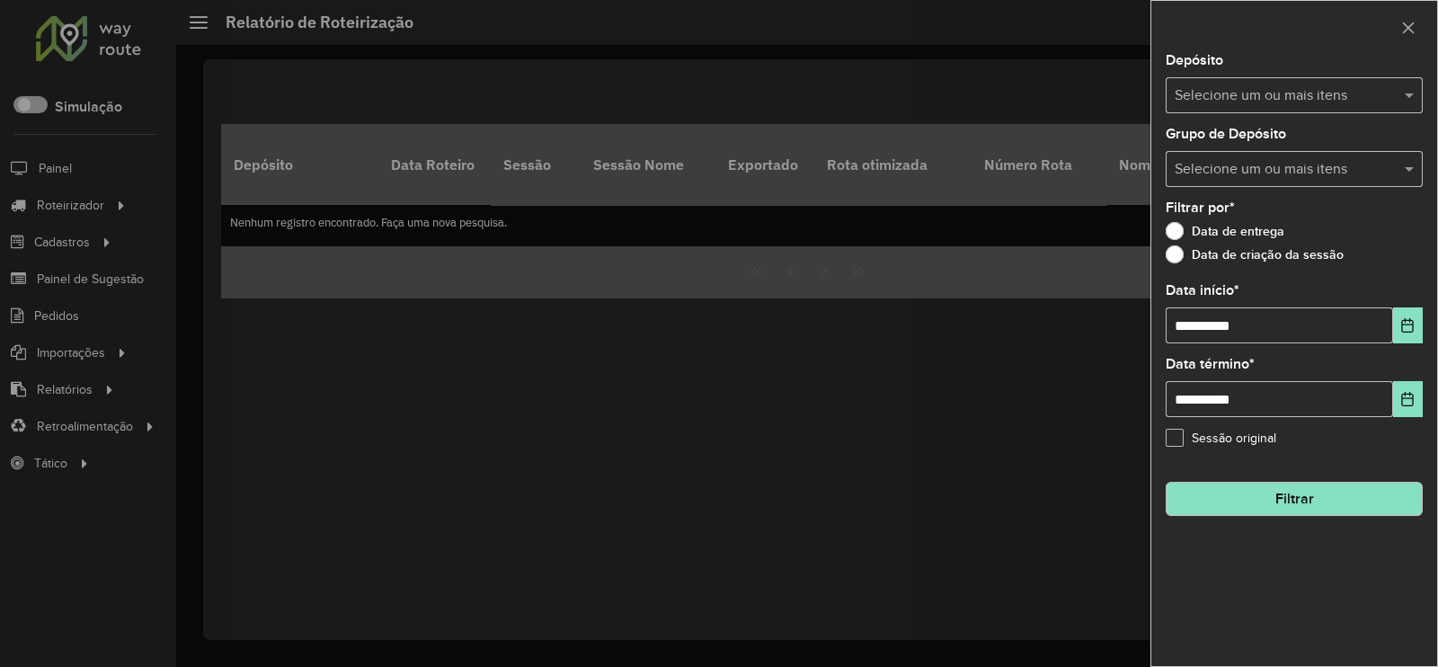
click at [1209, 105] on input "text" at bounding box center [1285, 96] width 230 height 22
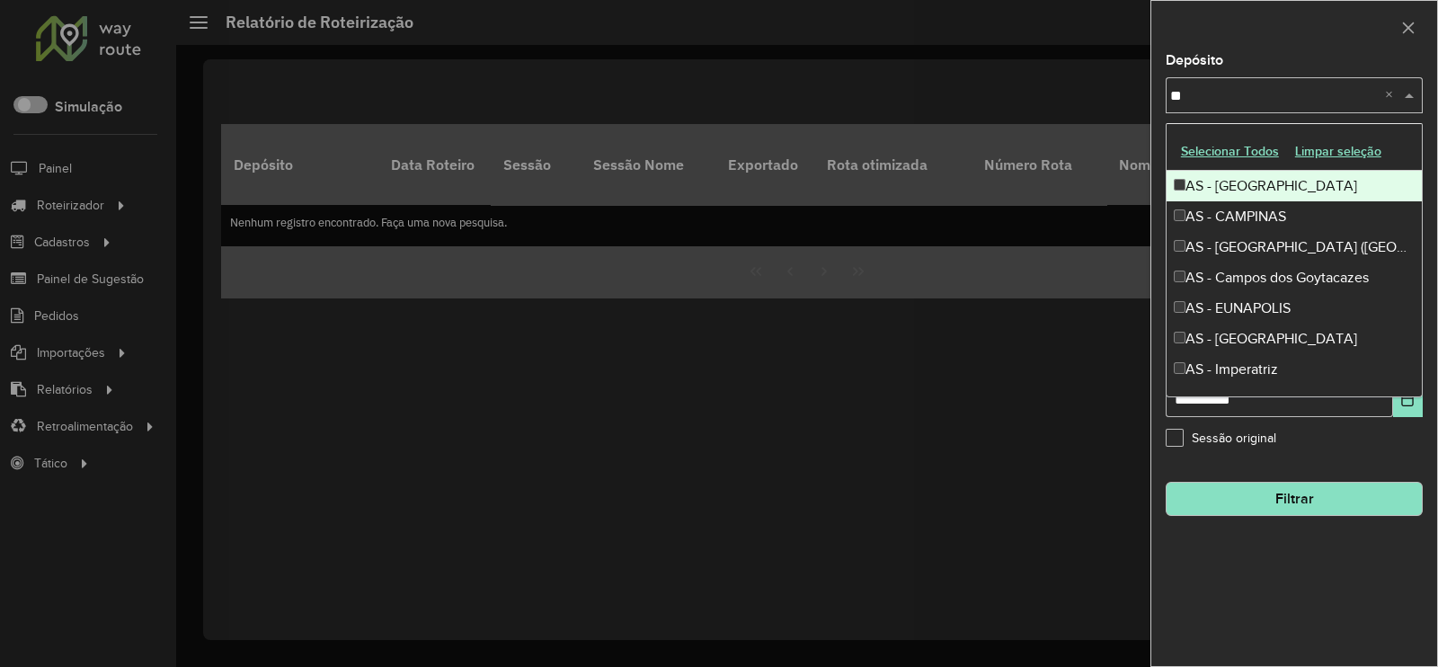
type input "***"
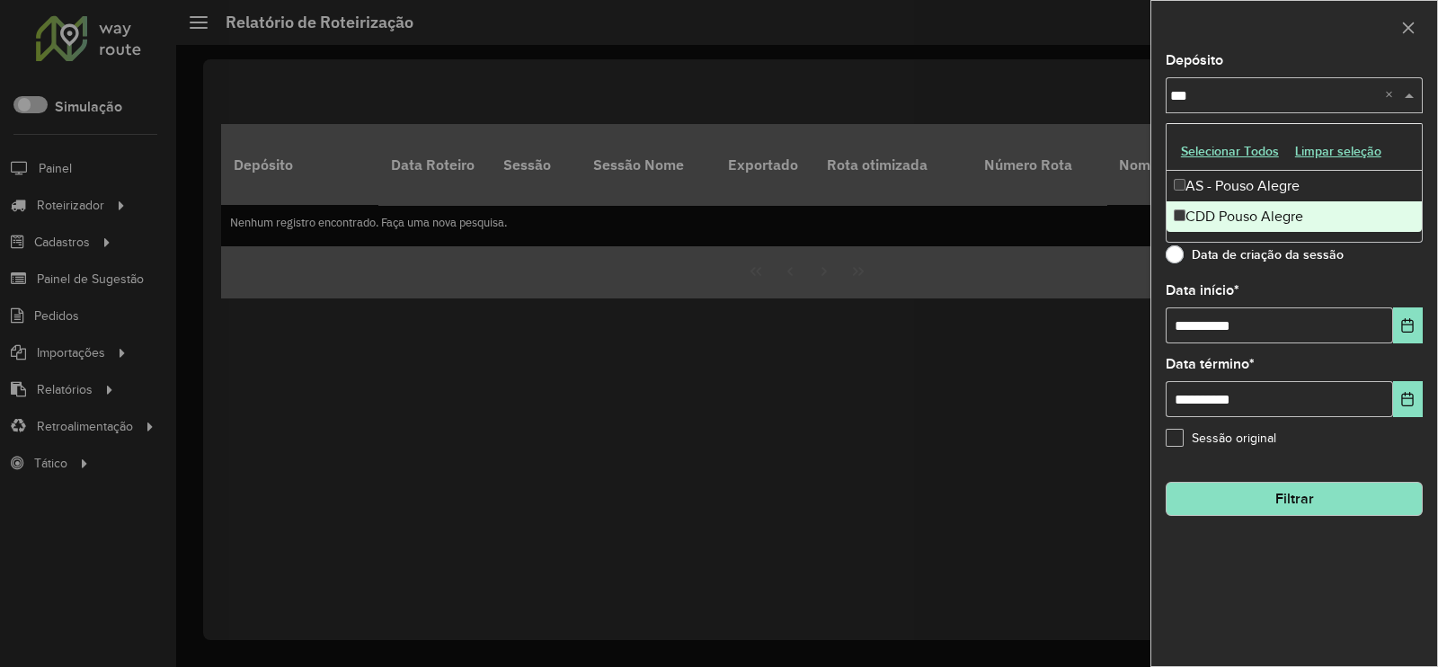
click at [1248, 205] on div "CDD Pouso Alegre" at bounding box center [1293, 216] width 255 height 31
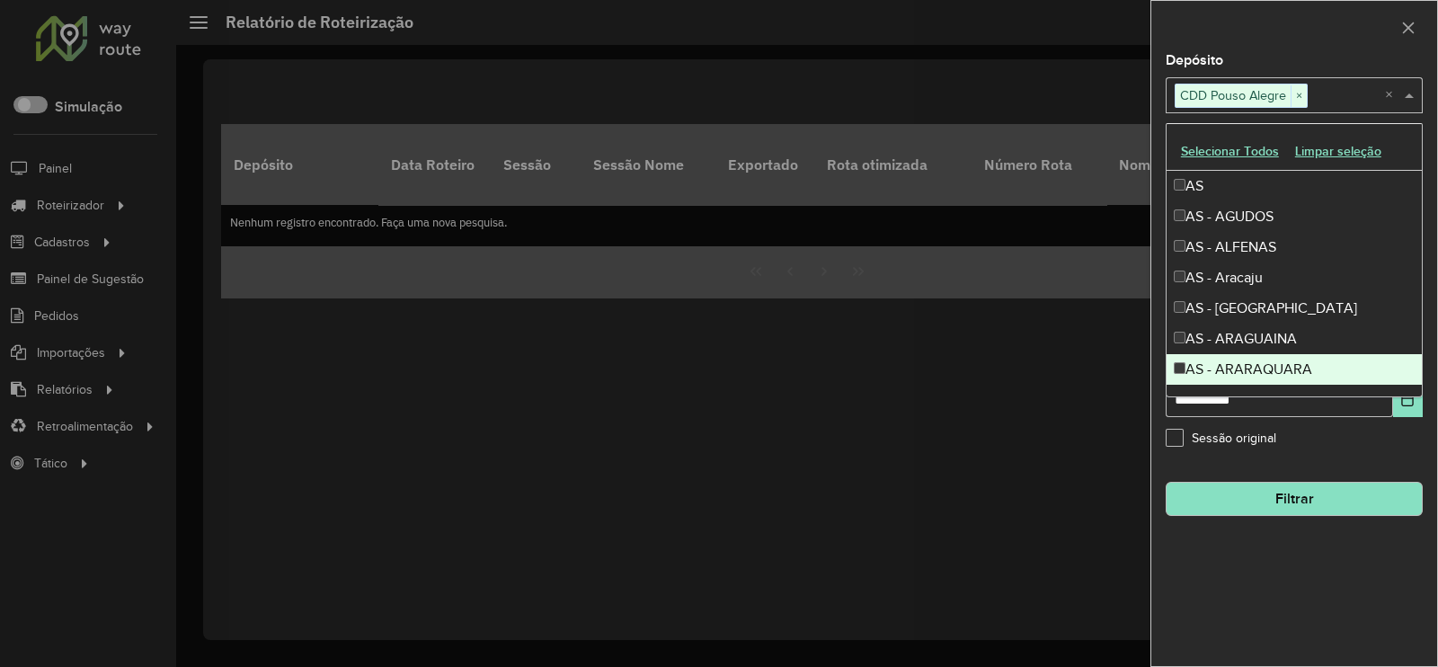
click at [1299, 580] on div "**********" at bounding box center [1294, 360] width 286 height 612
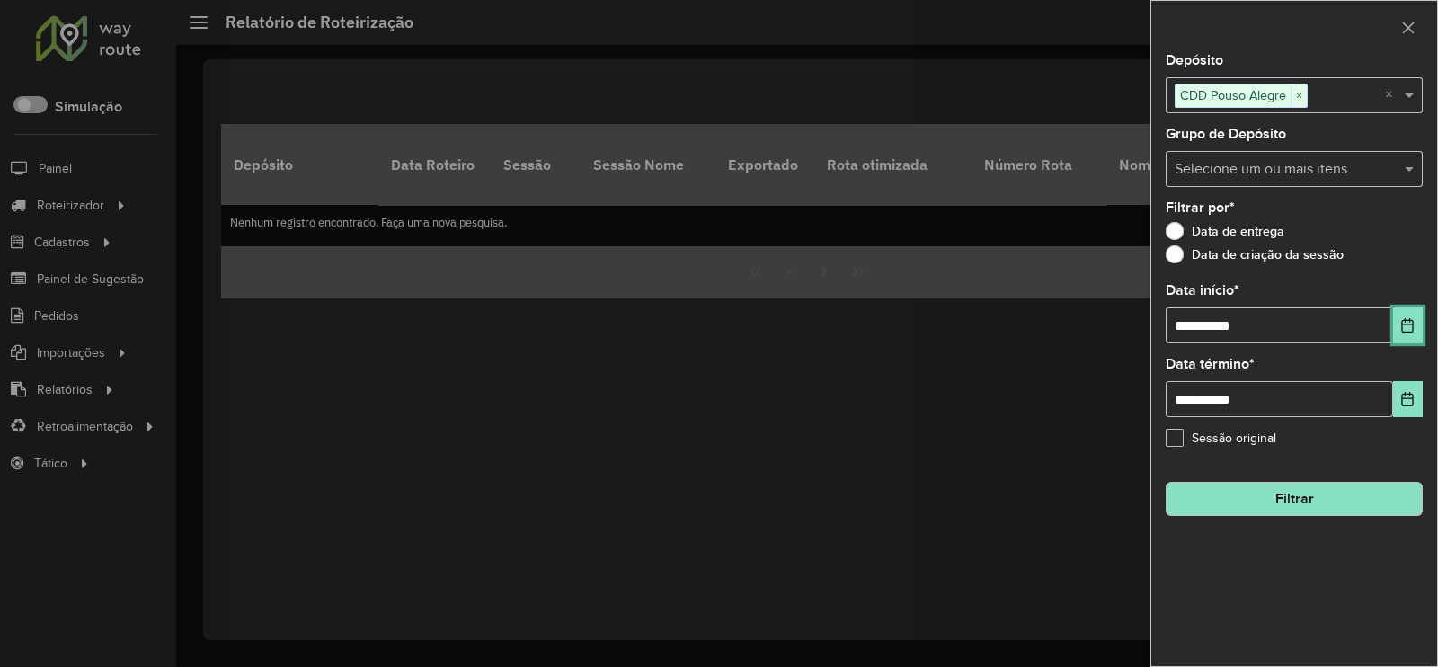
click at [1405, 337] on button "Choose Date" at bounding box center [1408, 325] width 30 height 36
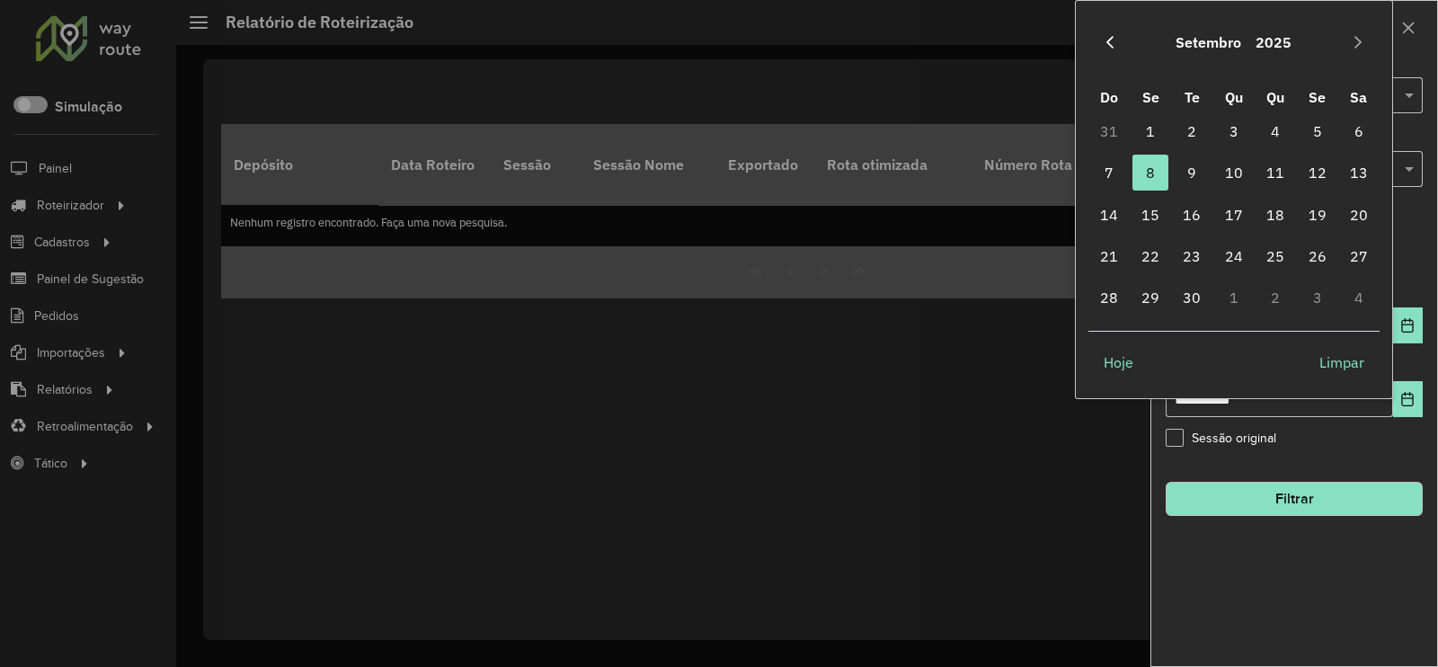
click at [1121, 49] on button "Previous Month" at bounding box center [1109, 42] width 29 height 29
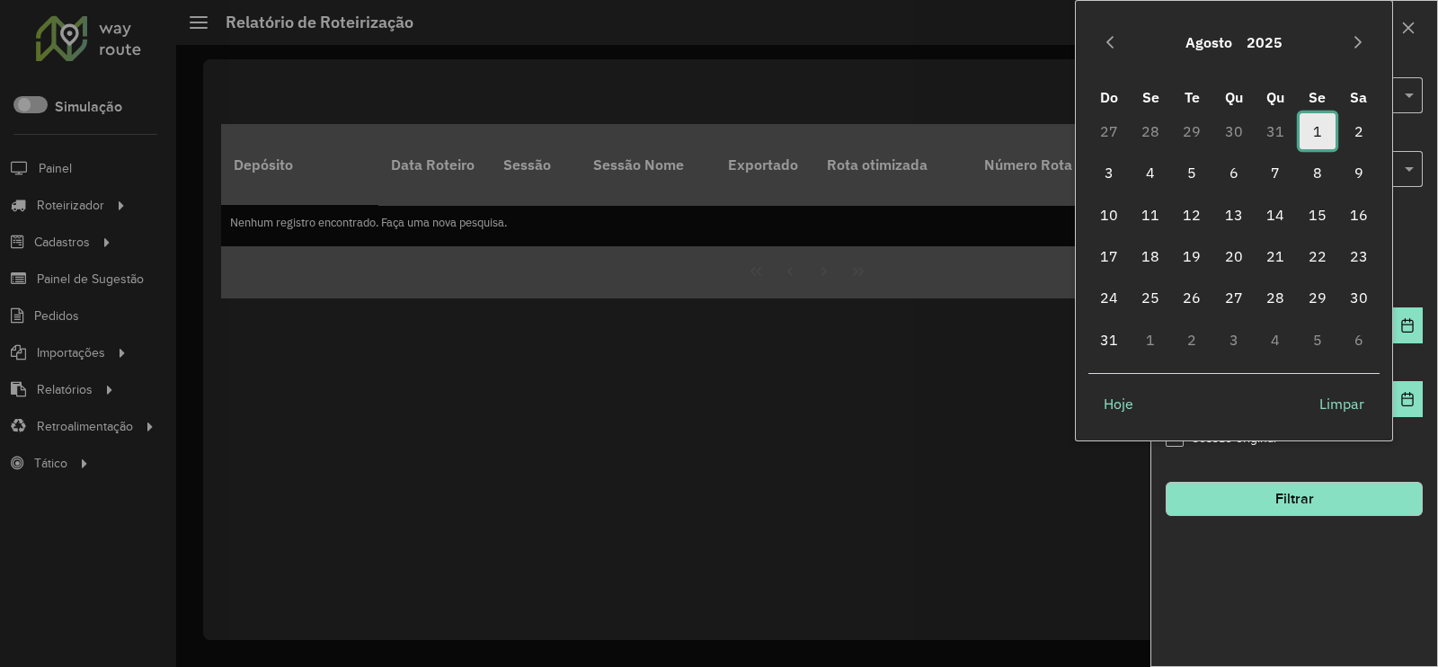
click at [1313, 130] on span "1" at bounding box center [1317, 131] width 36 height 36
type input "**********"
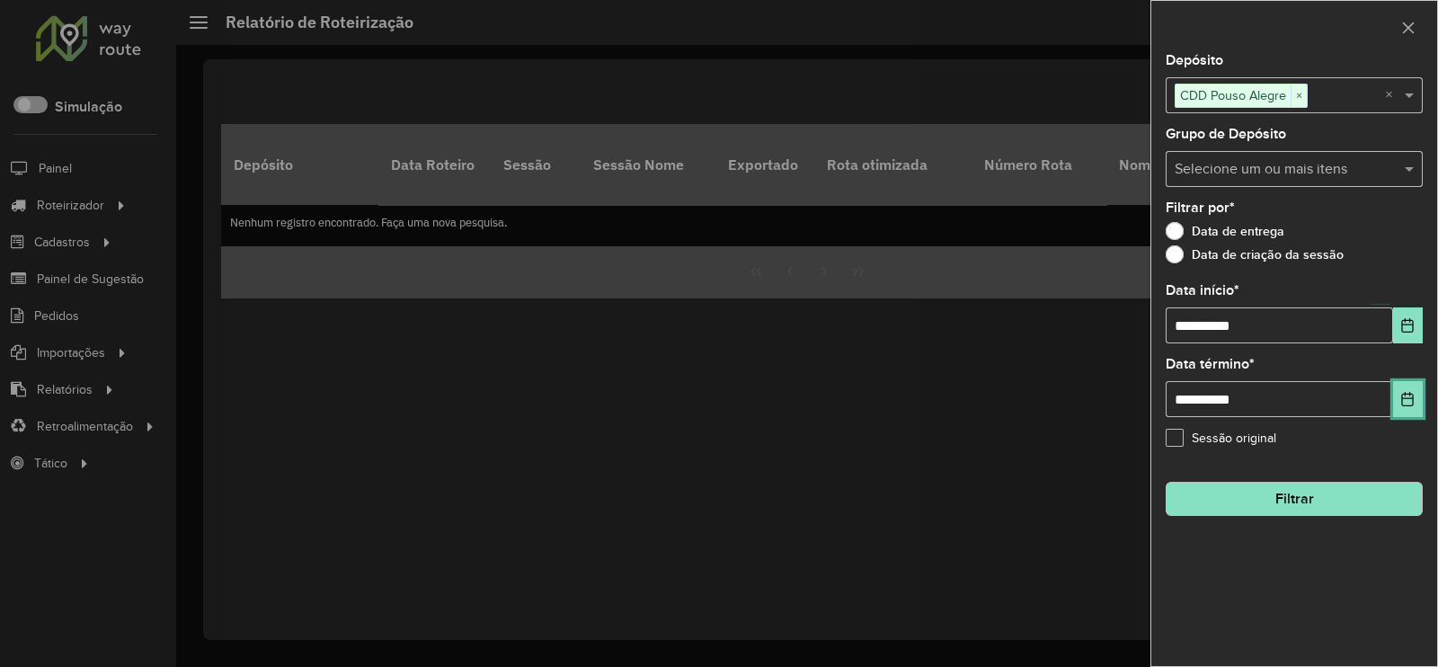
click at [1415, 394] on button "Choose Date" at bounding box center [1408, 399] width 30 height 36
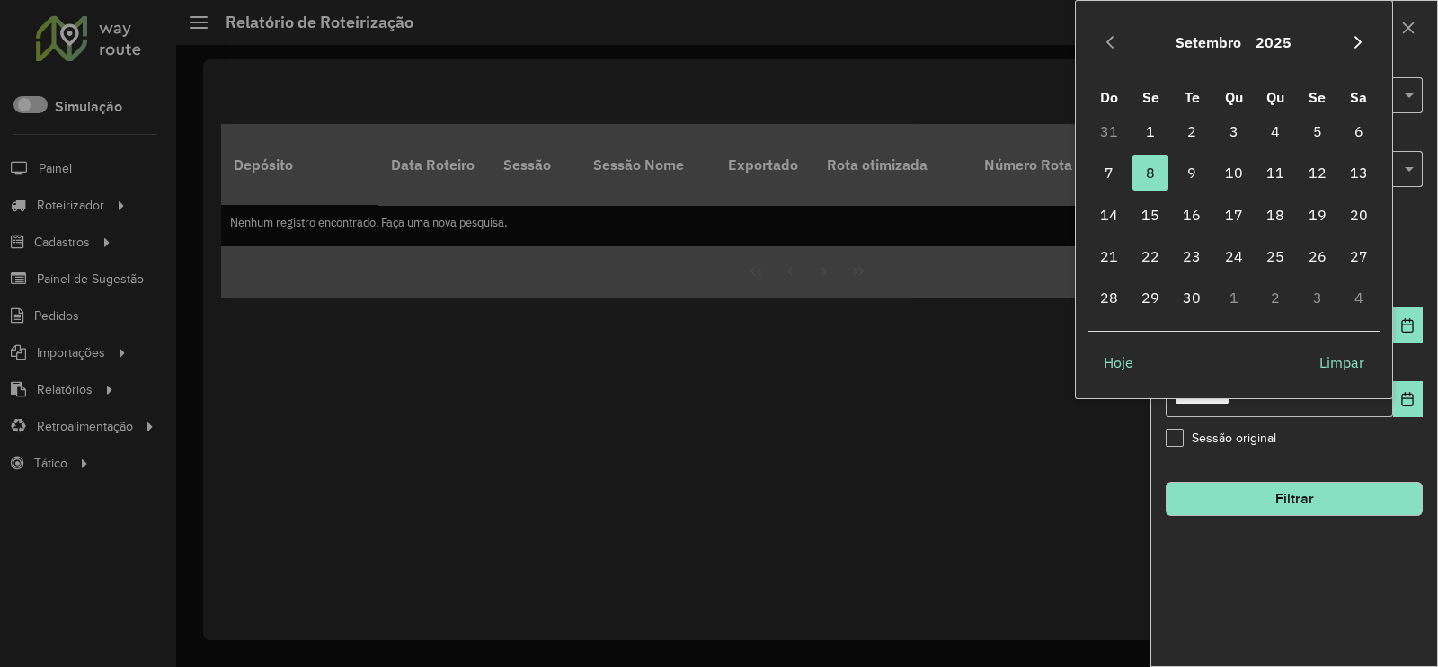
click at [1361, 36] on icon "Next Month" at bounding box center [1357, 42] width 14 height 14
click at [1109, 42] on icon "Previous Month" at bounding box center [1110, 42] width 14 height 14
click at [1109, 41] on icon "Previous Month" at bounding box center [1110, 42] width 14 height 14
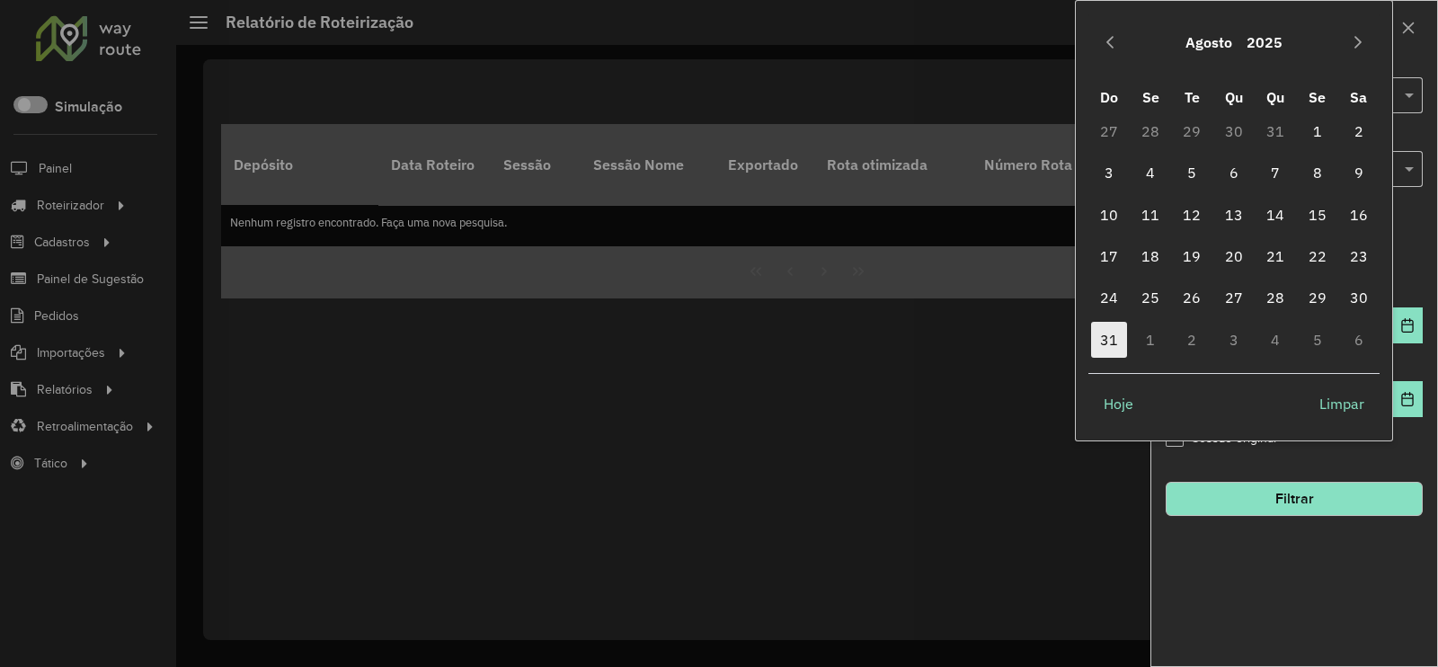
click at [1103, 348] on span "31" at bounding box center [1109, 340] width 36 height 36
type input "**********"
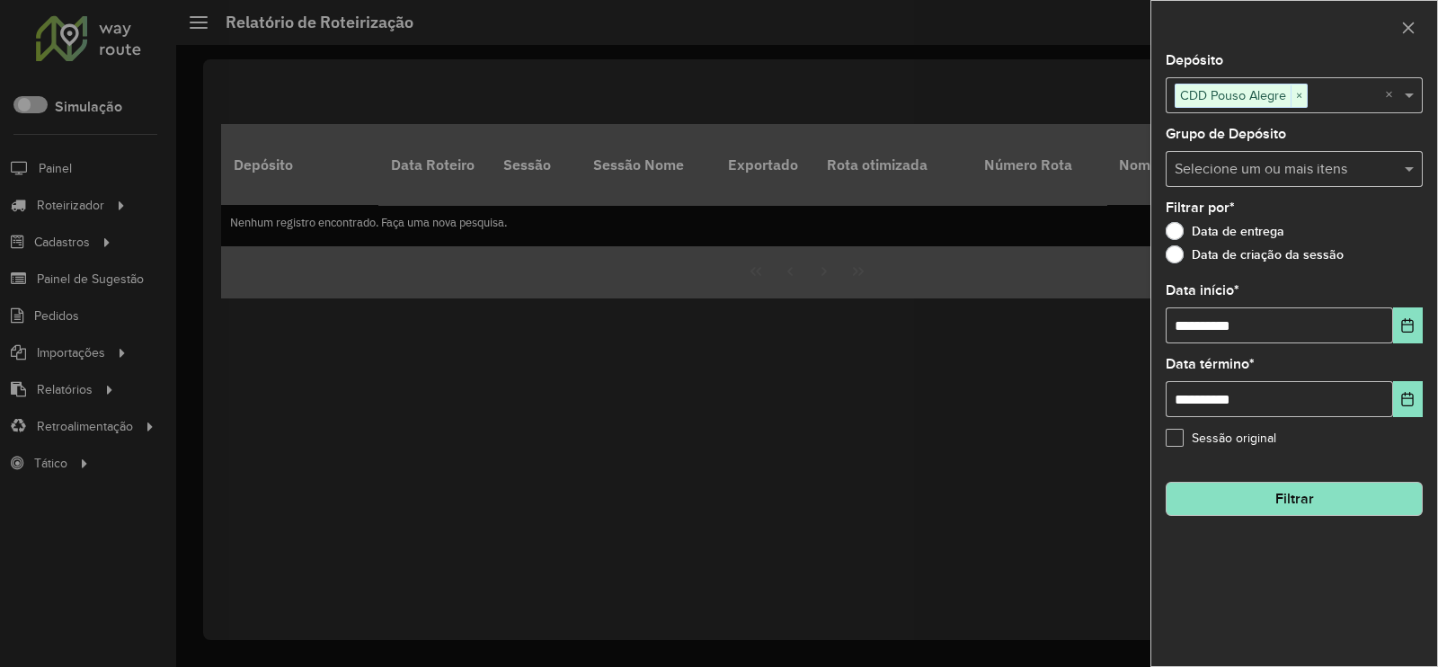
click at [1248, 598] on div "**********" at bounding box center [1294, 360] width 286 height 612
click at [1279, 505] on button "Filtrar" at bounding box center [1293, 499] width 257 height 34
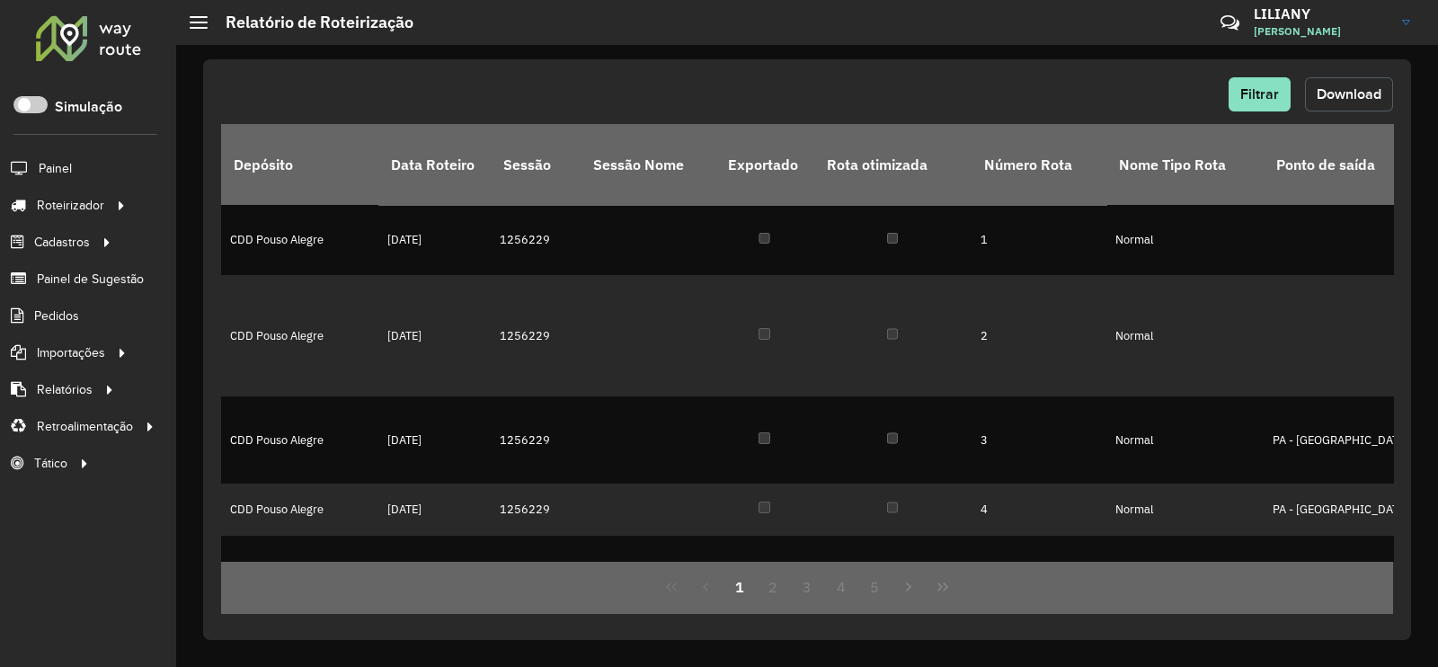
click at [1342, 93] on span "Download" at bounding box center [1348, 93] width 65 height 15
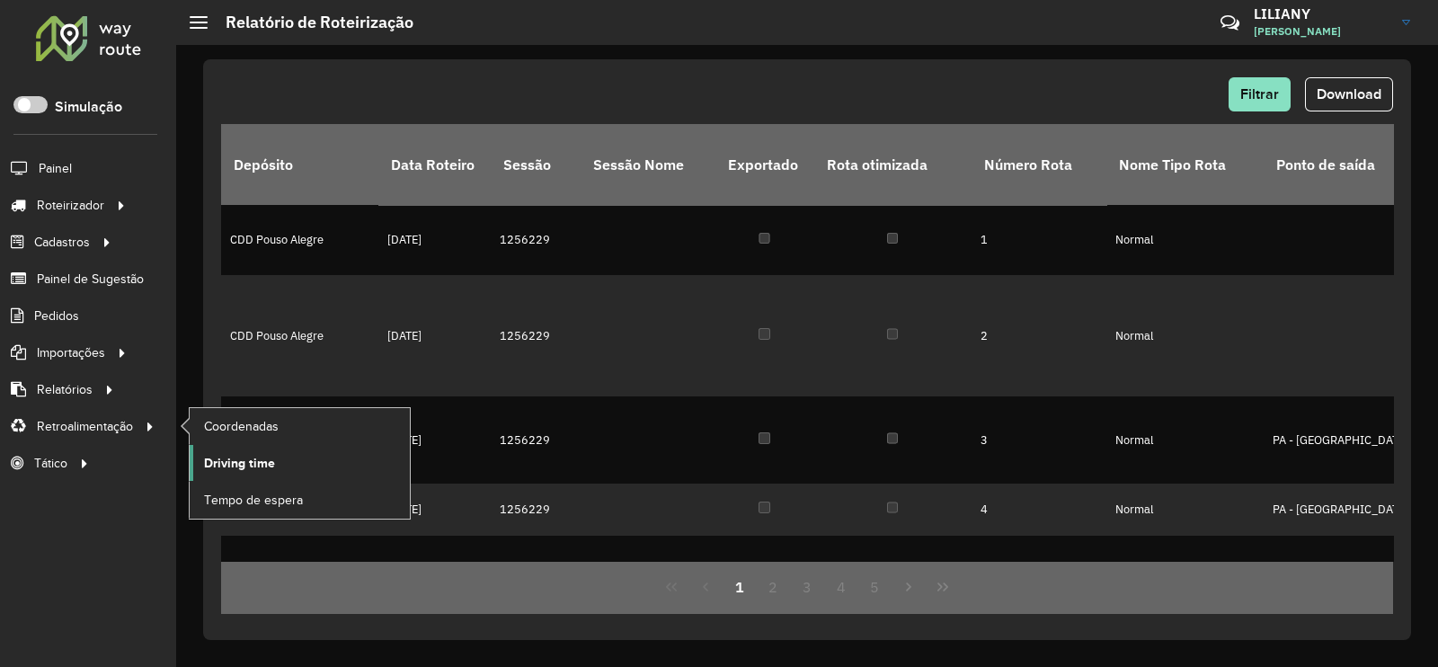
click at [252, 465] on span "Driving time" at bounding box center [239, 463] width 71 height 19
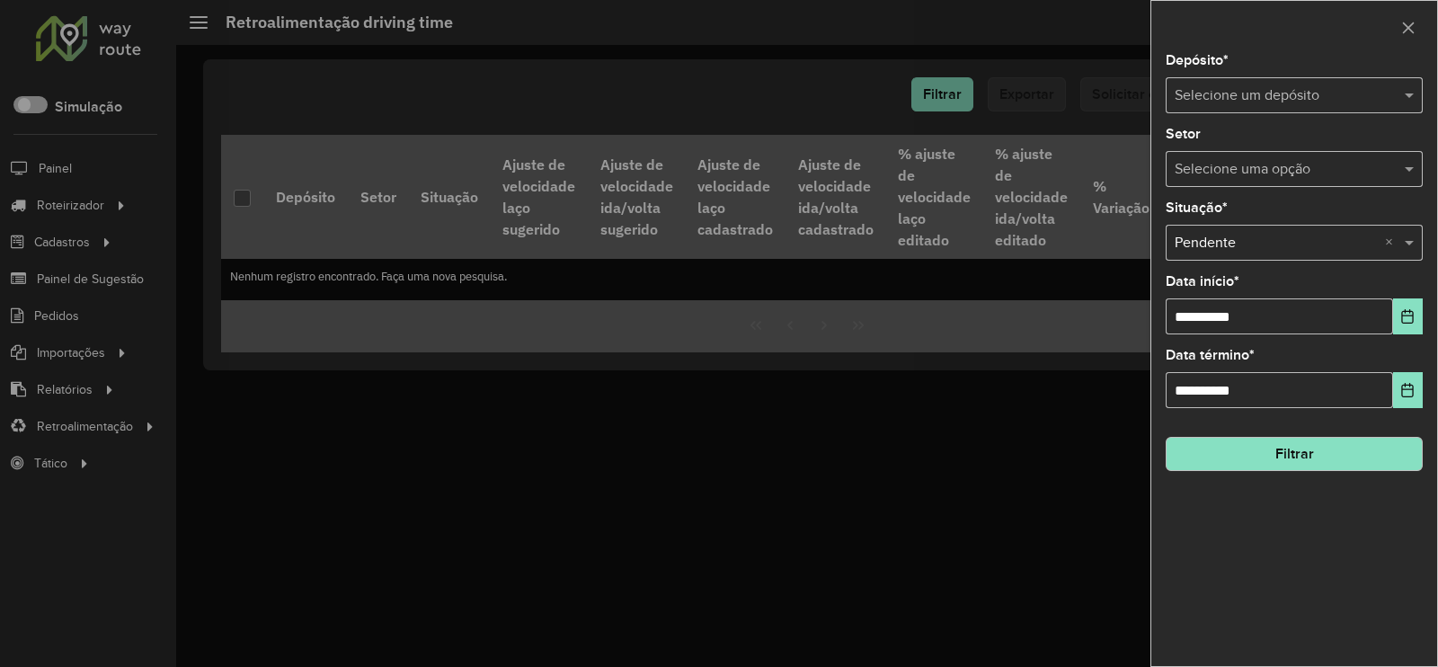
click at [1249, 85] on input "text" at bounding box center [1275, 96] width 203 height 22
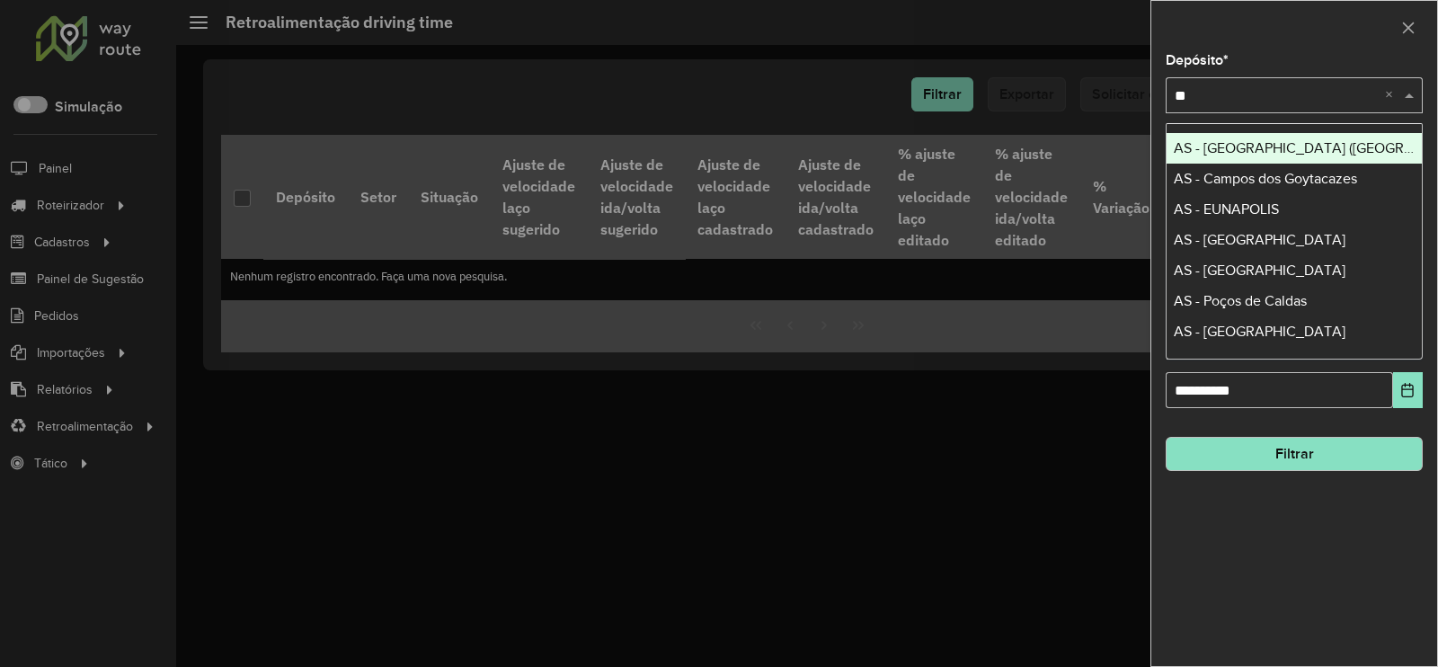
type input "***"
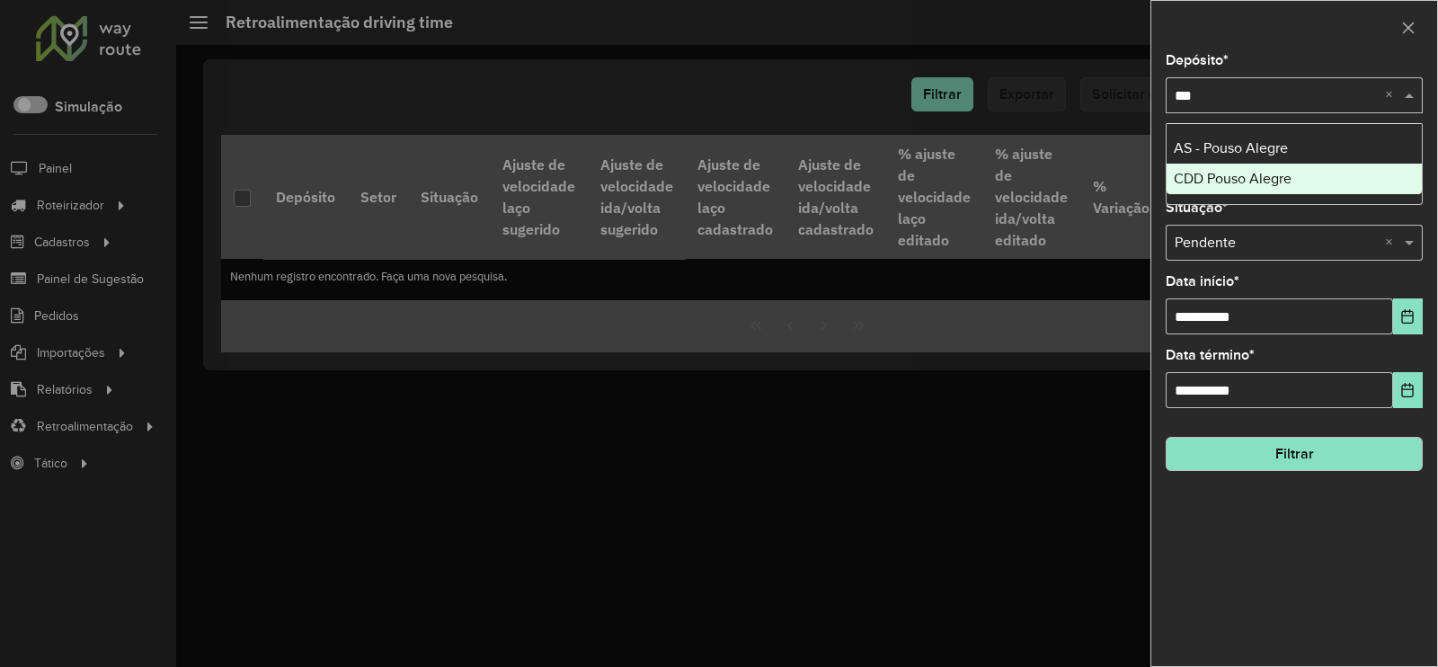
click at [1243, 177] on span "CDD Pouso Alegre" at bounding box center [1232, 178] width 118 height 15
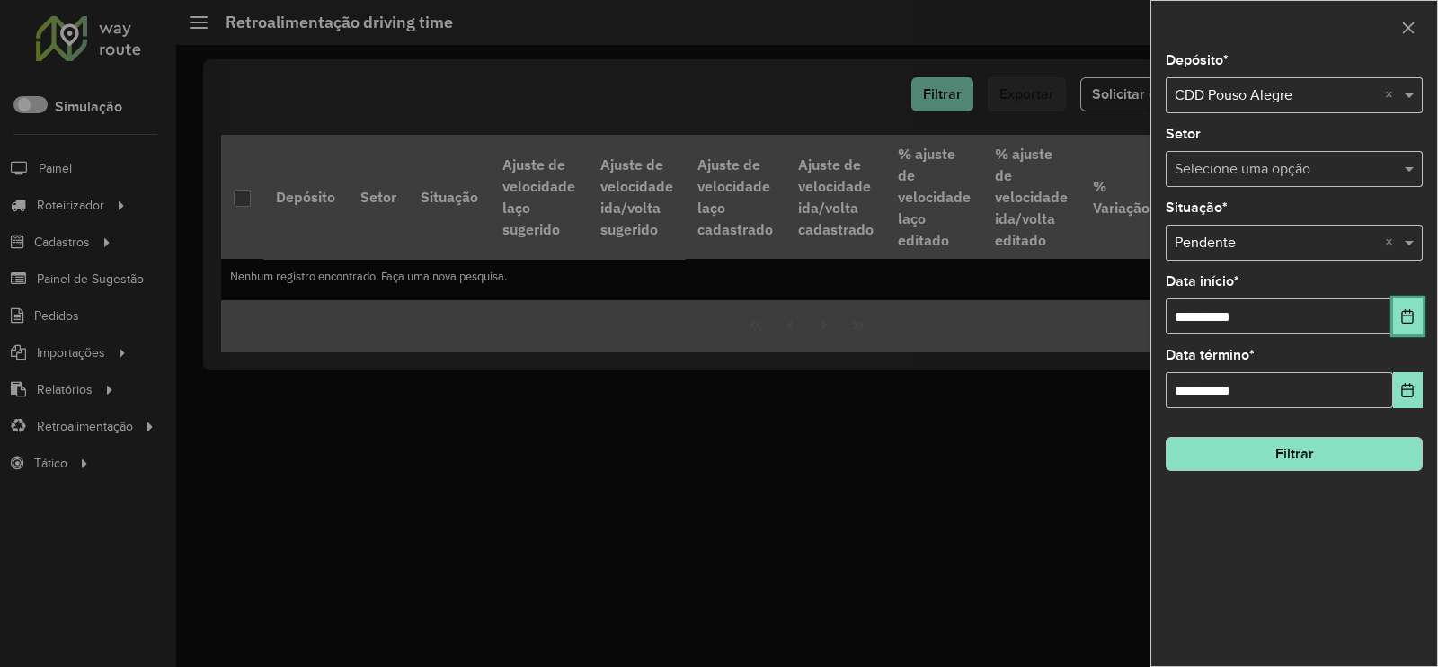
click at [1413, 320] on icon "Choose Date" at bounding box center [1408, 316] width 12 height 14
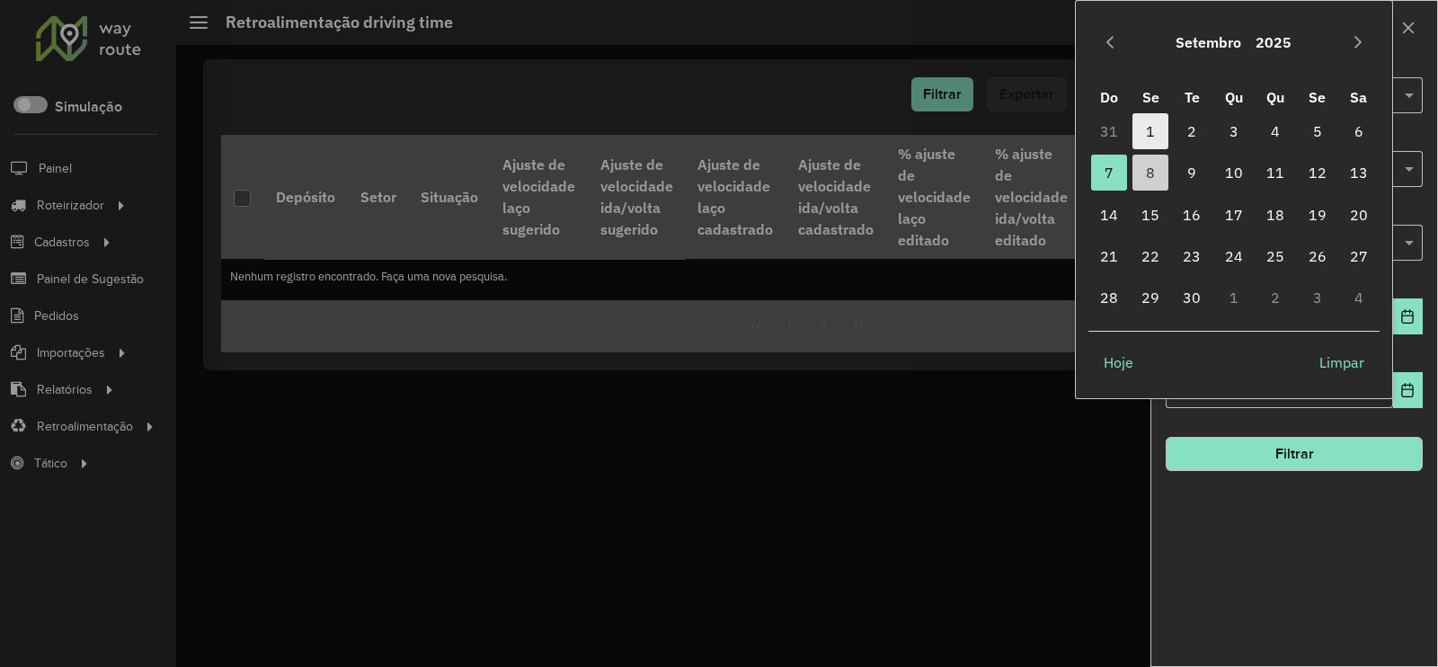
click at [1154, 128] on span "1" at bounding box center [1150, 131] width 36 height 36
type input "**********"
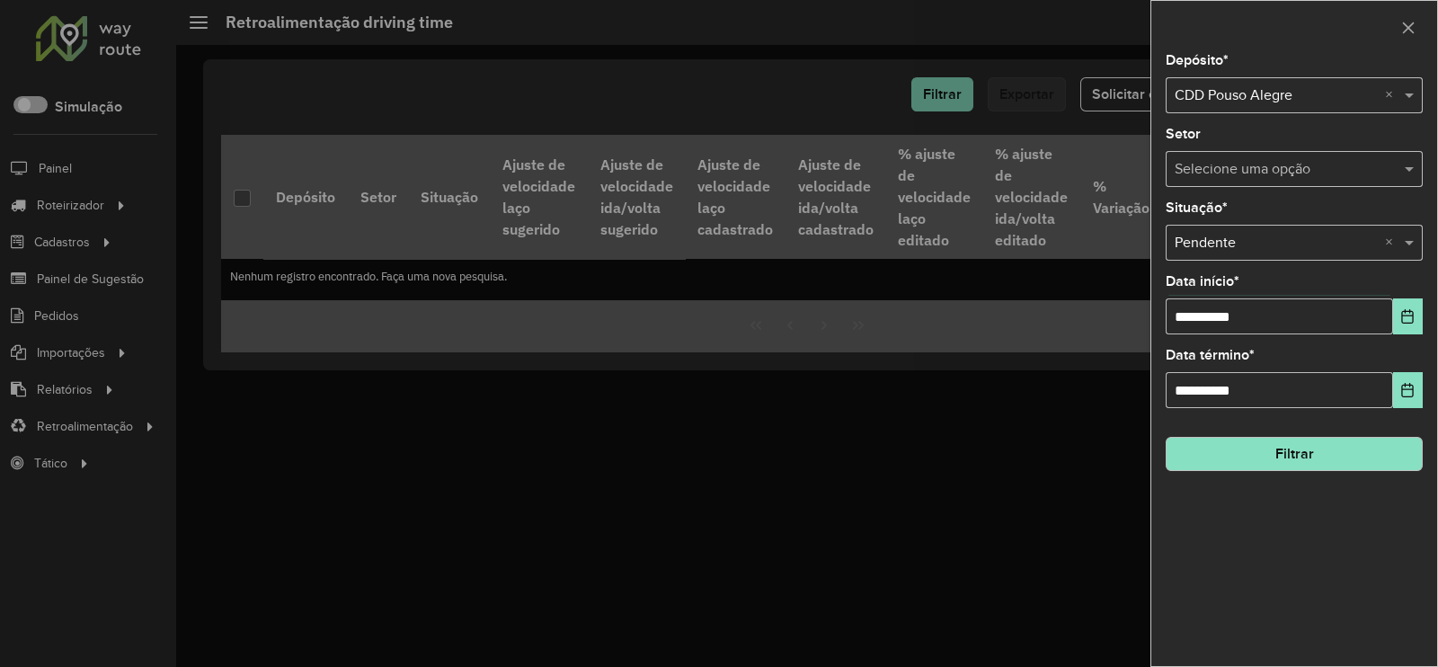
click at [1257, 458] on button "Filtrar" at bounding box center [1293, 454] width 257 height 34
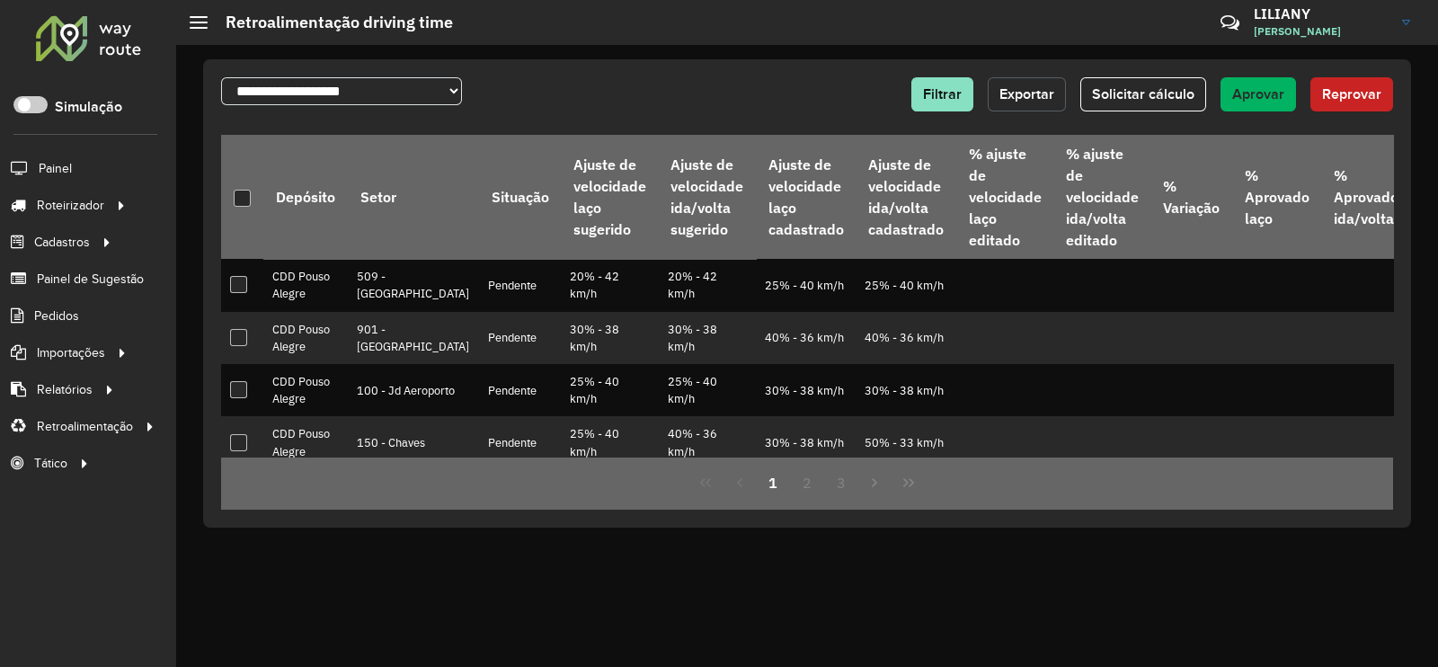
click at [1029, 98] on span "Exportar" at bounding box center [1026, 93] width 55 height 15
